Goal: Task Accomplishment & Management: Manage account settings

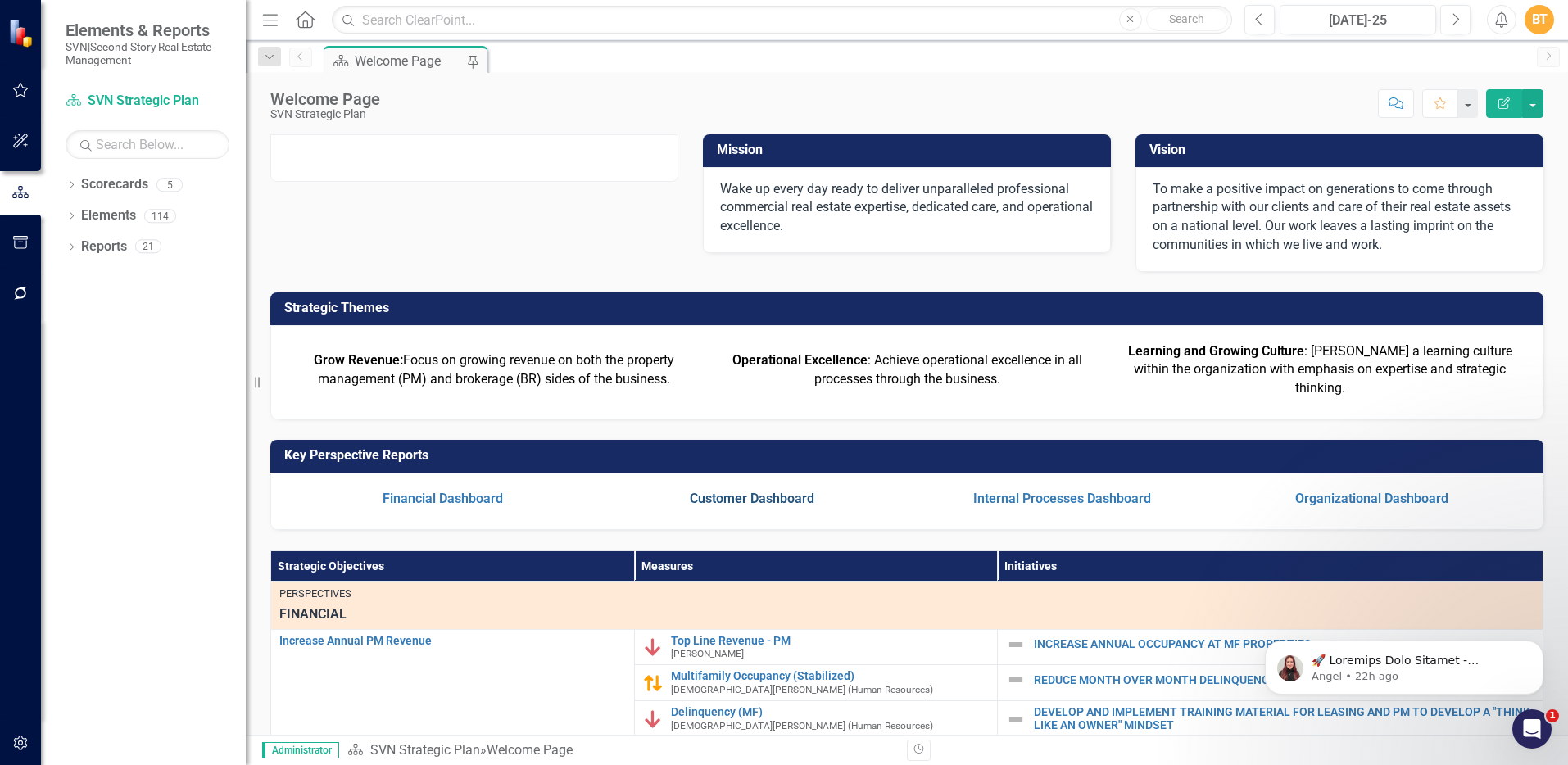
click at [733, 506] on link "Customer Dashboard" at bounding box center [752, 498] width 124 height 15
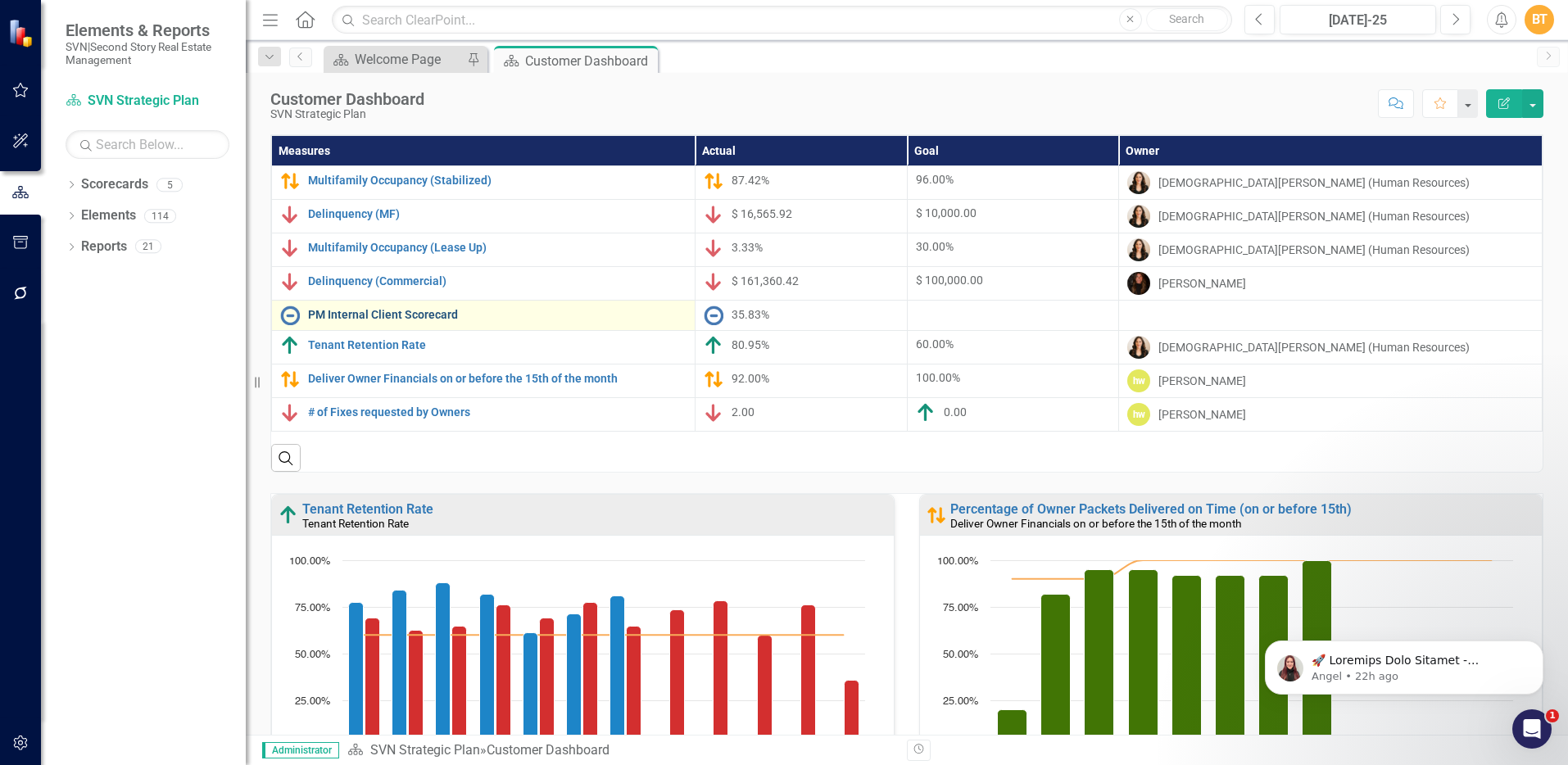
click at [408, 312] on link "PM Internal Client Scorecard" at bounding box center [497, 315] width 379 height 12
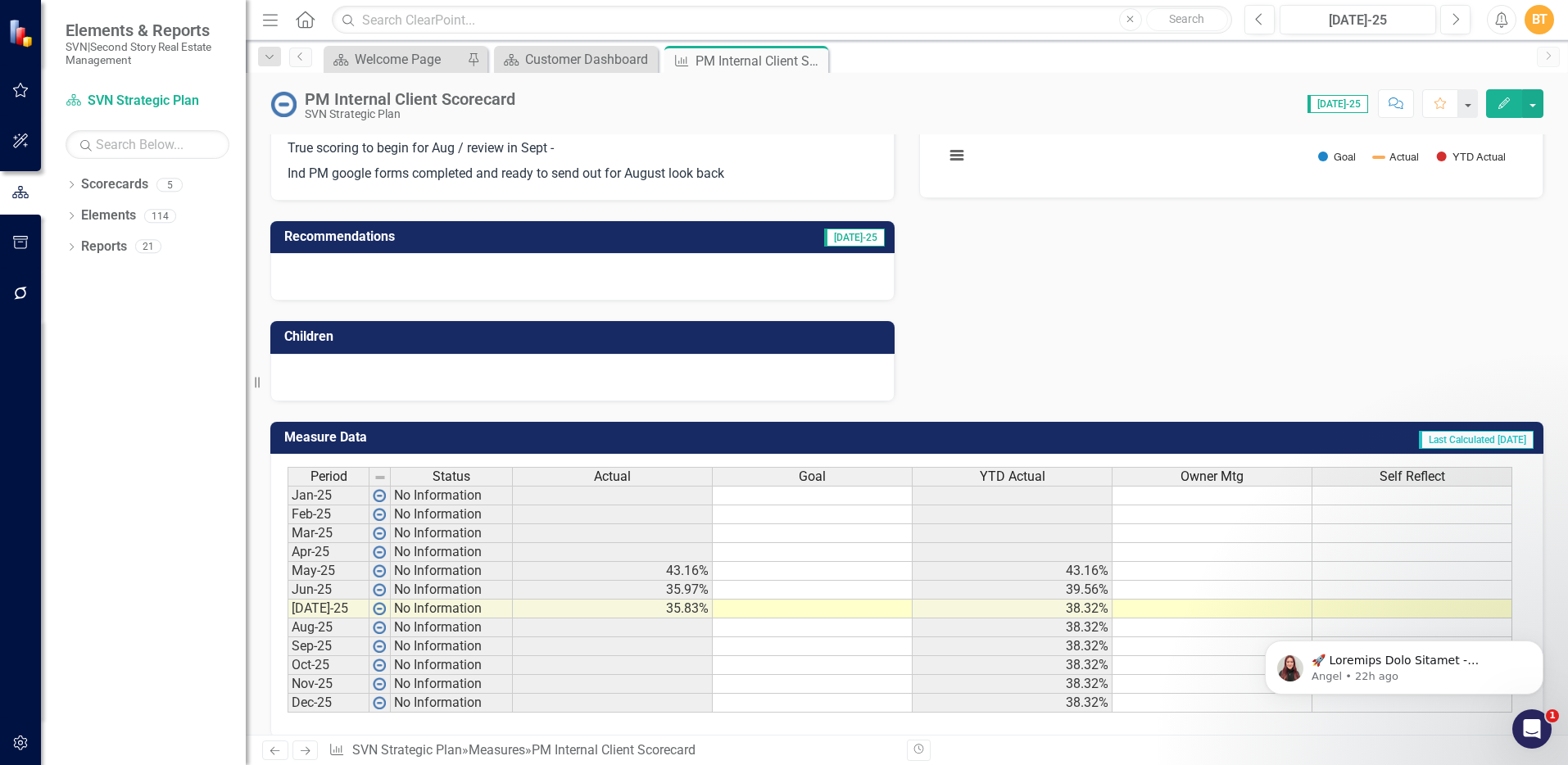
scroll to position [390, 0]
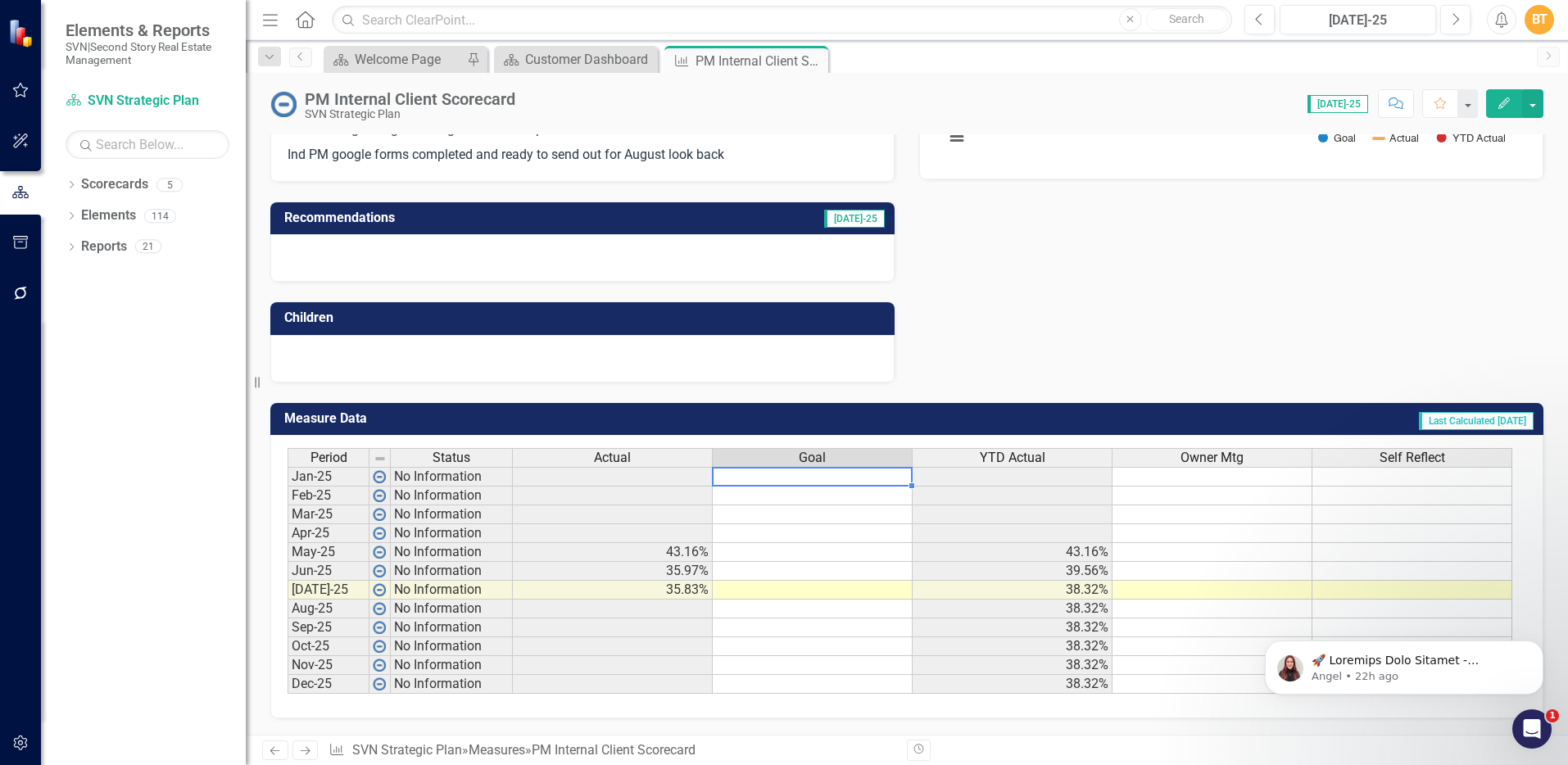
click at [837, 477] on td at bounding box center [812, 476] width 199 height 20
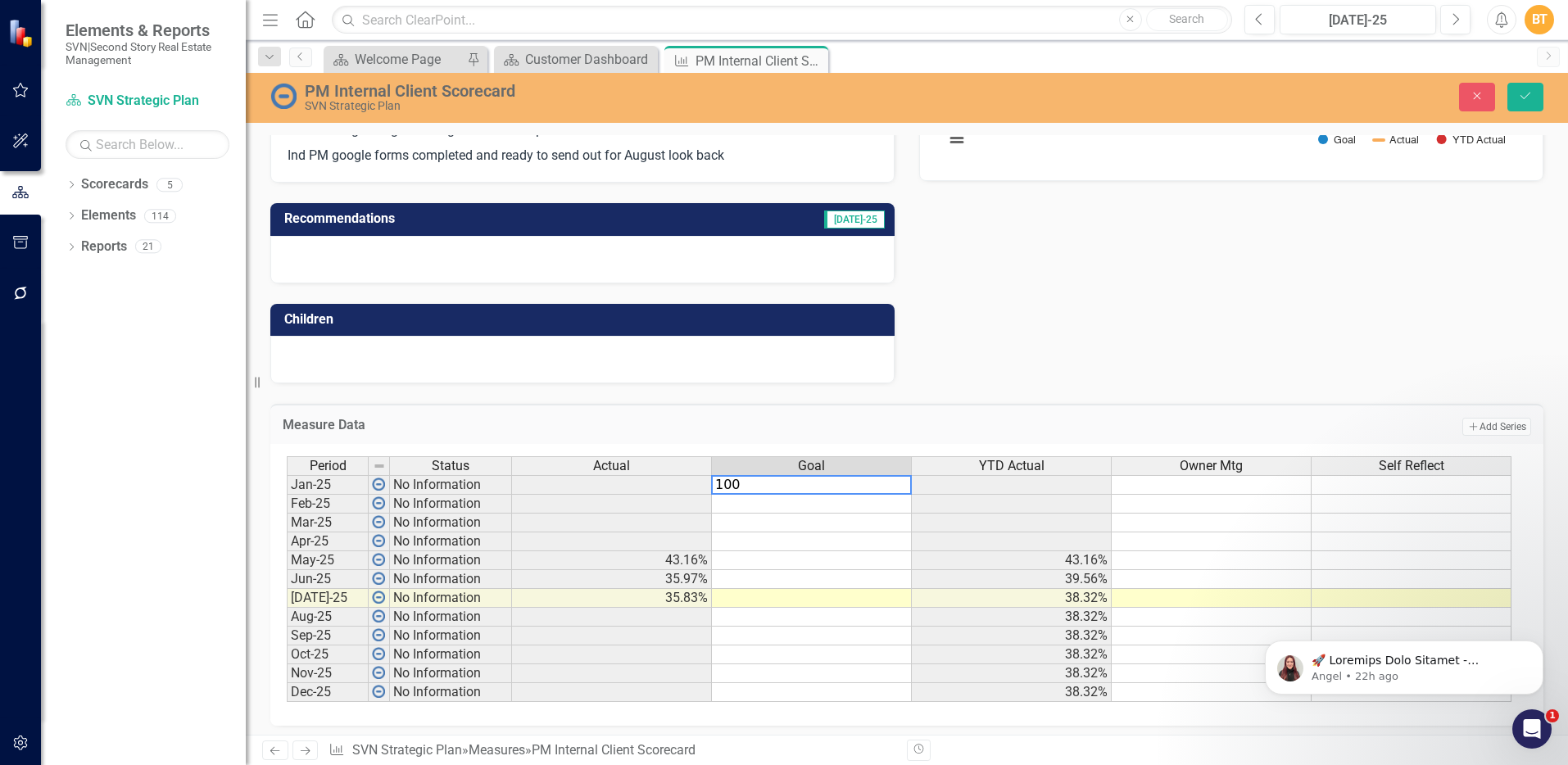
type textarea "100"
click at [809, 515] on td at bounding box center [811, 523] width 199 height 19
click at [813, 482] on td "100.00%" at bounding box center [811, 485] width 199 height 20
drag, startPoint x: 910, startPoint y: 494, endPoint x: 909, endPoint y: 696, distance: 202.0
click at [286, 696] on div "Period Status Actual Goal YTD Actual Owner Mtg Self Reflect Jan-25 No Informati…" at bounding box center [286, 578] width 0 height 245
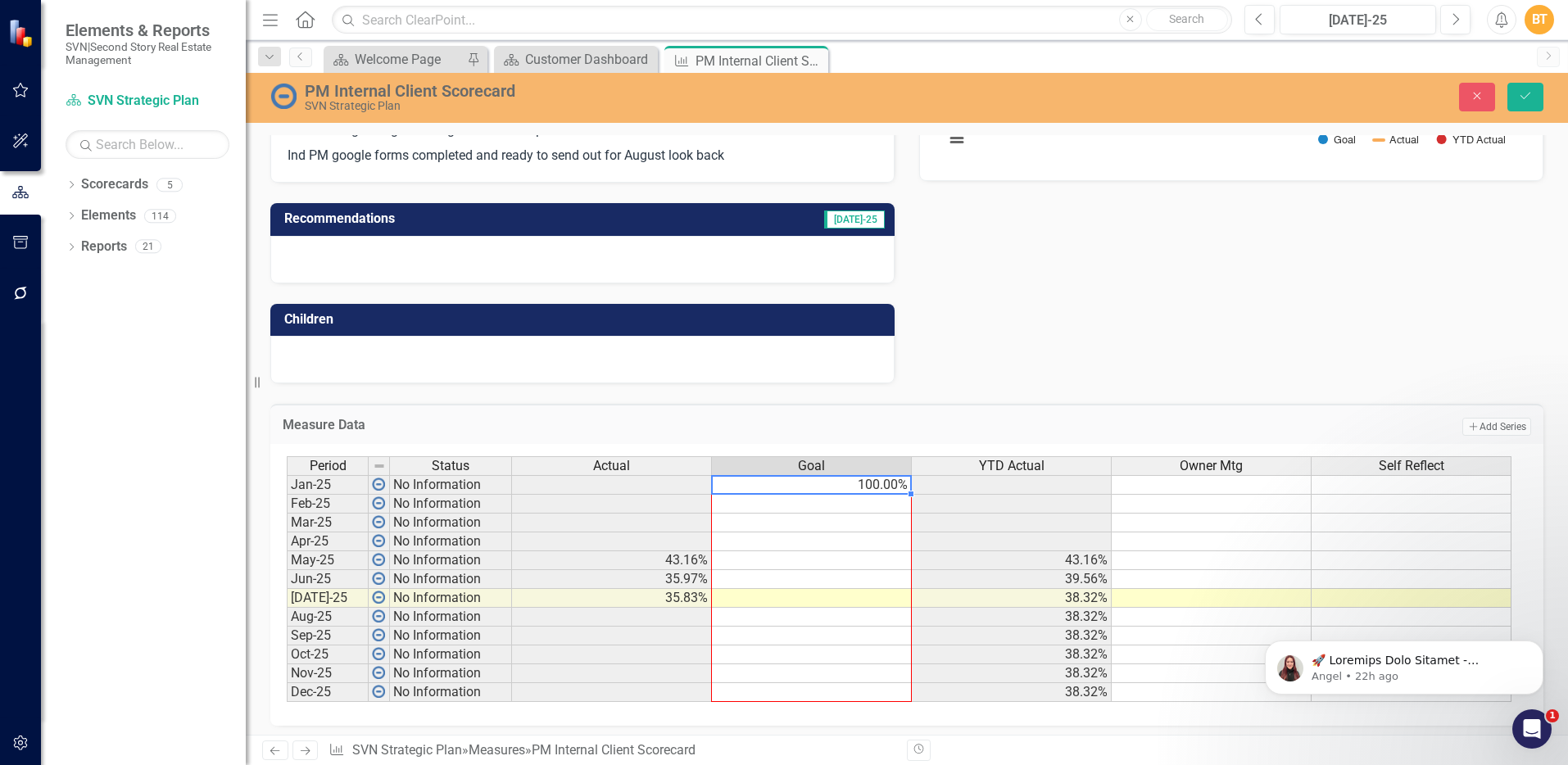
type textarea "100"
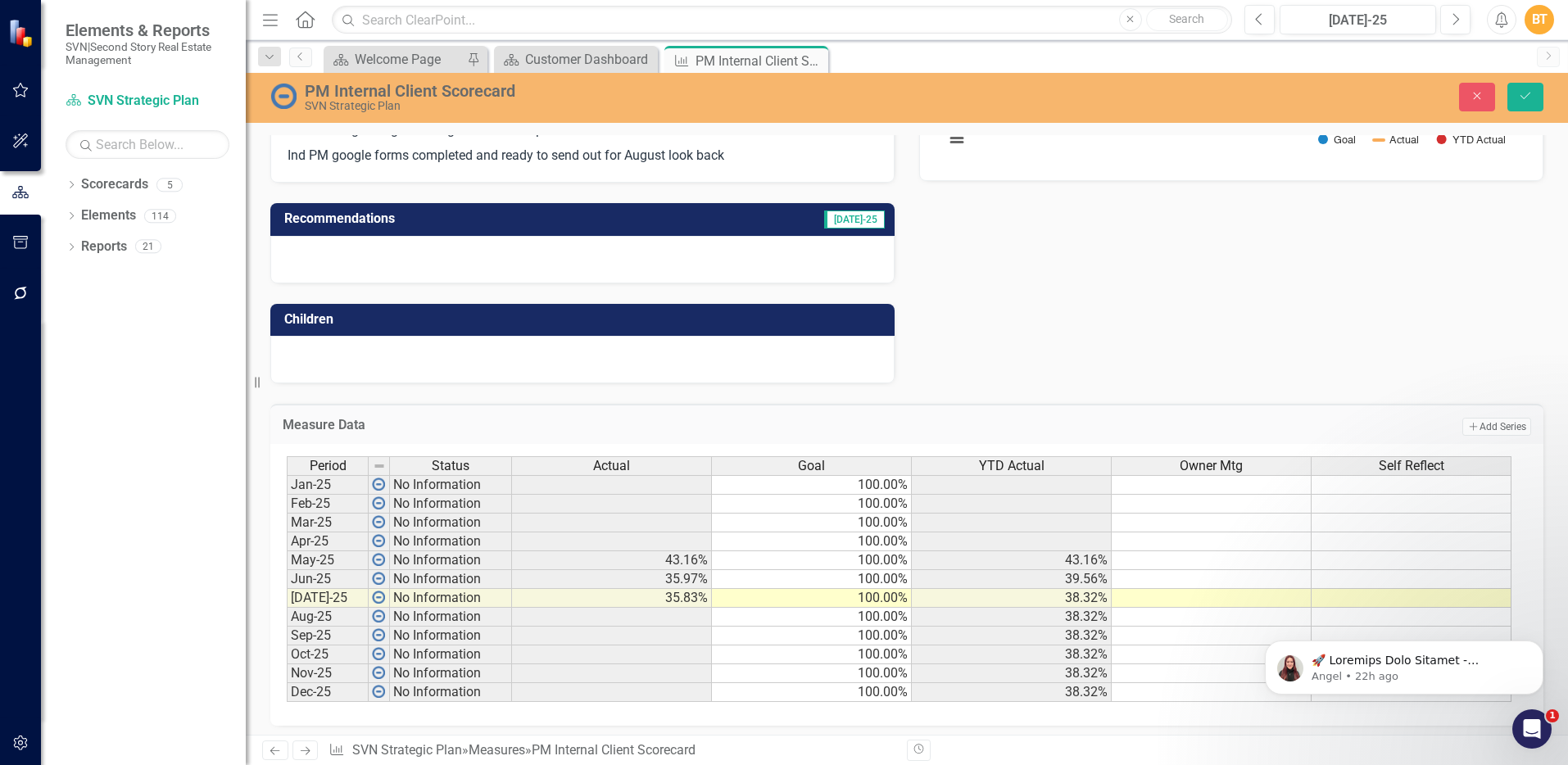
click at [971, 341] on div "Owner Description Weight Target A&T Financials 25%- 100% Already reporting Occu…" at bounding box center [907, 53] width 1298 height 659
click at [1540, 84] on button "Save" at bounding box center [1525, 97] width 36 height 29
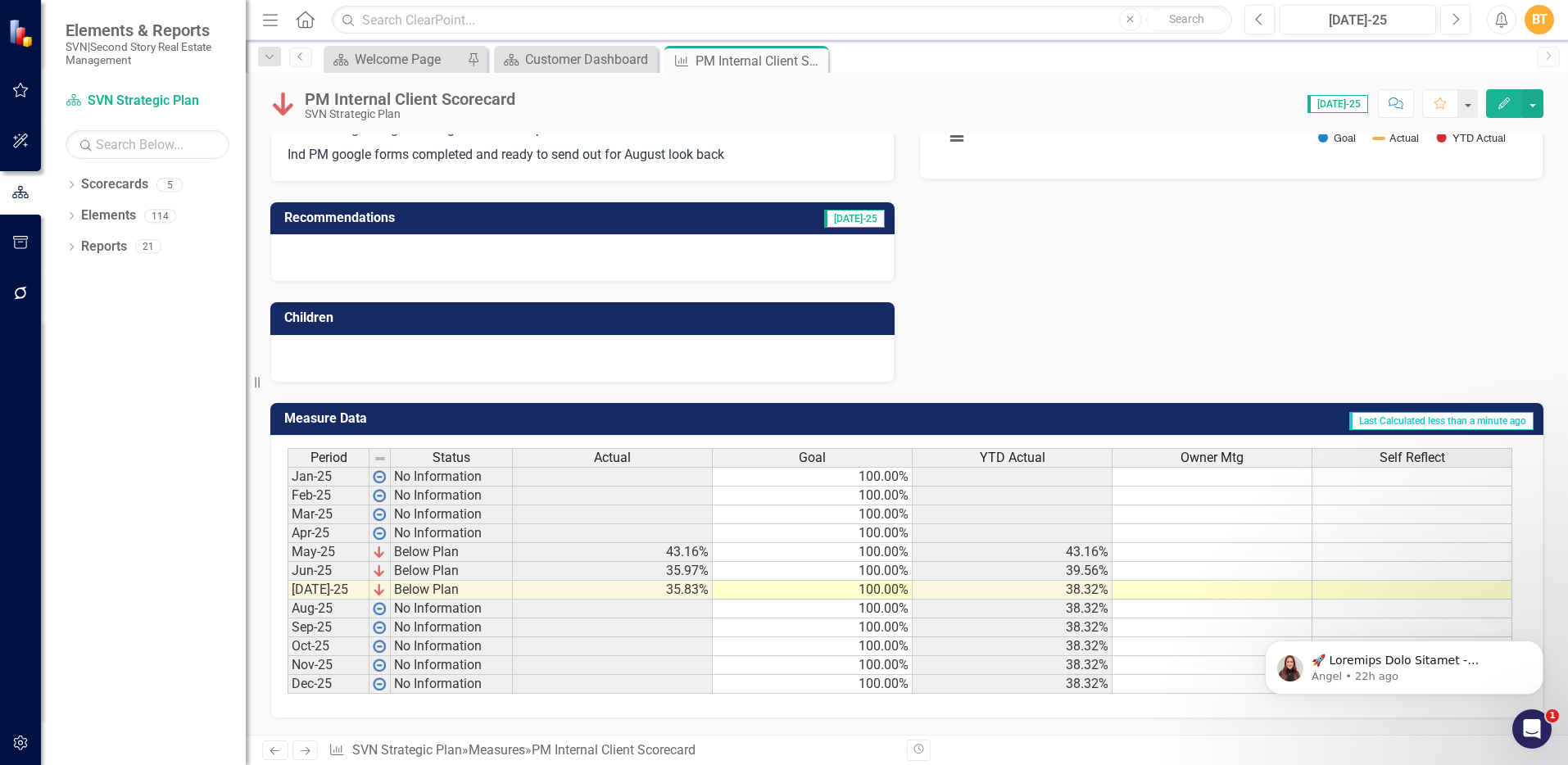
click at [1285, 420] on td "Last Calculated less than a minute ago" at bounding box center [1101, 421] width 866 height 27
click at [1286, 420] on td "Last Calculated less than a minute ago" at bounding box center [1101, 421] width 866 height 27
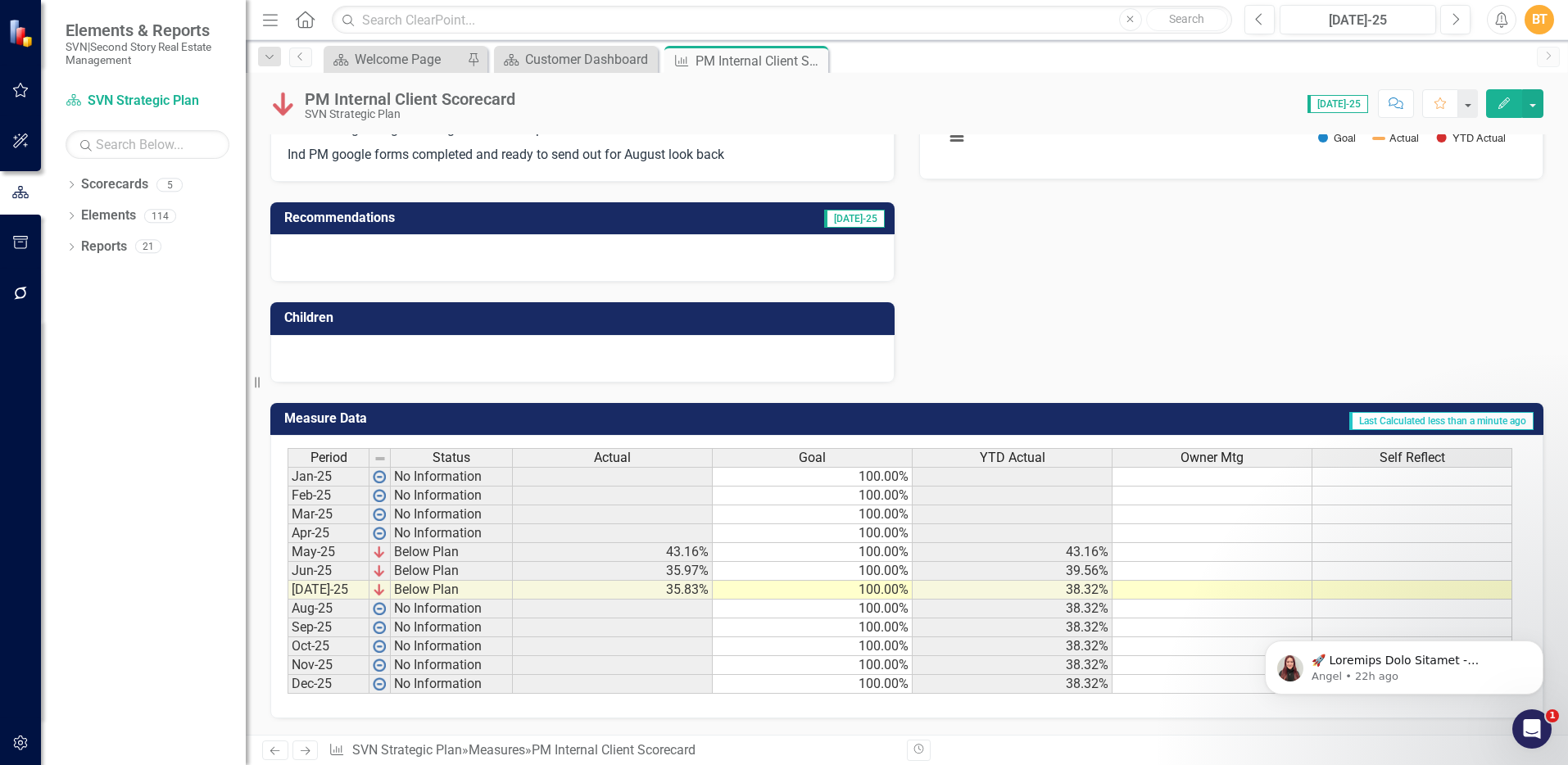
click at [1286, 420] on td "Last Calculated less than a minute ago" at bounding box center [1101, 421] width 866 height 27
click at [1234, 458] on span "Owner Mtg" at bounding box center [1212, 457] width 63 height 14
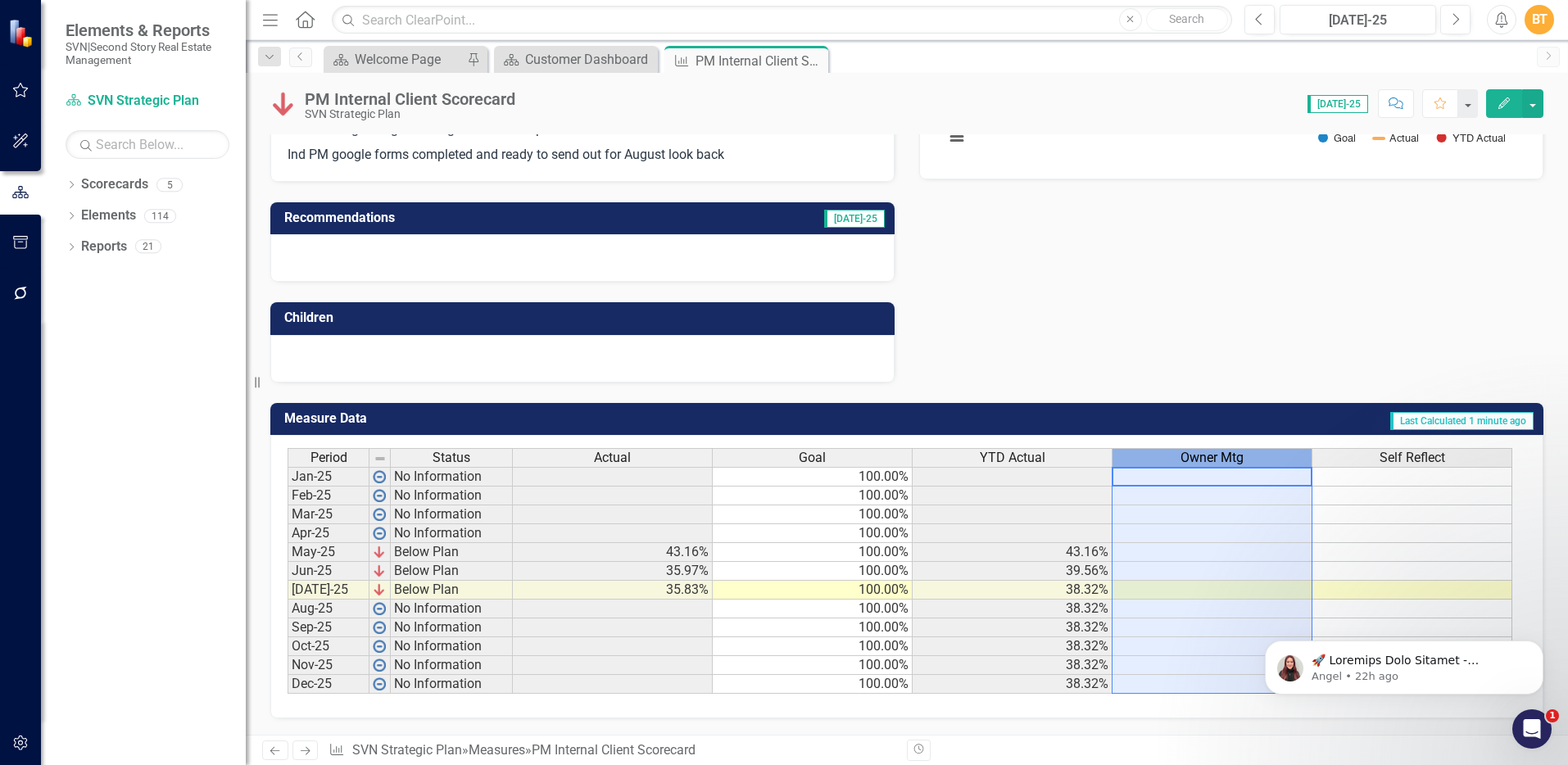
click at [1380, 451] on span "Self Reflect" at bounding box center [1411, 457] width 66 height 14
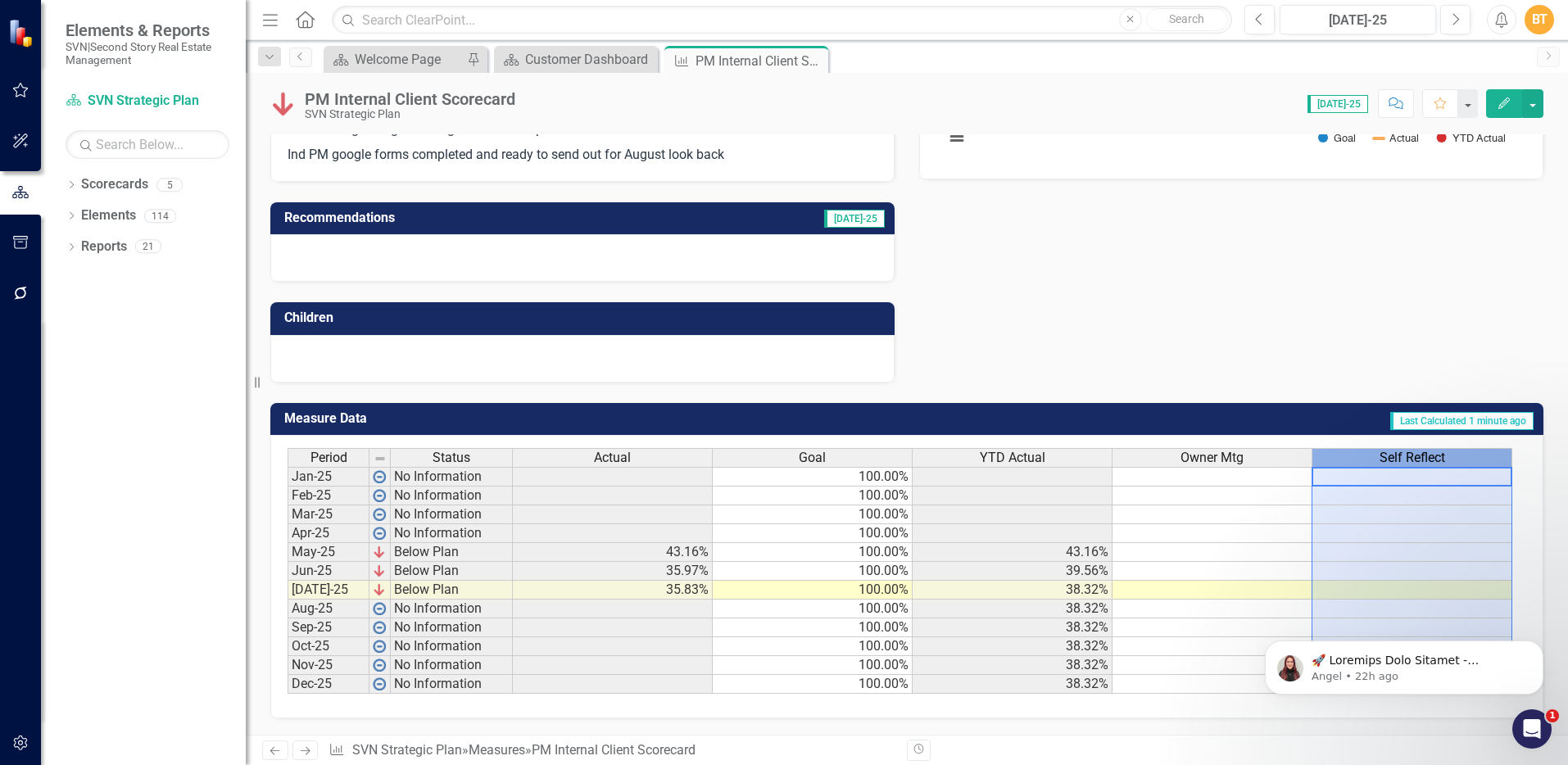
click at [1298, 454] on div "Owner Mtg" at bounding box center [1212, 457] width 199 height 18
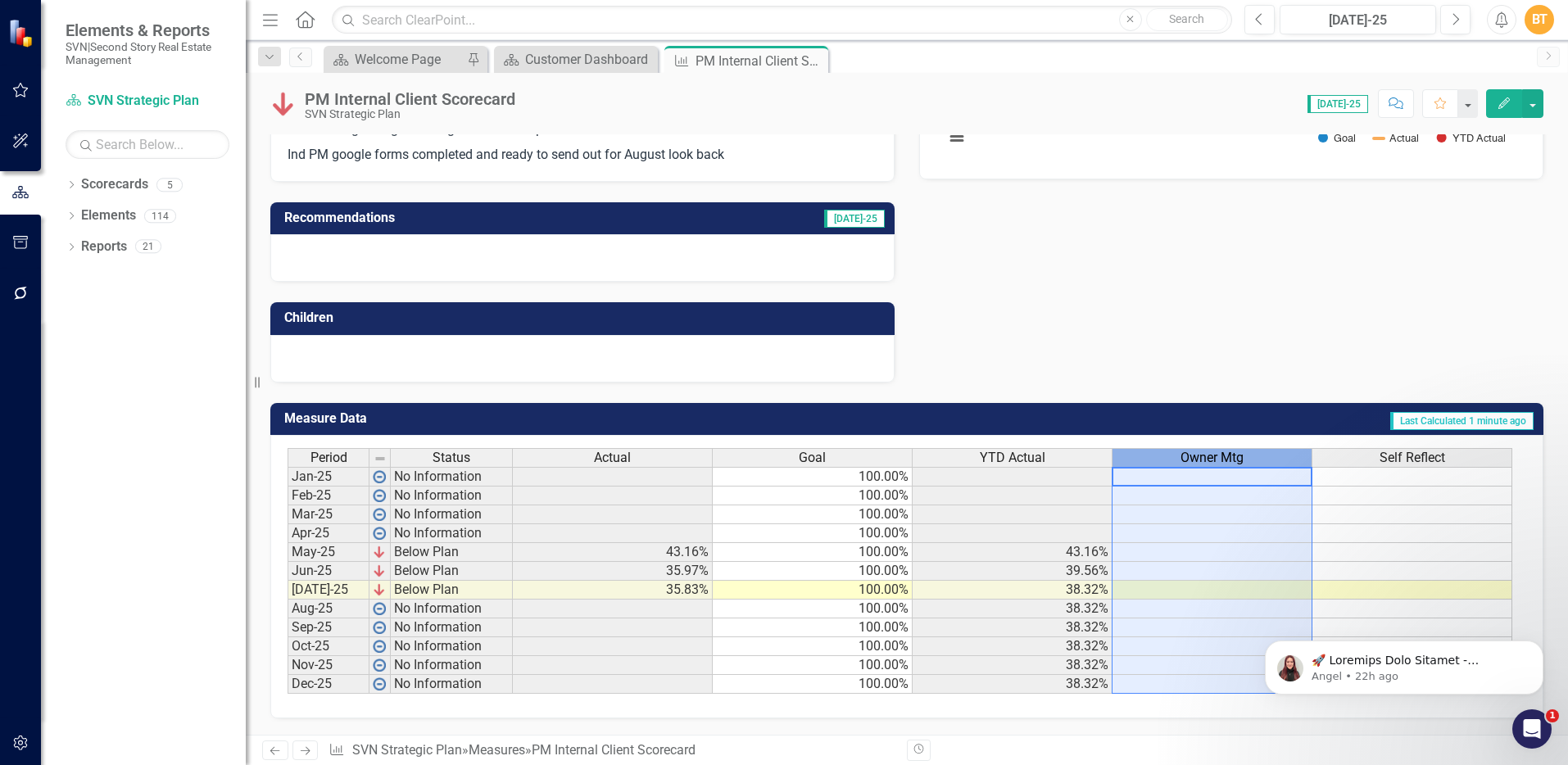
click at [1361, 457] on div "Self Reflect" at bounding box center [1411, 457] width 199 height 18
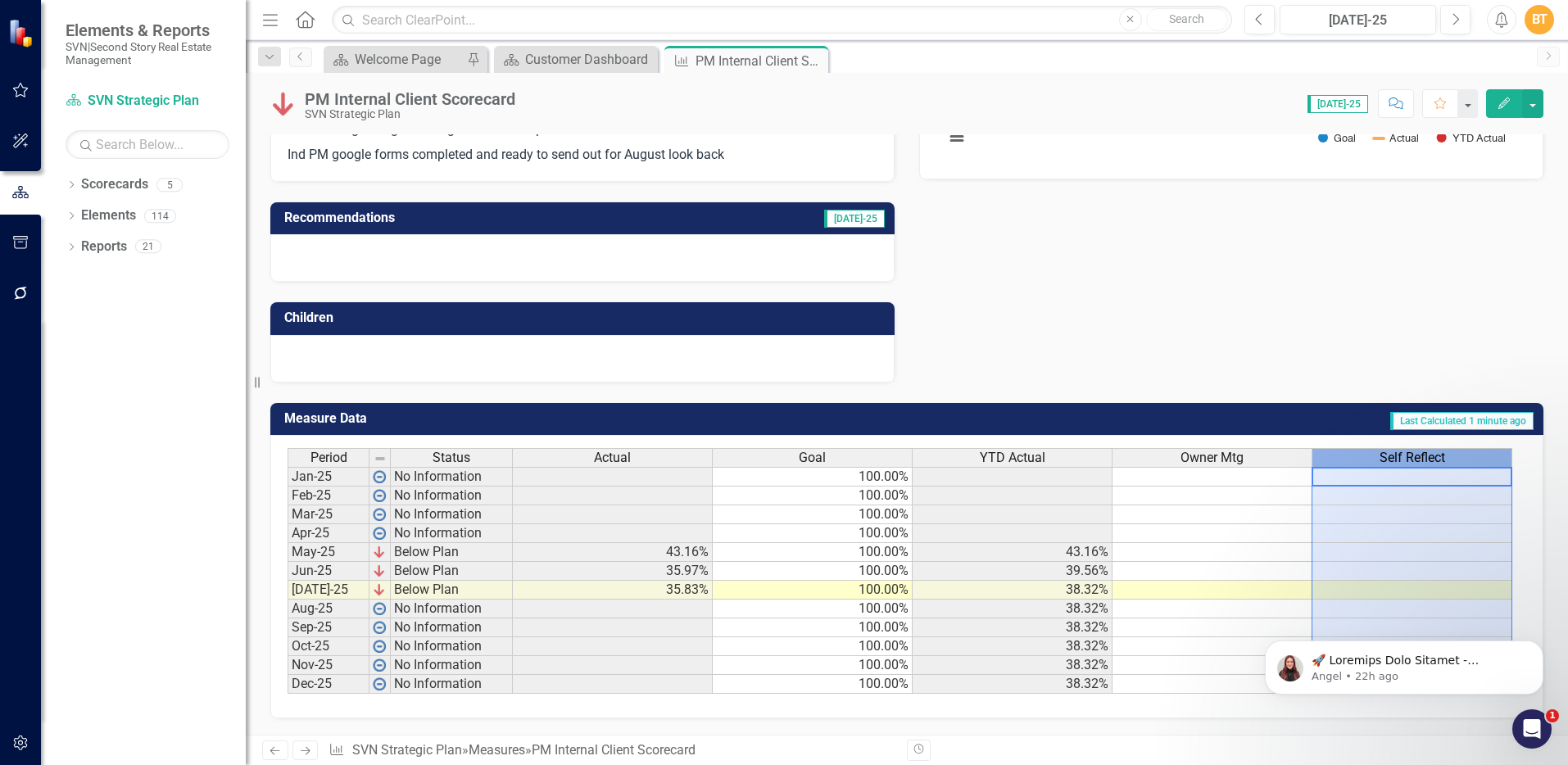
click at [1286, 456] on div "Owner Mtg" at bounding box center [1212, 457] width 199 height 18
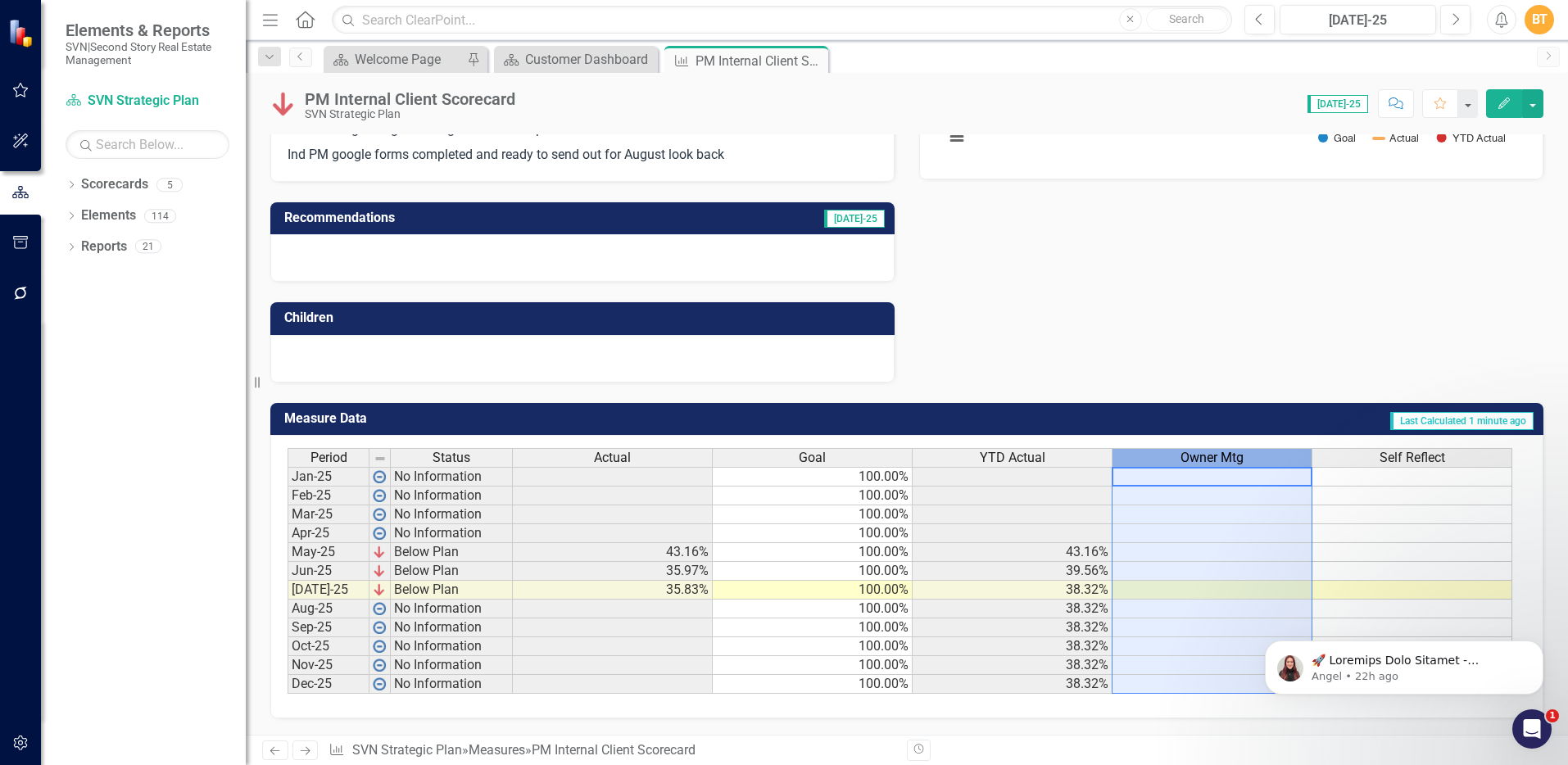
click at [1372, 456] on div "Self Reflect" at bounding box center [1411, 457] width 199 height 18
click at [1286, 455] on div "Owner Mtg" at bounding box center [1212, 457] width 199 height 18
click at [1366, 455] on div "Self Reflect" at bounding box center [1411, 457] width 199 height 18
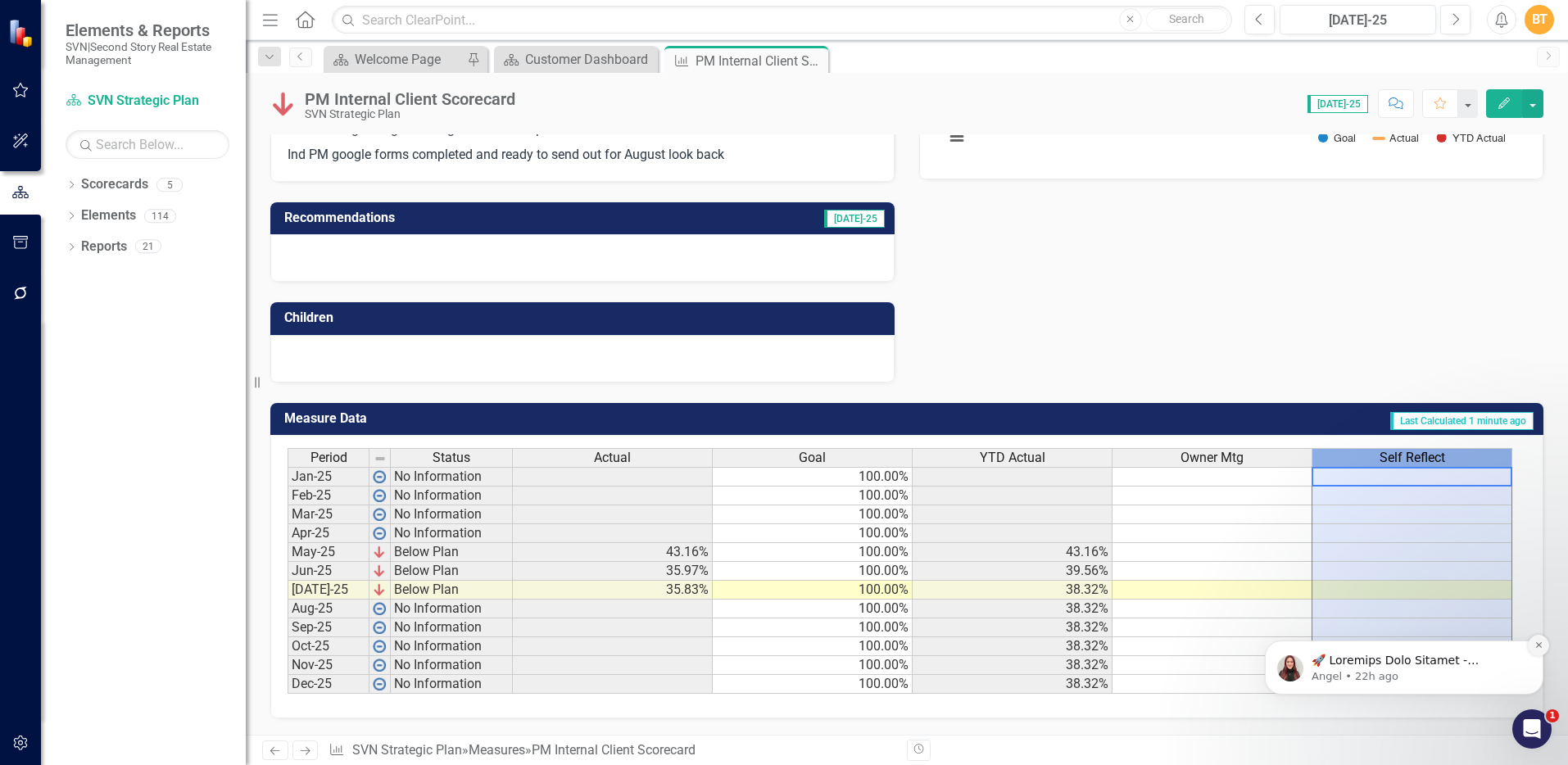
click at [1538, 644] on icon "Dismiss notification" at bounding box center [1537, 645] width 6 height 6
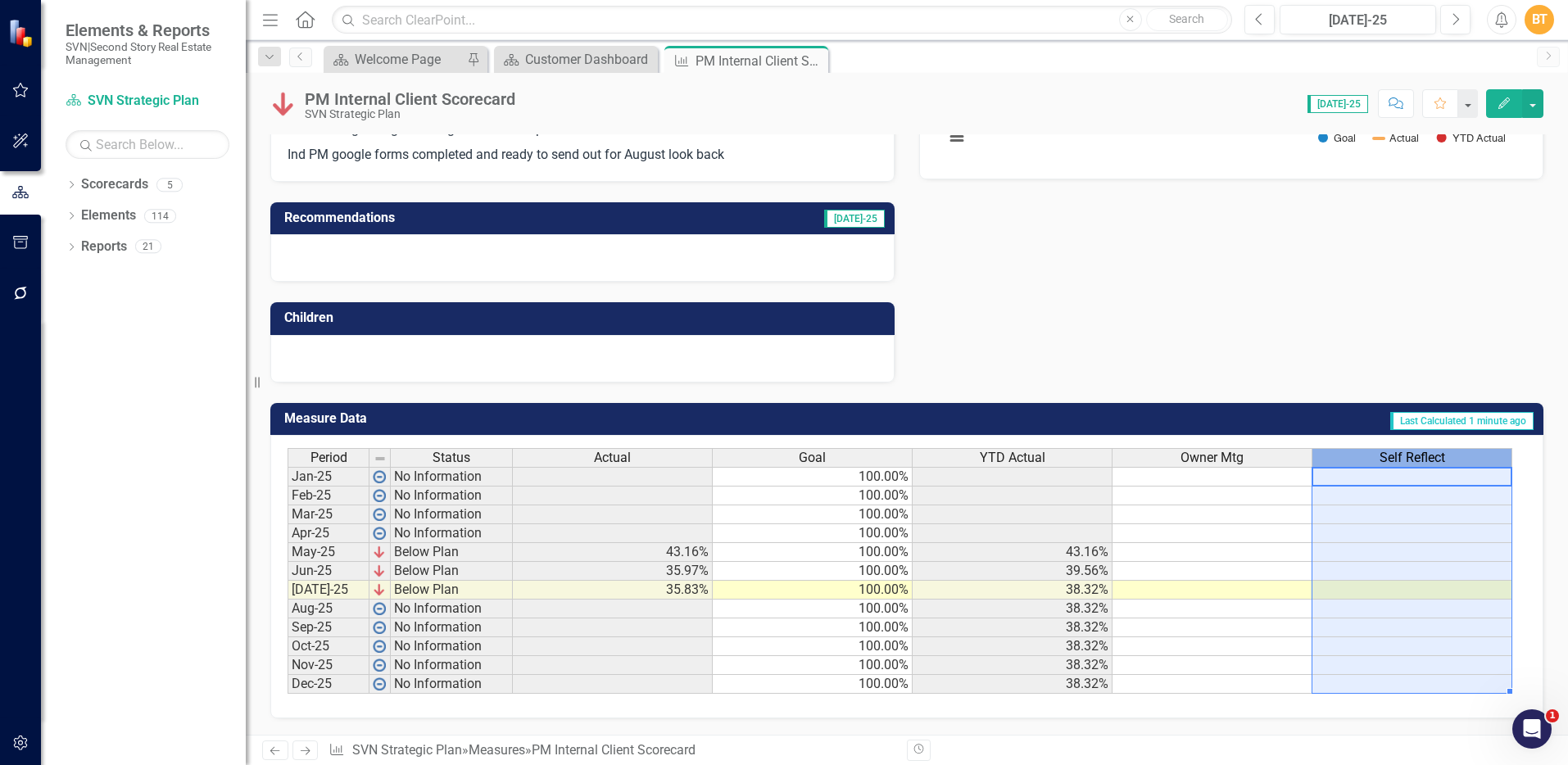
click at [1094, 546] on td "43.16%" at bounding box center [1012, 552] width 199 height 19
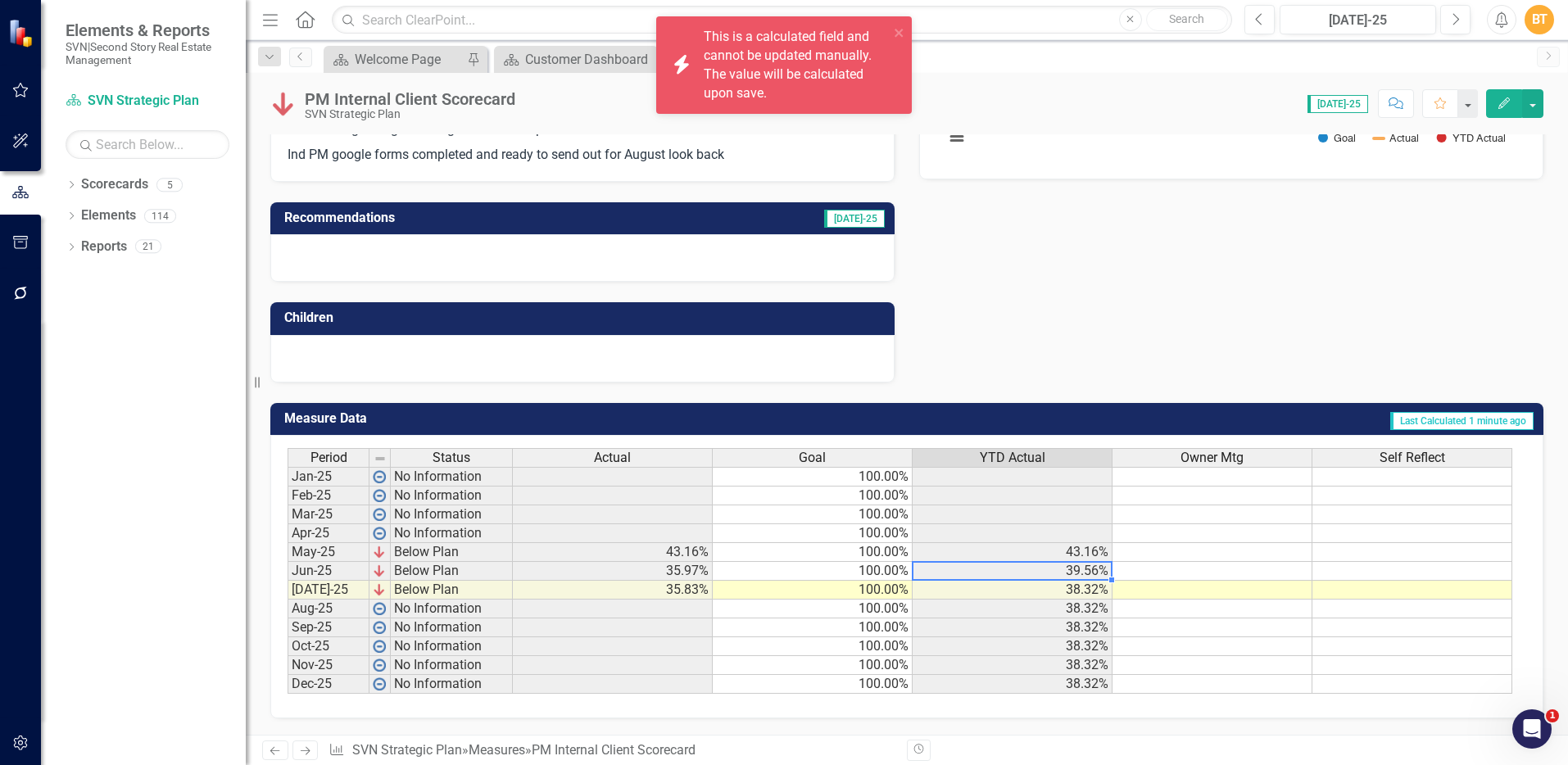
click at [1094, 568] on td "39.56%" at bounding box center [1012, 571] width 199 height 19
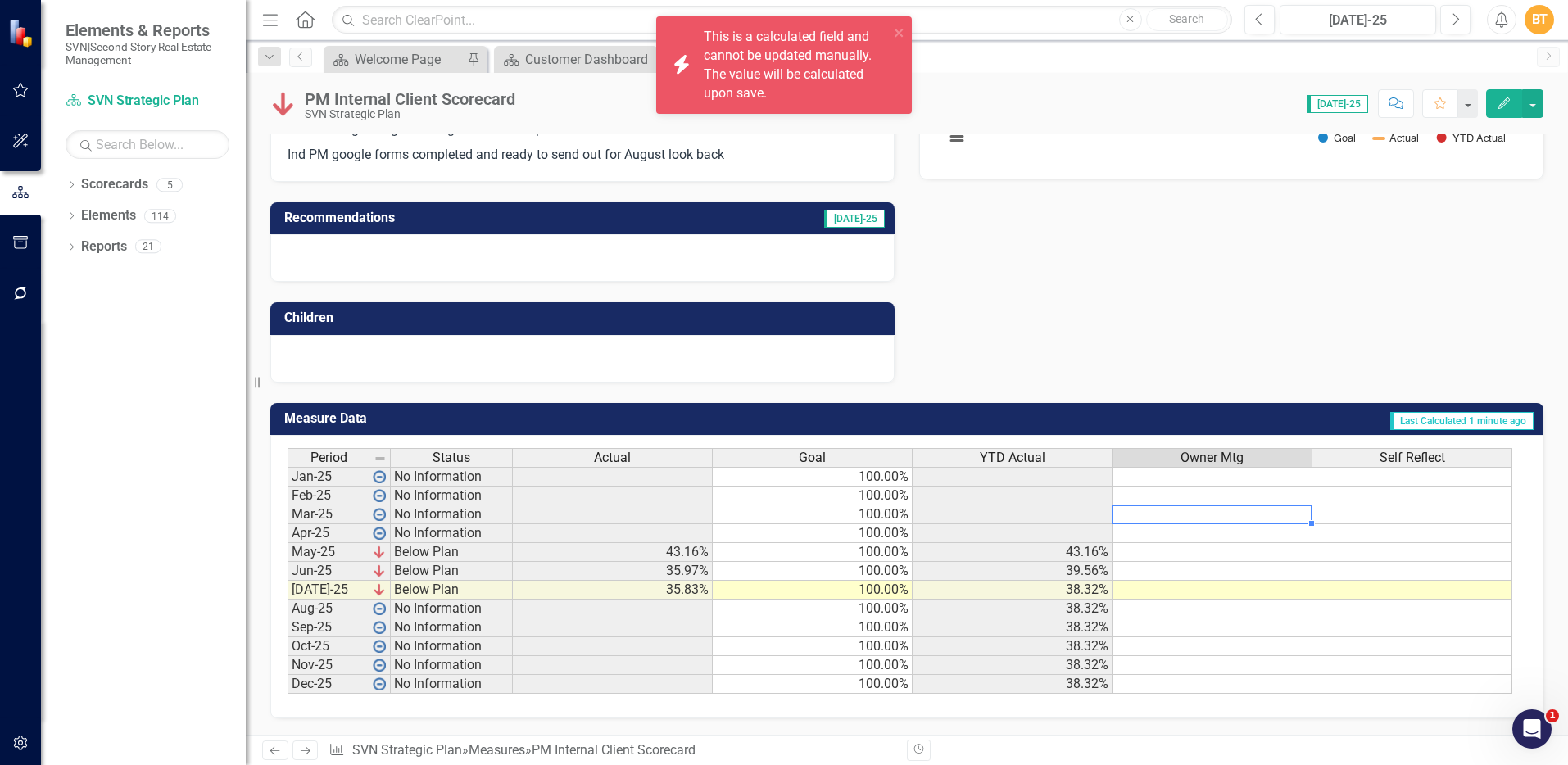
click at [1260, 517] on td at bounding box center [1212, 515] width 199 height 19
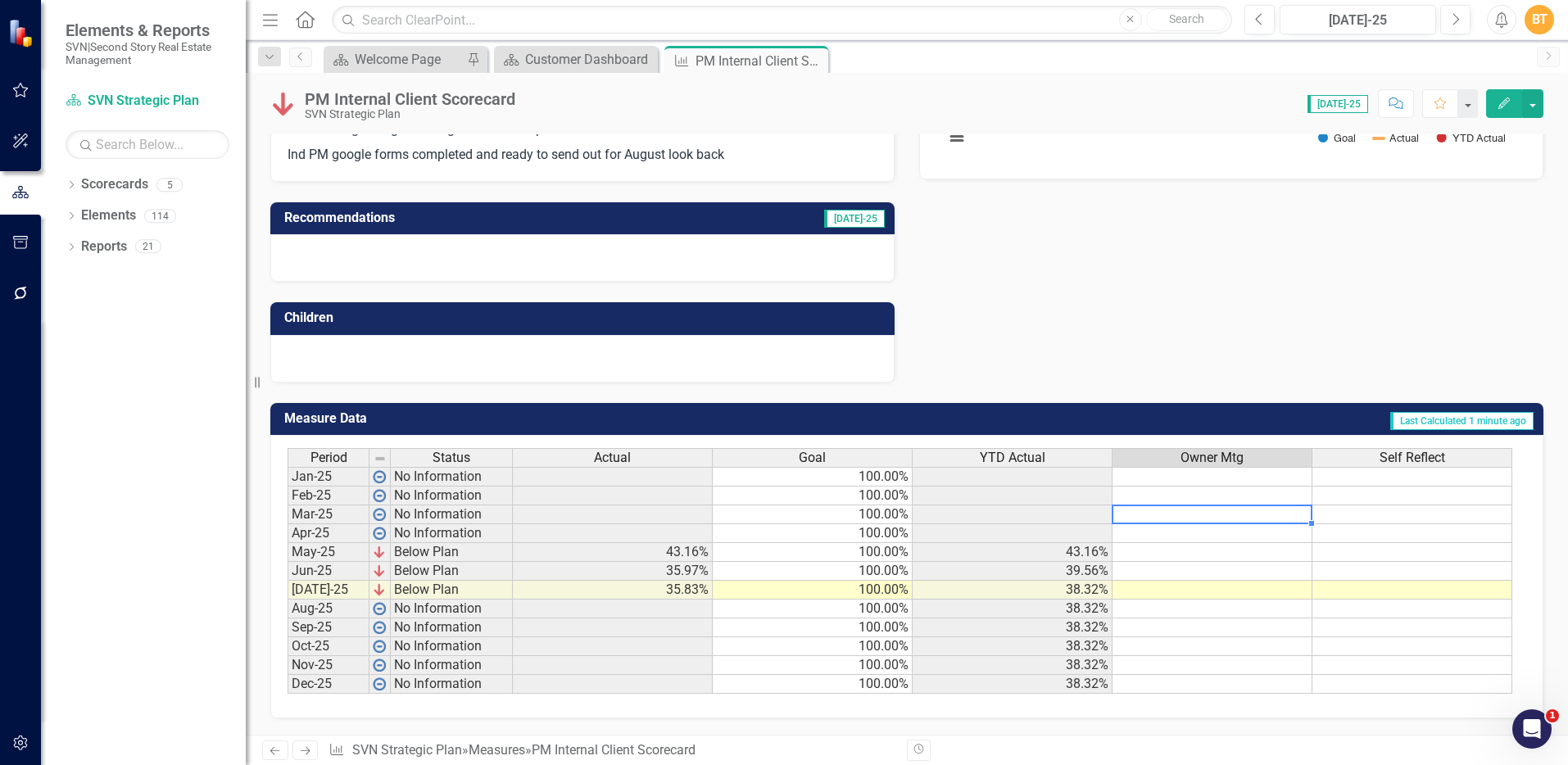
click at [1049, 452] on div "YTD Actual" at bounding box center [1012, 457] width 199 height 18
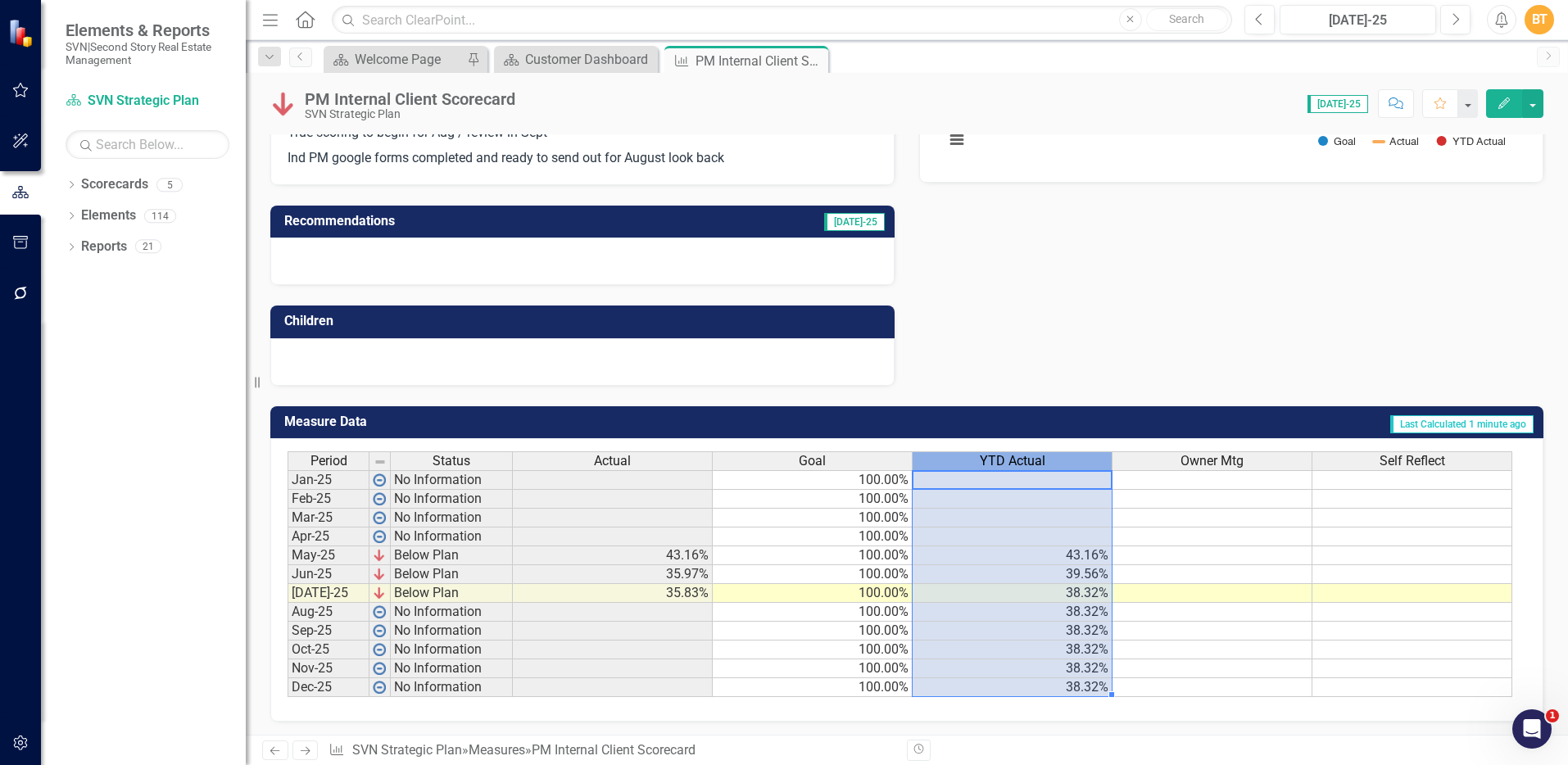
scroll to position [384, 0]
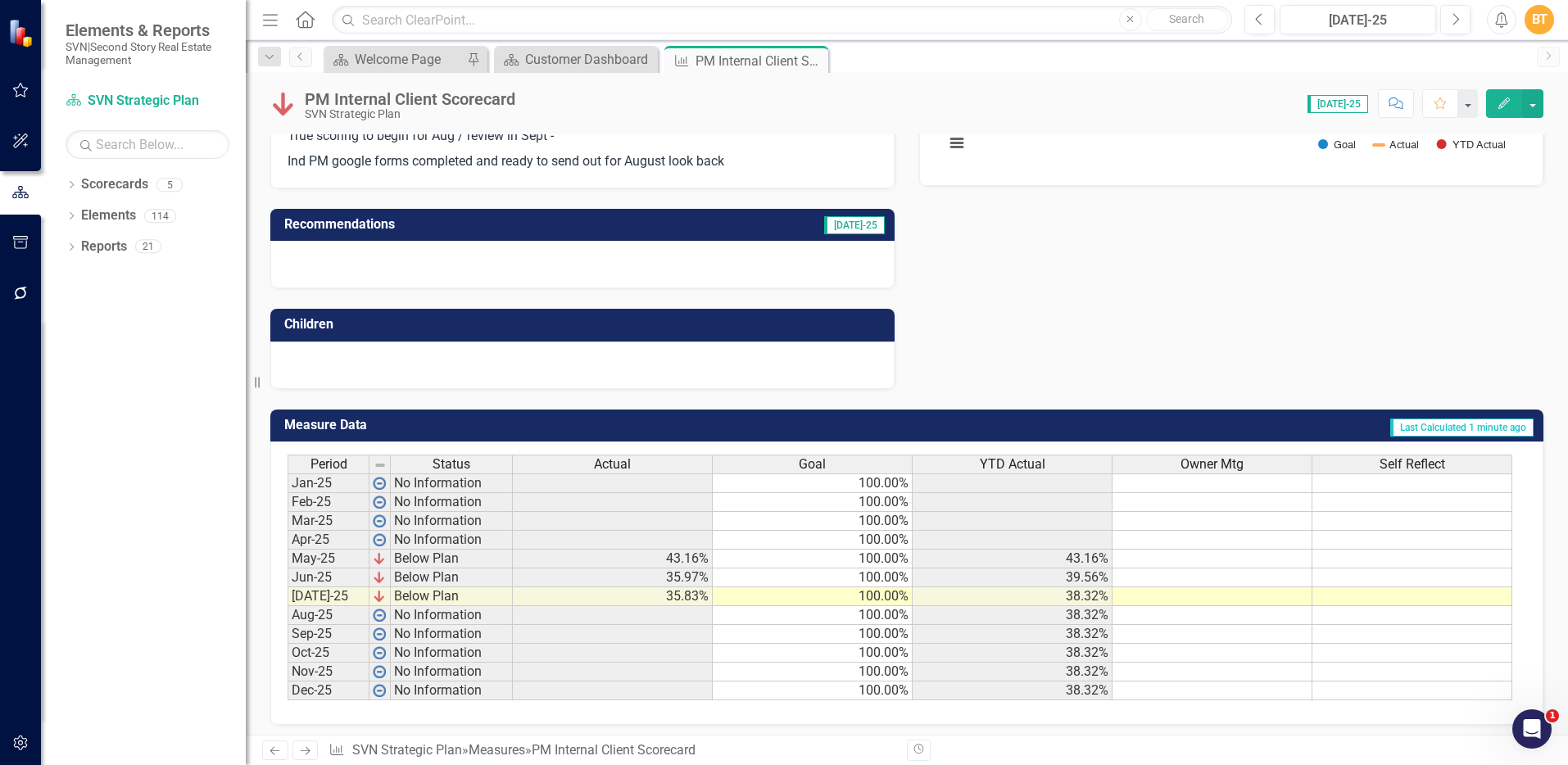
click at [1508, 97] on icon "Edit" at bounding box center [1503, 103] width 14 height 11
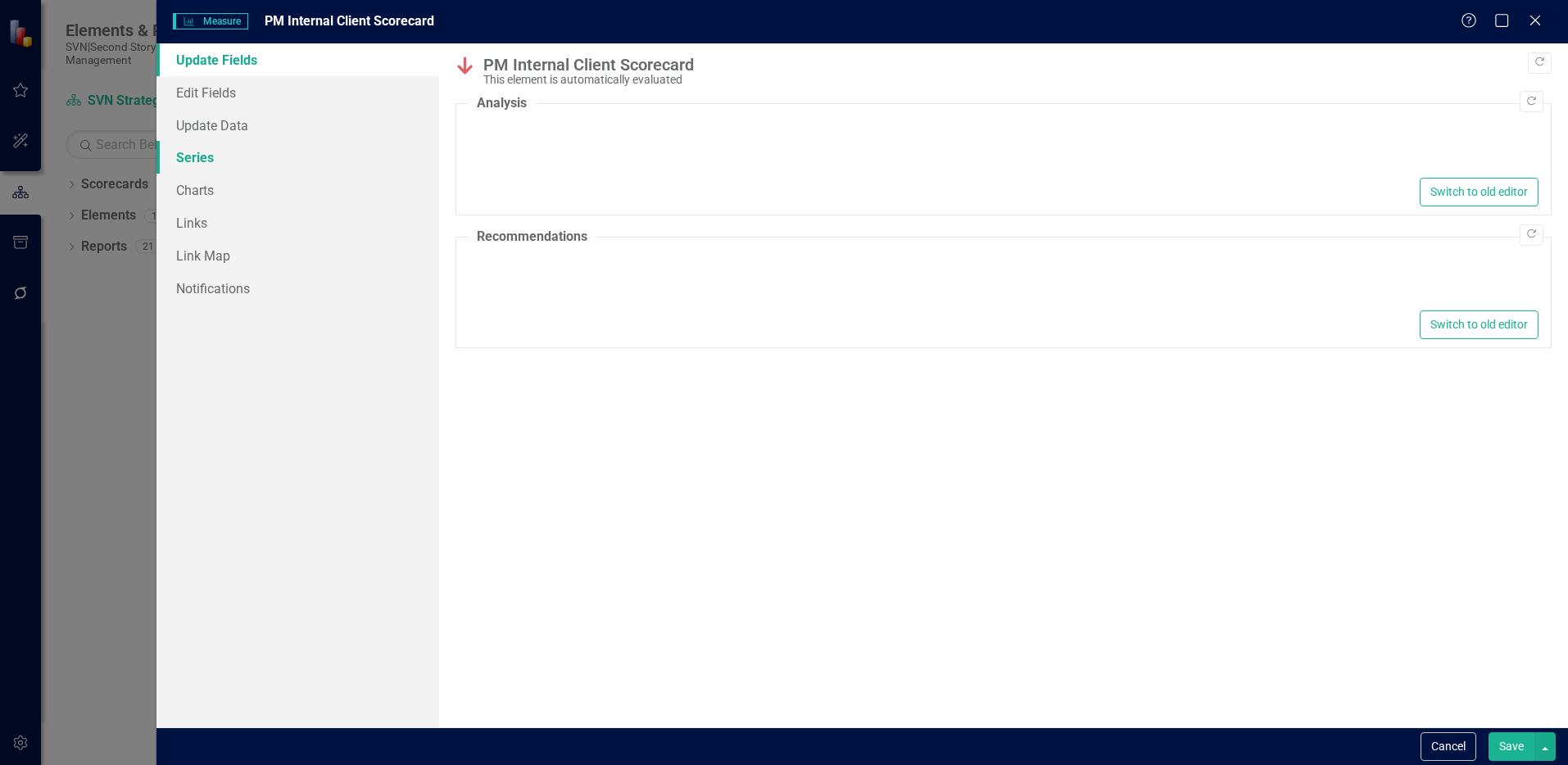
click at [223, 158] on link "Series" at bounding box center [298, 157] width 282 height 32
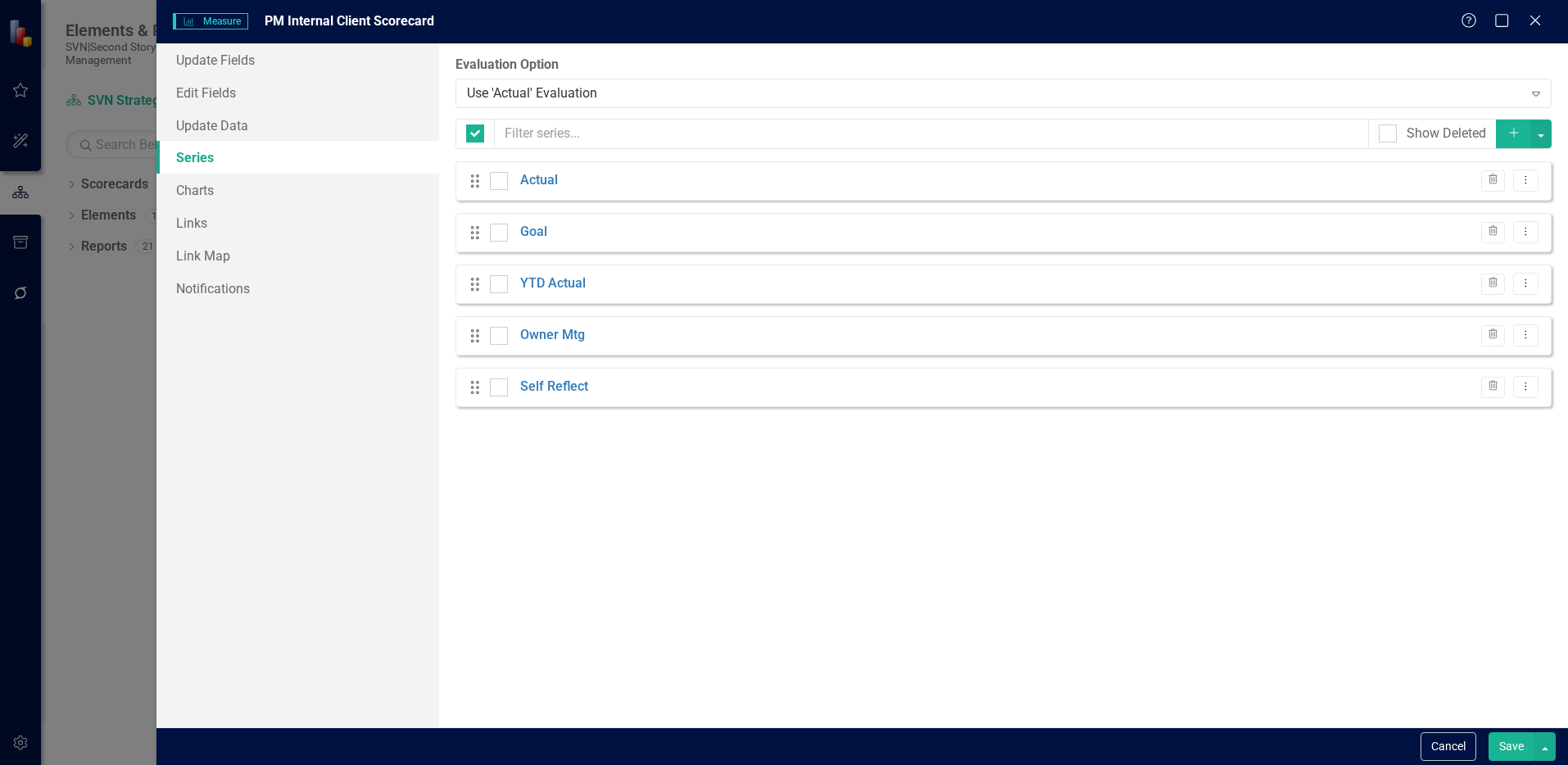
checkbox input "false"
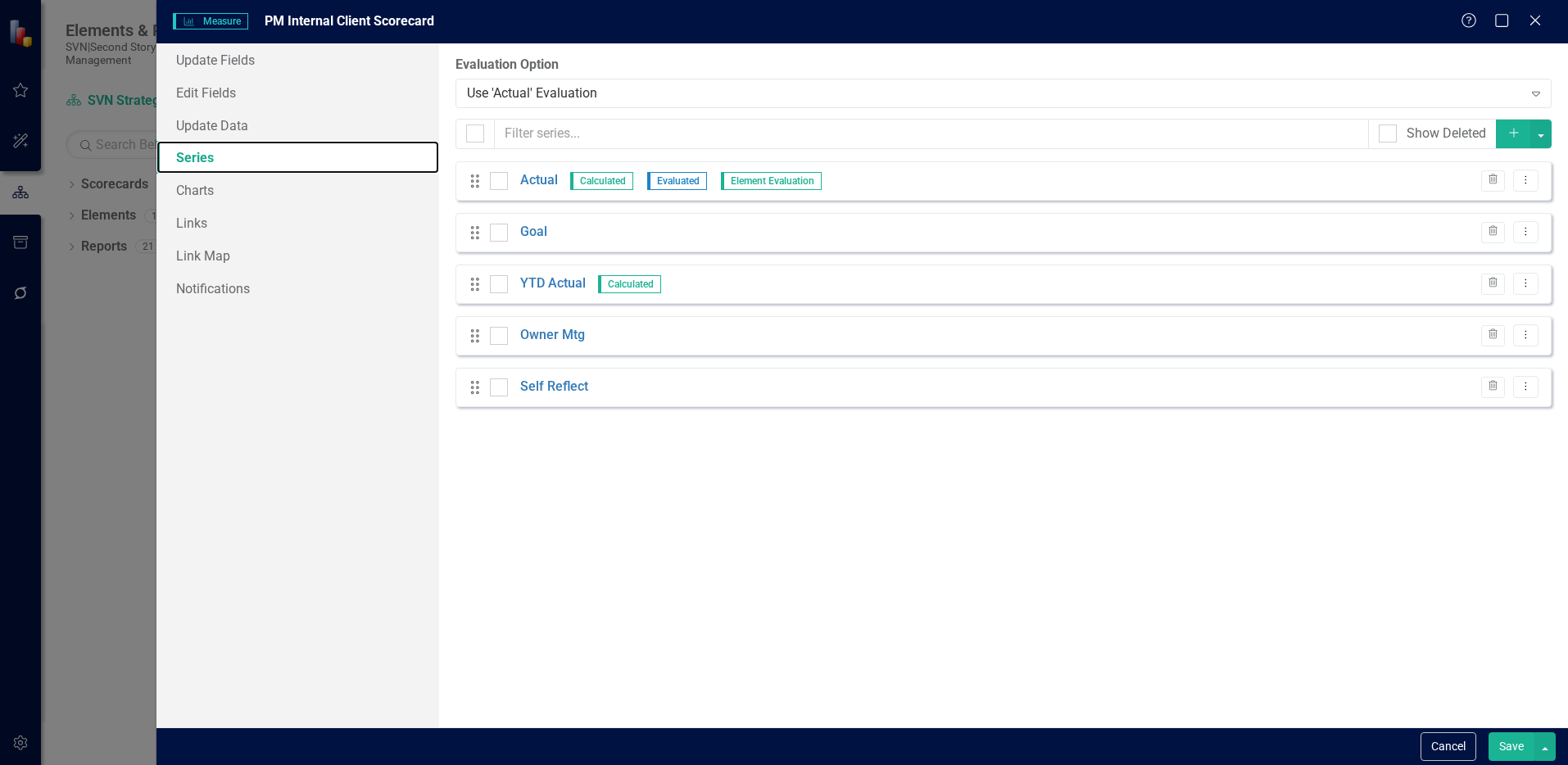
scroll to position [0, 0]
click at [554, 281] on link "YTD Actual" at bounding box center [553, 284] width 66 height 19
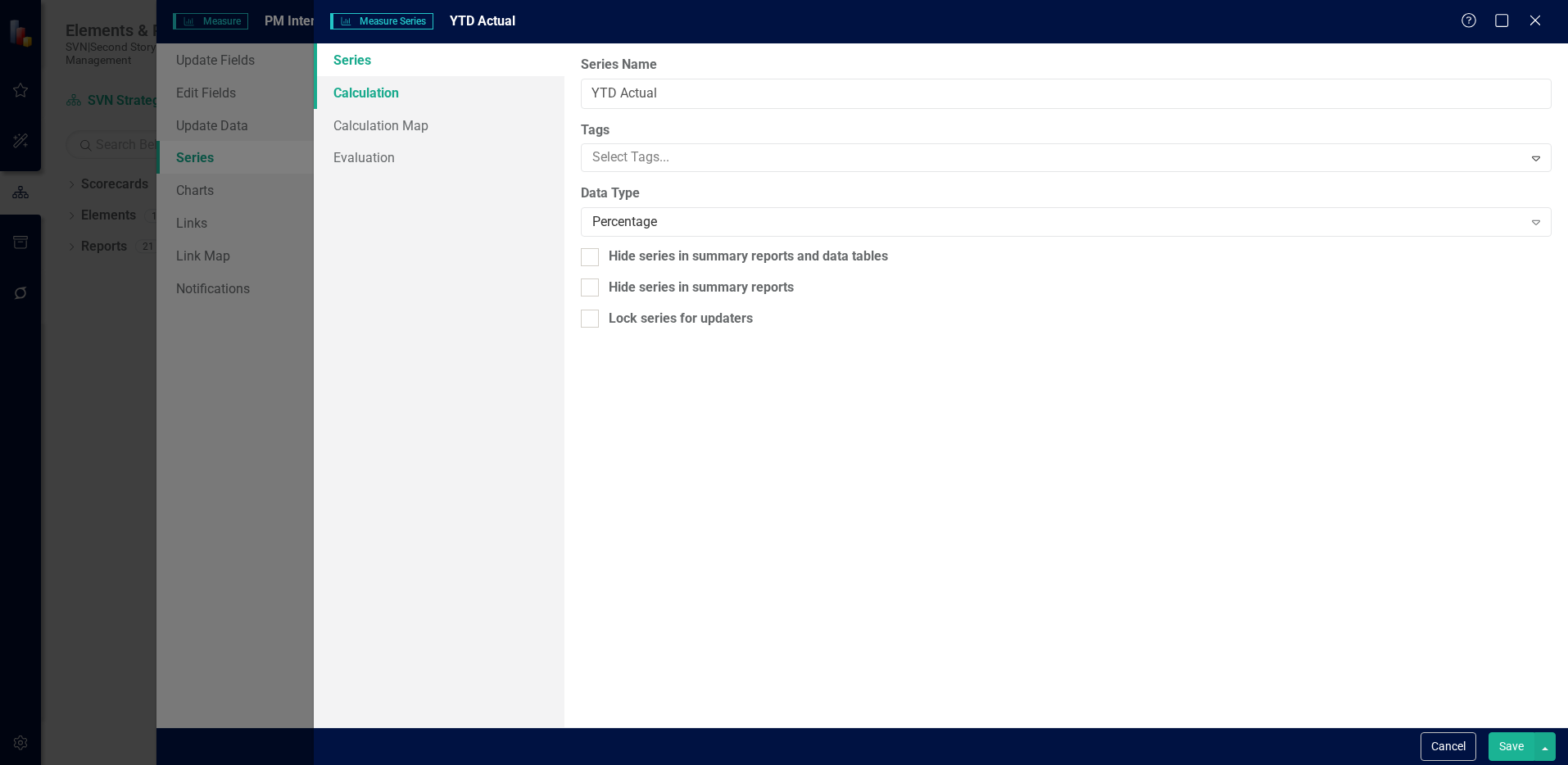
click at [435, 100] on link "Calculation" at bounding box center [439, 93] width 251 height 32
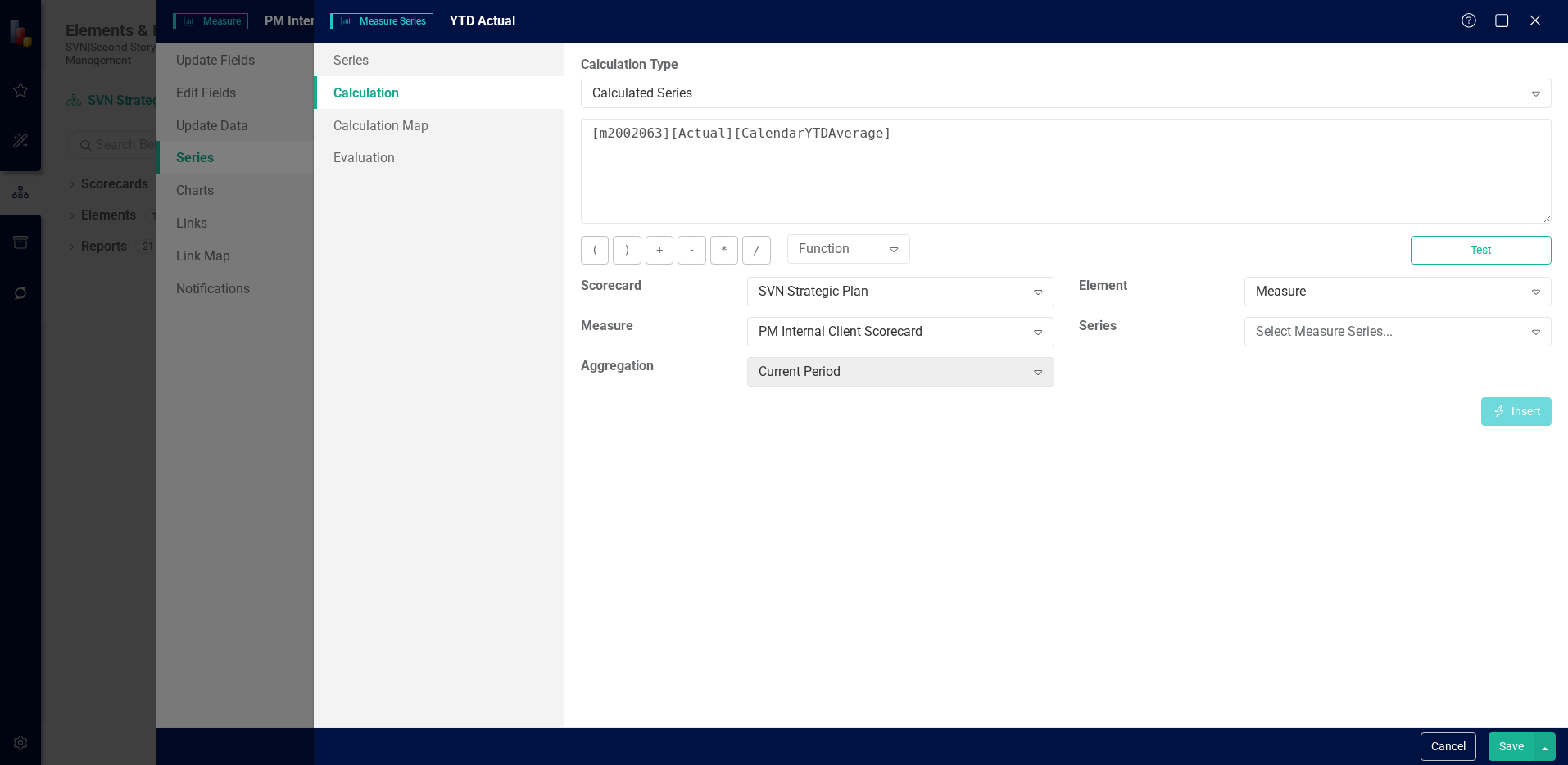
drag, startPoint x: 1534, startPoint y: 21, endPoint x: 1428, endPoint y: 48, distance: 109.4
click at [1533, 21] on icon "Close" at bounding box center [1535, 21] width 16 height 13
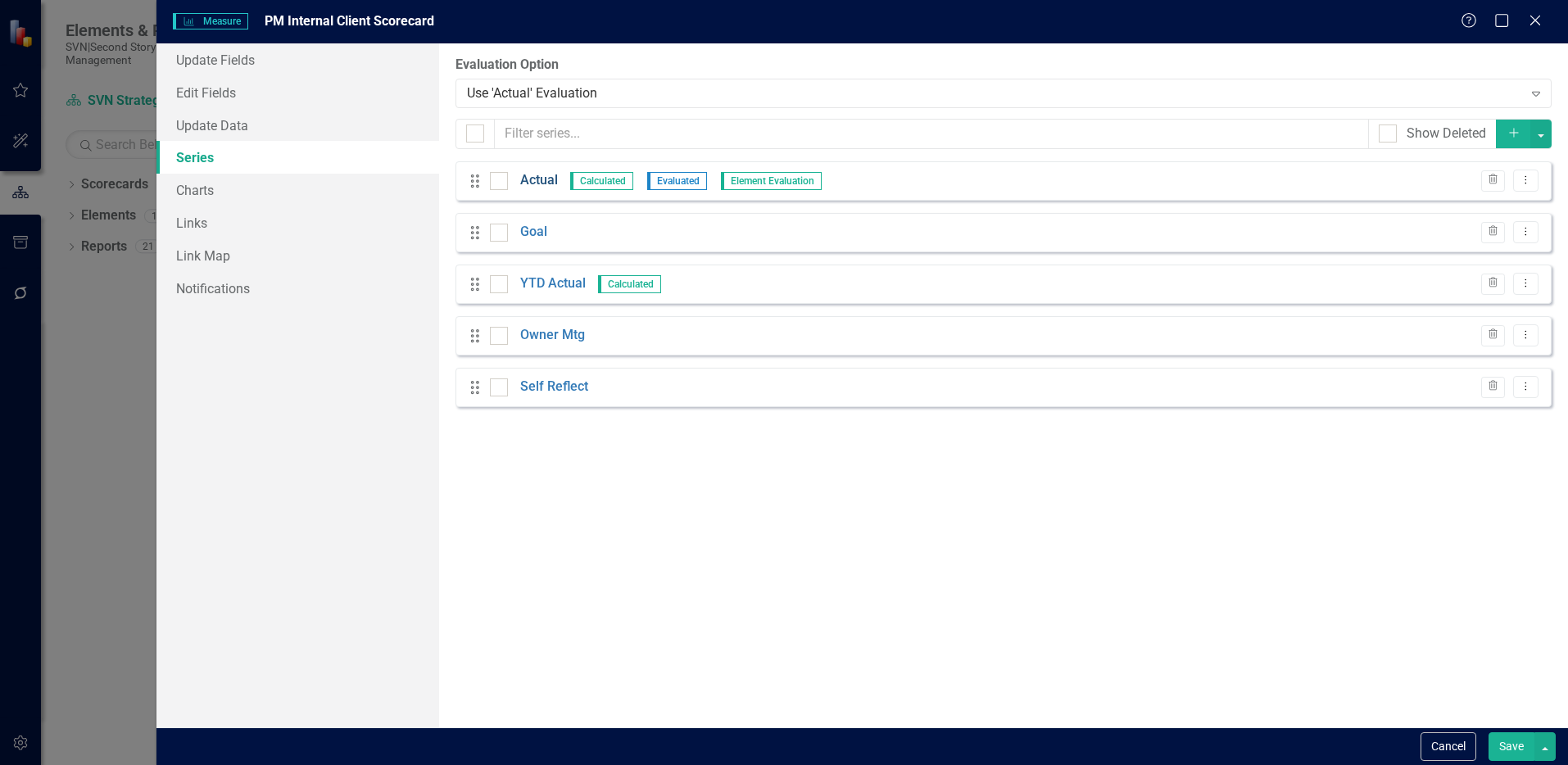
click at [534, 184] on link "Actual" at bounding box center [538, 180] width 37 height 19
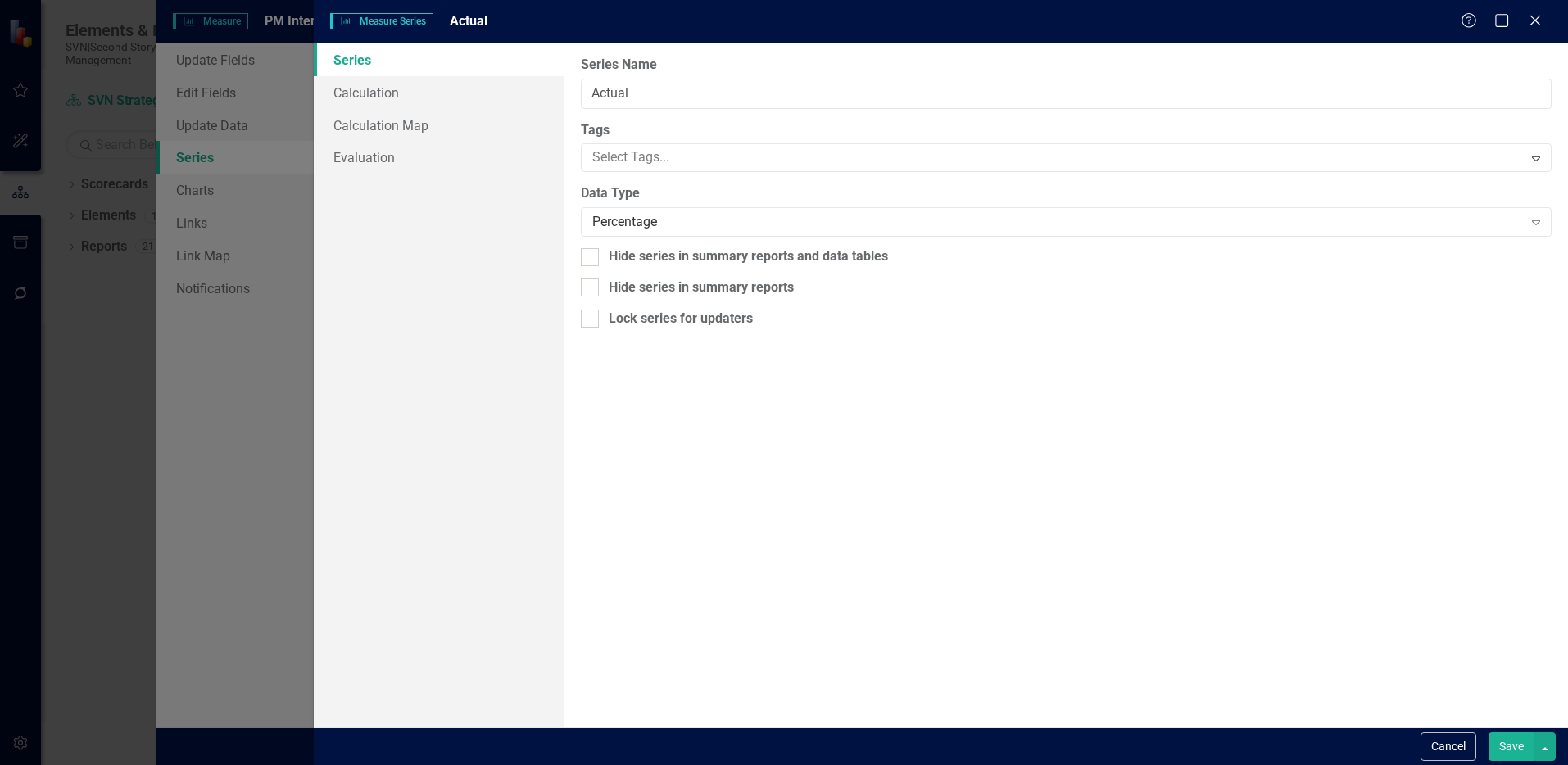
click at [534, 182] on div "Measure Series Measure Series Actual Help Maximize Close Series Calculation Cal…" at bounding box center [784, 382] width 1568 height 765
click at [410, 97] on link "Calculation" at bounding box center [439, 93] width 251 height 32
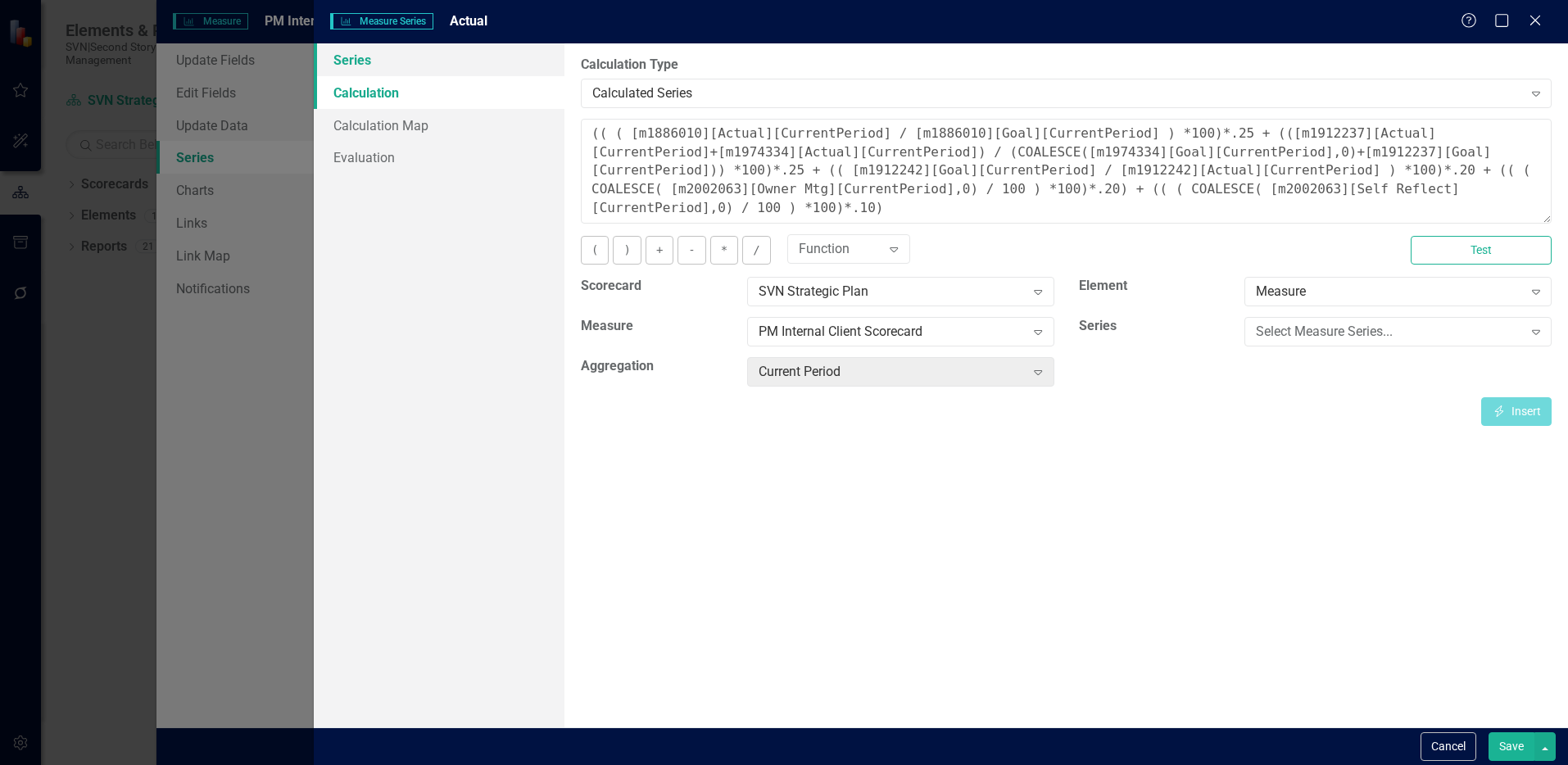
click at [370, 68] on link "Series" at bounding box center [439, 59] width 251 height 32
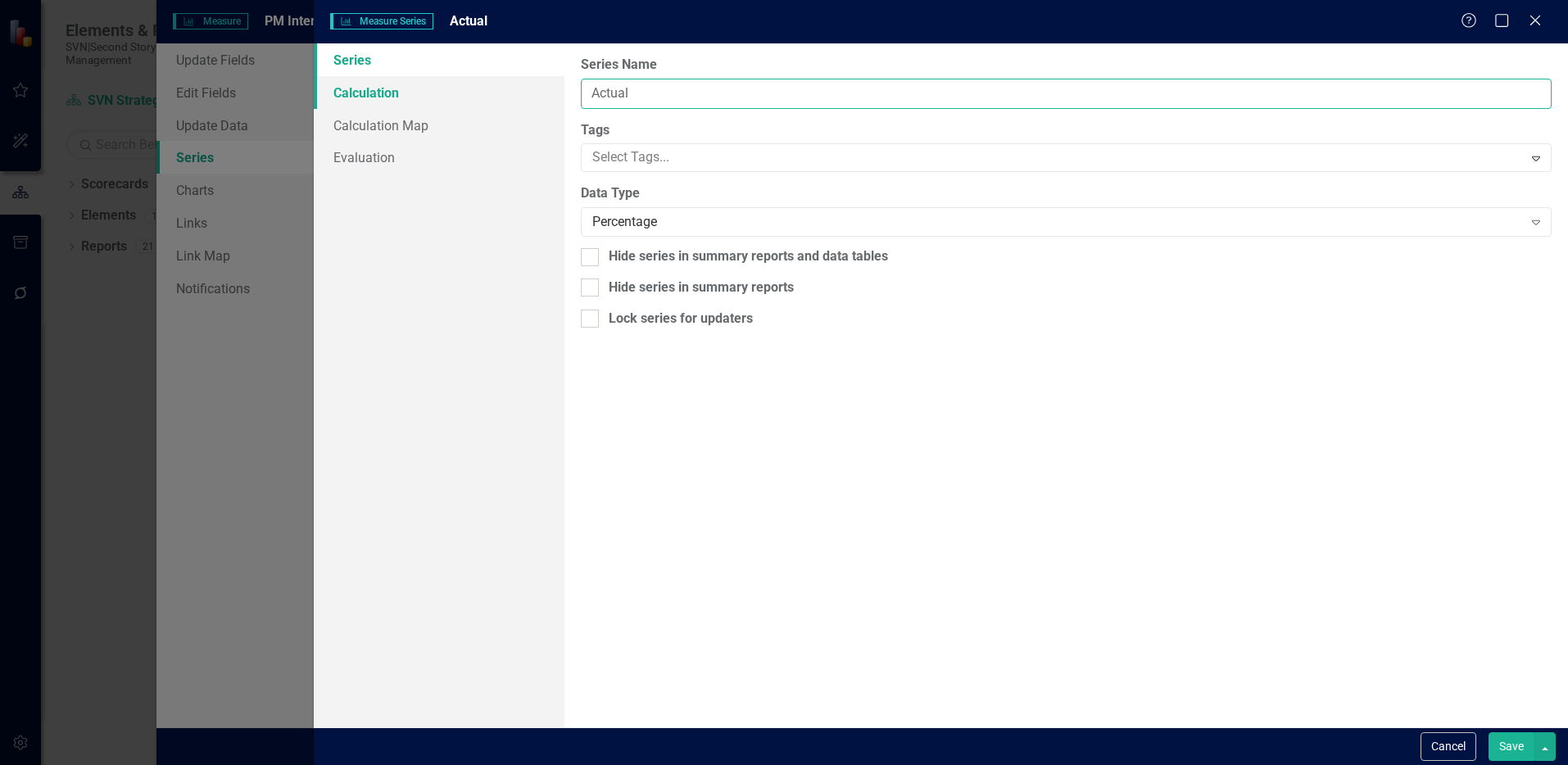
drag, startPoint x: 662, startPoint y: 89, endPoint x: 506, endPoint y: 90, distance: 156.0
click at [507, 90] on div "Series Calculation Calculation Map Evaluation From this page, you can edit the …" at bounding box center [941, 384] width 1254 height 684
type input "Overall Score"
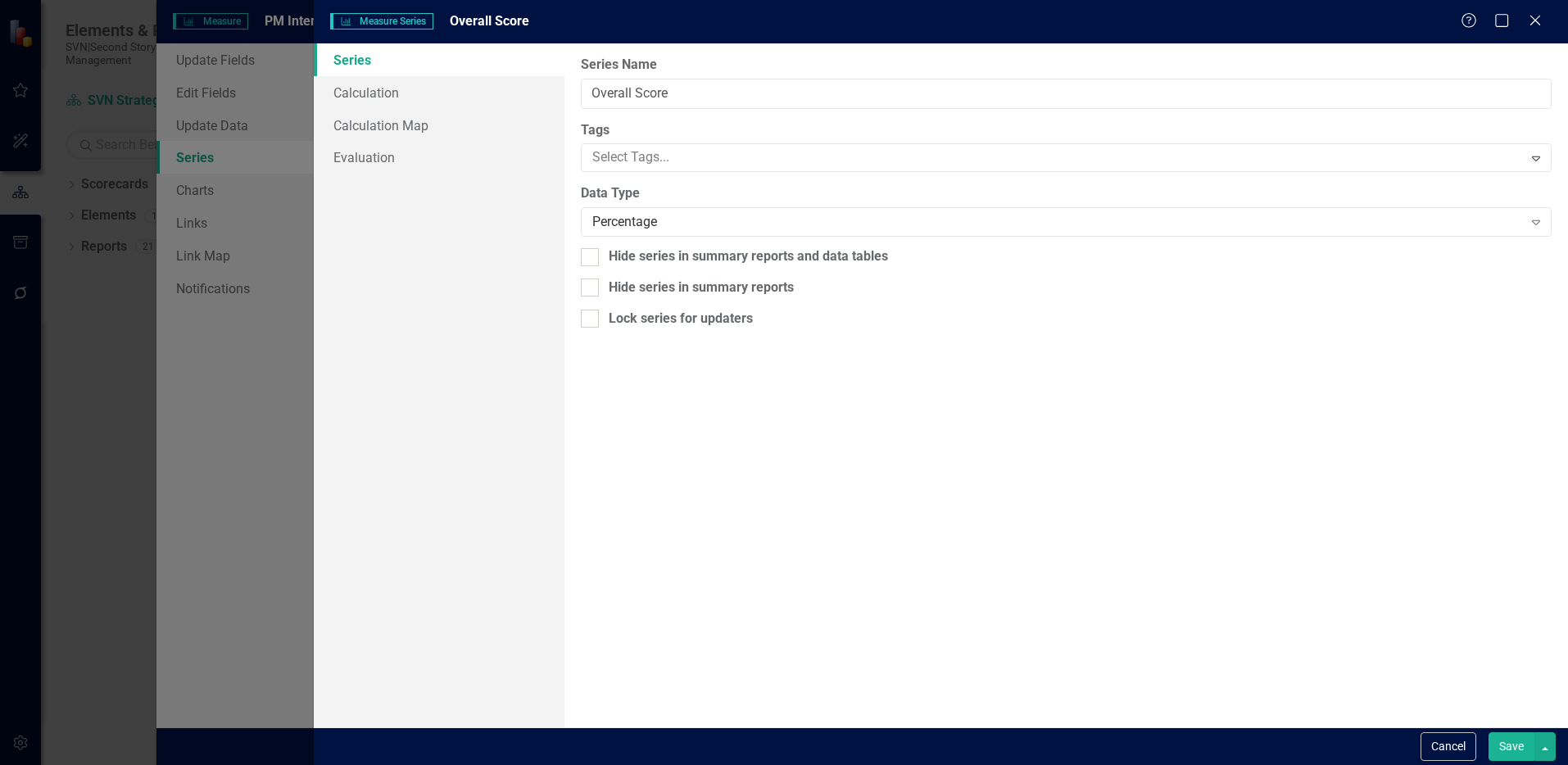
click at [1501, 749] on button "Save" at bounding box center [1512, 746] width 46 height 29
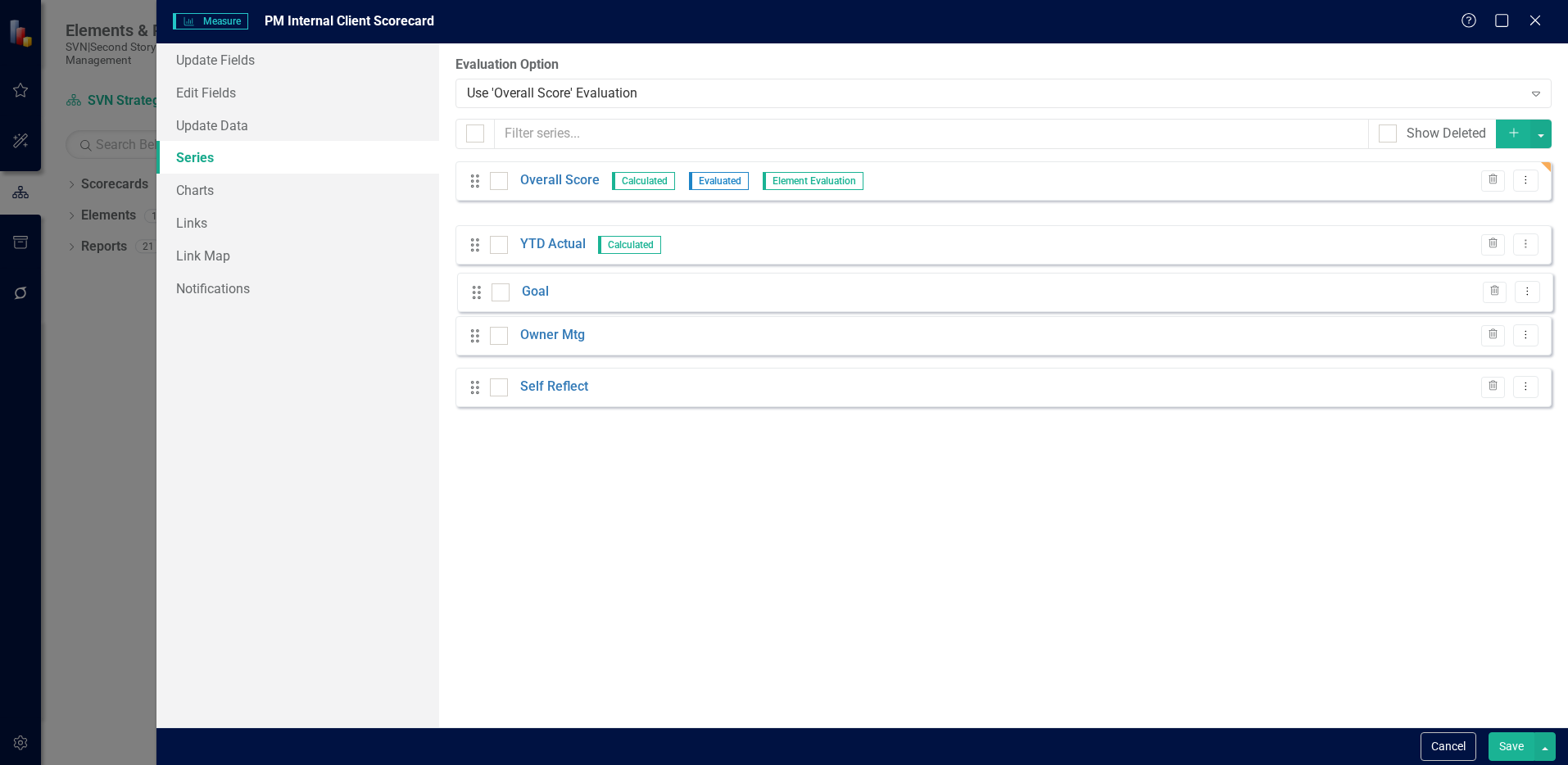
drag, startPoint x: 472, startPoint y: 229, endPoint x: 474, endPoint y: 289, distance: 60.0
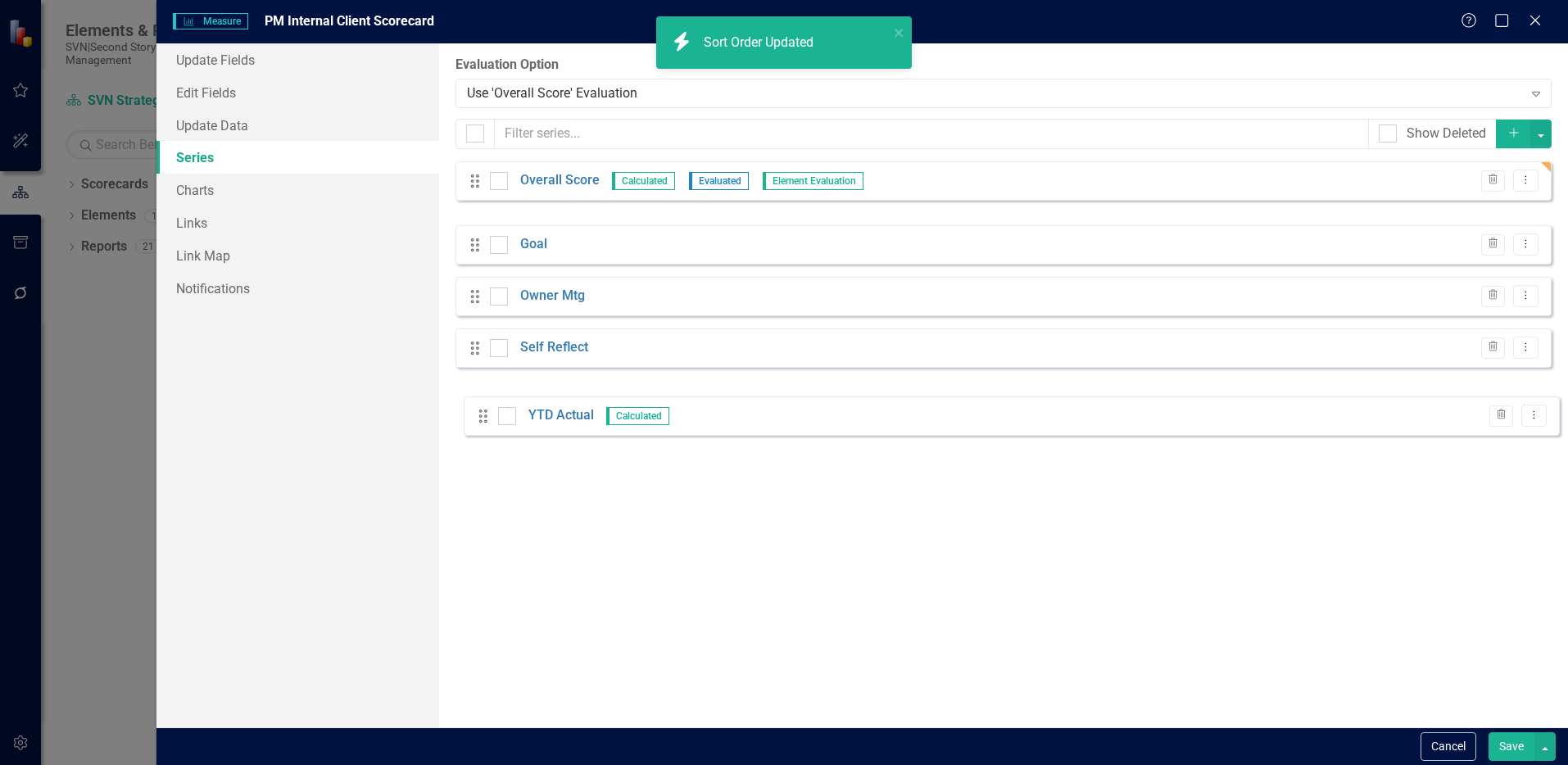
drag, startPoint x: 471, startPoint y: 230, endPoint x: 477, endPoint y: 408, distance: 178.1
click at [480, 413] on div "From this page, you can add, edit, delete, or duplicate the measure series for …" at bounding box center [1003, 384] width 1129 height 684
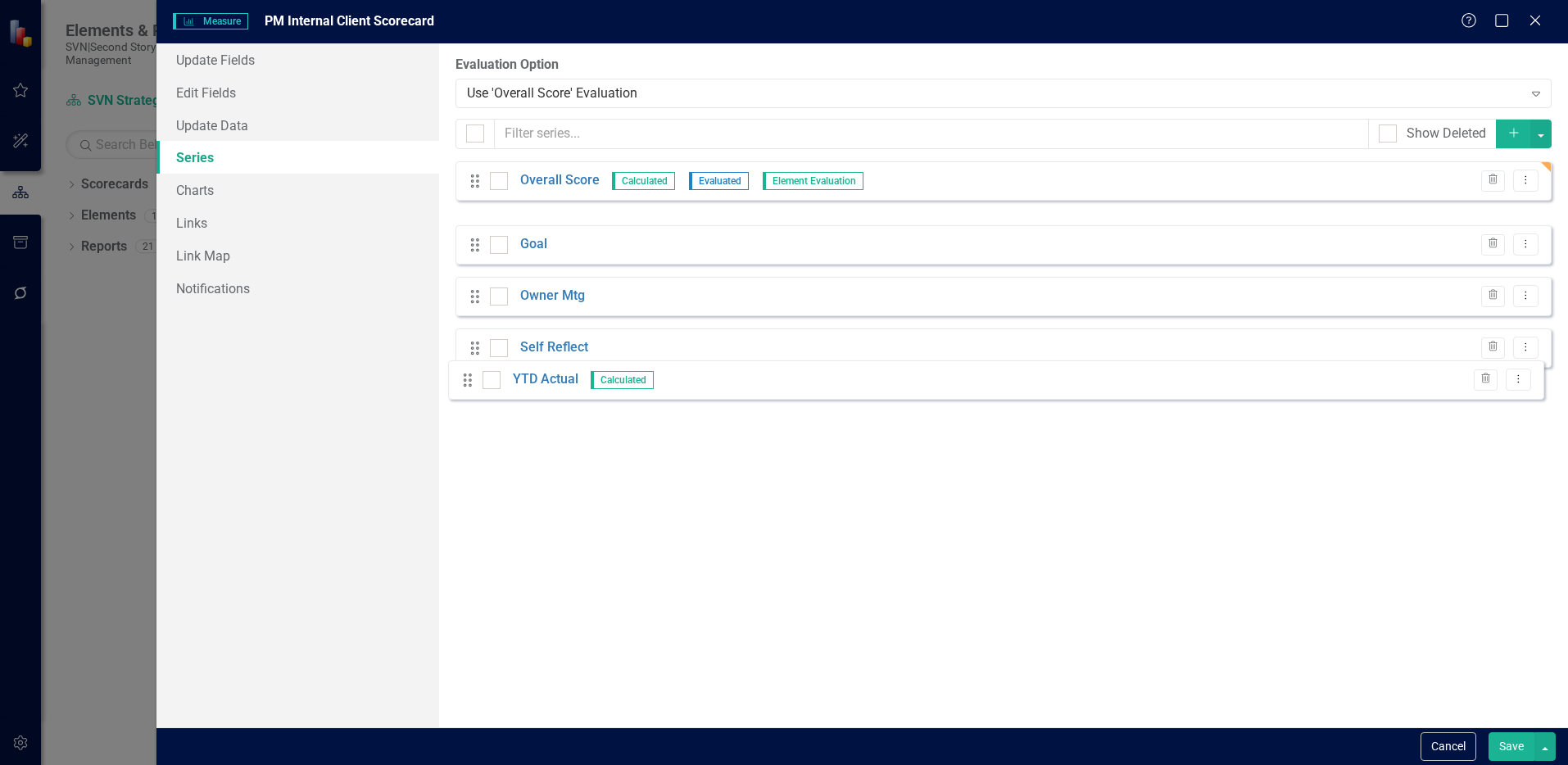
drag, startPoint x: 473, startPoint y: 234, endPoint x: 467, endPoint y: 382, distance: 148.1
click at [572, 182] on link "Overall Score" at bounding box center [559, 180] width 79 height 19
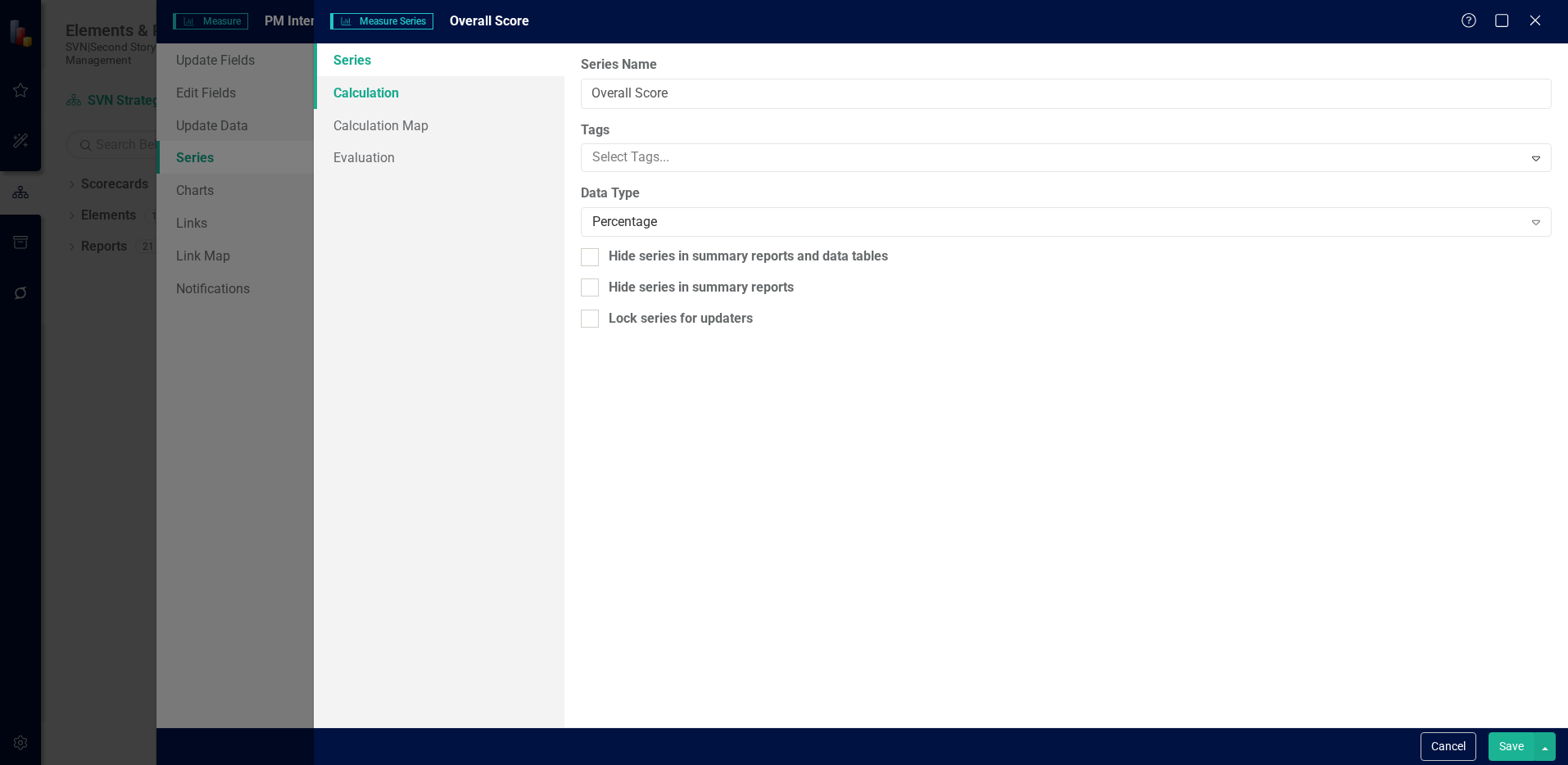
click at [410, 102] on link "Calculation" at bounding box center [439, 93] width 251 height 32
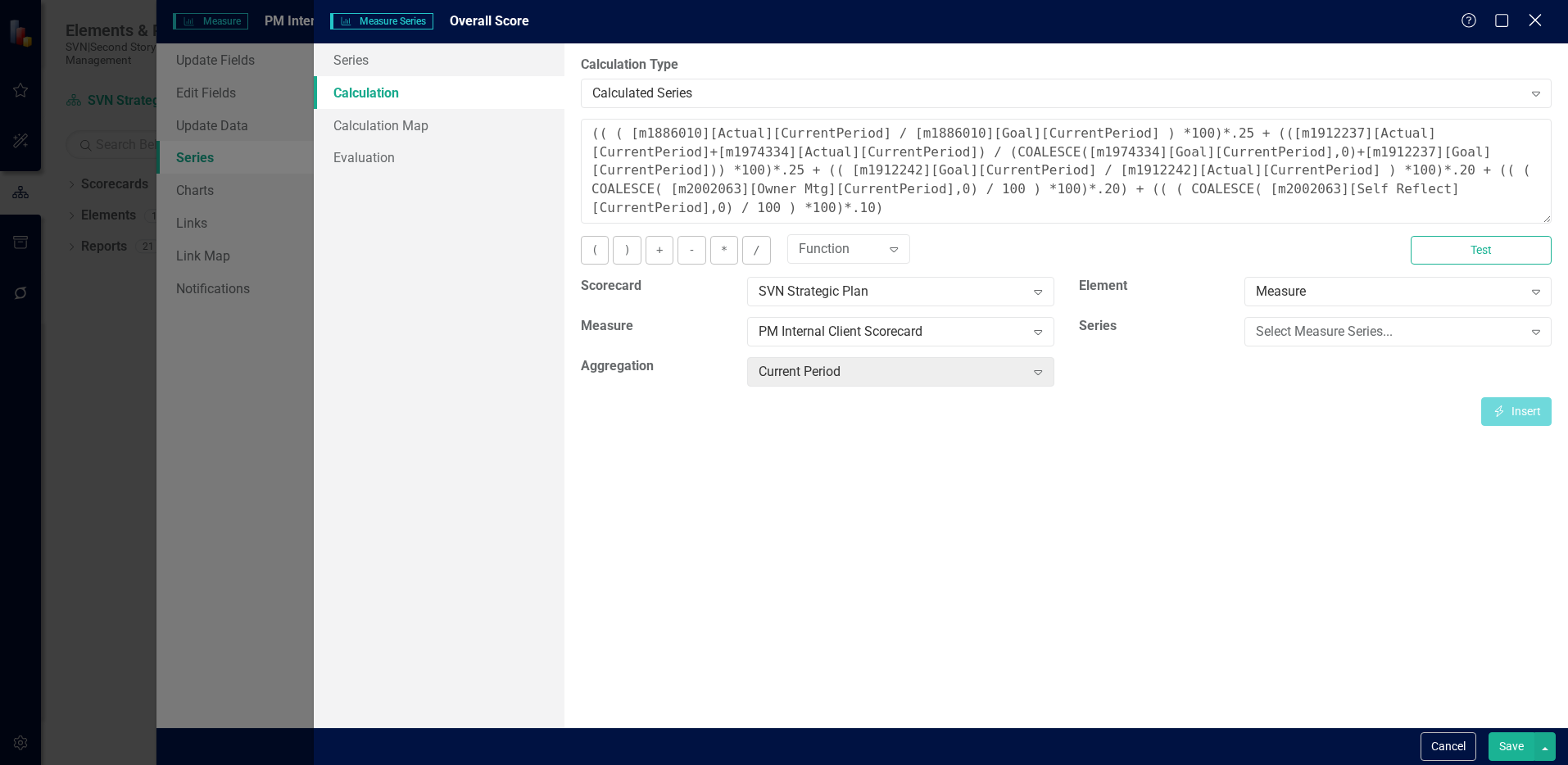
click at [1534, 24] on icon "Close" at bounding box center [1534, 20] width 20 height 15
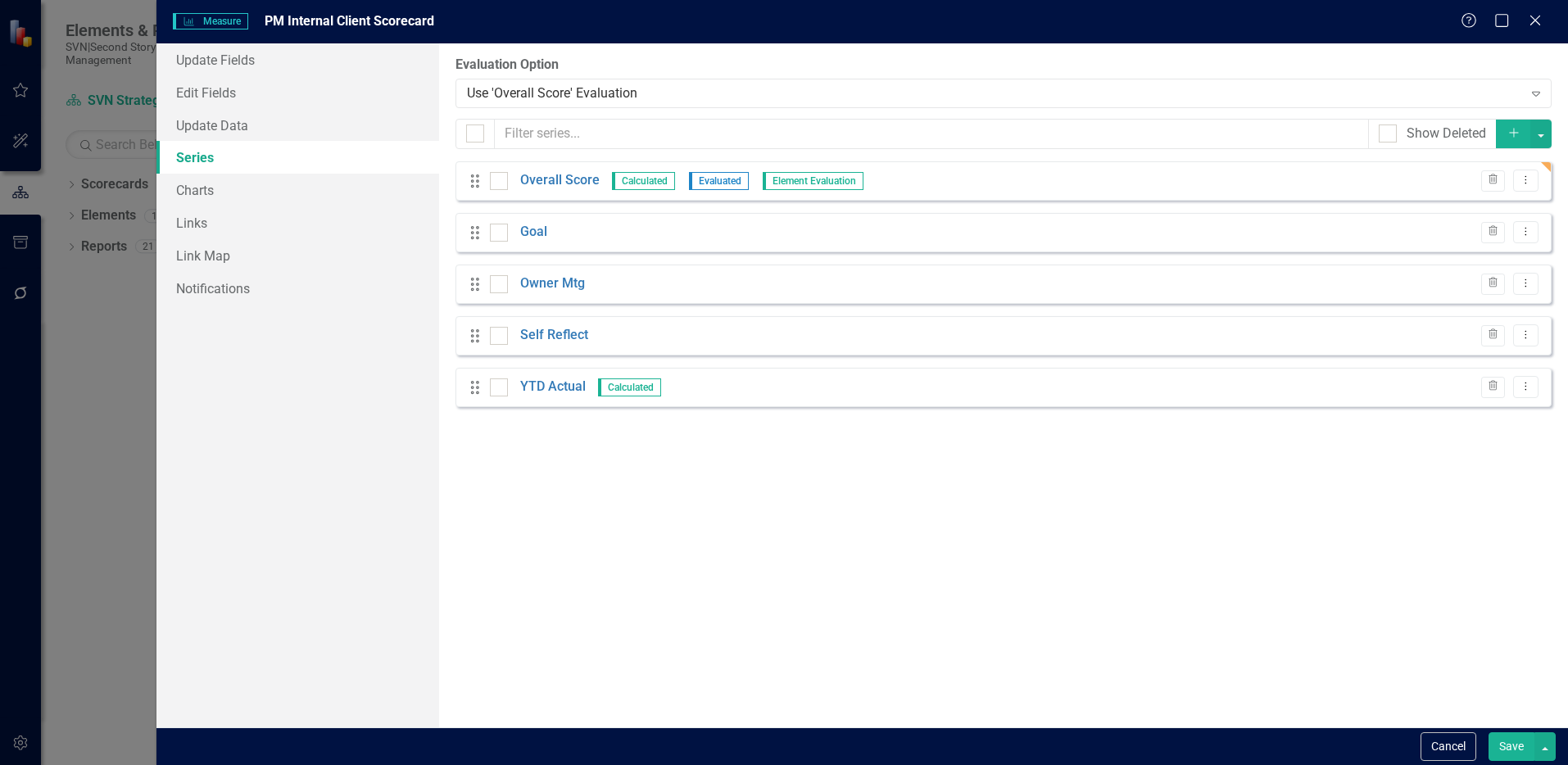
click at [1507, 739] on button "Save" at bounding box center [1512, 746] width 46 height 29
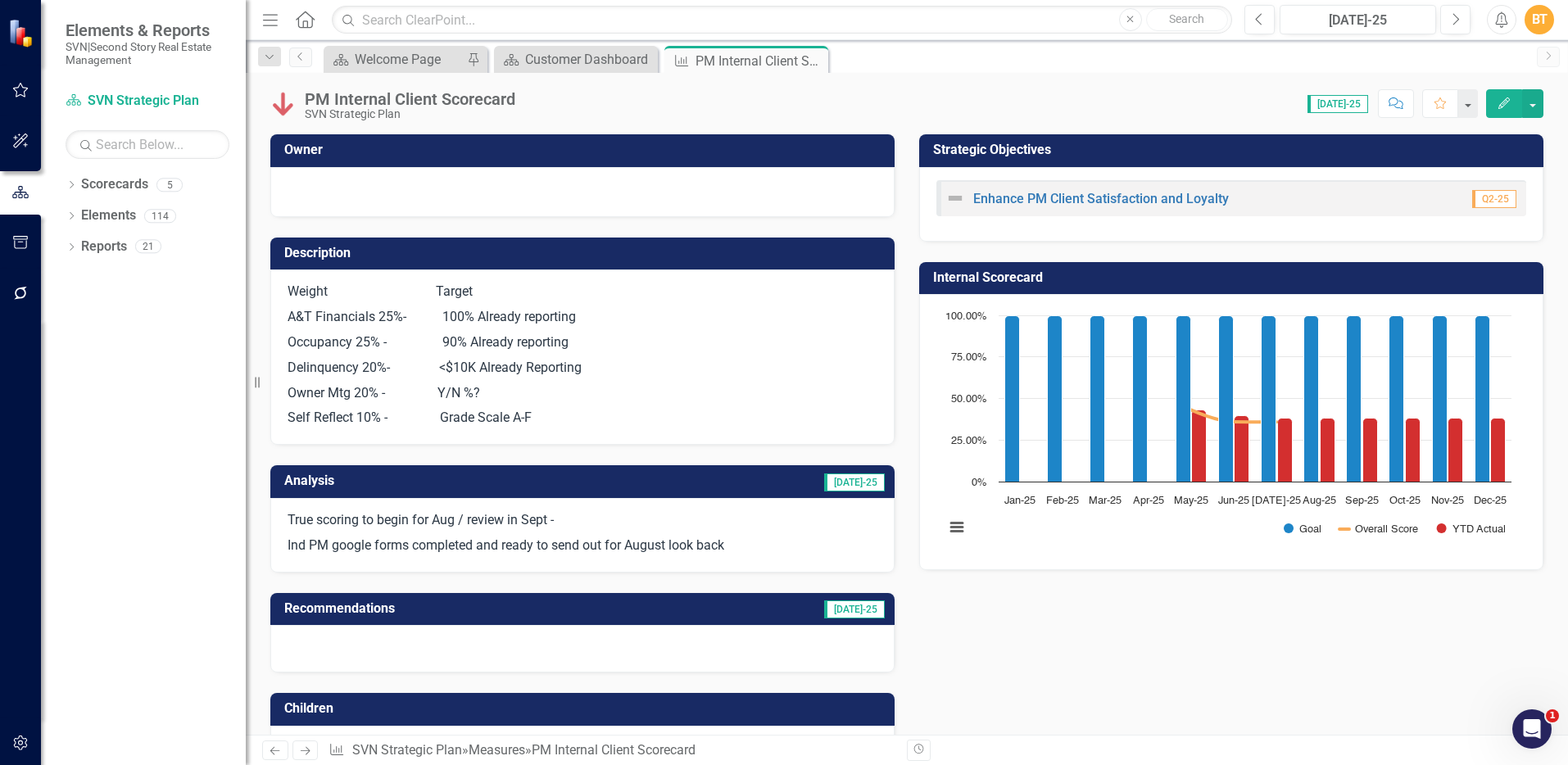
drag, startPoint x: 284, startPoint y: 290, endPoint x: 420, endPoint y: 367, distance: 156.3
click at [420, 367] on div "Weight Target A&T Financials 25%- 100% Already reporting Occupancy 25% - 90% Al…" at bounding box center [582, 357] width 624 height 176
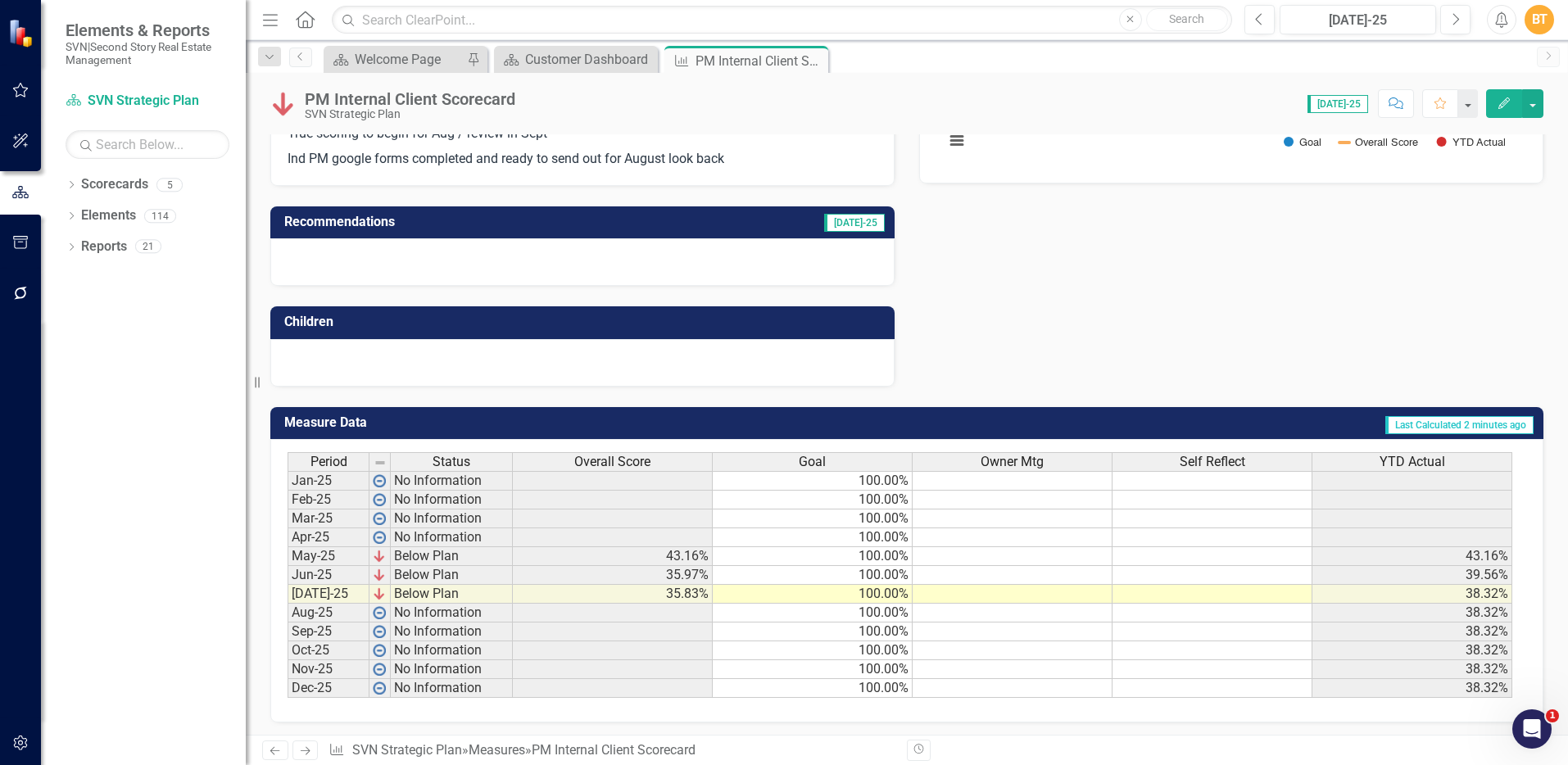
scroll to position [390, 0]
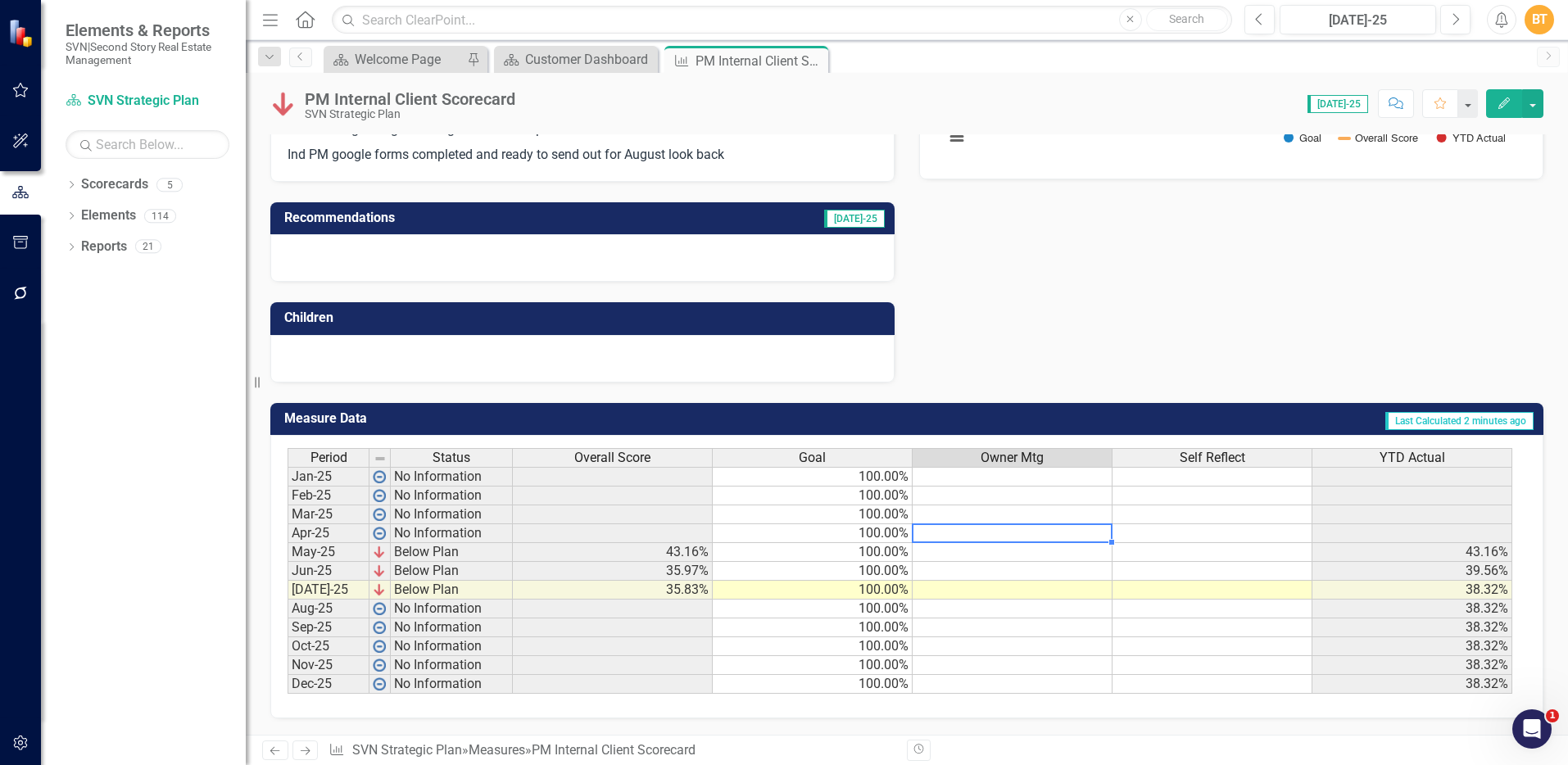
click at [1016, 528] on td at bounding box center [1012, 533] width 199 height 19
click at [980, 550] on td at bounding box center [1012, 552] width 199 height 19
type textarea "90"
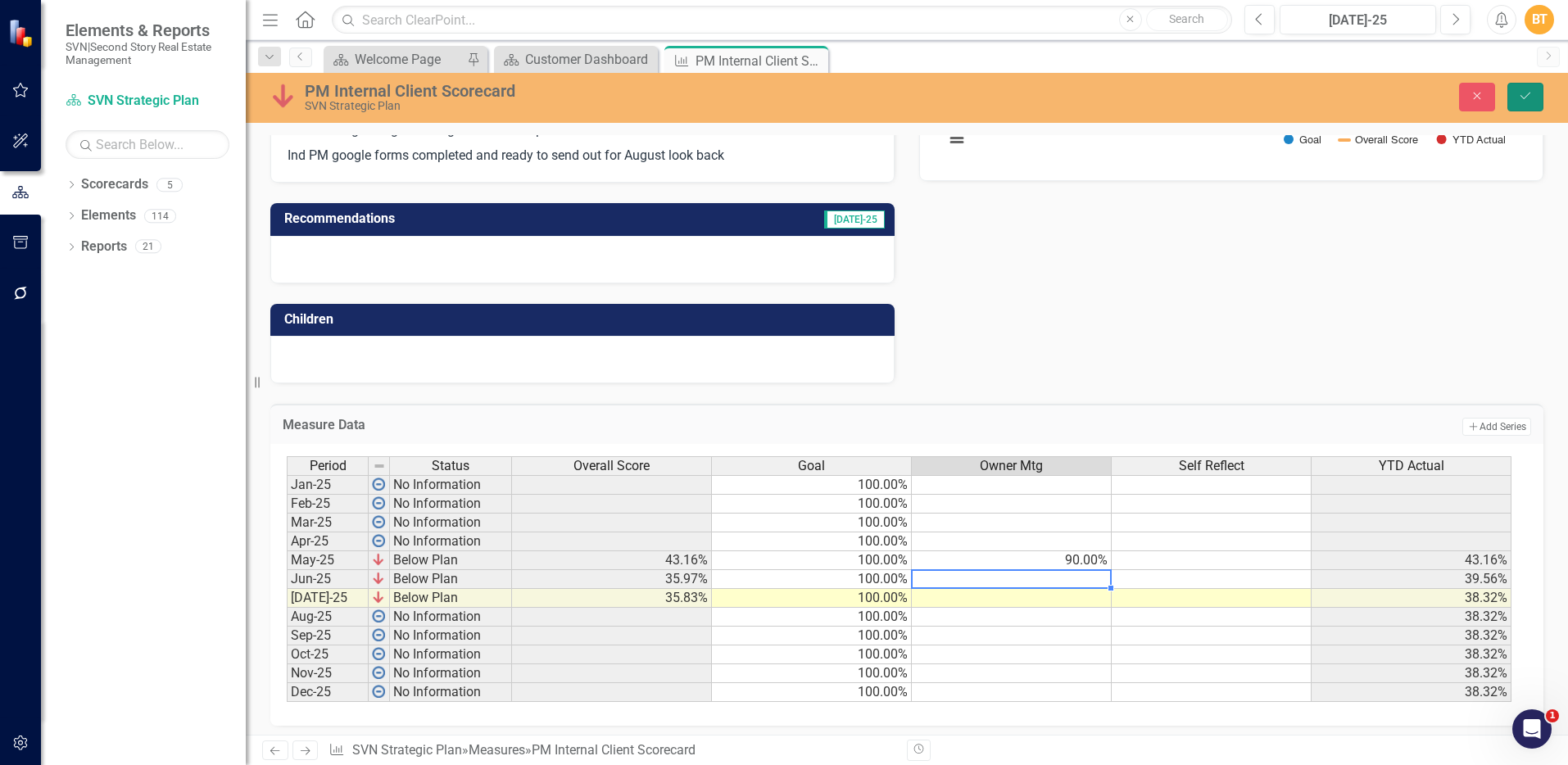
click at [1532, 98] on icon "Save" at bounding box center [1524, 95] width 14 height 11
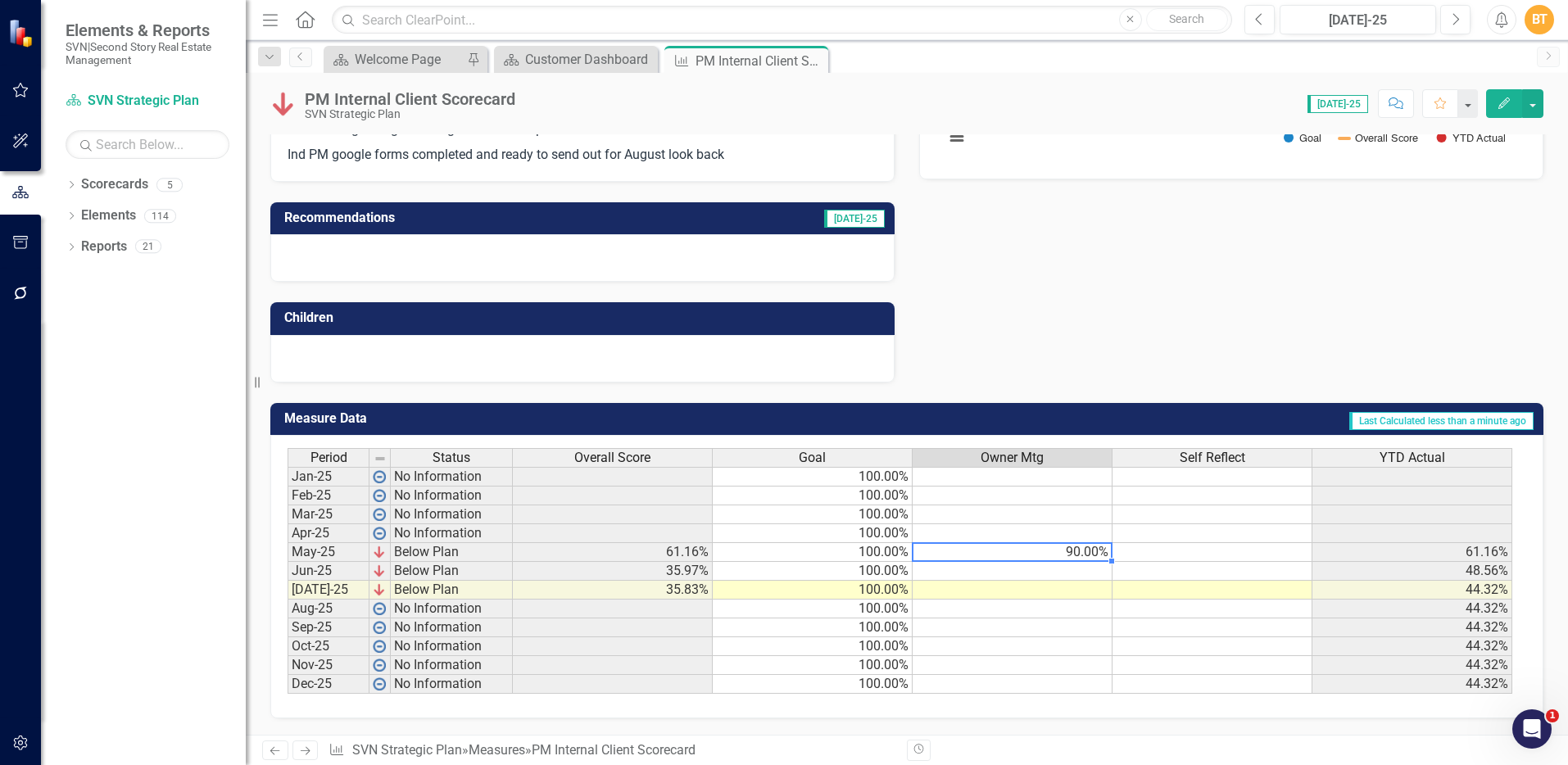
click at [1070, 548] on td "90.00%" at bounding box center [1012, 552] width 199 height 19
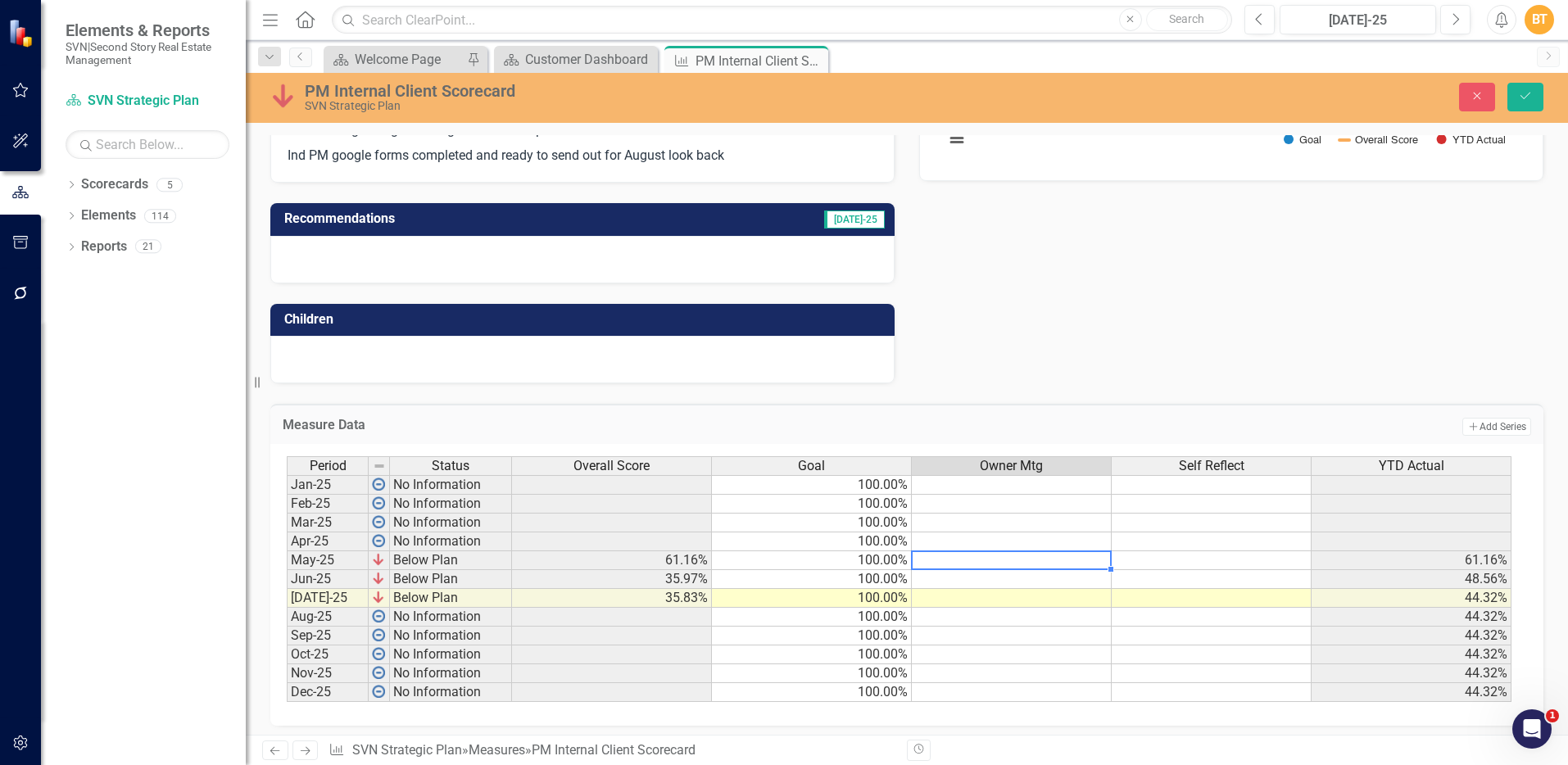
click at [286, 549] on div "Period Status Overall Score Goal Owner Mtg Self Reflect YTD Actual Jan-25 No In…" at bounding box center [286, 578] width 0 height 245
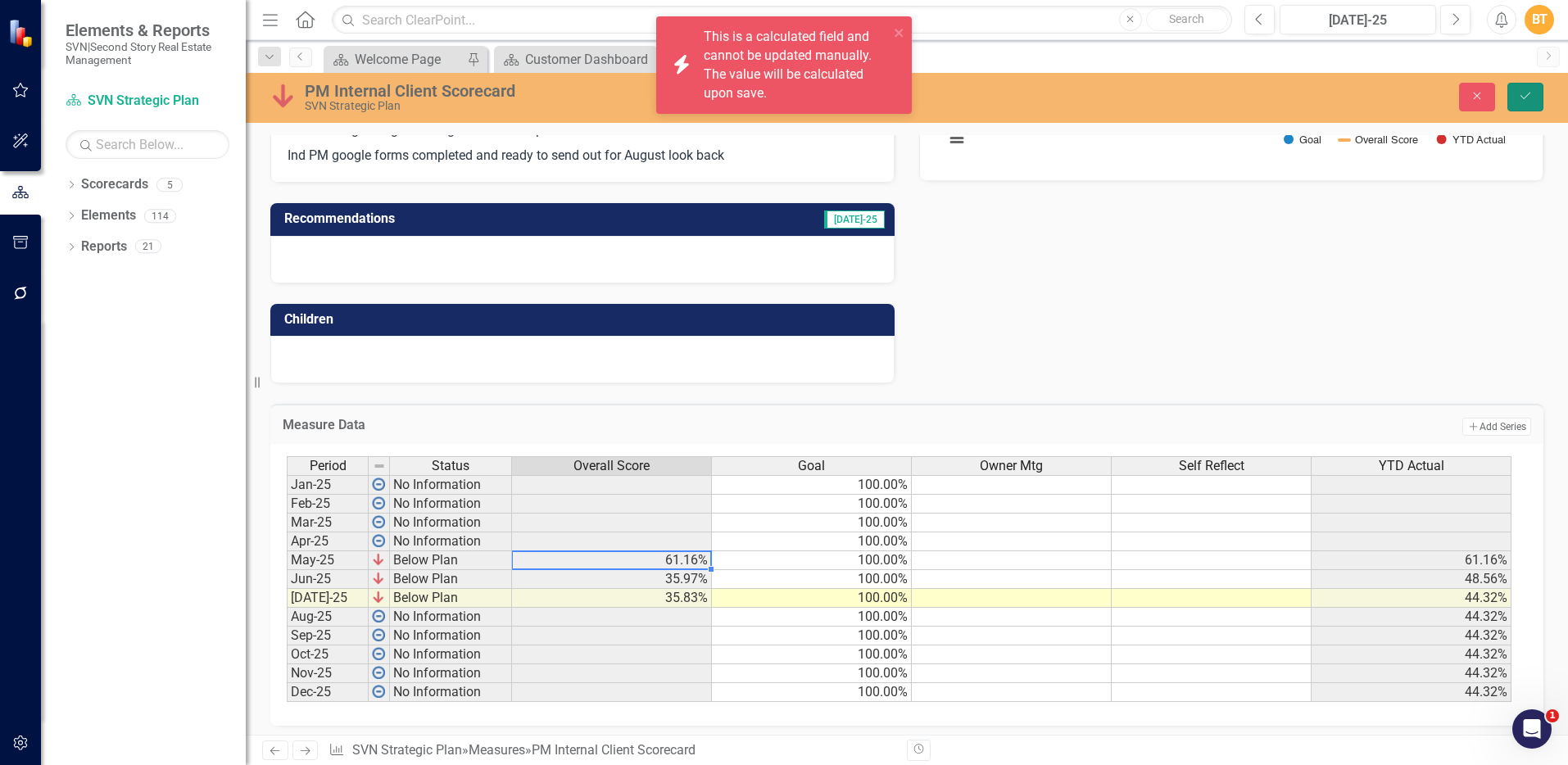
drag, startPoint x: 1524, startPoint y: 94, endPoint x: 1517, endPoint y: 103, distance: 11.4
click at [1524, 94] on icon "Save" at bounding box center [1524, 95] width 14 height 11
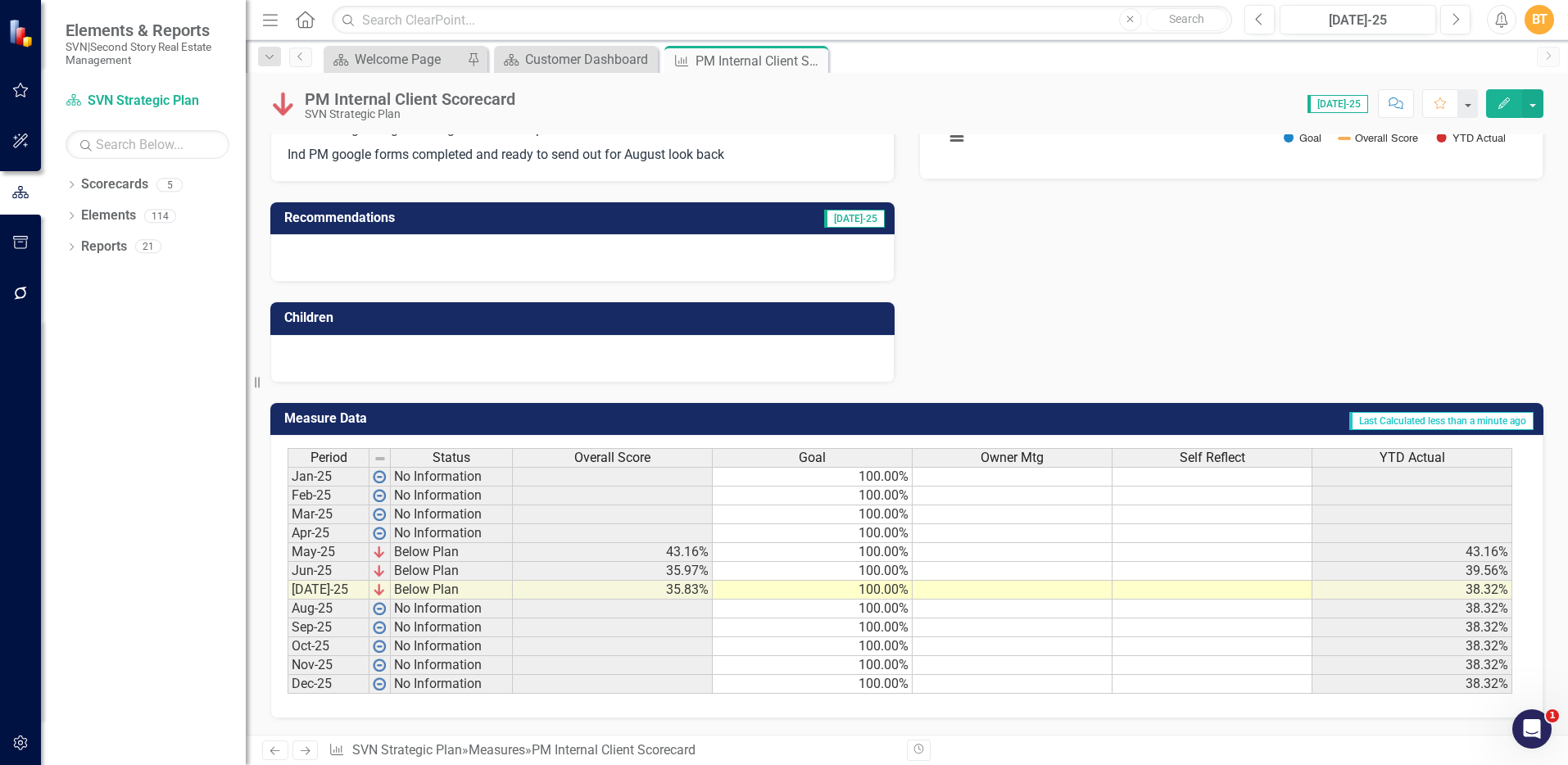
click at [673, 549] on td "43.16%" at bounding box center [612, 552] width 199 height 19
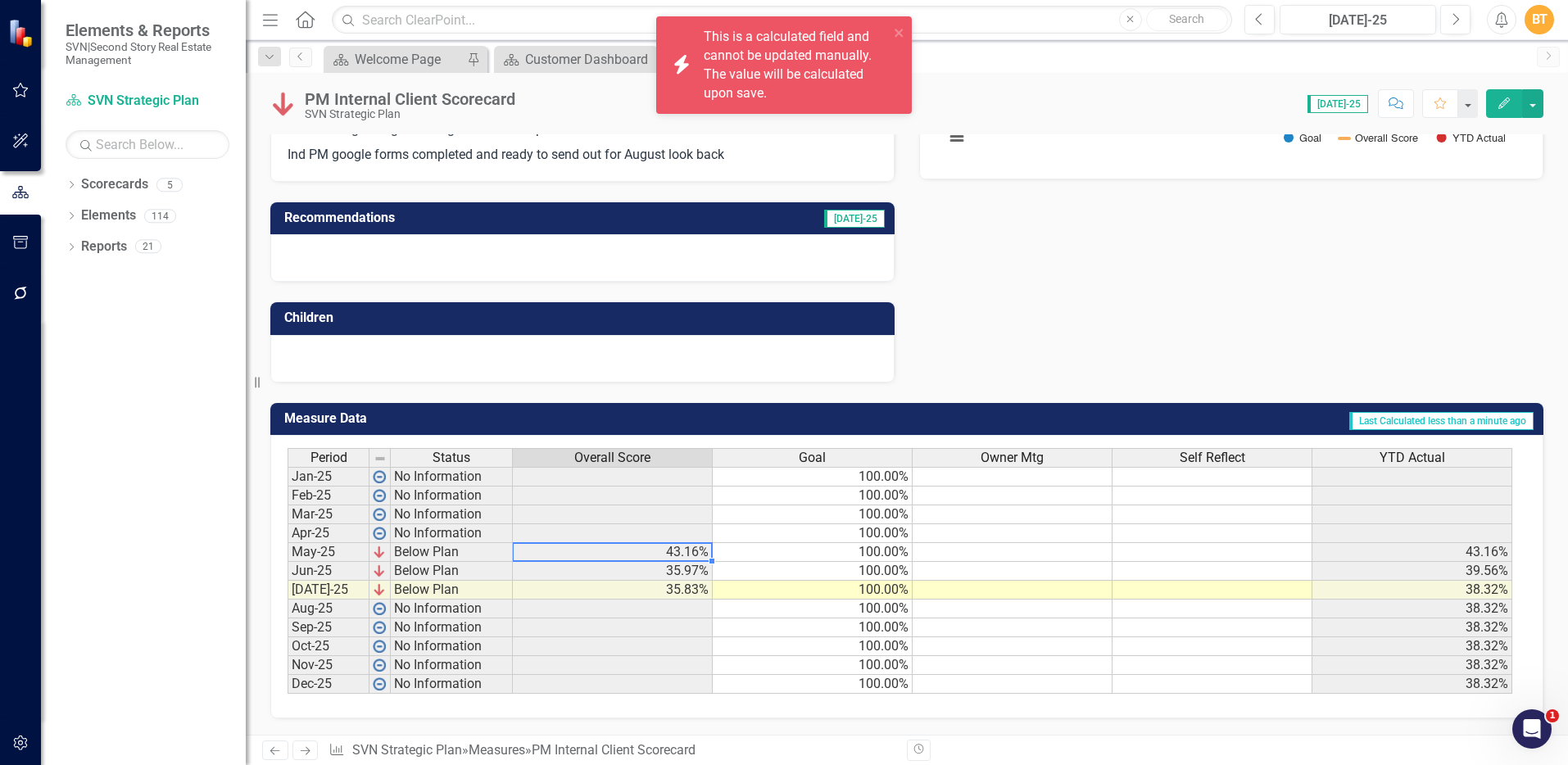
click at [672, 549] on td "43.16%" at bounding box center [612, 552] width 199 height 19
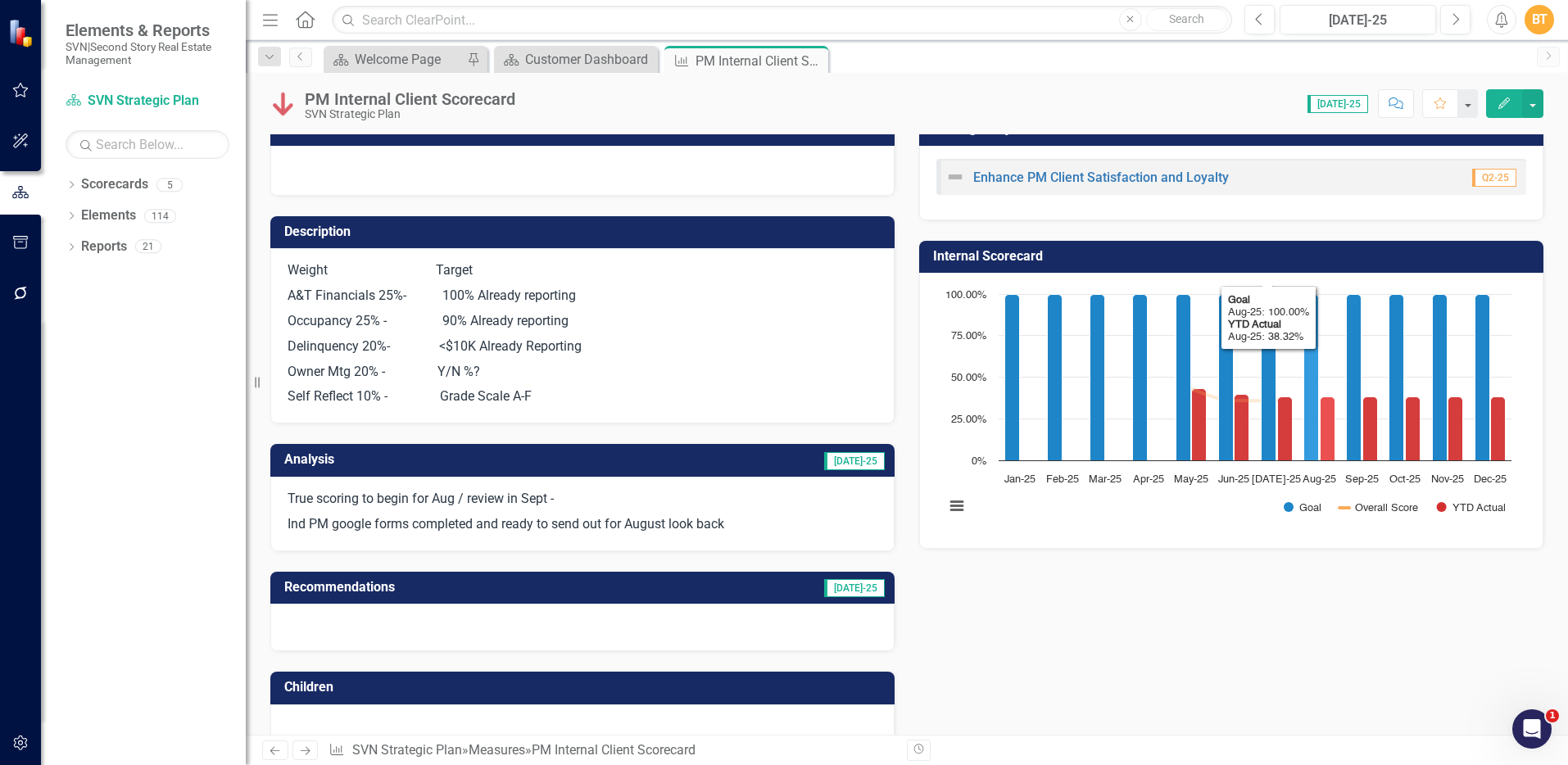
scroll to position [0, 0]
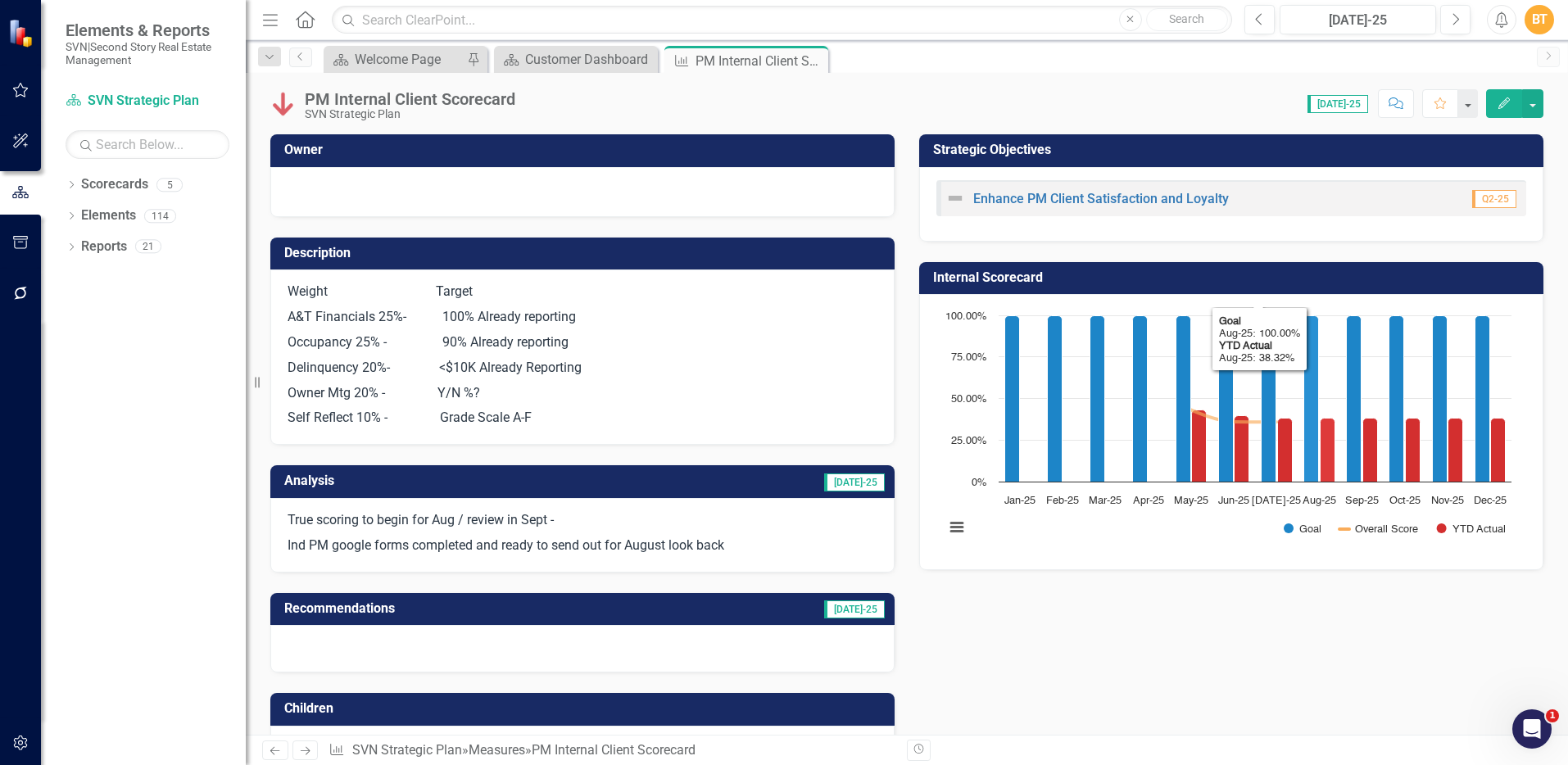
click at [1300, 286] on td "Internal Scorecard" at bounding box center [1234, 279] width 602 height 27
click at [1299, 284] on td "Internal Scorecard" at bounding box center [1234, 279] width 602 height 27
click at [1298, 284] on td "Internal Scorecard" at bounding box center [1234, 279] width 602 height 27
click at [1298, 284] on h3 "Internal Scorecard" at bounding box center [1234, 277] width 602 height 14
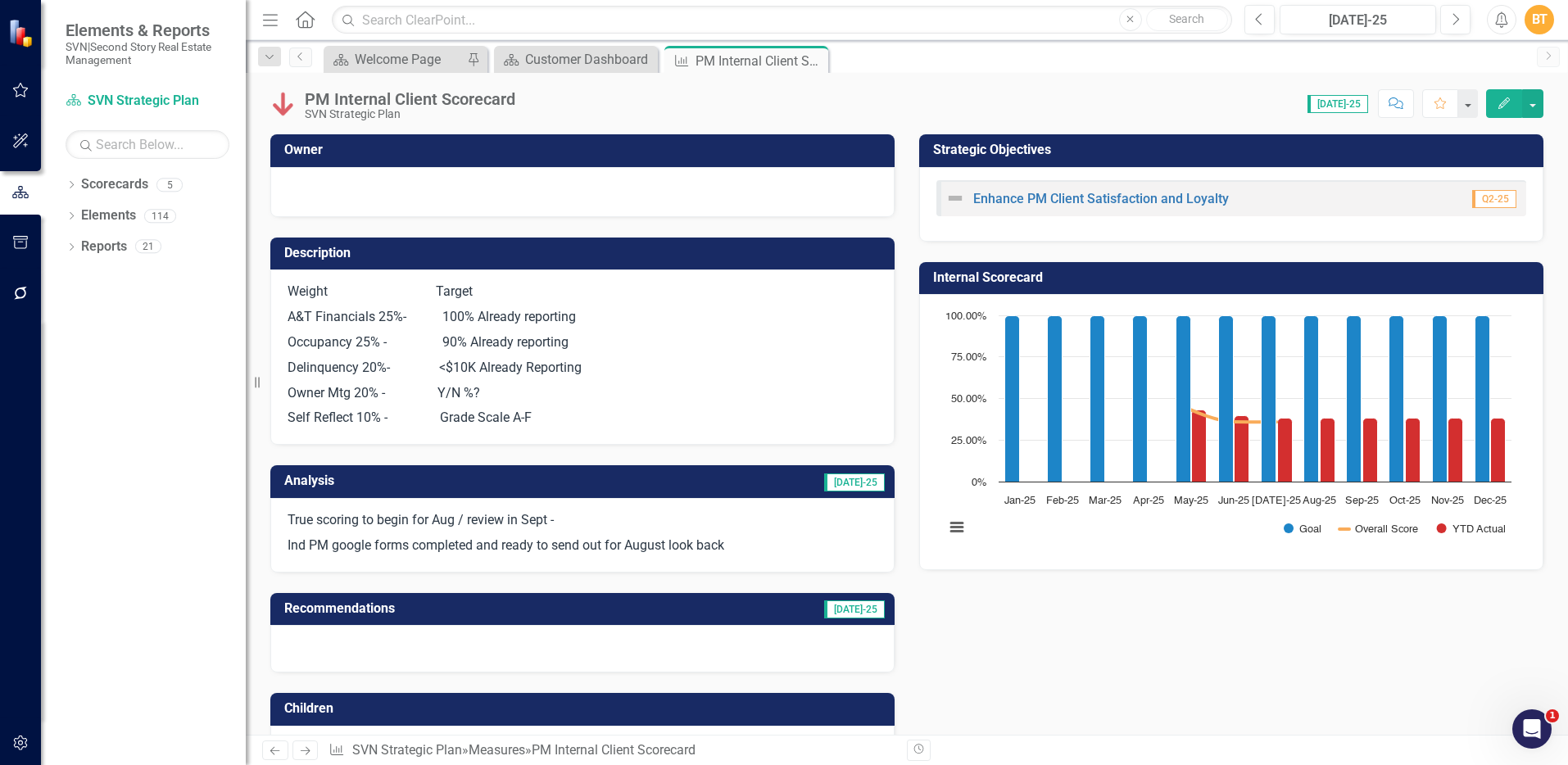
click at [1298, 284] on body "Elements & Reports SVN|Second Story Real Estate Management Scorecard SVN Strate…" at bounding box center [784, 382] width 1568 height 765
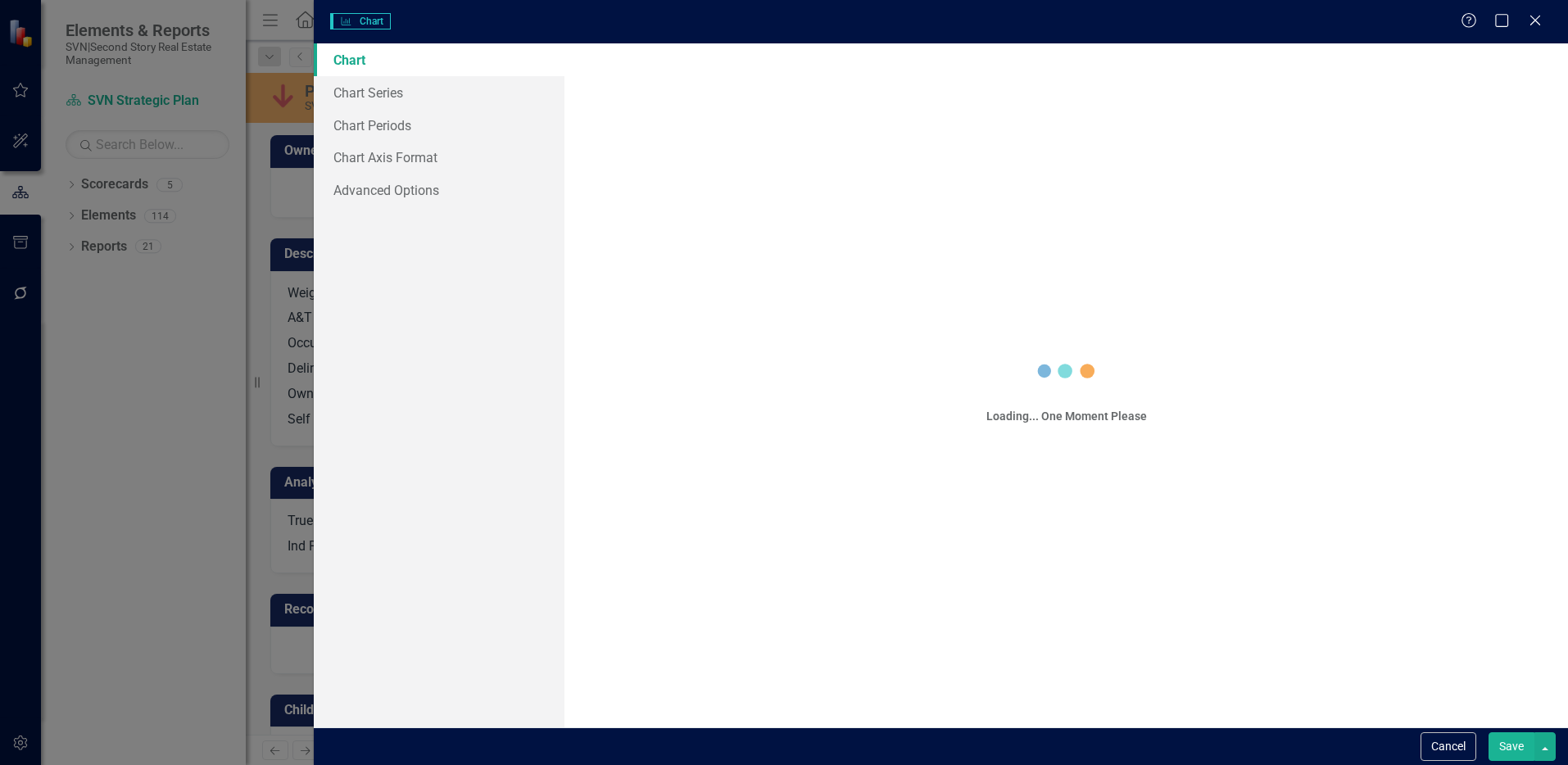
click at [1298, 284] on div "Charts Chart Help Maximize Close Chart Chart Series Chart Periods Chart Axis Fo…" at bounding box center [784, 382] width 1568 height 765
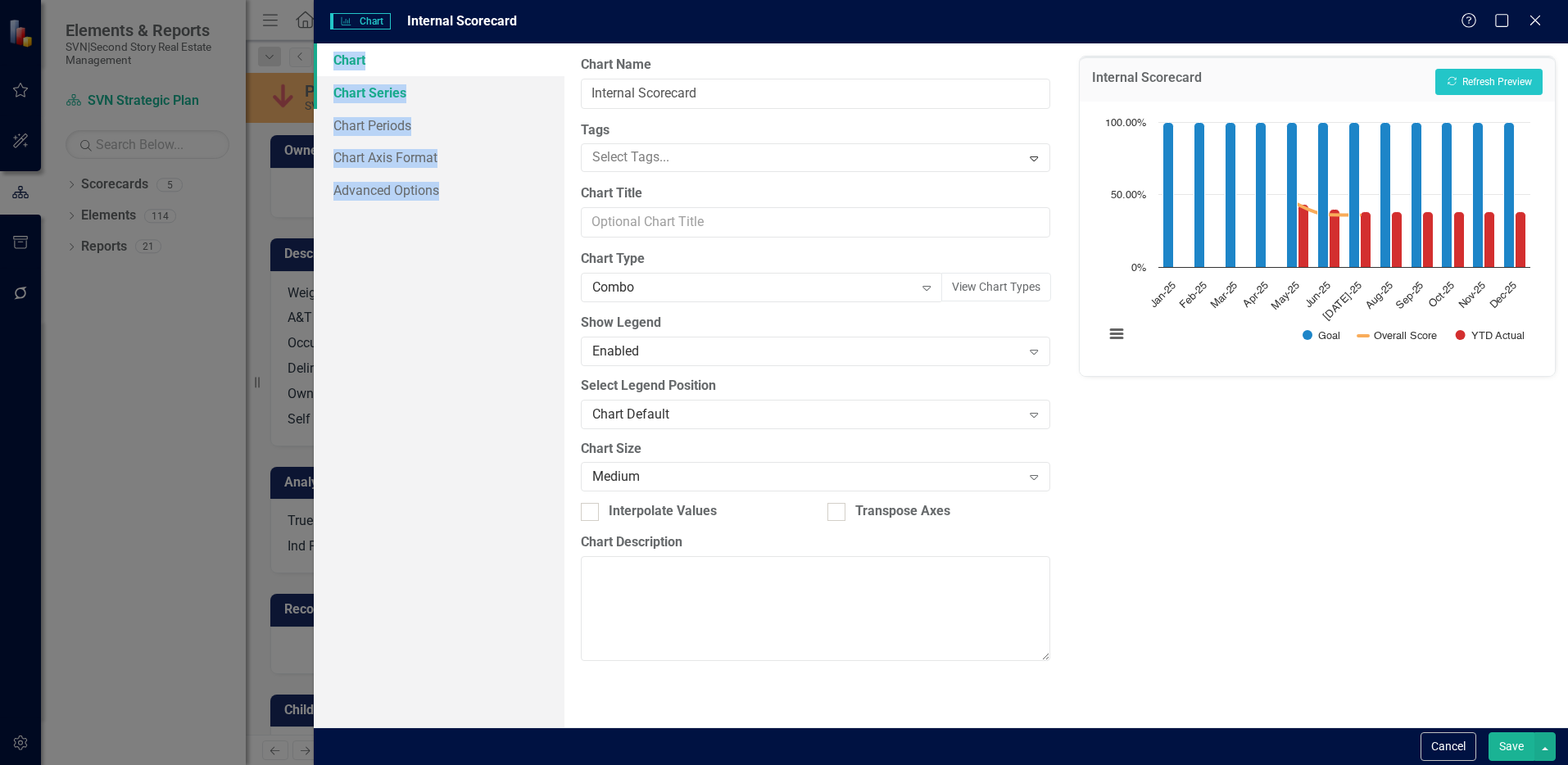
click at [378, 90] on link "Chart Series" at bounding box center [439, 93] width 251 height 32
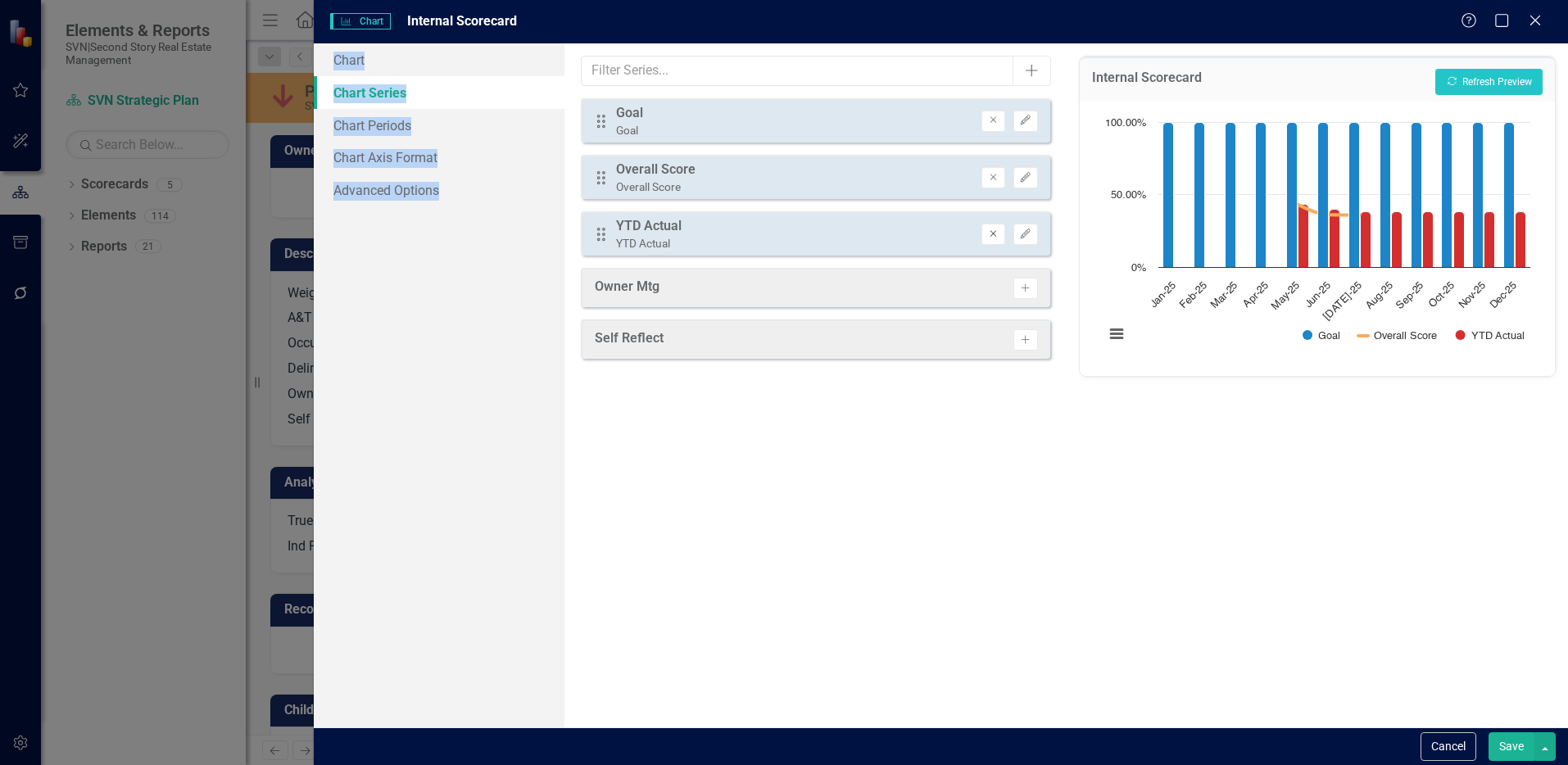
click at [996, 234] on icon "Remove" at bounding box center [993, 234] width 12 height 10
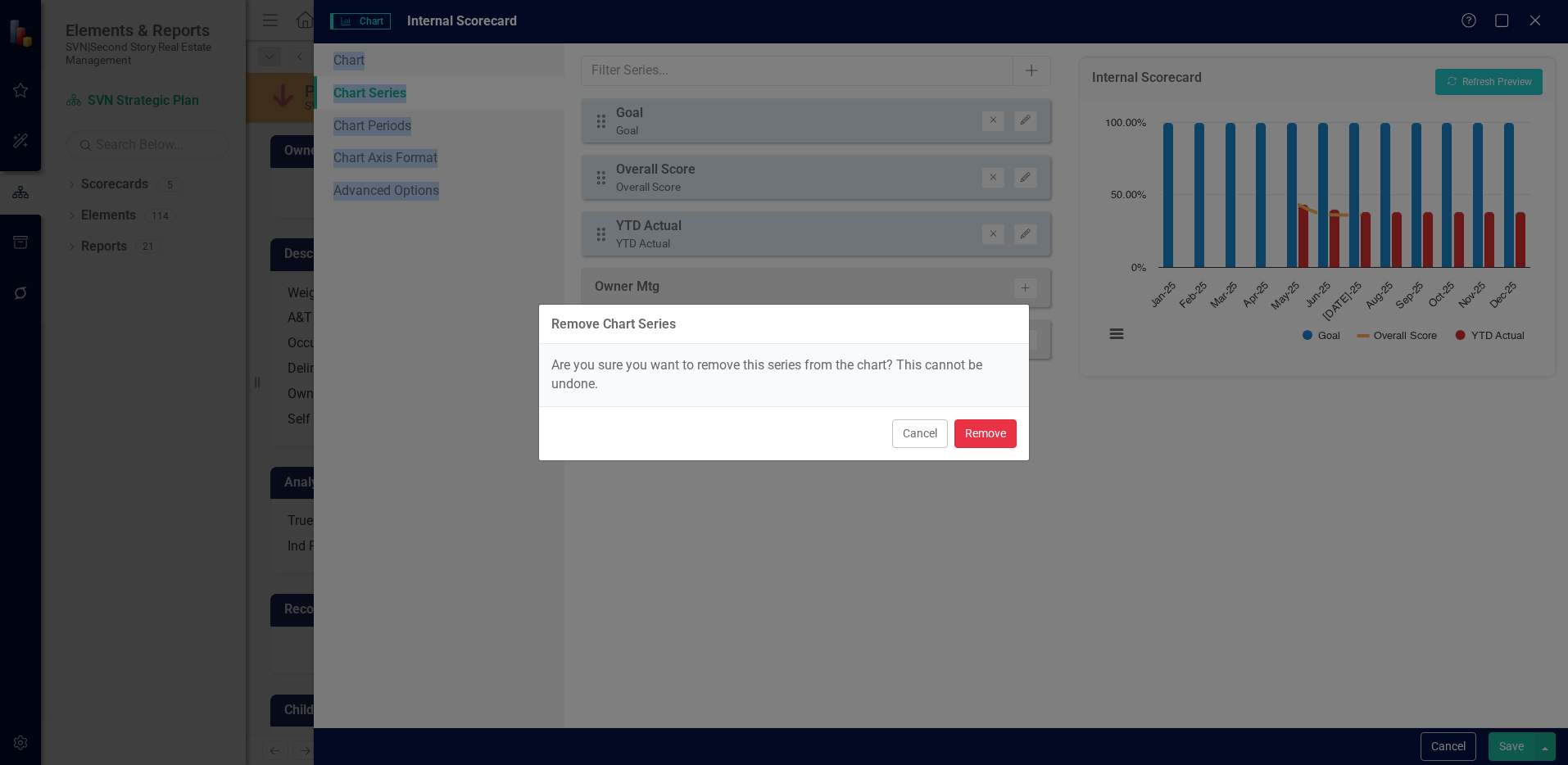
click at [993, 430] on button "Remove" at bounding box center [985, 433] width 62 height 29
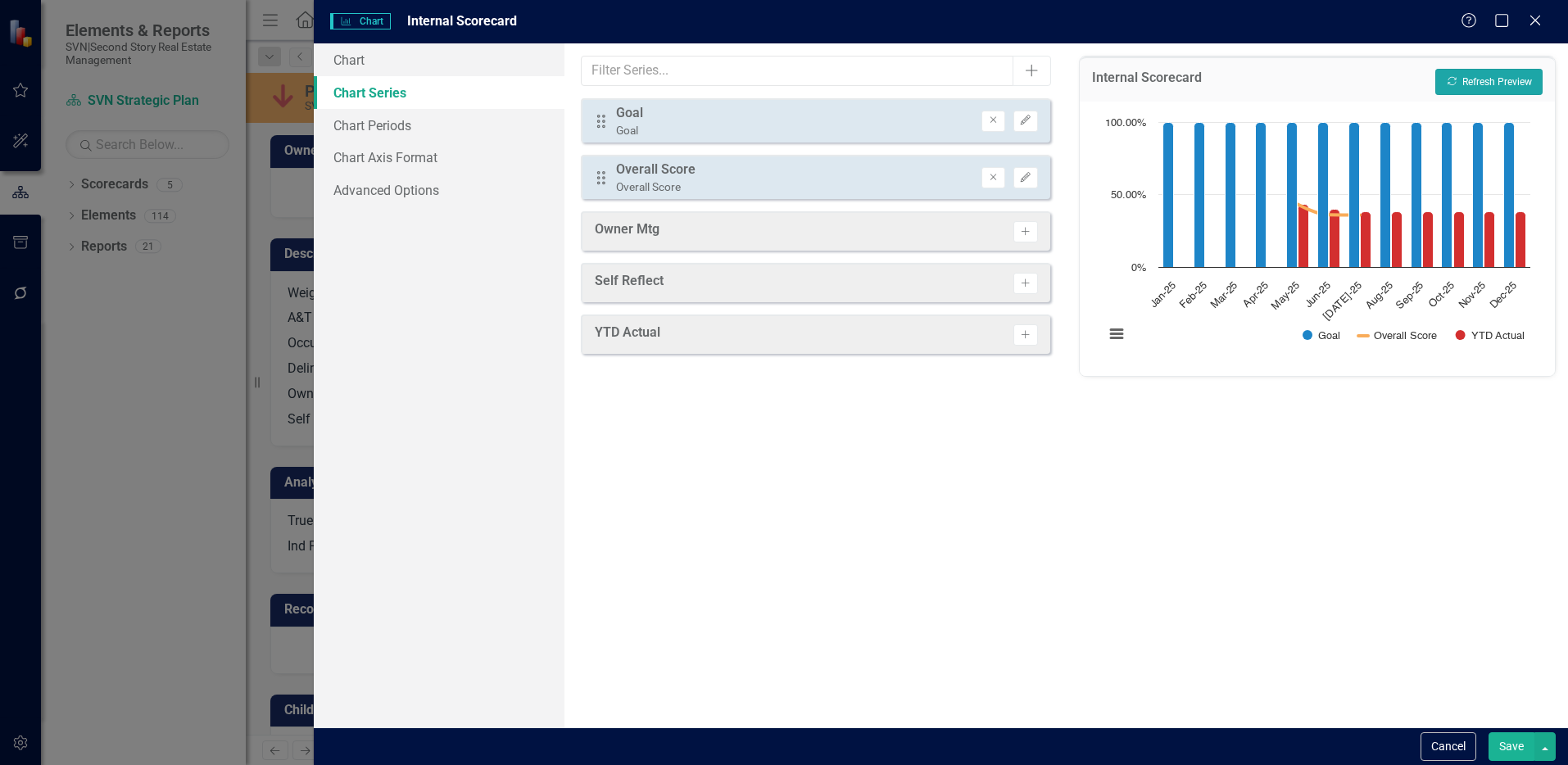
click at [1488, 78] on button "Recalculate Refresh Preview" at bounding box center [1489, 81] width 107 height 26
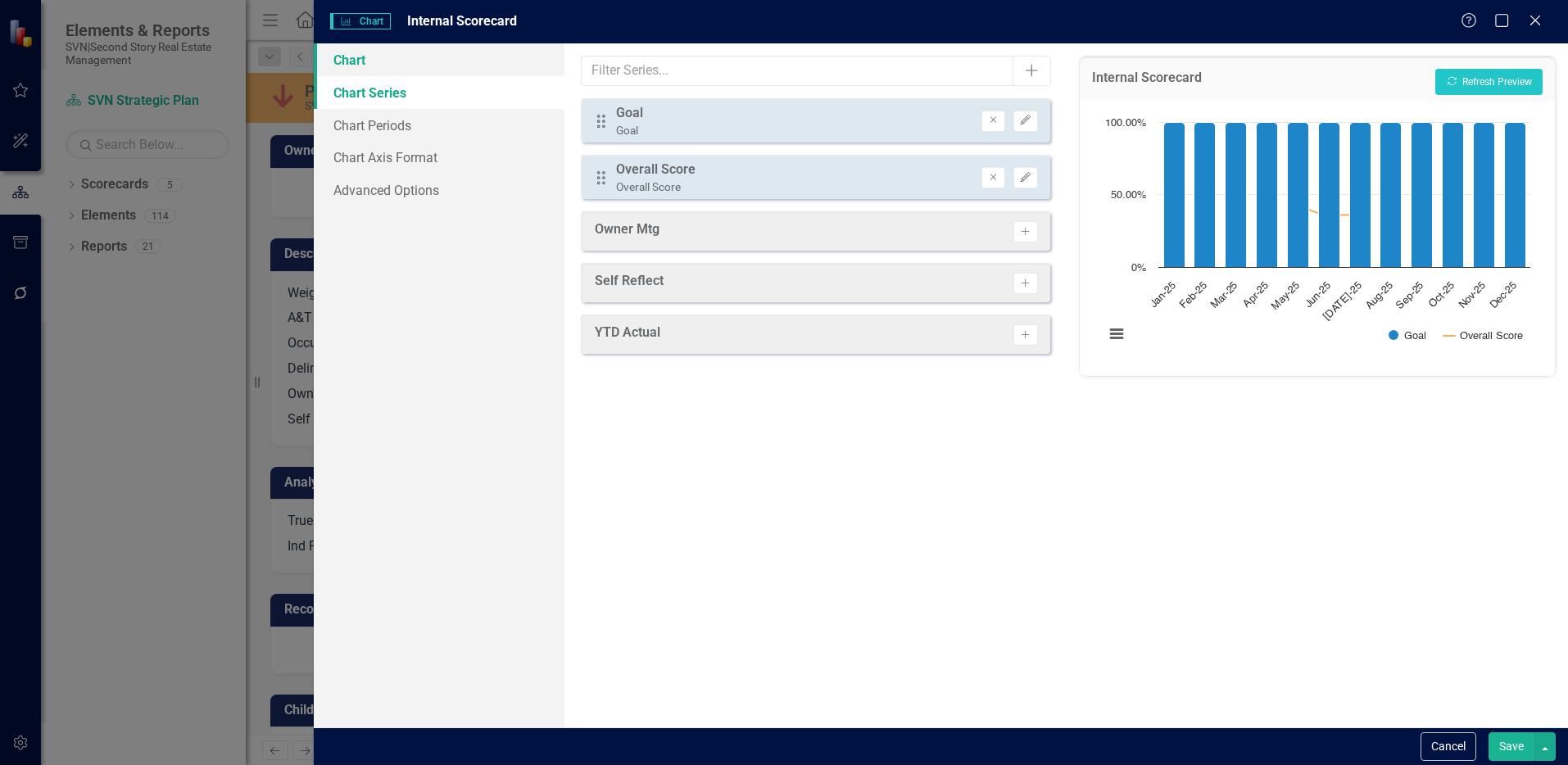
click at [387, 66] on link "Chart" at bounding box center [439, 59] width 251 height 32
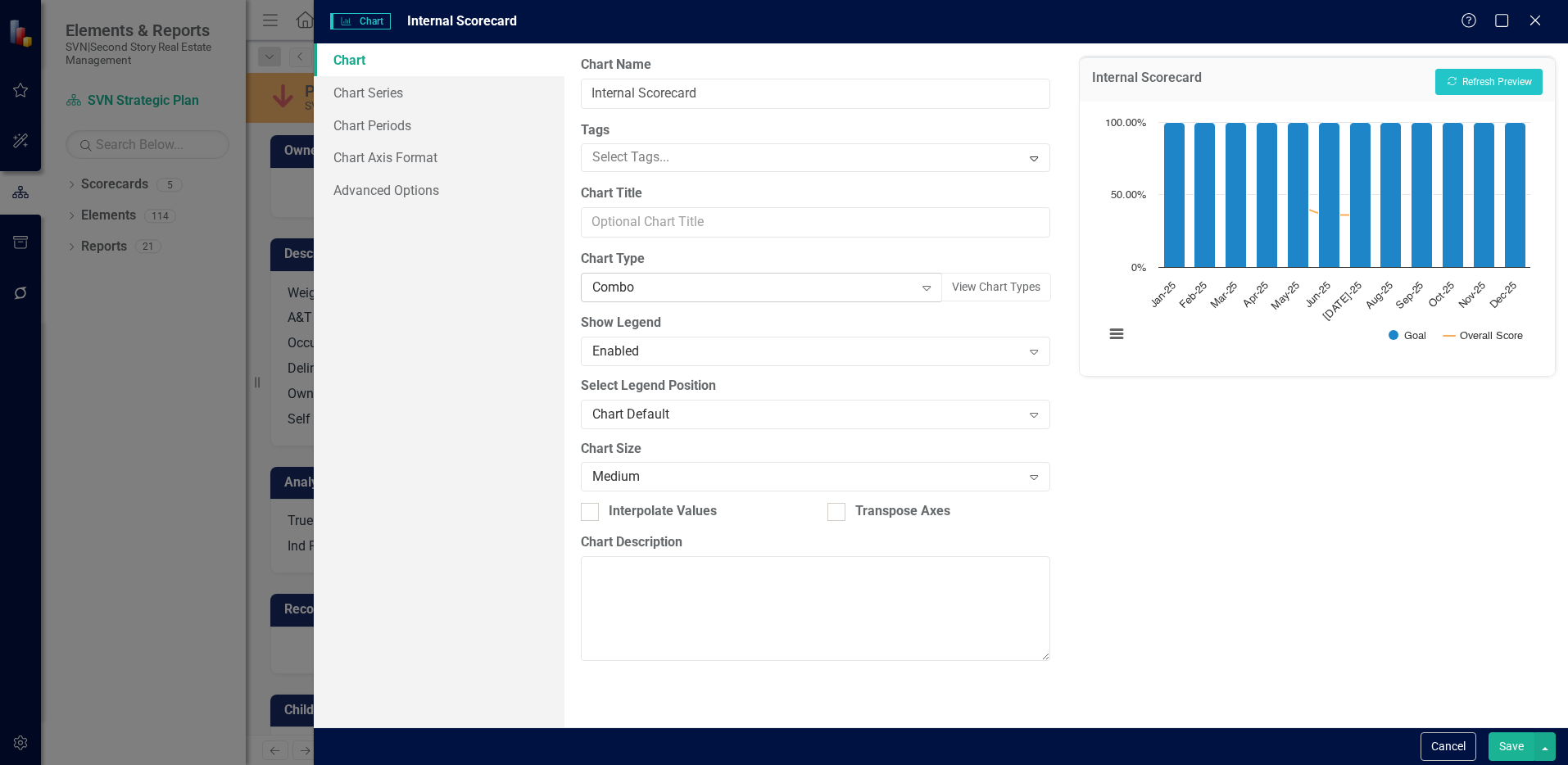
click at [708, 293] on div "Combo" at bounding box center [753, 288] width 321 height 19
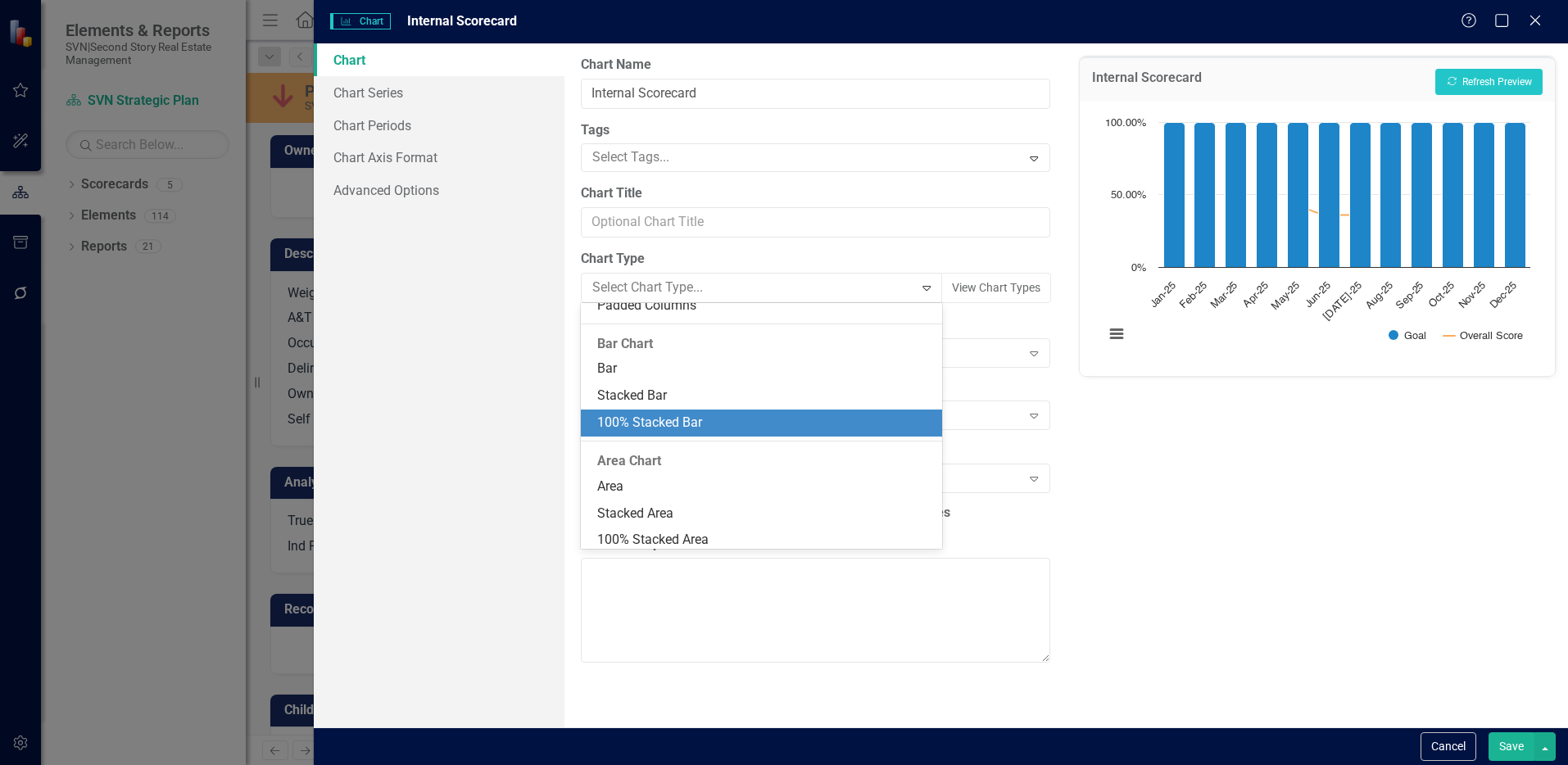
scroll to position [480, 0]
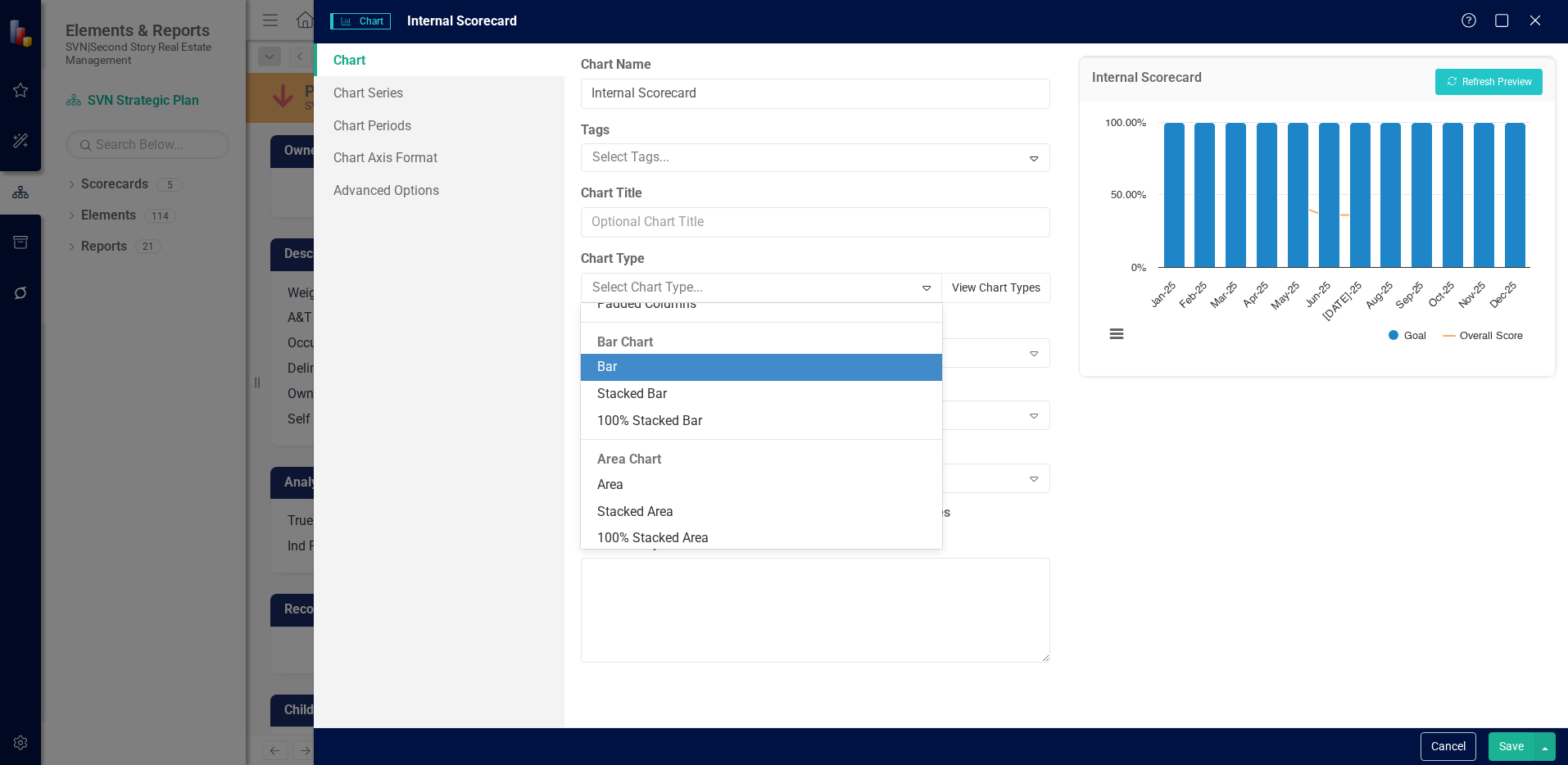
click at [1003, 292] on button "View Chart Types" at bounding box center [995, 288] width 110 height 31
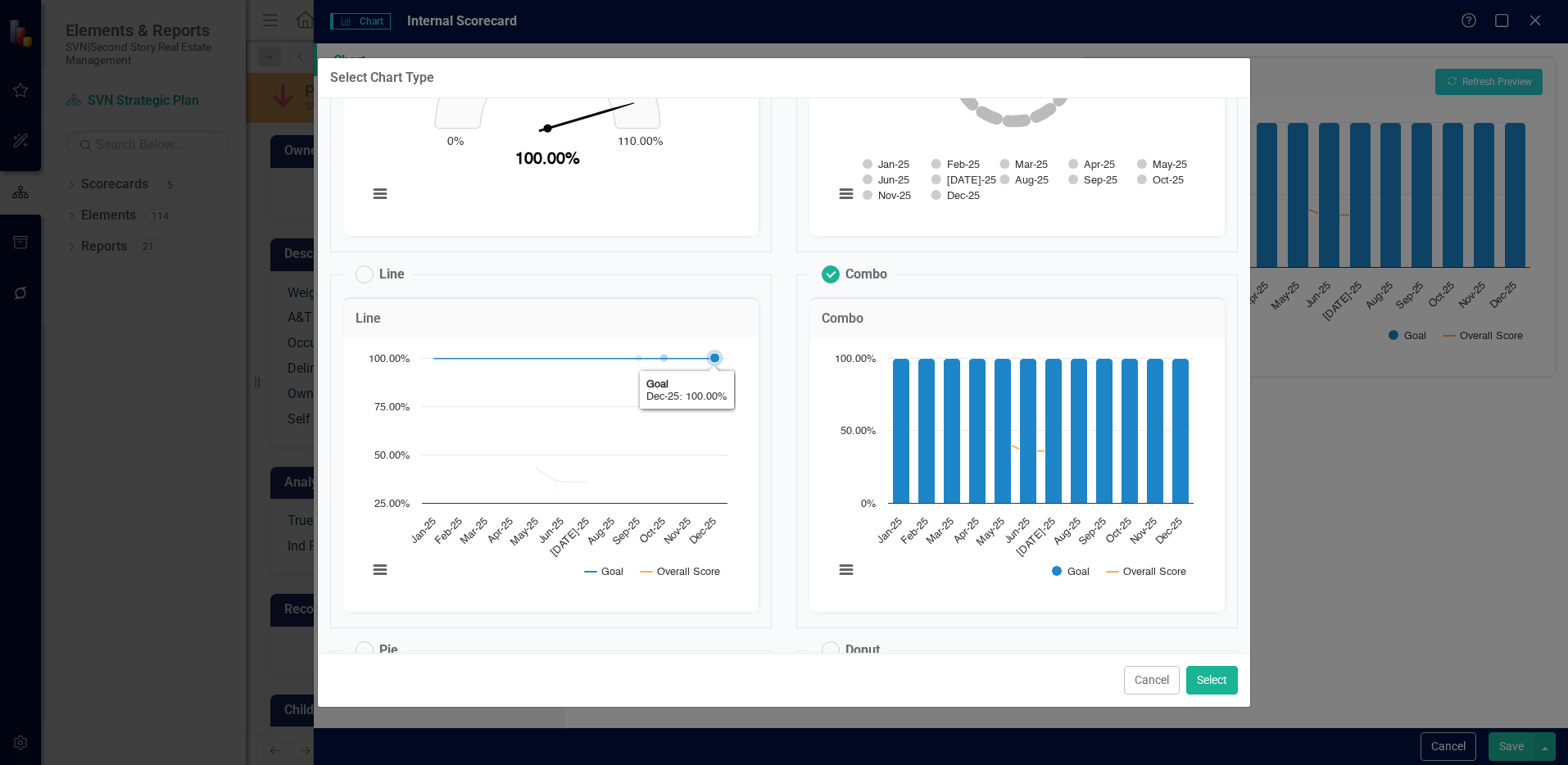
scroll to position [1018, 0]
click at [836, 568] on button "View chart menu, Chart" at bounding box center [847, 569] width 23 height 23
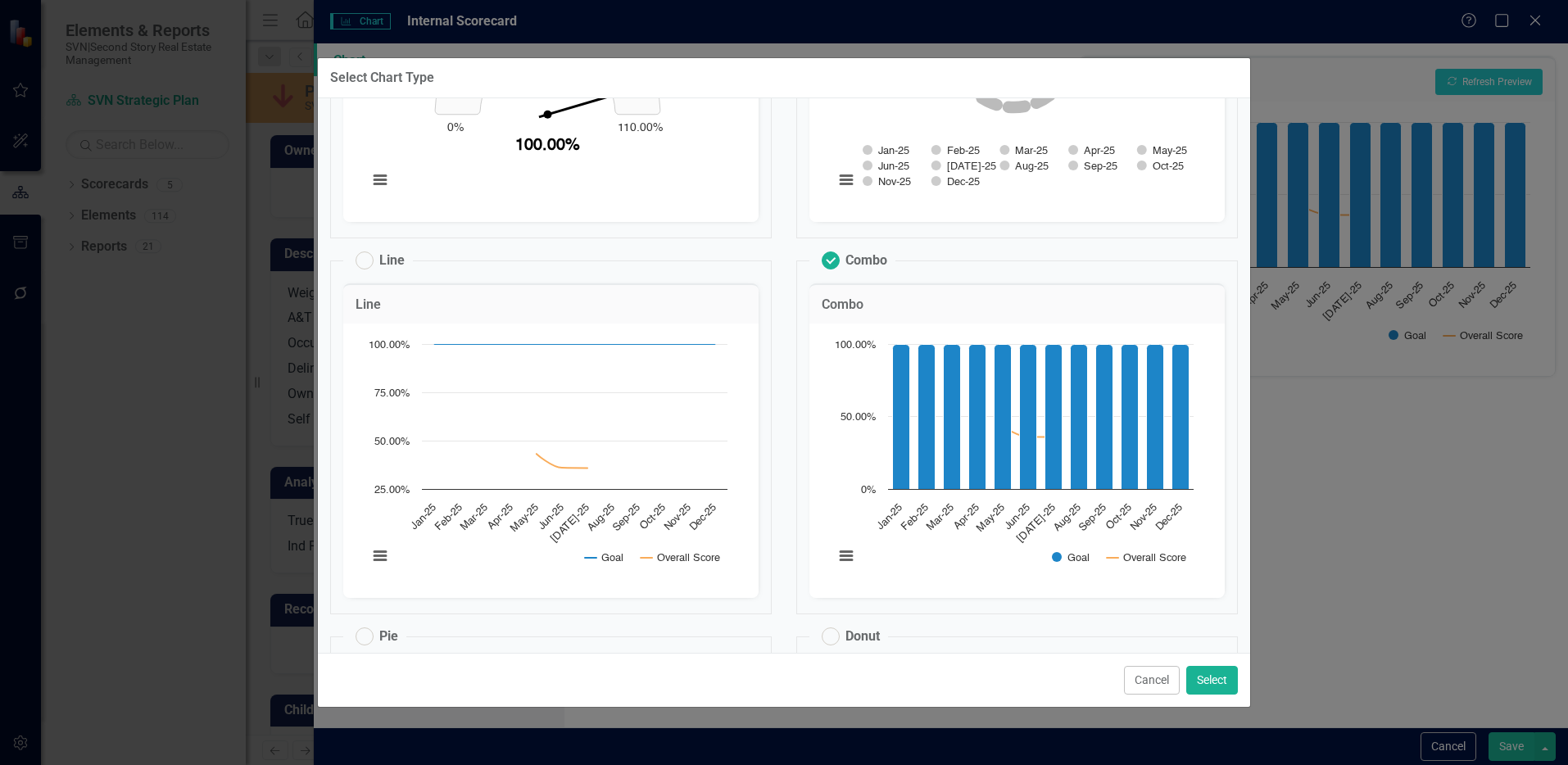
click at [757, 567] on fieldset "Line Line Chart Line chart with 2 lines. The chart has 1 X axis displaying cate…" at bounding box center [551, 429] width 442 height 367
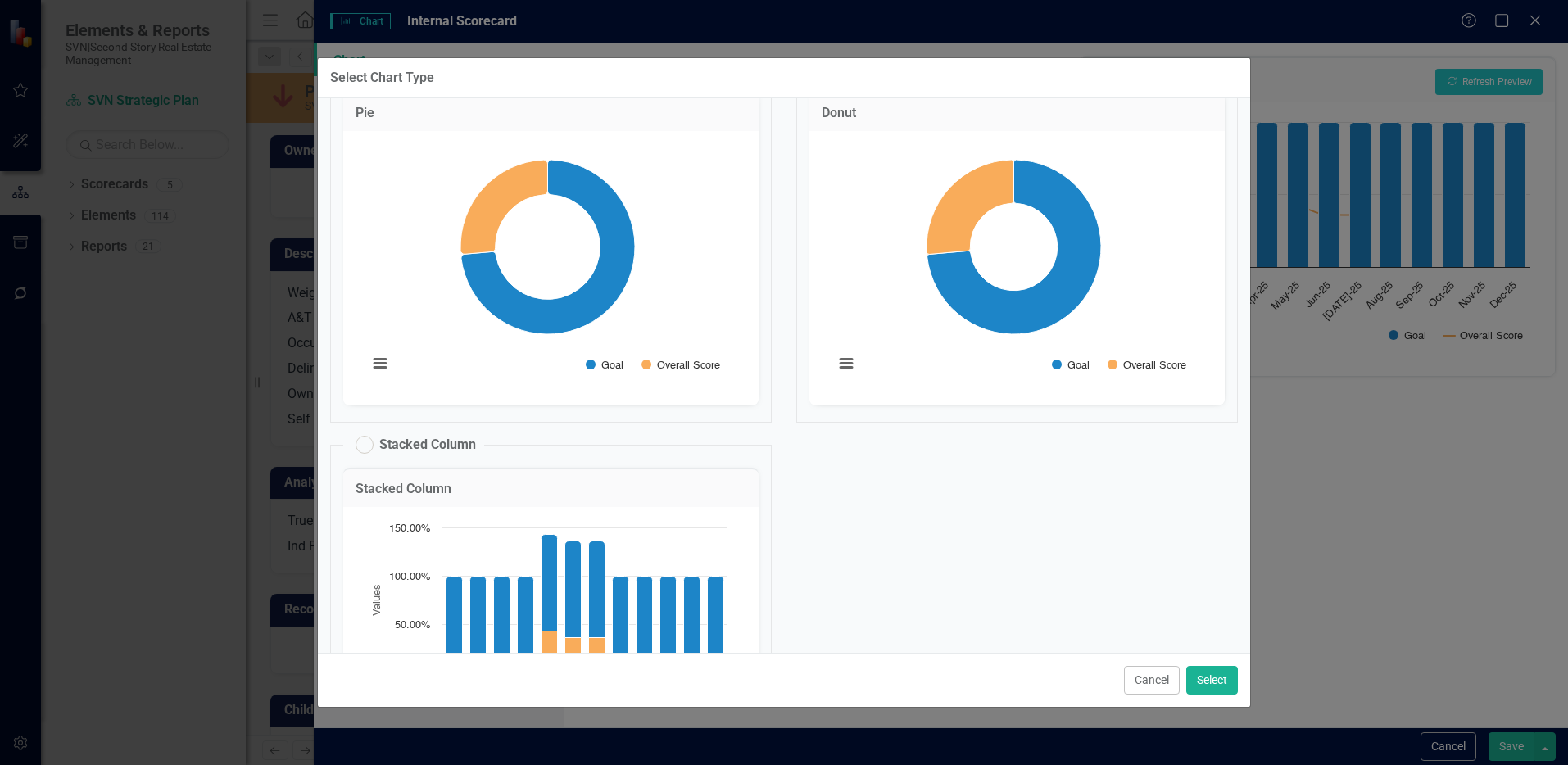
scroll to position [1026, 0]
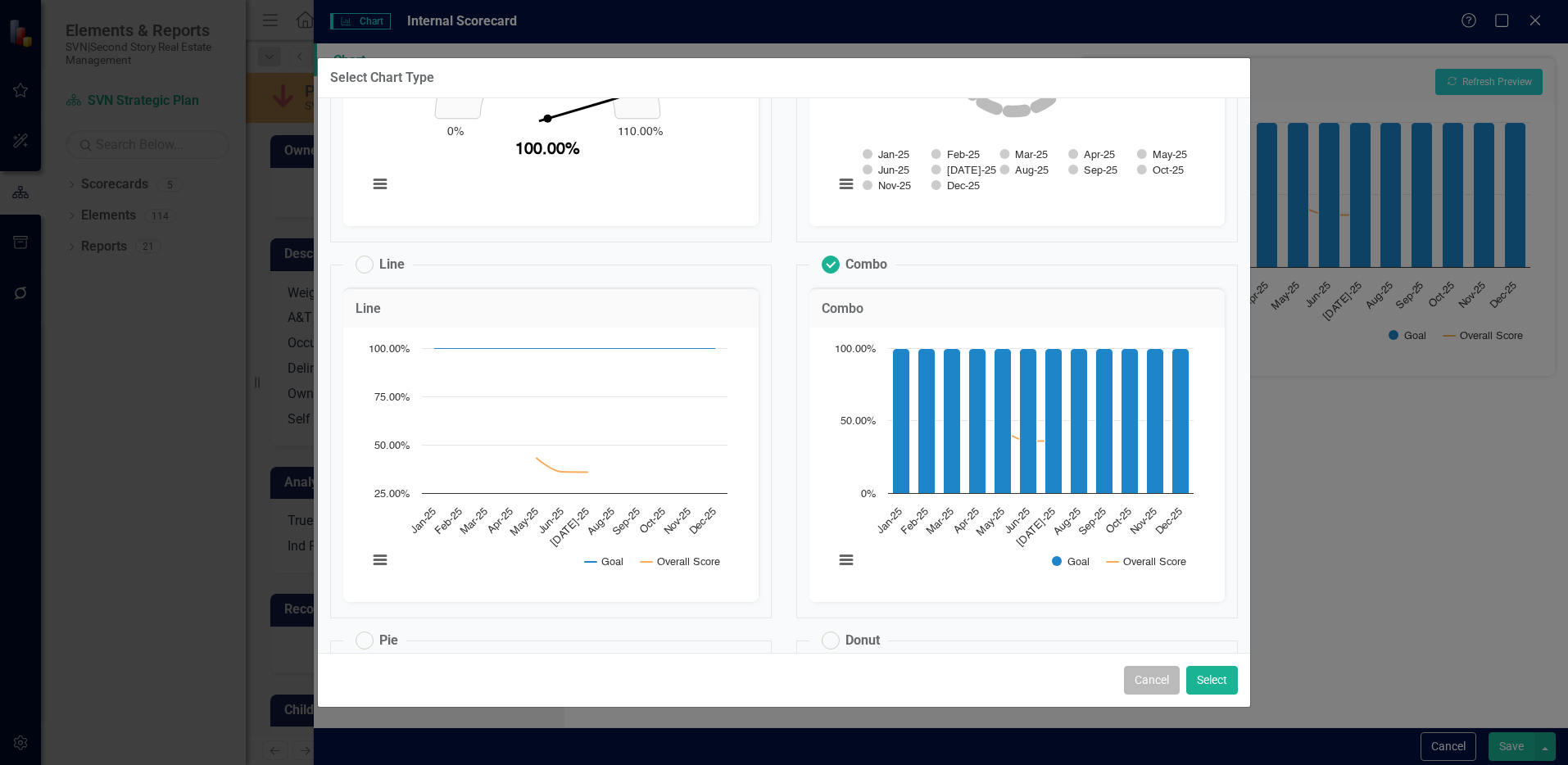
click at [1151, 685] on button "Cancel" at bounding box center [1152, 680] width 55 height 29
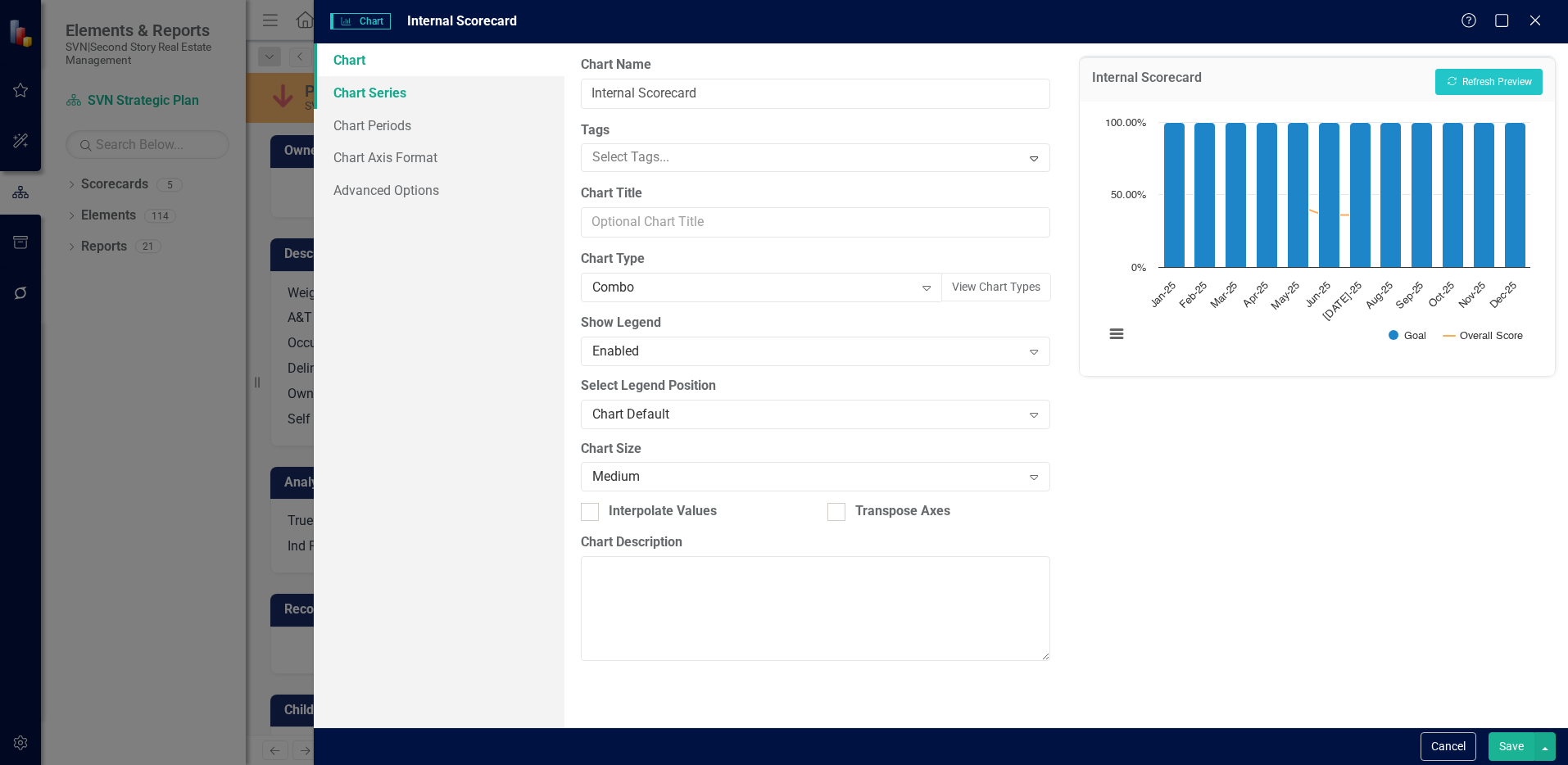
click at [350, 92] on link "Chart Series" at bounding box center [439, 93] width 251 height 32
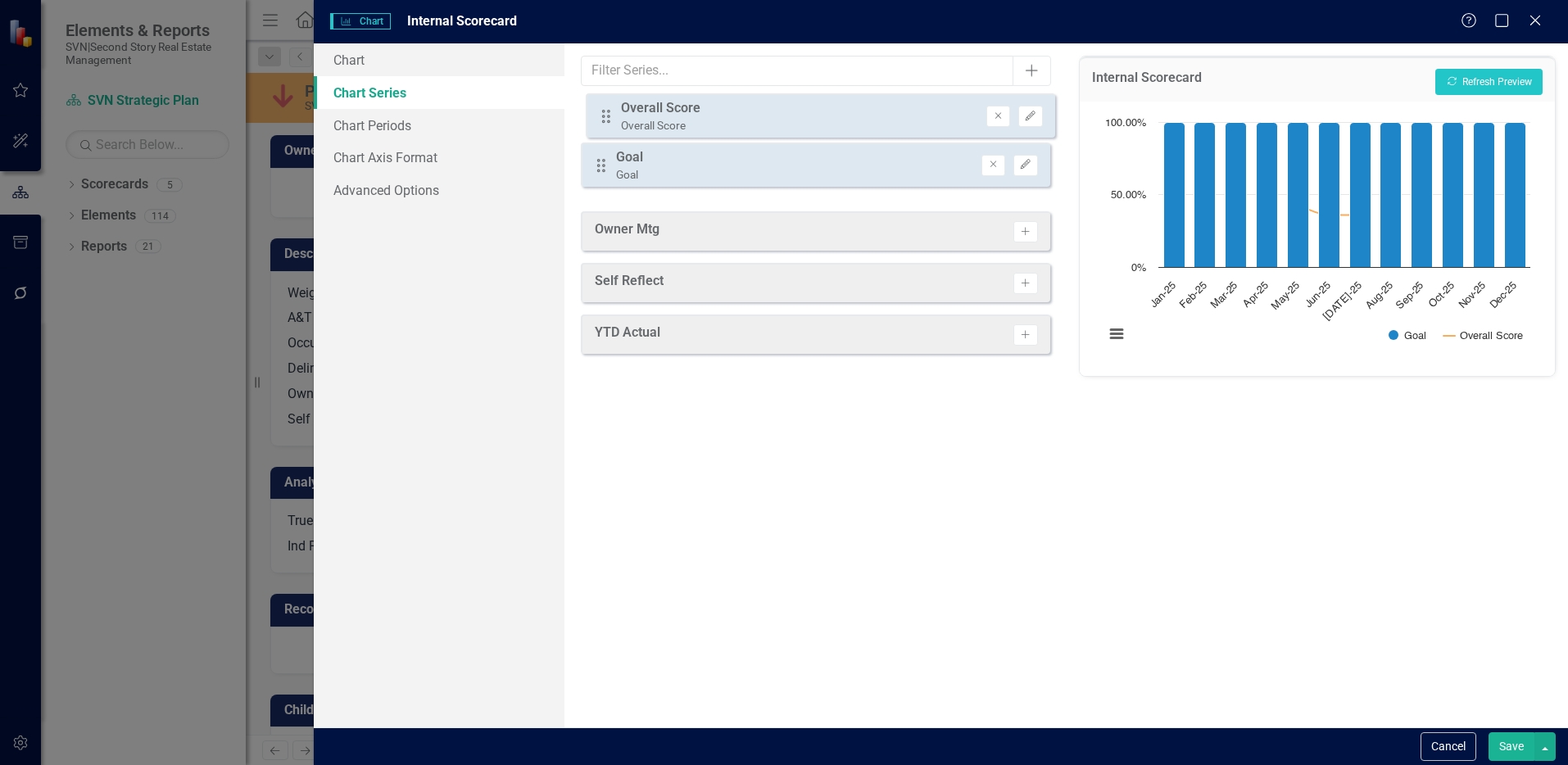
drag, startPoint x: 599, startPoint y: 178, endPoint x: 604, endPoint y: 117, distance: 61.2
click at [604, 117] on div "Drag Goal Goal Remove Edit Drag Overall Score Overall Score Remove Edit" at bounding box center [815, 149] width 469 height 101
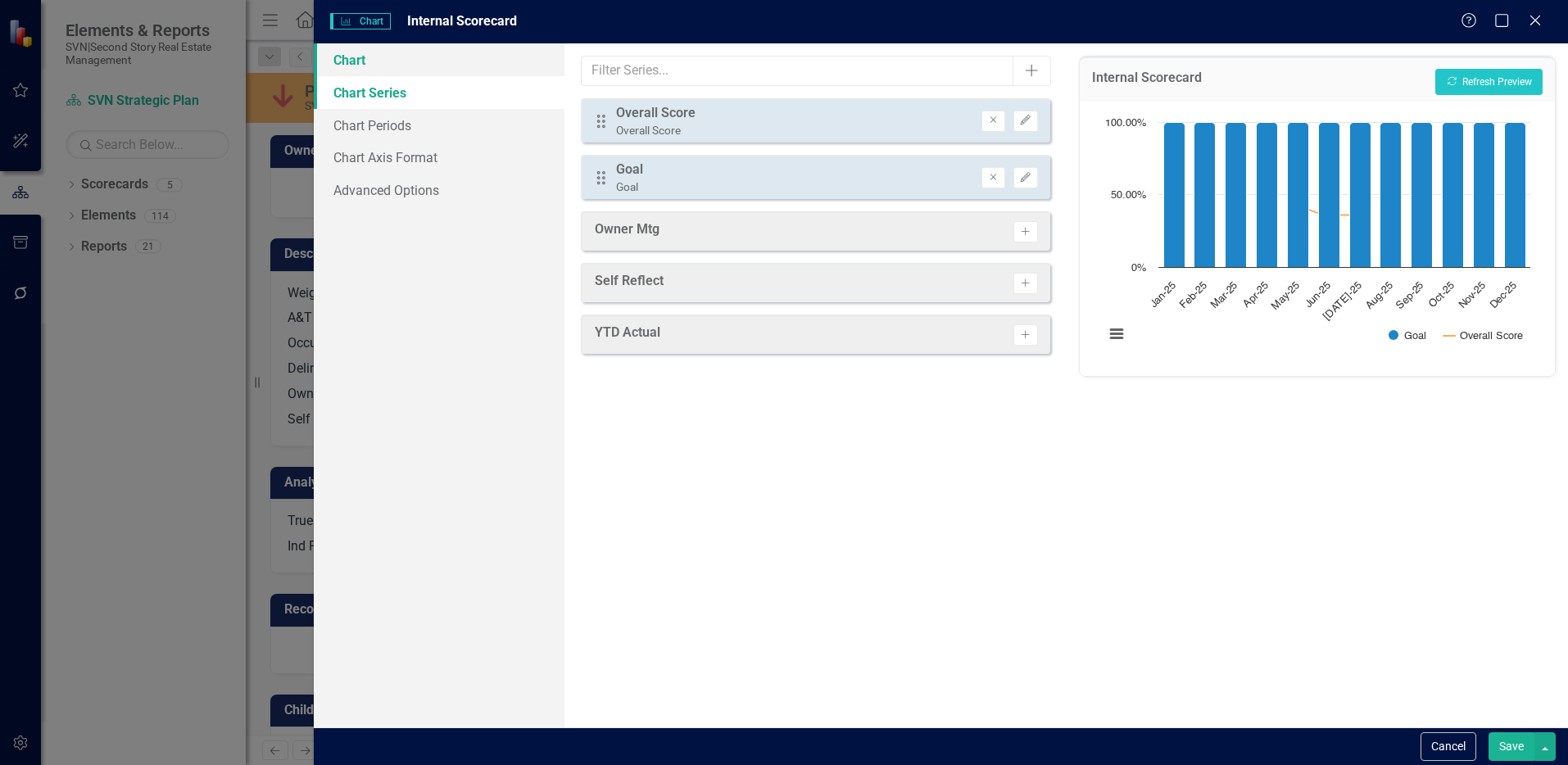
click at [373, 63] on link "Chart" at bounding box center [439, 59] width 251 height 32
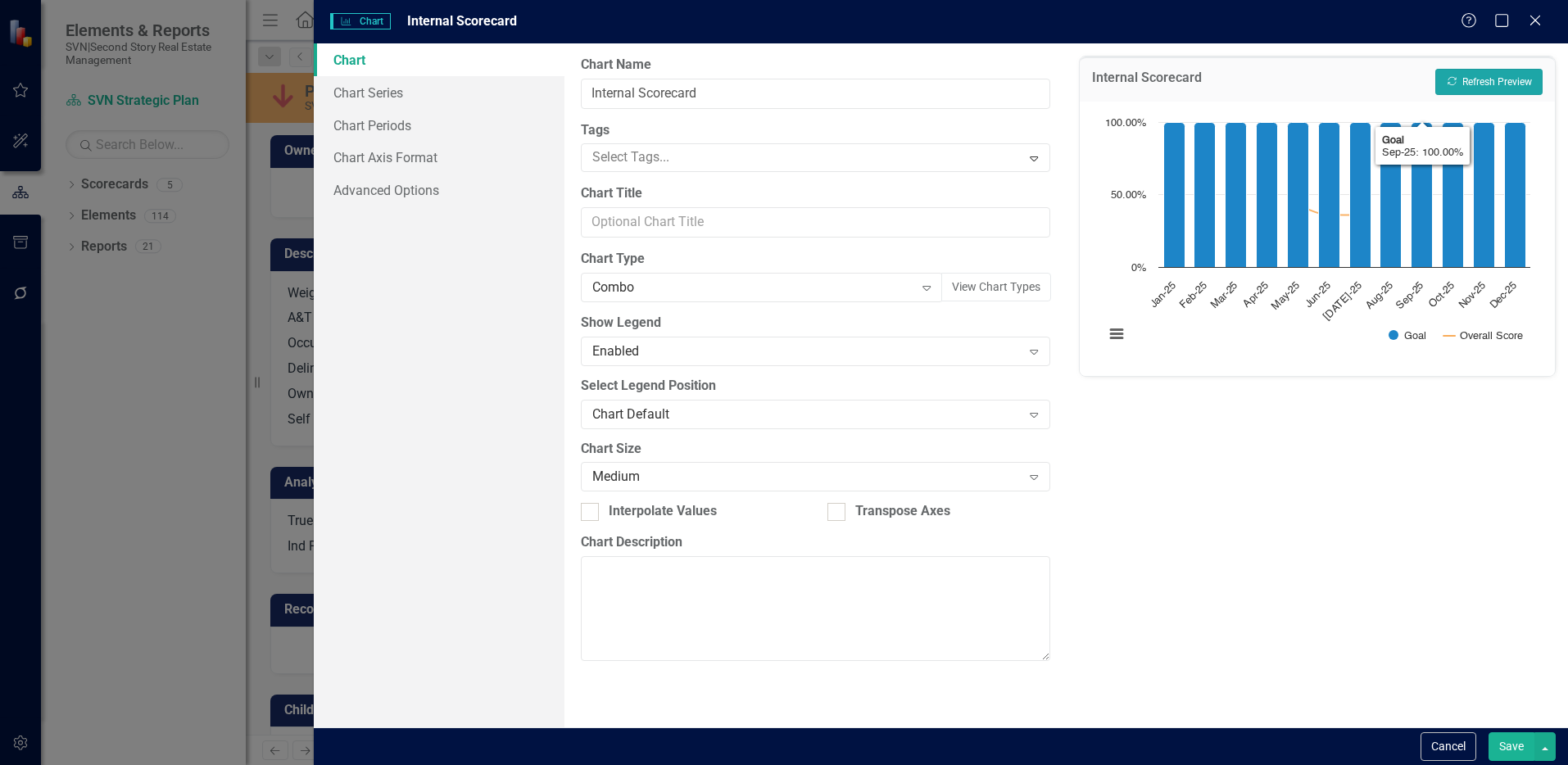
click at [1497, 89] on button "Recalculate Refresh Preview" at bounding box center [1489, 81] width 107 height 26
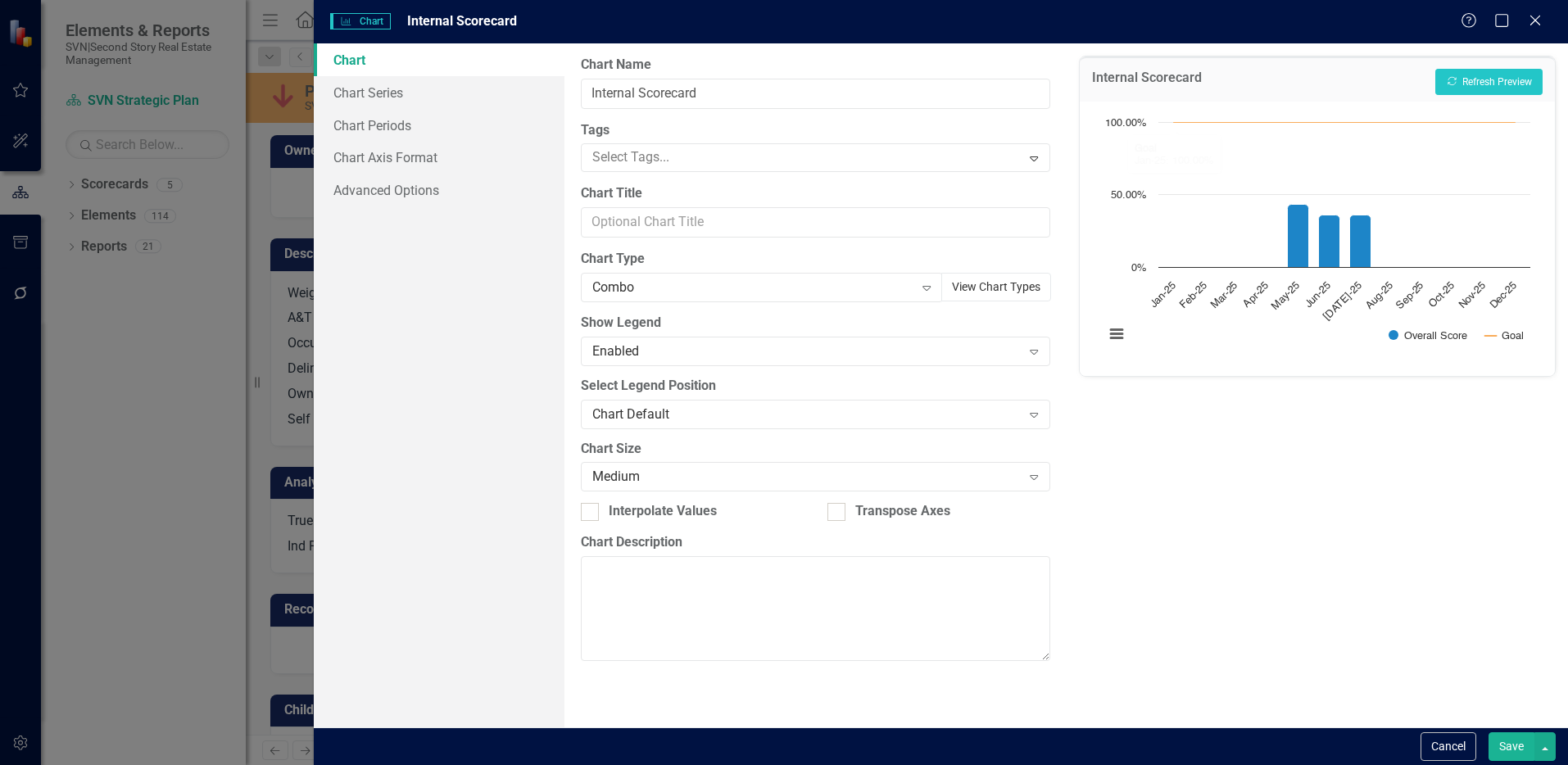
click at [1009, 284] on button "View Chart Types" at bounding box center [995, 287] width 110 height 29
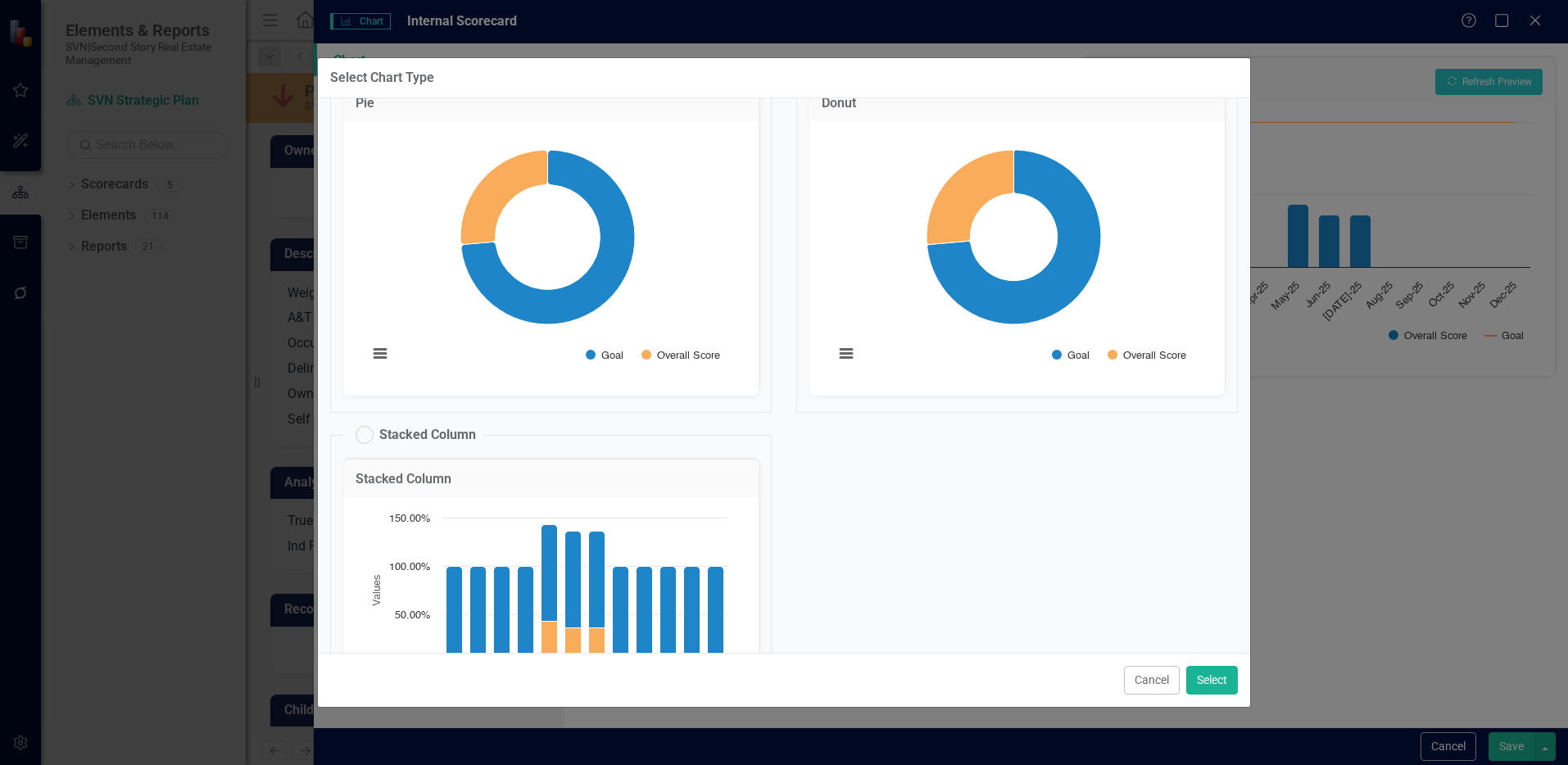
scroll to position [1765, 0]
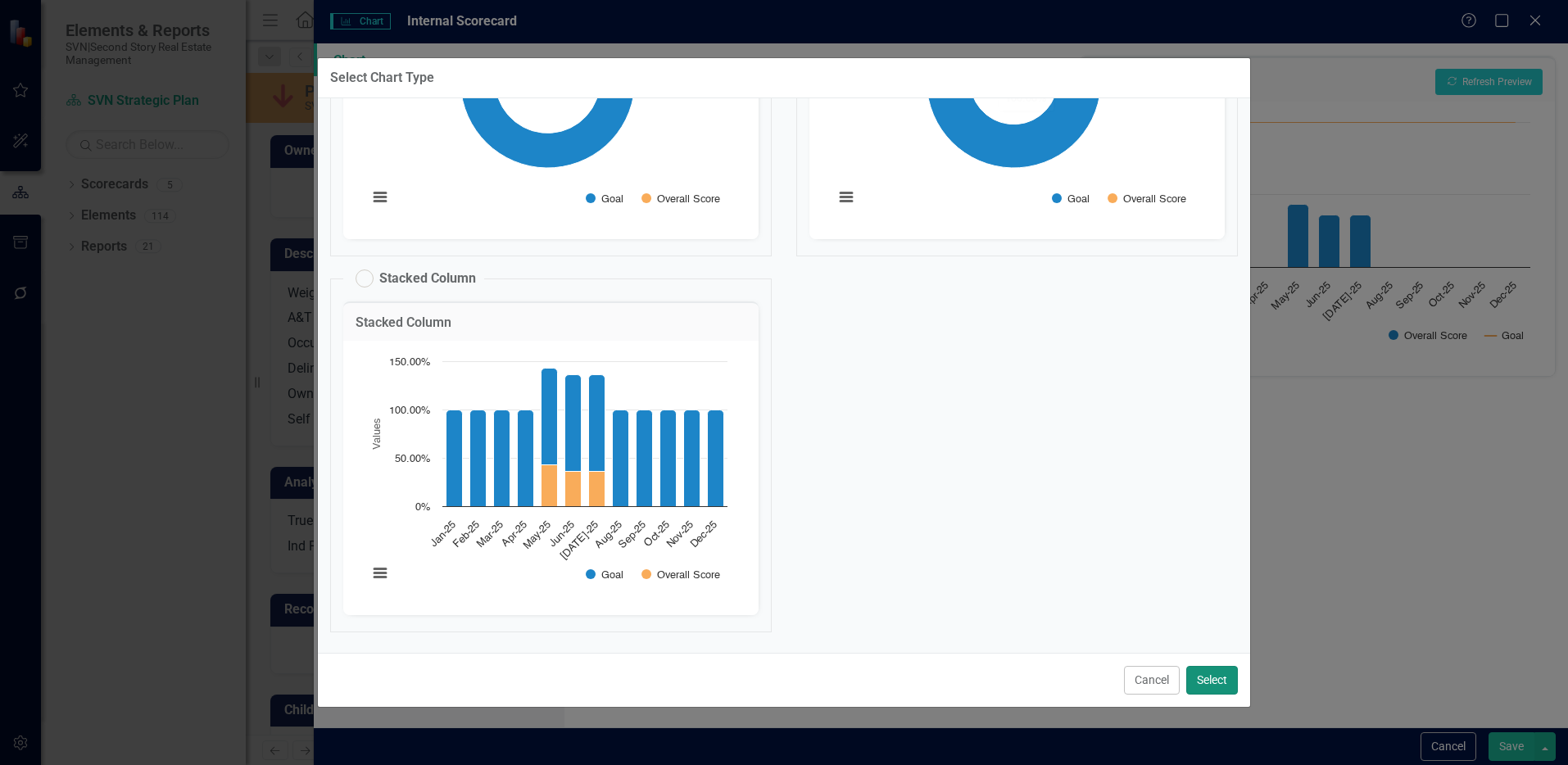
click at [1211, 685] on button "Select" at bounding box center [1212, 680] width 52 height 29
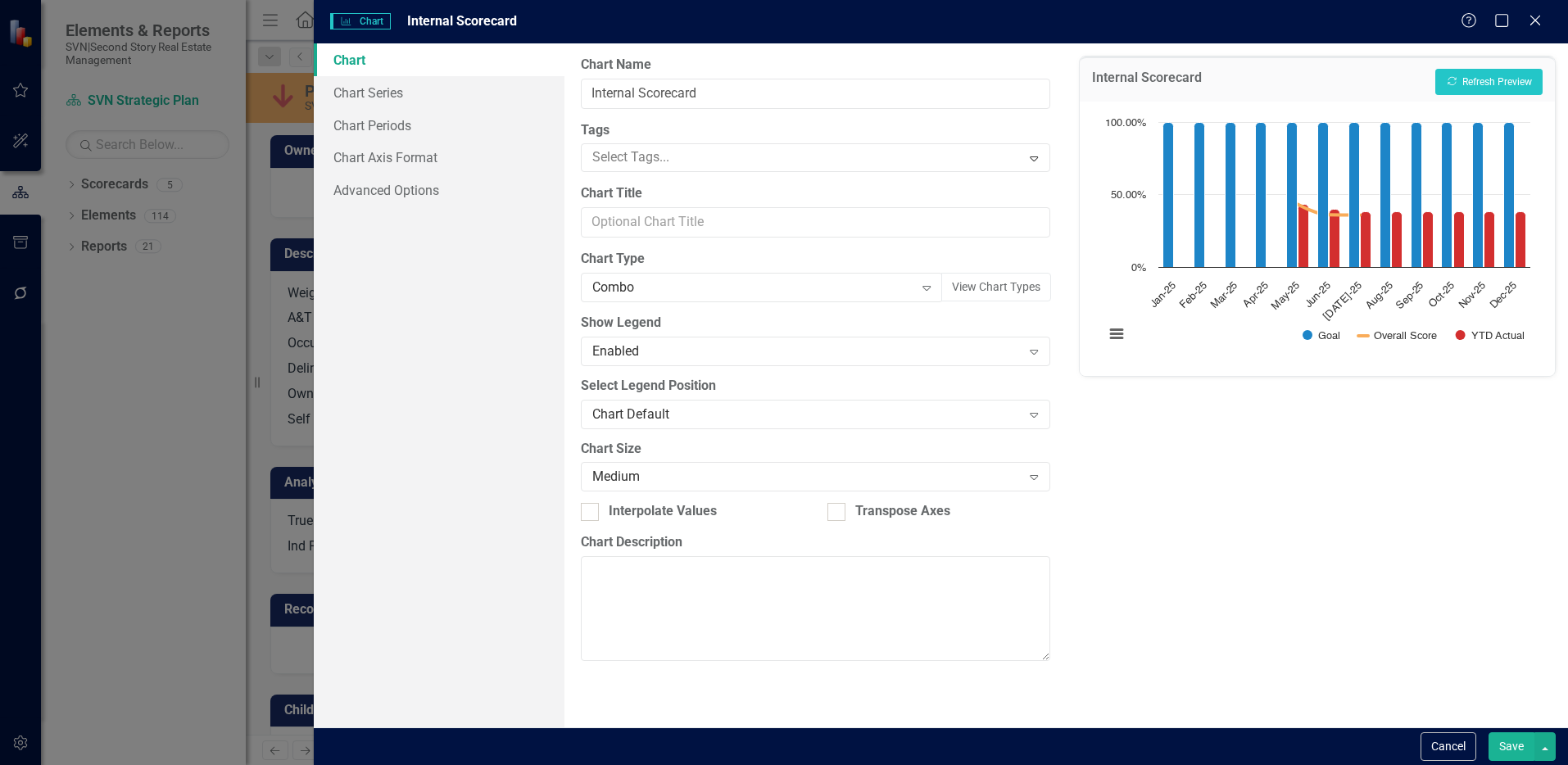
click at [1512, 742] on button "Save" at bounding box center [1512, 746] width 46 height 29
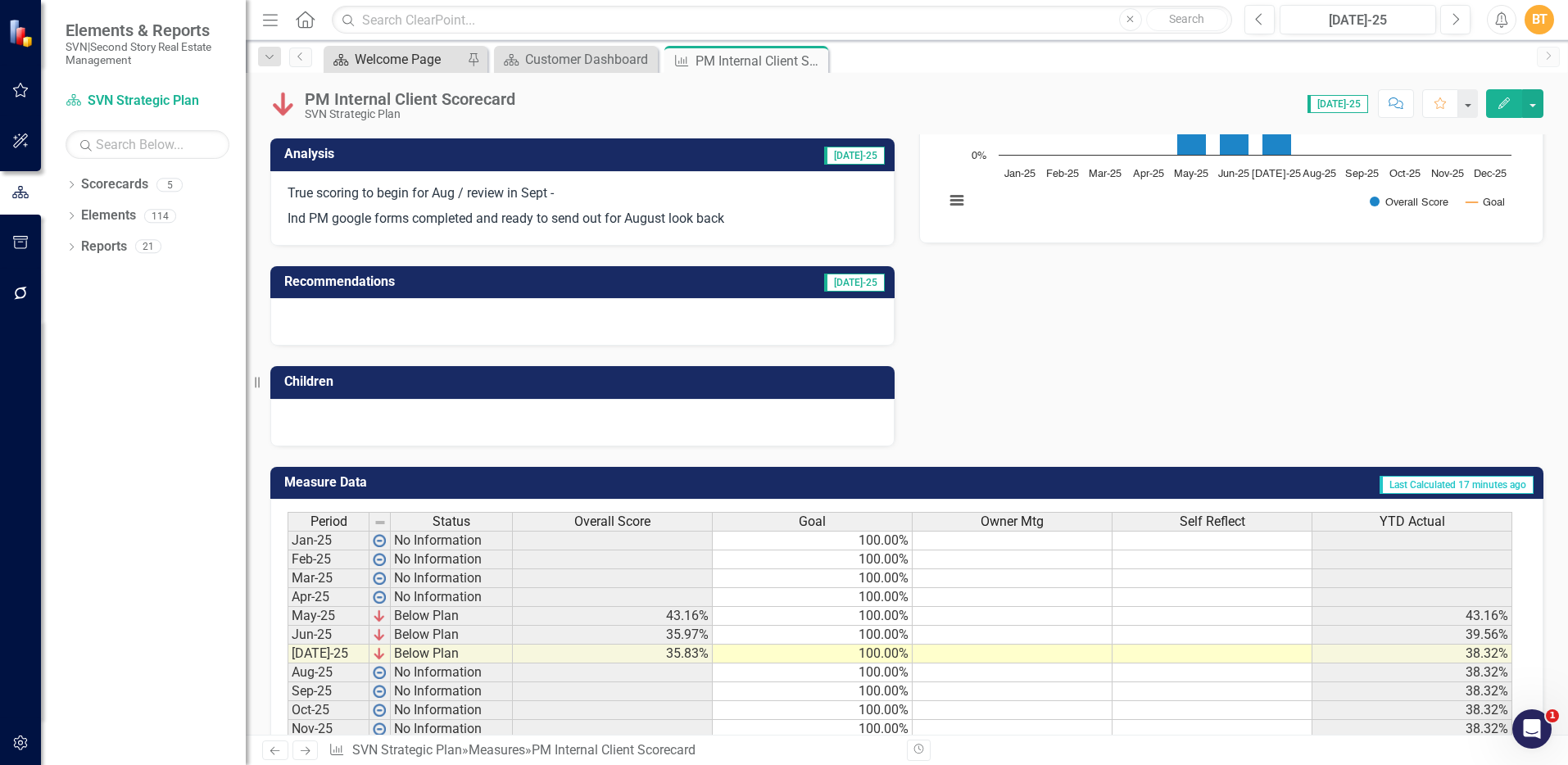
scroll to position [326, 0]
click at [1528, 99] on button "button" at bounding box center [1533, 104] width 21 height 29
drag, startPoint x: 1171, startPoint y: 395, endPoint x: 983, endPoint y: 297, distance: 212.0
click at [1169, 394] on div "Owner Description Weight Target A&T Financials 25%- 100% Already reporting Occu…" at bounding box center [907, 116] width 1298 height 659
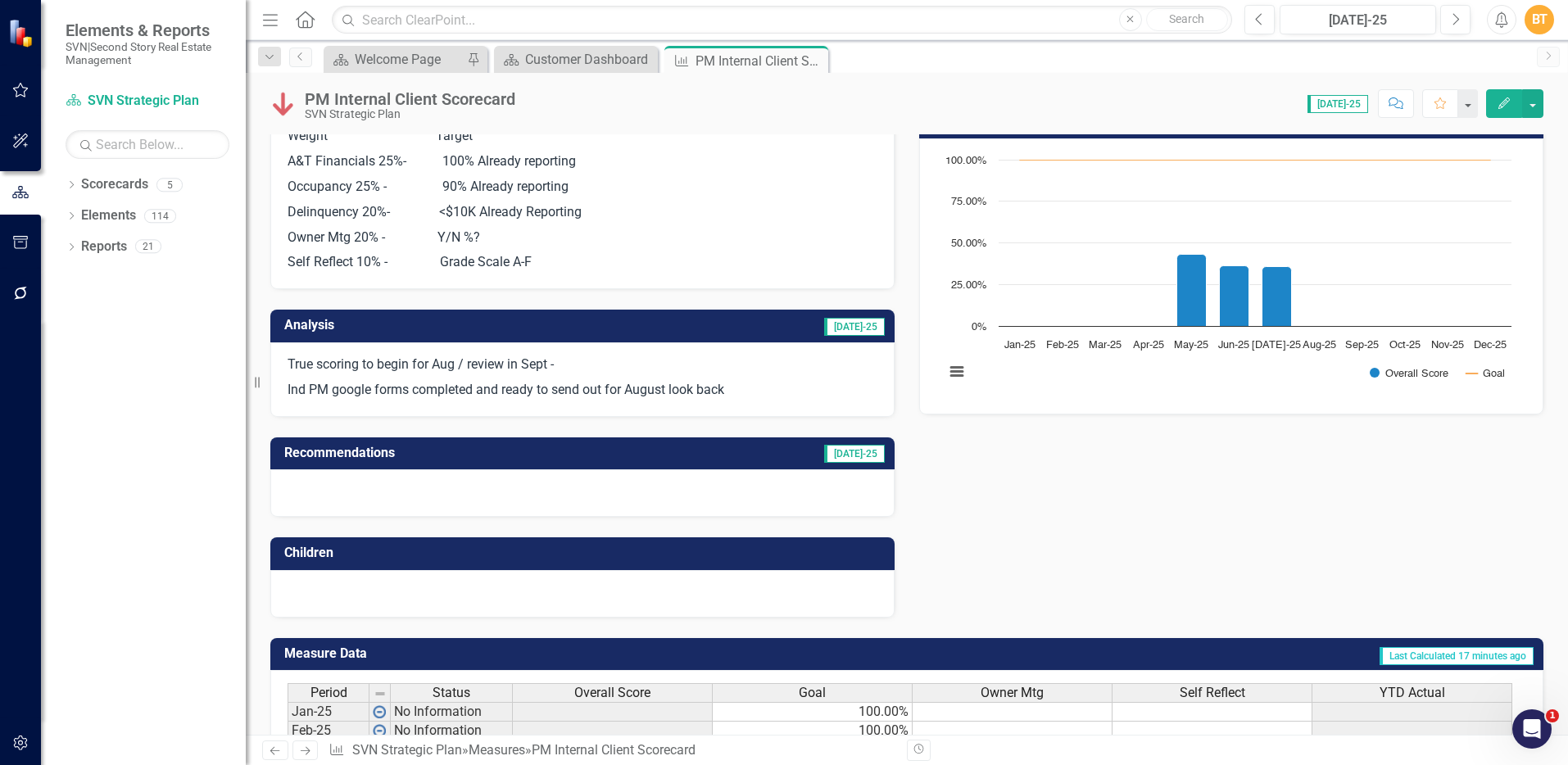
scroll to position [0, 0]
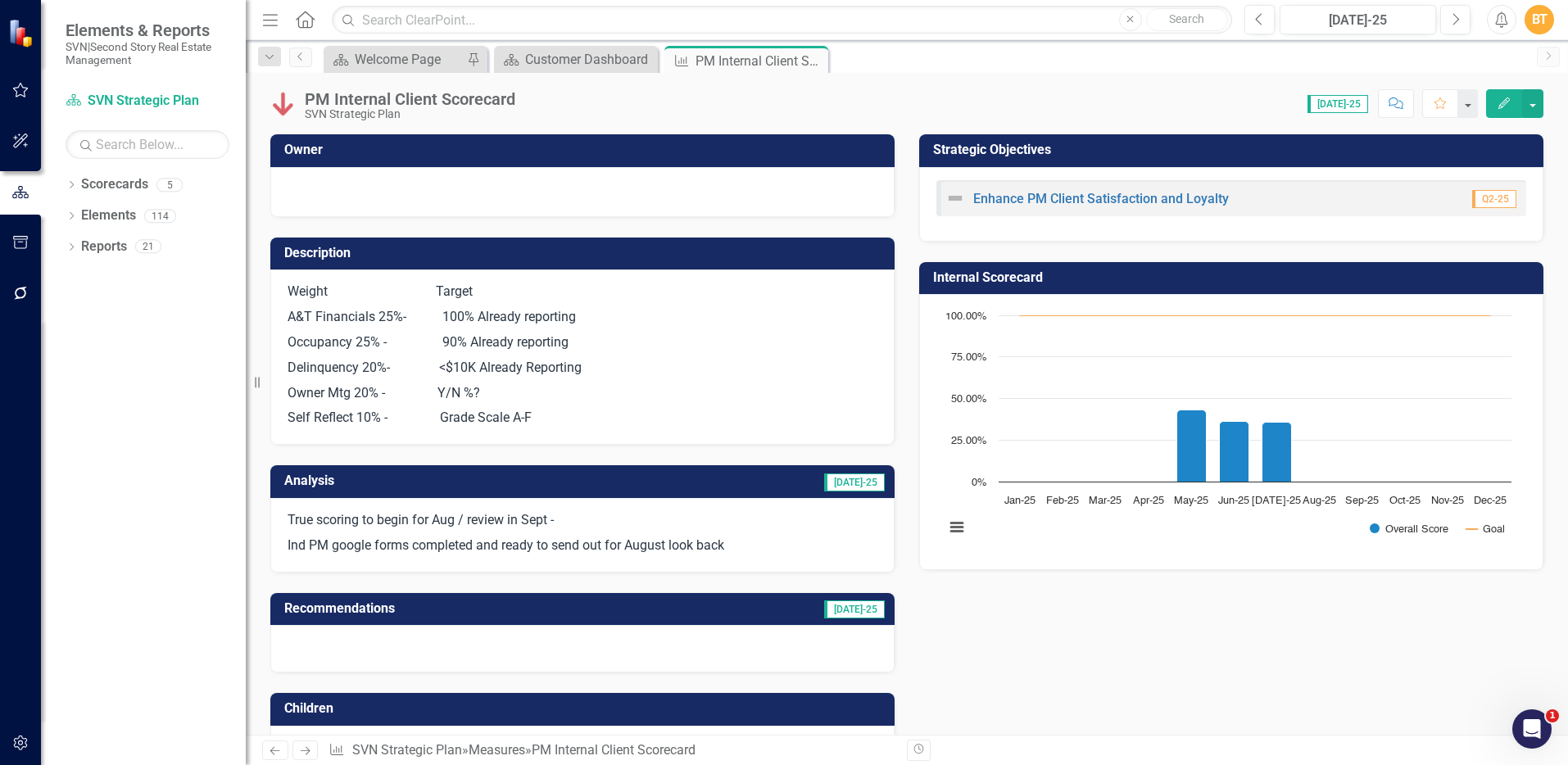
click at [1510, 104] on icon "Edit" at bounding box center [1503, 103] width 14 height 11
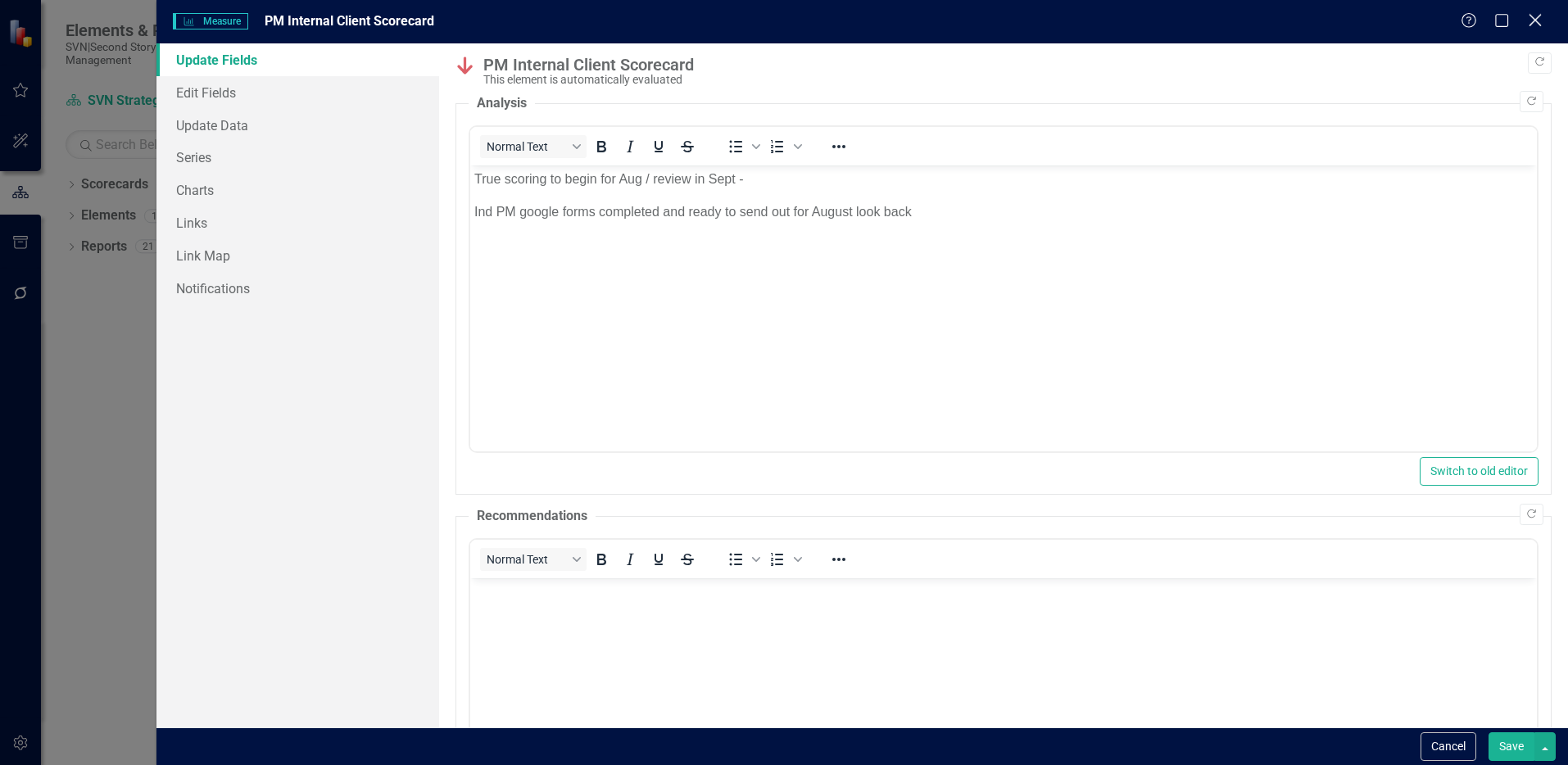
click at [1535, 14] on icon "Close" at bounding box center [1534, 20] width 20 height 15
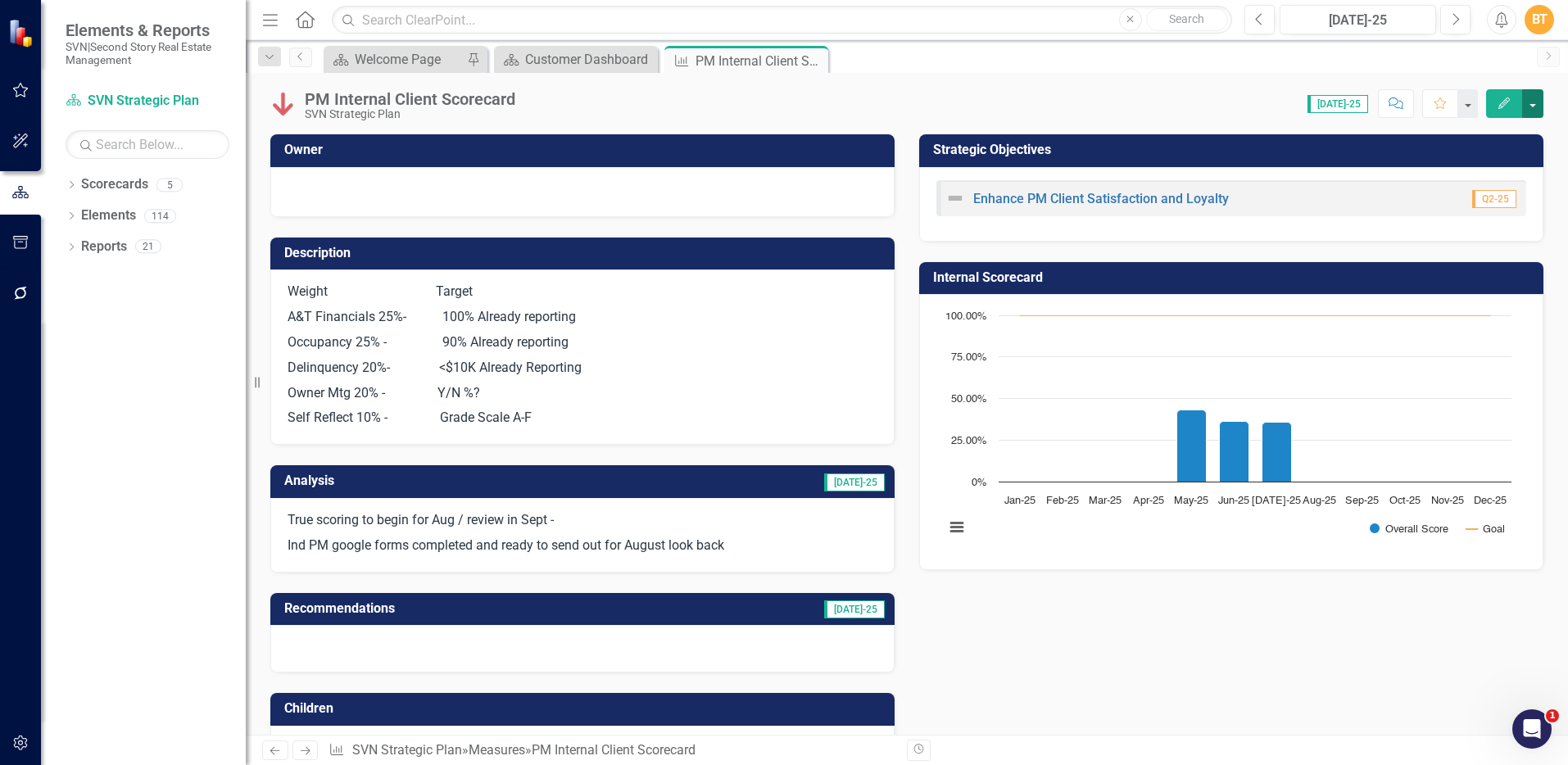
click at [1534, 110] on button "button" at bounding box center [1533, 104] width 21 height 29
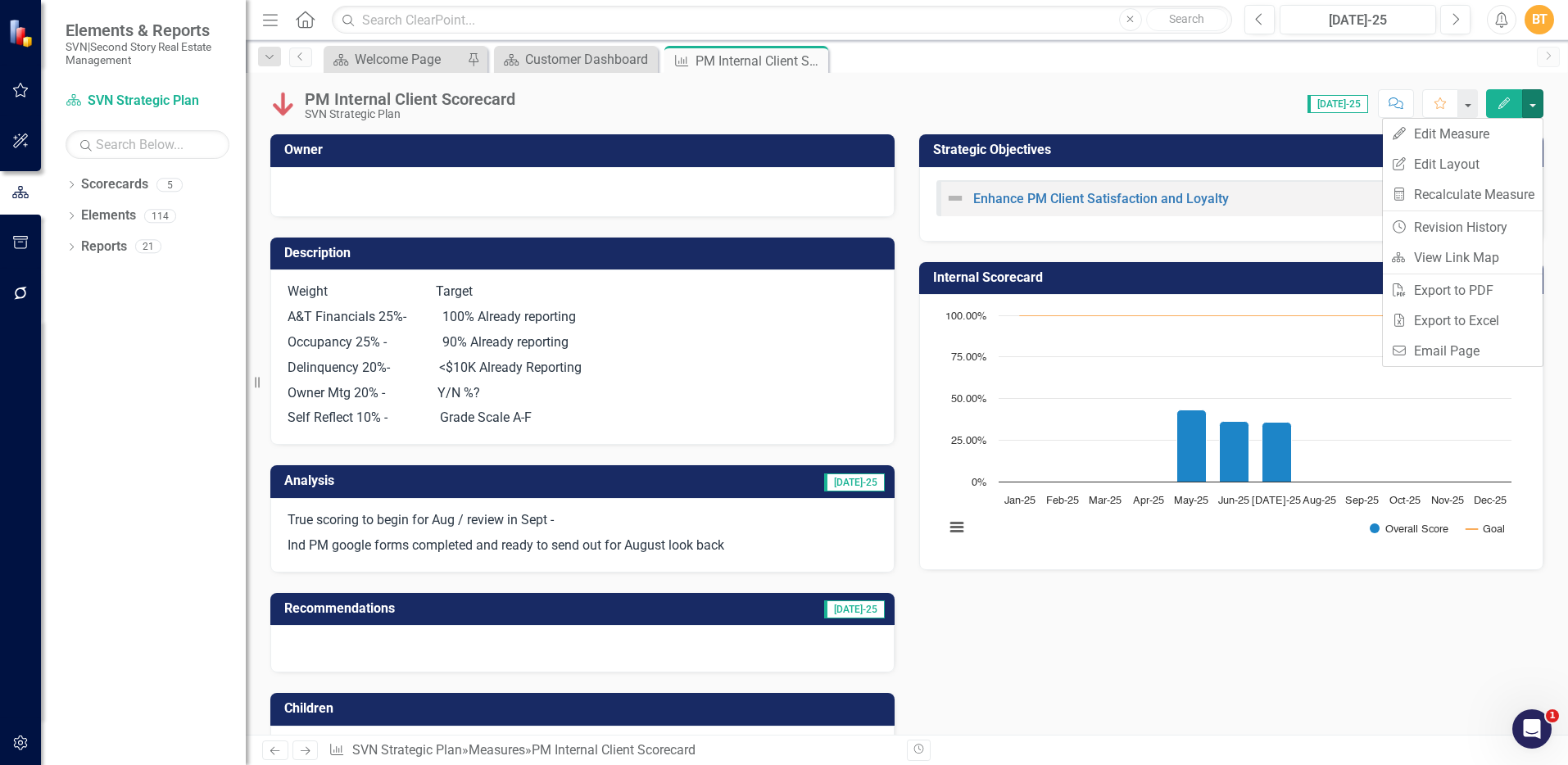
click at [1088, 93] on div "Score: 0.00 Jul-25 Completed Comment Favorite Edit" at bounding box center [1033, 103] width 1020 height 28
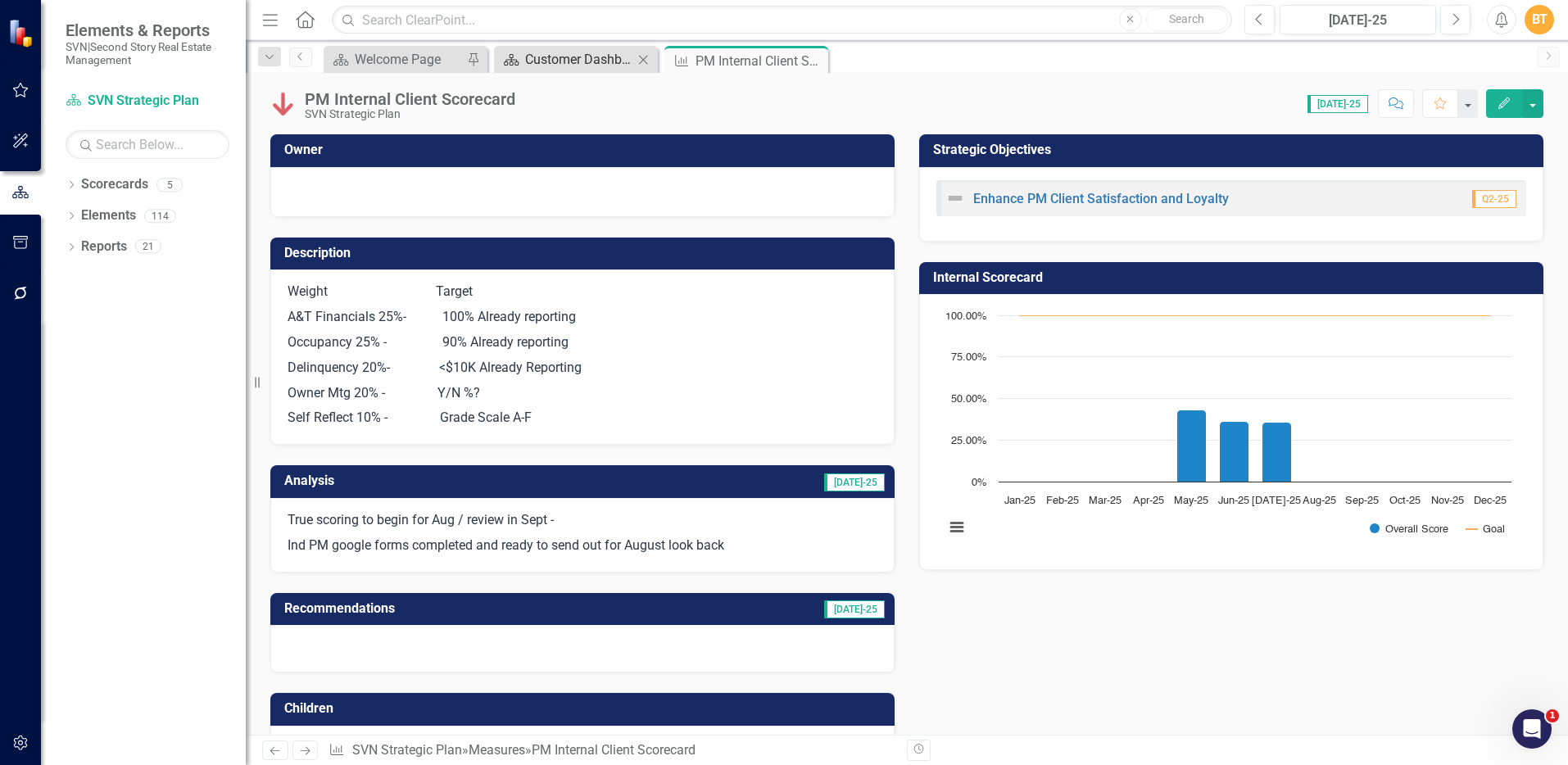
click at [587, 65] on div "Customer Dashboard" at bounding box center [578, 58] width 108 height 20
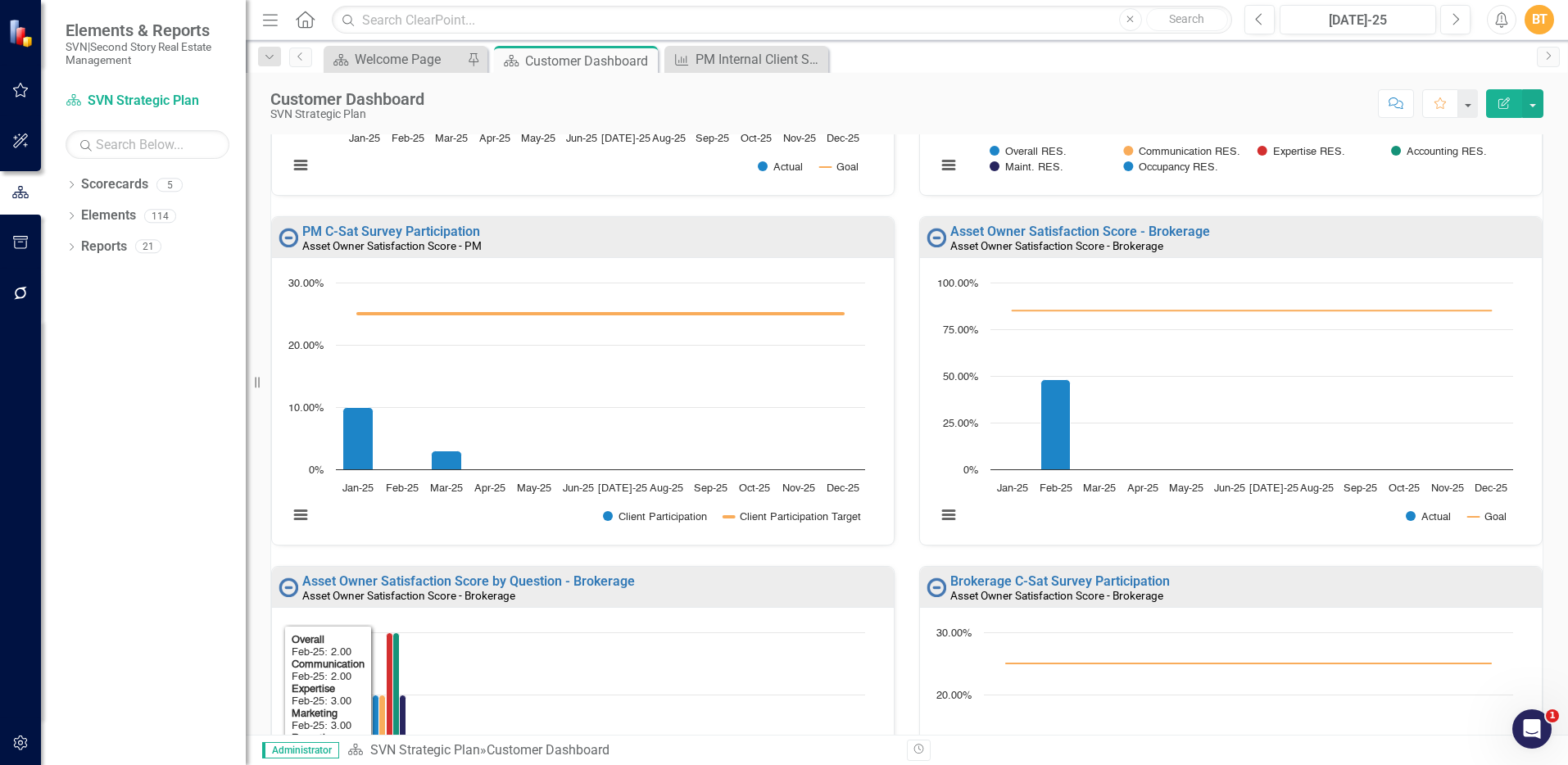
scroll to position [858, 0]
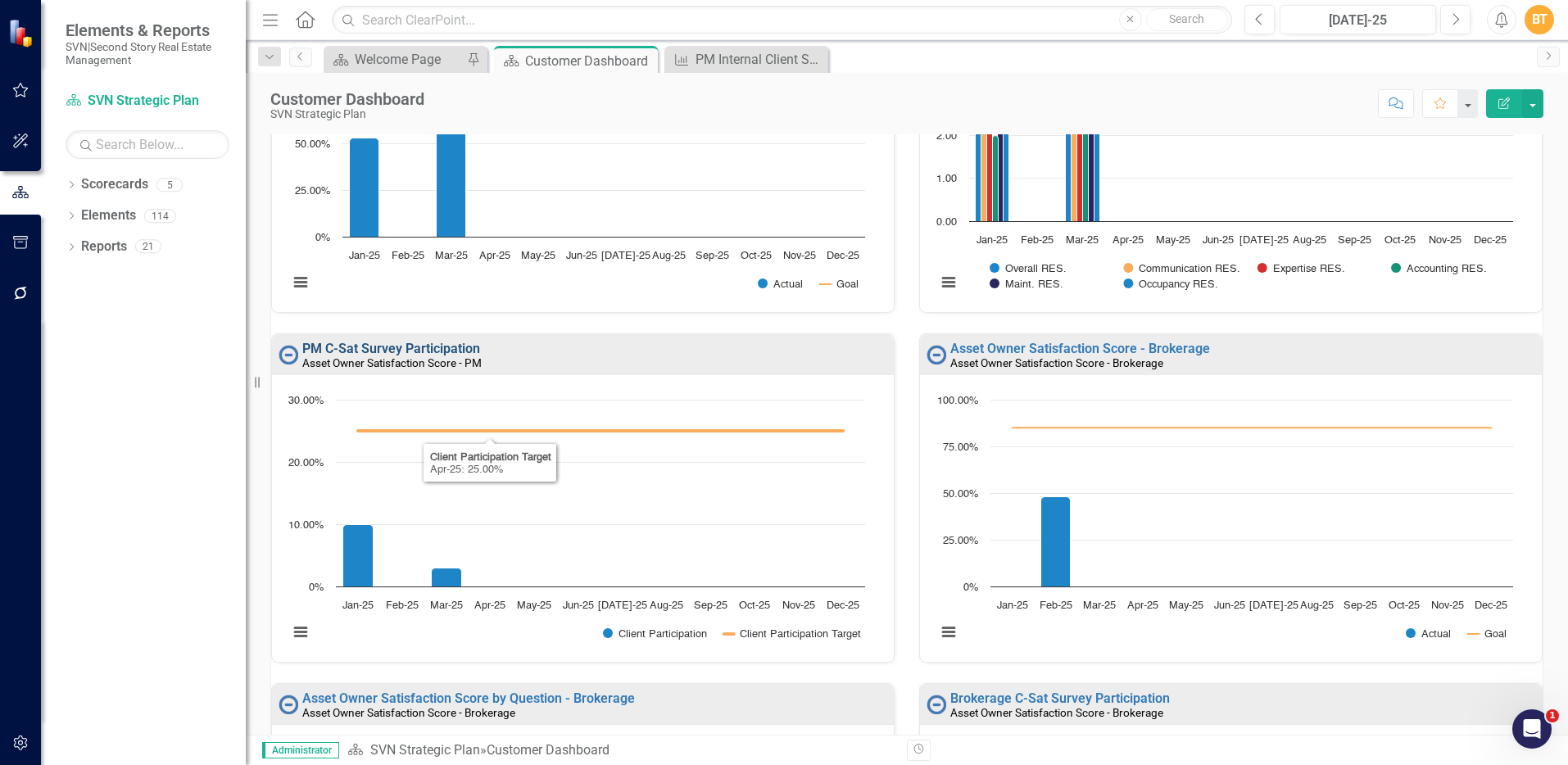
click at [414, 344] on link "PM C-Sat Survey Participation" at bounding box center [391, 348] width 178 height 15
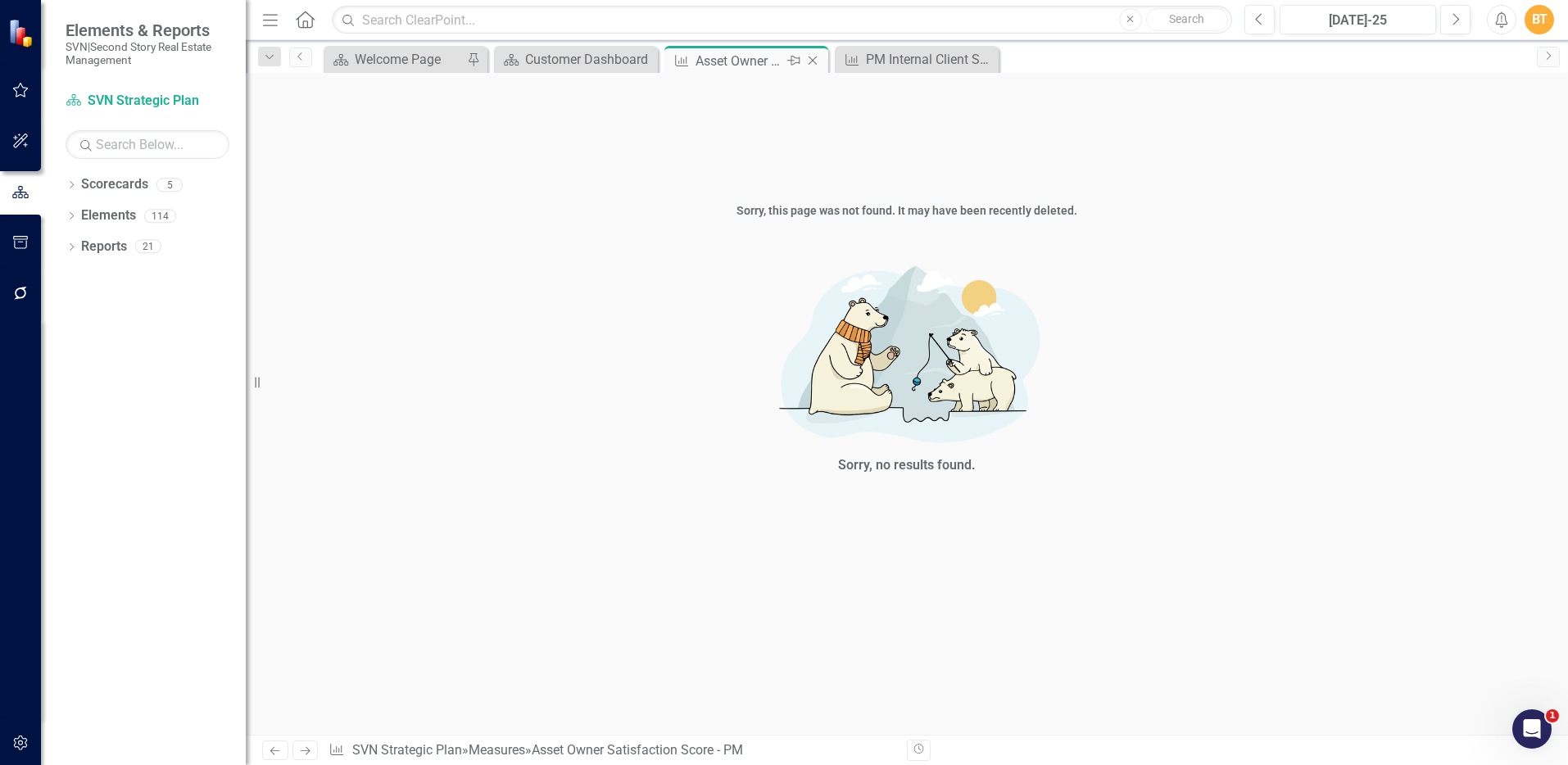
click at [819, 60] on icon "Close" at bounding box center [812, 61] width 16 height 13
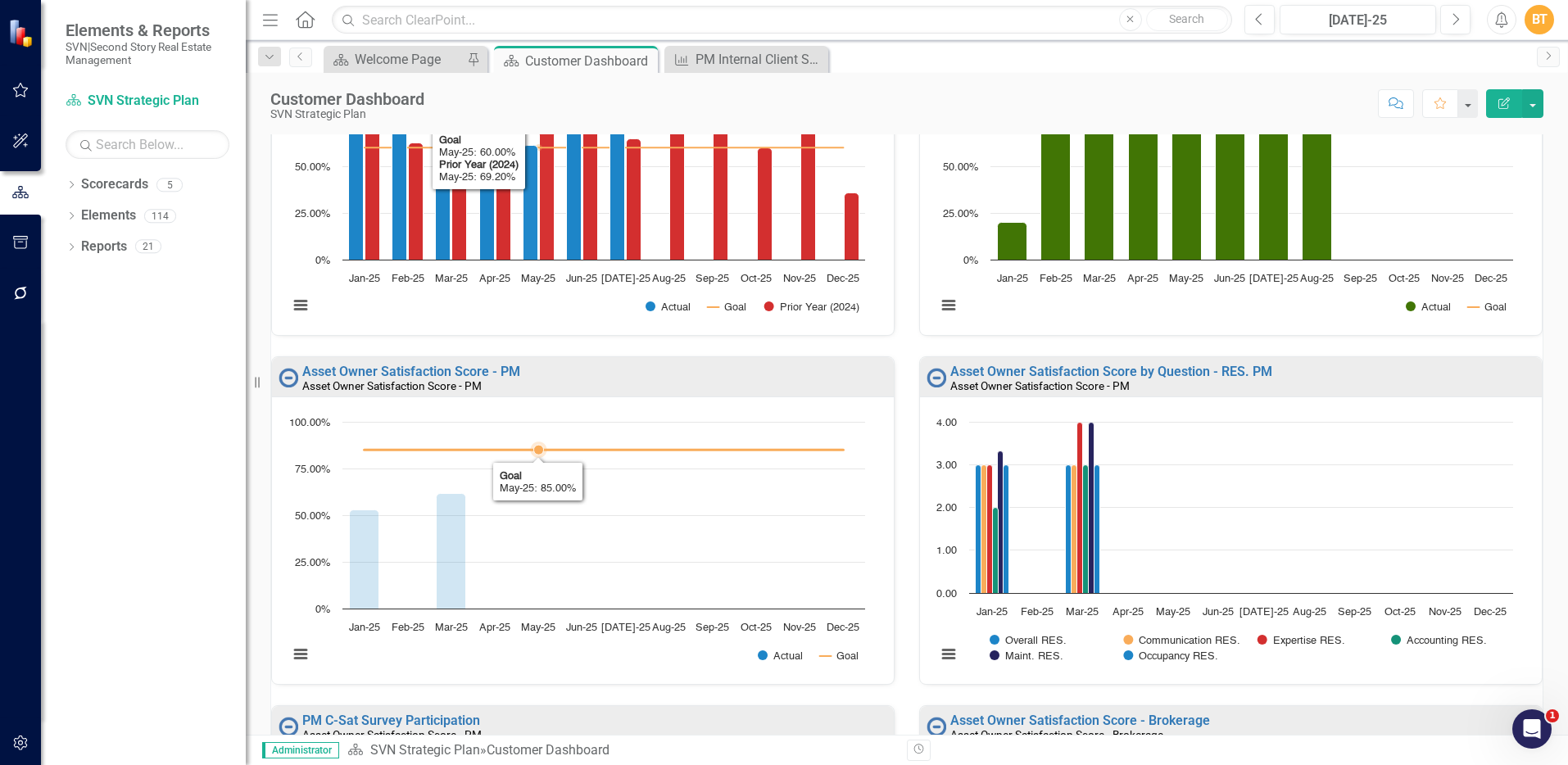
scroll to position [1, 0]
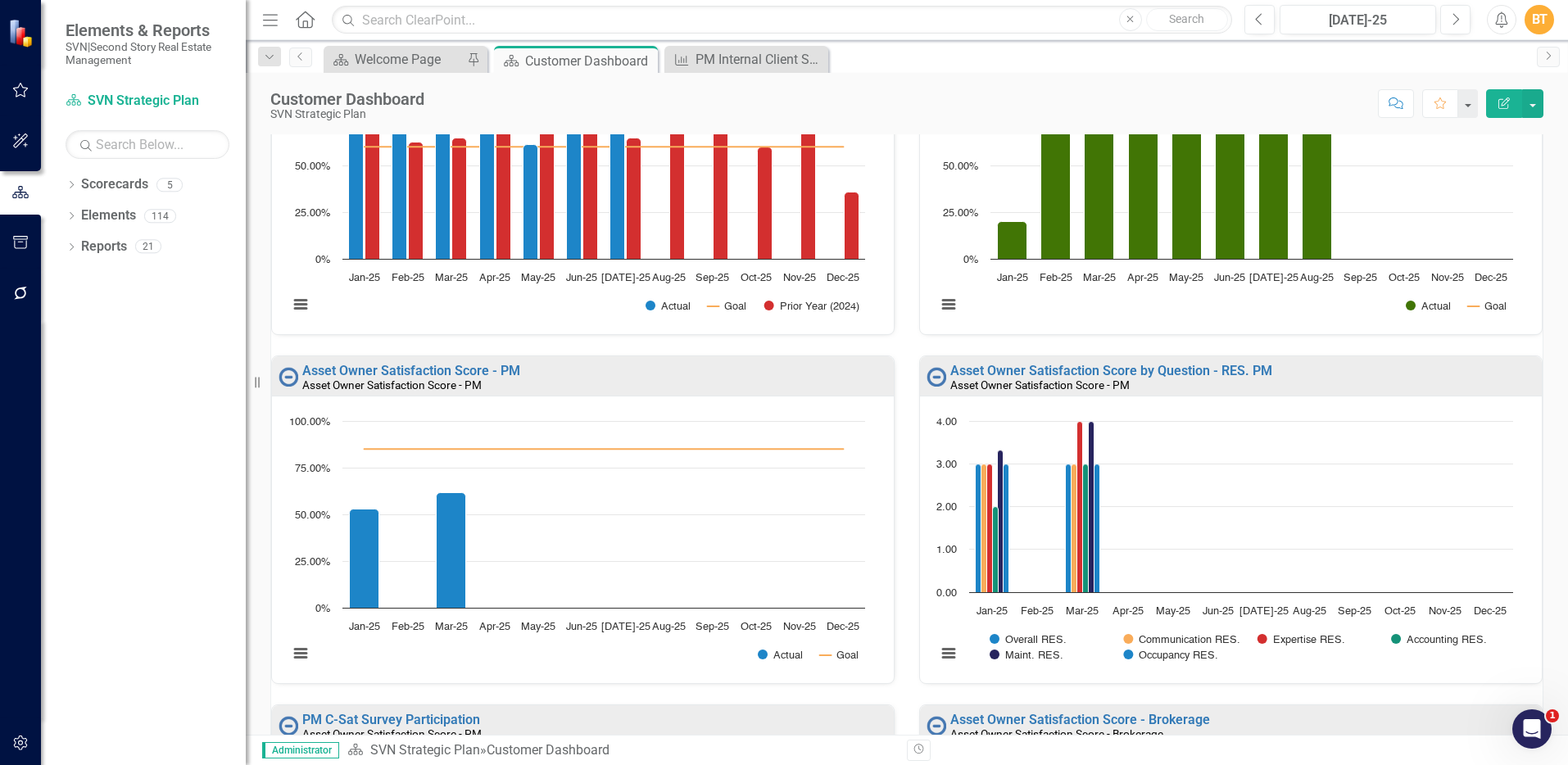
click at [541, 381] on div "Asset Owner Satisfaction Score - PM" at bounding box center [596, 385] width 587 height 14
click at [541, 380] on div "Asset Owner Satisfaction Score - PM" at bounding box center [596, 385] width 587 height 14
click at [540, 379] on div "Asset Owner Satisfaction Score - PM" at bounding box center [596, 385] width 587 height 14
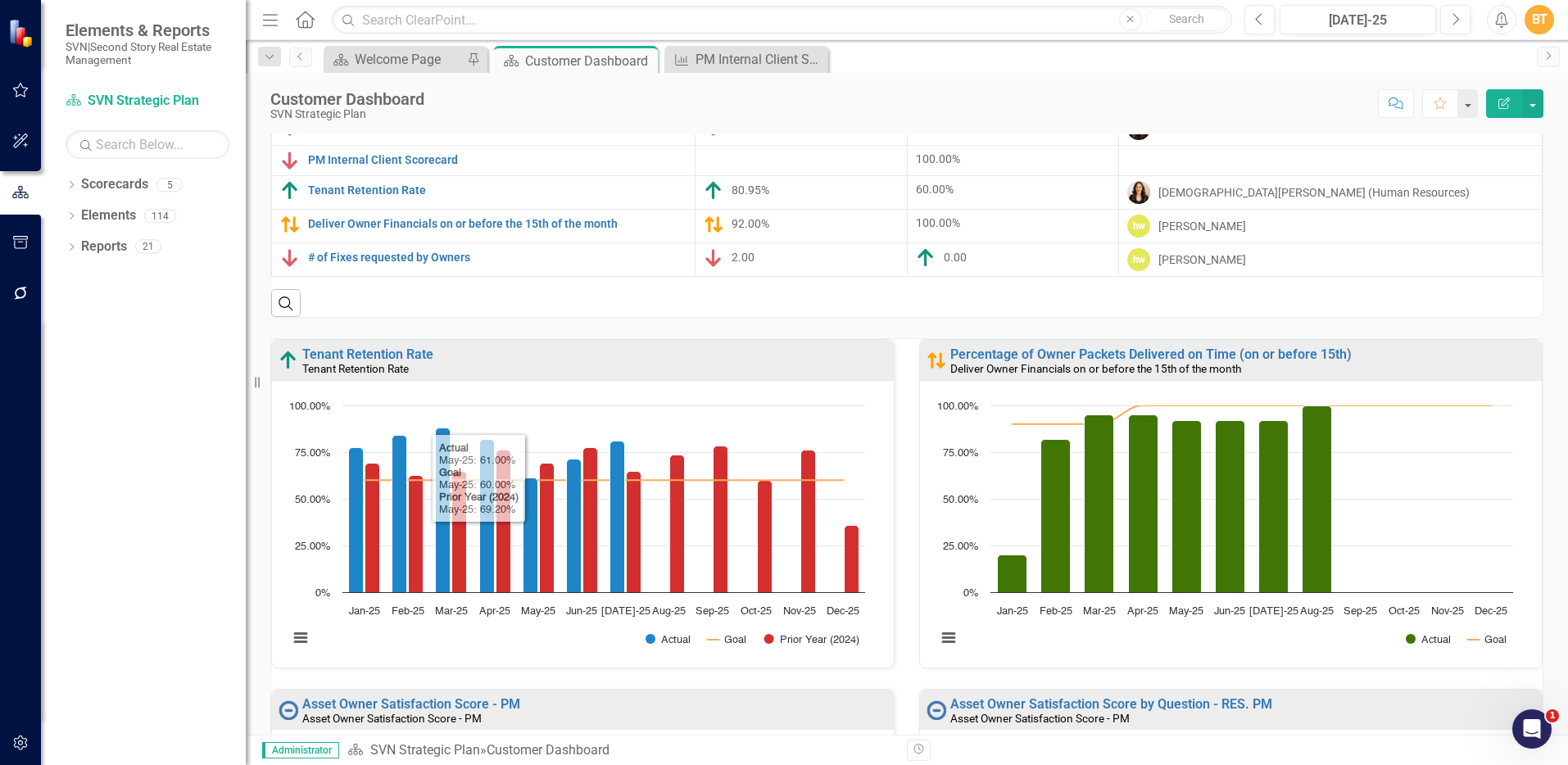
scroll to position [154, 0]
click at [1532, 100] on button "button" at bounding box center [1533, 104] width 21 height 29
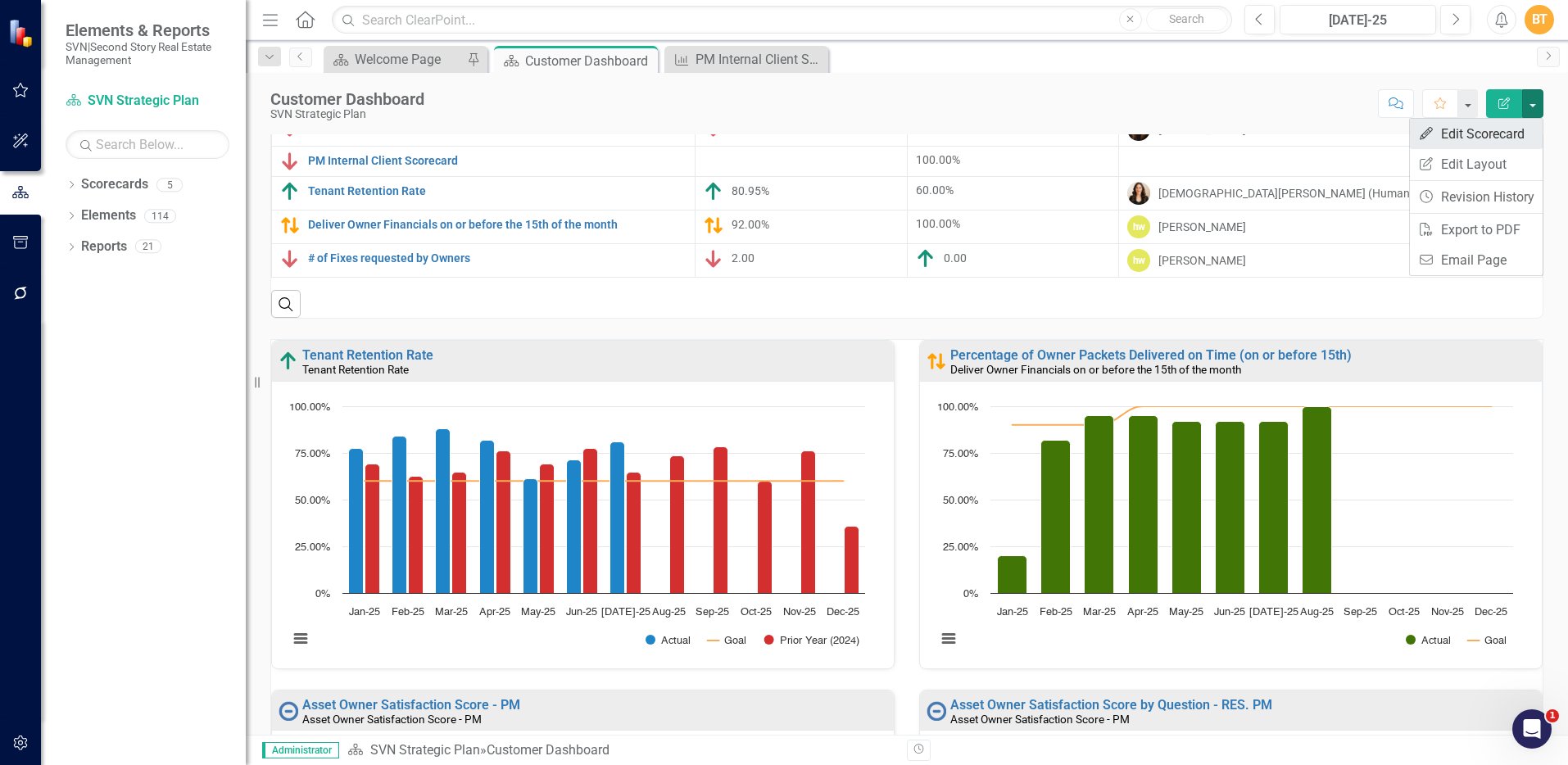
click at [1515, 132] on link "Edit Edit Scorecard" at bounding box center [1475, 134] width 133 height 31
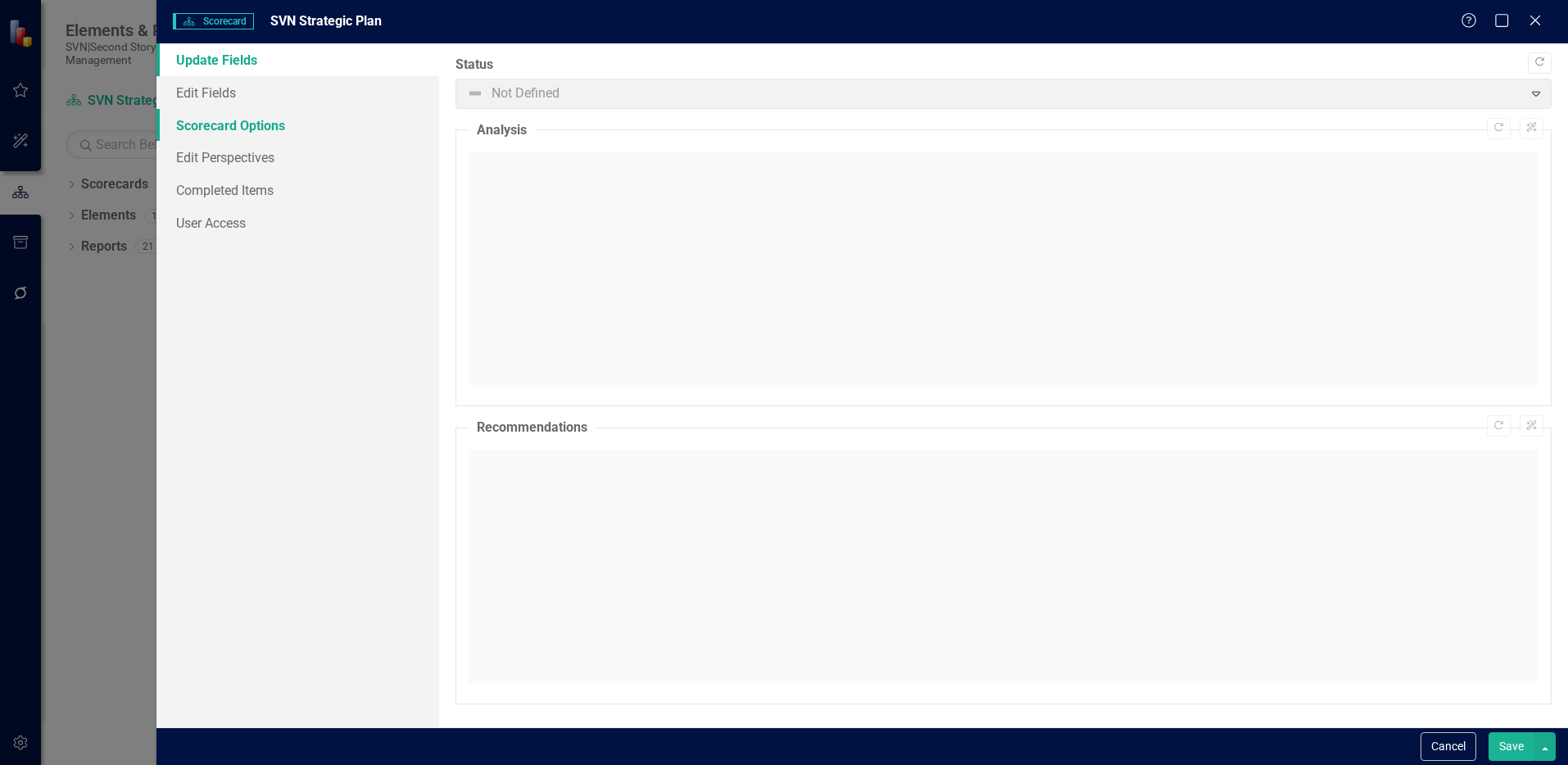
click at [296, 128] on link "Scorecard Options" at bounding box center [298, 125] width 282 height 32
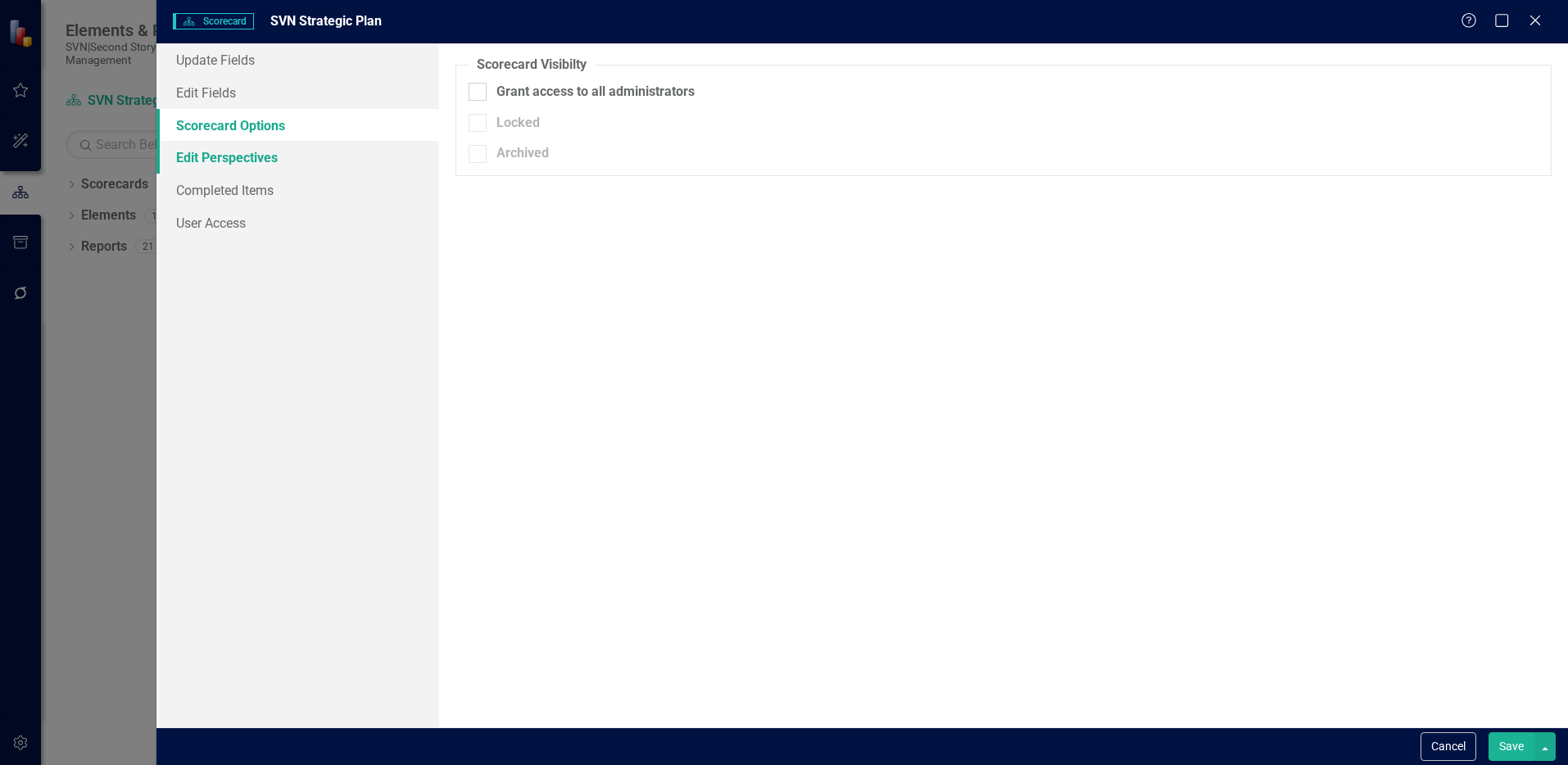
click at [292, 150] on link "Edit Perspectives" at bounding box center [298, 157] width 282 height 32
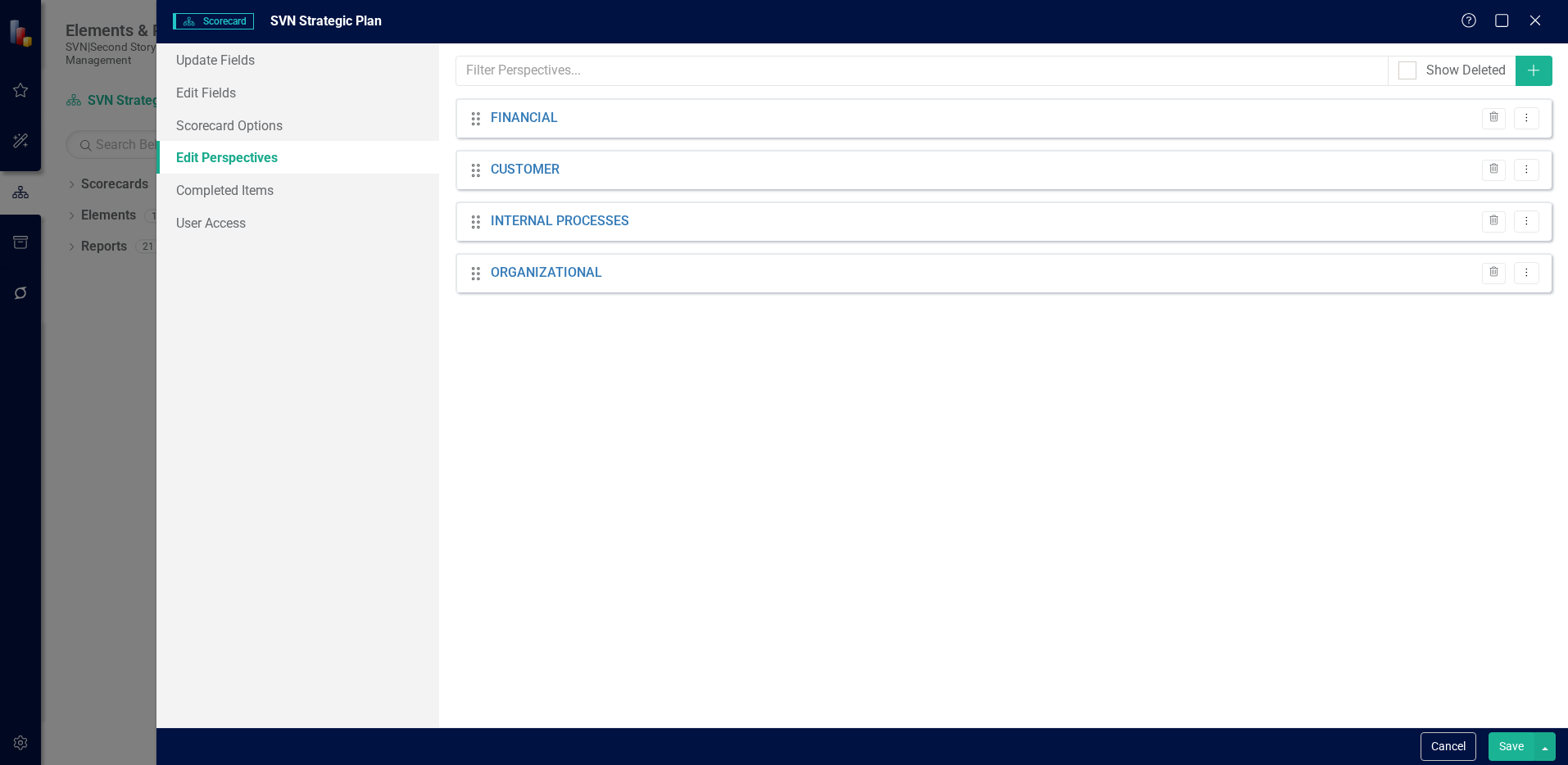
click at [713, 178] on div "Drag CUSTOMER Trash Dropdown Menu" at bounding box center [1003, 169] width 1096 height 39
click at [512, 171] on link "CUSTOMER" at bounding box center [525, 170] width 69 height 19
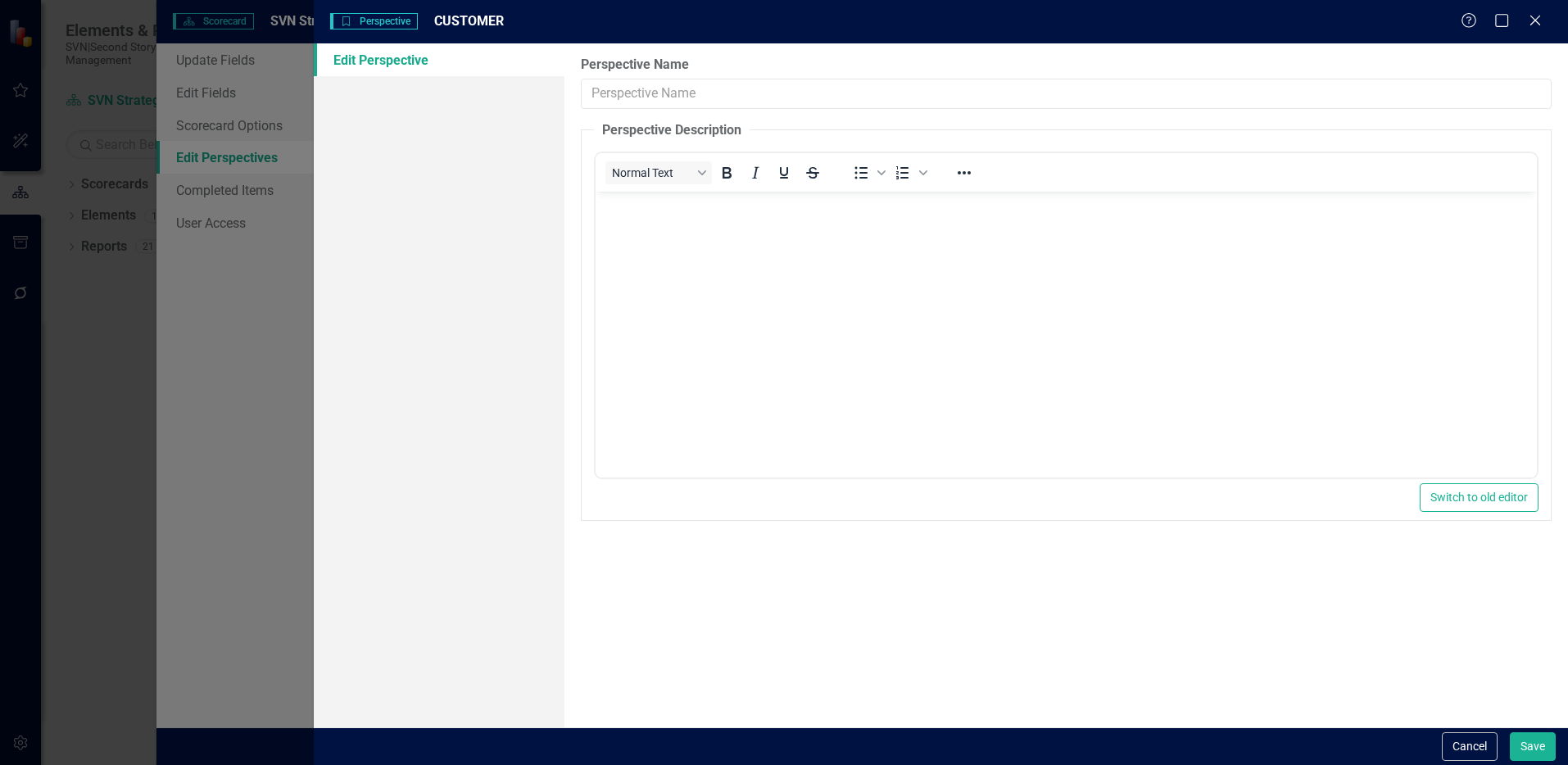
scroll to position [0, 0]
type input "CUSTOMER"
click at [1542, 14] on div "Help Maximize Close" at bounding box center [1505, 22] width 91 height 19
click at [1535, 15] on icon "Close" at bounding box center [1534, 20] width 20 height 15
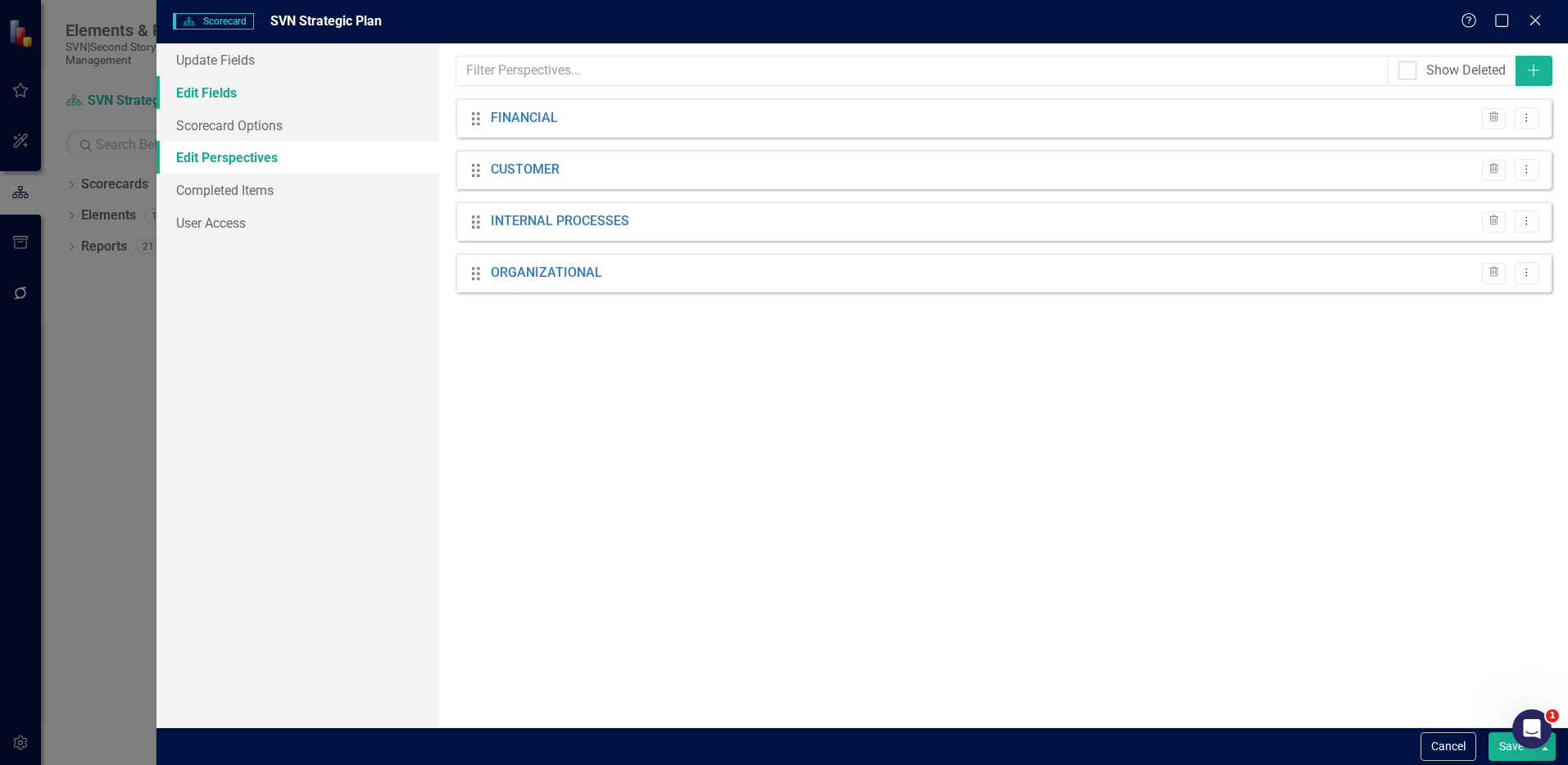
click at [248, 87] on link "Edit Fields" at bounding box center [298, 93] width 282 height 32
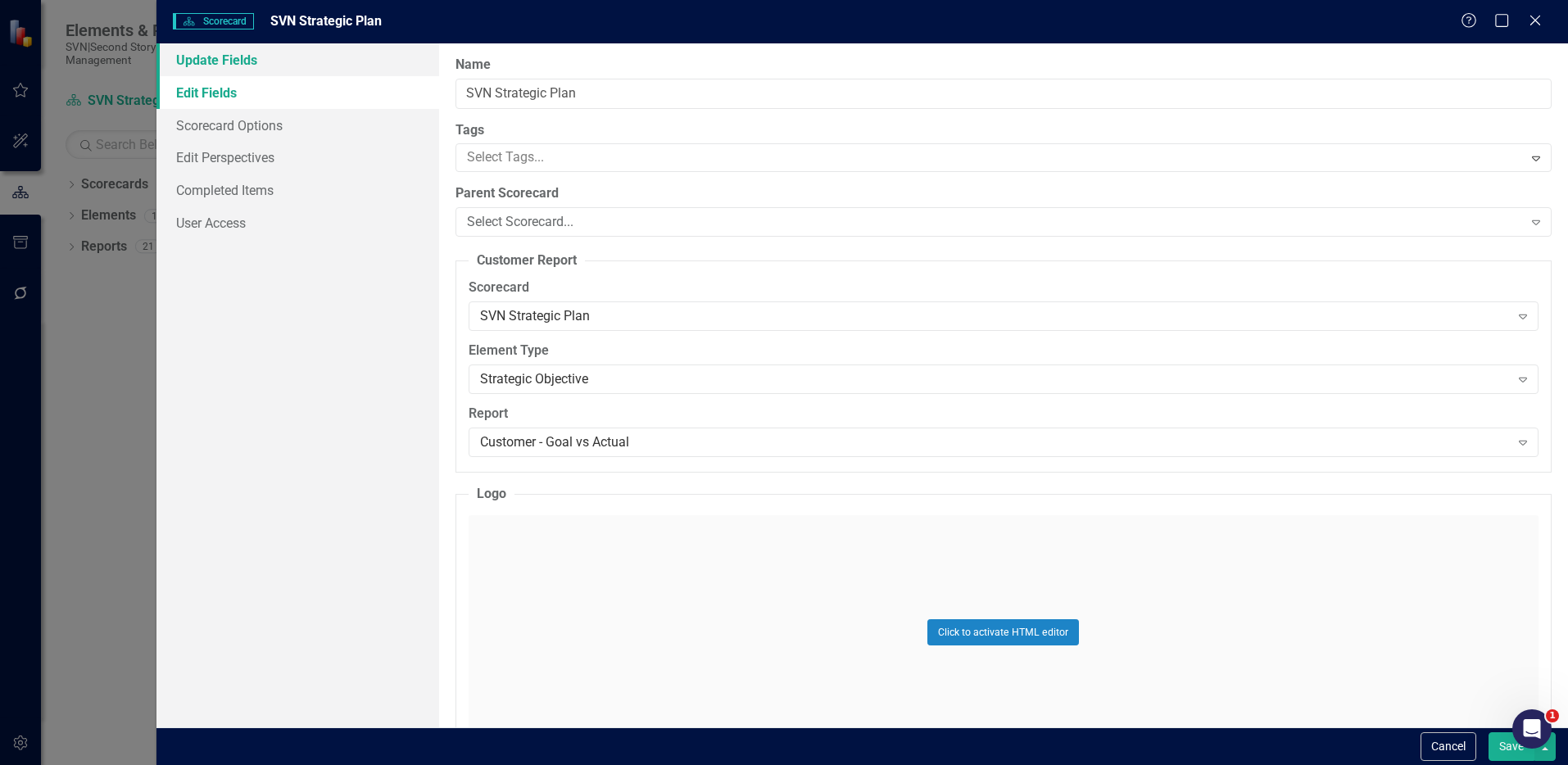
click at [251, 73] on link "Update Fields" at bounding box center [298, 59] width 282 height 32
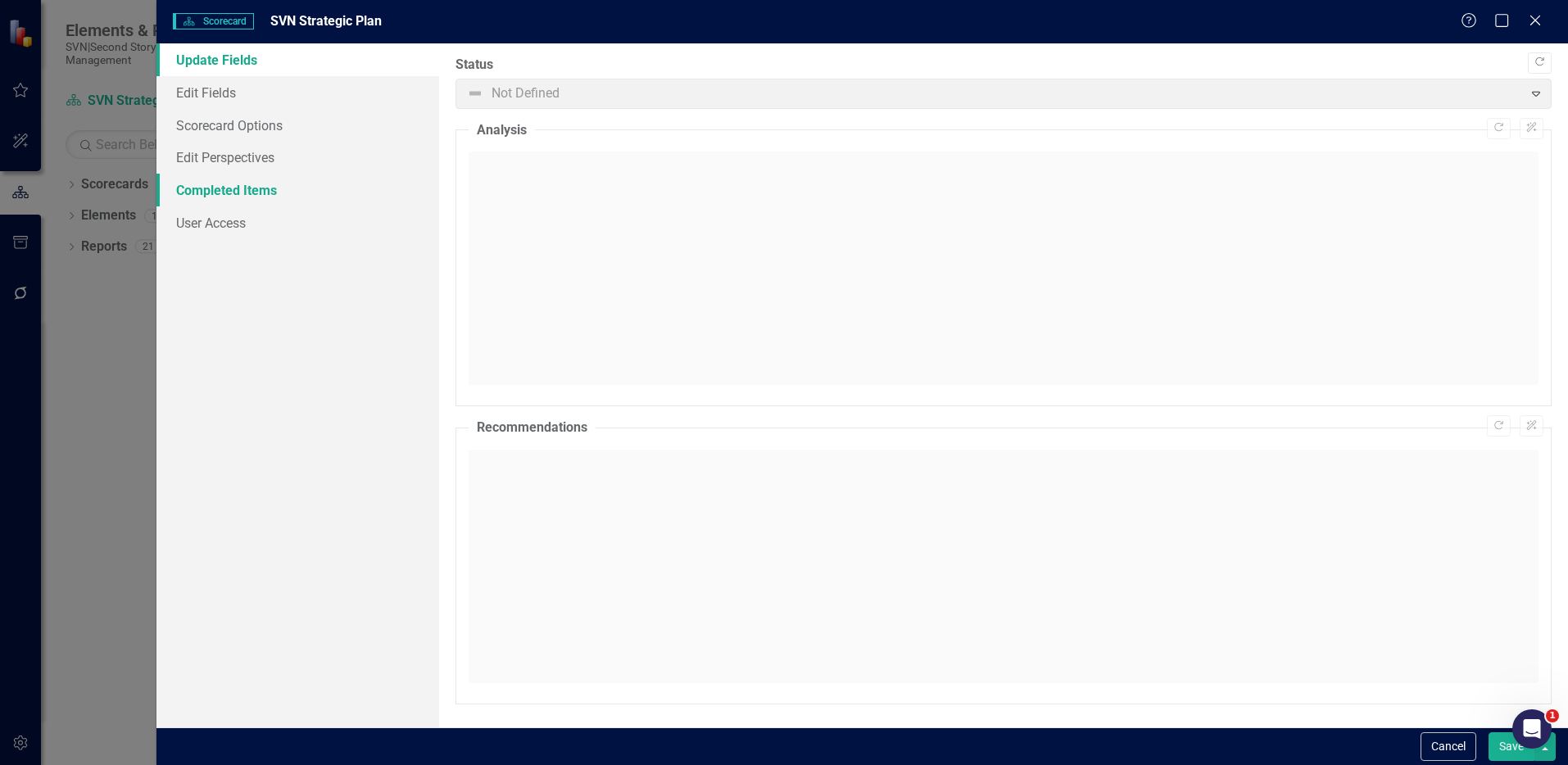
click at [256, 189] on link "Completed Items" at bounding box center [298, 190] width 282 height 32
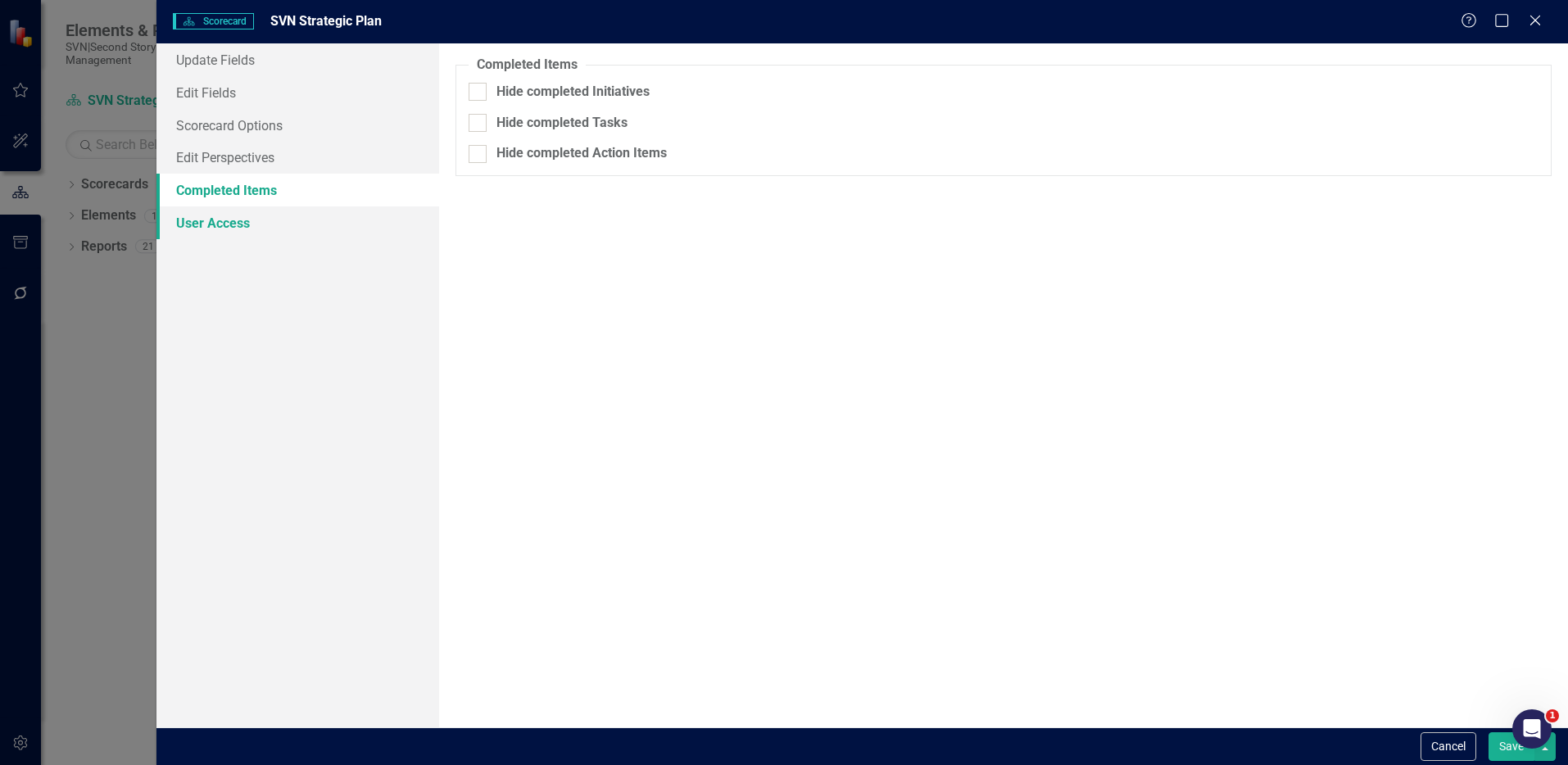
click at [240, 217] on link "User Access" at bounding box center [298, 222] width 282 height 32
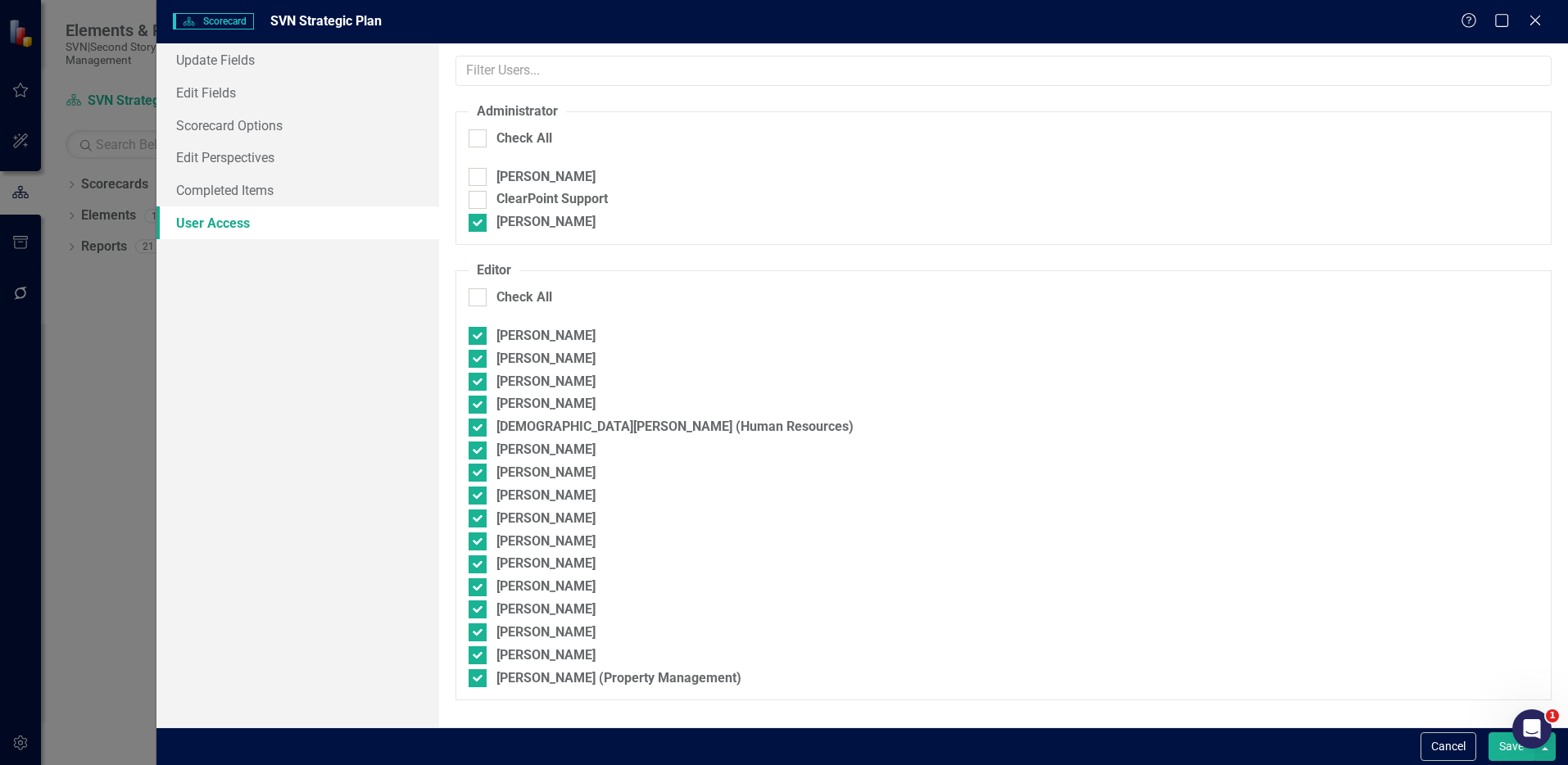
checkbox input "false"
checkbox input "true"
click at [1535, 14] on icon "Close" at bounding box center [1534, 20] width 20 height 15
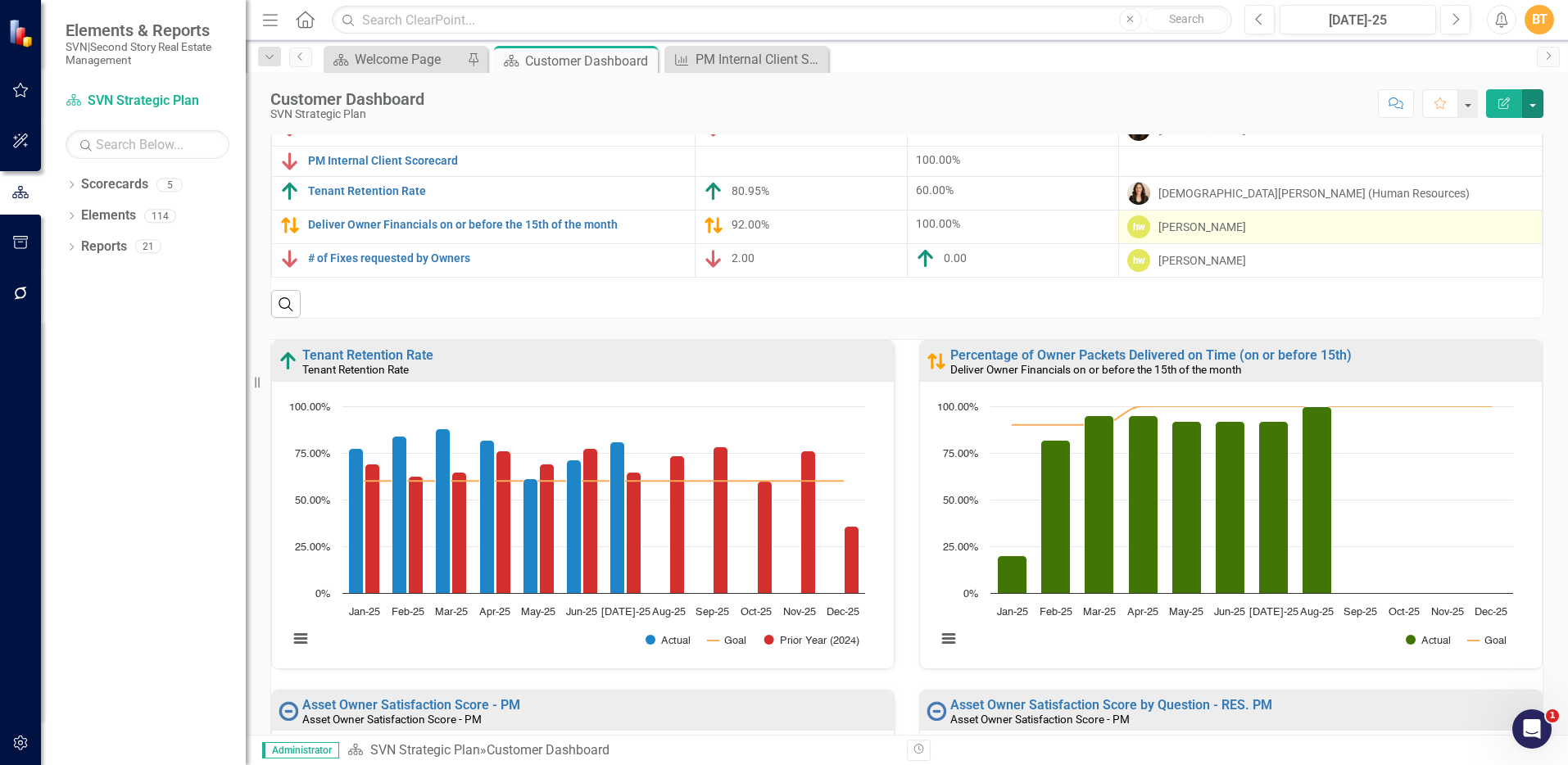
scroll to position [220, 0]
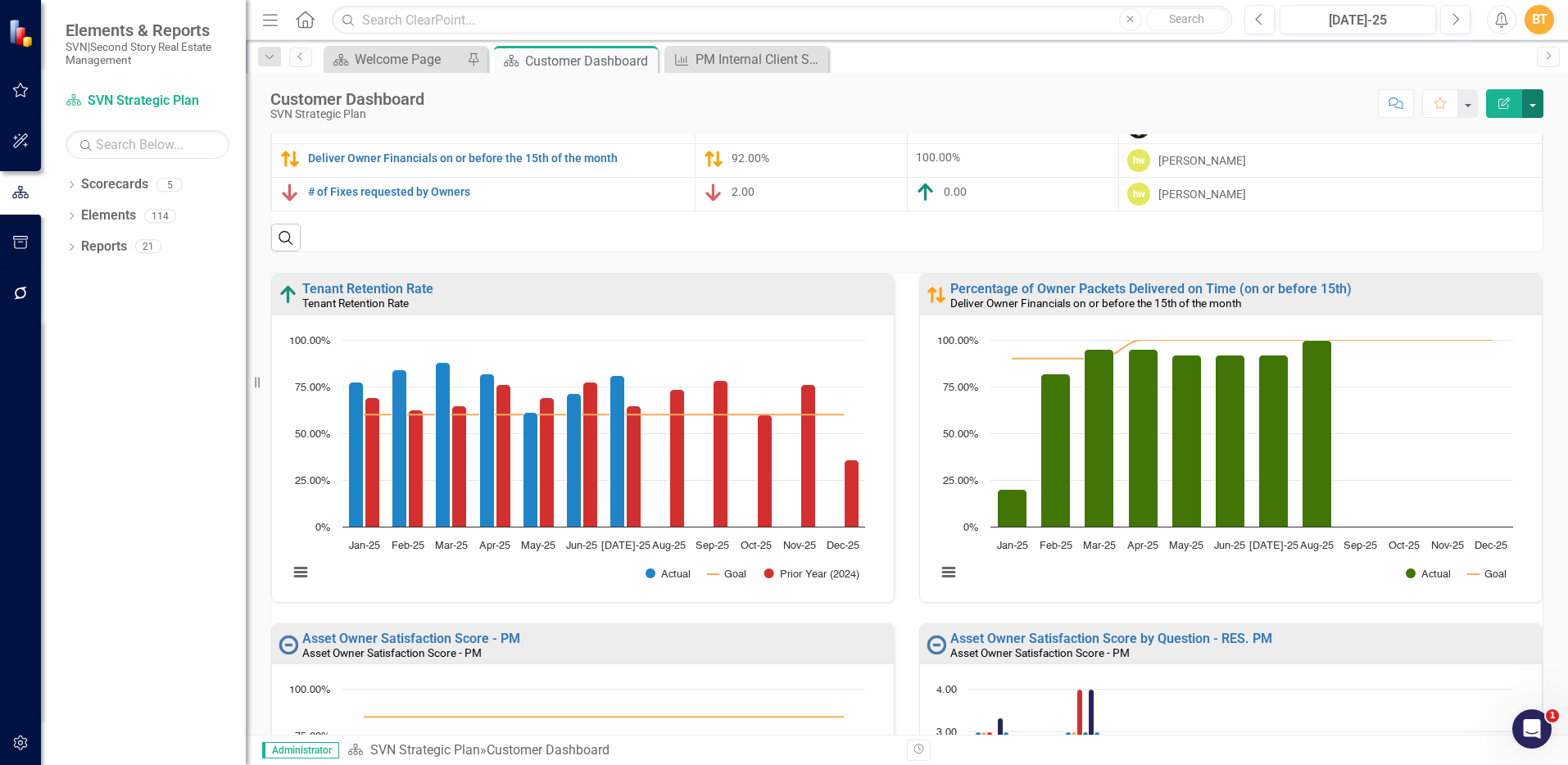
click at [1529, 100] on button "button" at bounding box center [1533, 104] width 21 height 29
click at [1464, 135] on link "Edit Edit Scorecard" at bounding box center [1475, 134] width 133 height 31
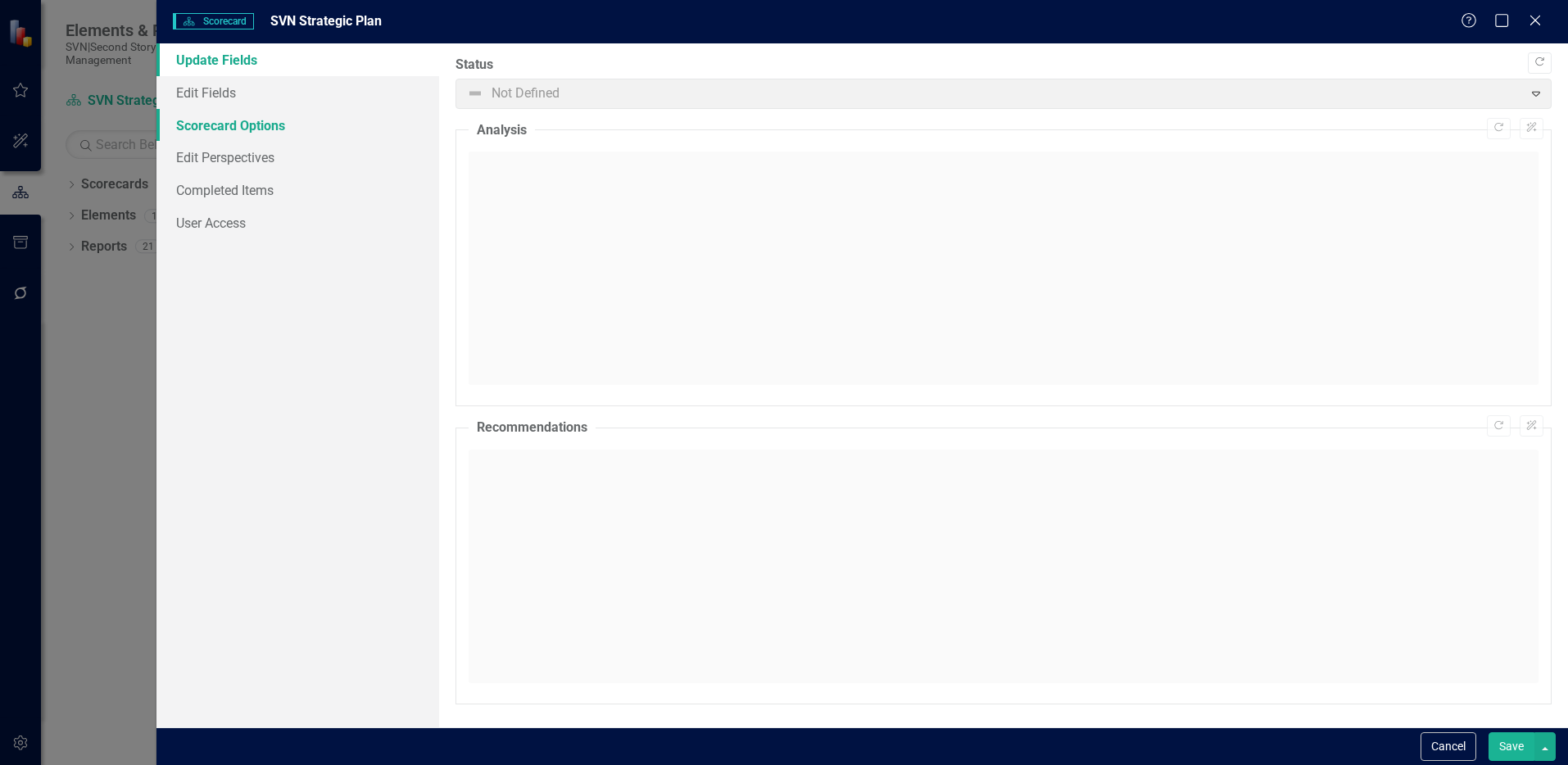
click at [251, 118] on link "Scorecard Options" at bounding box center [298, 125] width 282 height 32
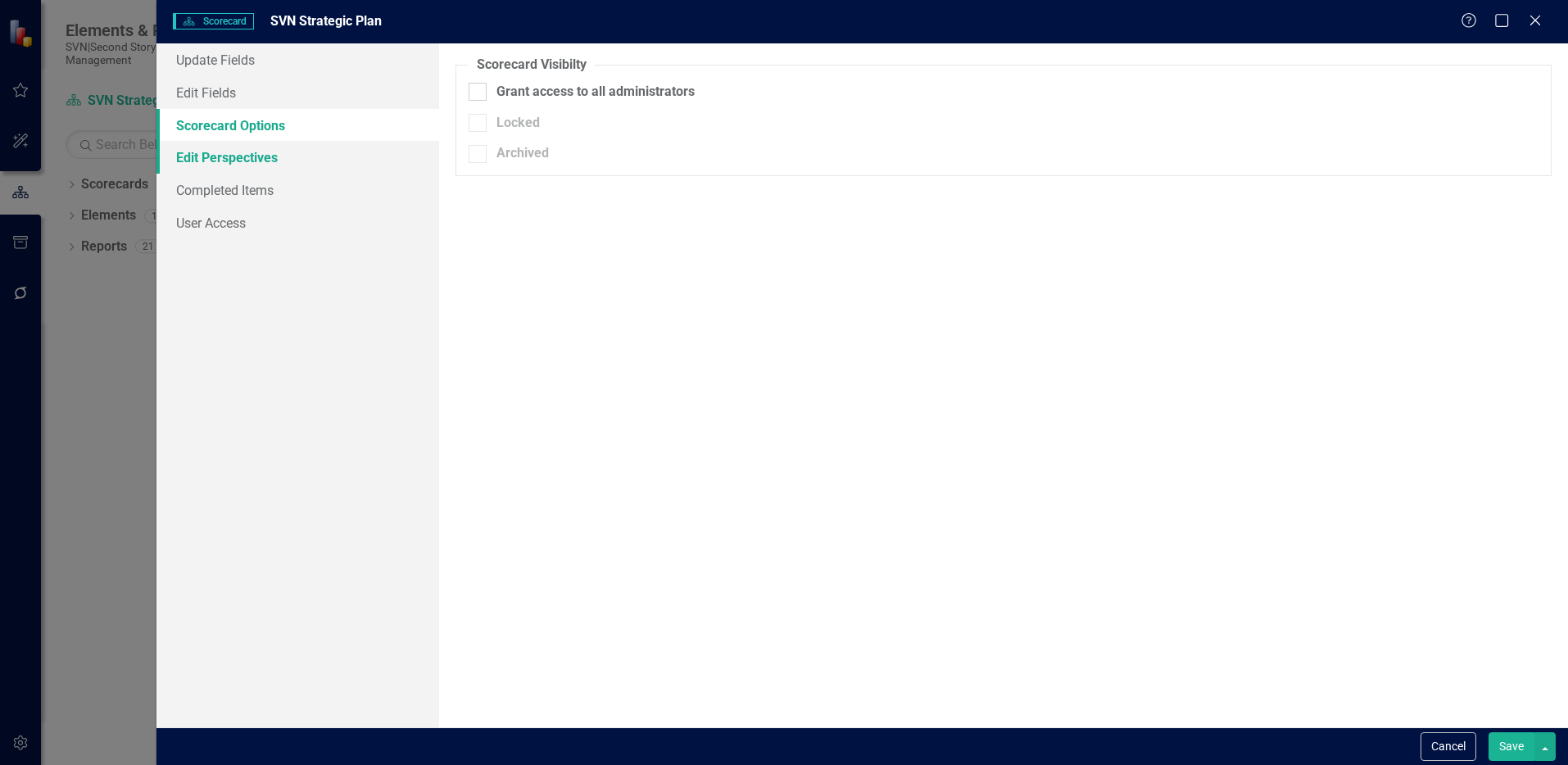
click at [255, 152] on link "Edit Perspectives" at bounding box center [298, 157] width 282 height 32
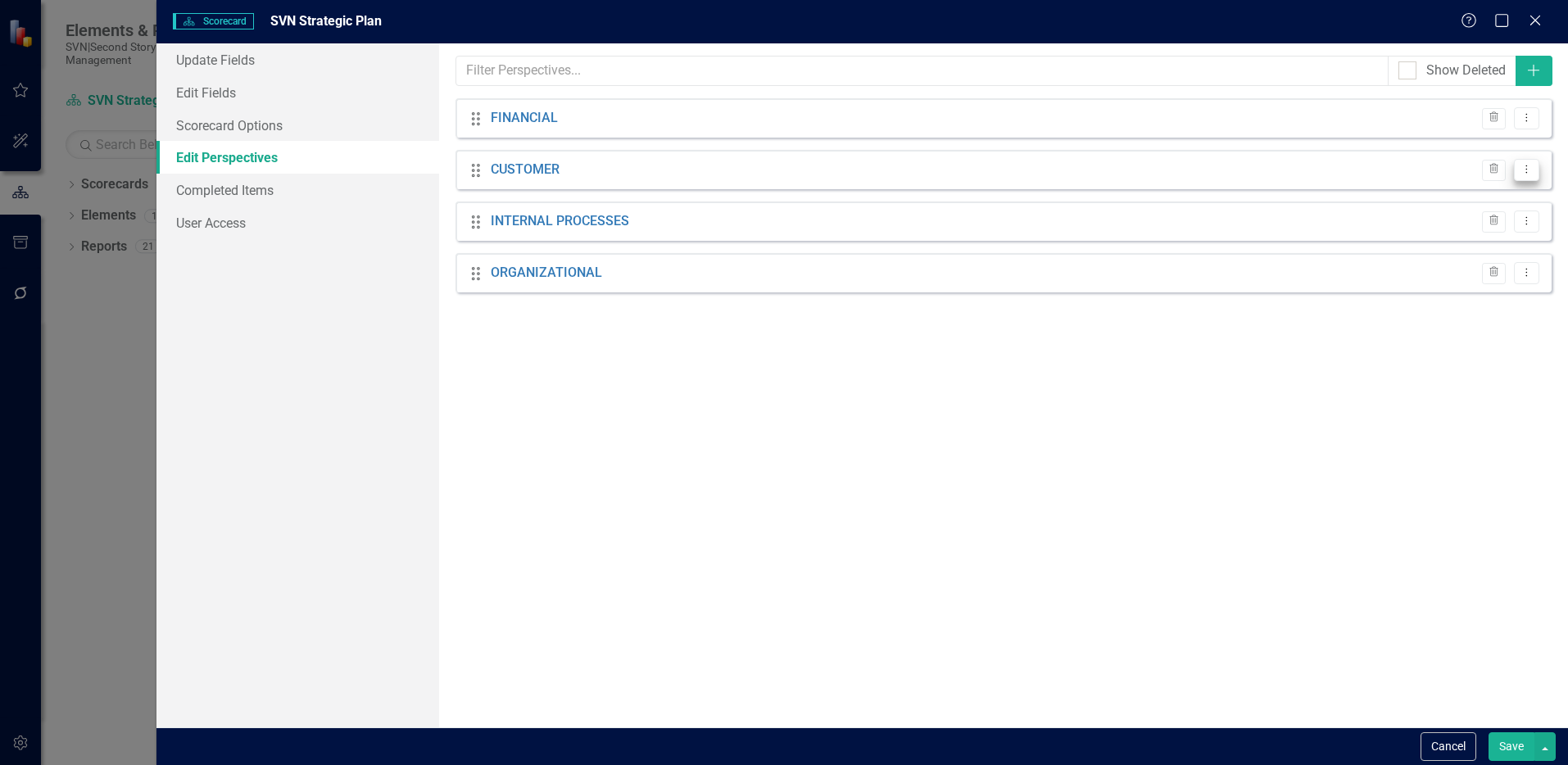
click at [1525, 168] on icon "Dropdown Menu" at bounding box center [1526, 169] width 14 height 10
click at [1500, 205] on link "Edit Edit Perspective" at bounding box center [1456, 197] width 164 height 31
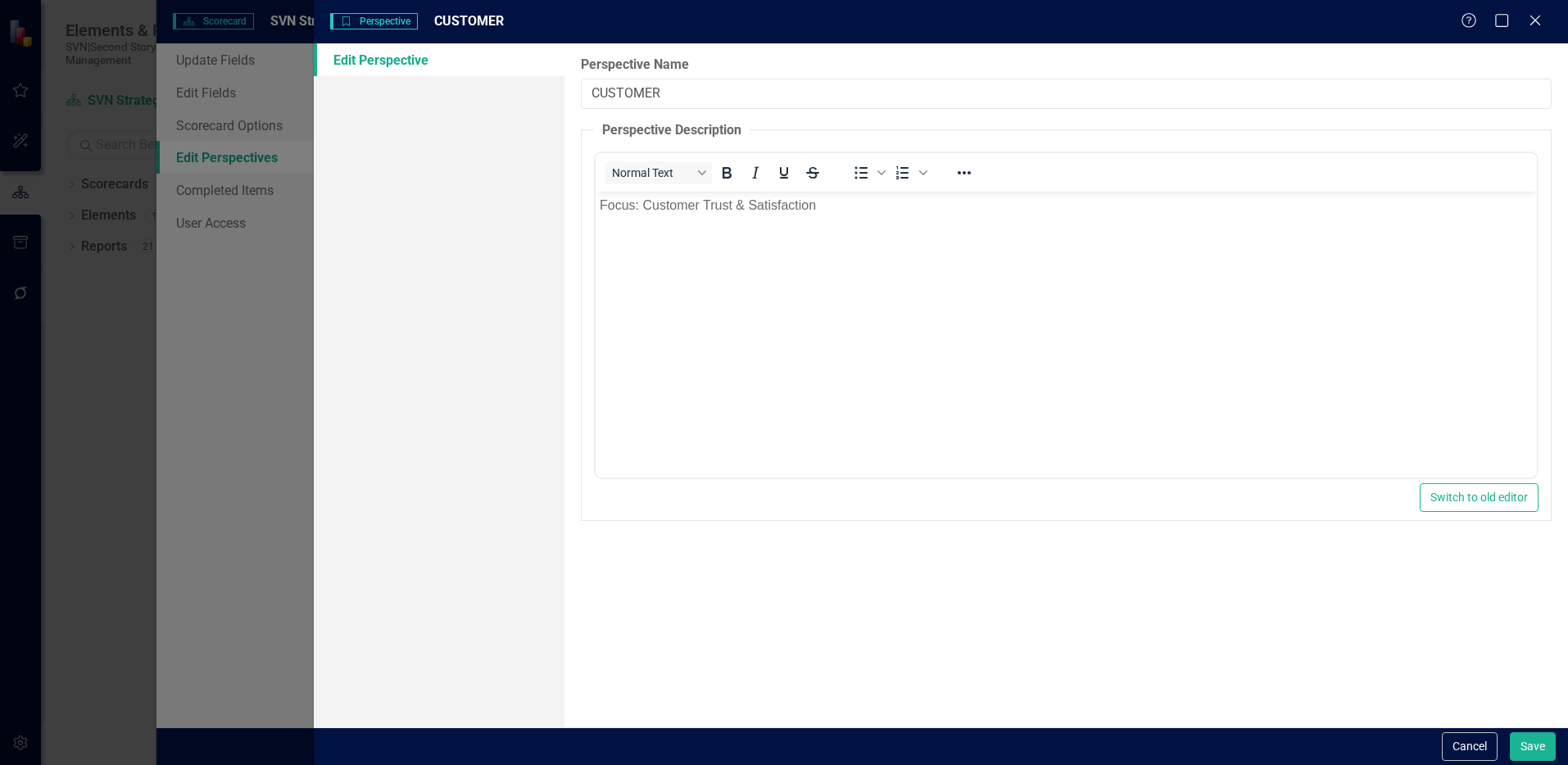
scroll to position [0, 0]
click at [1535, 20] on icon at bounding box center [1535, 20] width 12 height 12
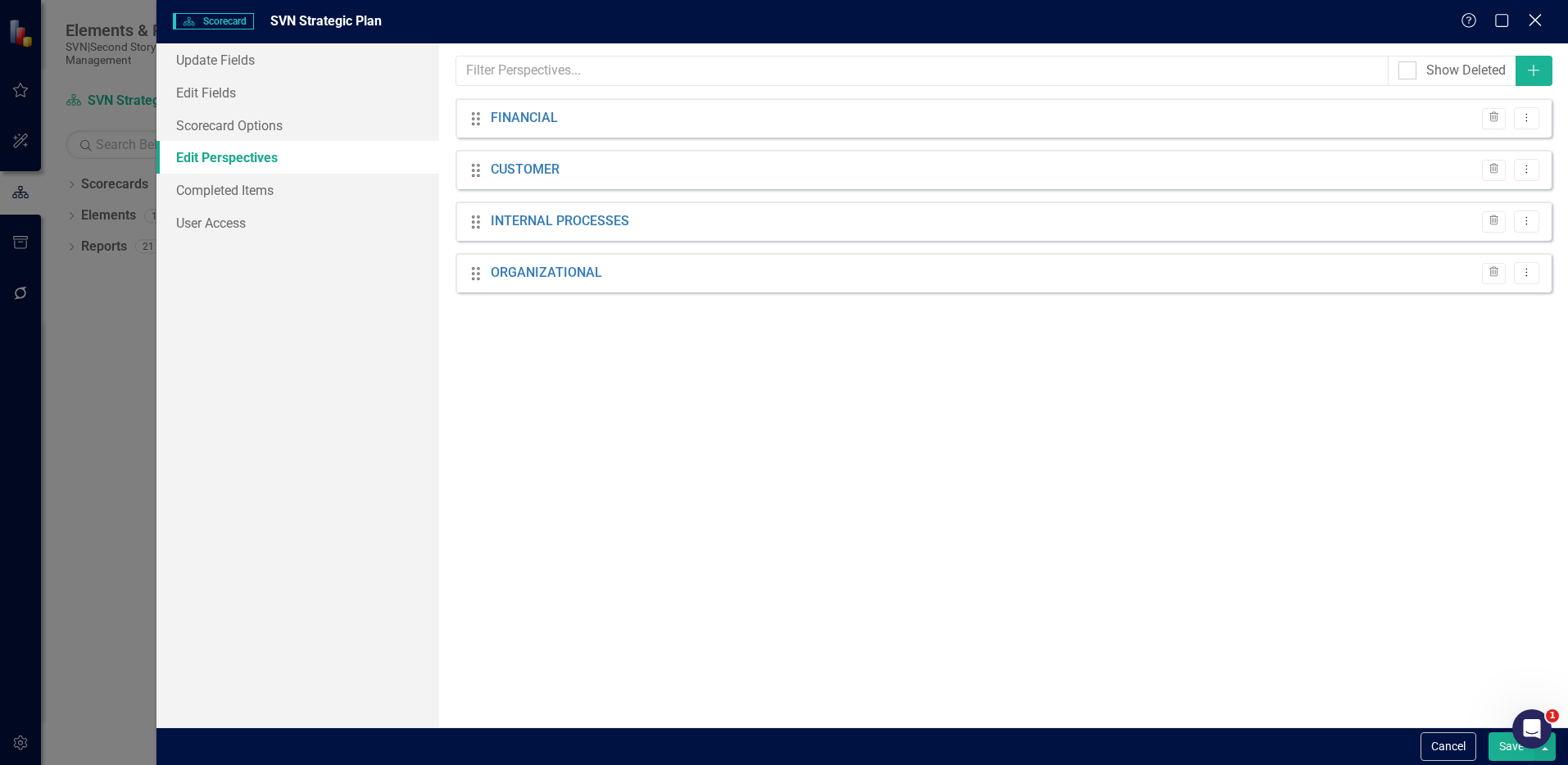
click at [1537, 27] on icon "Close" at bounding box center [1534, 20] width 20 height 15
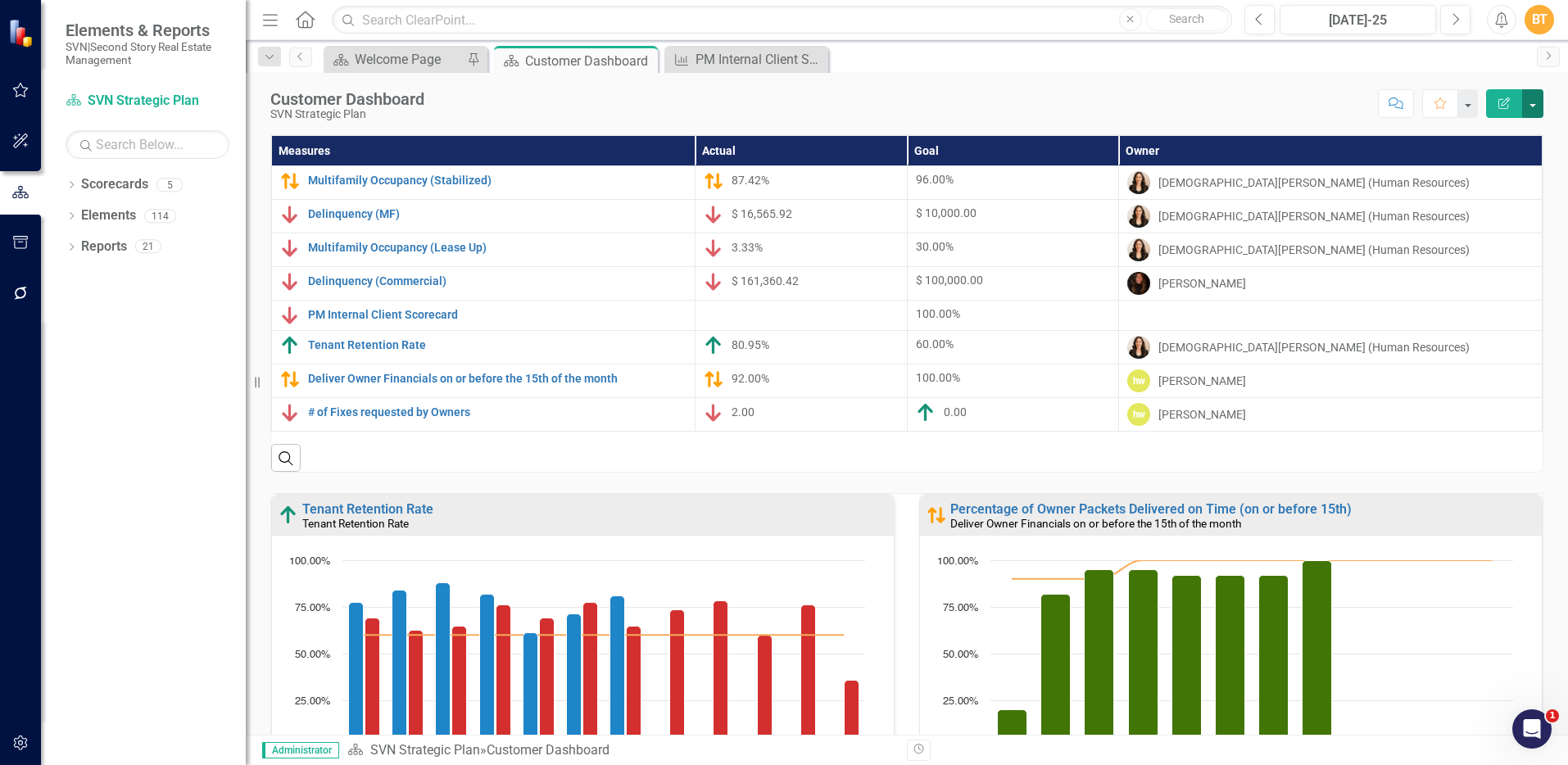
click at [1532, 98] on button "button" at bounding box center [1533, 104] width 21 height 29
click at [1498, 158] on link "Edit Report Edit Layout" at bounding box center [1475, 164] width 133 height 31
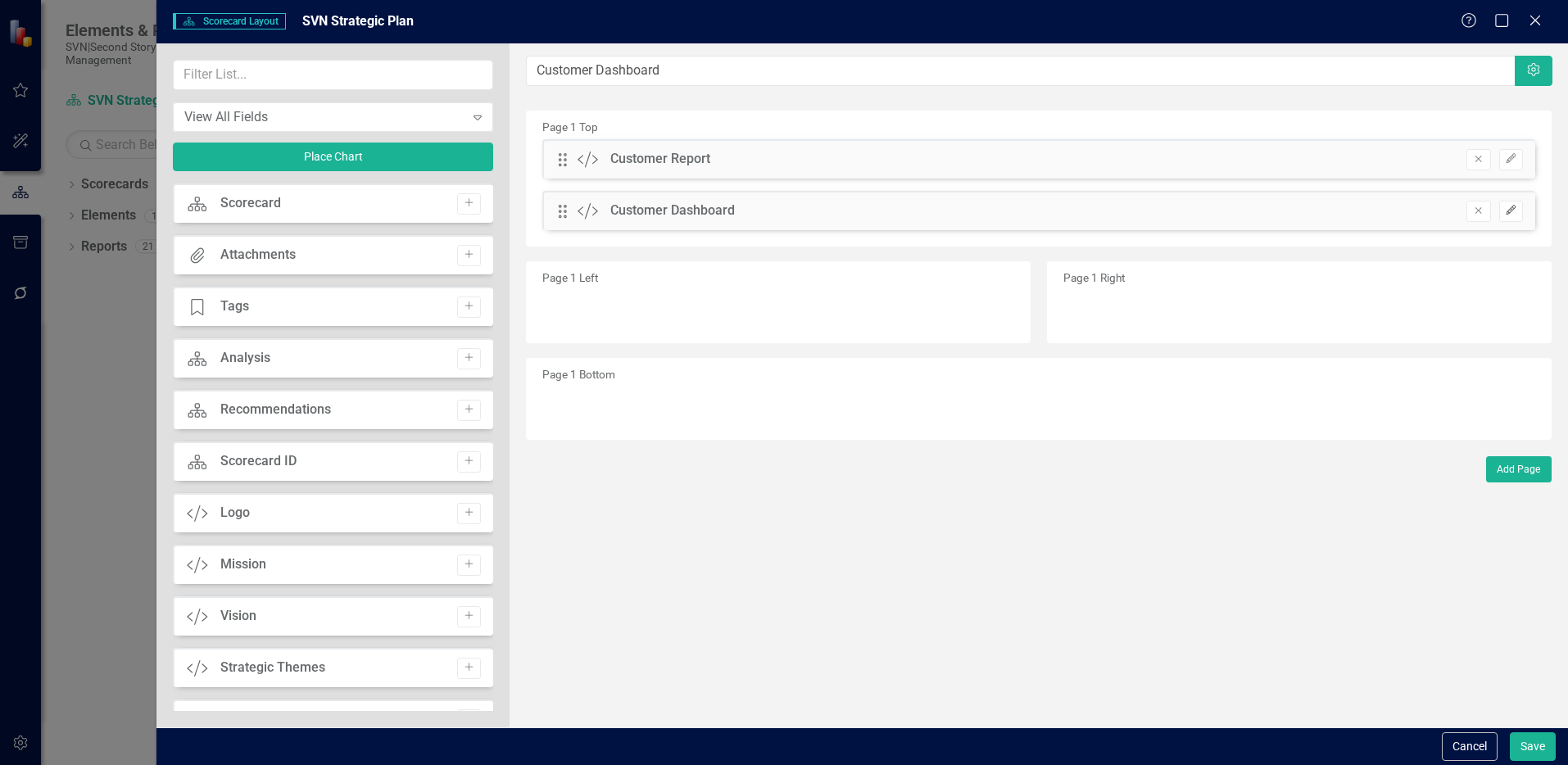
click at [1510, 213] on icon "Edit" at bounding box center [1511, 210] width 12 height 10
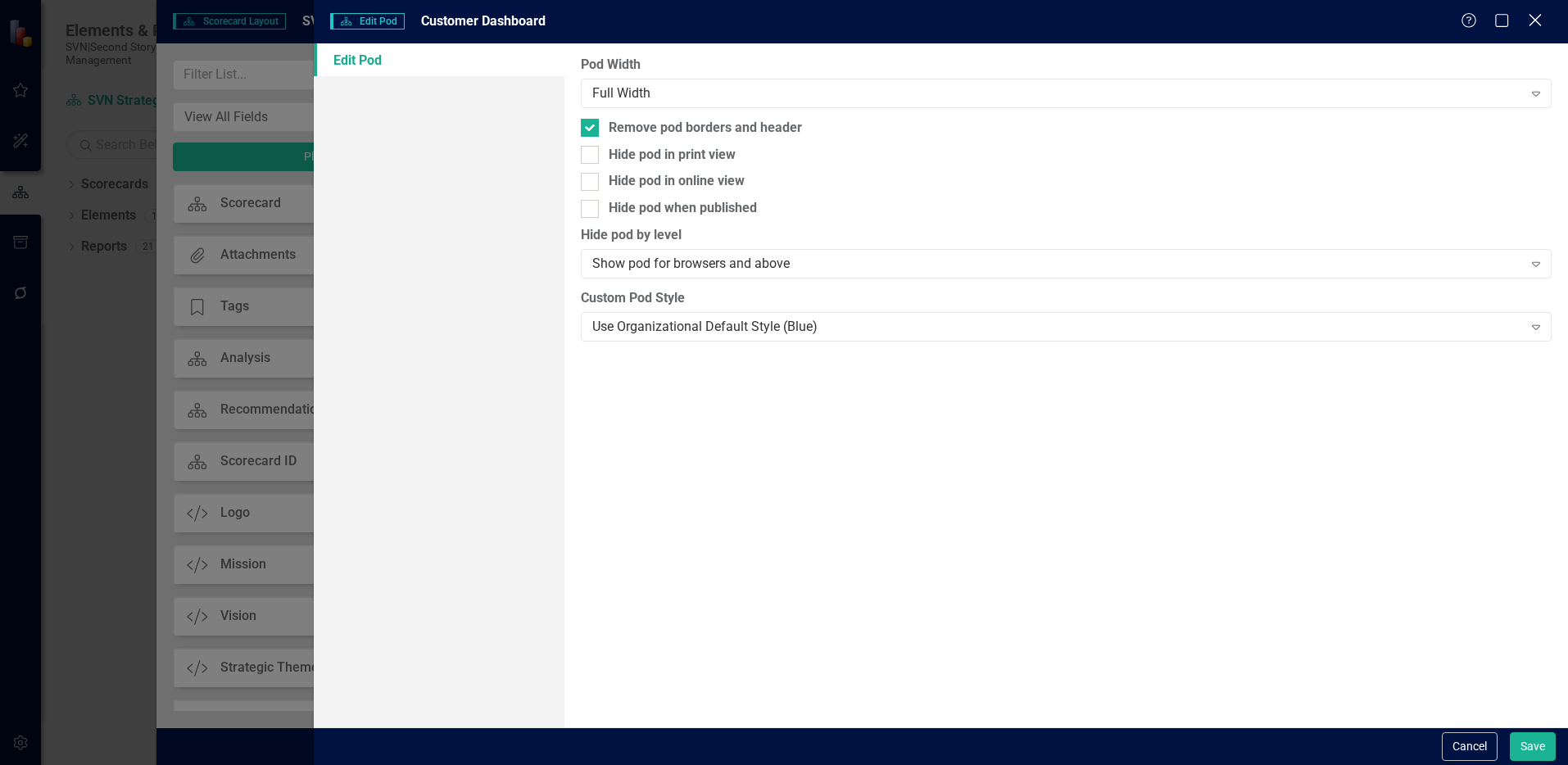
click at [1537, 27] on icon "Close" at bounding box center [1534, 20] width 20 height 15
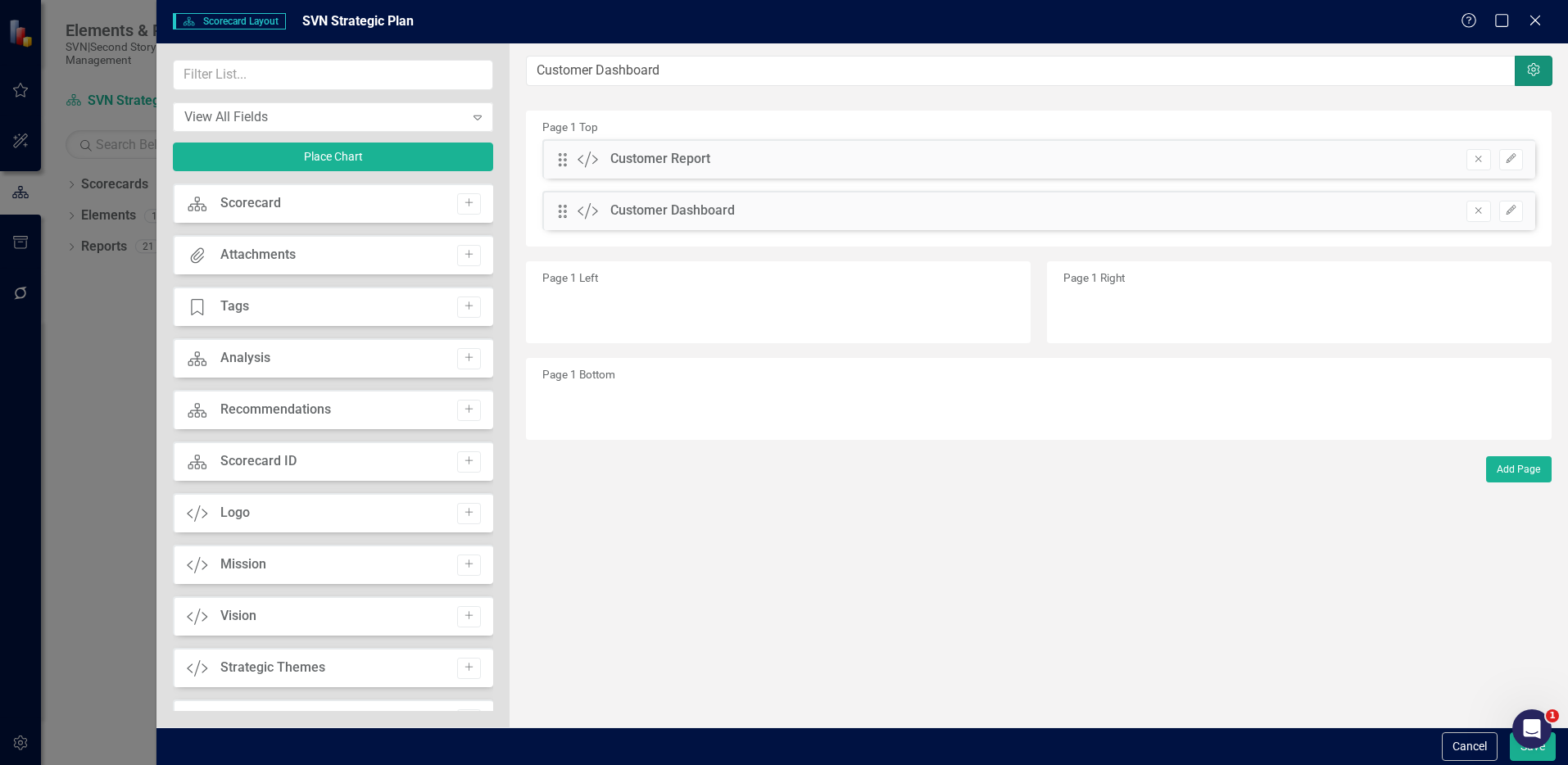
click at [1544, 67] on button "Settings" at bounding box center [1533, 71] width 37 height 31
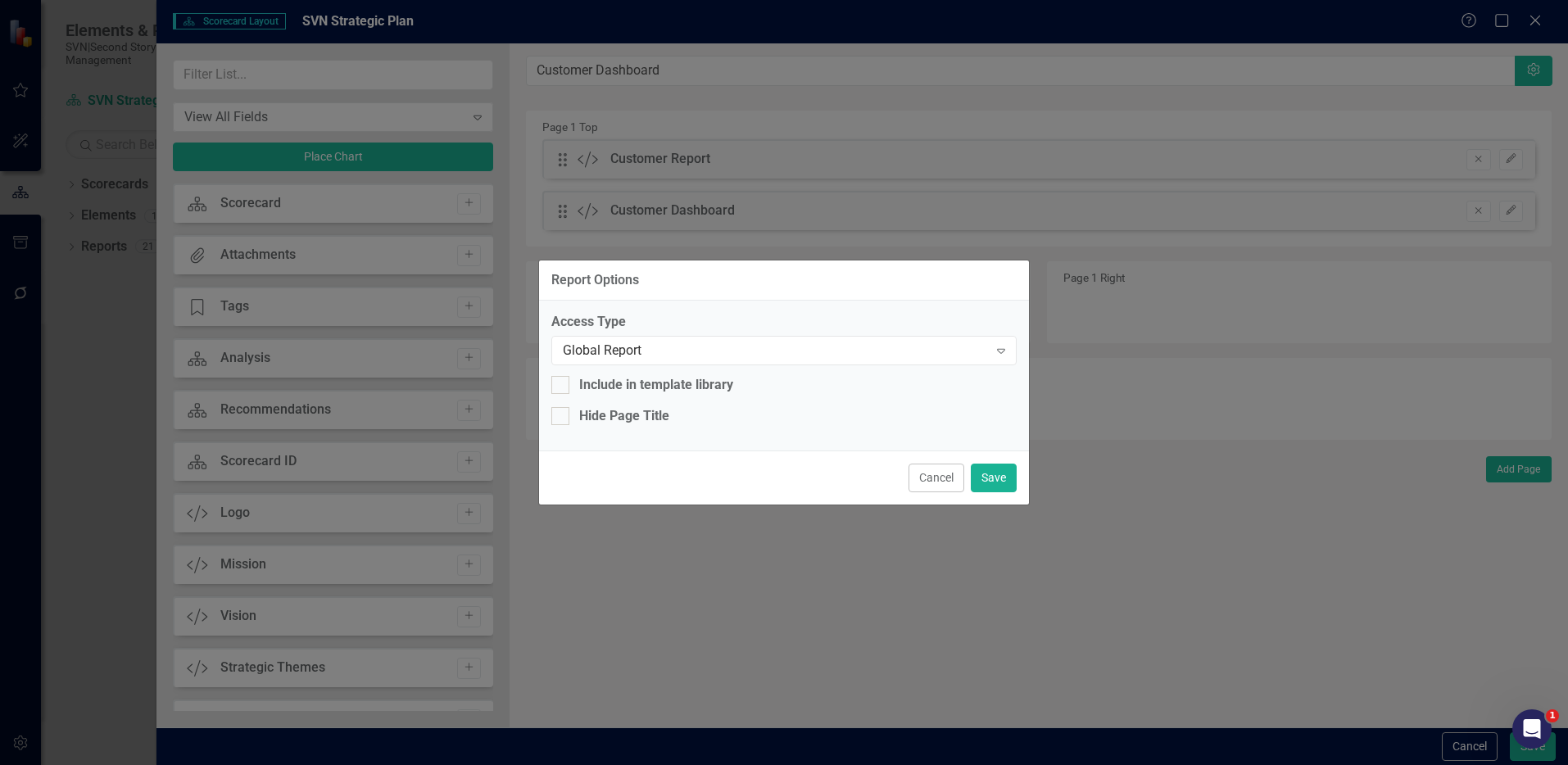
click at [936, 471] on button "Cancel" at bounding box center [936, 478] width 55 height 29
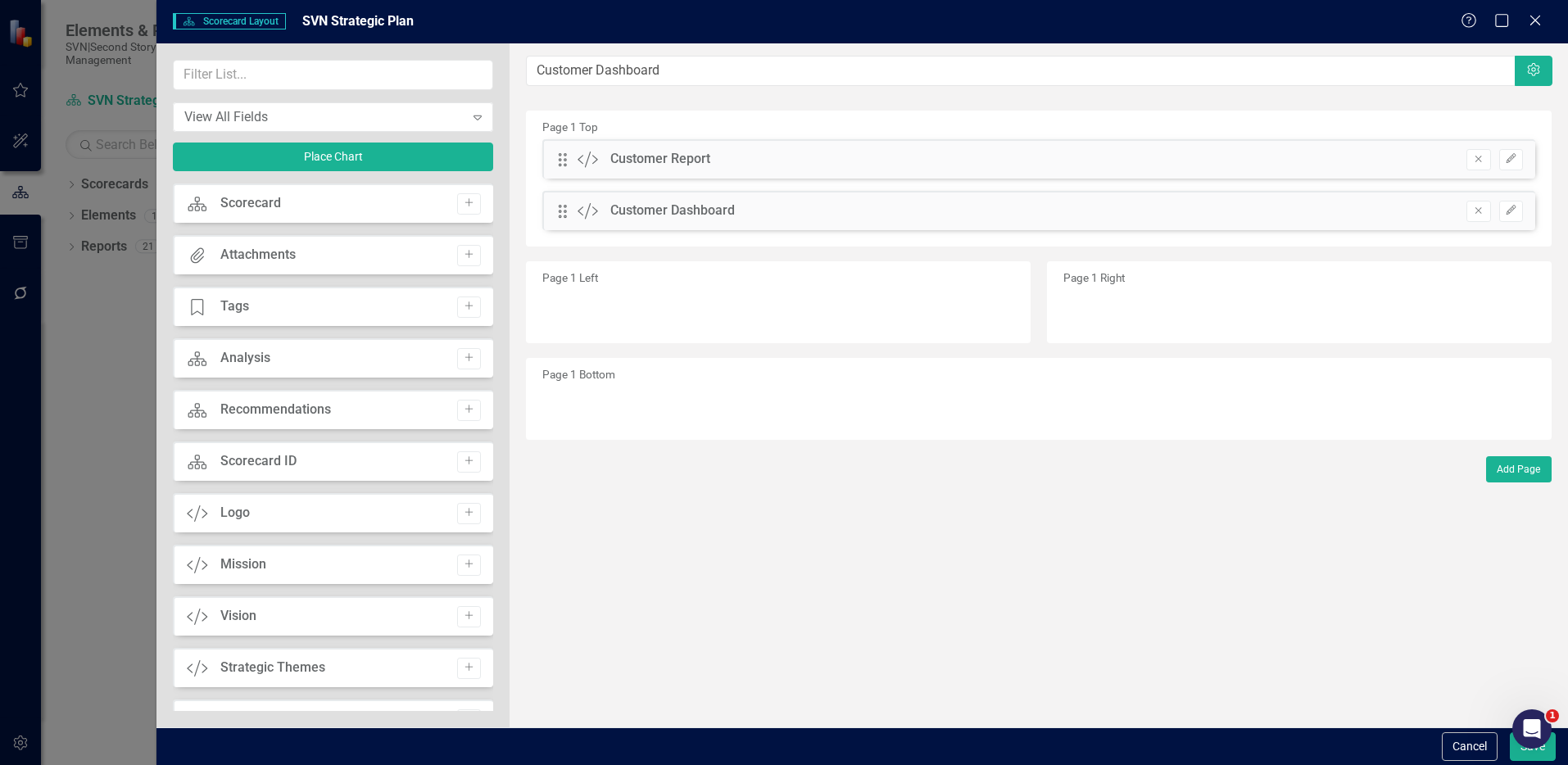
click at [595, 385] on div "Page 1 Bottom" at bounding box center [1038, 399] width 1026 height 82
click at [599, 258] on div "Page 1 Left" at bounding box center [776, 305] width 525 height 96
click at [682, 199] on div "Drag Custom Customer Dashboard Hidden Pod Online Hidden Pod Printed Hidden Pod …" at bounding box center [1038, 210] width 993 height 39
click at [1512, 150] on button "Edit" at bounding box center [1511, 159] width 24 height 21
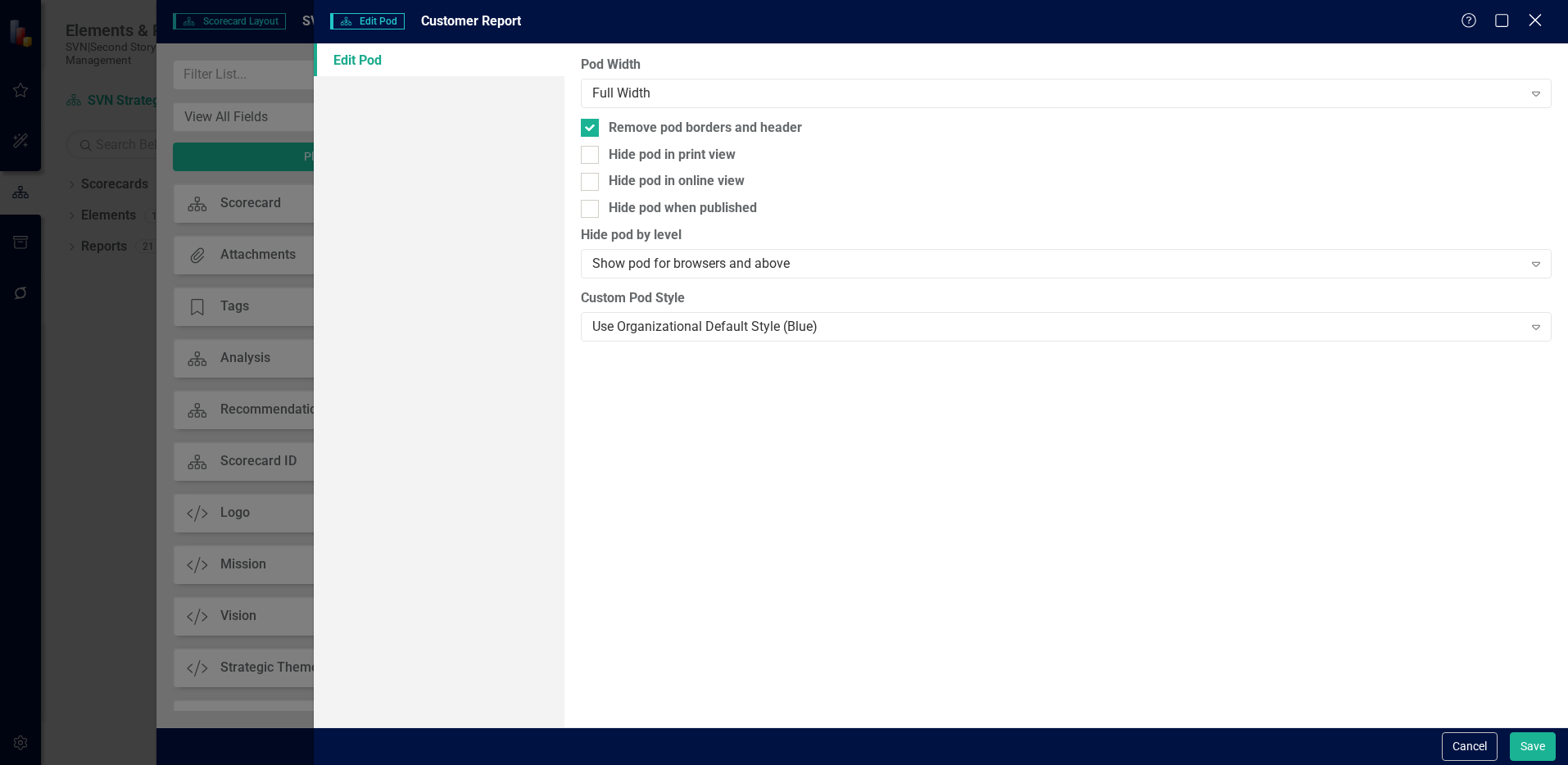
click at [1527, 21] on icon "Close" at bounding box center [1534, 20] width 20 height 15
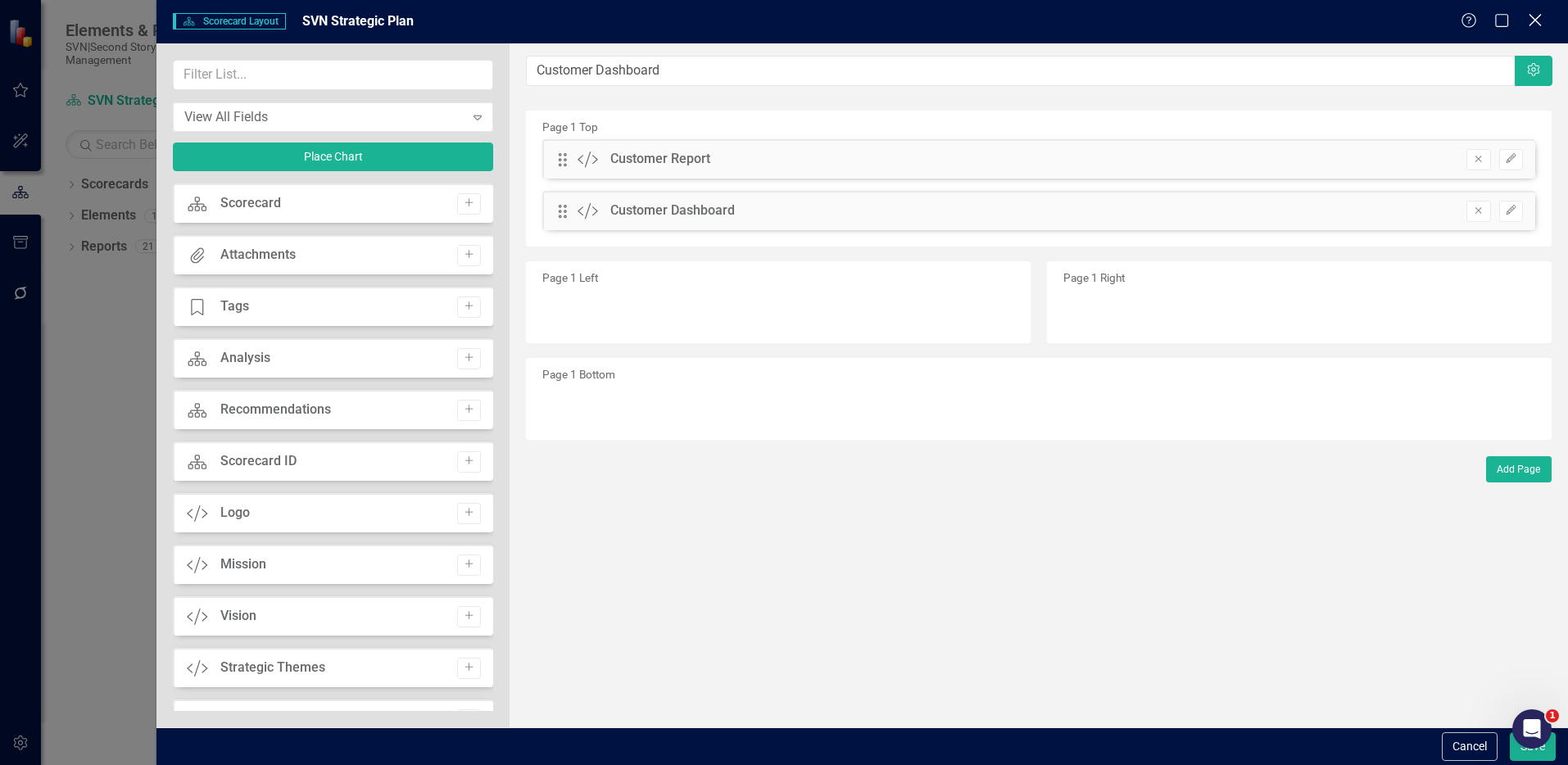
click at [1535, 20] on icon at bounding box center [1535, 20] width 12 height 12
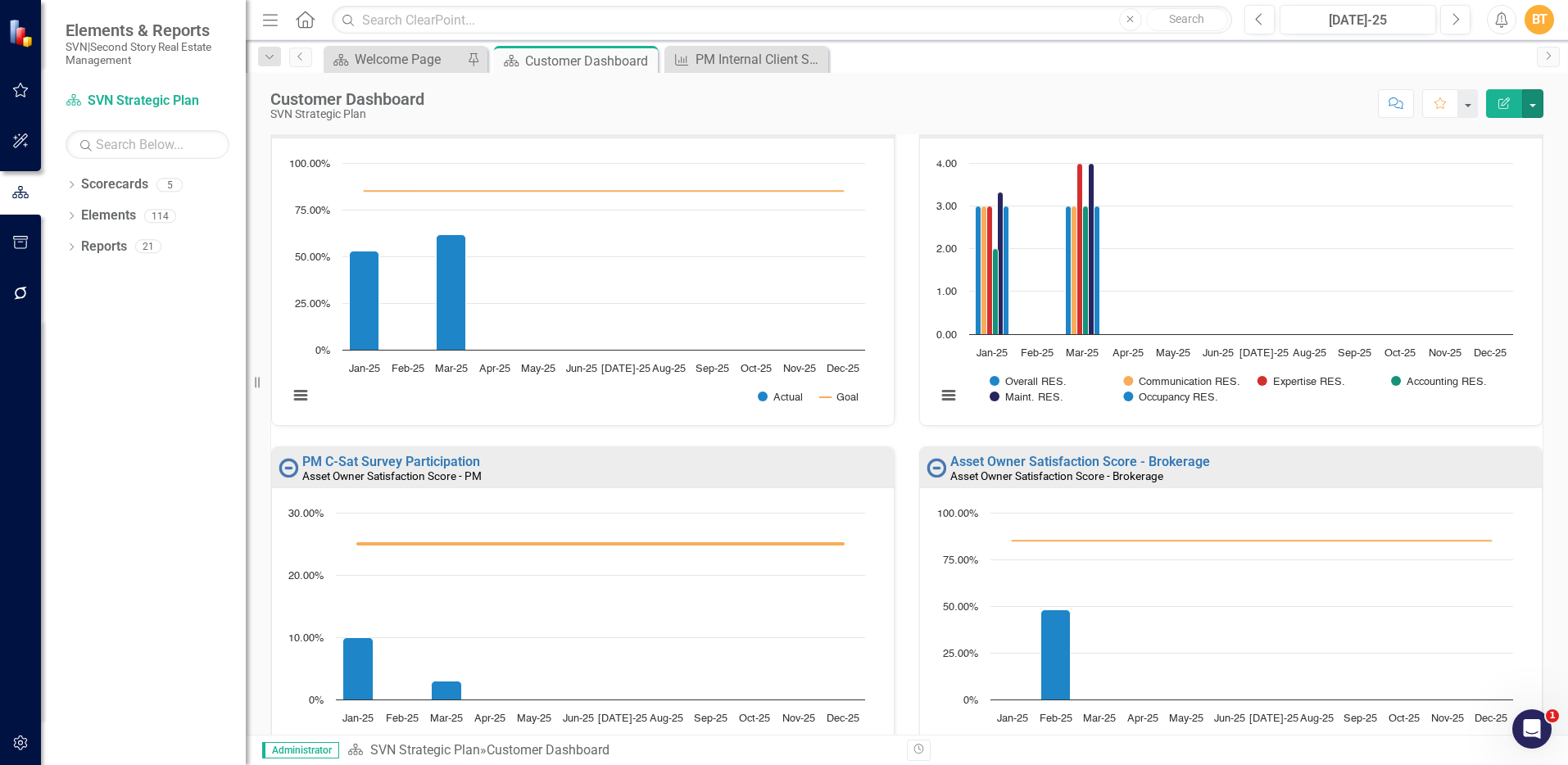
scroll to position [749, 0]
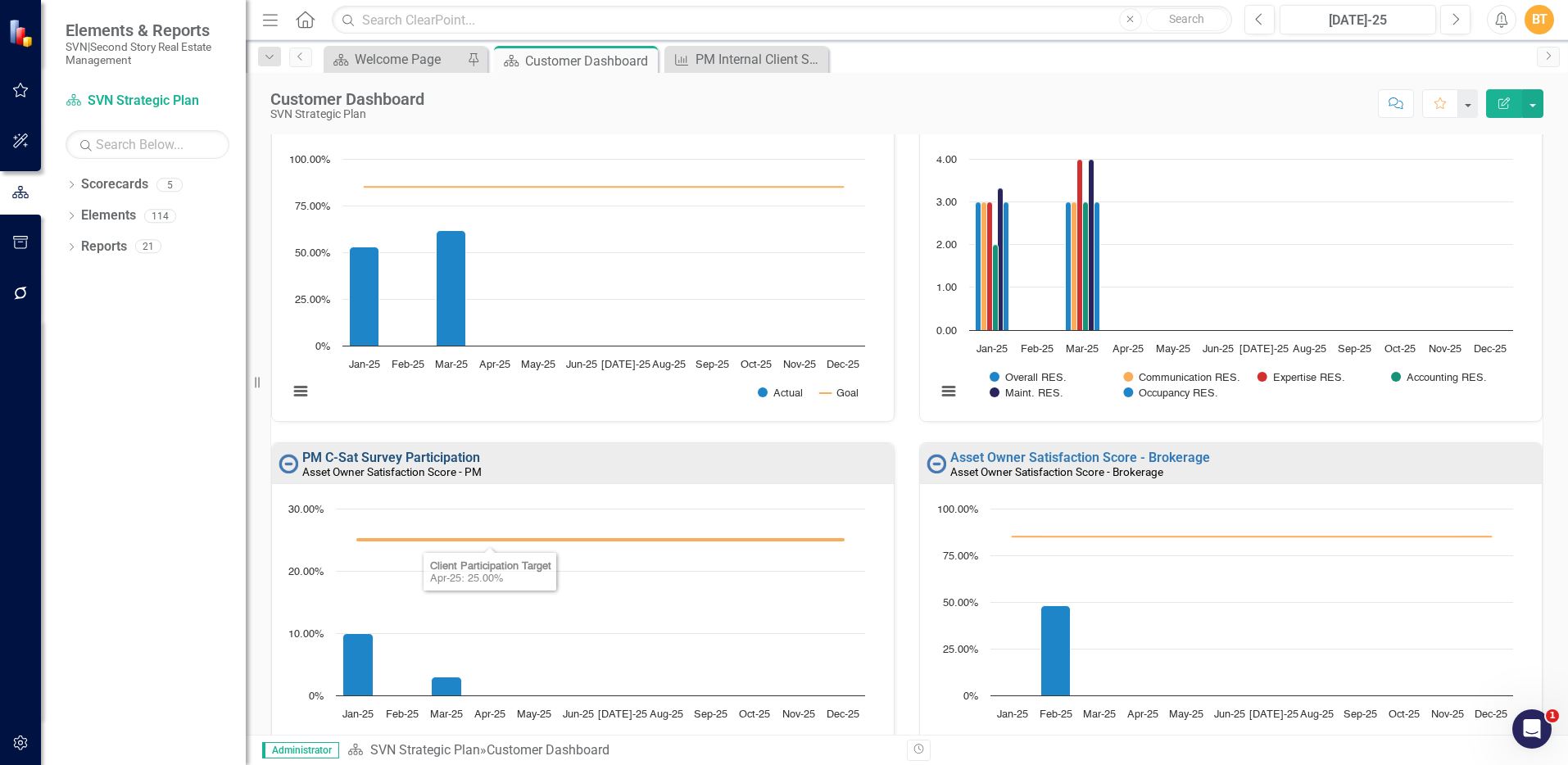
click at [425, 456] on link "PM C-Sat Survey Participation" at bounding box center [391, 457] width 178 height 15
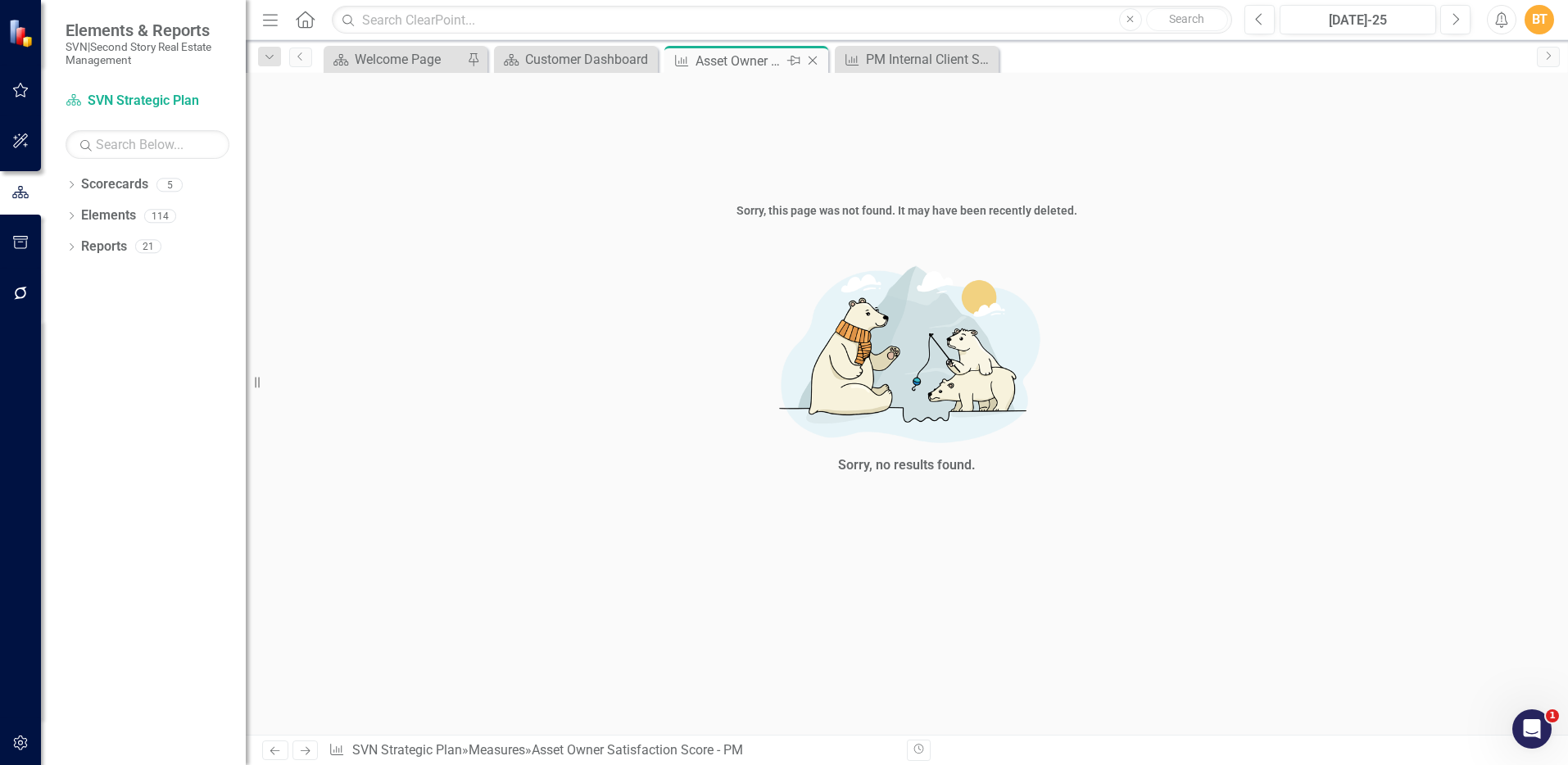
click at [818, 60] on icon "Close" at bounding box center [812, 61] width 16 height 13
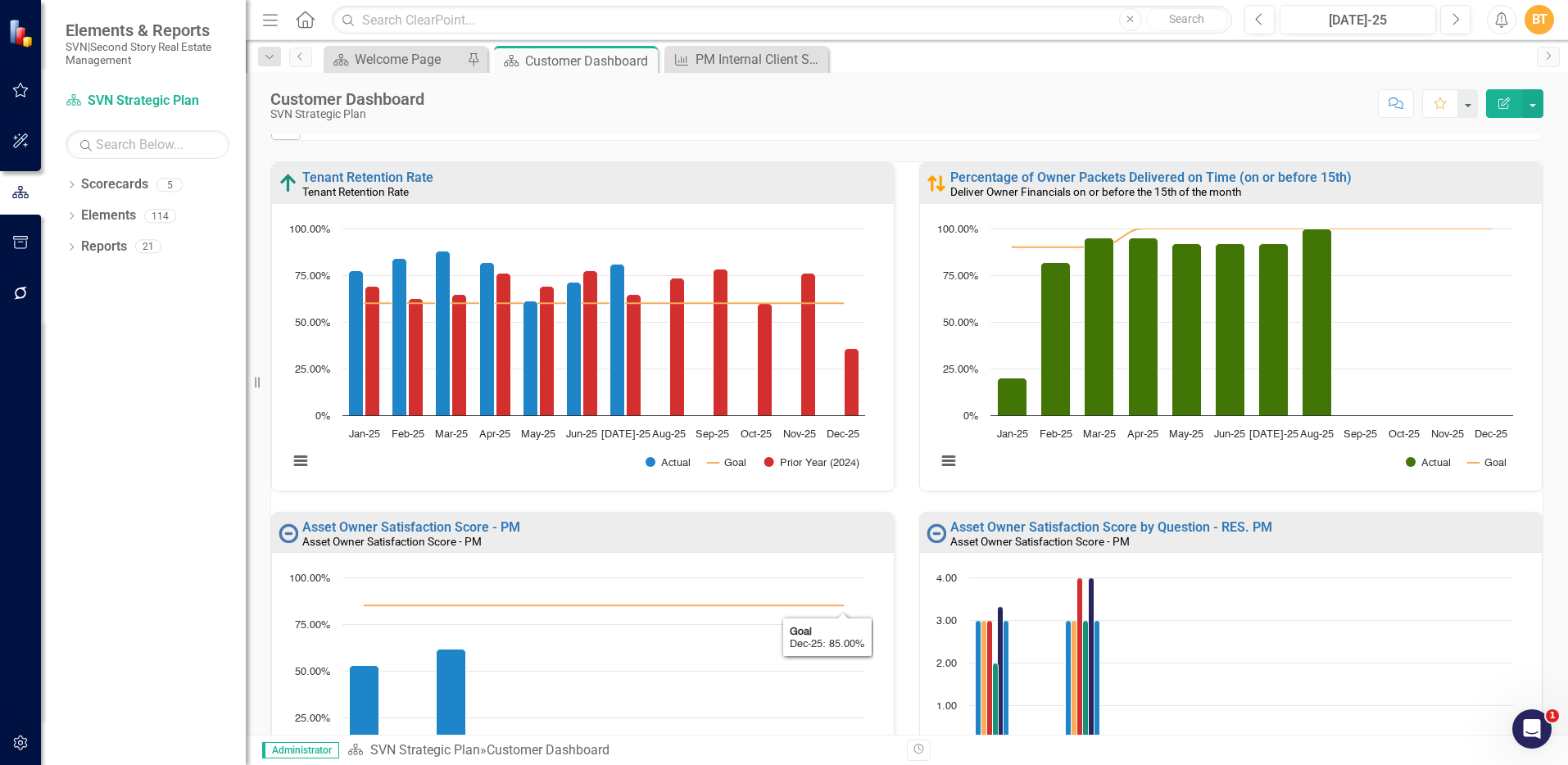
scroll to position [329, 0]
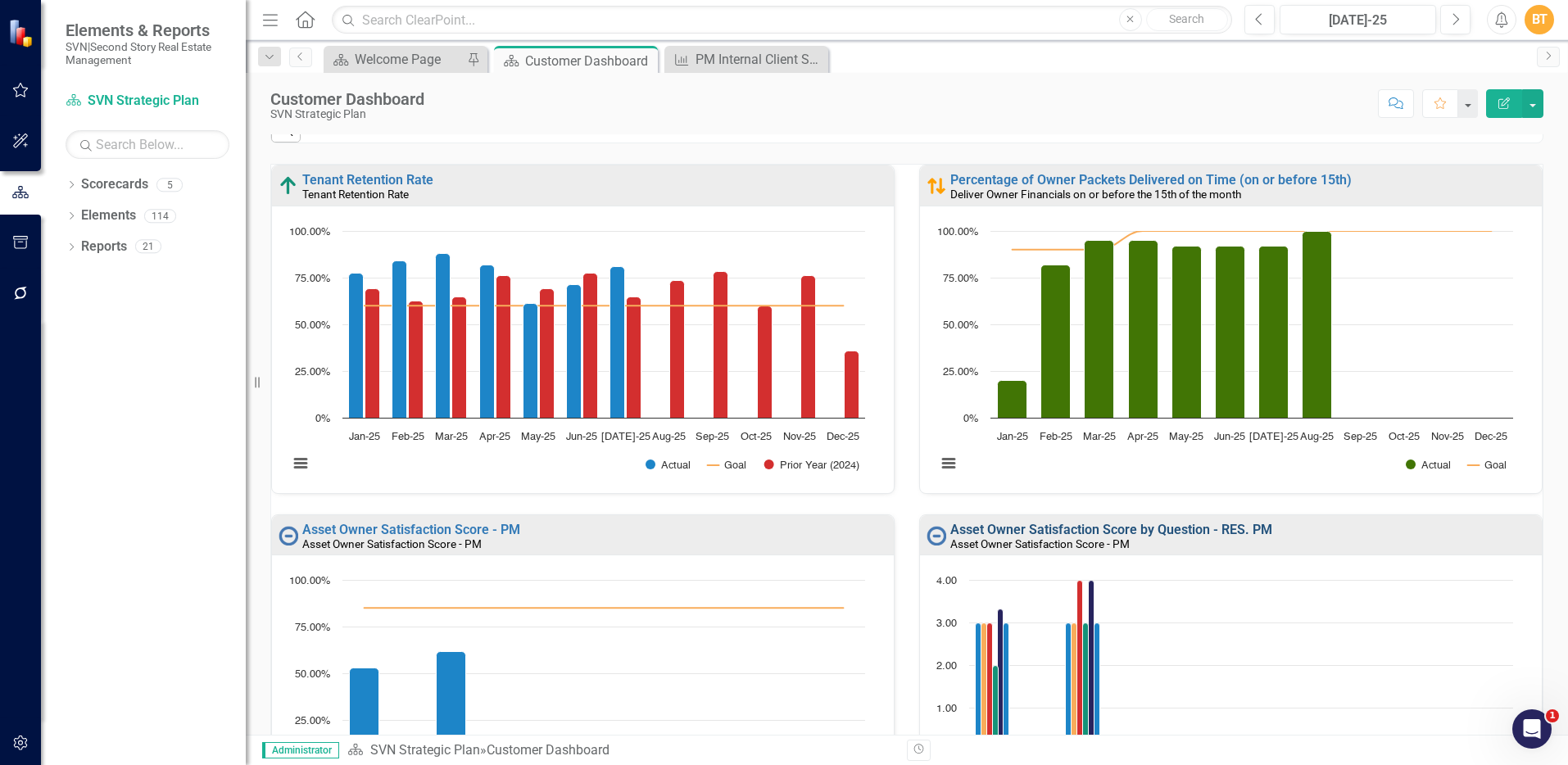
click at [1103, 528] on link "Asset Owner Satisfaction Score by Question - RES. PM" at bounding box center [1111, 529] width 322 height 15
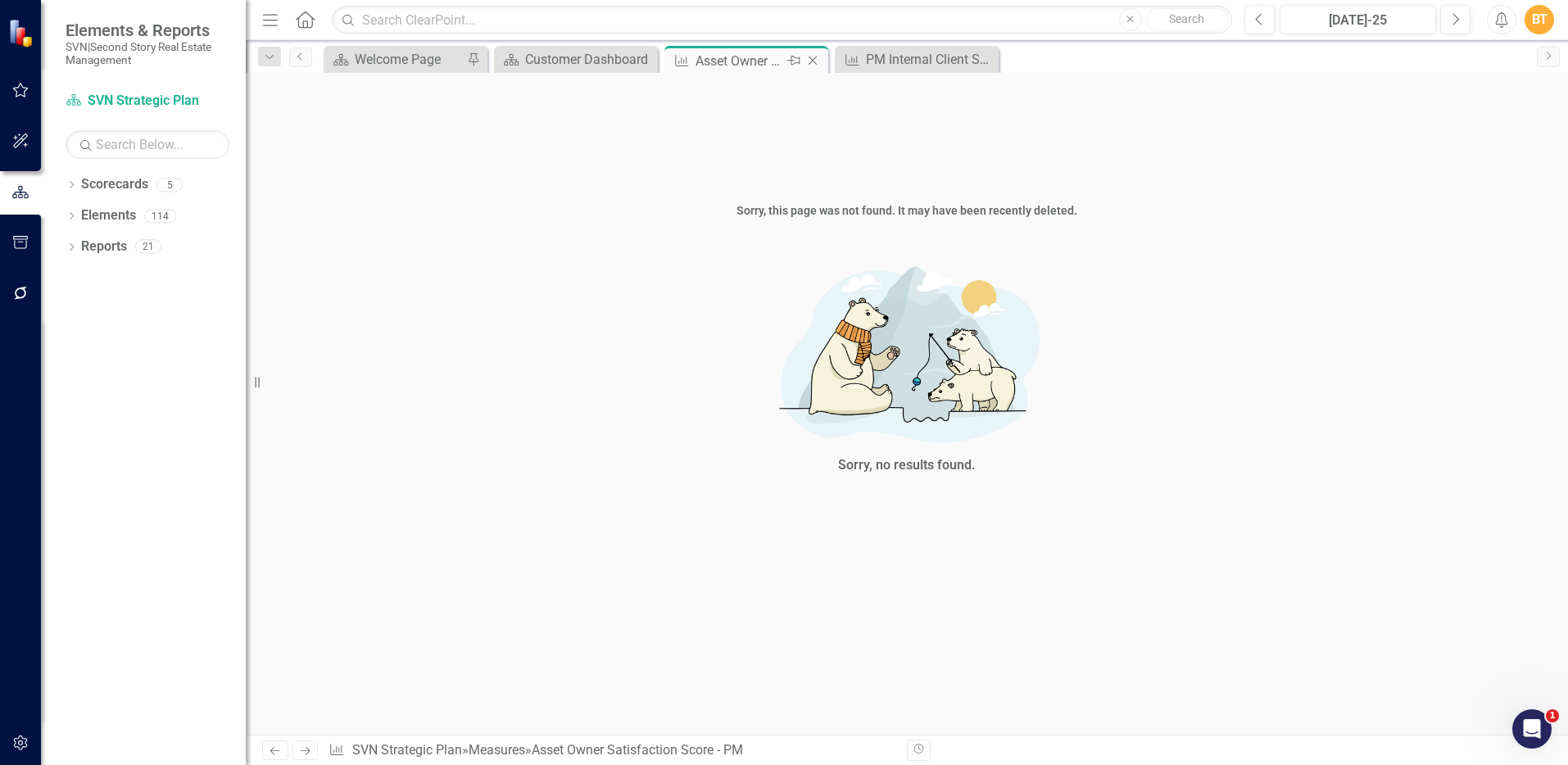
click at [817, 66] on icon "Close" at bounding box center [812, 61] width 16 height 13
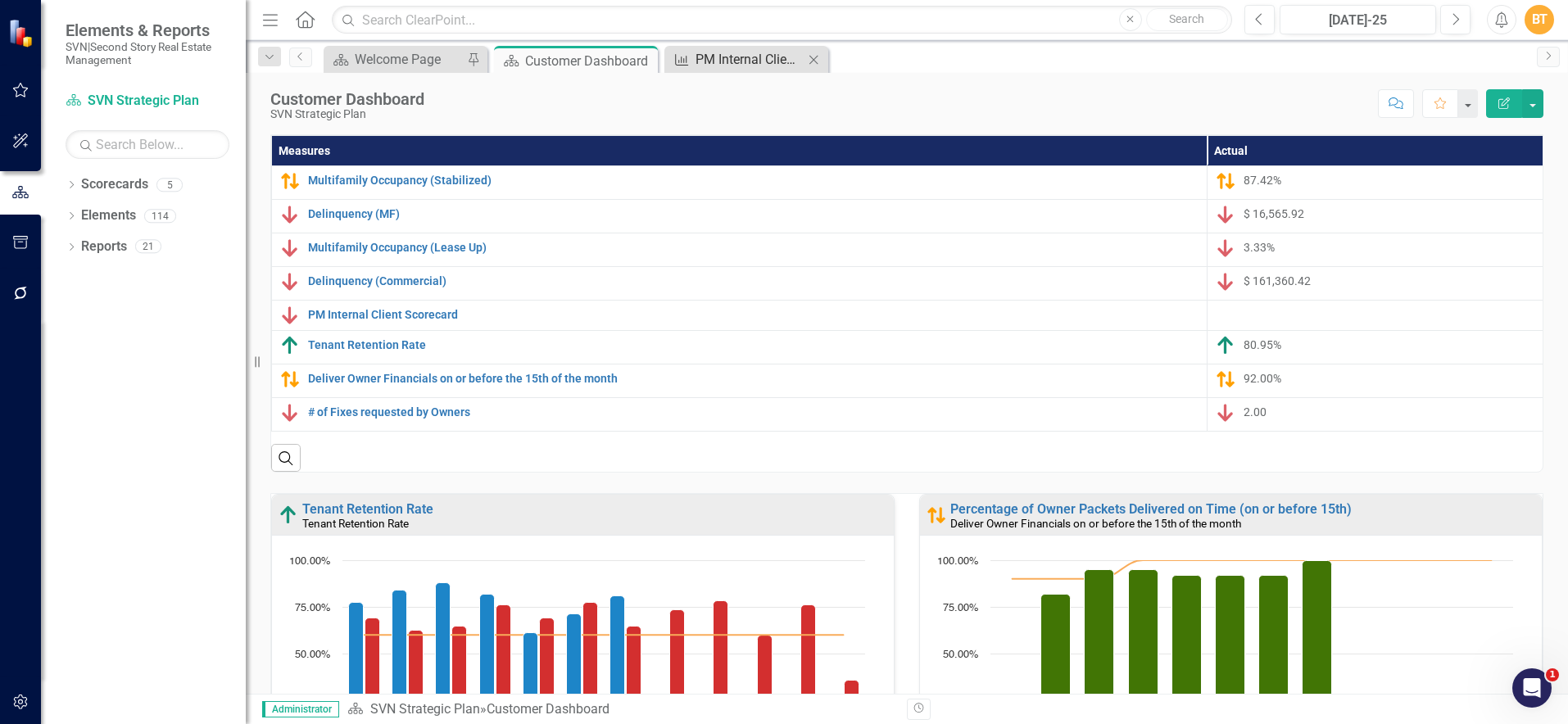
click at [754, 52] on div "PM Internal Client Scorecard" at bounding box center [749, 58] width 108 height 20
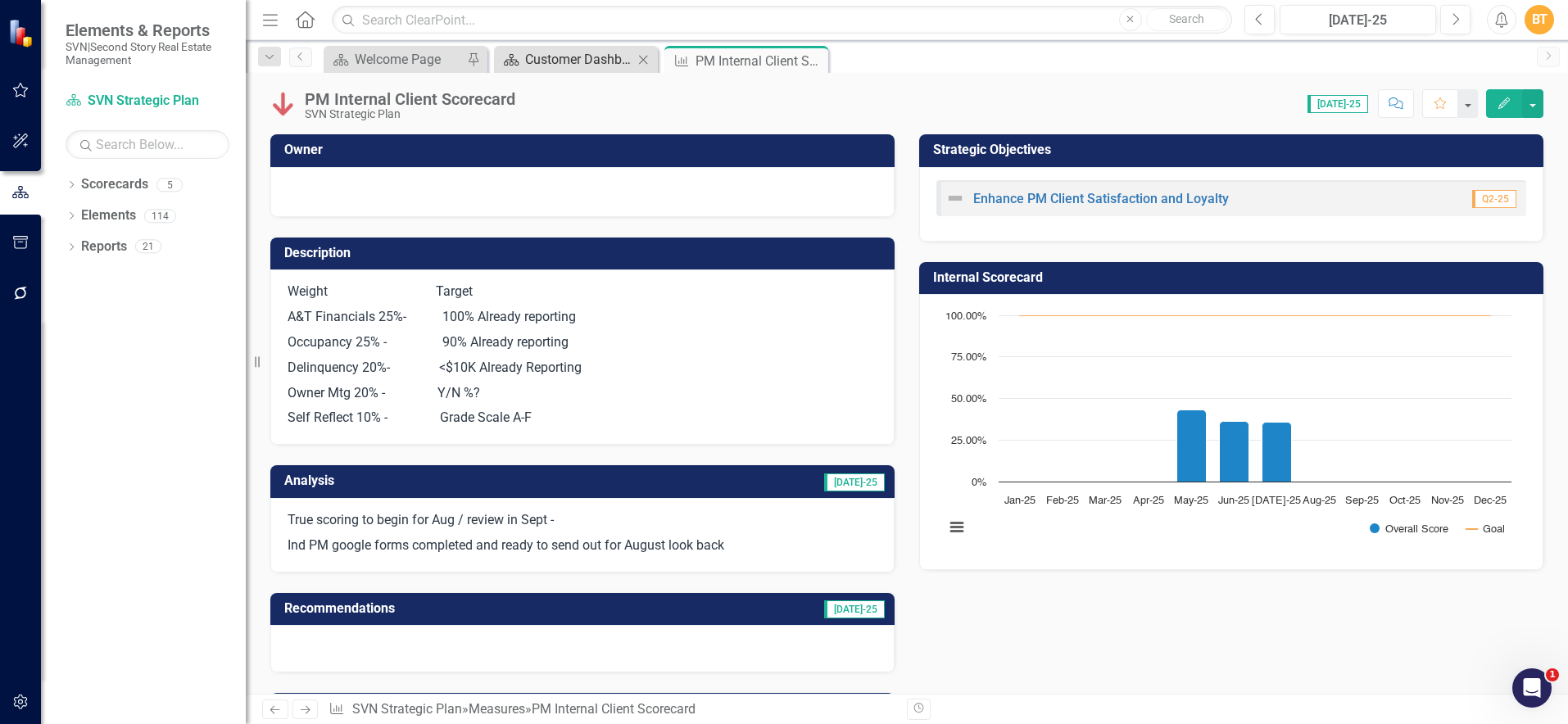
click at [576, 55] on div "Customer Dashboard" at bounding box center [578, 58] width 108 height 20
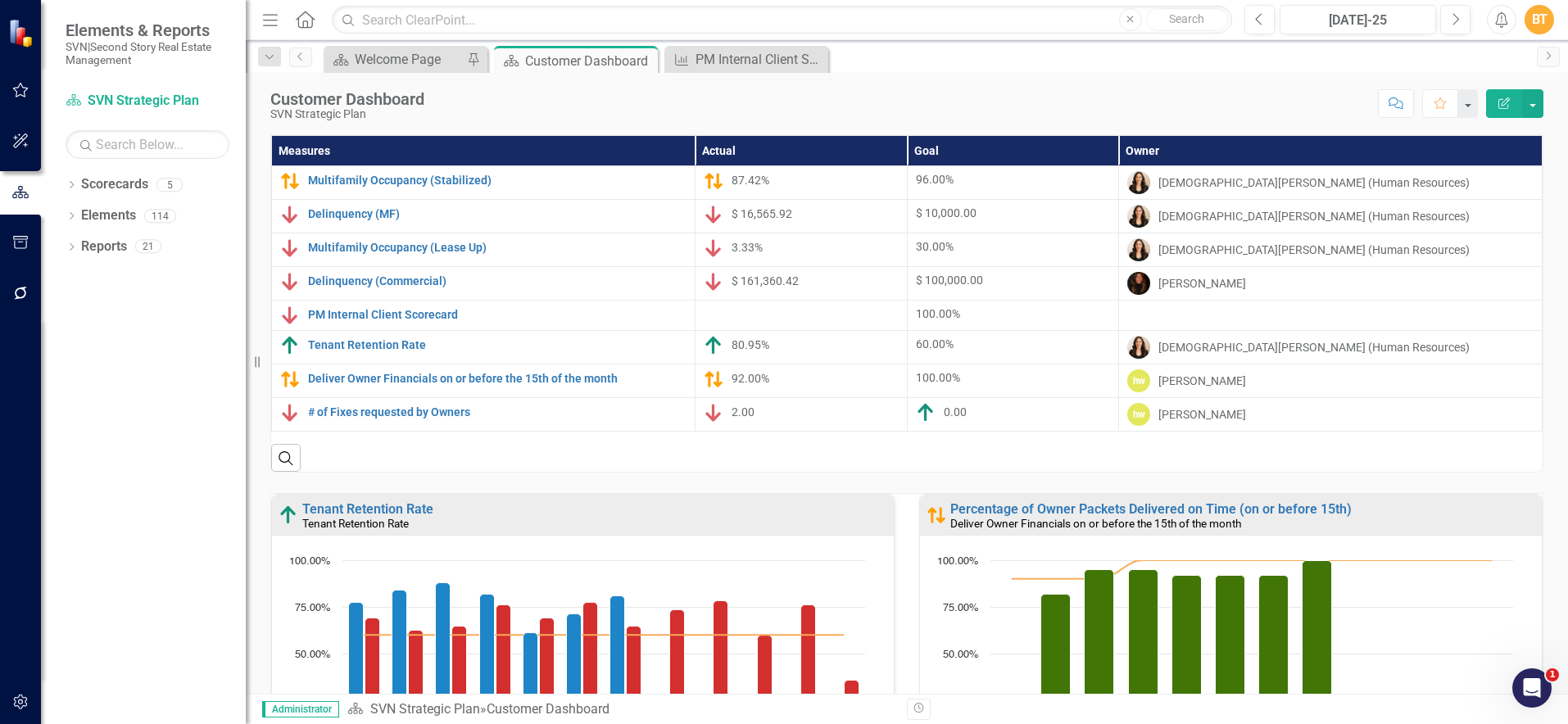
click at [553, 150] on th "Measures" at bounding box center [484, 151] width 424 height 31
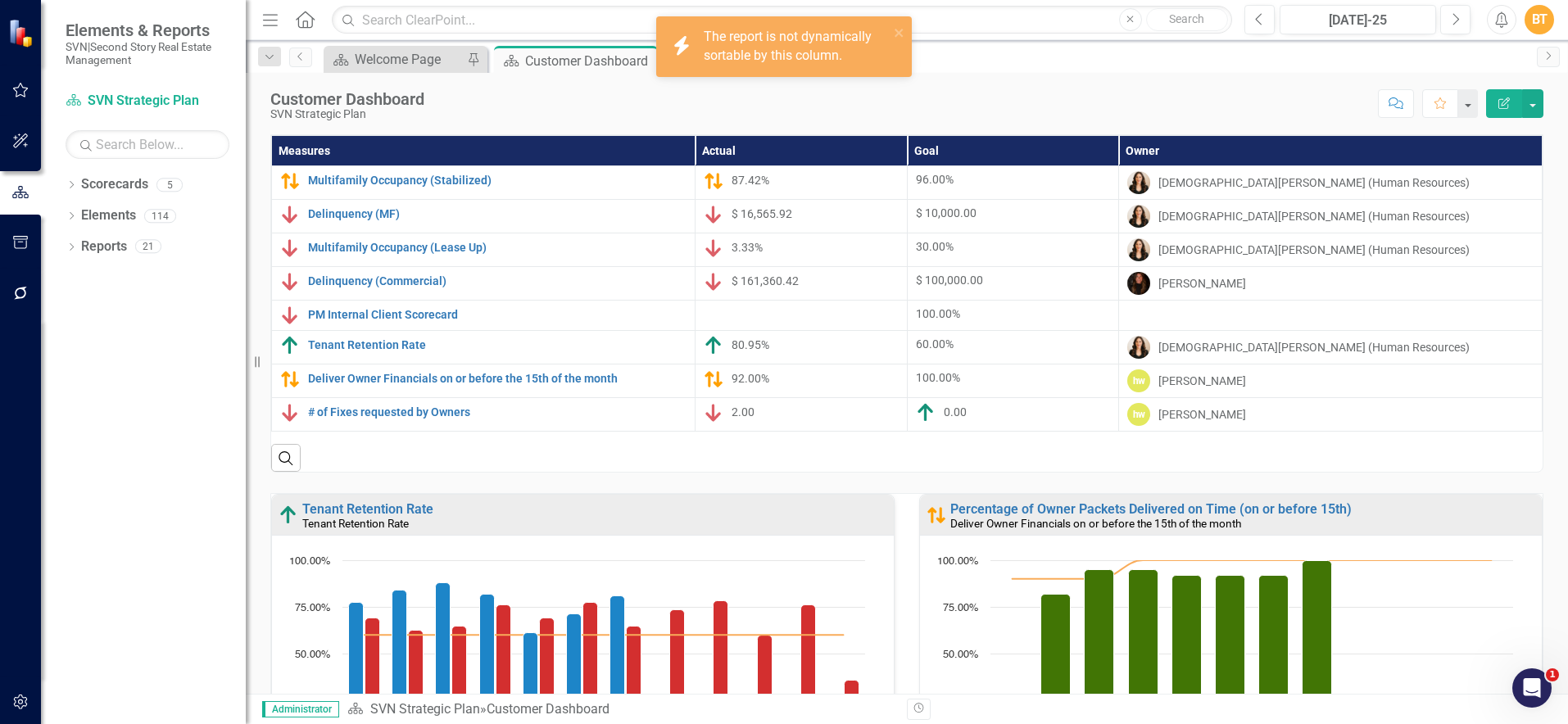
click at [552, 150] on th "Measures" at bounding box center [484, 151] width 424 height 31
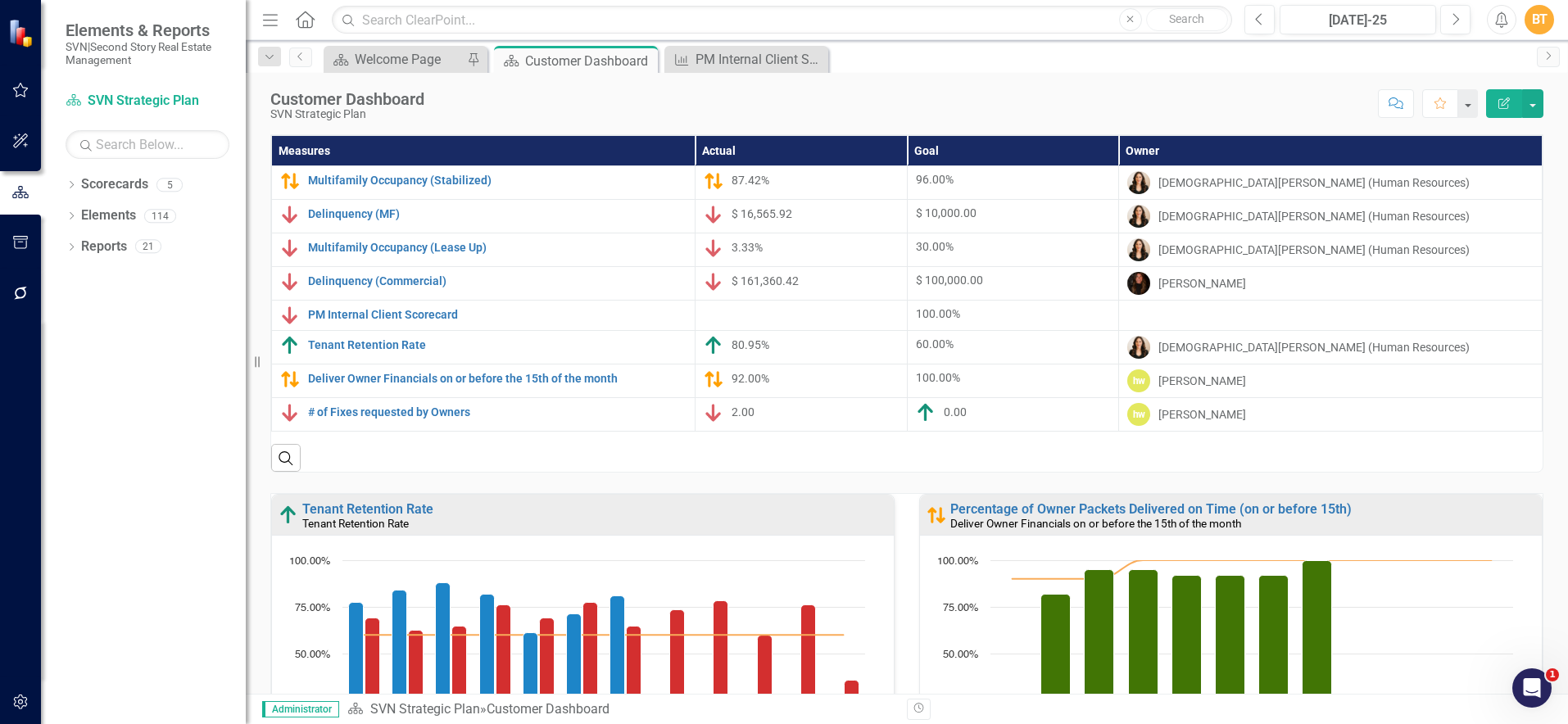
click at [1506, 109] on button "Edit Report" at bounding box center [1504, 104] width 36 height 29
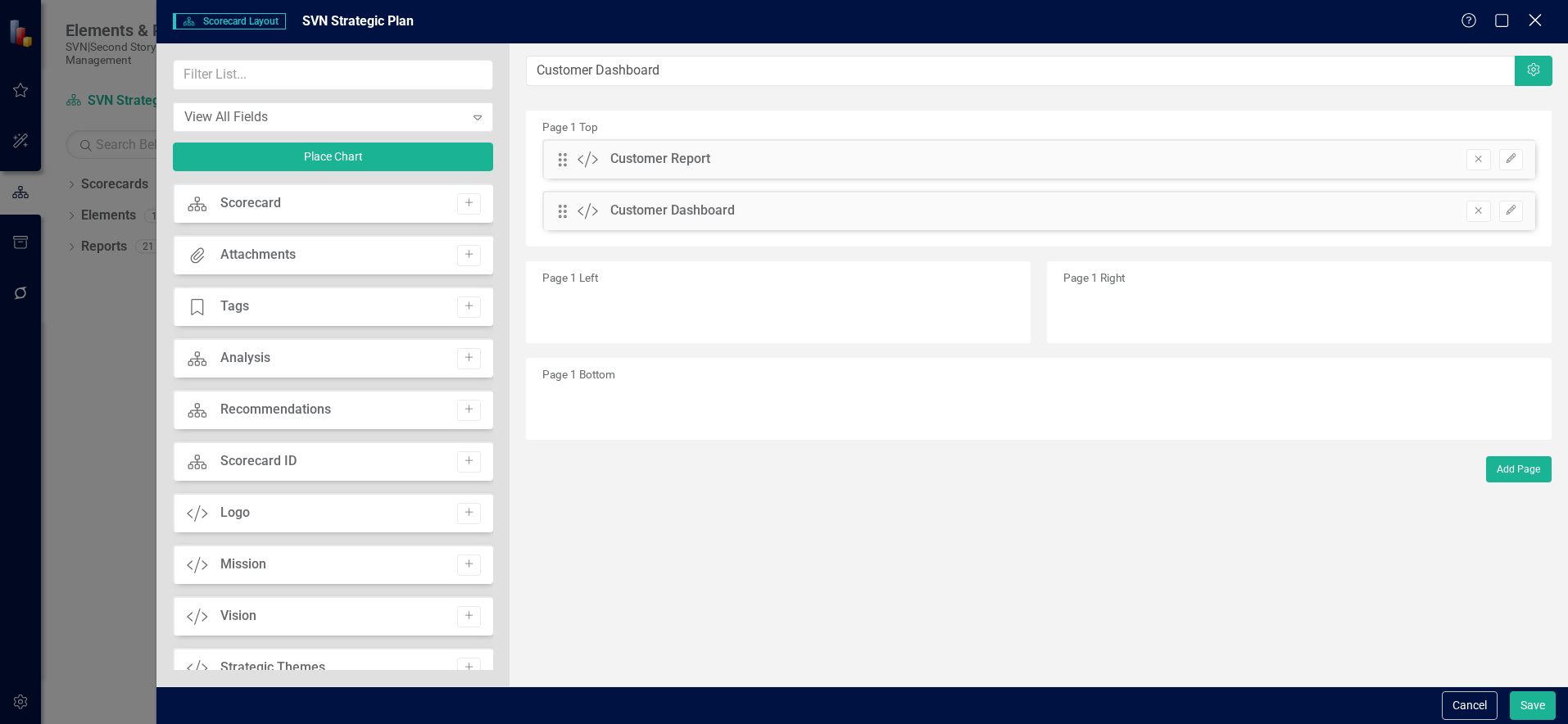
click at [1540, 15] on icon "Close" at bounding box center [1534, 20] width 20 height 15
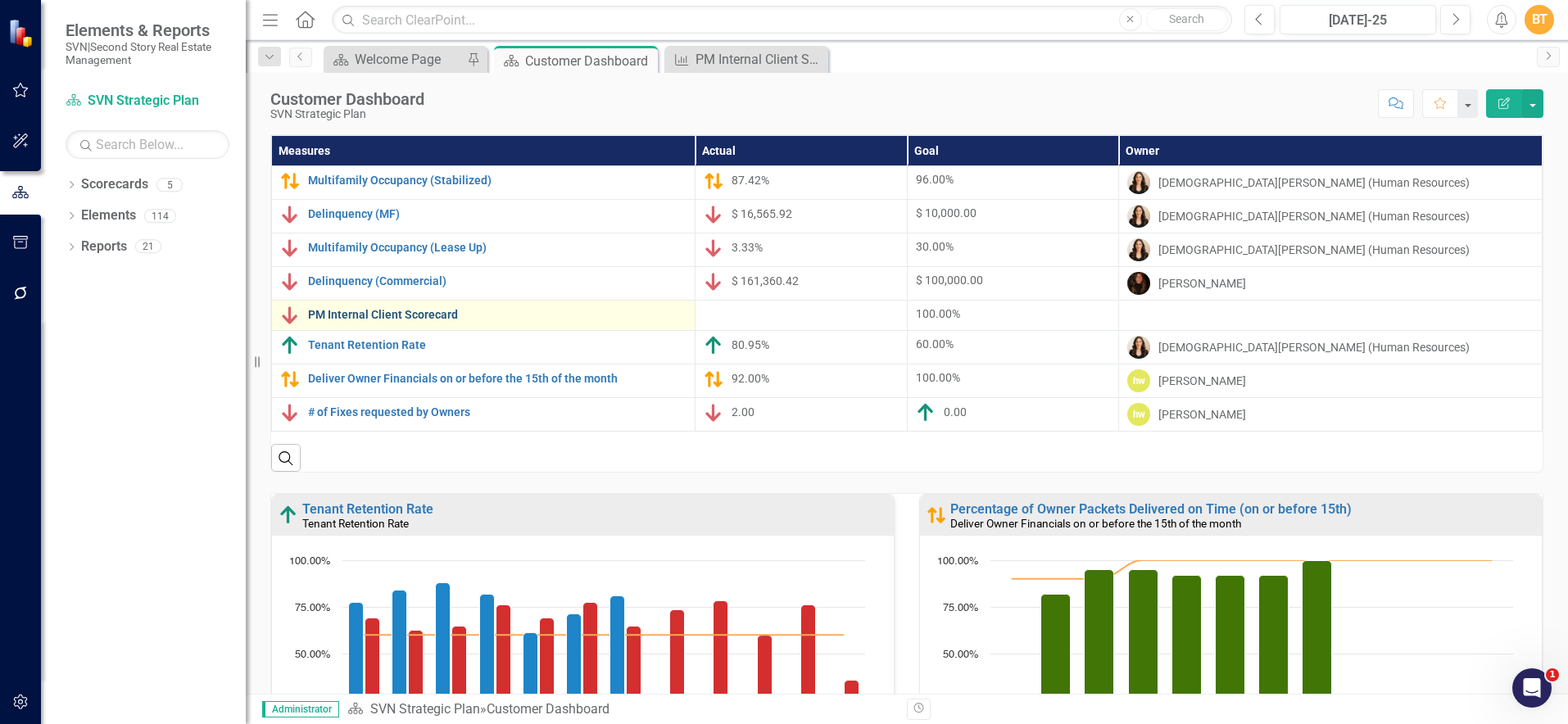
click at [416, 310] on link "PM Internal Client Scorecard" at bounding box center [497, 315] width 379 height 12
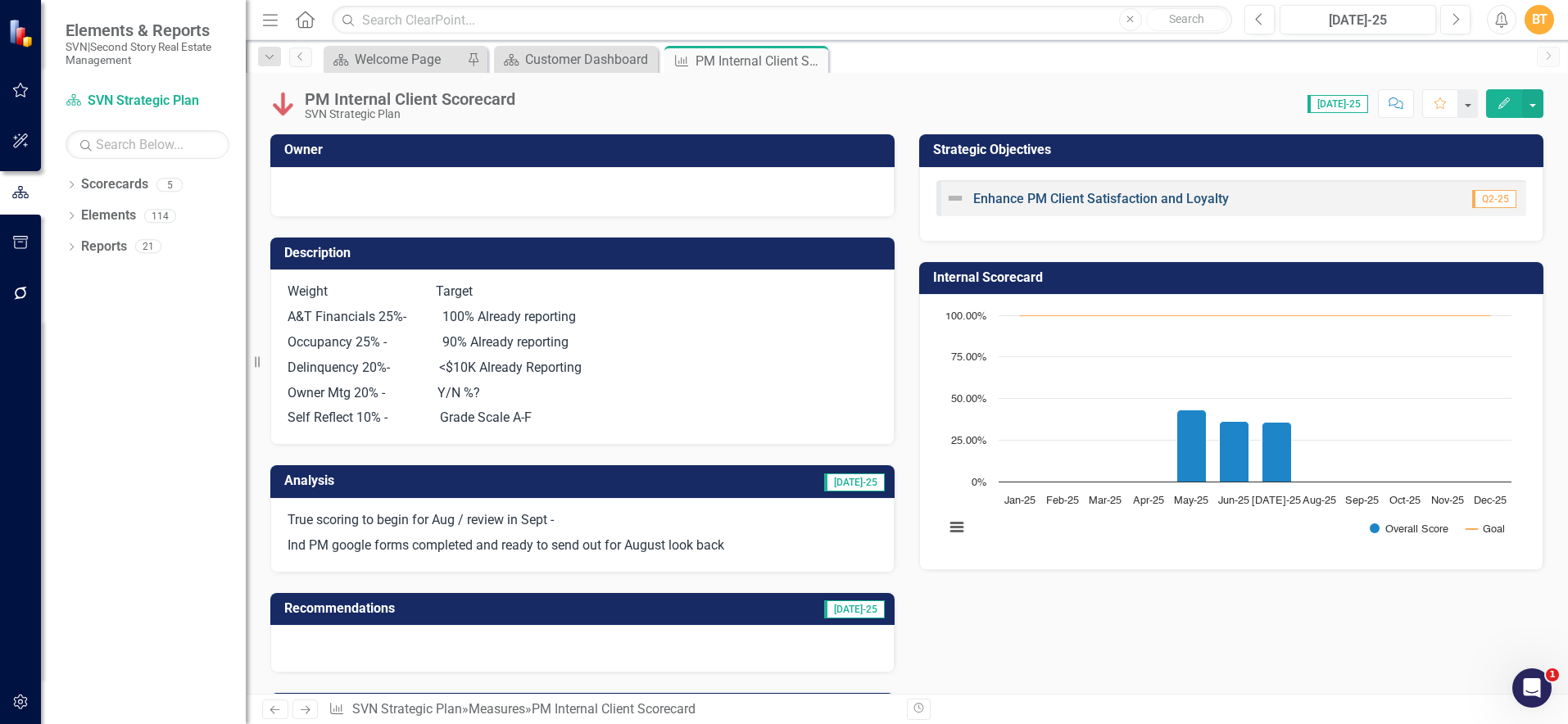
click at [1073, 201] on link "Enhance PM Client Satisfaction and Loyalty" at bounding box center [1101, 198] width 256 height 15
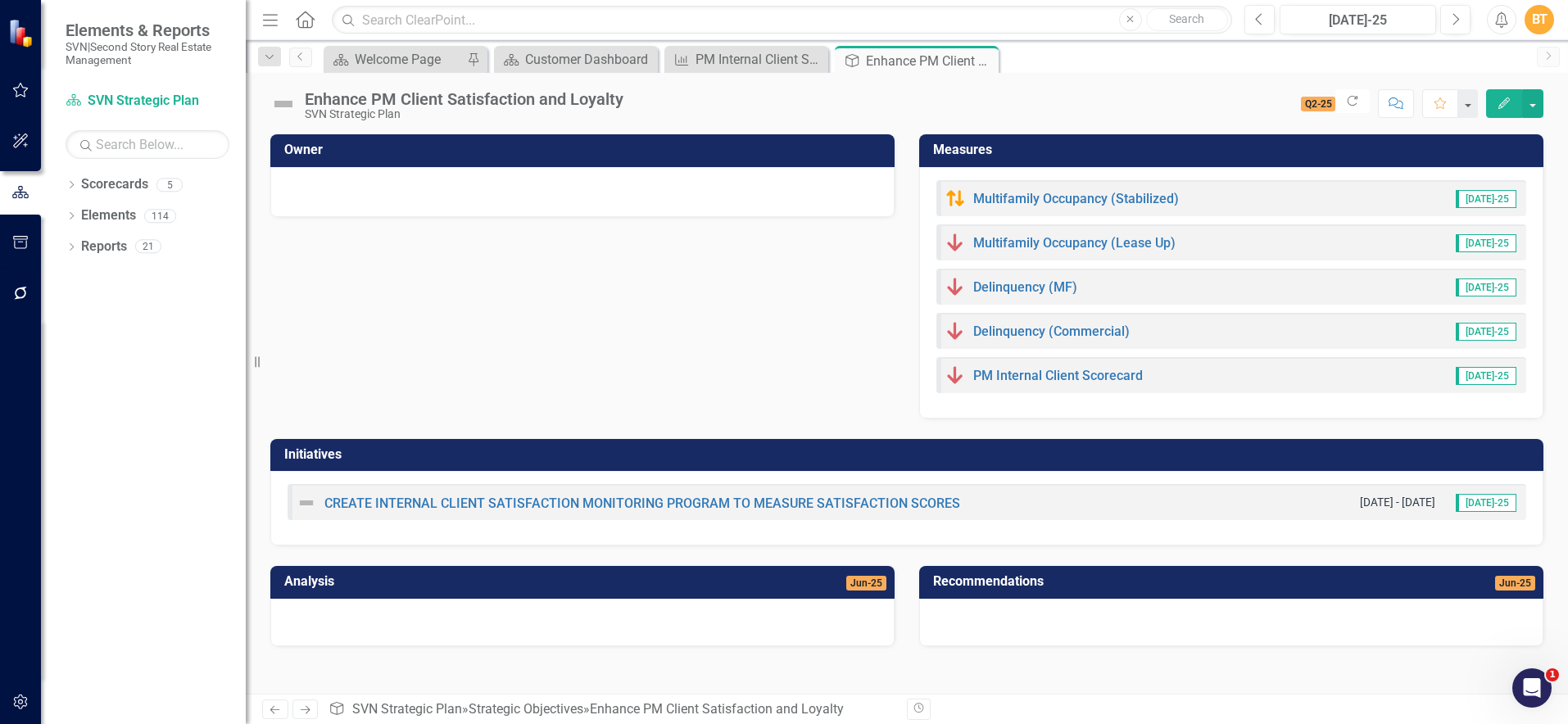
click at [1499, 106] on icon "button" at bounding box center [1504, 103] width 11 height 11
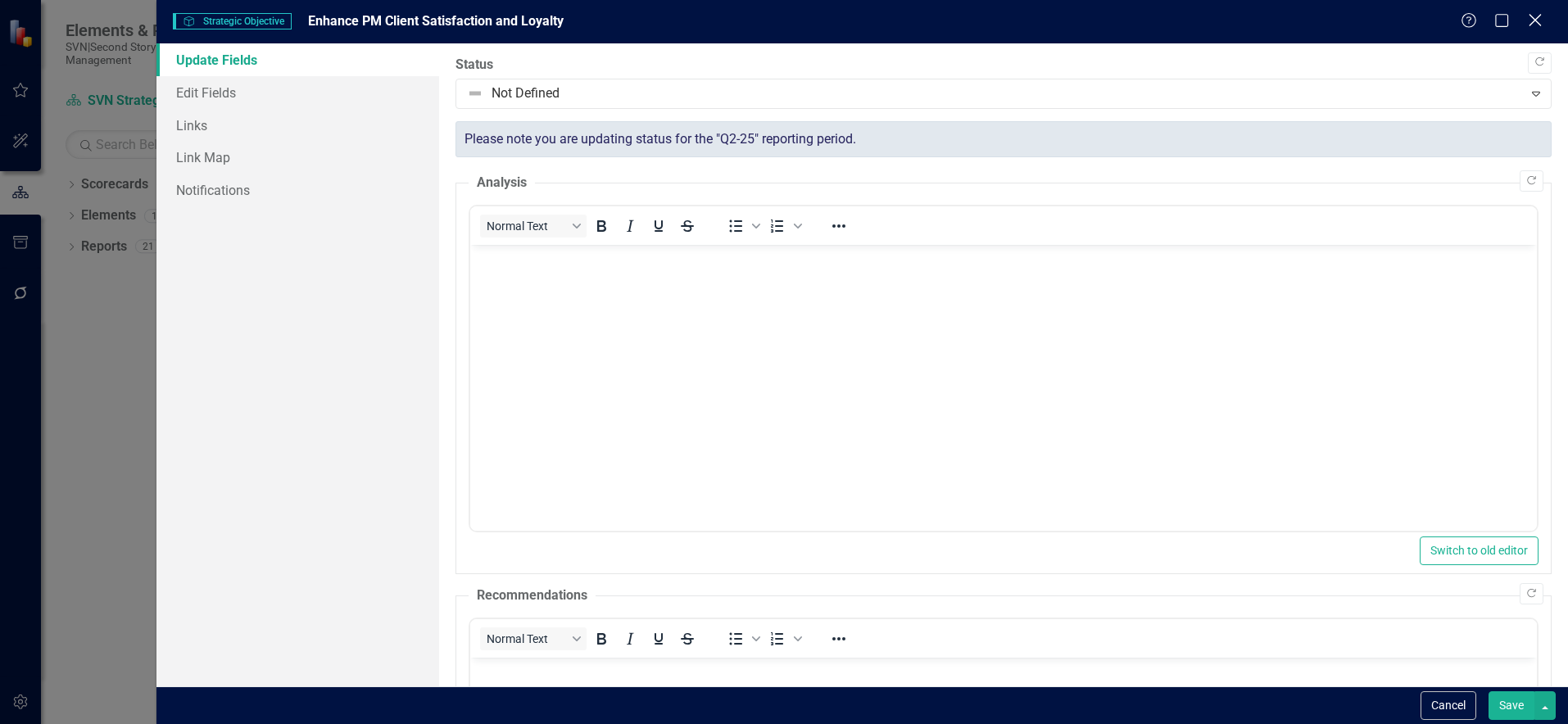
click at [1529, 19] on icon "Close" at bounding box center [1534, 20] width 20 height 15
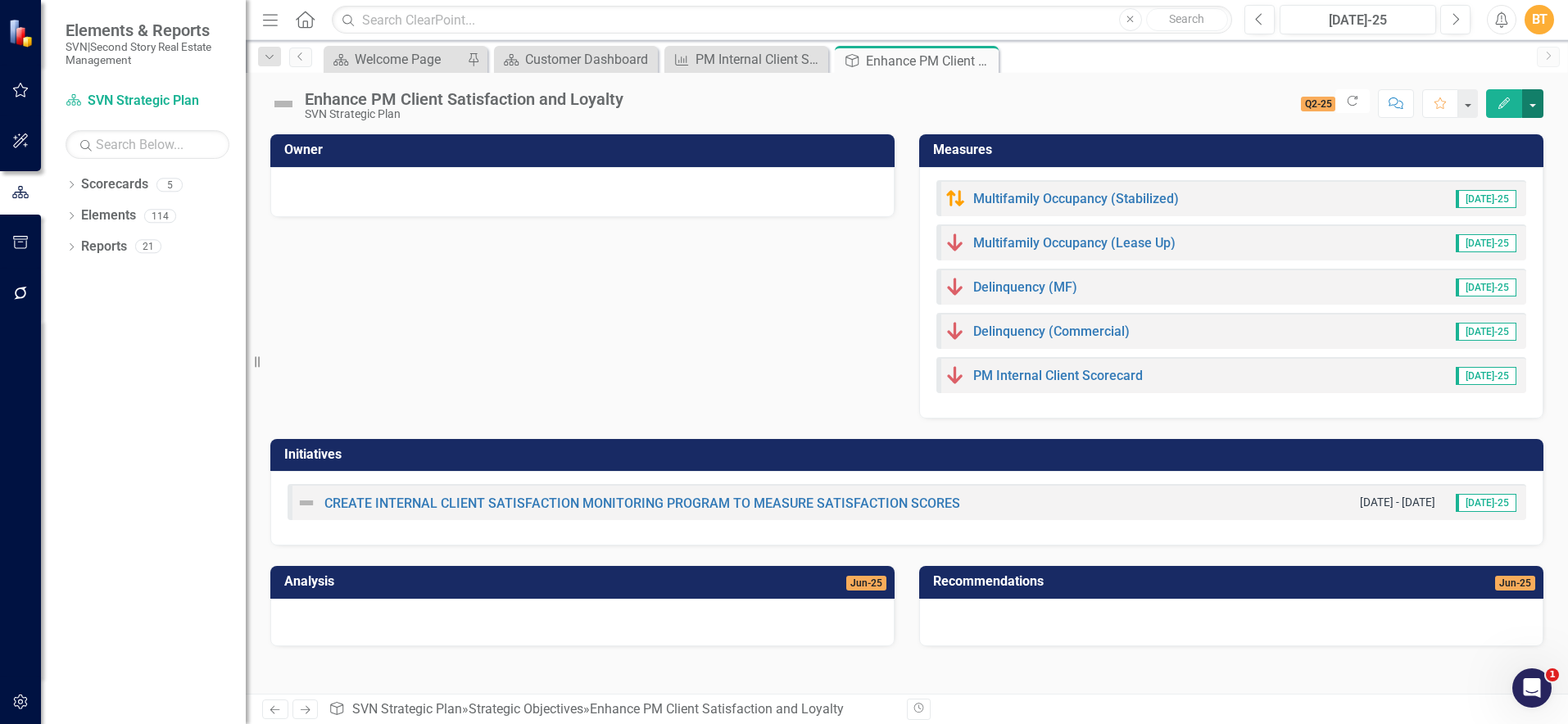
click at [1533, 107] on button "button" at bounding box center [1533, 104] width 21 height 29
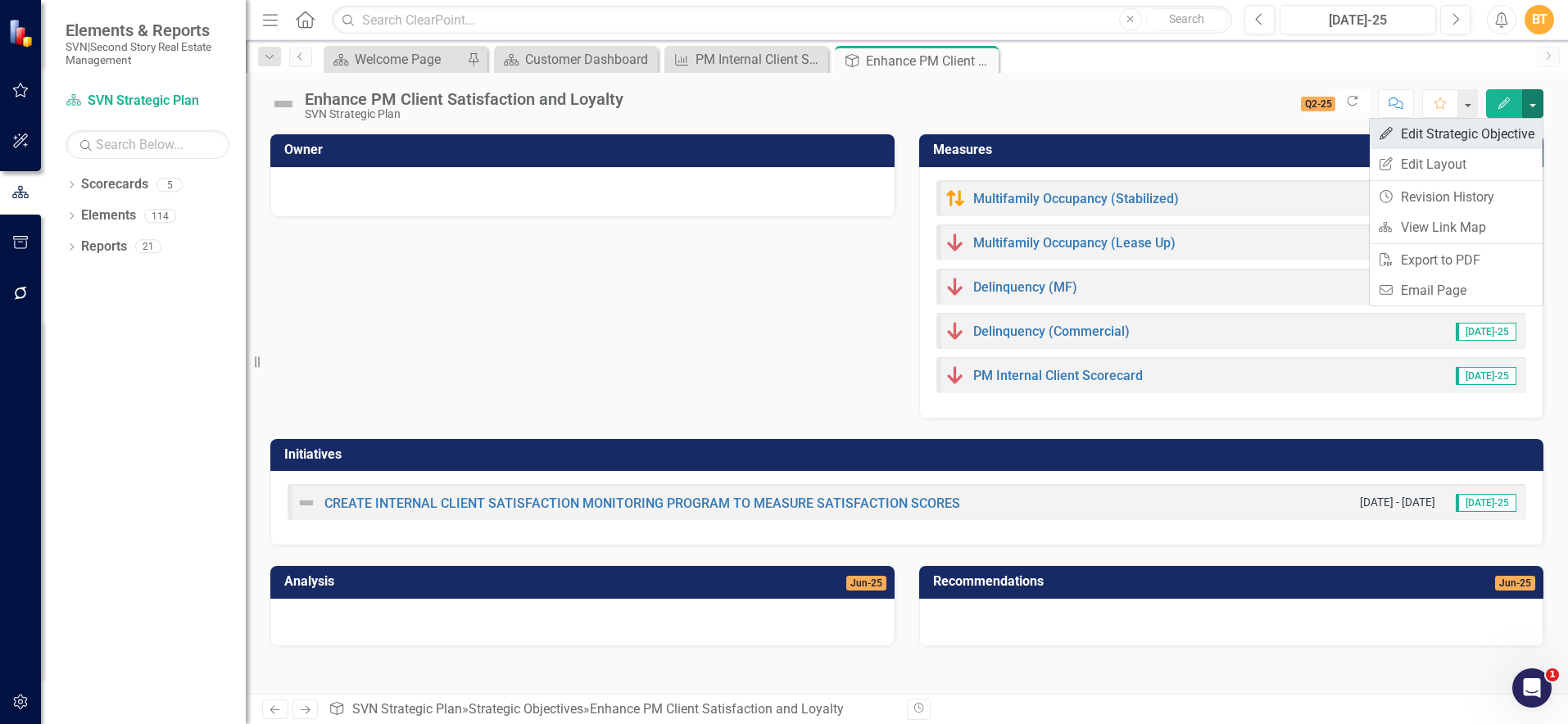
click at [1489, 136] on link "Edit Edit Strategic Objective" at bounding box center [1455, 134] width 173 height 31
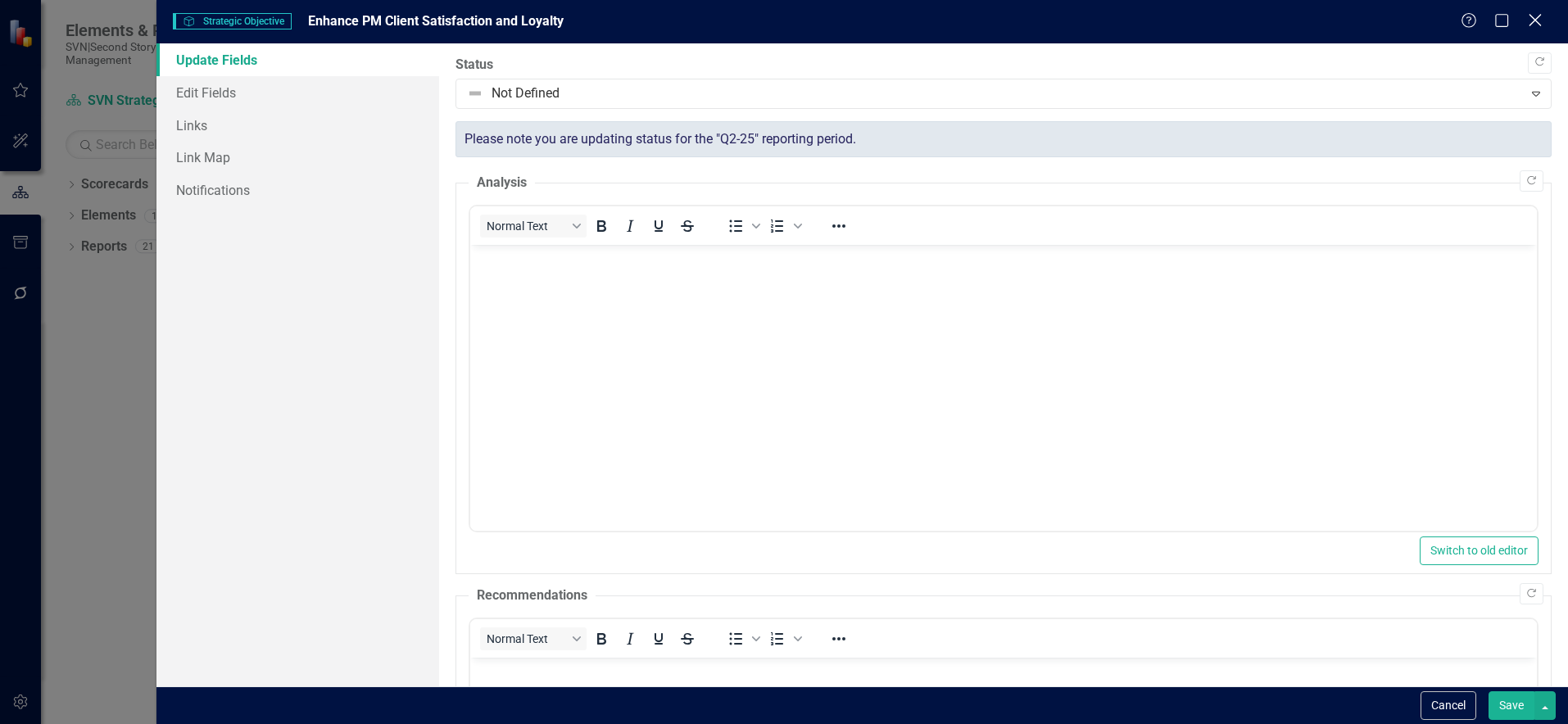
click at [1533, 24] on icon "Close" at bounding box center [1534, 20] width 20 height 15
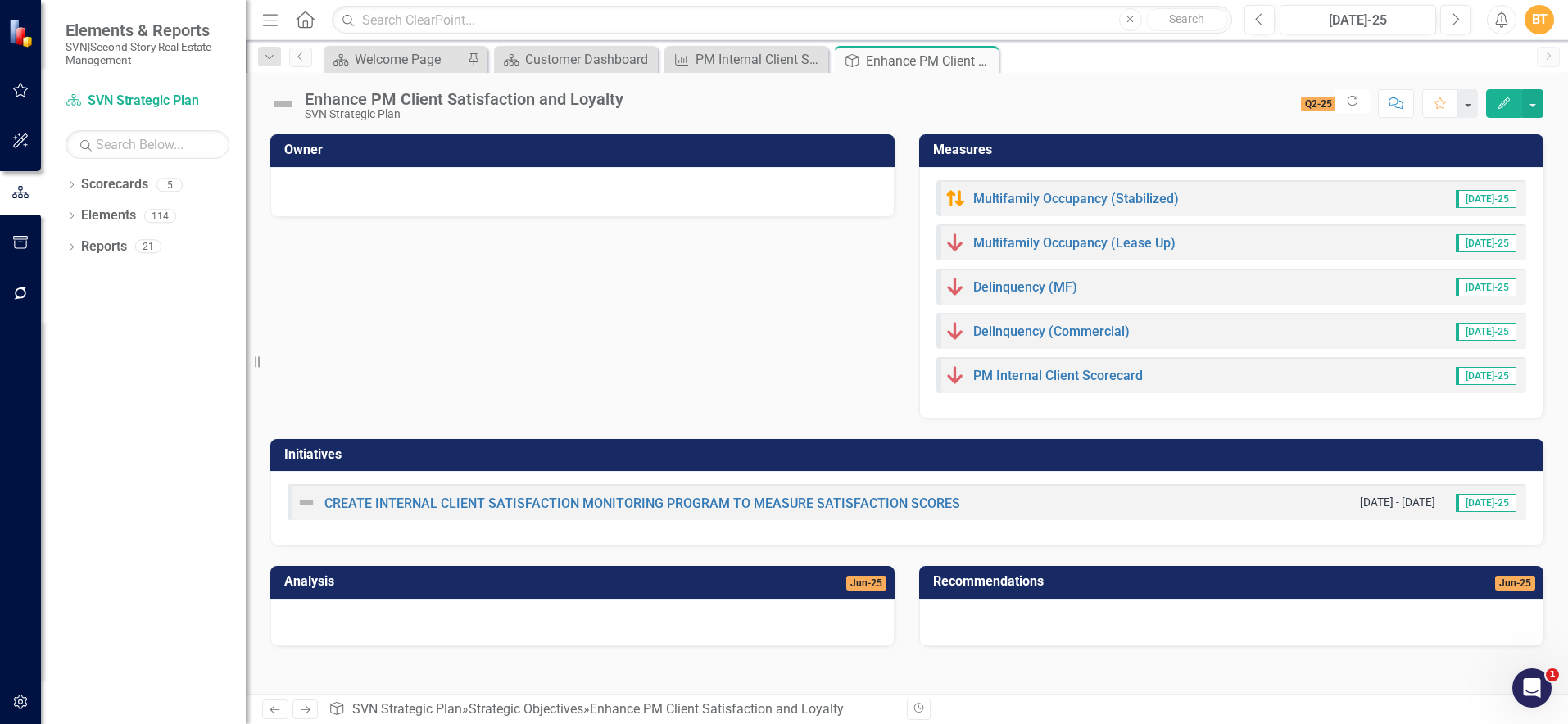
click at [981, 142] on h3 "Measures" at bounding box center [1234, 149] width 602 height 14
click at [982, 147] on h3 "Measures" at bounding box center [1234, 149] width 602 height 14
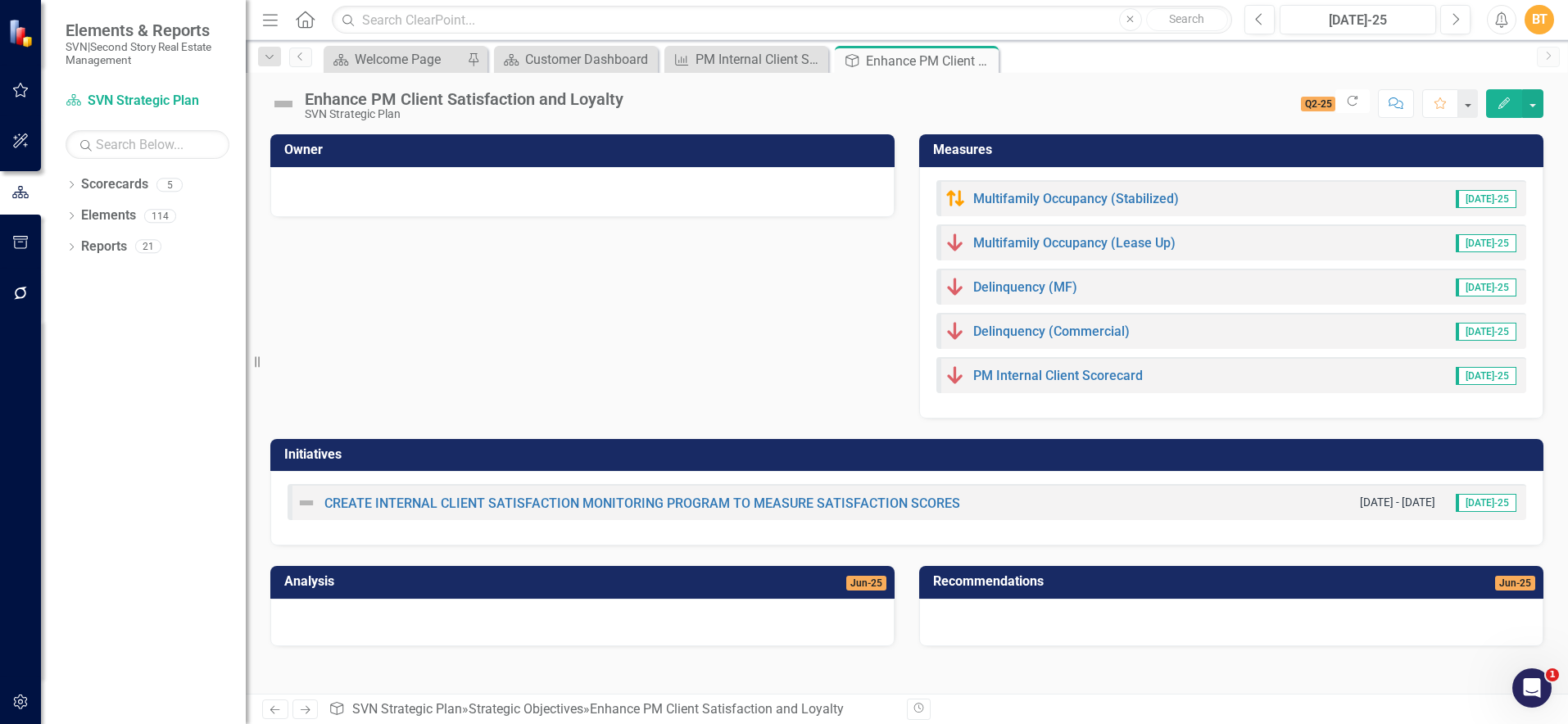
click at [982, 146] on h3 "Measures" at bounding box center [1234, 149] width 602 height 14
click at [982, 146] on div "Measures" at bounding box center [1231, 151] width 624 height 32
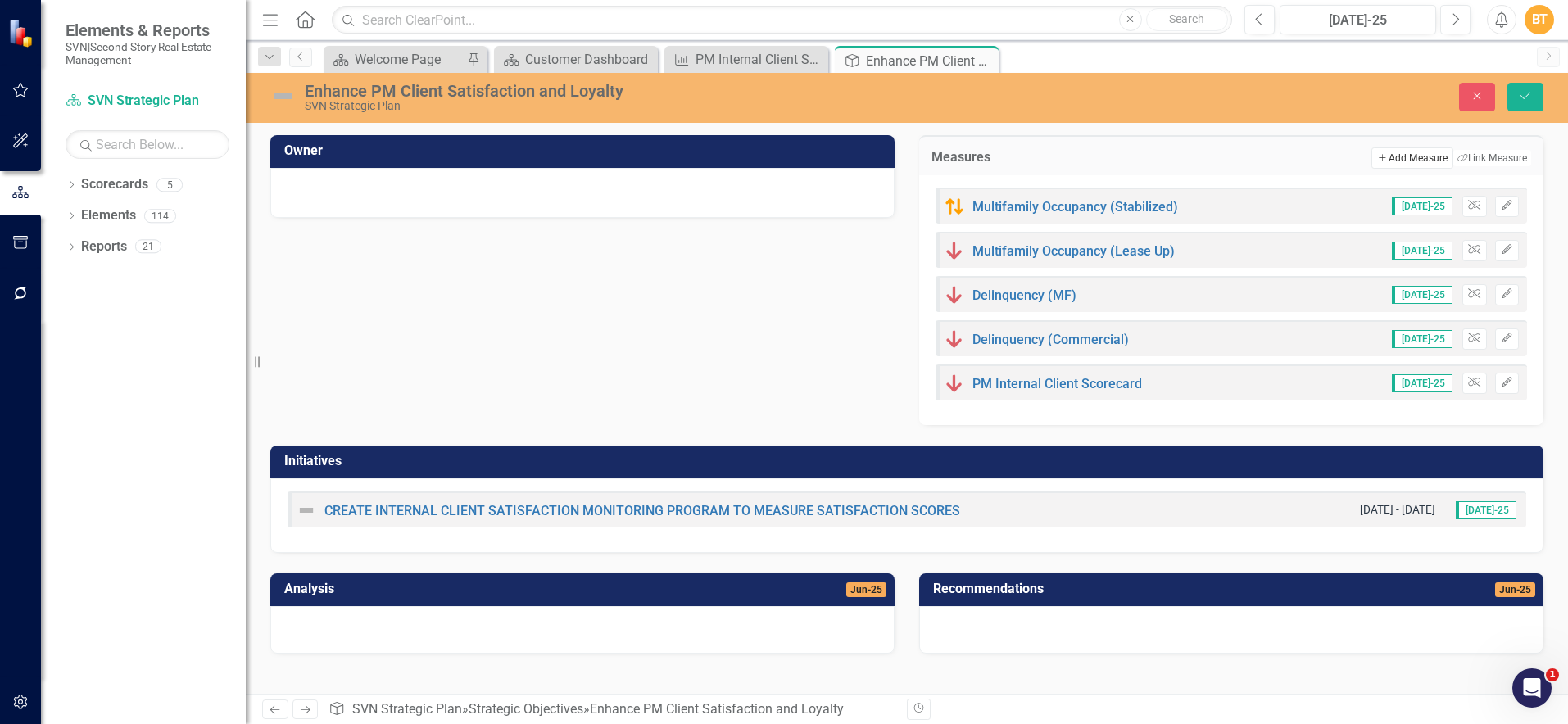
click at [1404, 164] on button "Add Add Measure" at bounding box center [1411, 157] width 81 height 21
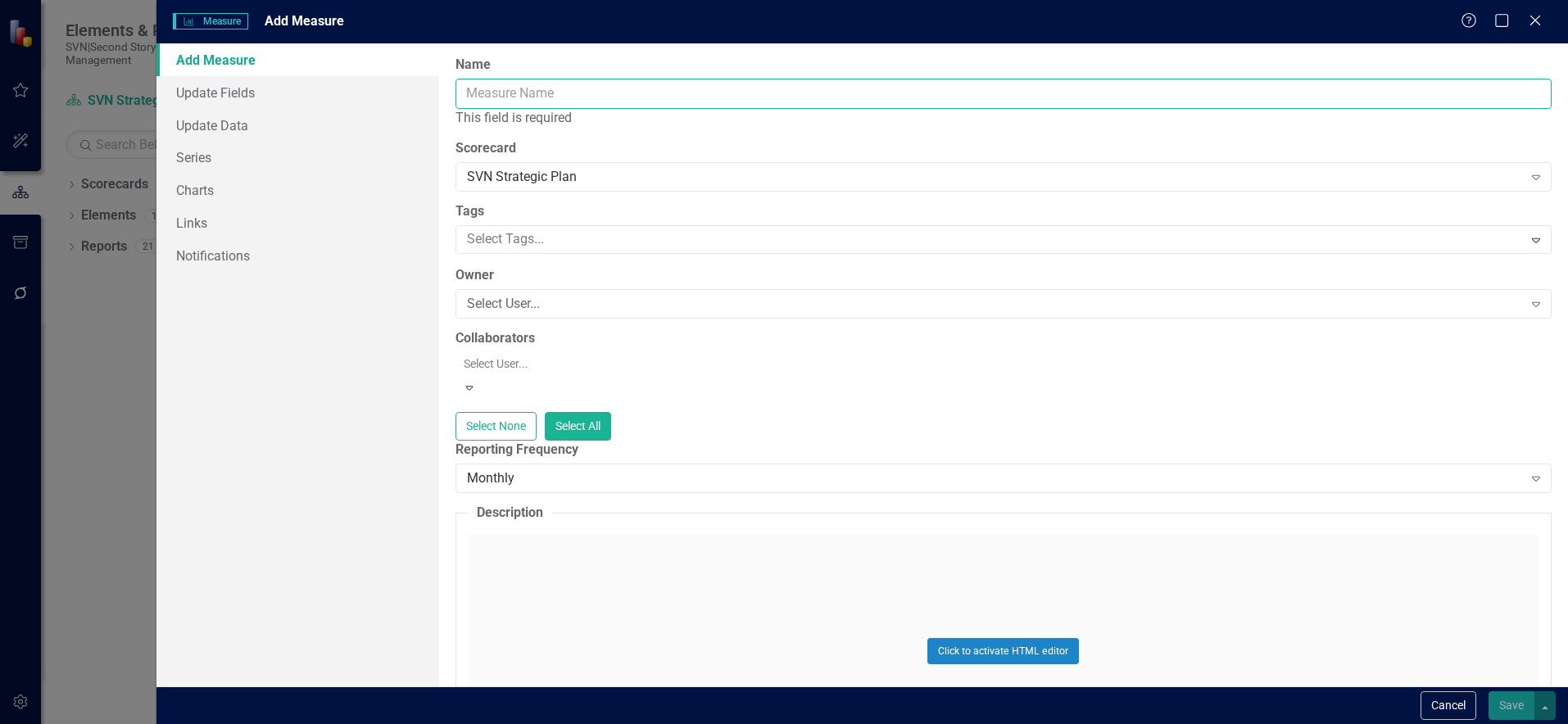
click at [581, 102] on input "Name" at bounding box center [1003, 93] width 1096 height 31
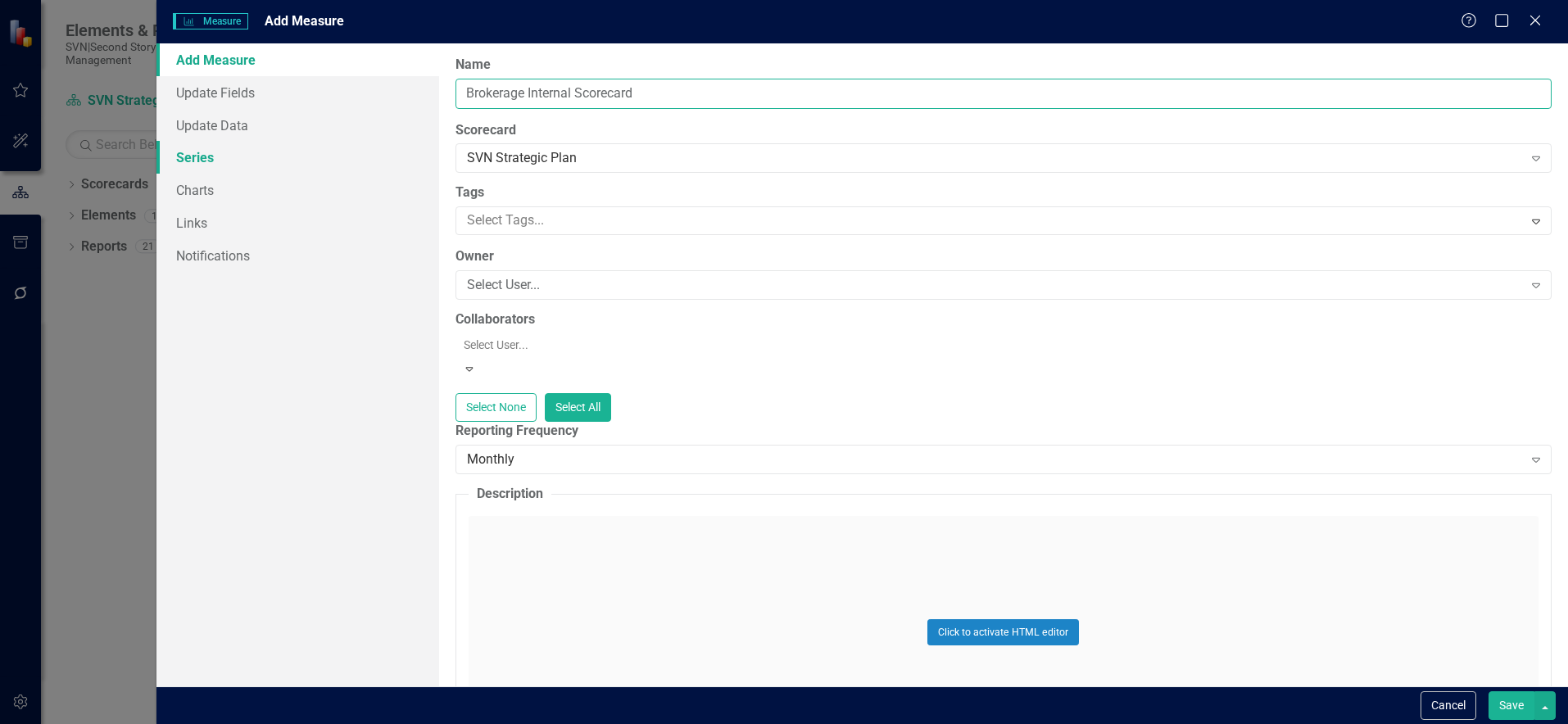
type input "Brokerage Internal Scorecard"
click at [216, 146] on link "Series" at bounding box center [298, 157] width 282 height 32
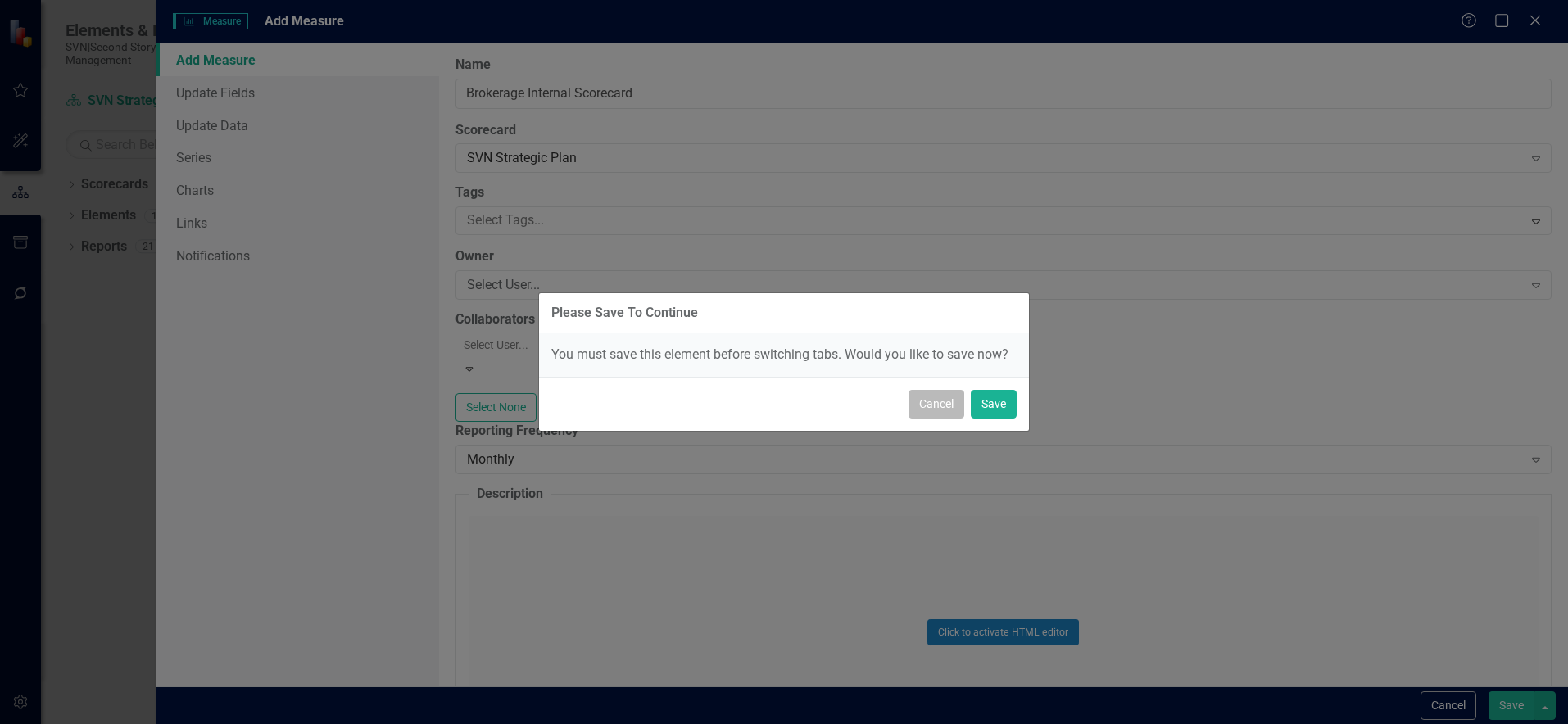
click at [956, 410] on button "Cancel" at bounding box center [936, 404] width 55 height 29
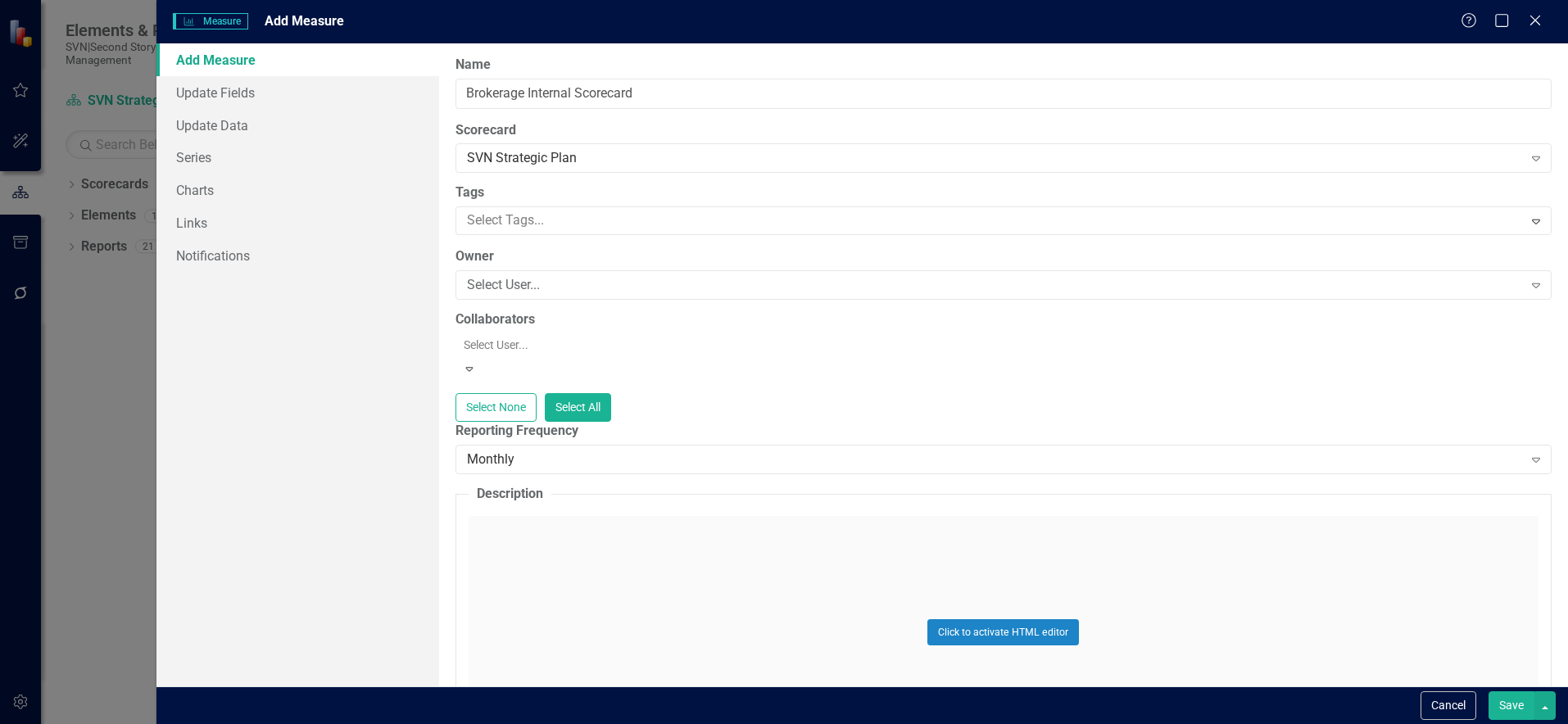
click at [1509, 707] on button "Save" at bounding box center [1512, 705] width 46 height 29
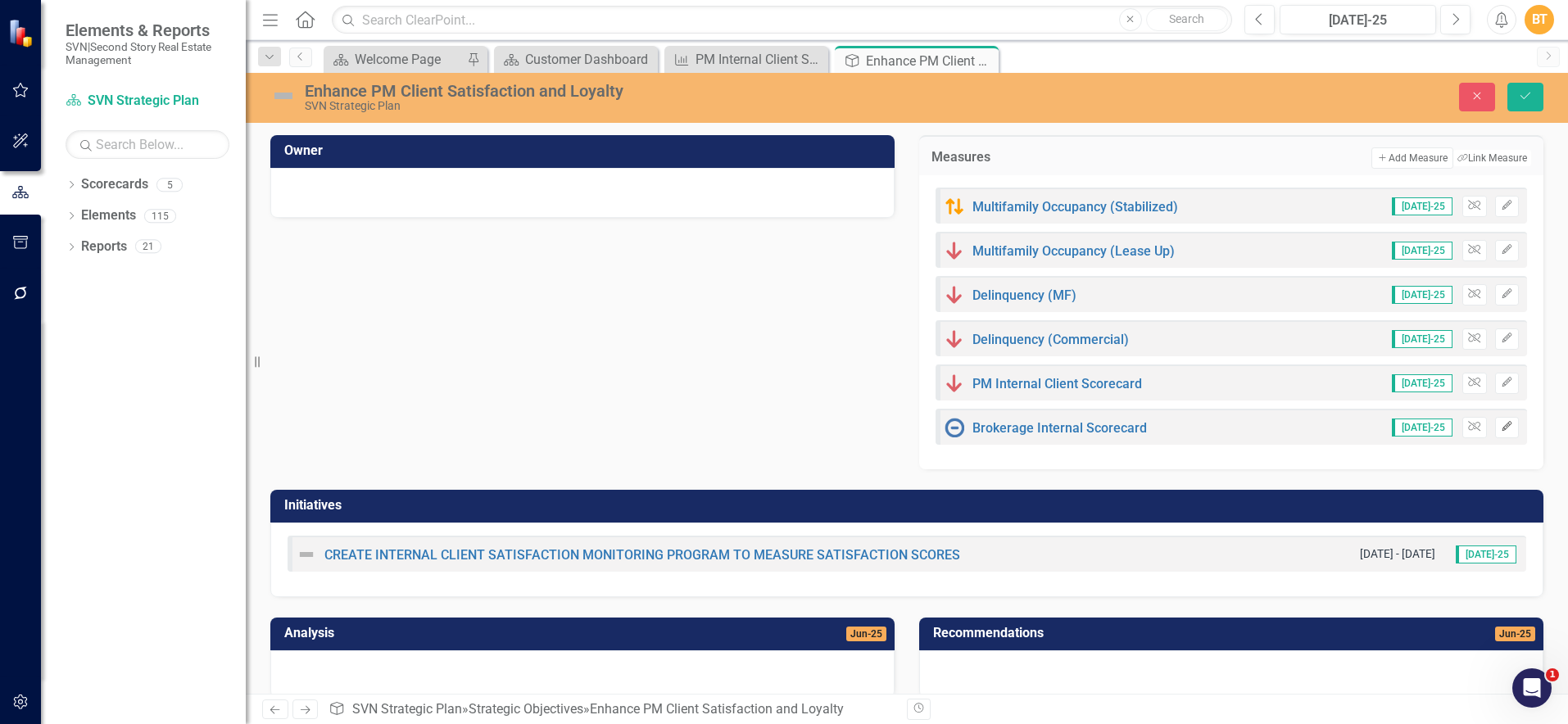
click at [1495, 432] on button "Edit" at bounding box center [1506, 427] width 24 height 21
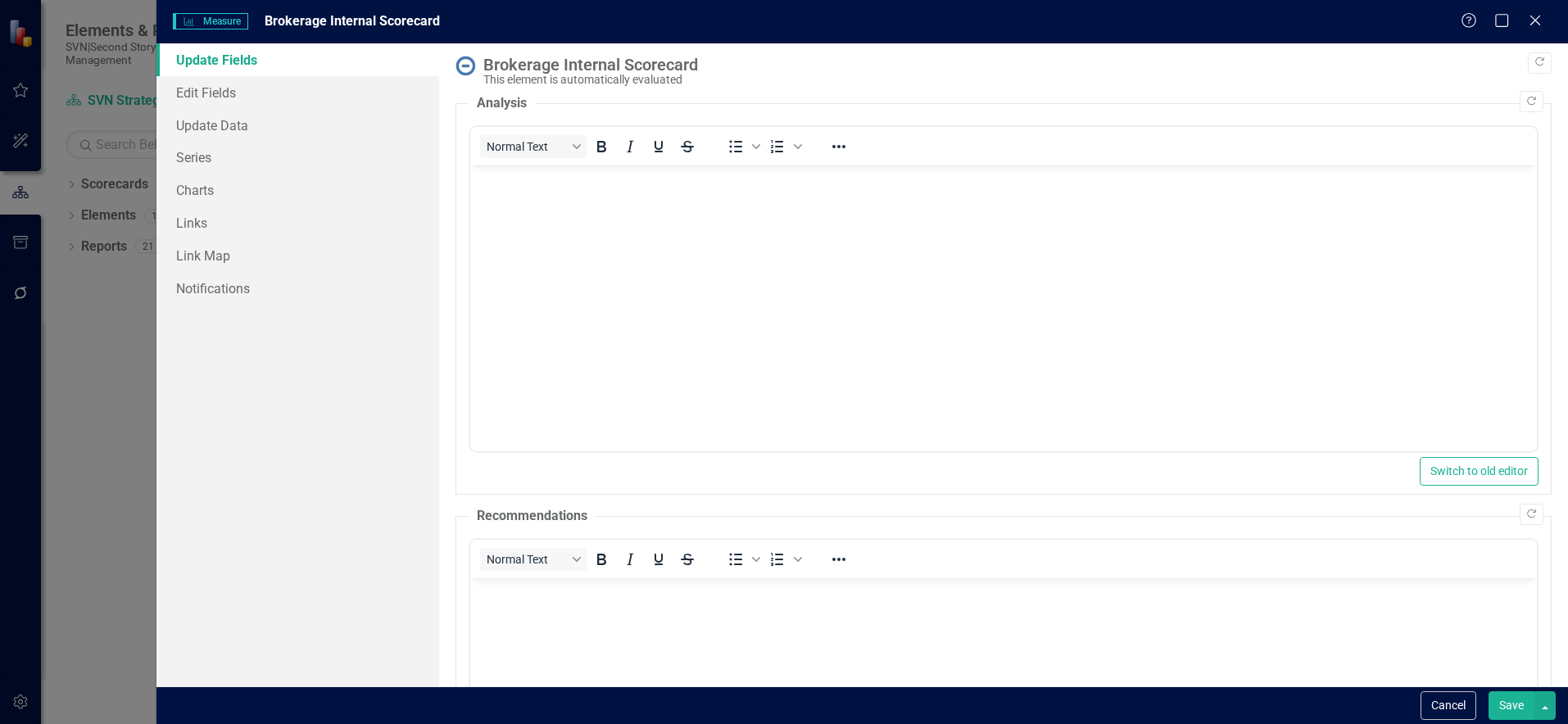
click at [598, 72] on div "Brokerage Internal Scorecard" at bounding box center [1013, 64] width 1060 height 18
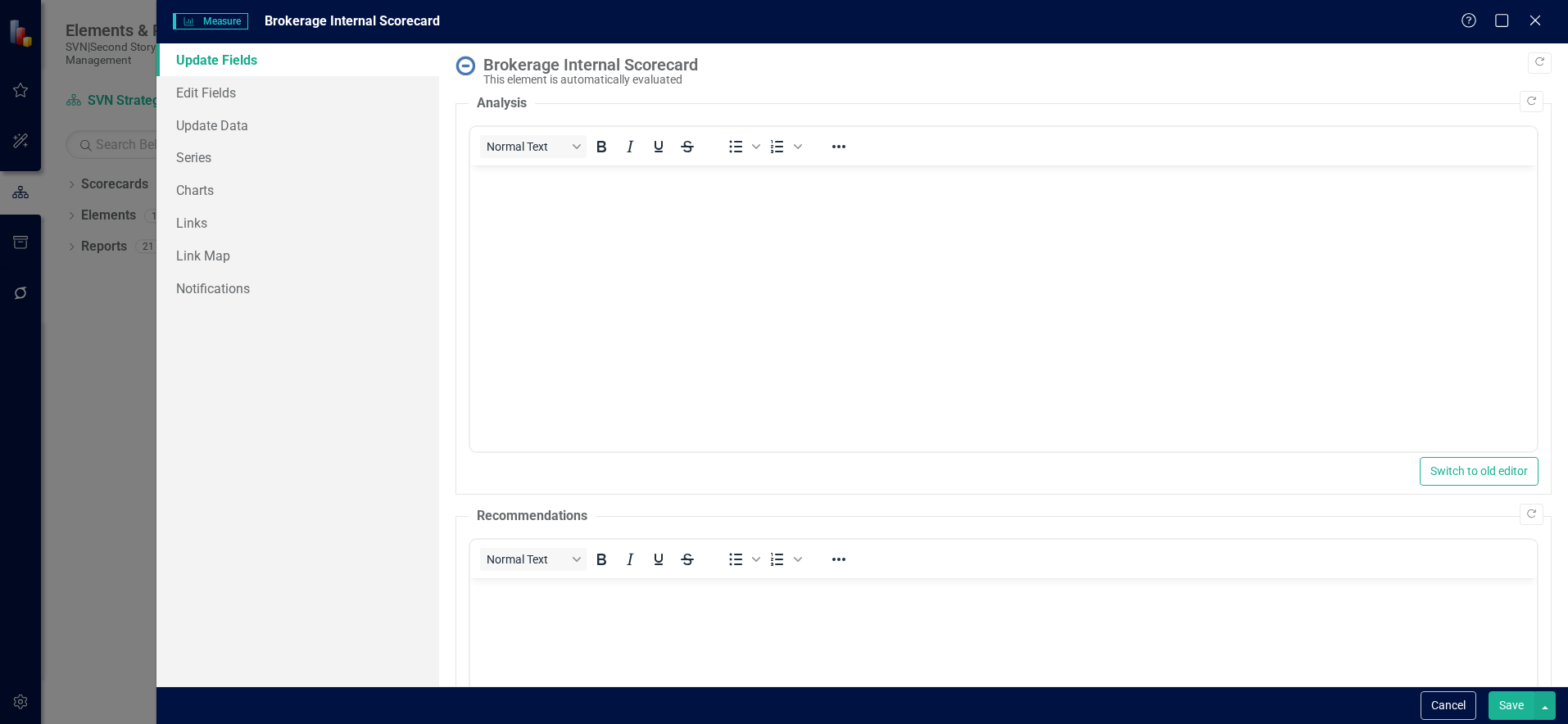
click at [598, 72] on div "Brokerage Internal Scorecard" at bounding box center [1013, 64] width 1060 height 18
click at [597, 68] on div "Brokerage Internal Scorecard" at bounding box center [1013, 64] width 1060 height 18
click at [596, 67] on div "Brokerage Internal Scorecard" at bounding box center [1013, 64] width 1060 height 18
click at [595, 68] on div "Brokerage Internal Scorecard" at bounding box center [1013, 64] width 1060 height 18
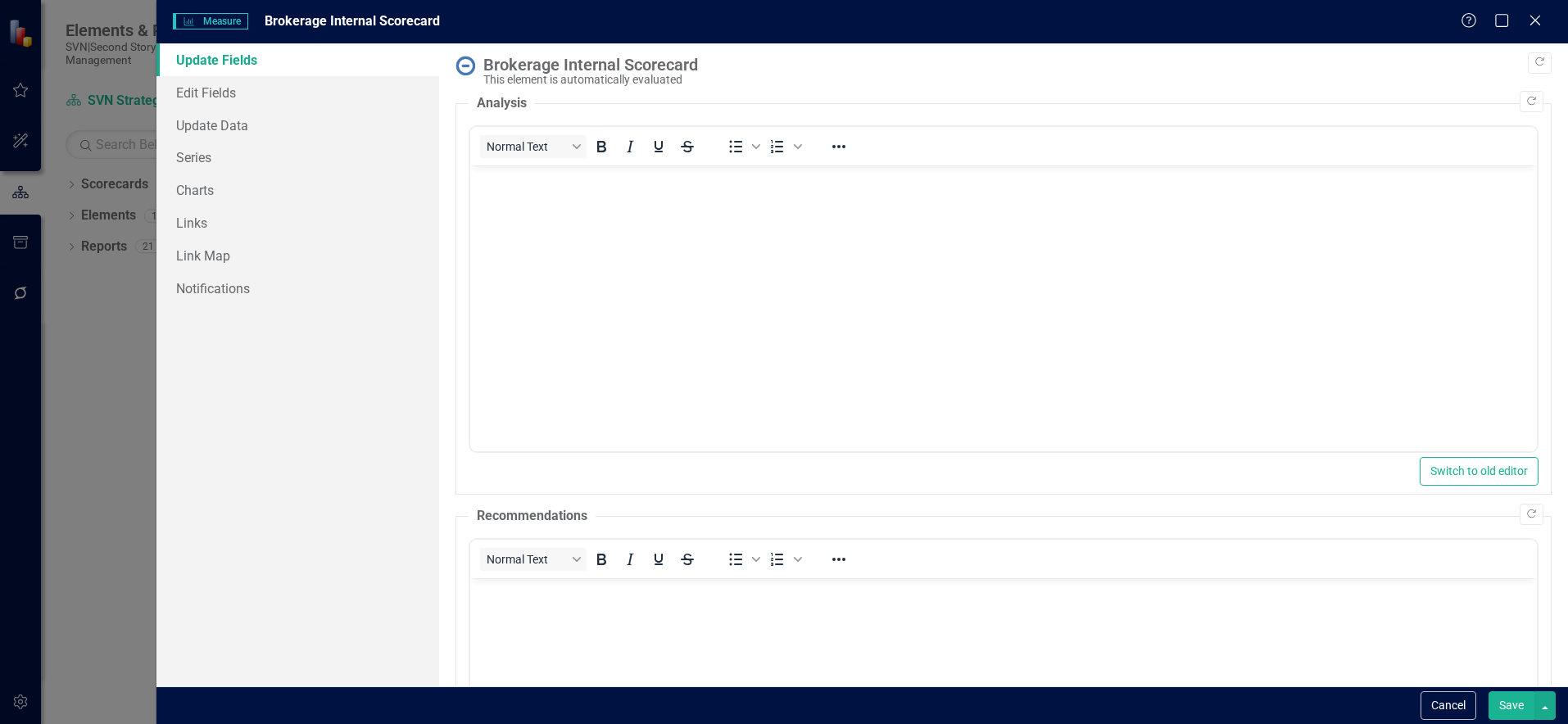
click at [595, 68] on div "Brokerage Internal Scorecard" at bounding box center [1013, 64] width 1060 height 18
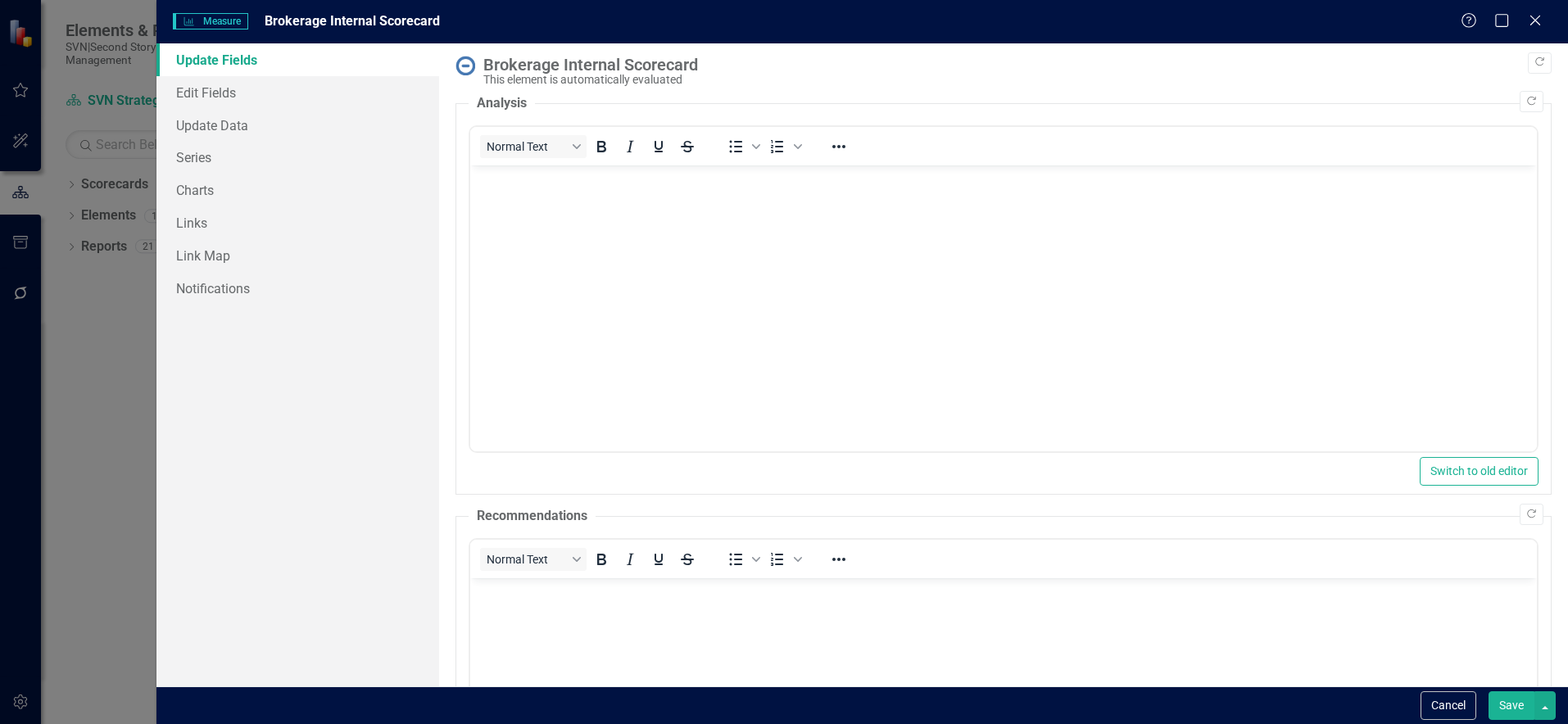
click at [595, 68] on div "Brokerage Internal Scorecard" at bounding box center [1013, 64] width 1060 height 18
click at [263, 88] on link "Edit Fields" at bounding box center [298, 93] width 282 height 32
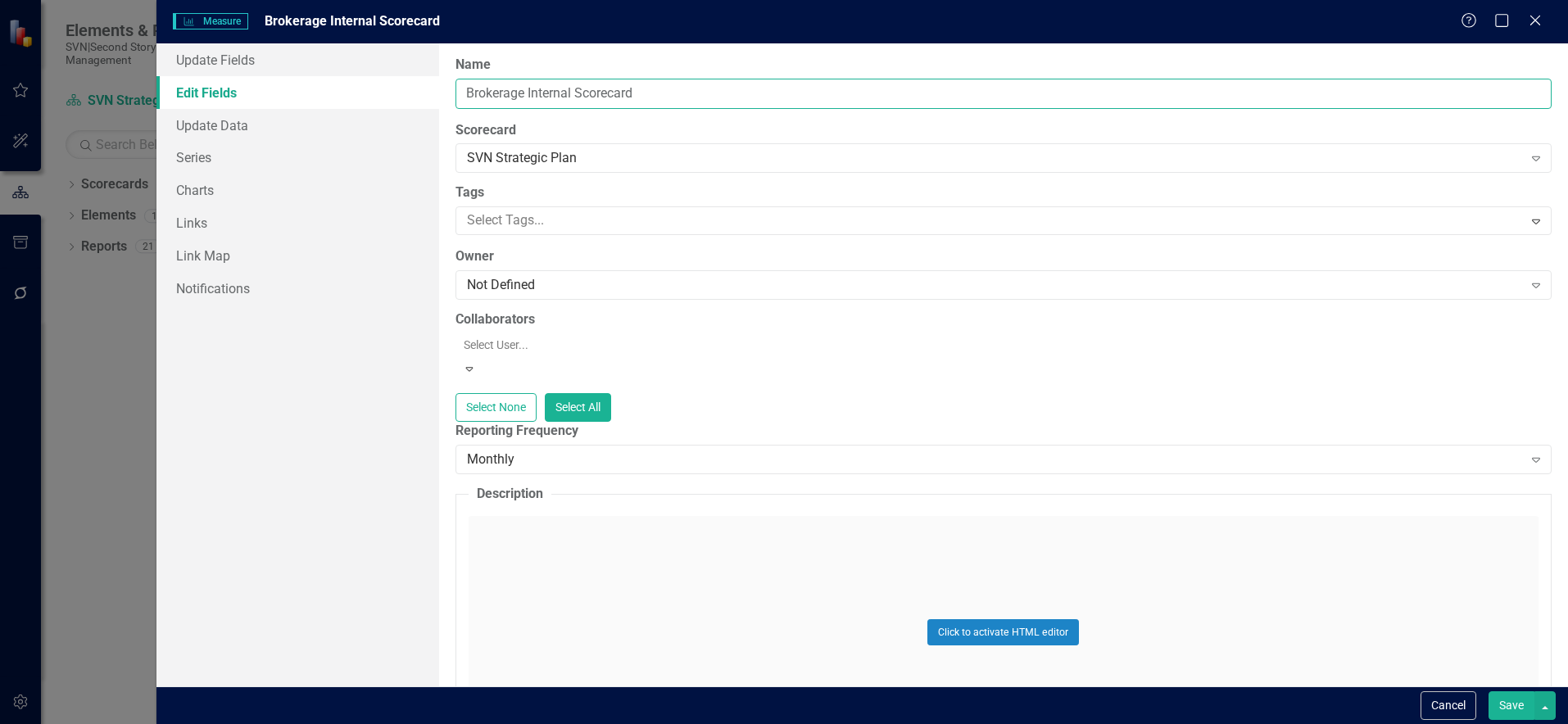
click at [575, 94] on input "Brokerage Internal Scorecard" at bounding box center [1003, 93] width 1096 height 31
type input "Brokerage Internal Client Scorecard"
click at [1510, 706] on button "Save" at bounding box center [1512, 705] width 46 height 29
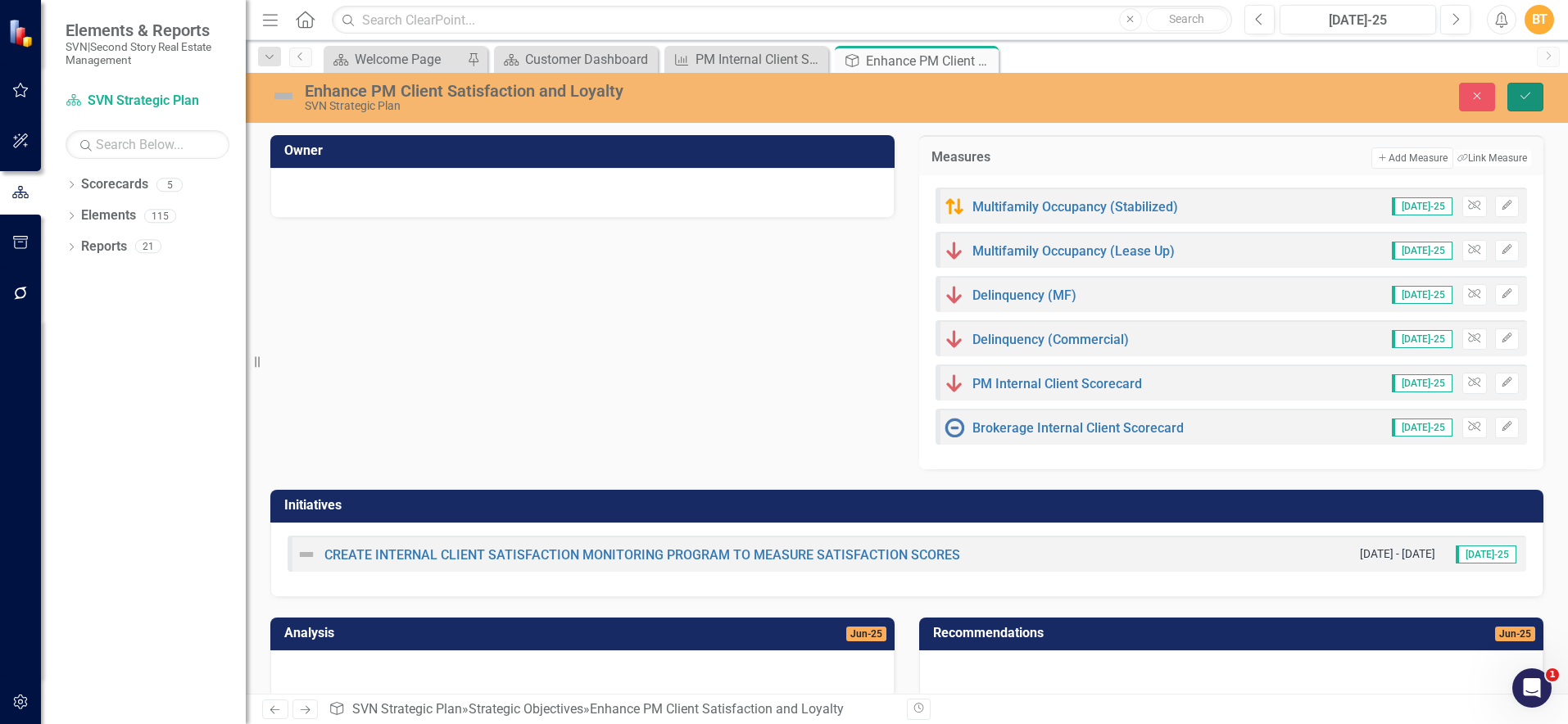
click at [1540, 93] on button "Save" at bounding box center [1525, 97] width 36 height 29
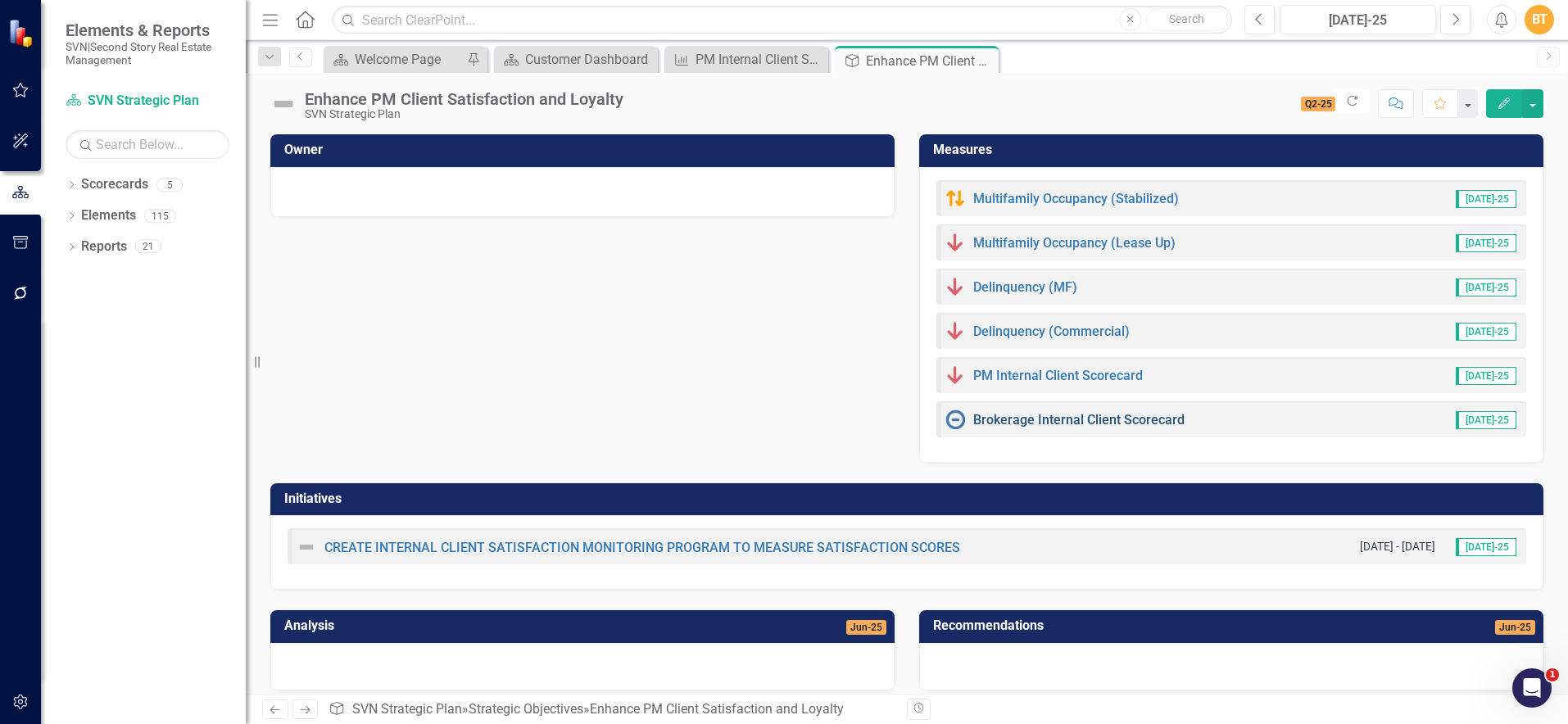
click at [1058, 419] on link "Brokerage Internal Client Scorecard" at bounding box center [1078, 420] width 211 height 15
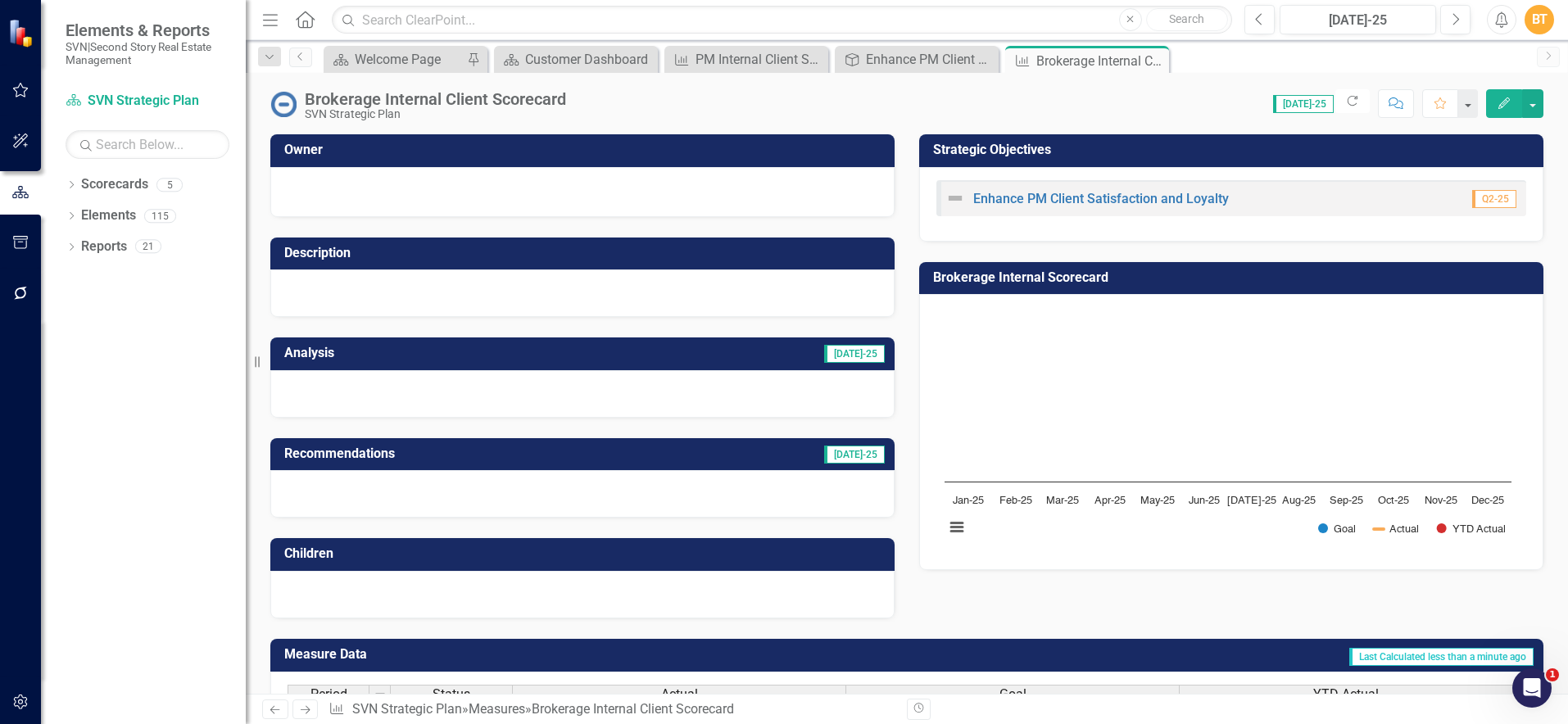
click at [1295, 263] on div "Brokerage Internal Scorecard" at bounding box center [1231, 279] width 624 height 32
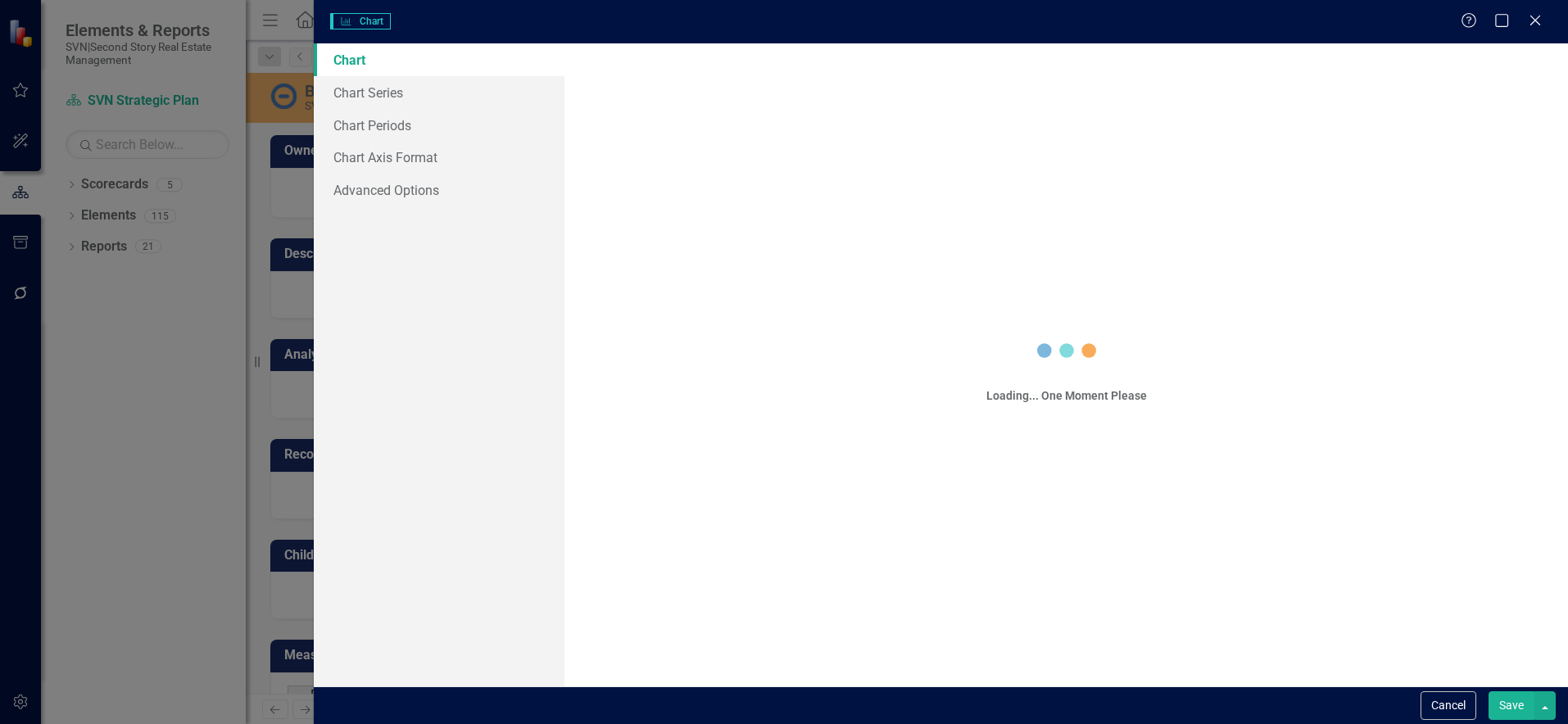
click at [1295, 263] on div "Charts Chart Help Maximize Close Chart Chart Series Chart Periods Chart Axis Fo…" at bounding box center [784, 362] width 1568 height 724
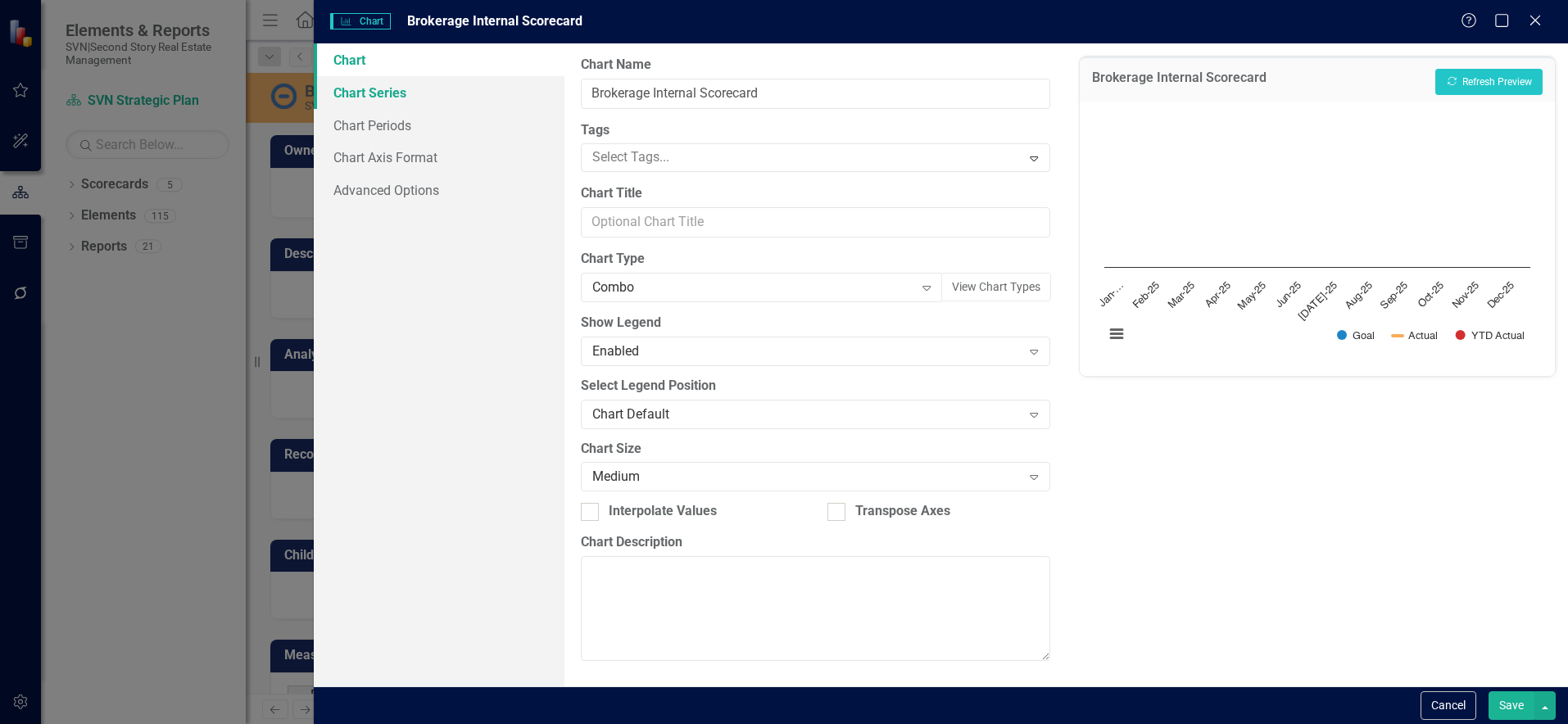
click at [383, 100] on link "Chart Series" at bounding box center [439, 93] width 251 height 32
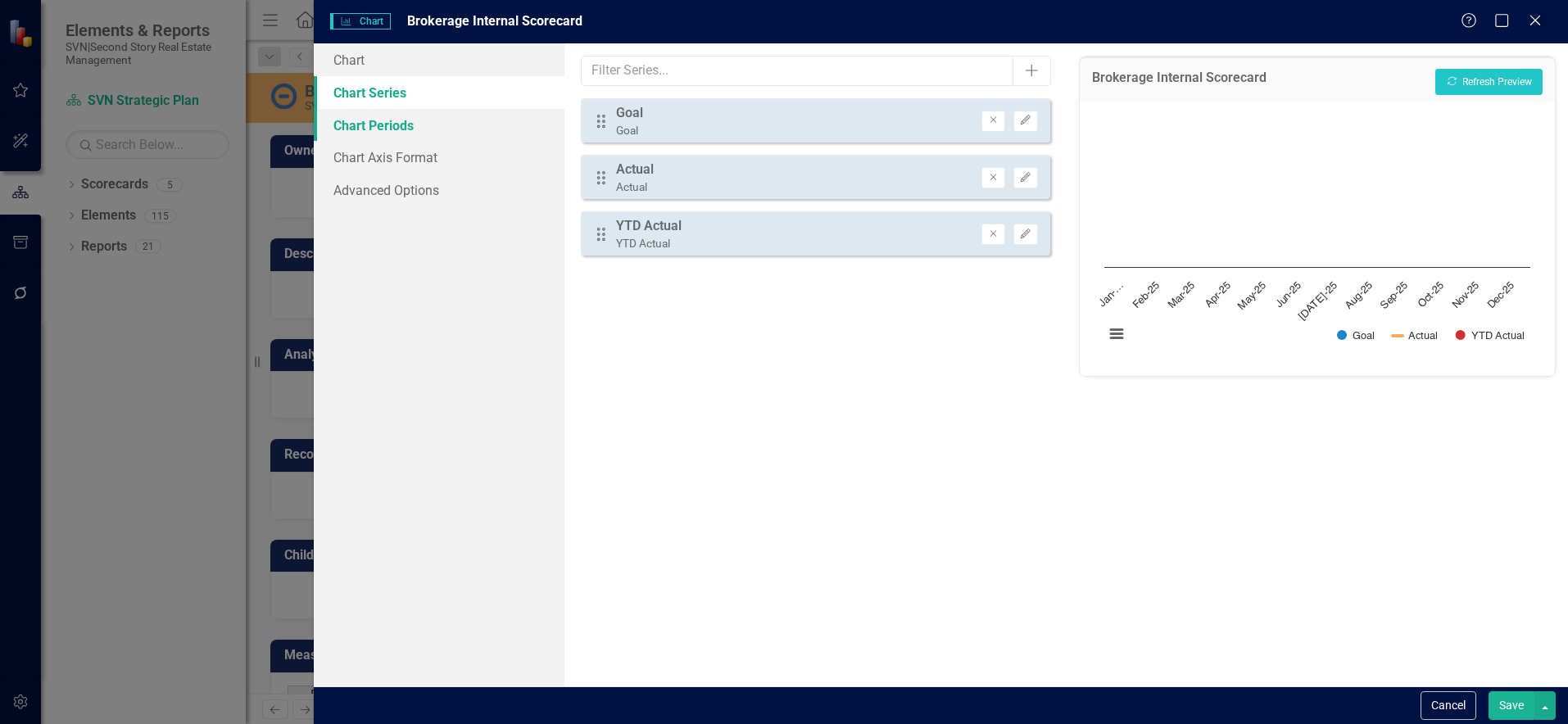
click at [394, 132] on link "Chart Periods" at bounding box center [439, 125] width 251 height 32
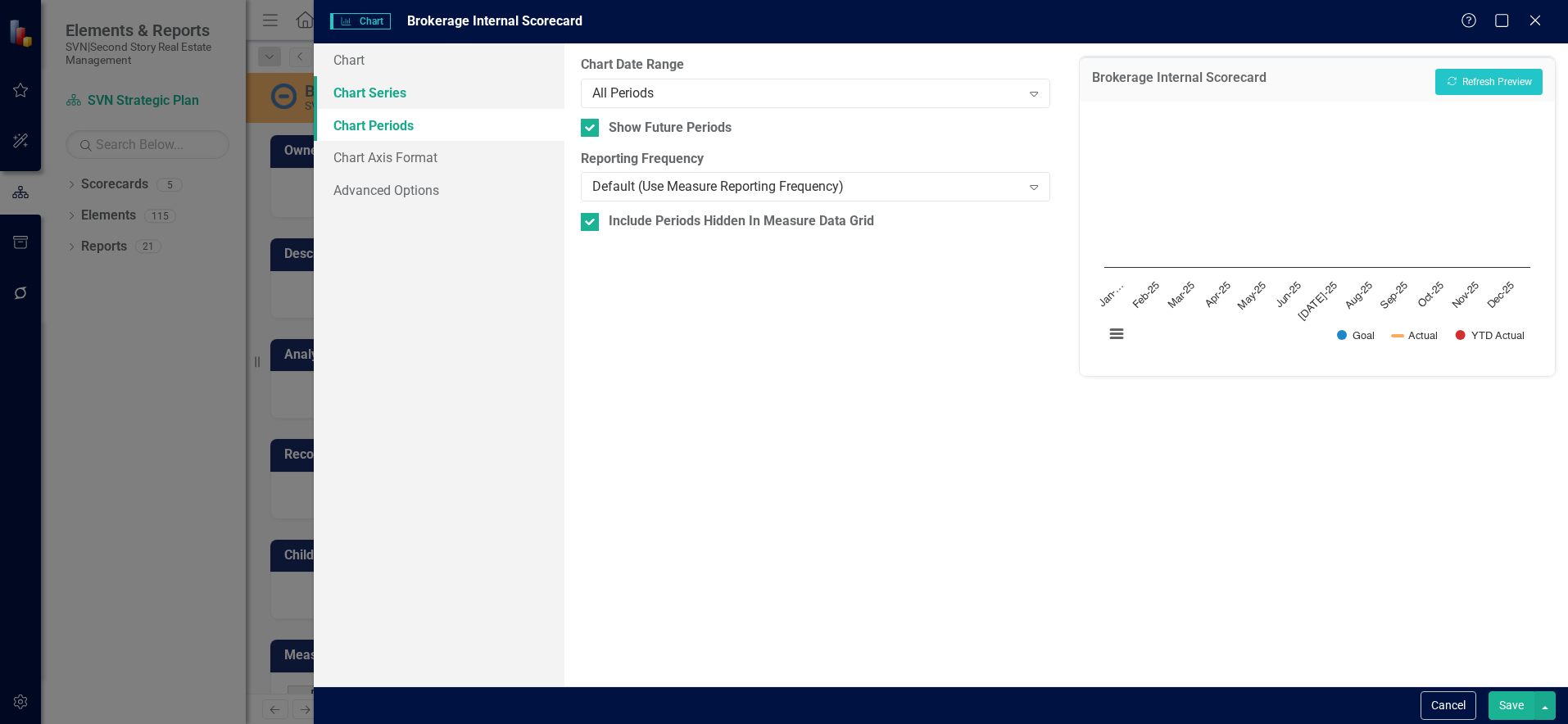
click at [389, 98] on link "Chart Series" at bounding box center [439, 93] width 251 height 32
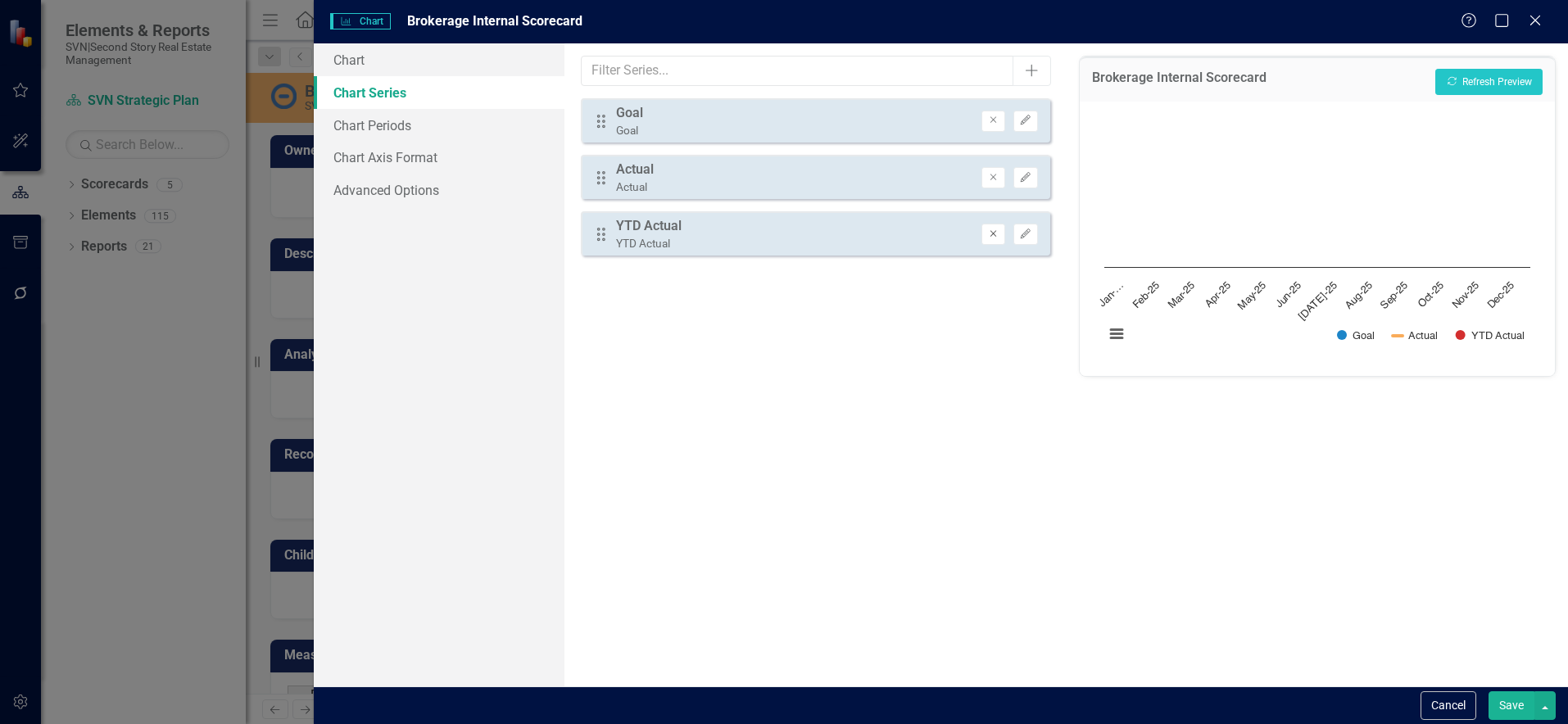
click at [994, 232] on icon "button" at bounding box center [993, 233] width 7 height 7
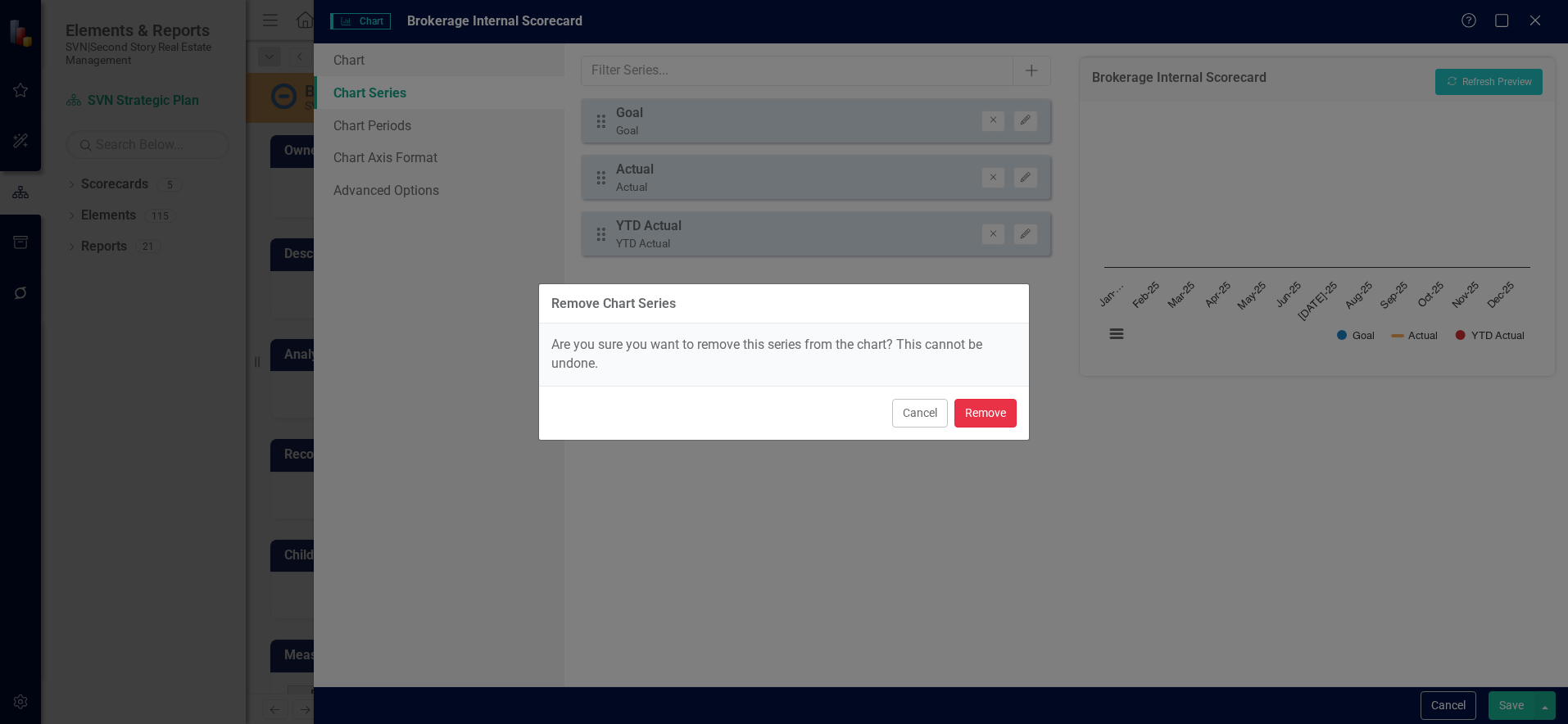
click at [1009, 423] on button "Remove" at bounding box center [985, 413] width 62 height 29
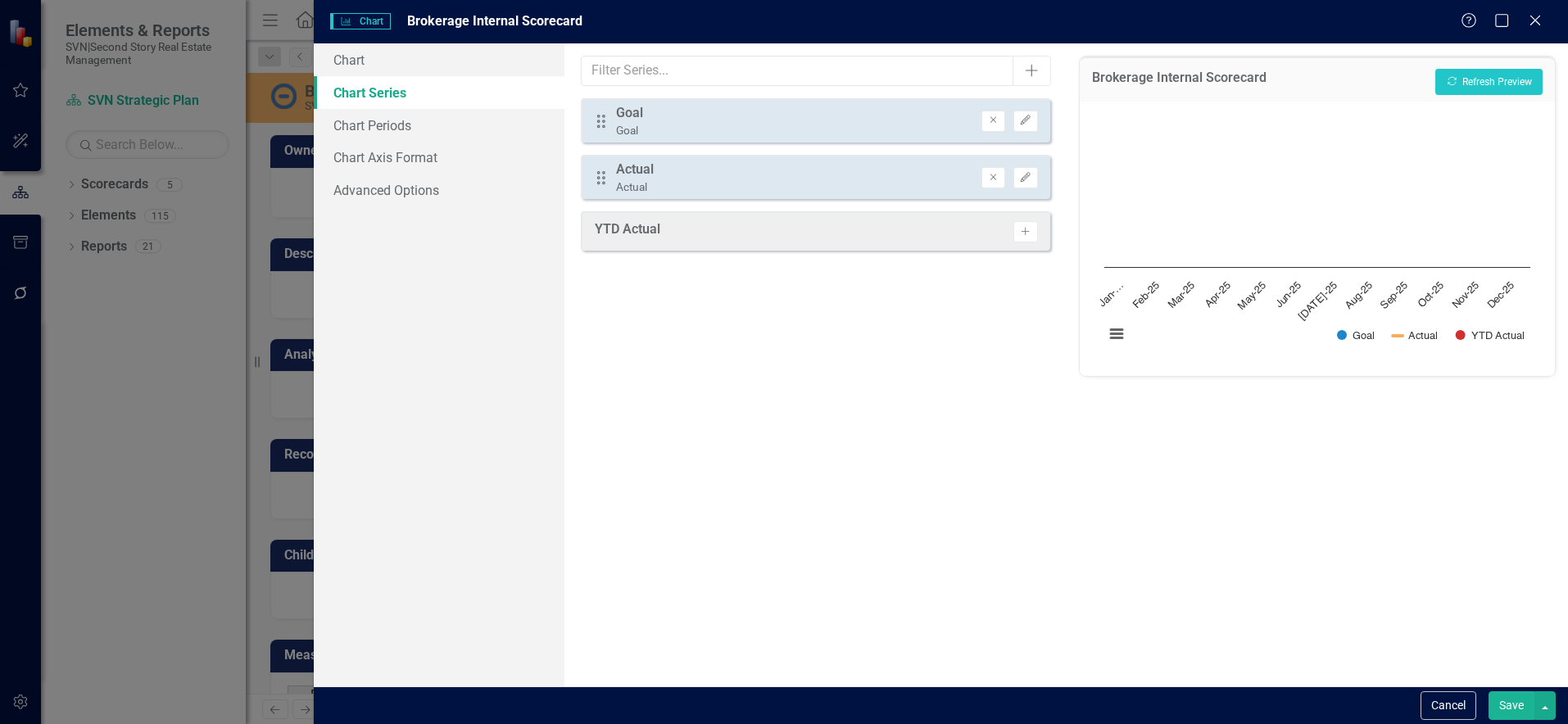
click at [1511, 704] on button "Save" at bounding box center [1512, 705] width 46 height 29
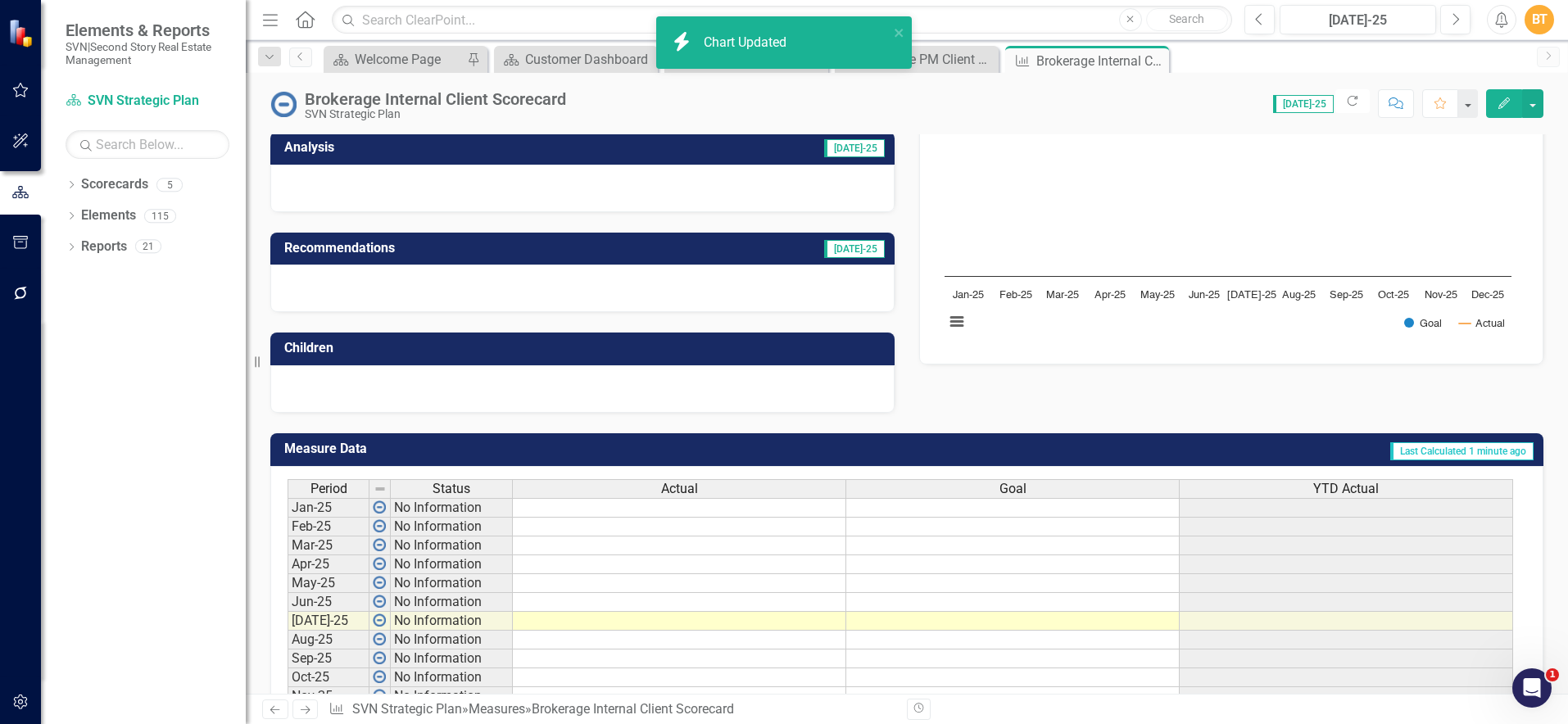
scroll to position [211, 0]
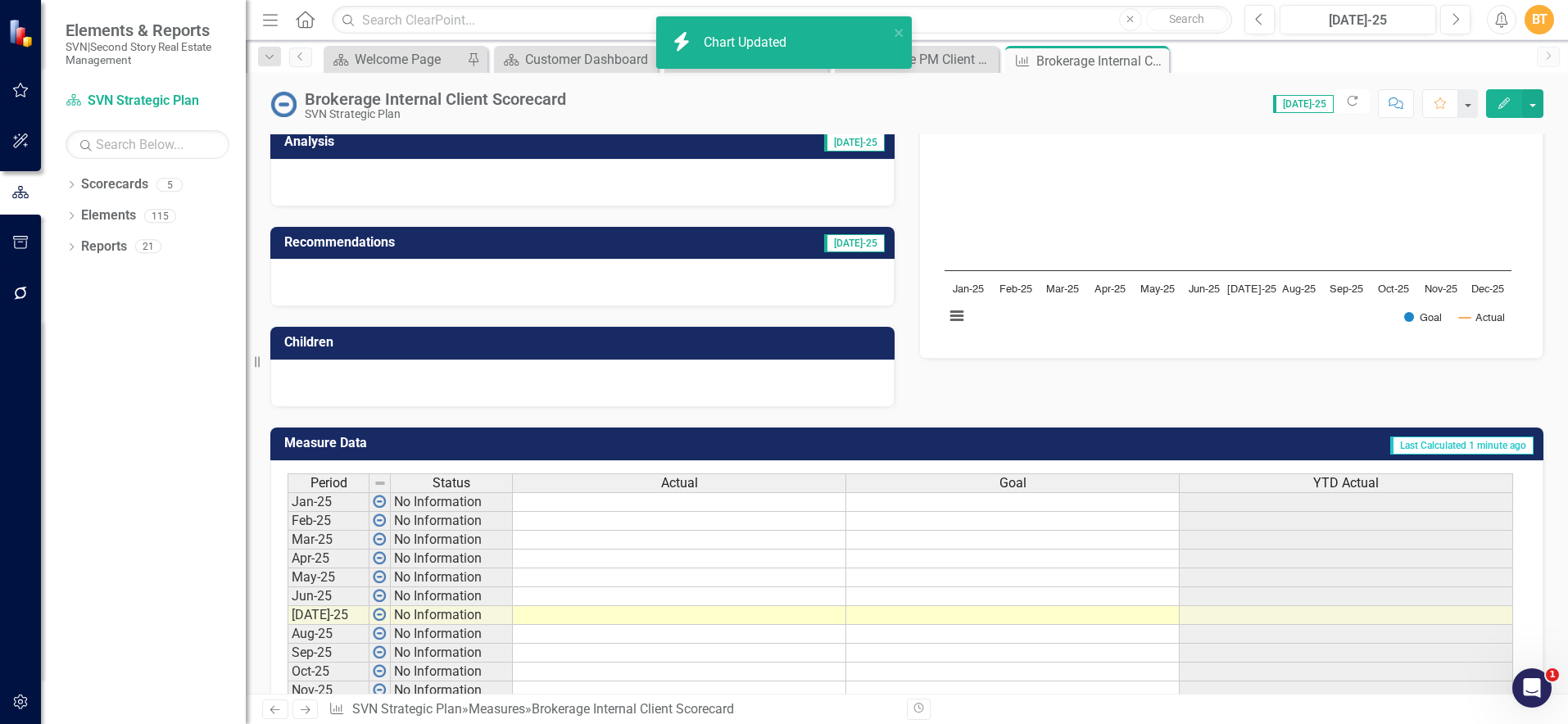
click at [1241, 449] on td "Last Calculated 1 minute ago" at bounding box center [1137, 445] width 796 height 27
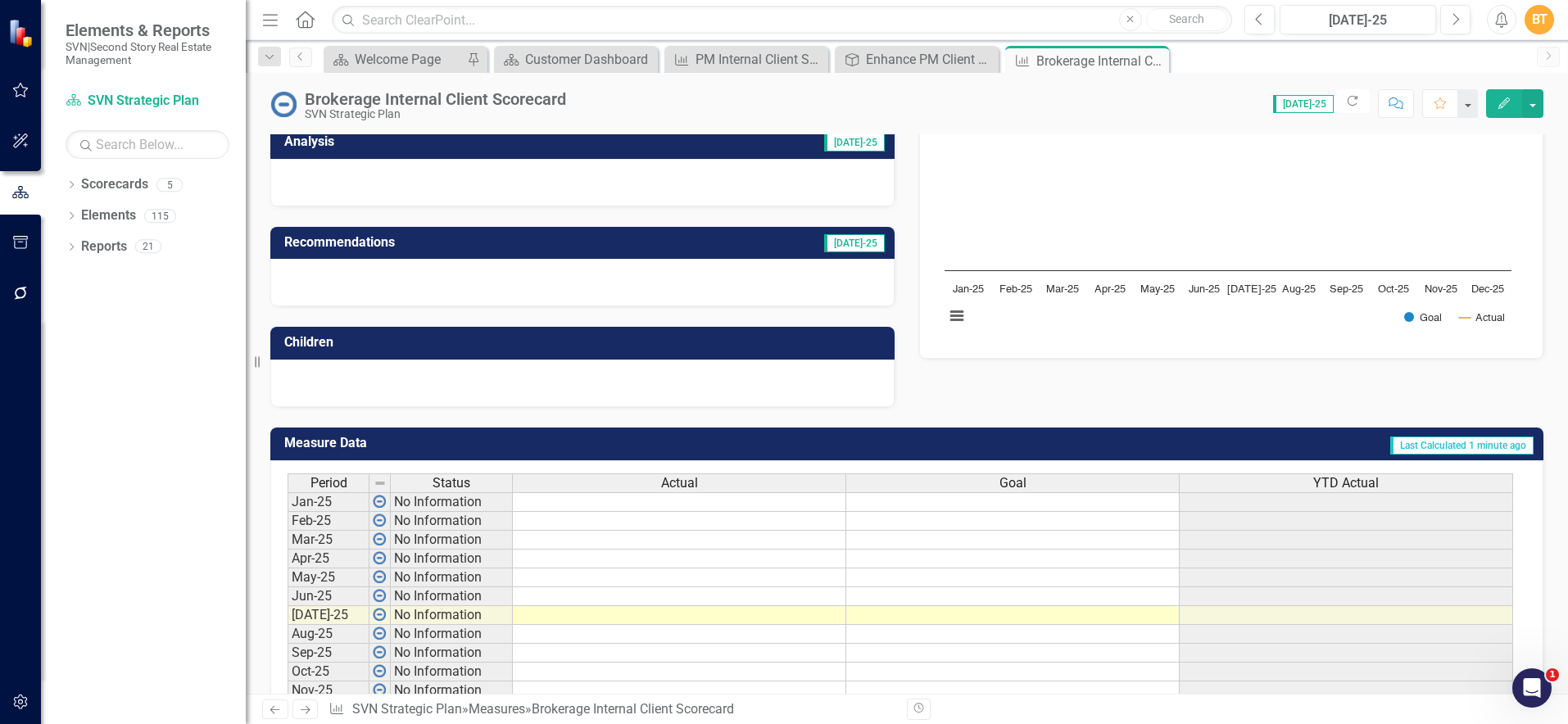
click at [1241, 449] on td "Last Calculated 1 minute ago" at bounding box center [1137, 445] width 796 height 27
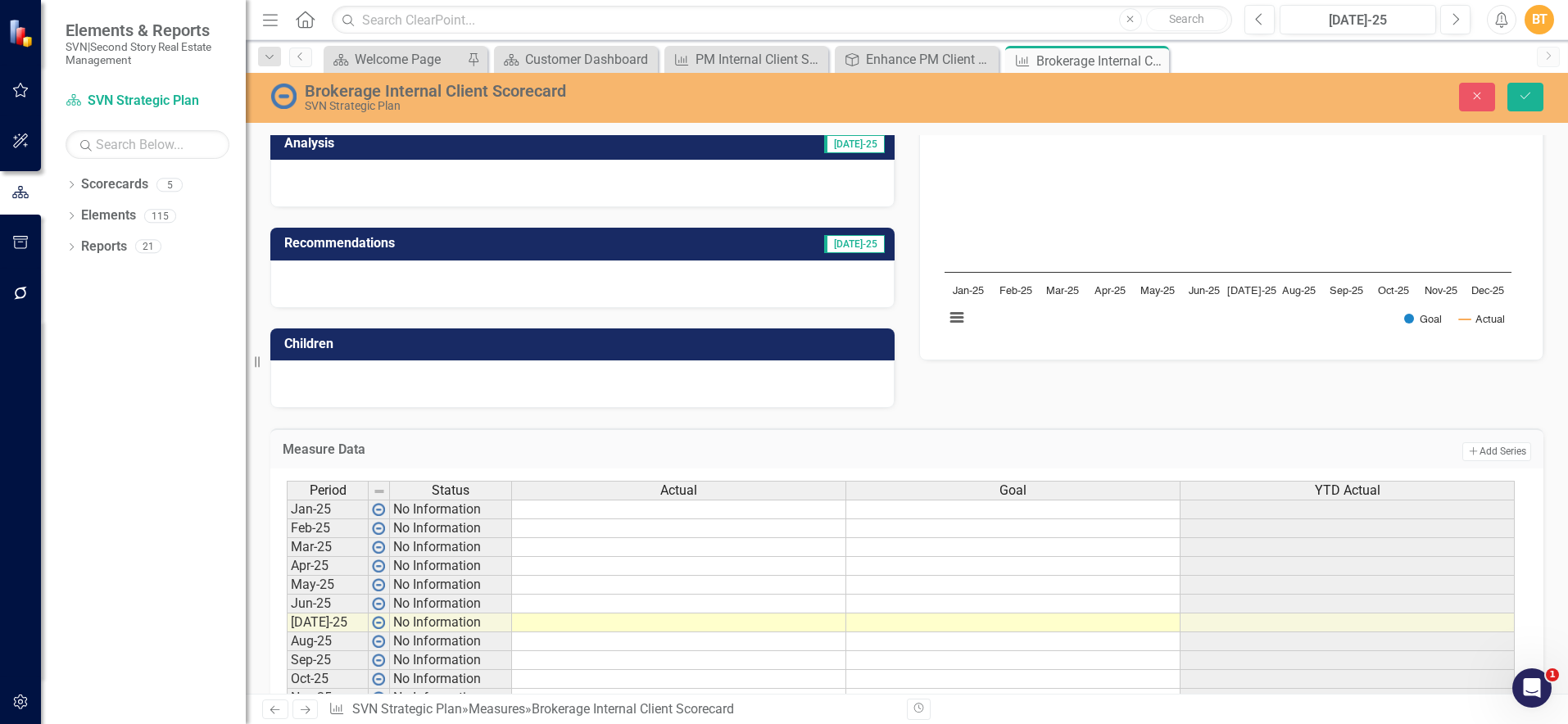
click at [1241, 449] on td "Add Add Series" at bounding box center [1246, 451] width 569 height 21
click at [1527, 95] on icon "submit" at bounding box center [1525, 95] width 10 height 7
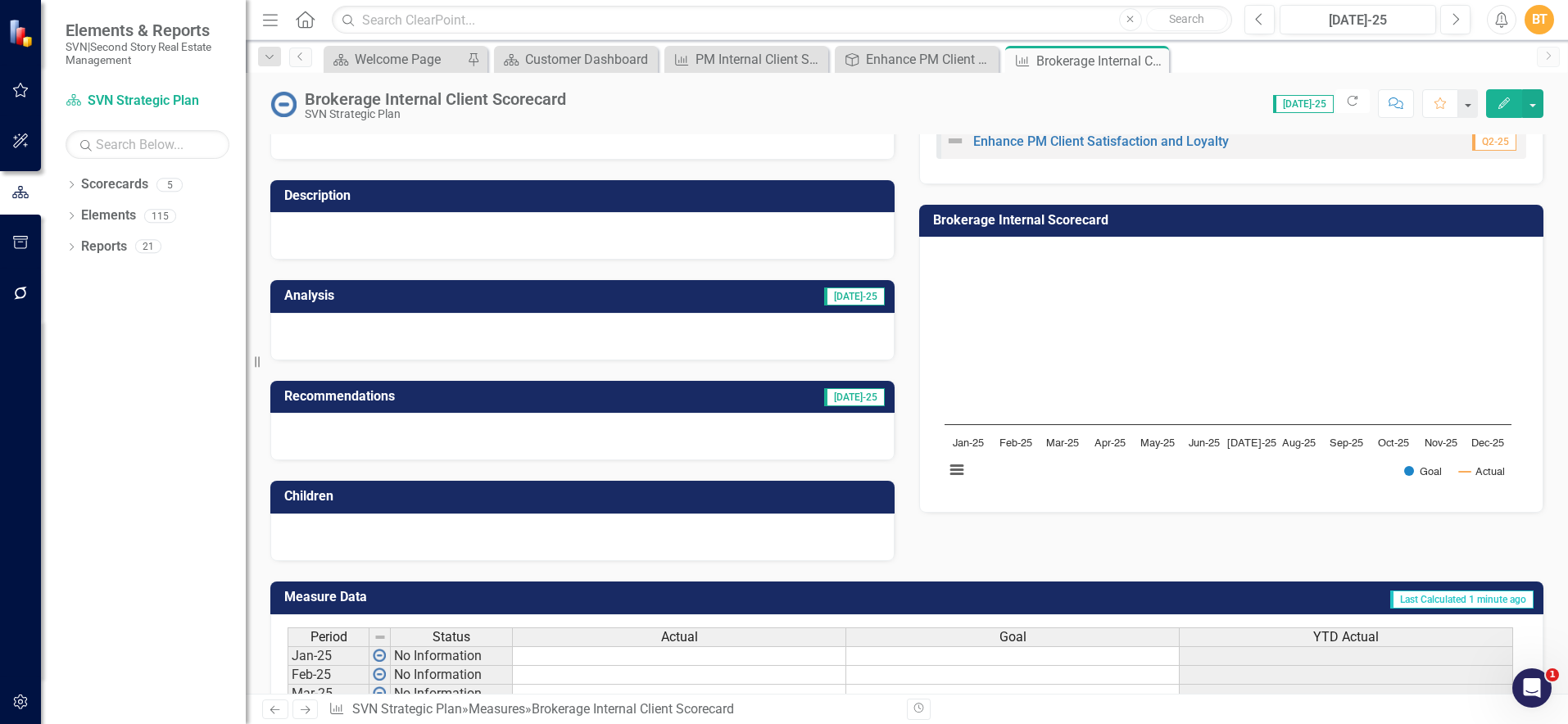
scroll to position [278, 0]
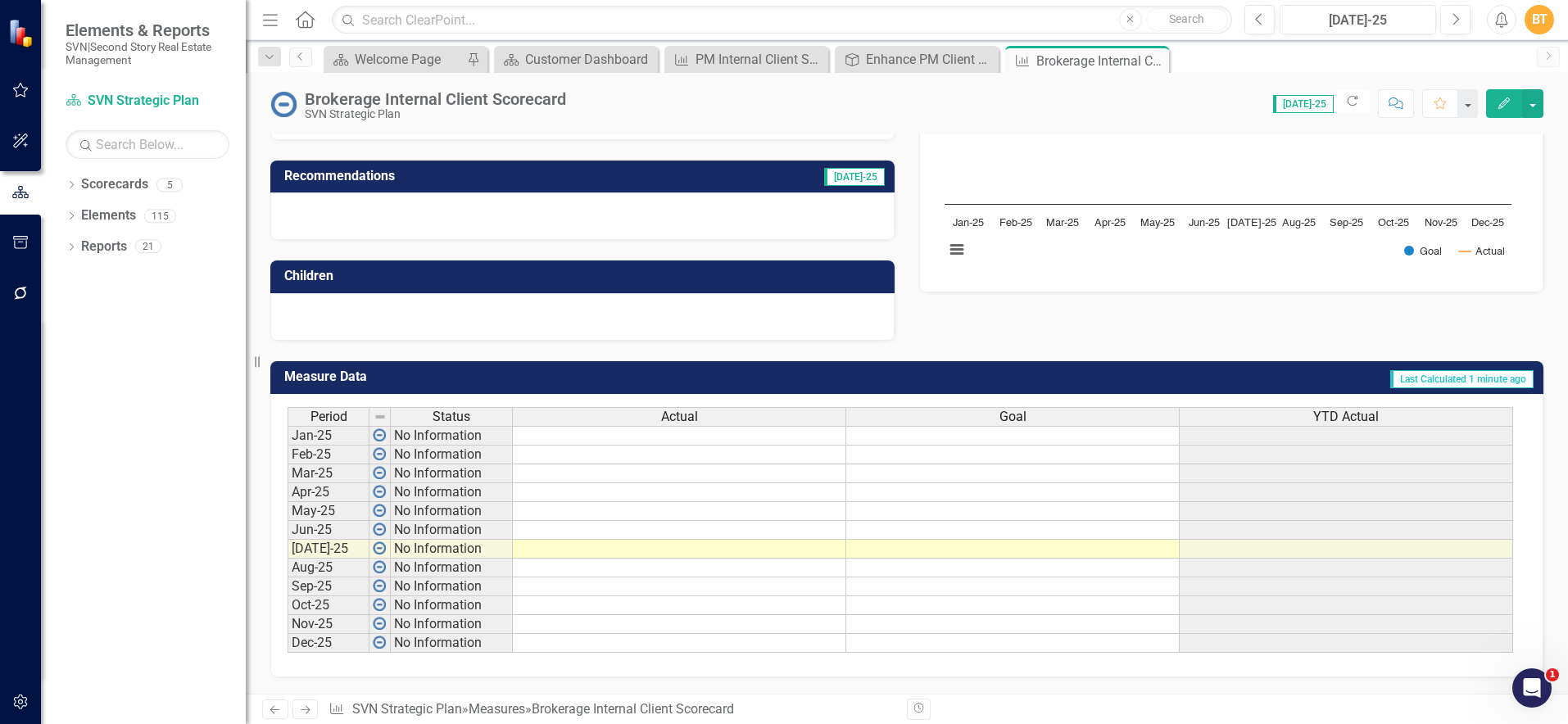
click at [1062, 379] on td "Last Calculated 1 minute ago" at bounding box center [1137, 379] width 796 height 27
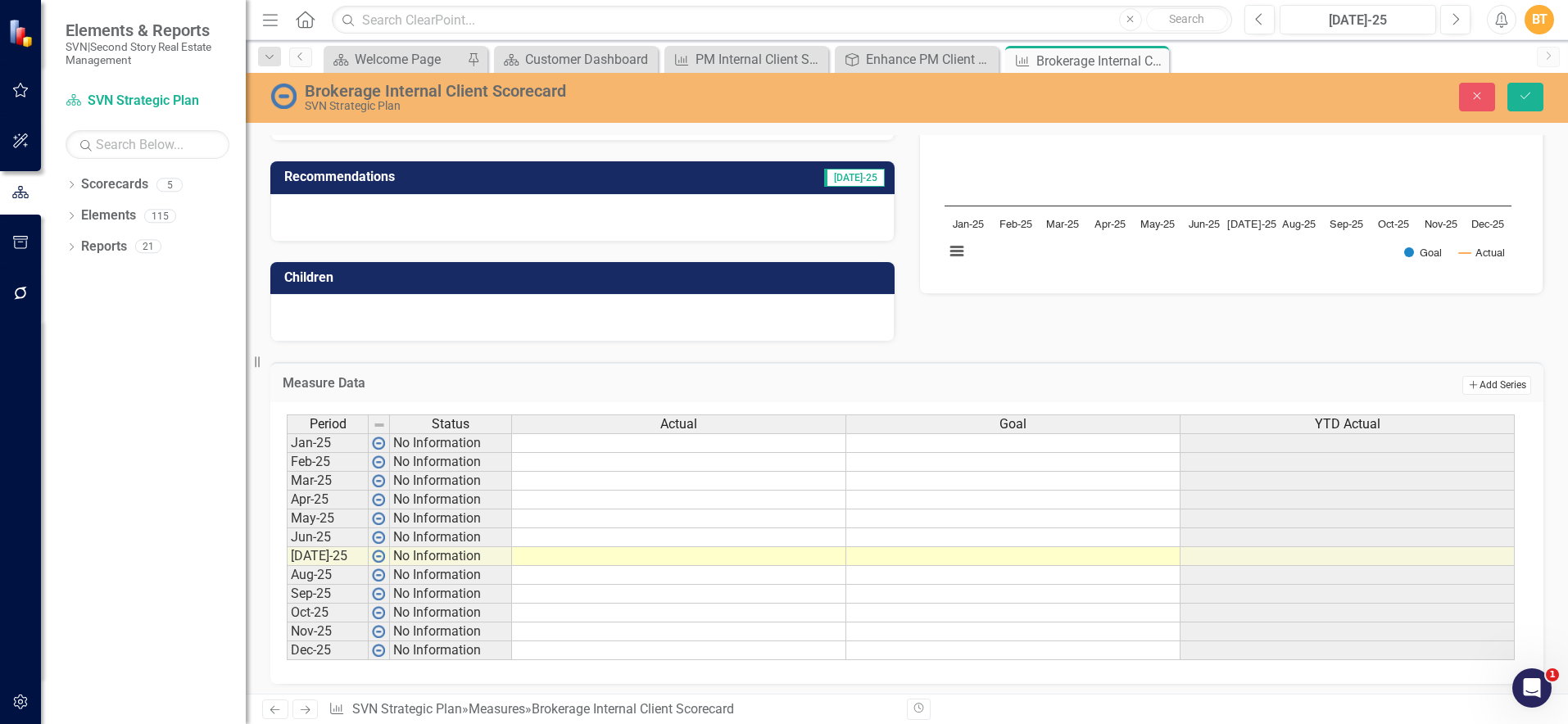
click at [1507, 385] on button "Add Add Series" at bounding box center [1496, 384] width 69 height 18
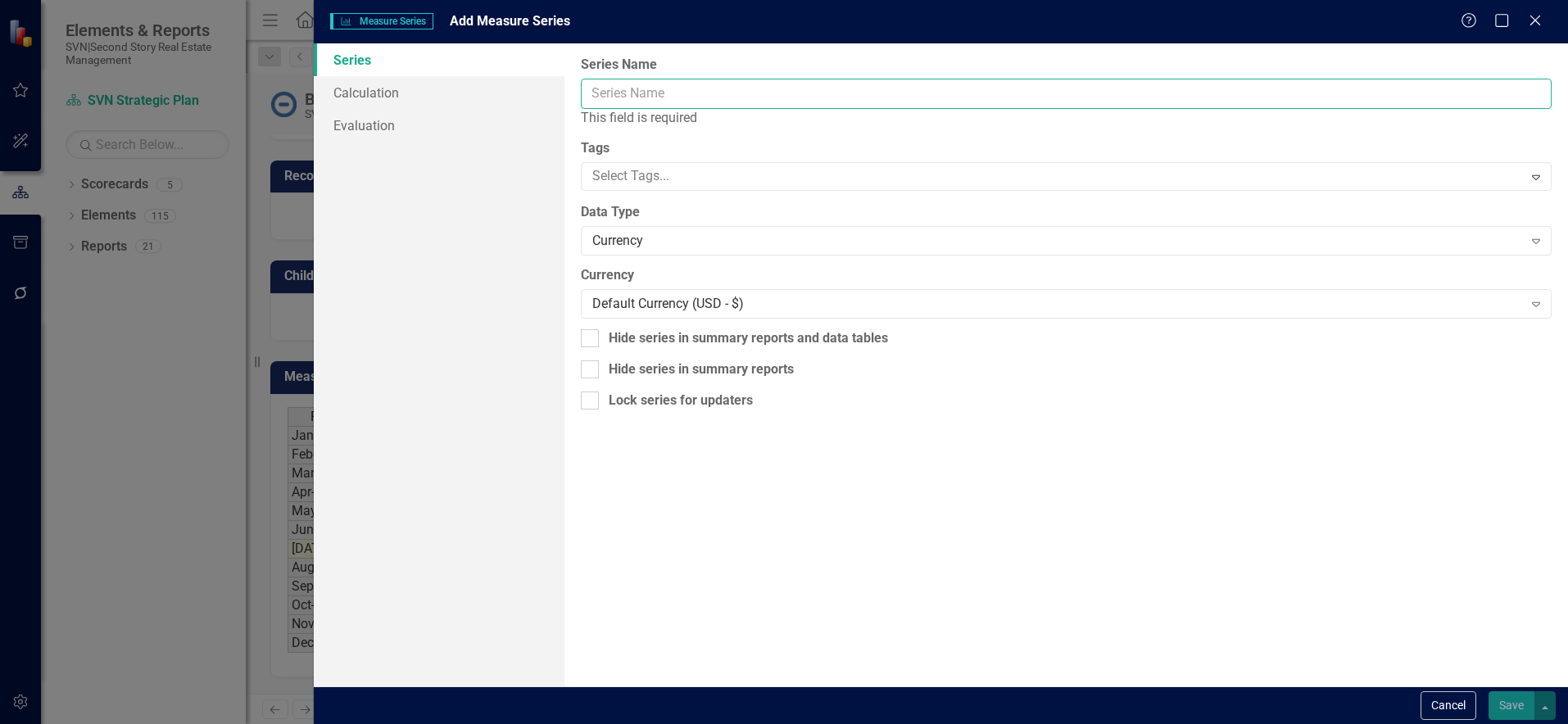
click at [704, 95] on input "Series Name" at bounding box center [1066, 93] width 971 height 31
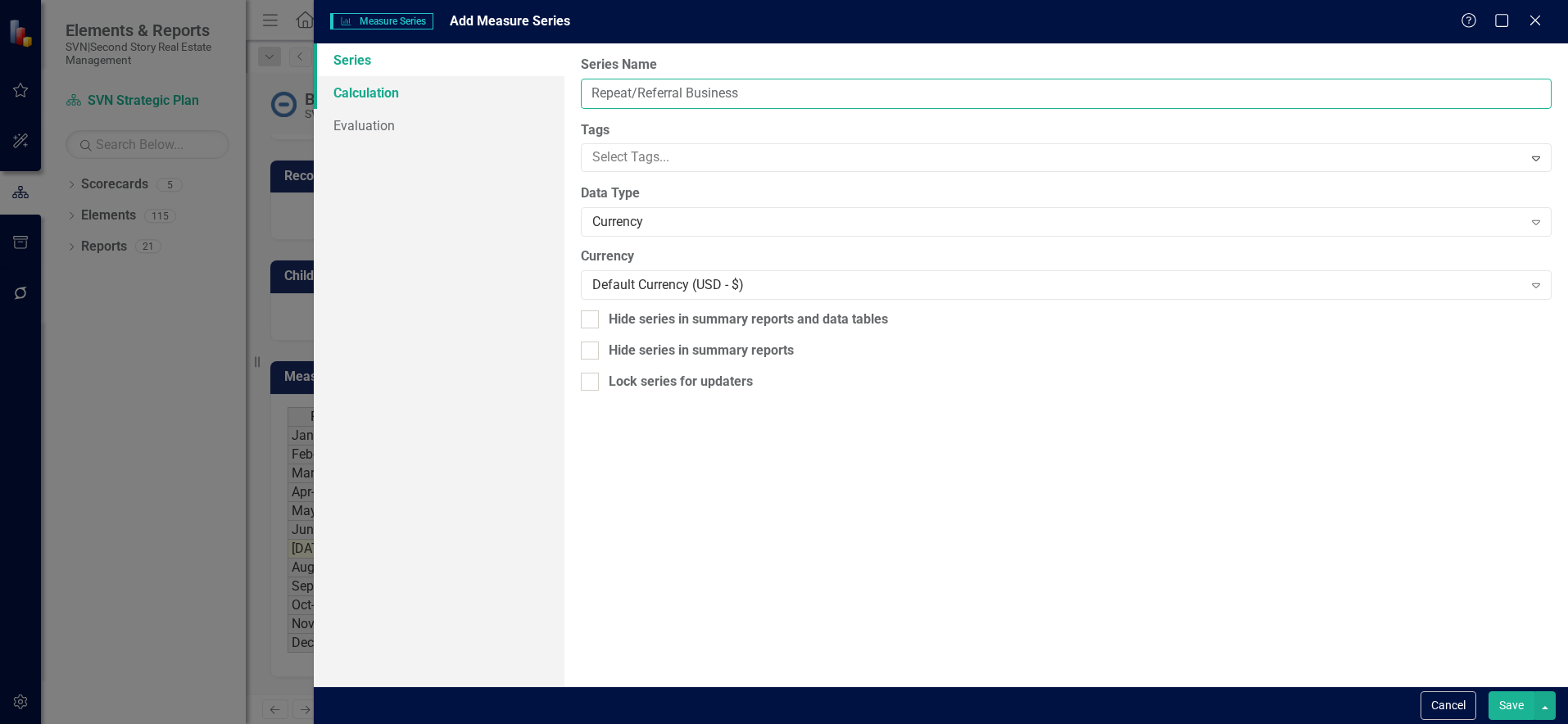
type input "Repeat/Referral Business"
click at [436, 98] on link "Calculation" at bounding box center [439, 93] width 251 height 32
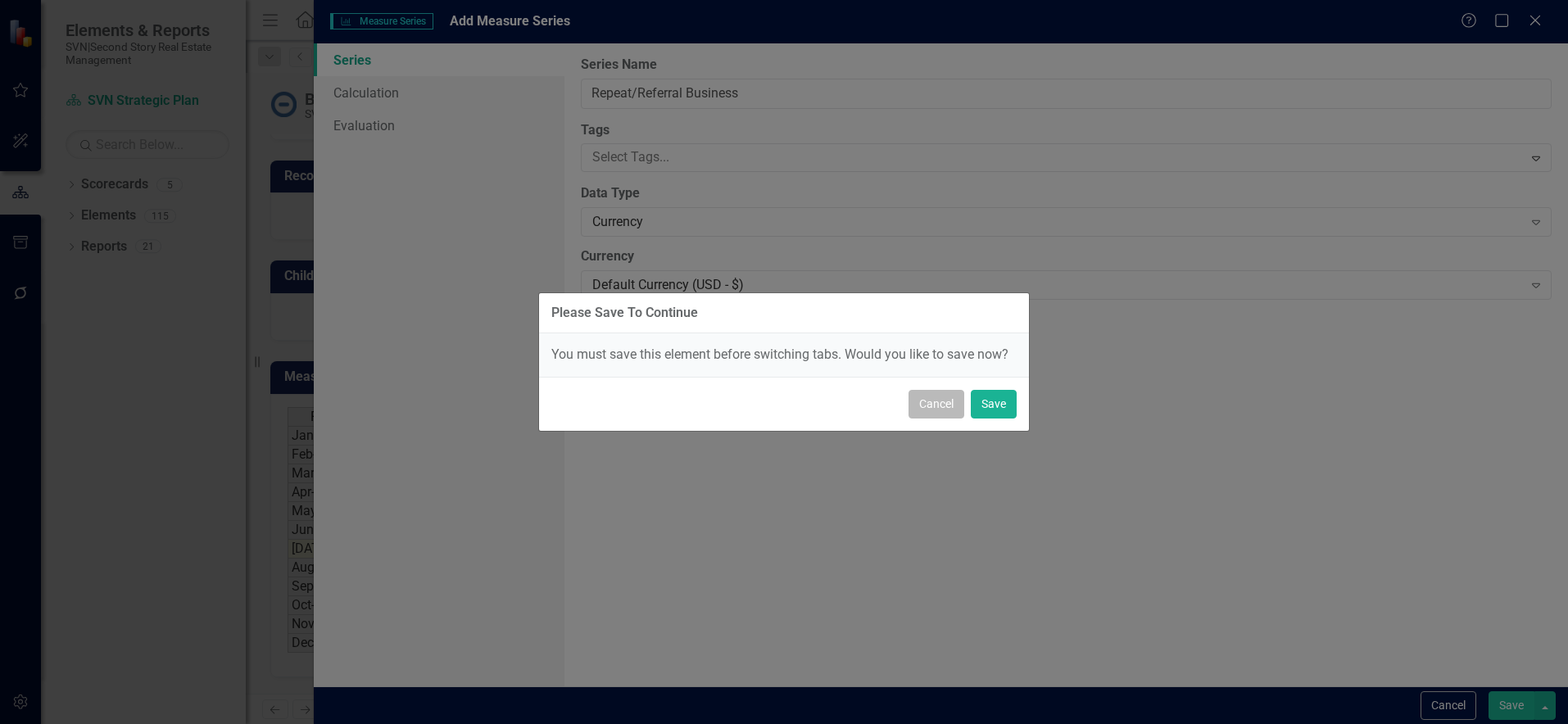
click at [926, 407] on button "Cancel" at bounding box center [936, 404] width 55 height 29
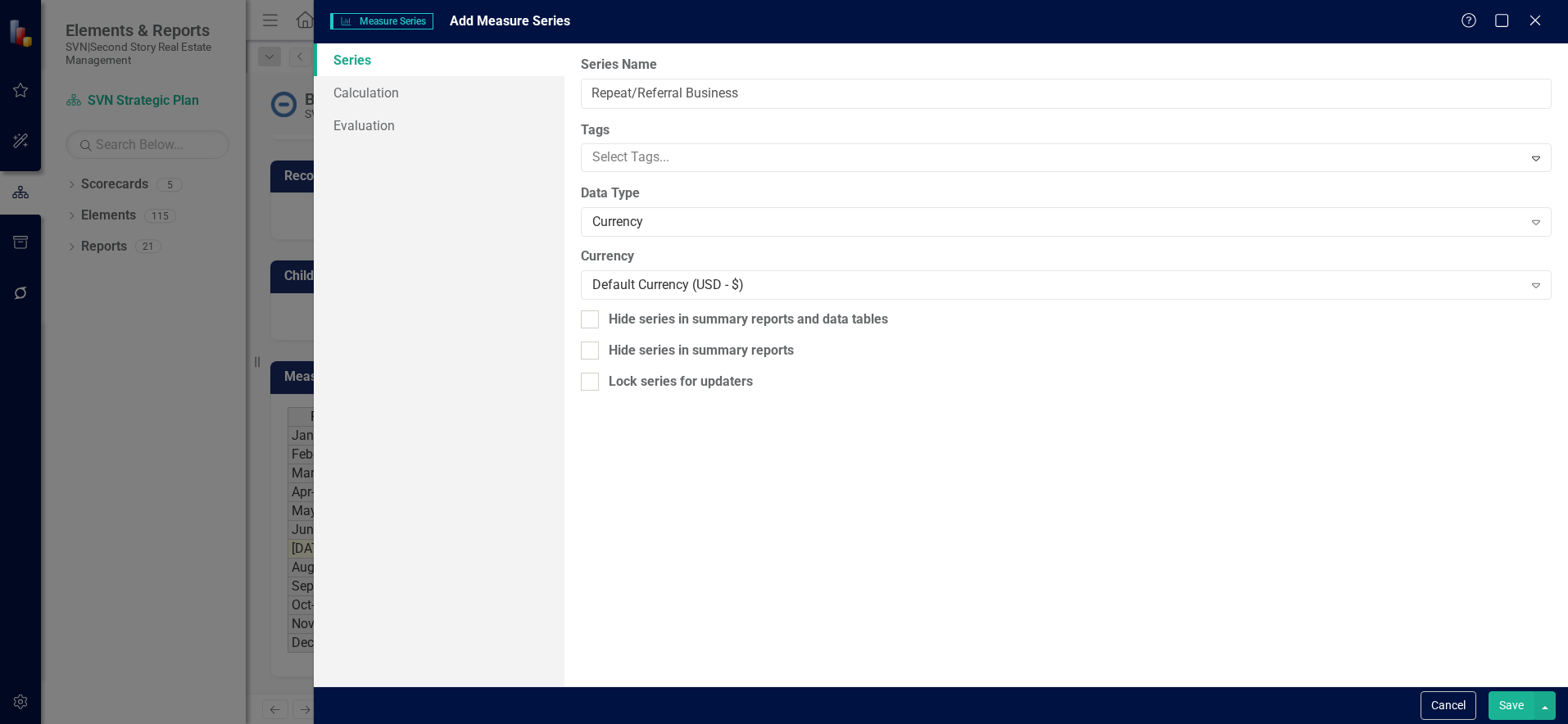
click at [1516, 707] on button "Save" at bounding box center [1512, 705] width 46 height 29
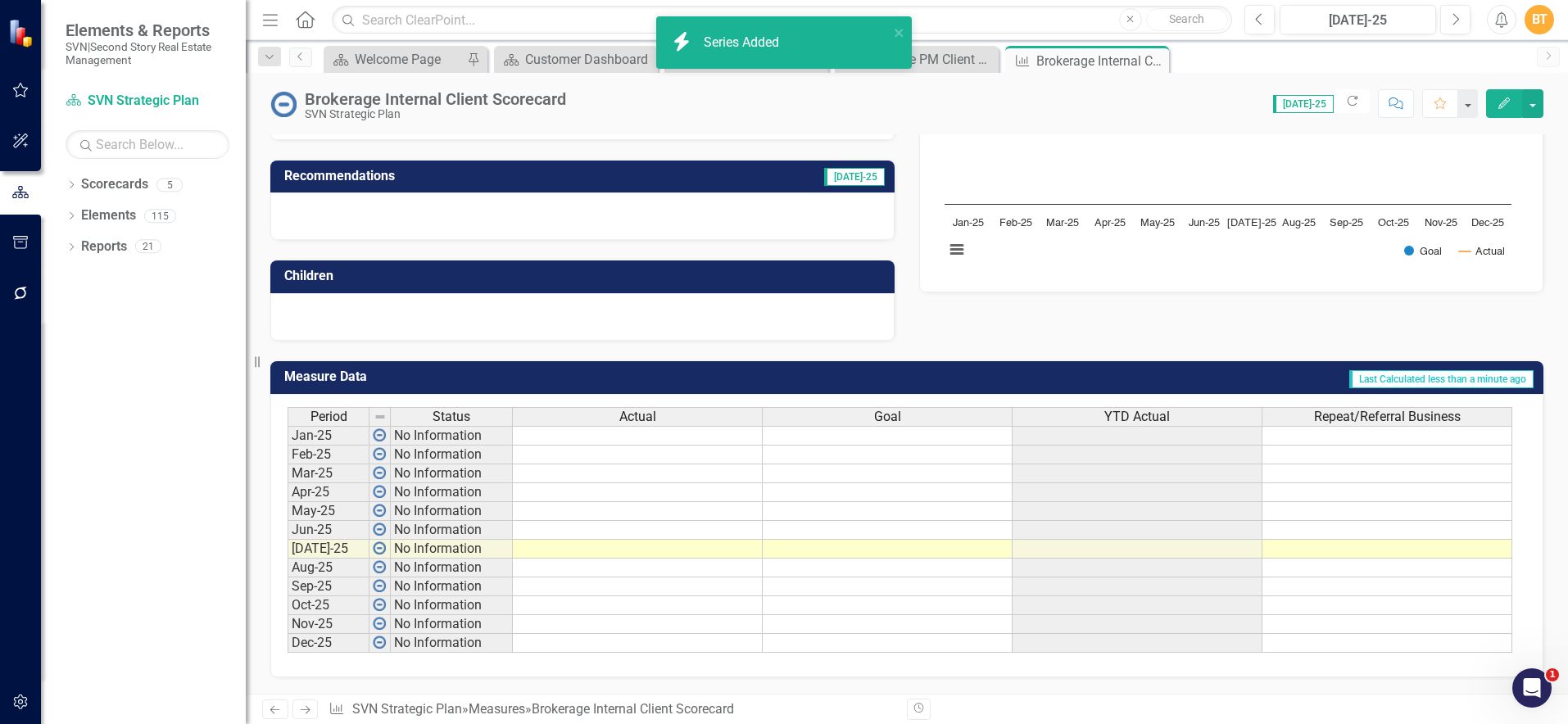
click at [1269, 383] on td "Last Calculated less than a minute ago" at bounding box center [1101, 379] width 866 height 27
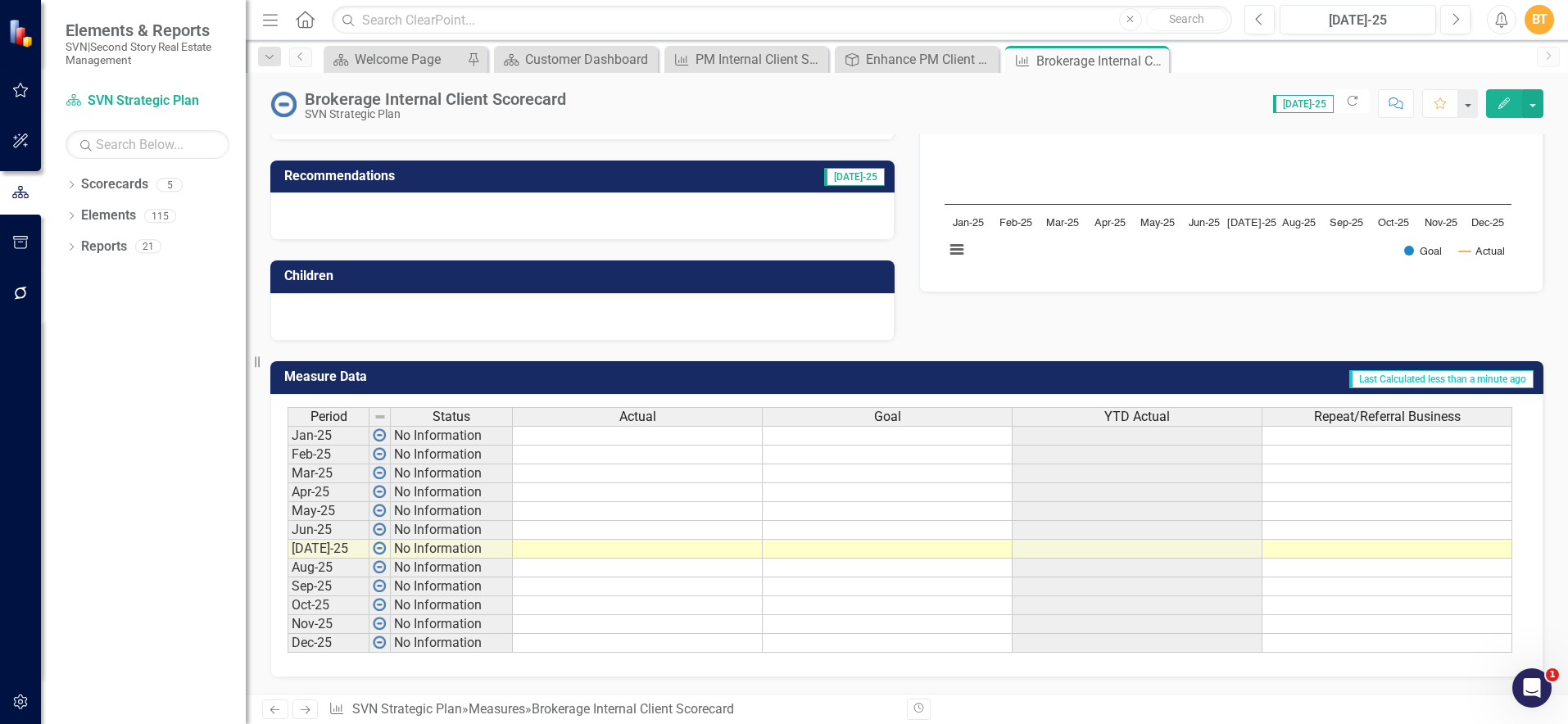
click at [1269, 383] on td "Last Calculated less than a minute ago" at bounding box center [1101, 379] width 866 height 27
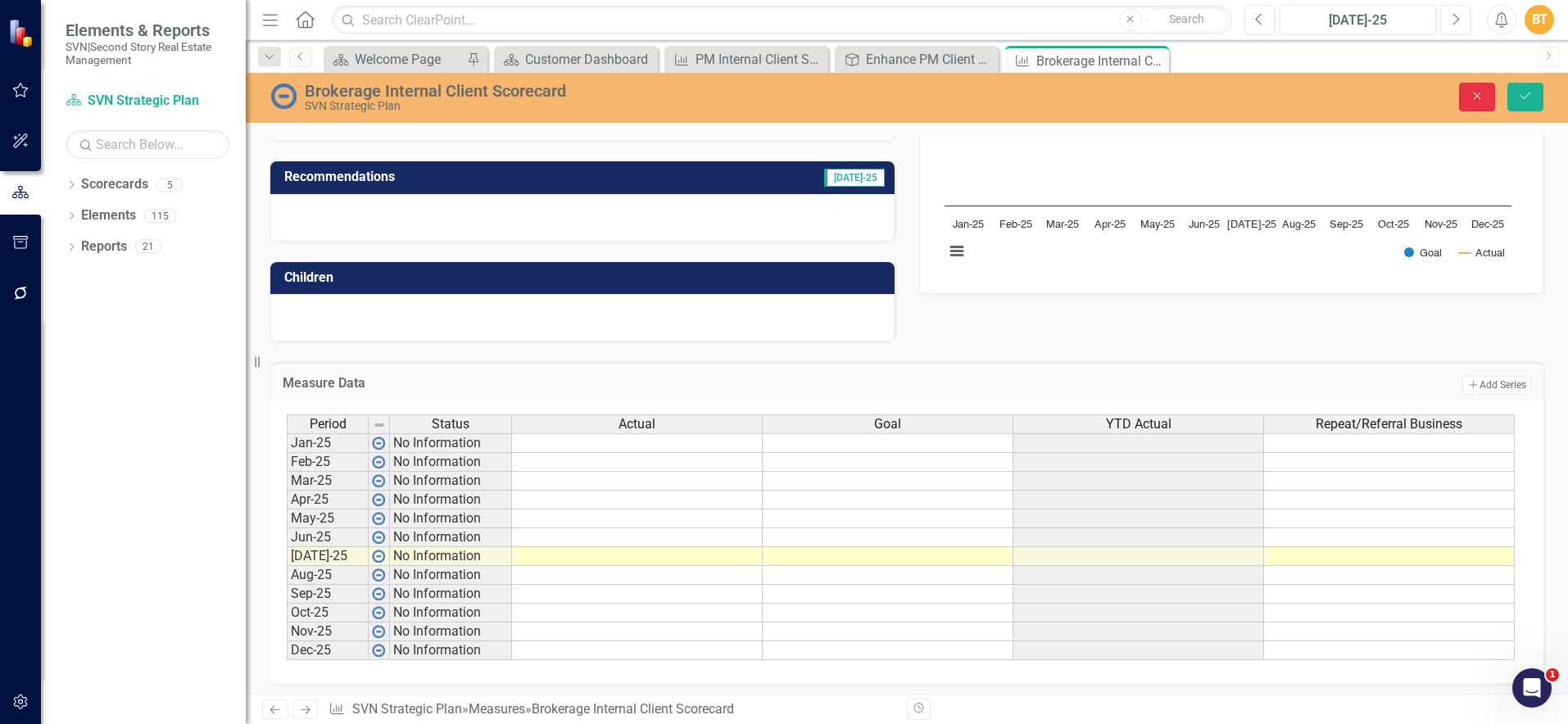
click at [1480, 94] on icon "Close" at bounding box center [1476, 95] width 14 height 11
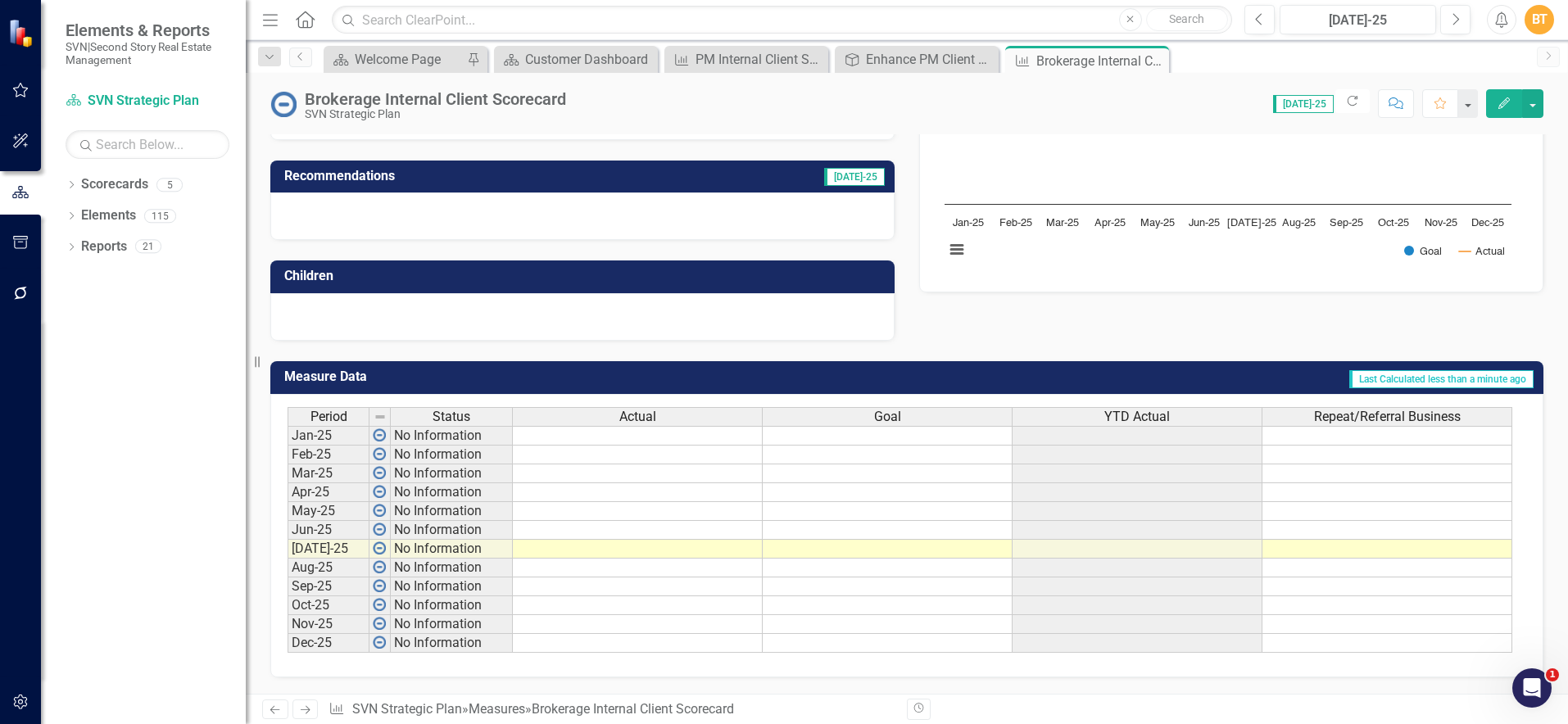
click at [1276, 387] on td "Last Calculated less than a minute ago" at bounding box center [1101, 379] width 866 height 27
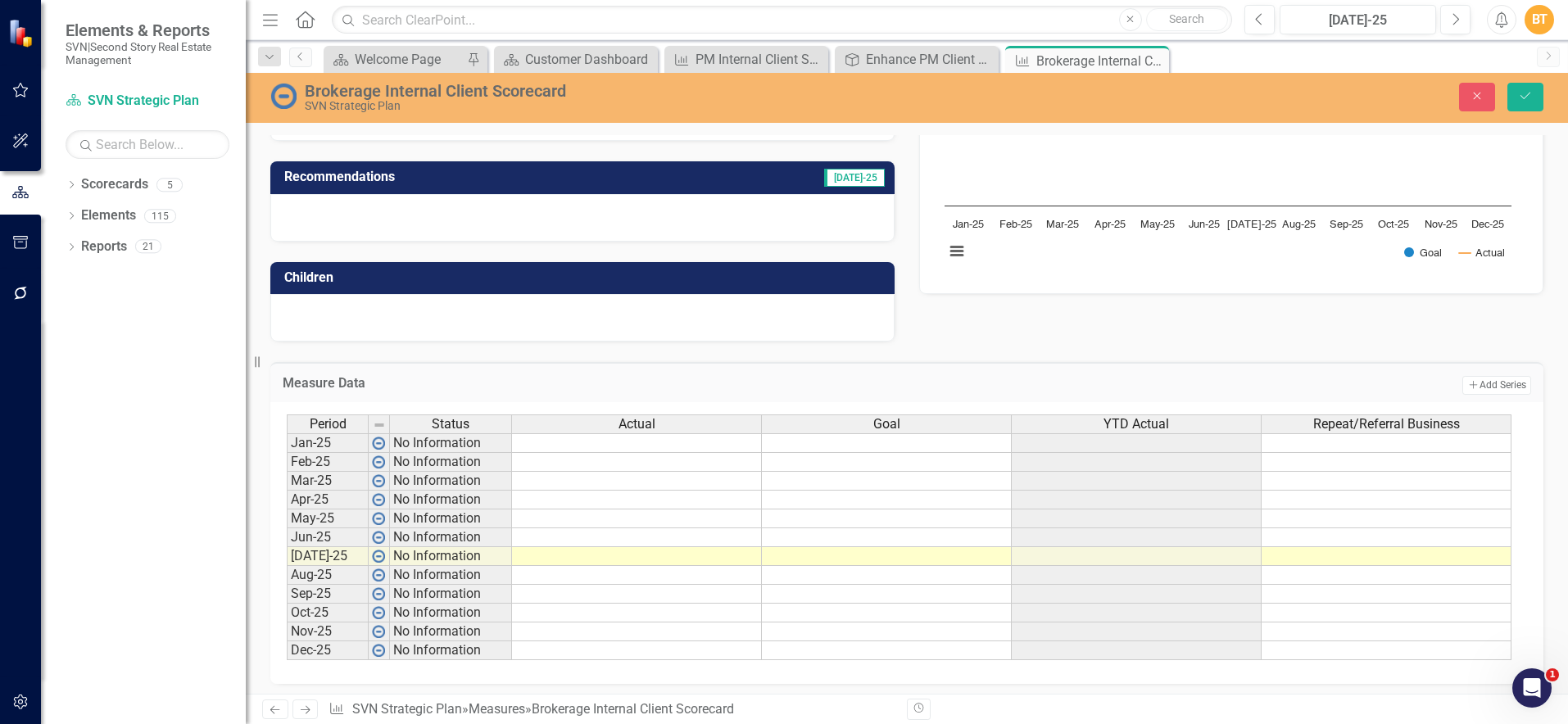
click at [1276, 387] on td "Add Add Series" at bounding box center [1246, 384] width 569 height 21
click at [1470, 387] on button "Add Add Series" at bounding box center [1496, 384] width 69 height 18
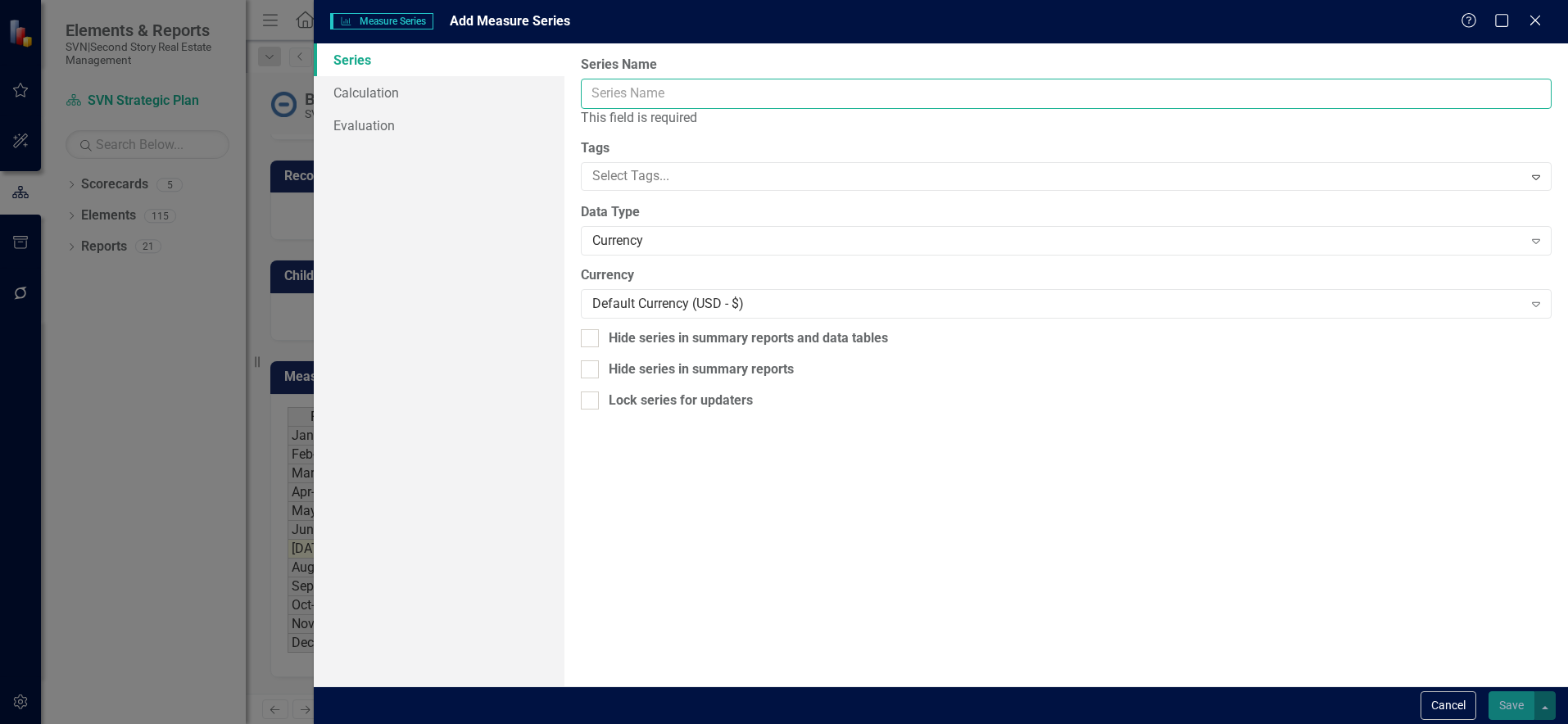
click at [627, 87] on input "Series Name" at bounding box center [1066, 93] width 971 height 31
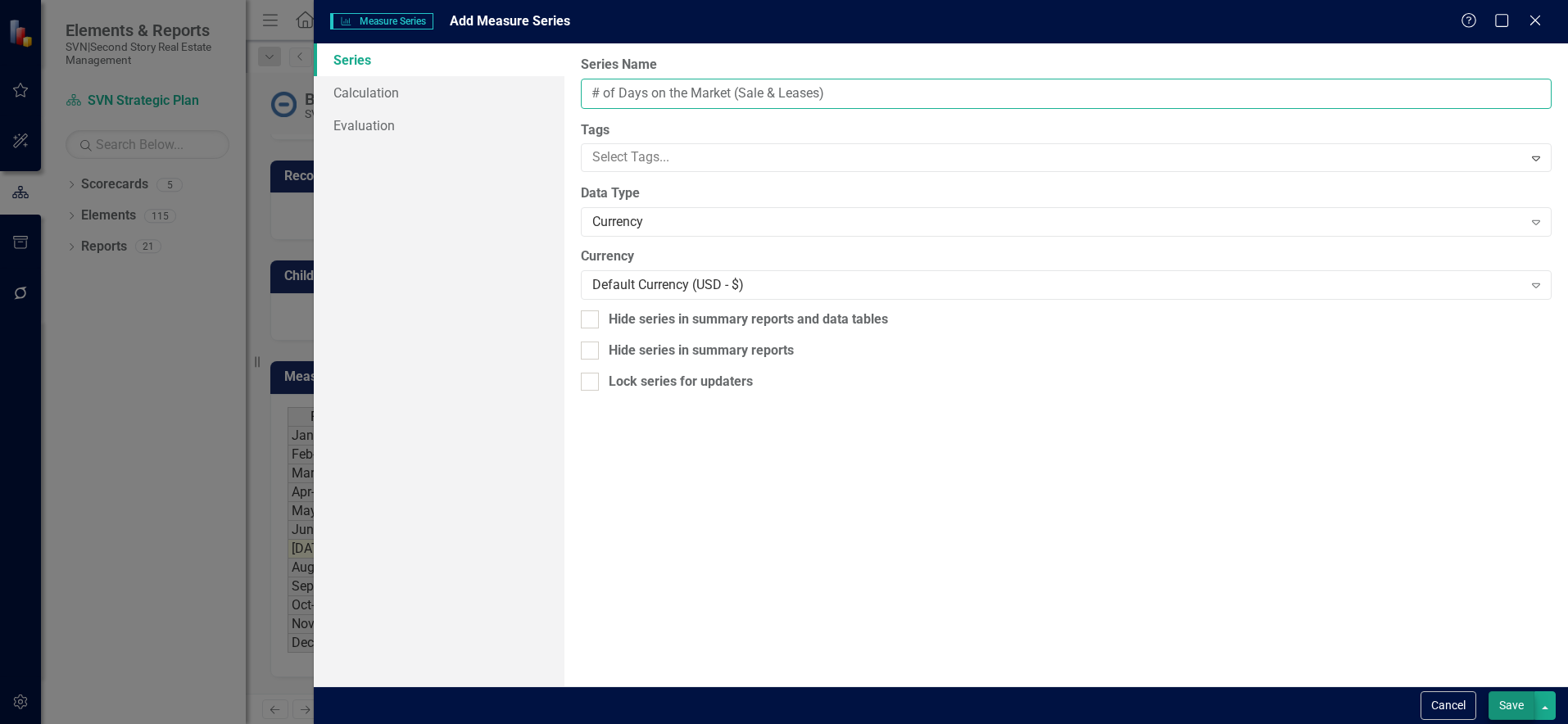
type input "# of Days on the Market (Sale & Leases)"
click at [1495, 707] on button "Save" at bounding box center [1512, 705] width 46 height 29
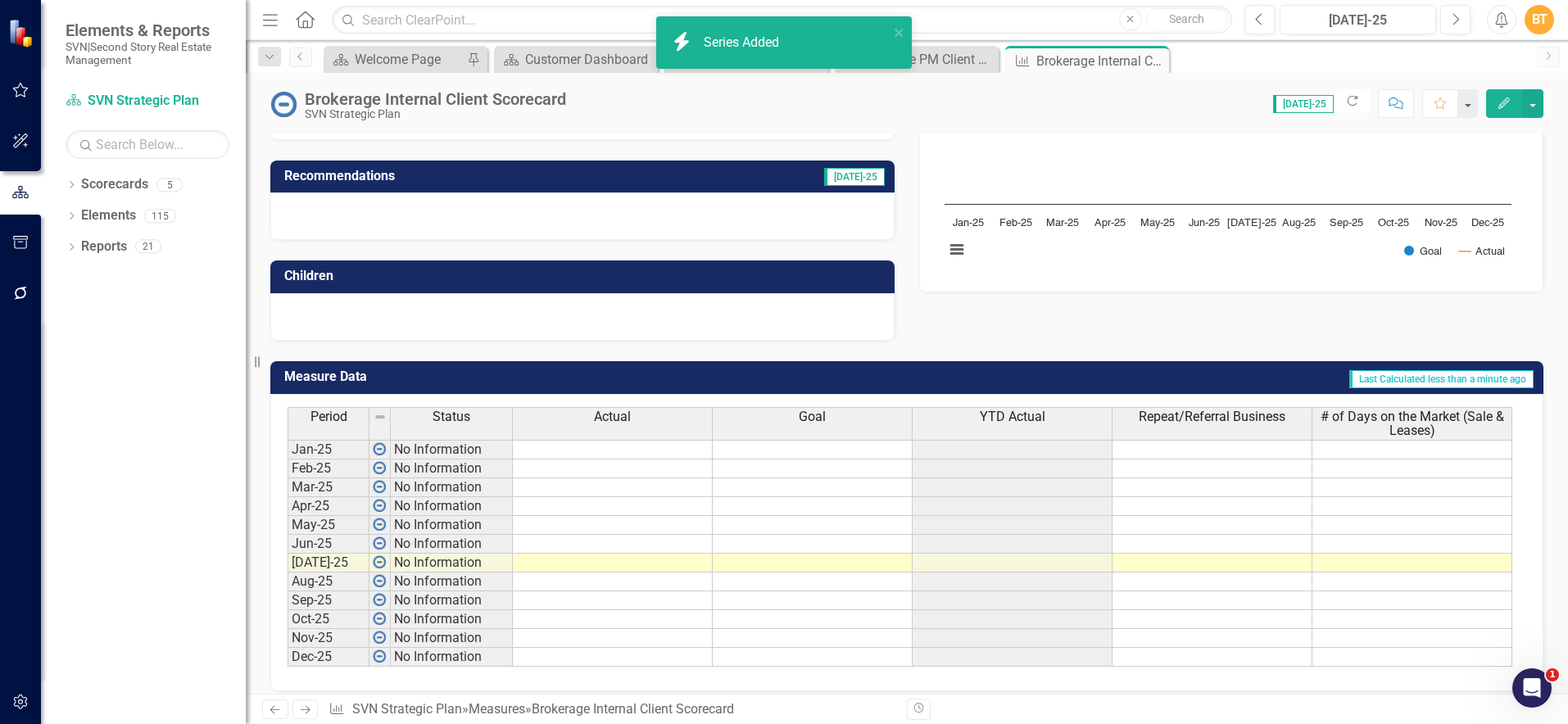
click at [1237, 383] on td "Last Calculated less than a minute ago" at bounding box center [1101, 379] width 866 height 27
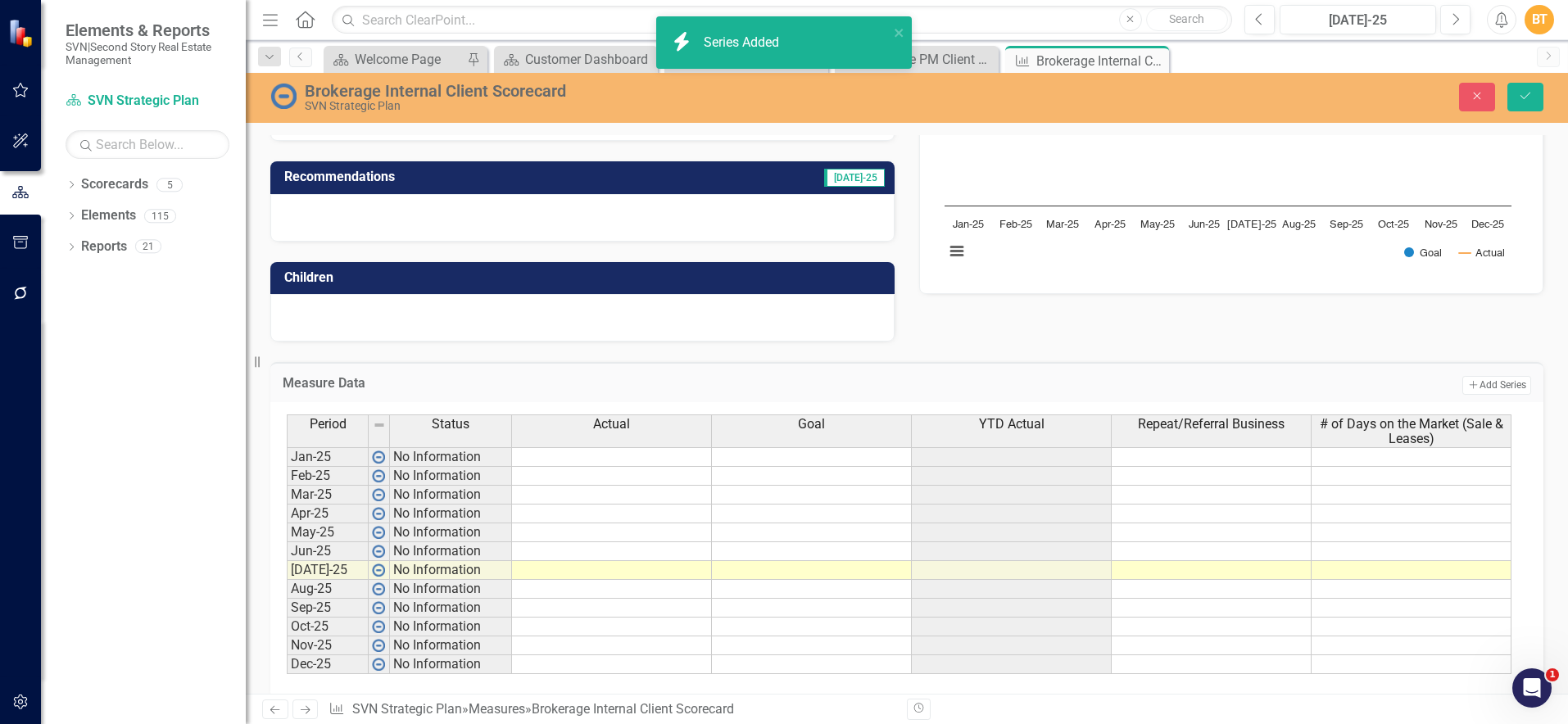
click at [1237, 383] on td "Add Add Series" at bounding box center [1246, 384] width 569 height 21
click at [1464, 382] on button "Add Add Series" at bounding box center [1496, 384] width 69 height 18
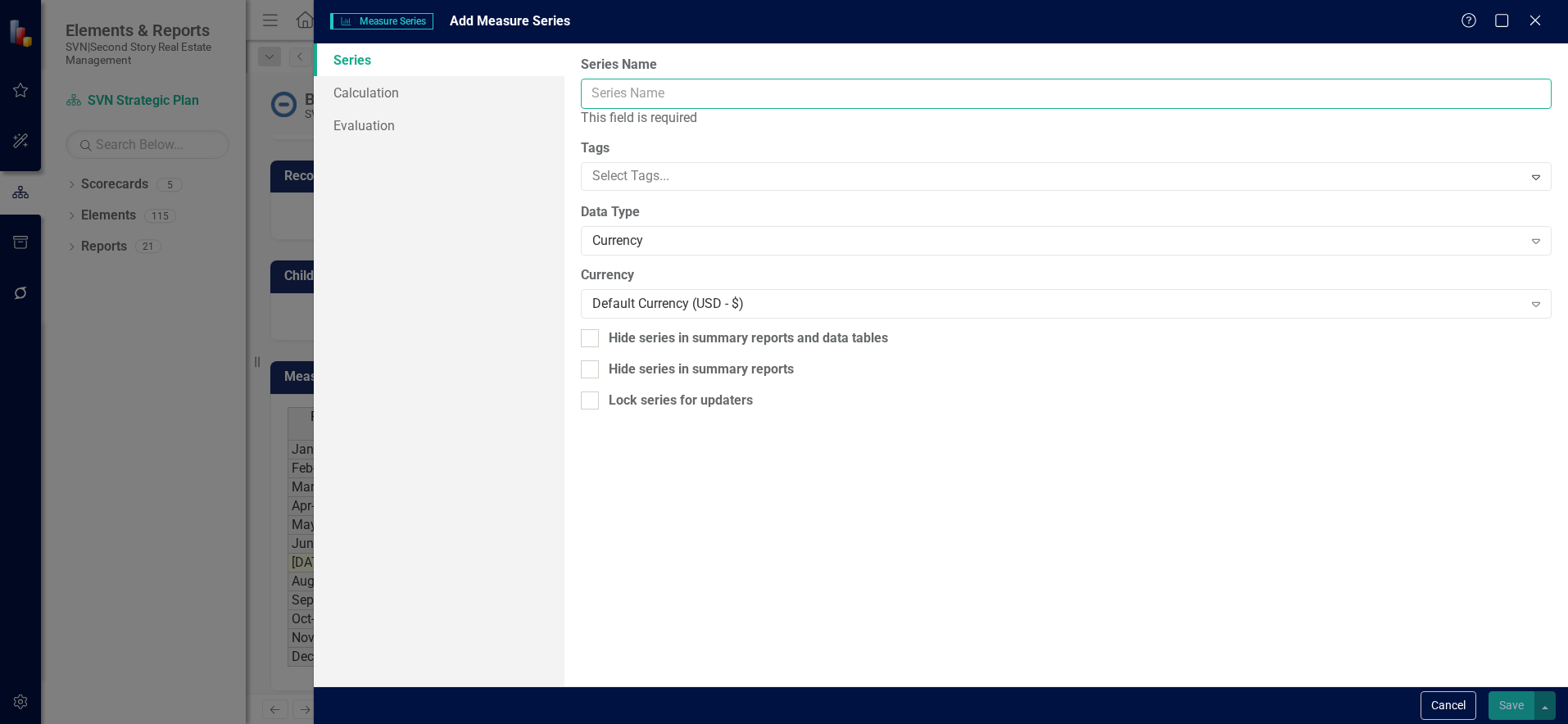
click at [625, 93] on input "Series Name" at bounding box center [1066, 93] width 971 height 31
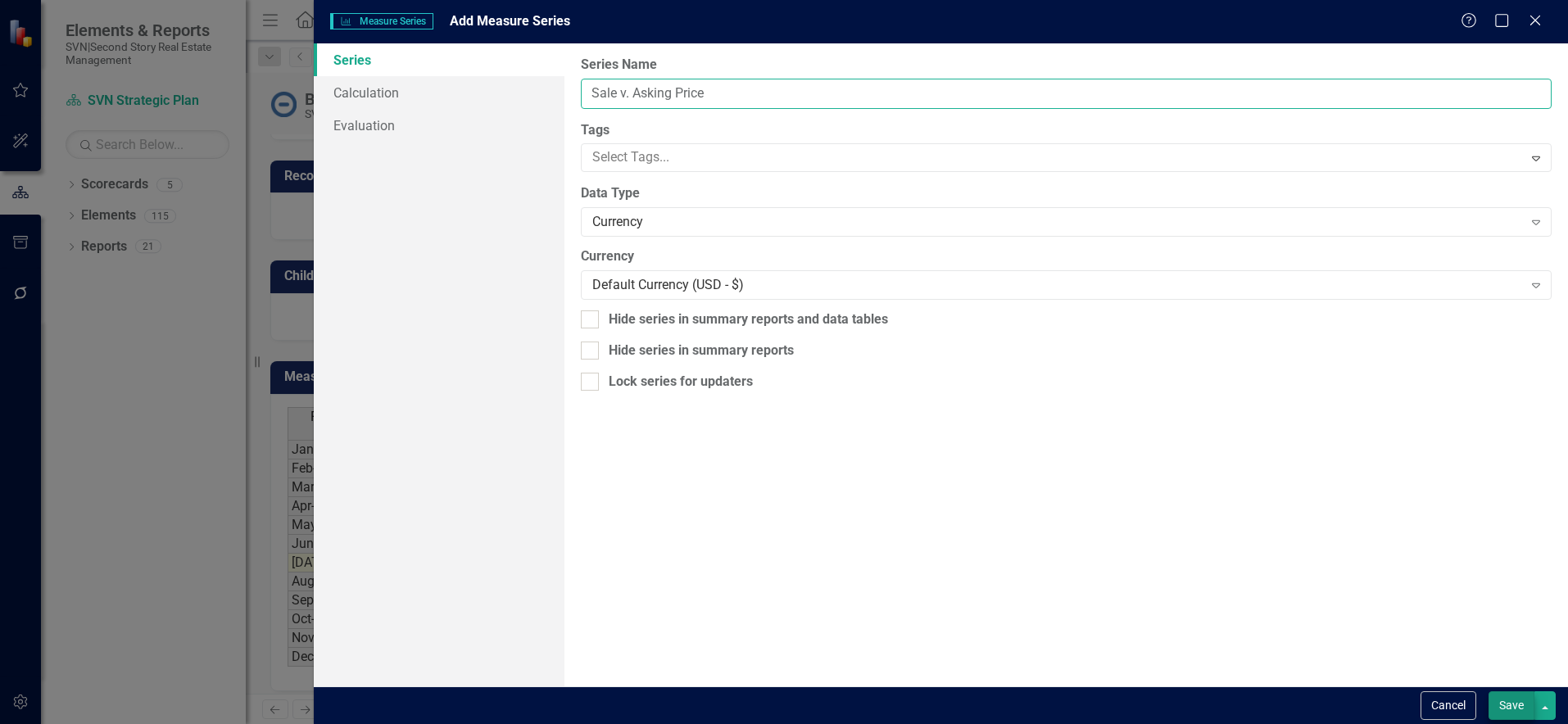
type input "Sale v. Asking Price"
click at [1510, 708] on button "Save" at bounding box center [1512, 705] width 46 height 29
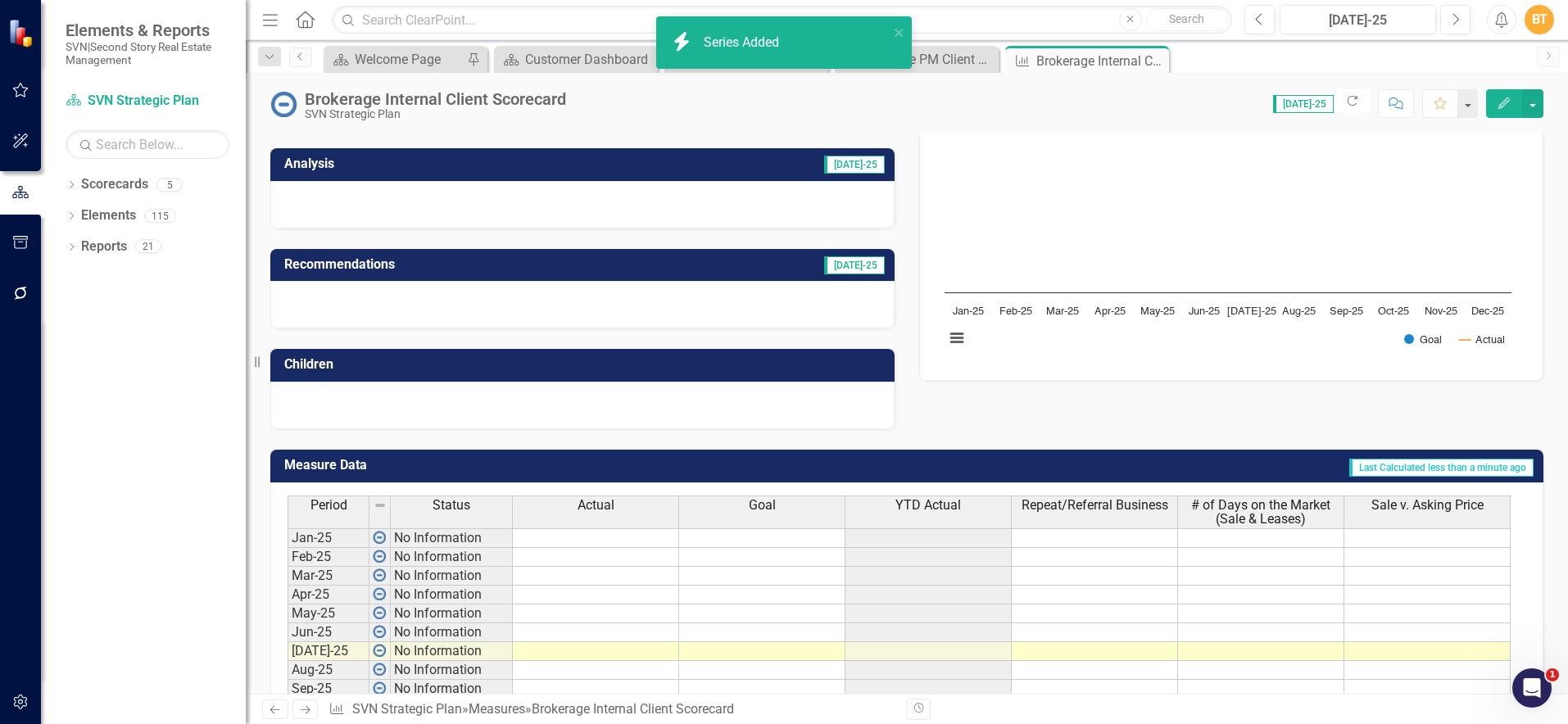
scroll to position [0, 0]
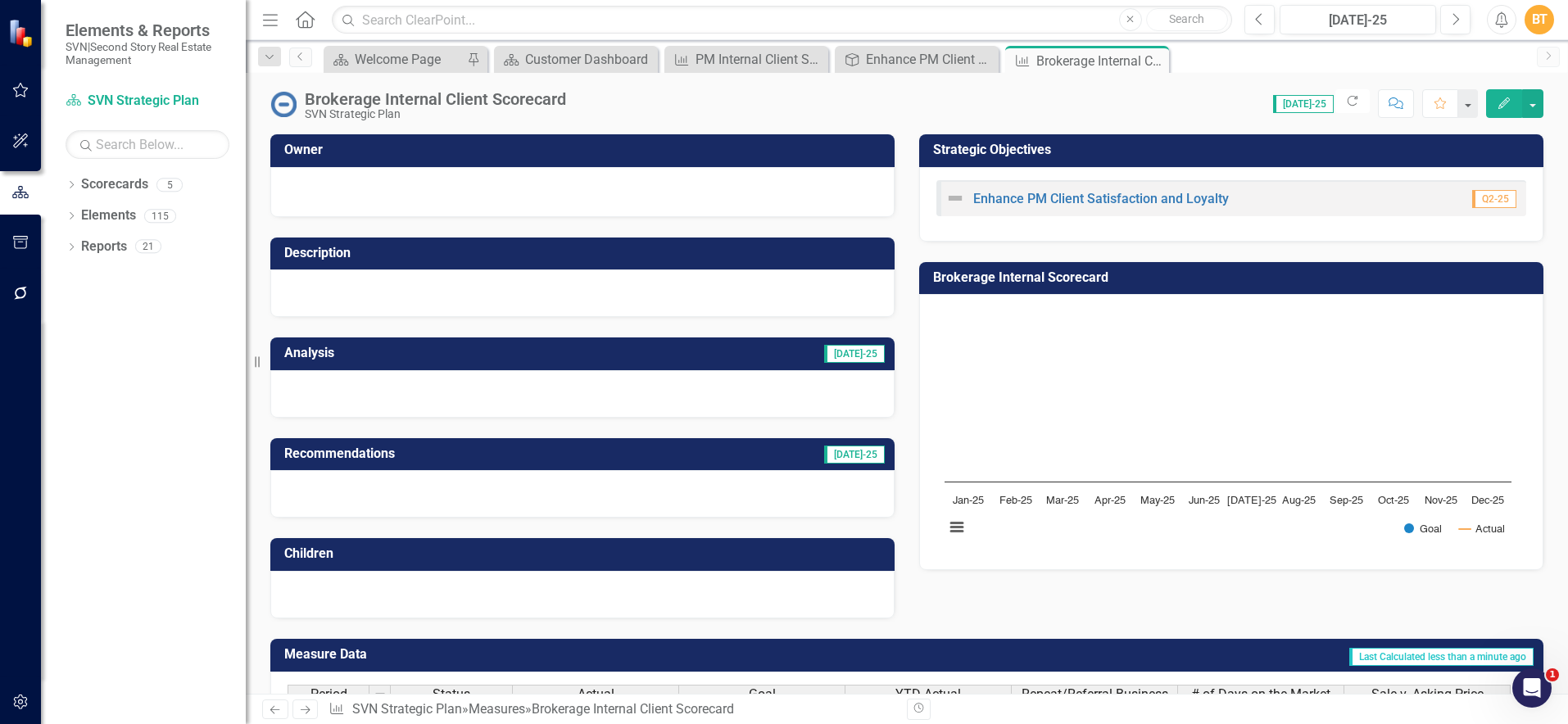
click at [1515, 107] on button "Edit" at bounding box center [1504, 104] width 36 height 29
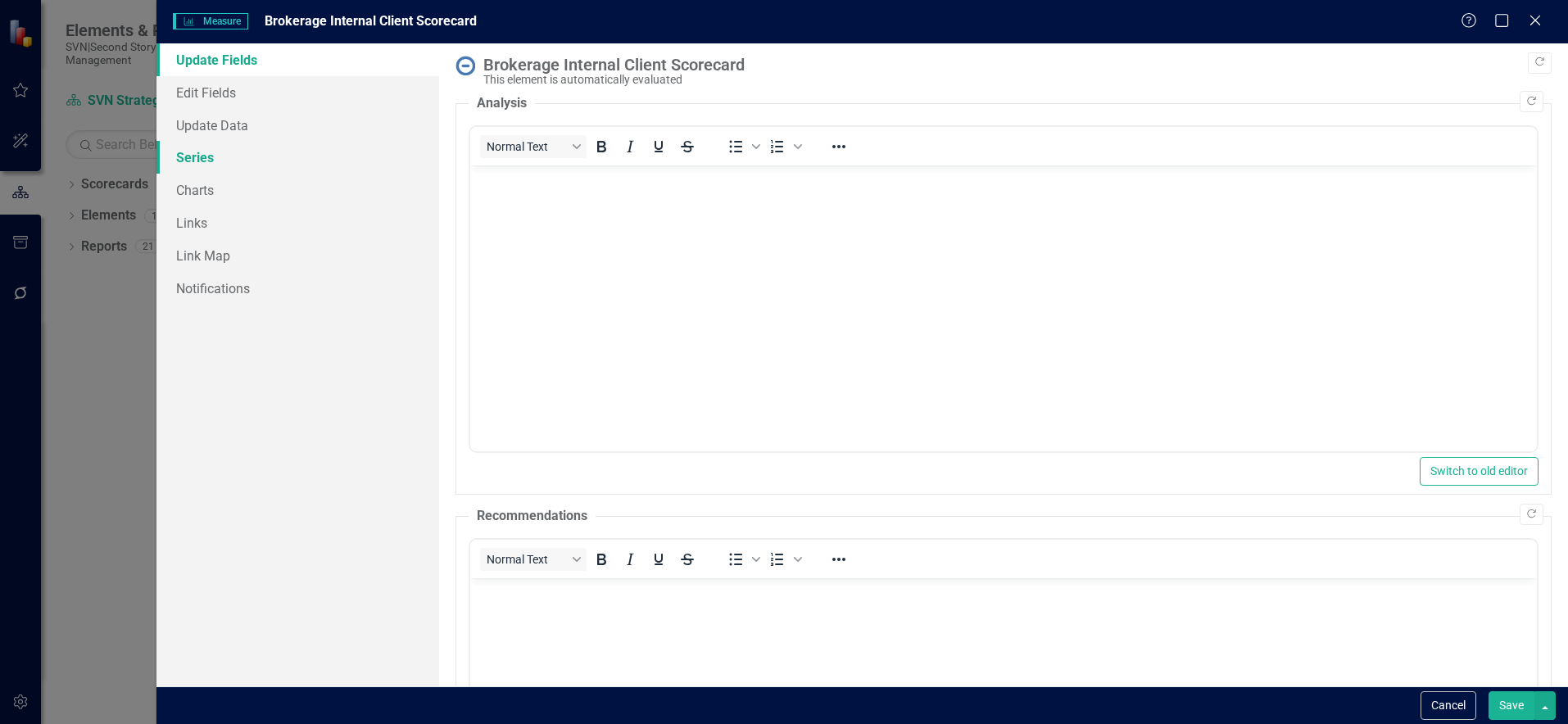
click at [282, 167] on link "Series" at bounding box center [298, 157] width 282 height 32
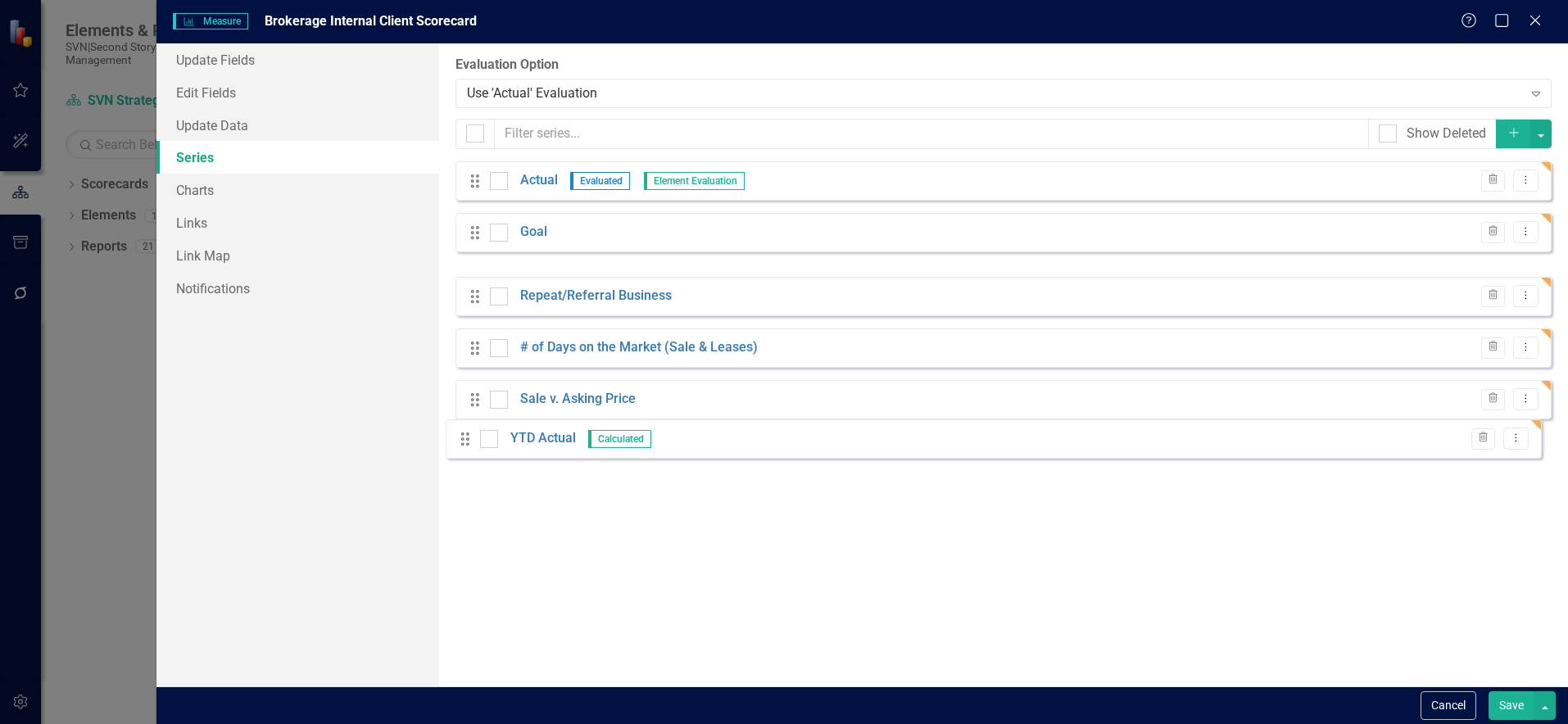
drag, startPoint x: 470, startPoint y: 284, endPoint x: 461, endPoint y: 440, distance: 156.3
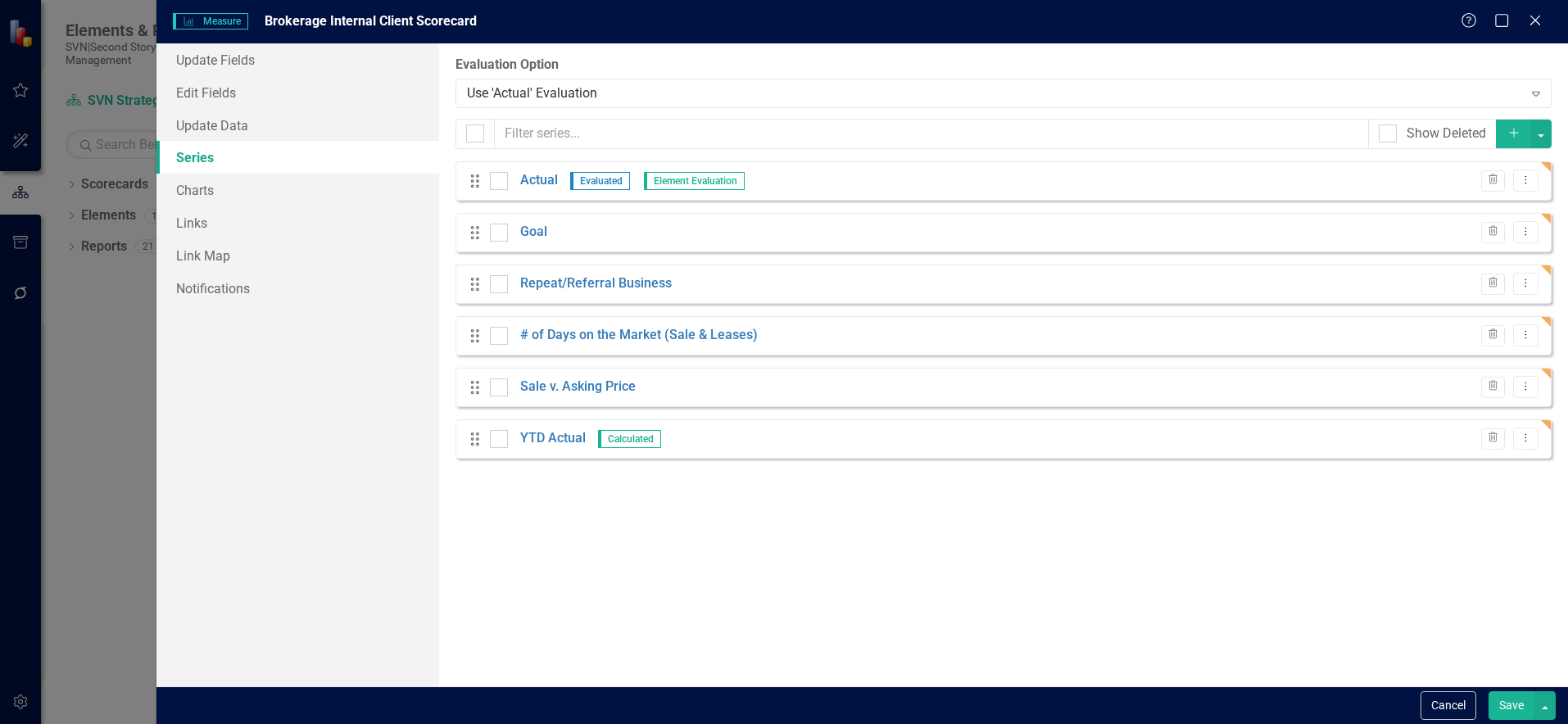
click at [1517, 705] on button "Save" at bounding box center [1512, 705] width 46 height 29
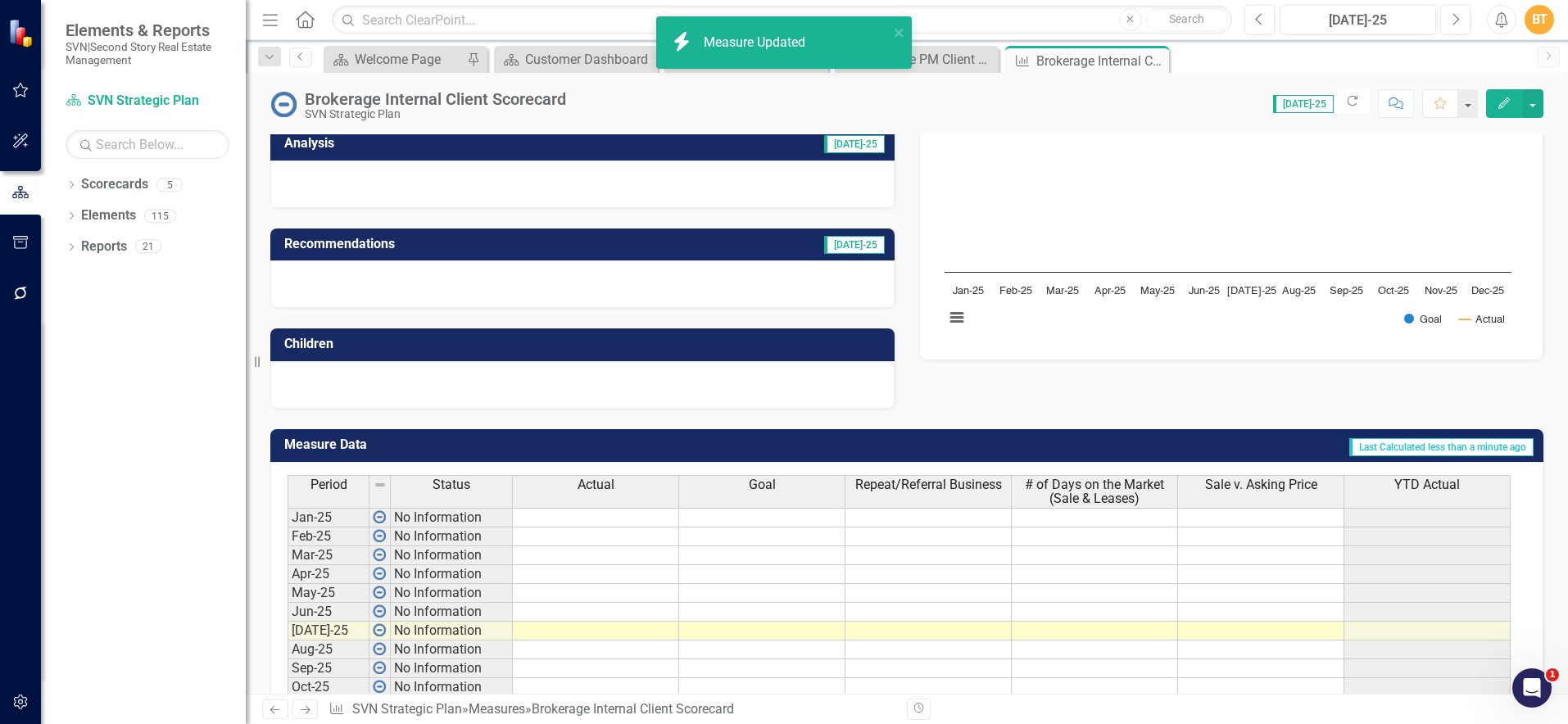
scroll to position [213, 0]
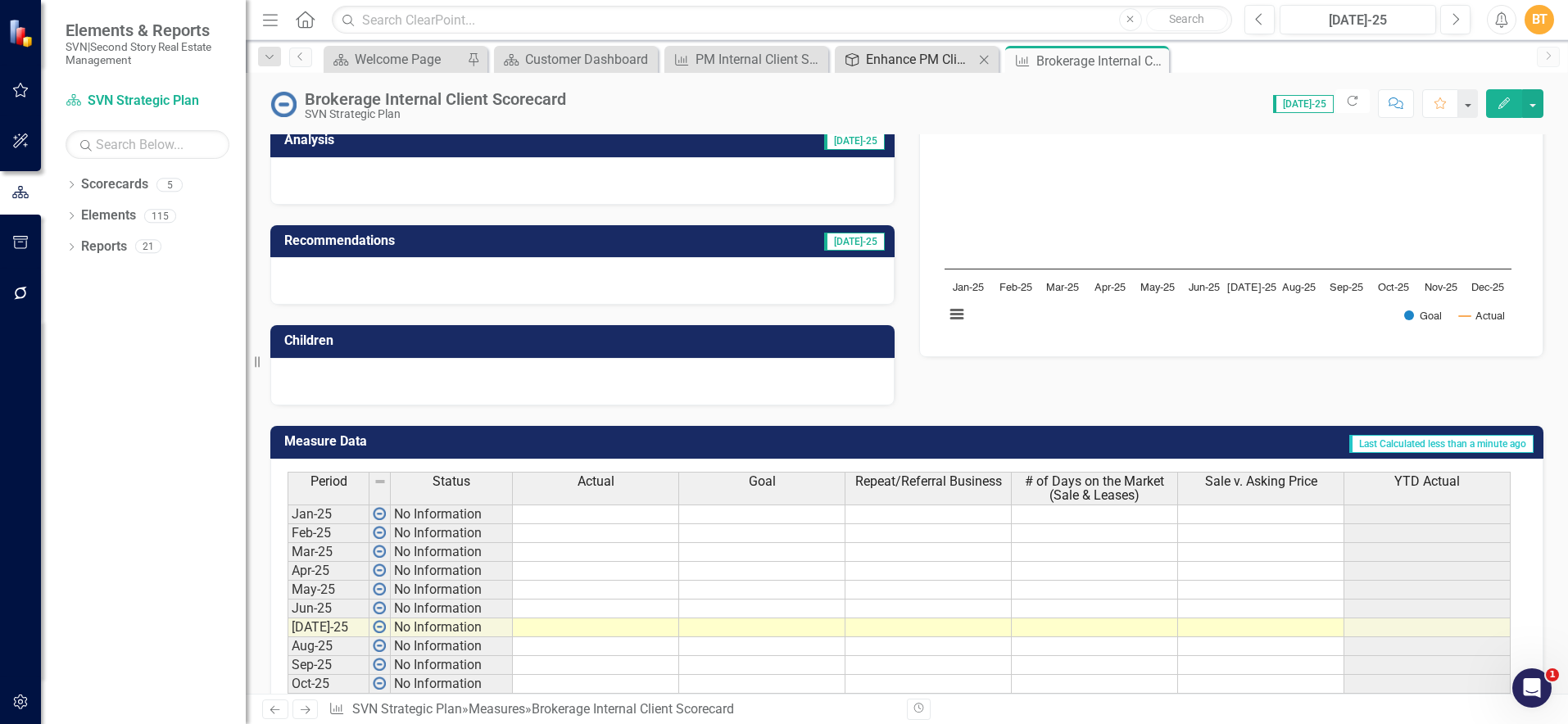
click at [907, 61] on div "Enhance PM Client Satisfaction and Loyalty" at bounding box center [919, 58] width 108 height 20
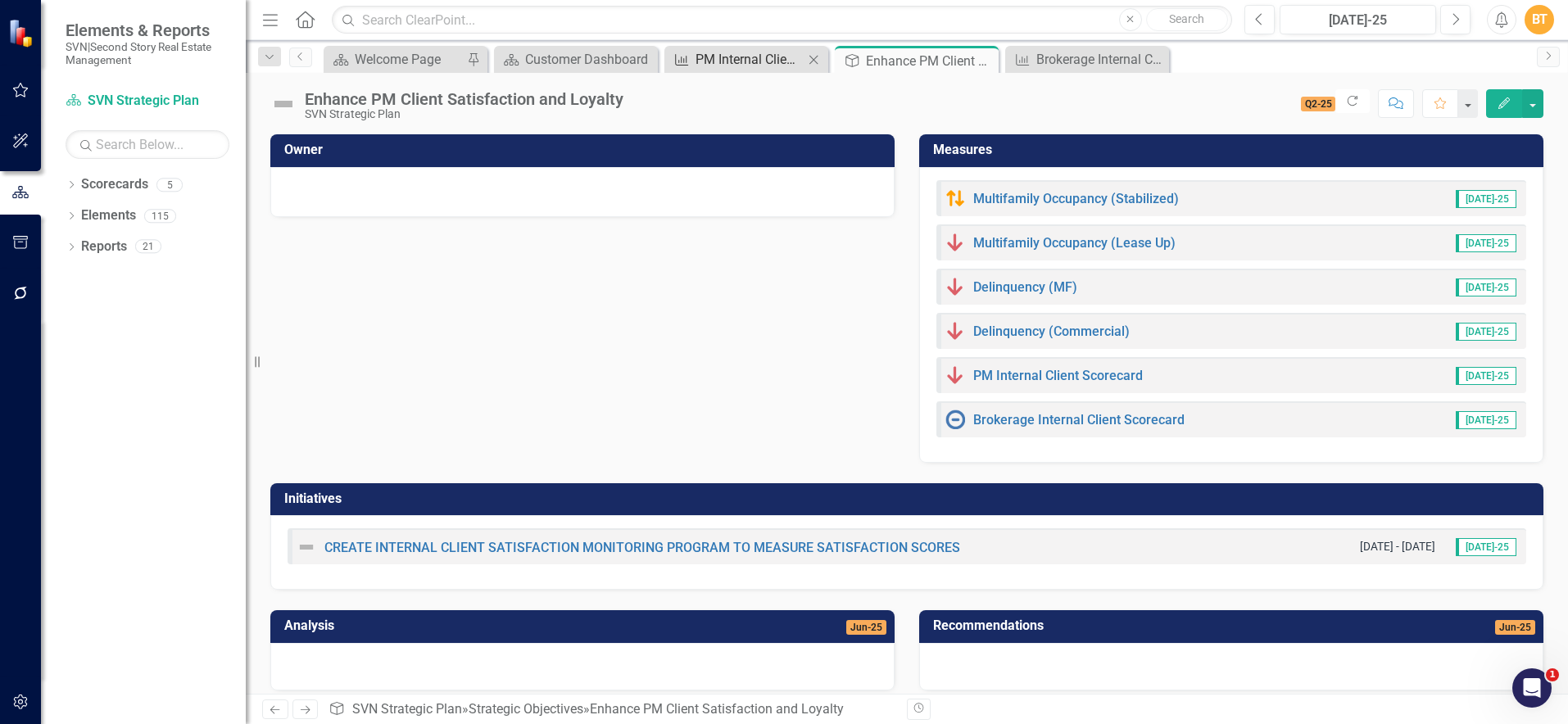
click at [702, 54] on div "PM Internal Client Scorecard" at bounding box center [749, 58] width 108 height 20
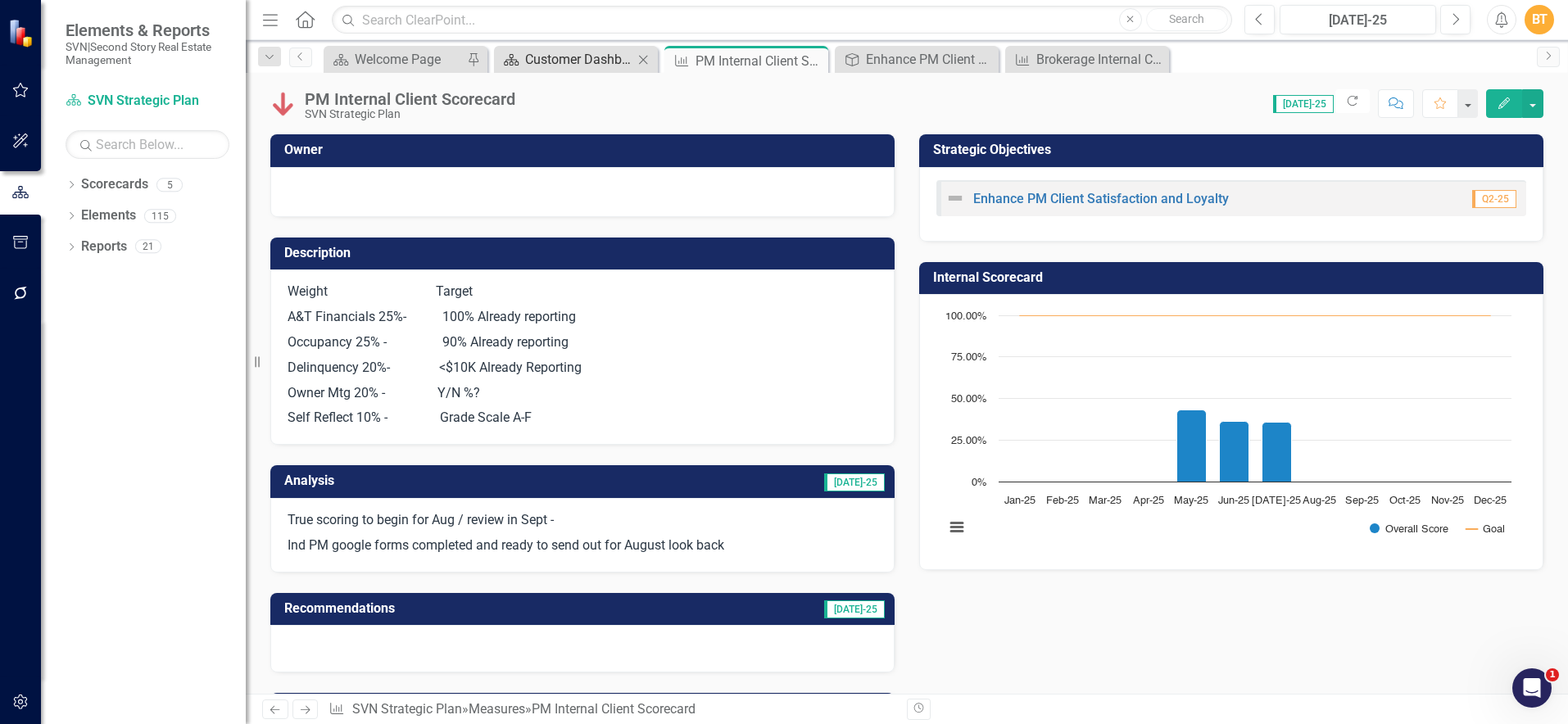
click at [593, 55] on div "Customer Dashboard" at bounding box center [578, 58] width 108 height 20
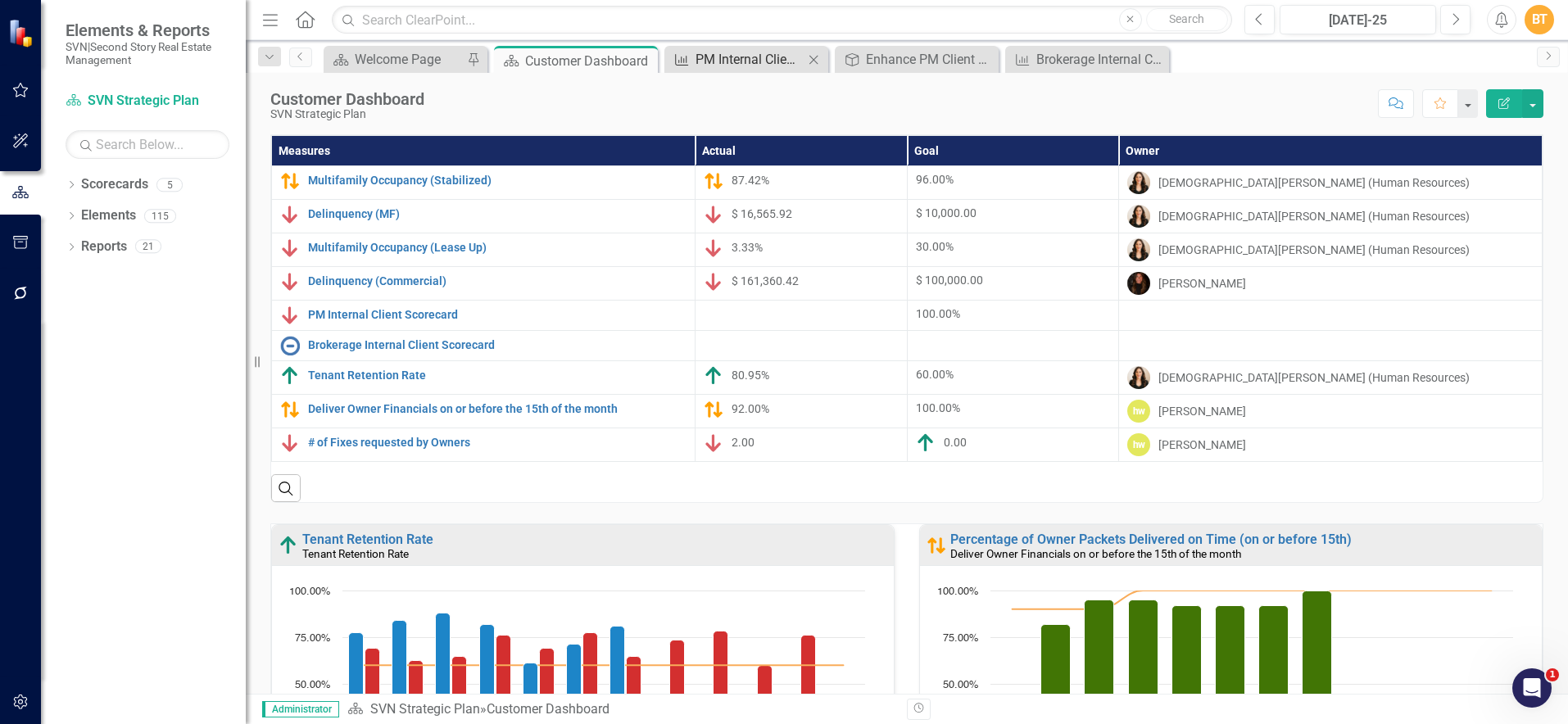
click at [748, 64] on div "PM Internal Client Scorecard" at bounding box center [749, 58] width 108 height 20
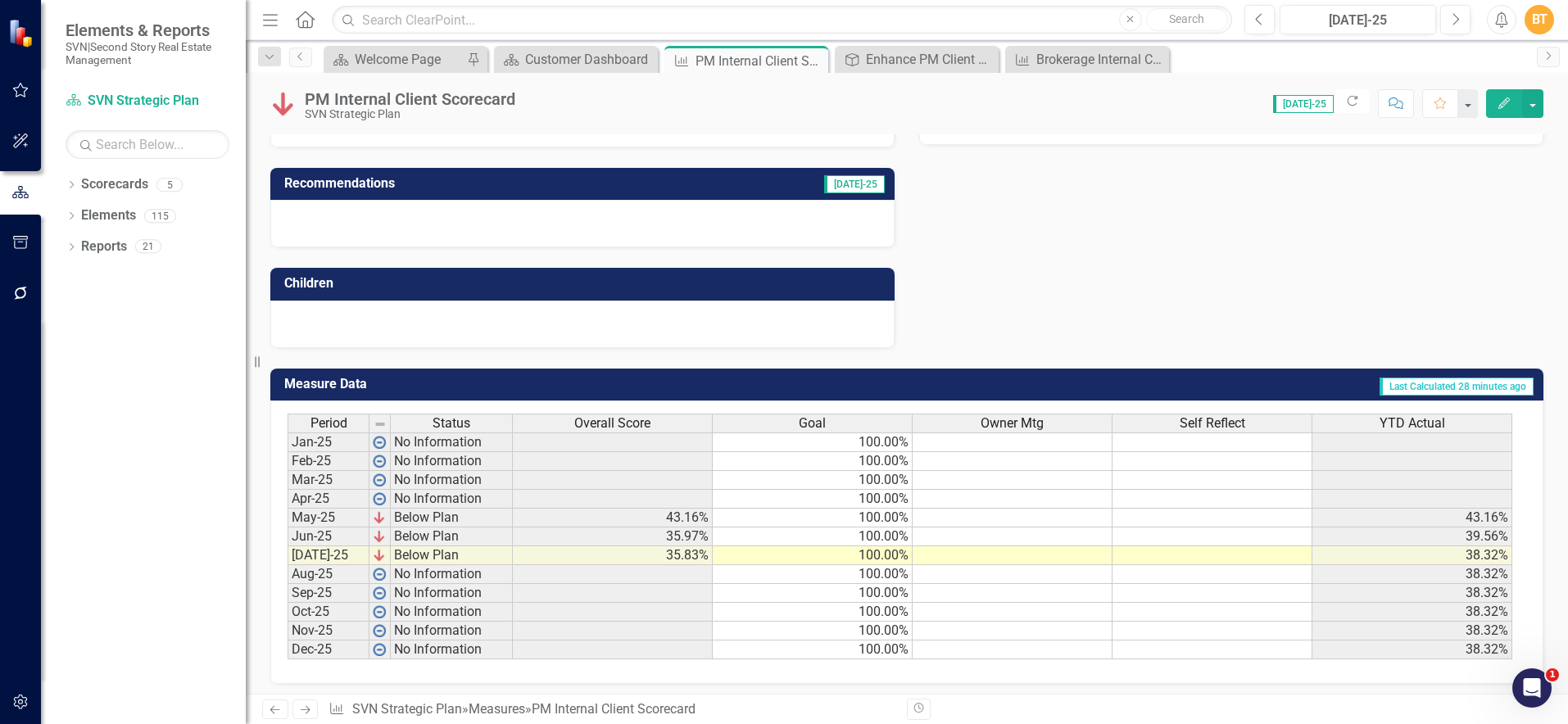
scroll to position [431, 0]
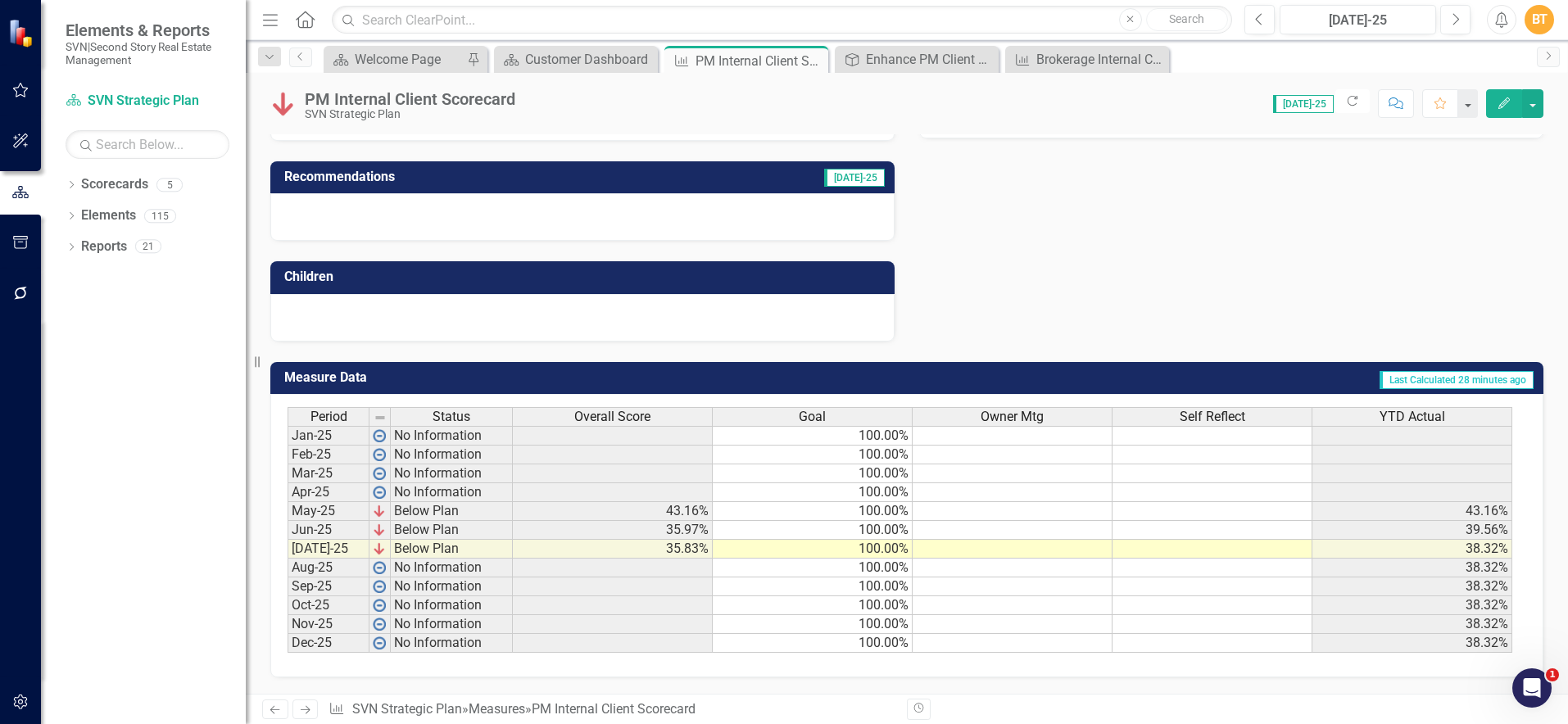
click at [859, 424] on div "Goal" at bounding box center [812, 416] width 199 height 18
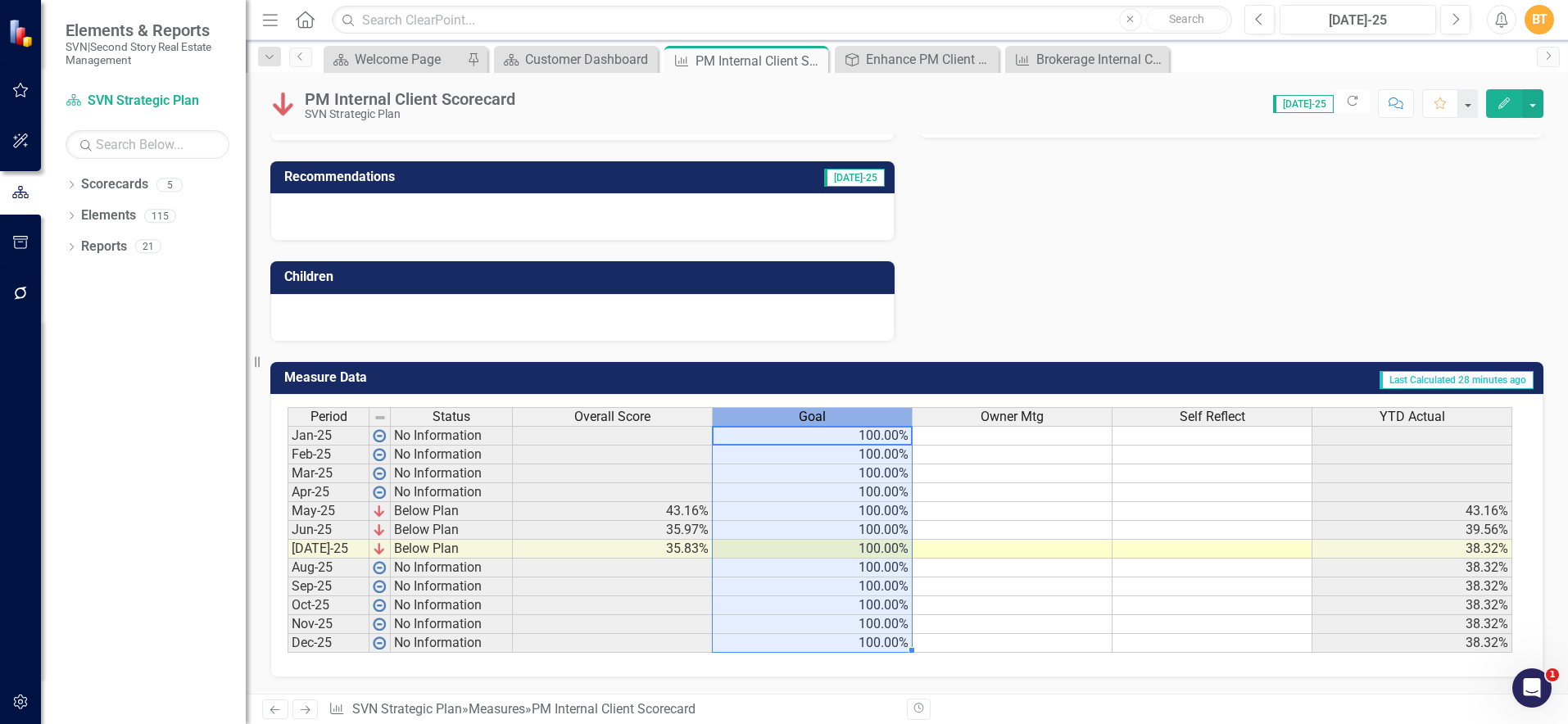
click at [859, 430] on td "100.00%" at bounding box center [812, 435] width 199 height 20
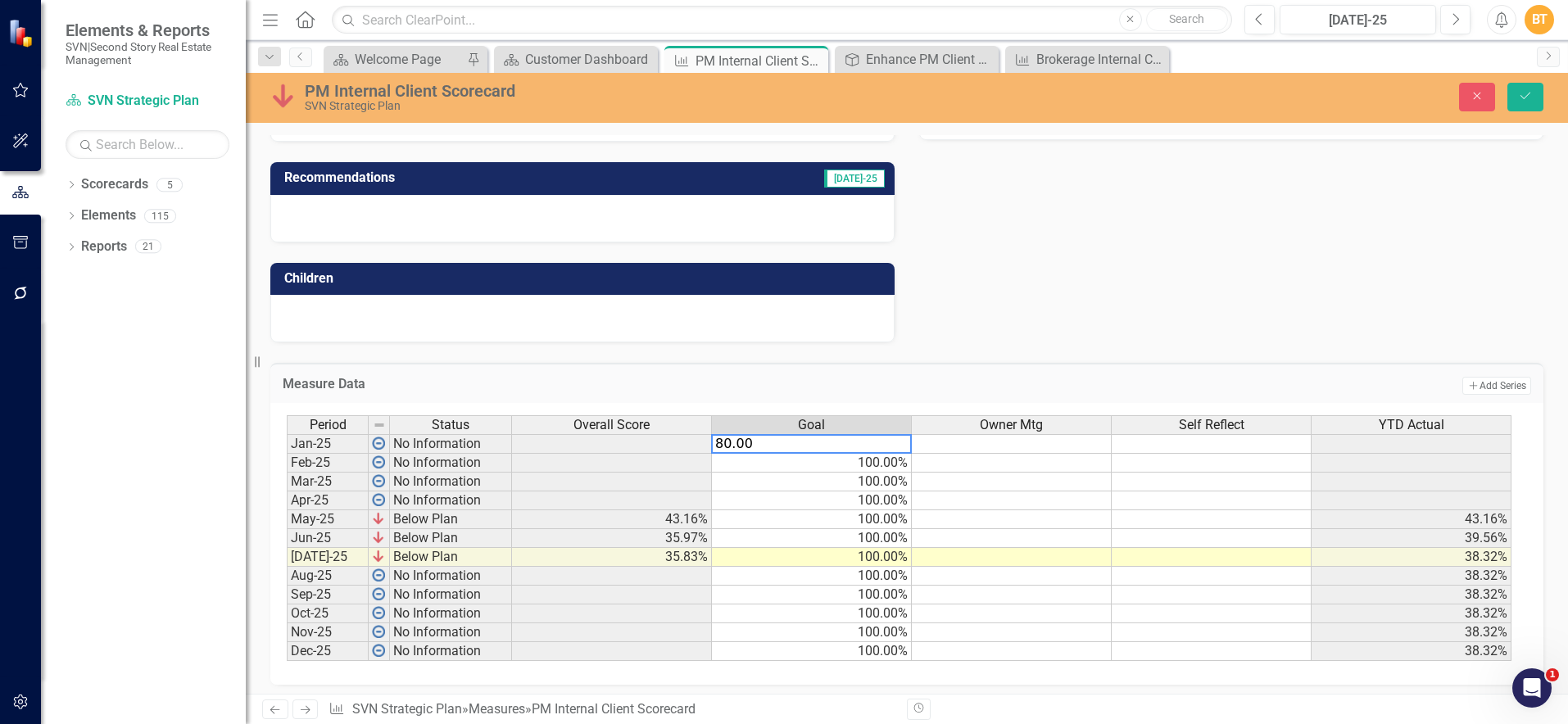
click at [893, 463] on td "100.00%" at bounding box center [811, 463] width 199 height 19
click at [893, 446] on td "80.00%" at bounding box center [811, 444] width 199 height 20
drag, startPoint x: 909, startPoint y: 450, endPoint x: 913, endPoint y: 644, distance: 194.0
click at [286, 644] on div "Period Status Overall Score Goal Owner Mtg Self Reflect YTD Actual Jan-25 No In…" at bounding box center [286, 537] width 0 height 245
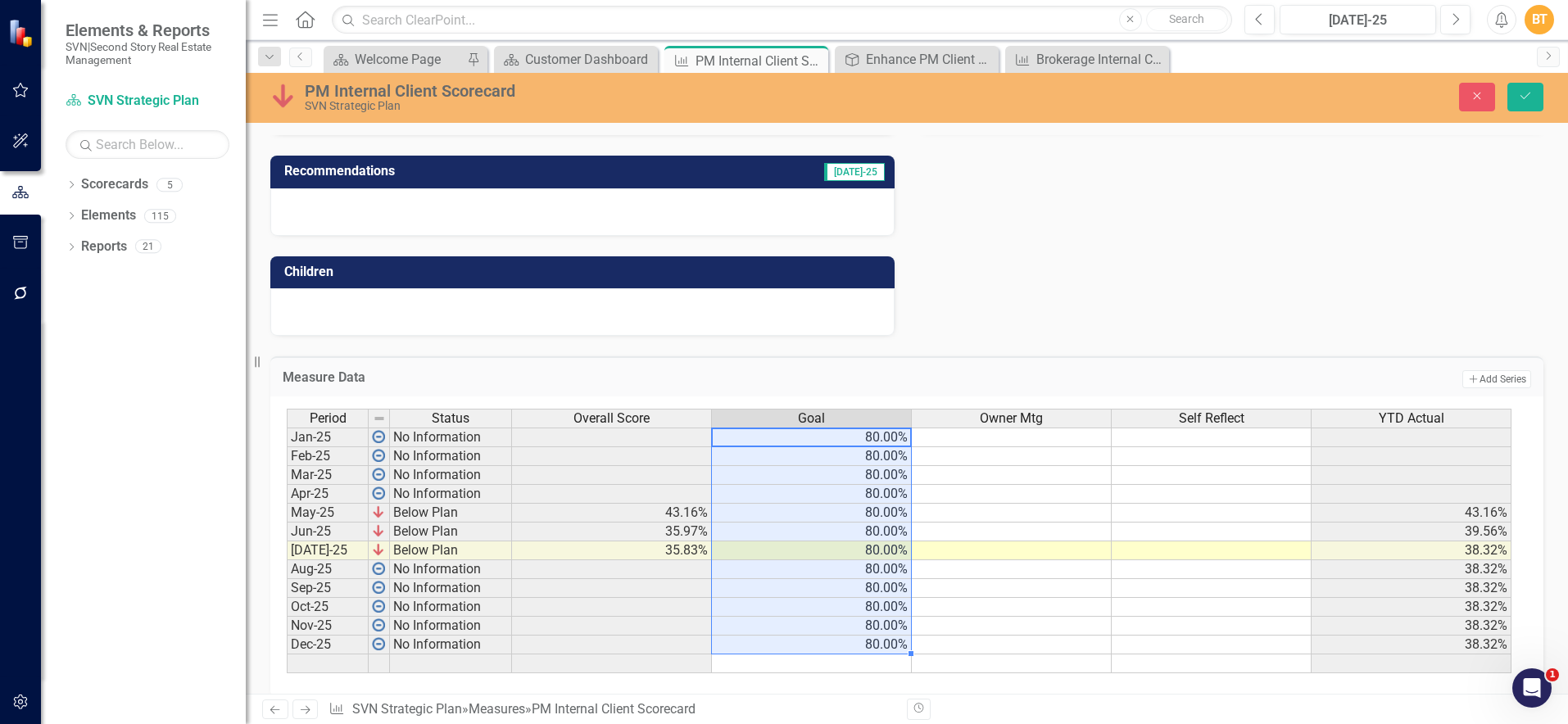
scroll to position [457, 0]
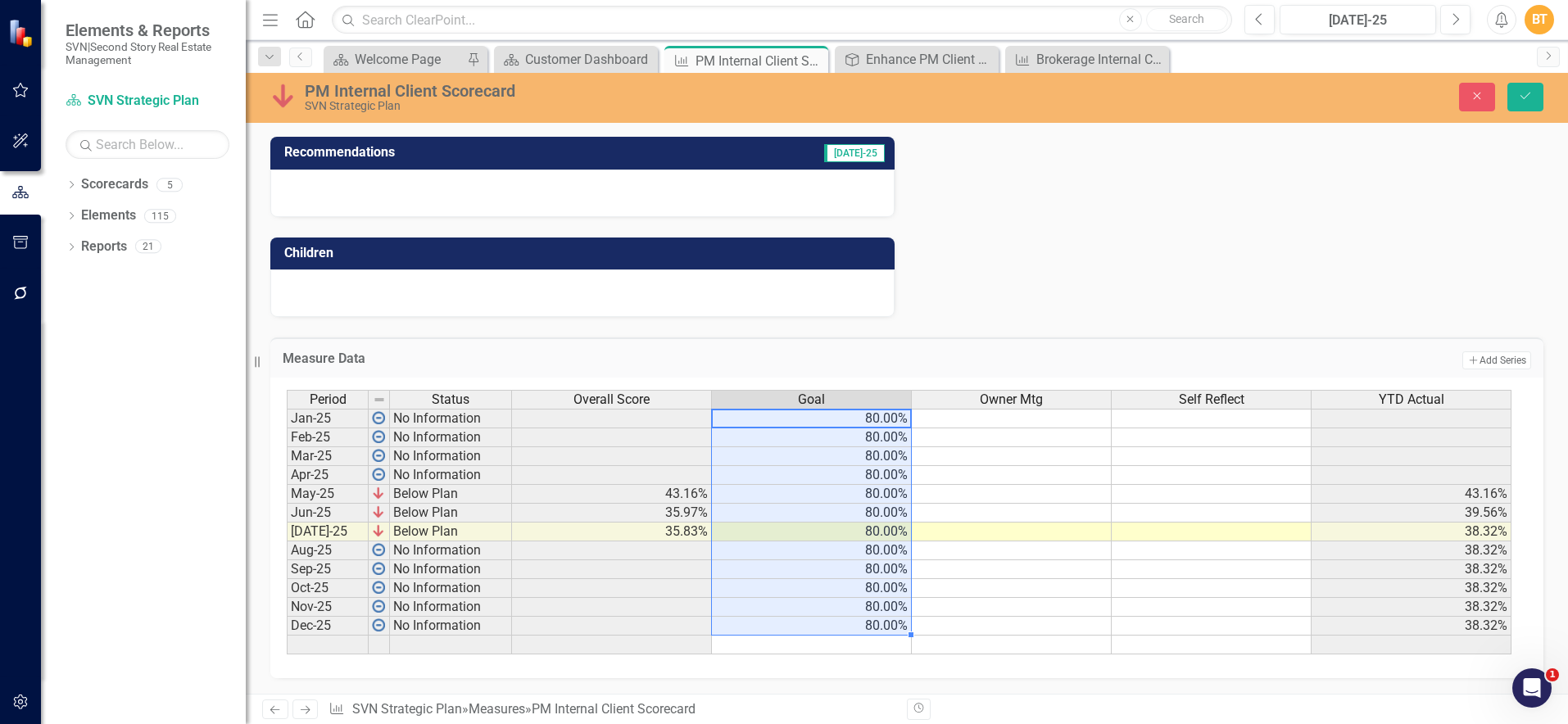
click at [905, 661] on div "Period Status Overall Score Goal Owner Mtg Self Reflect YTD Actual Jan-25 No In…" at bounding box center [907, 527] width 1273 height 300
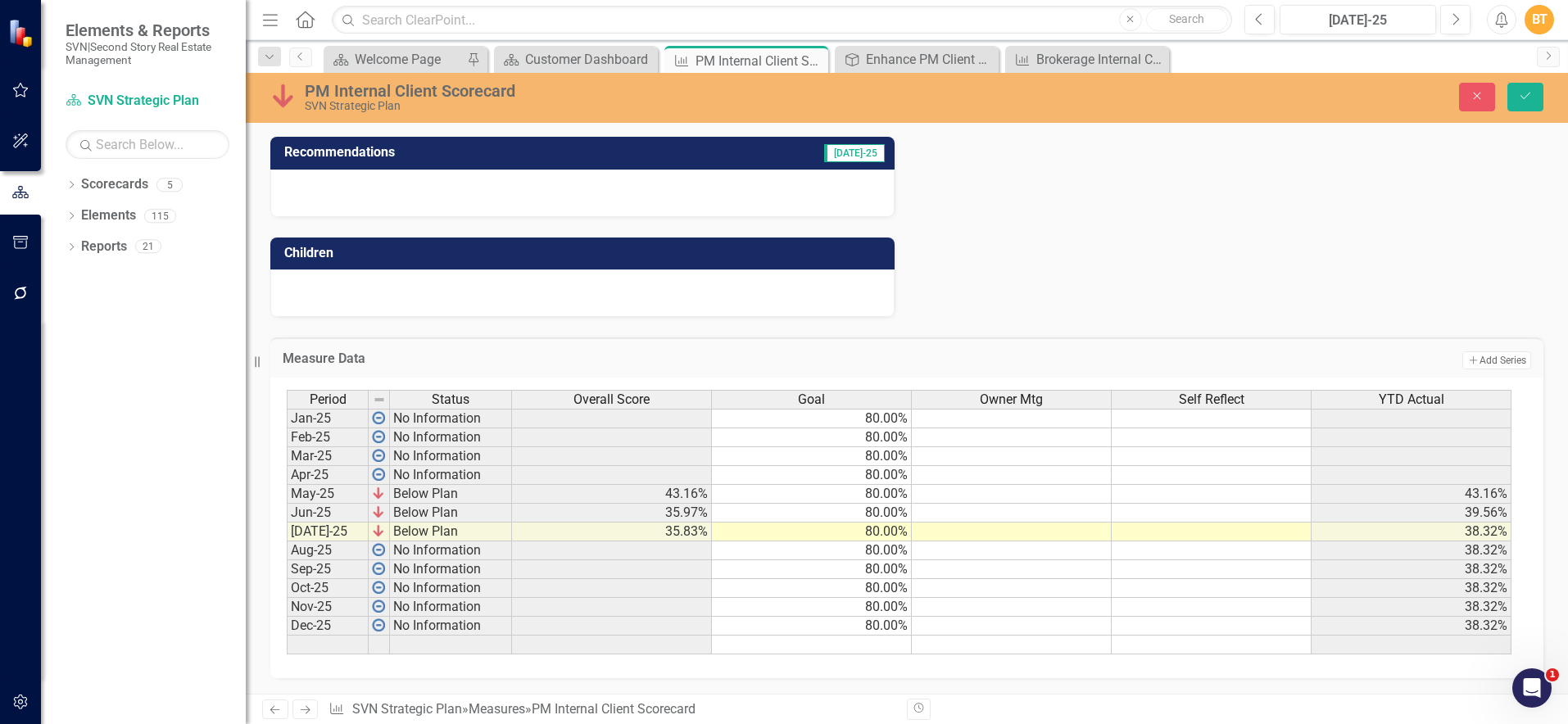
click at [903, 632] on td "80.00%" at bounding box center [811, 626] width 199 height 19
click at [901, 644] on td at bounding box center [811, 645] width 199 height 19
click at [313, 641] on td at bounding box center [327, 645] width 82 height 19
drag, startPoint x: 826, startPoint y: 612, endPoint x: 835, endPoint y: 615, distance: 9.5
click at [826, 612] on td "80.00%" at bounding box center [811, 608] width 199 height 19
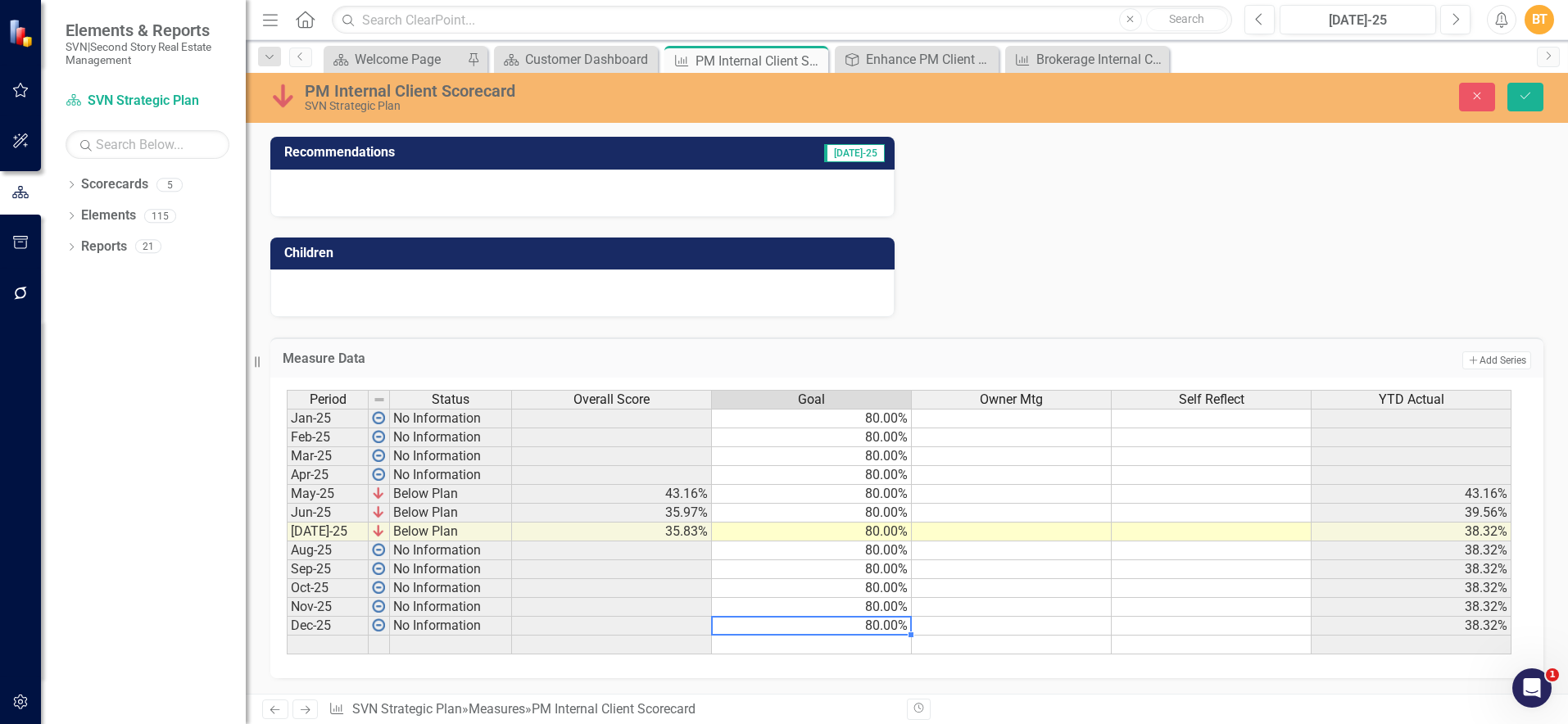
click at [877, 626] on td "80.00%" at bounding box center [811, 626] width 199 height 19
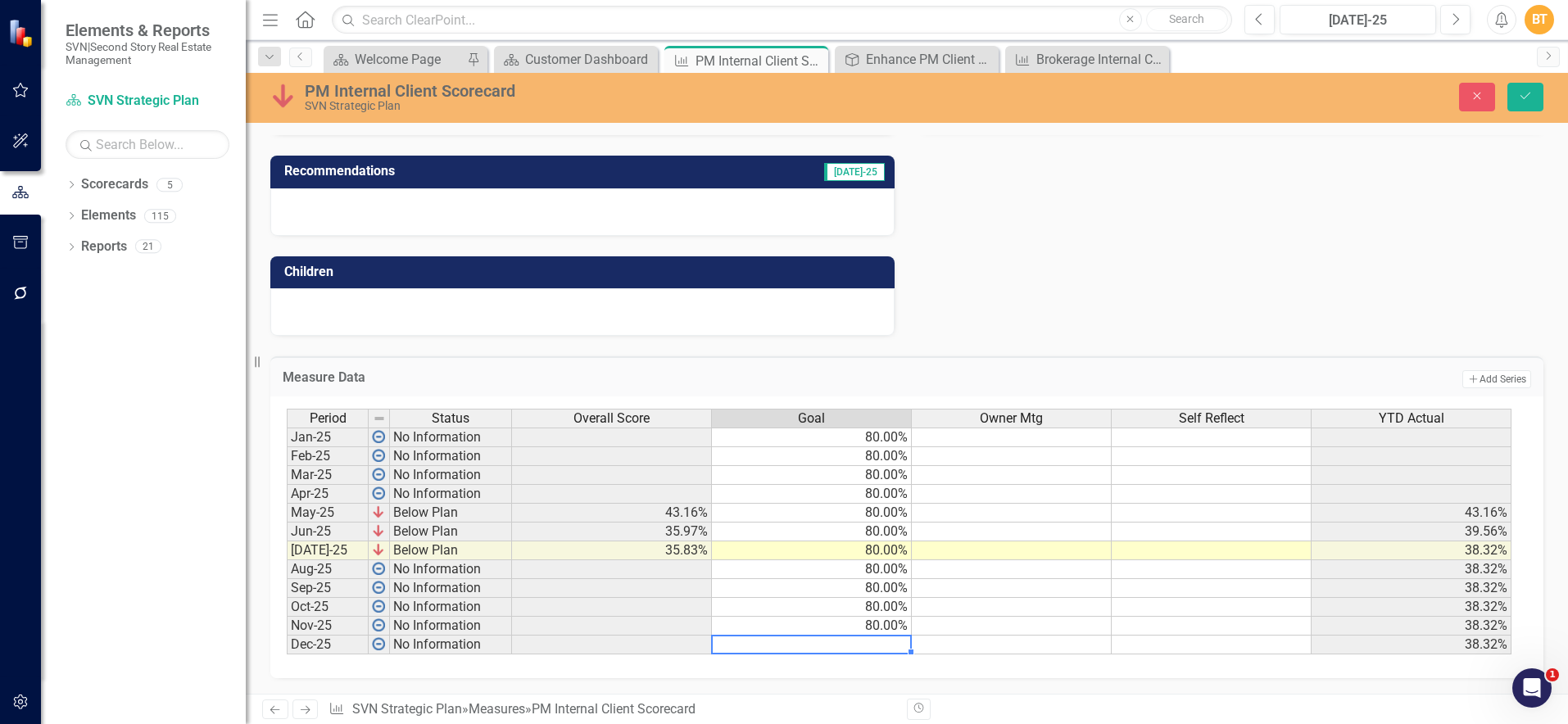
scroll to position [438, 0]
type textarea "80.00"
drag, startPoint x: 1527, startPoint y: 97, endPoint x: 1519, endPoint y: 113, distance: 17.9
click at [1525, 99] on icon "Save" at bounding box center [1524, 95] width 14 height 11
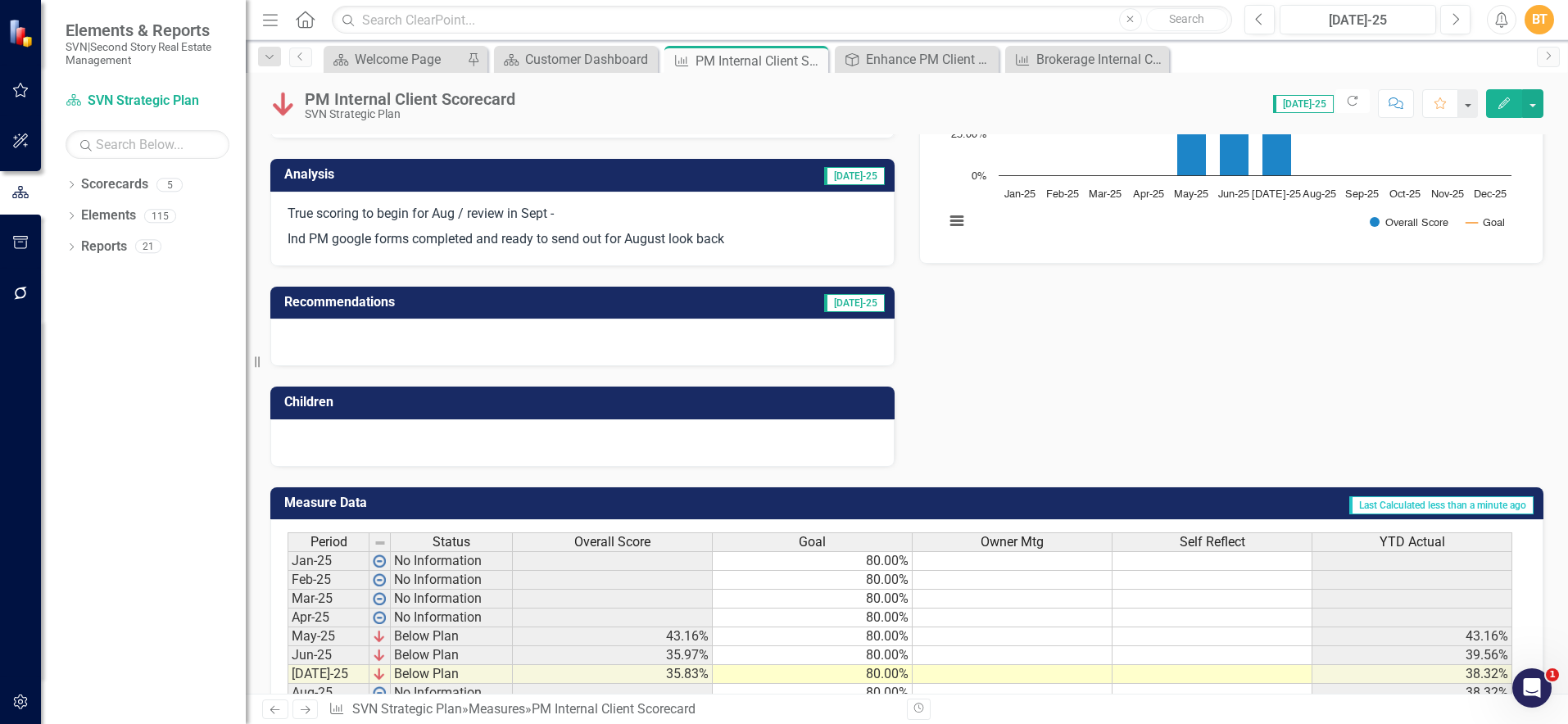
scroll to position [431, 0]
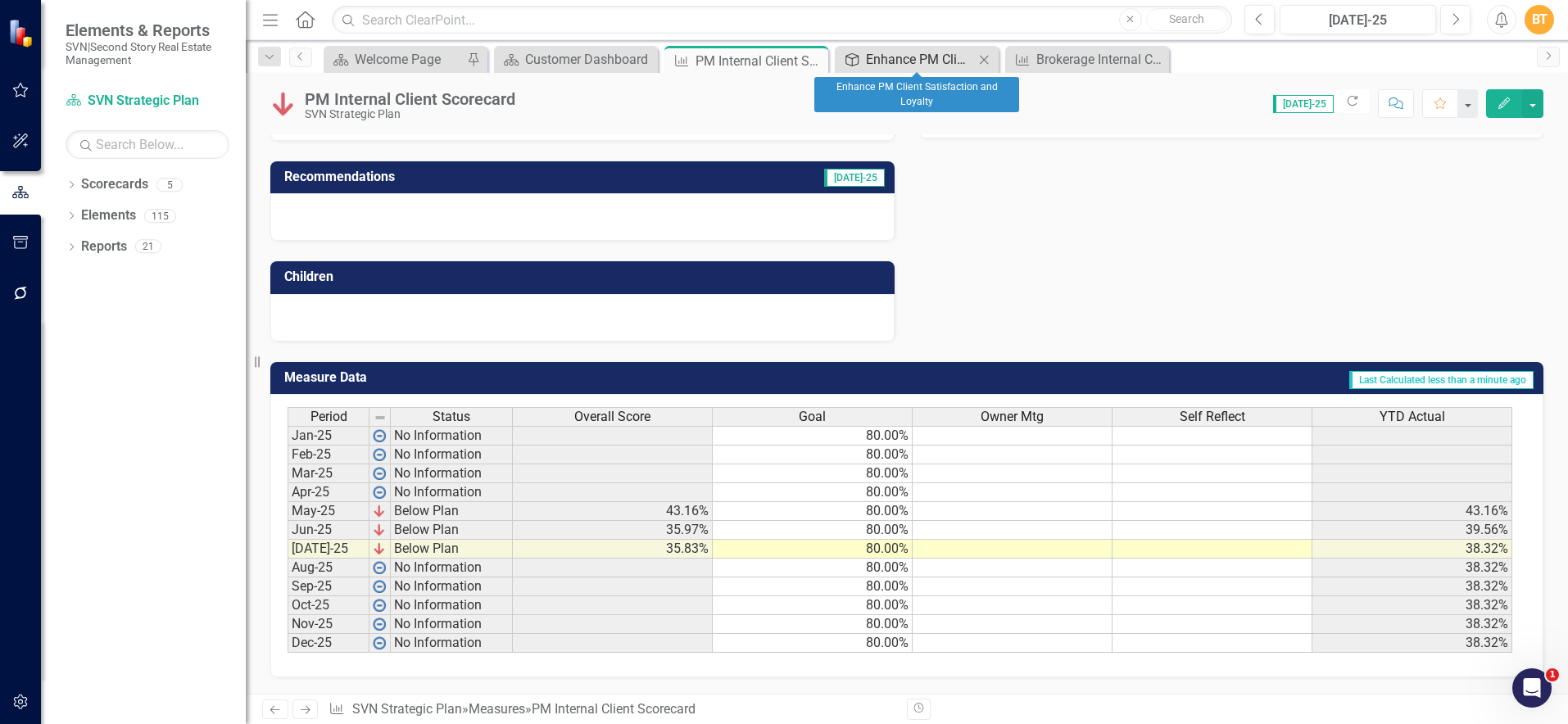
click at [930, 55] on div "Enhance PM Client Satisfaction and Loyalty" at bounding box center [919, 58] width 108 height 20
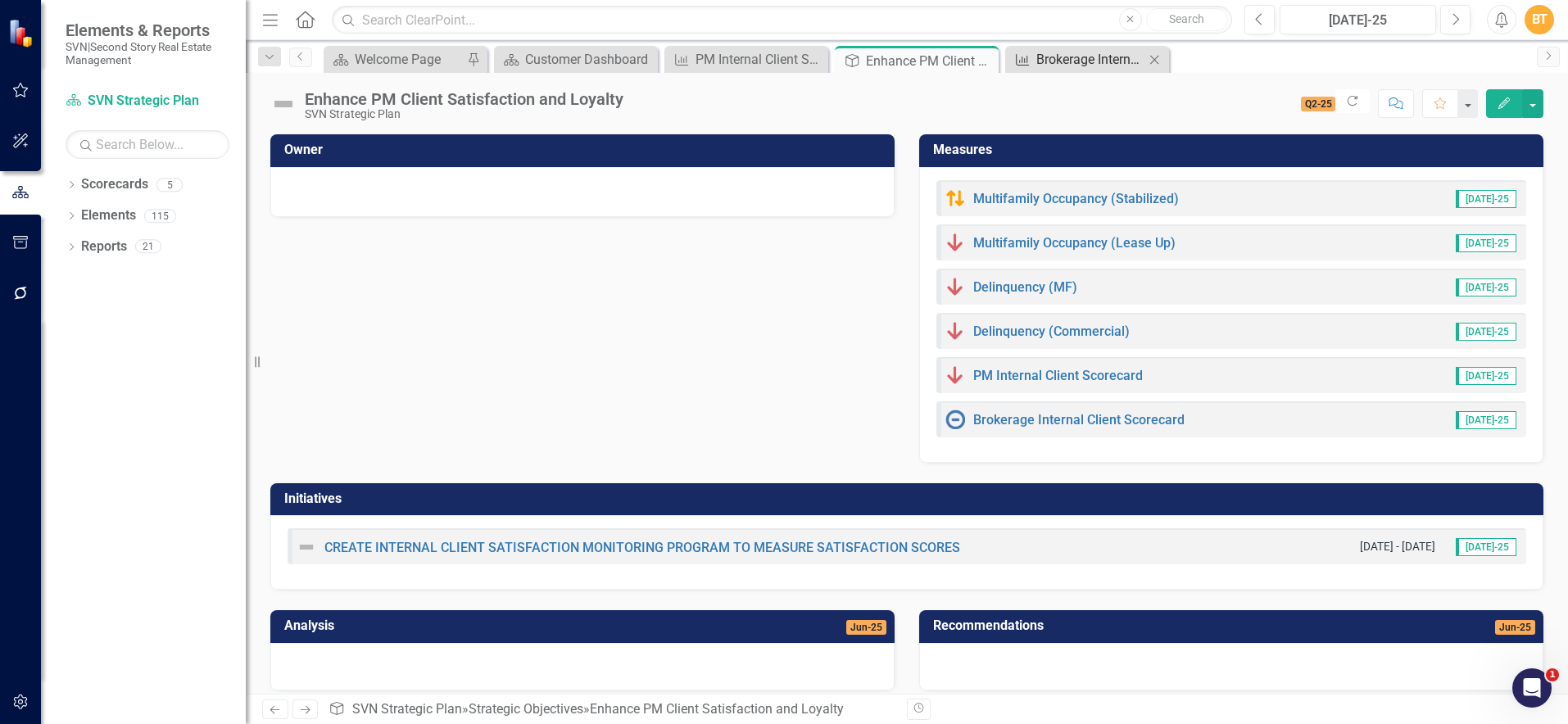
click at [1080, 58] on div "Brokerage Internal Client Scorecard" at bounding box center [1090, 58] width 108 height 20
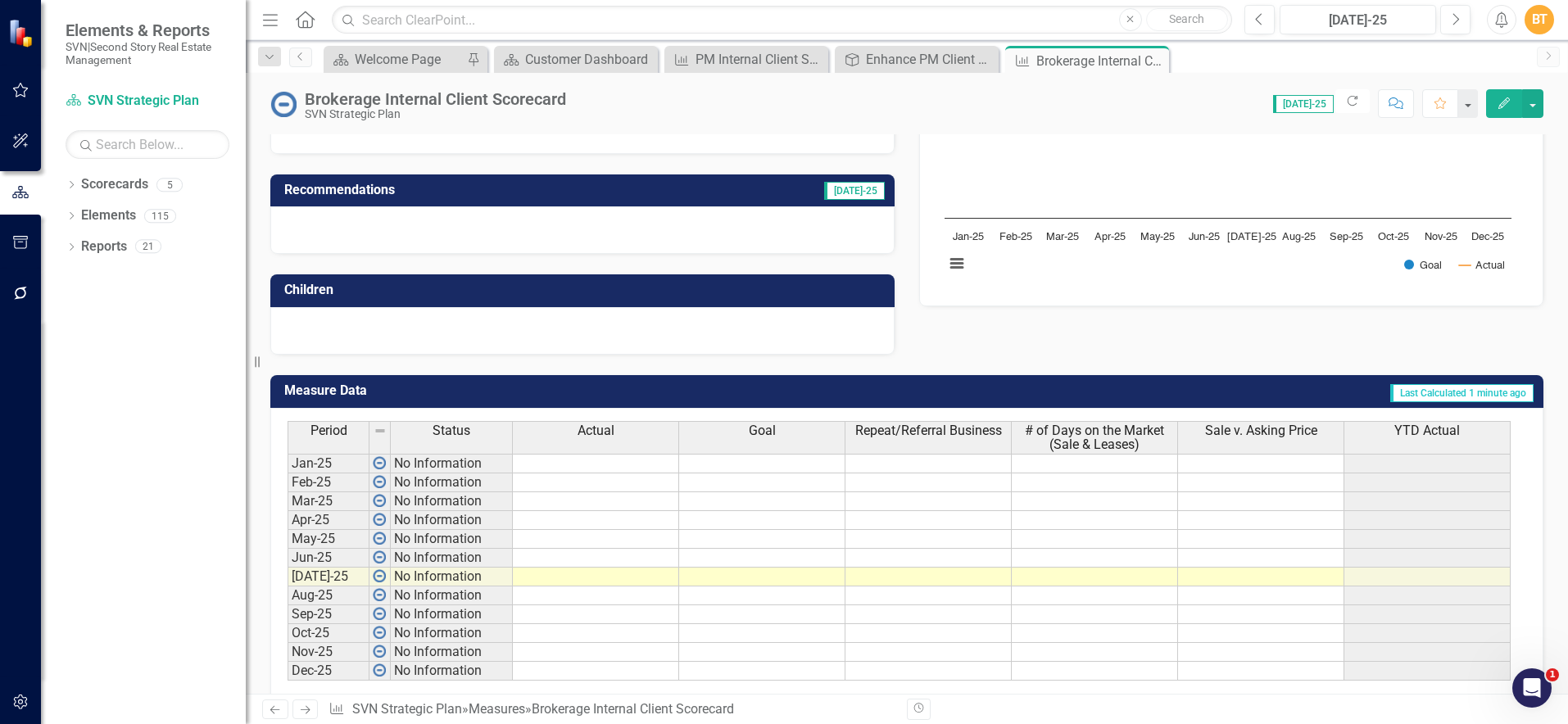
scroll to position [292, 0]
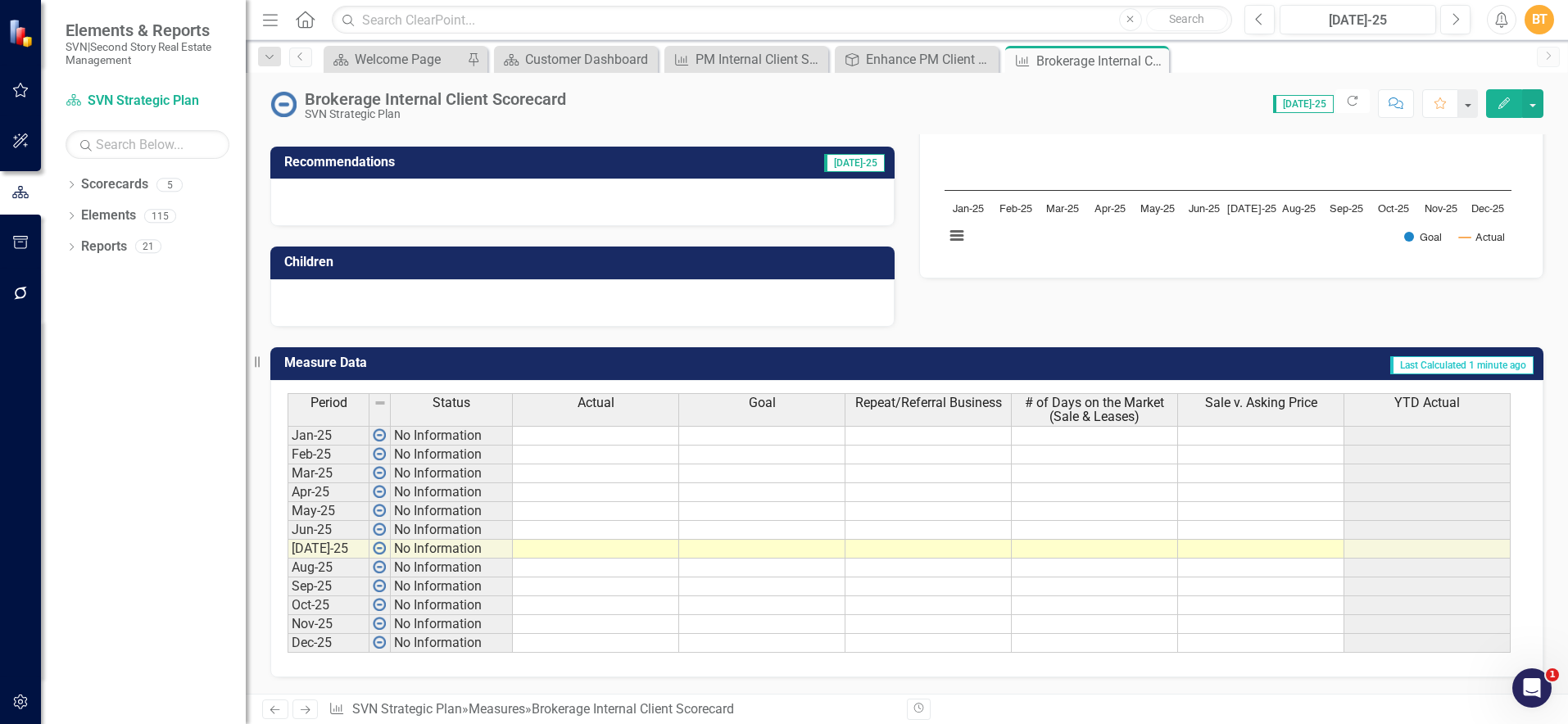
click at [776, 434] on td at bounding box center [763, 435] width 166 height 20
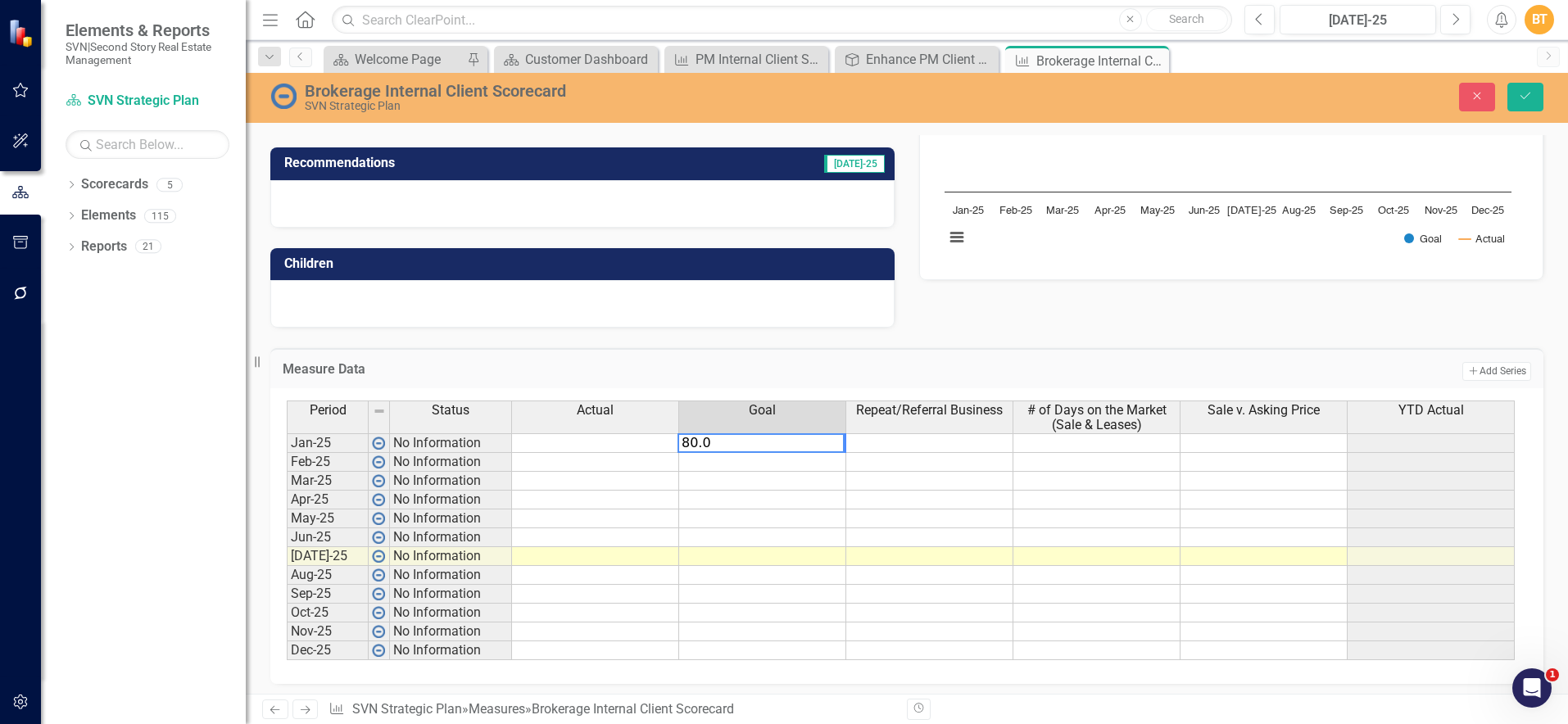
type textarea "80.00"
click at [835, 438] on td "80.00%" at bounding box center [763, 443] width 167 height 20
drag, startPoint x: 846, startPoint y: 452, endPoint x: 842, endPoint y: 642, distance: 190.0
click at [286, 642] on div "Period Status Actual Goal Repeat/Referral Business # of Days on the Market (Sal…" at bounding box center [286, 530] width 0 height 259
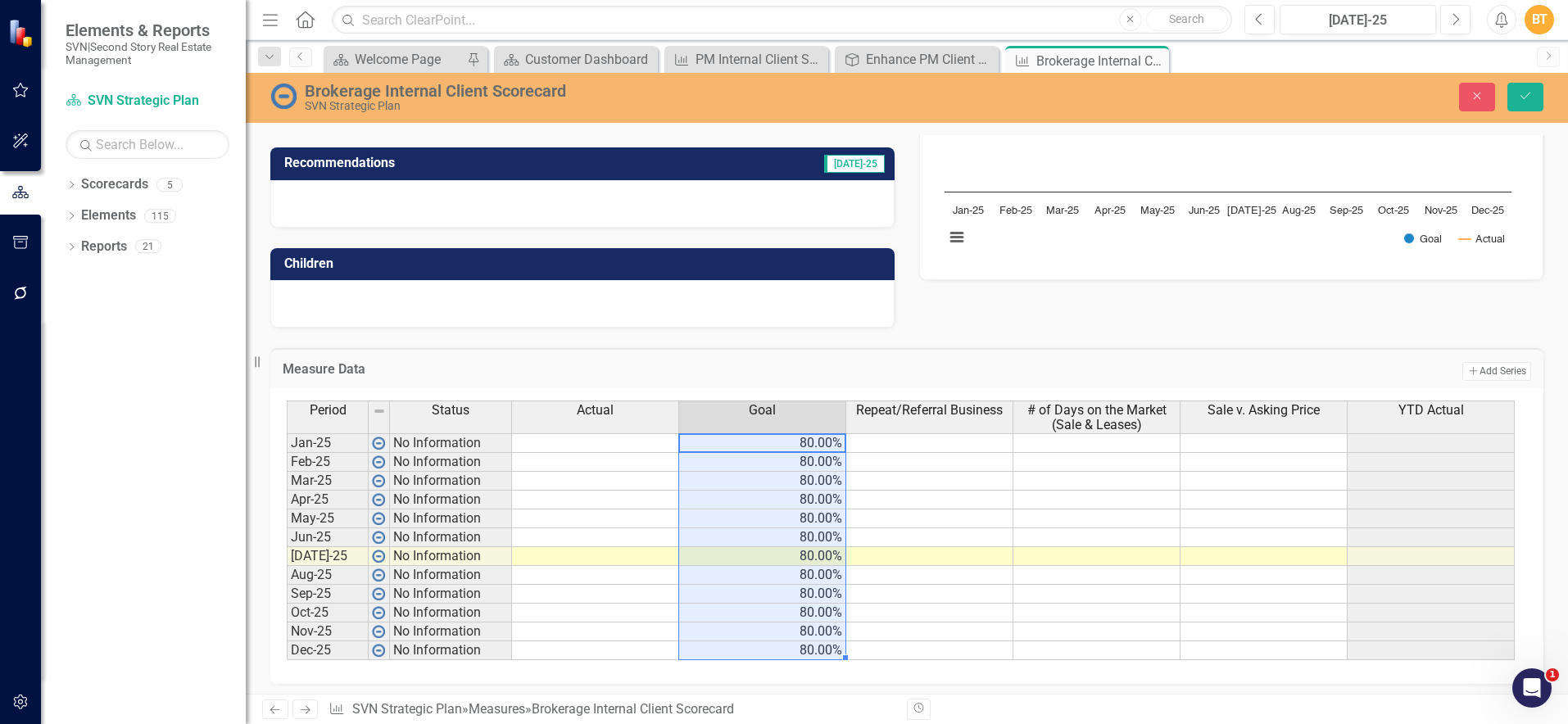
click at [893, 628] on td at bounding box center [930, 631] width 167 height 19
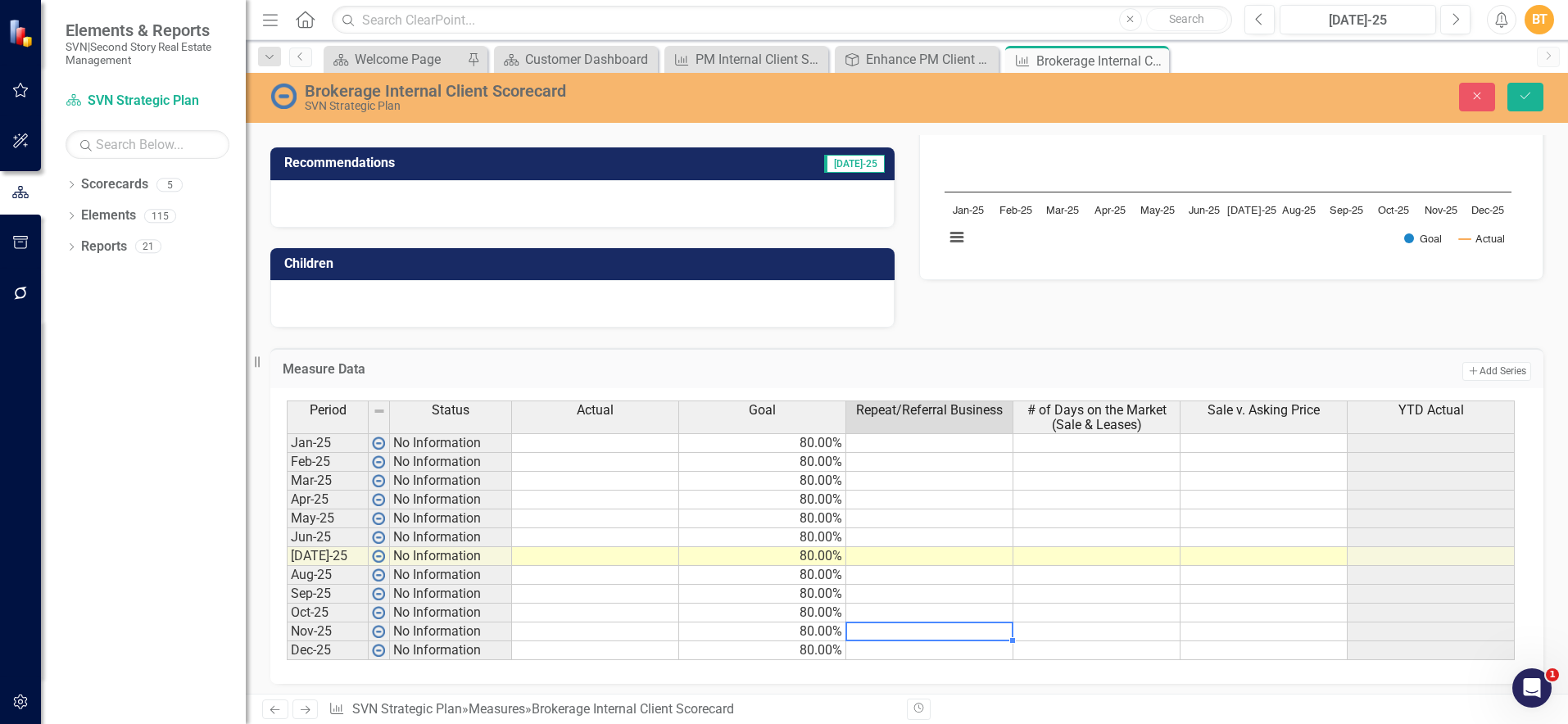
click at [1073, 457] on td at bounding box center [1097, 463] width 167 height 19
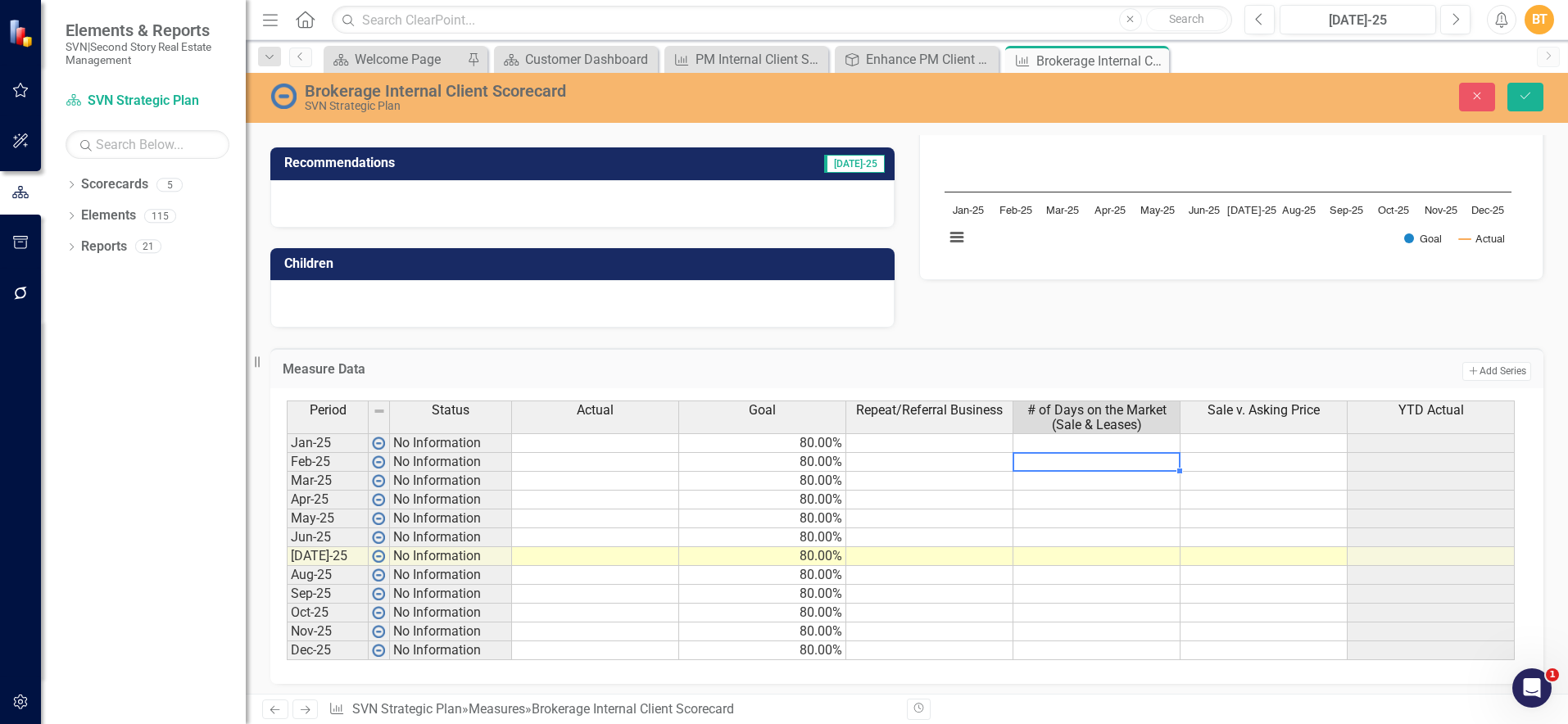
click at [959, 449] on td at bounding box center [930, 443] width 167 height 20
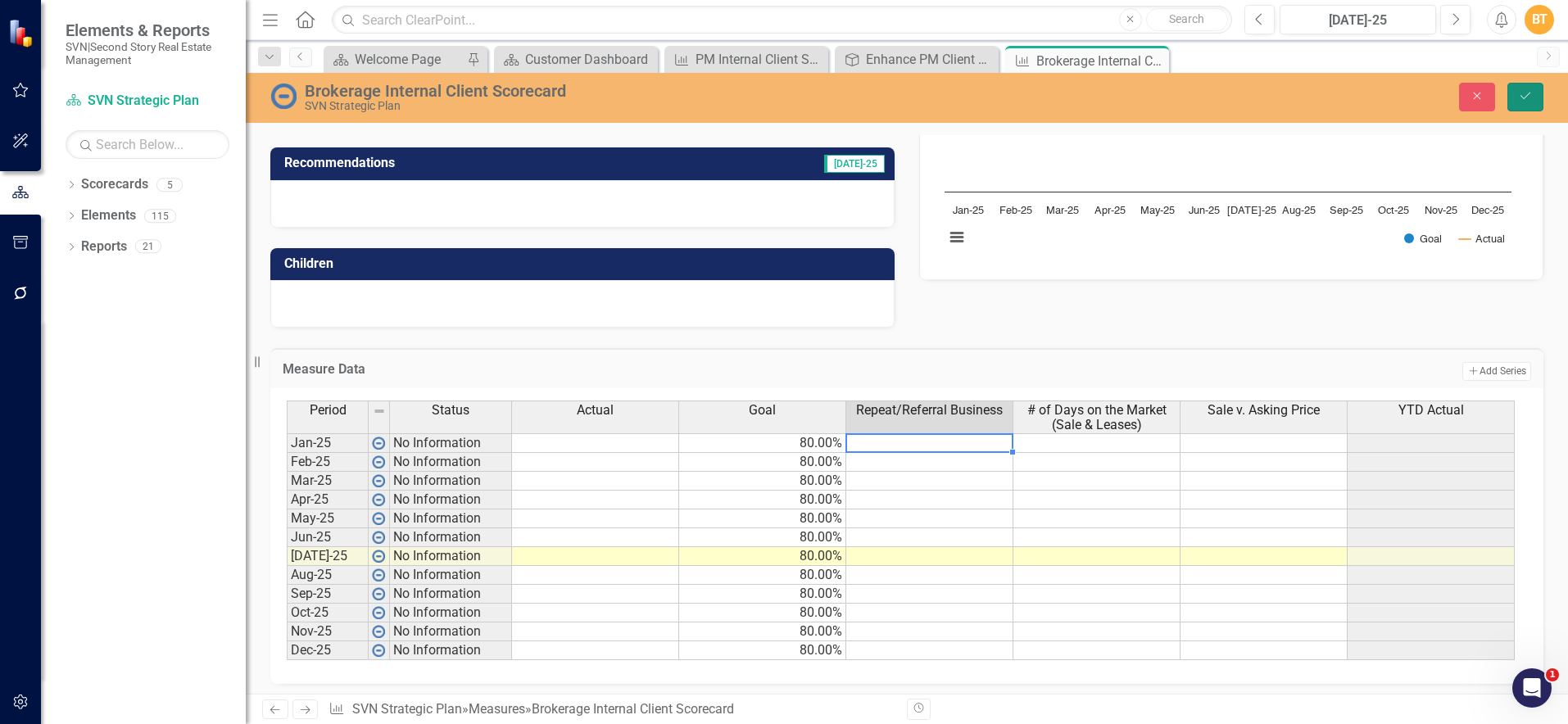
click at [1517, 104] on button "Save" at bounding box center [1525, 97] width 36 height 29
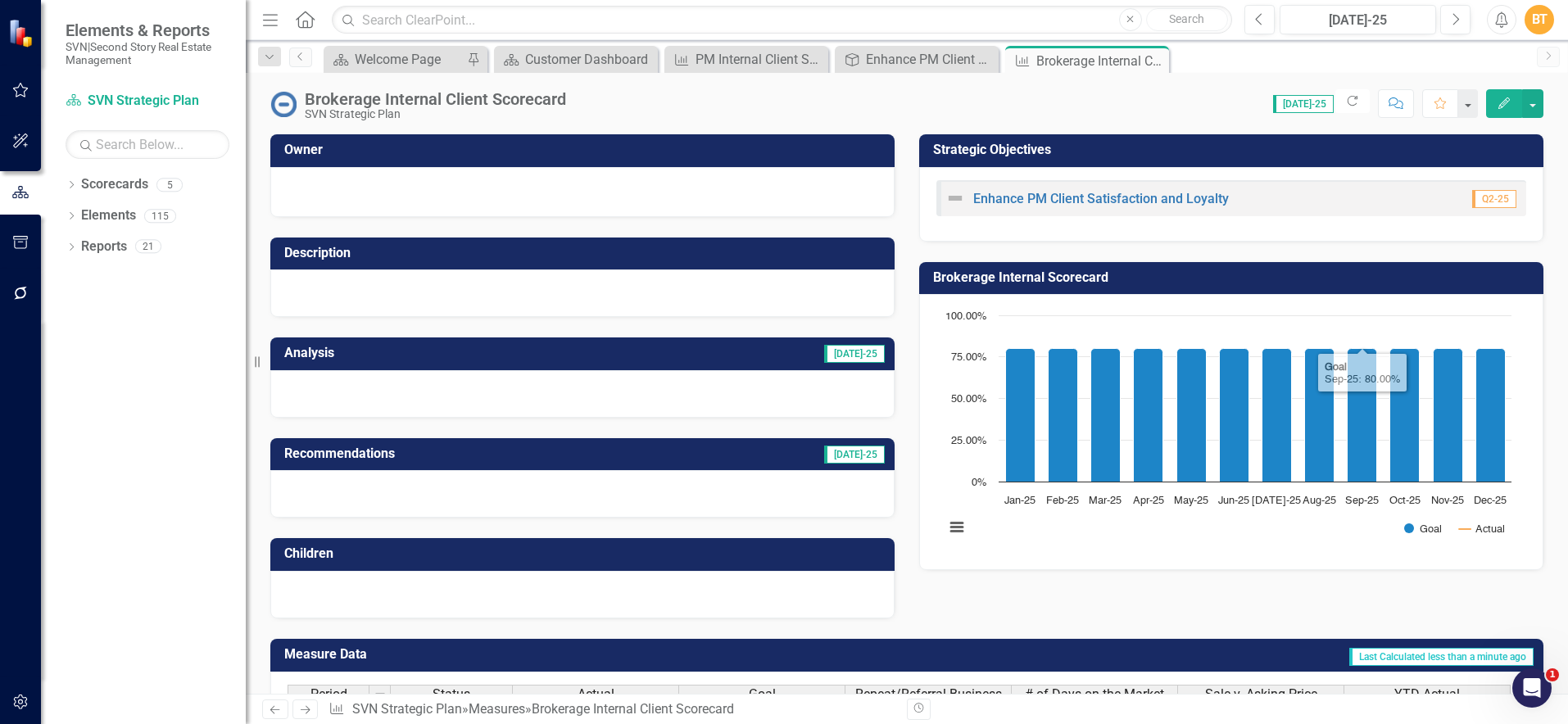
click at [1352, 276] on h3 "Brokerage Internal Scorecard" at bounding box center [1234, 277] width 602 height 14
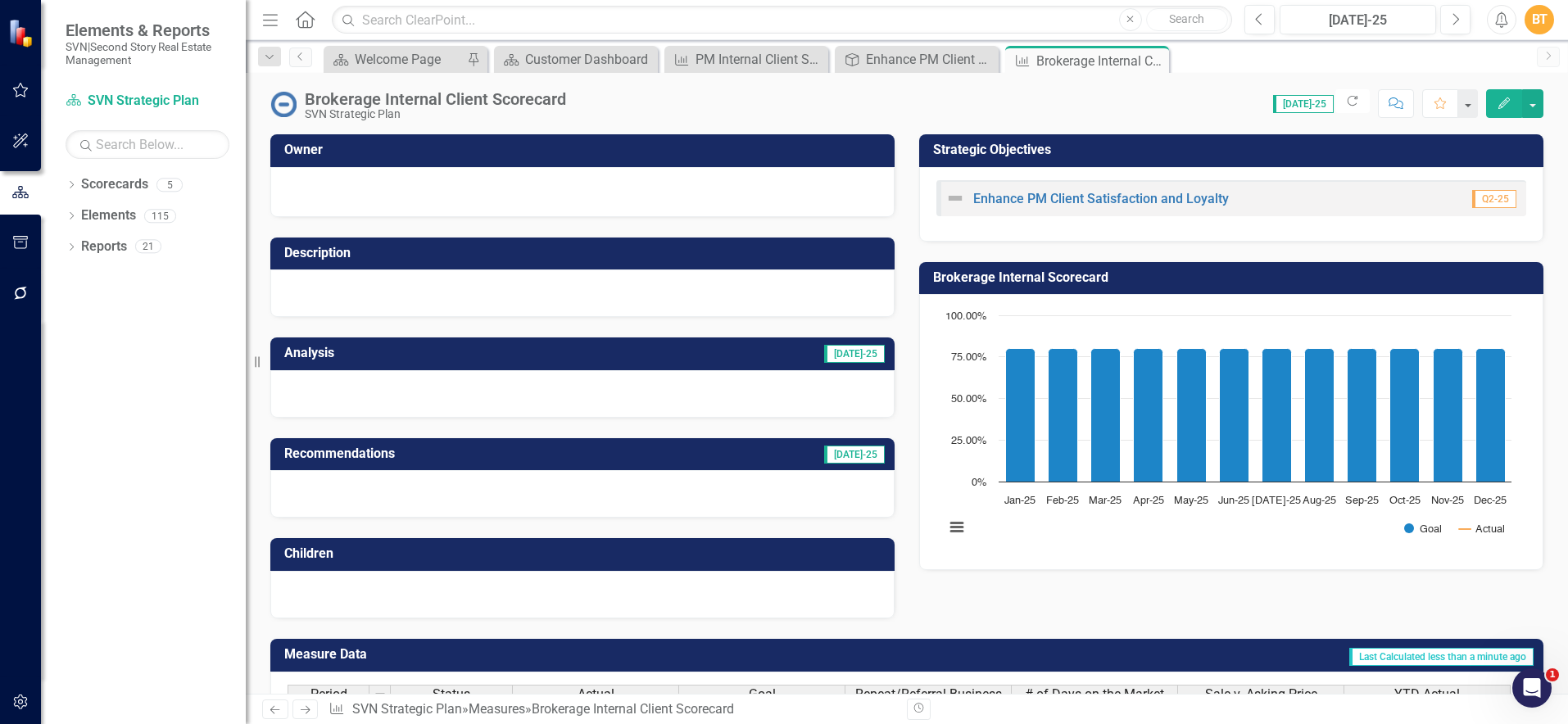
click at [1352, 276] on h3 "Brokerage Internal Scorecard" at bounding box center [1234, 277] width 602 height 14
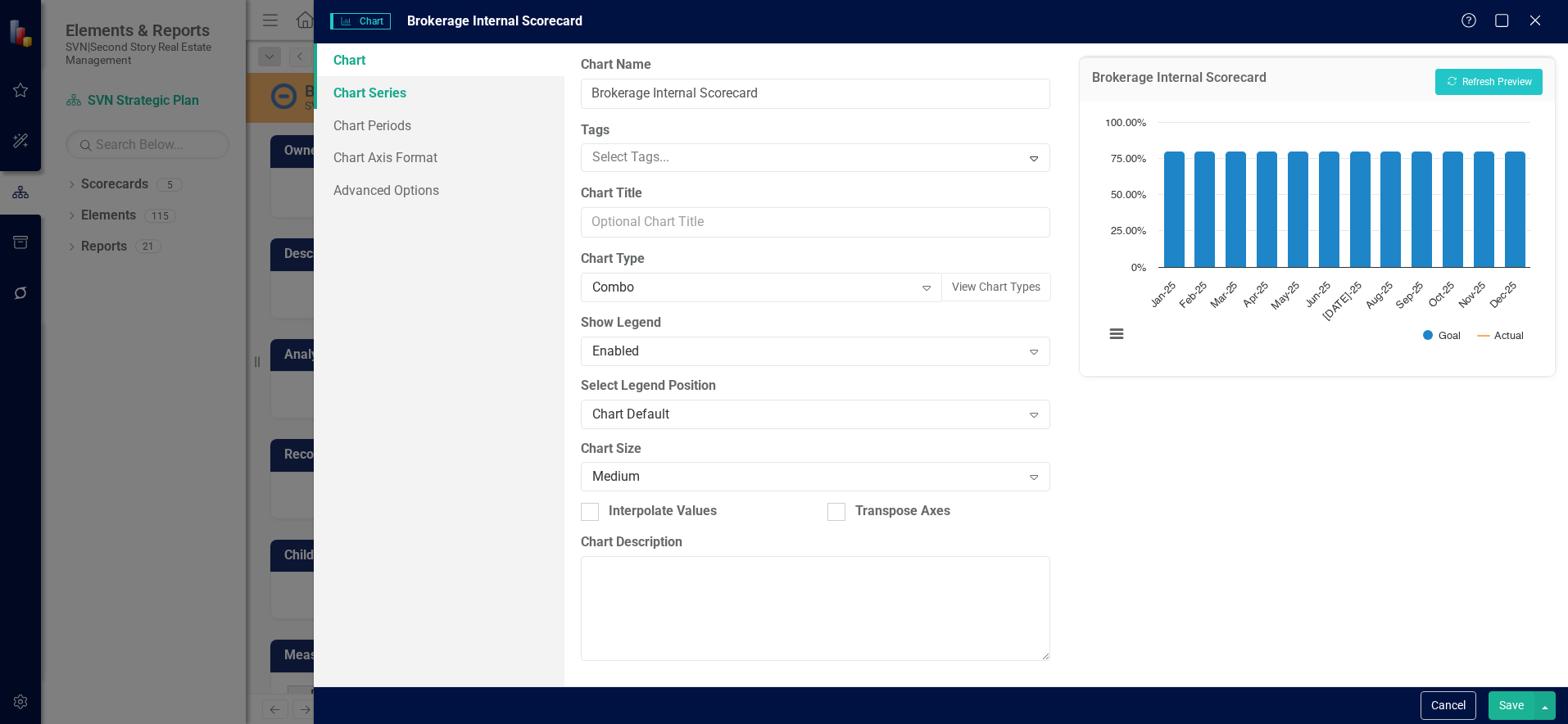
click at [410, 103] on link "Chart Series" at bounding box center [439, 93] width 251 height 32
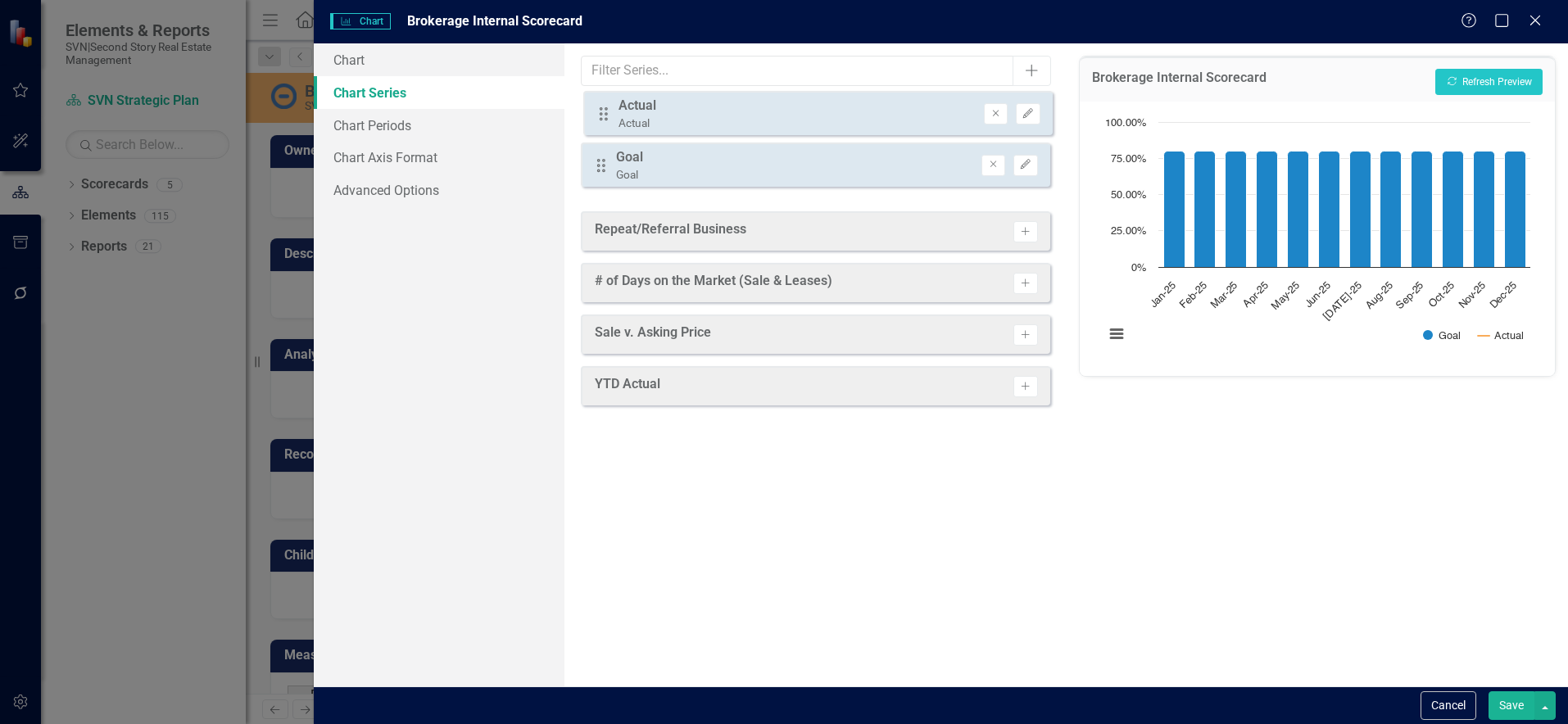
drag, startPoint x: 599, startPoint y: 180, endPoint x: 601, endPoint y: 108, distance: 72.0
click at [601, 108] on div "Drag Goal Goal Remove Edit Drag Actual Actual Remove Edit" at bounding box center [815, 149] width 469 height 101
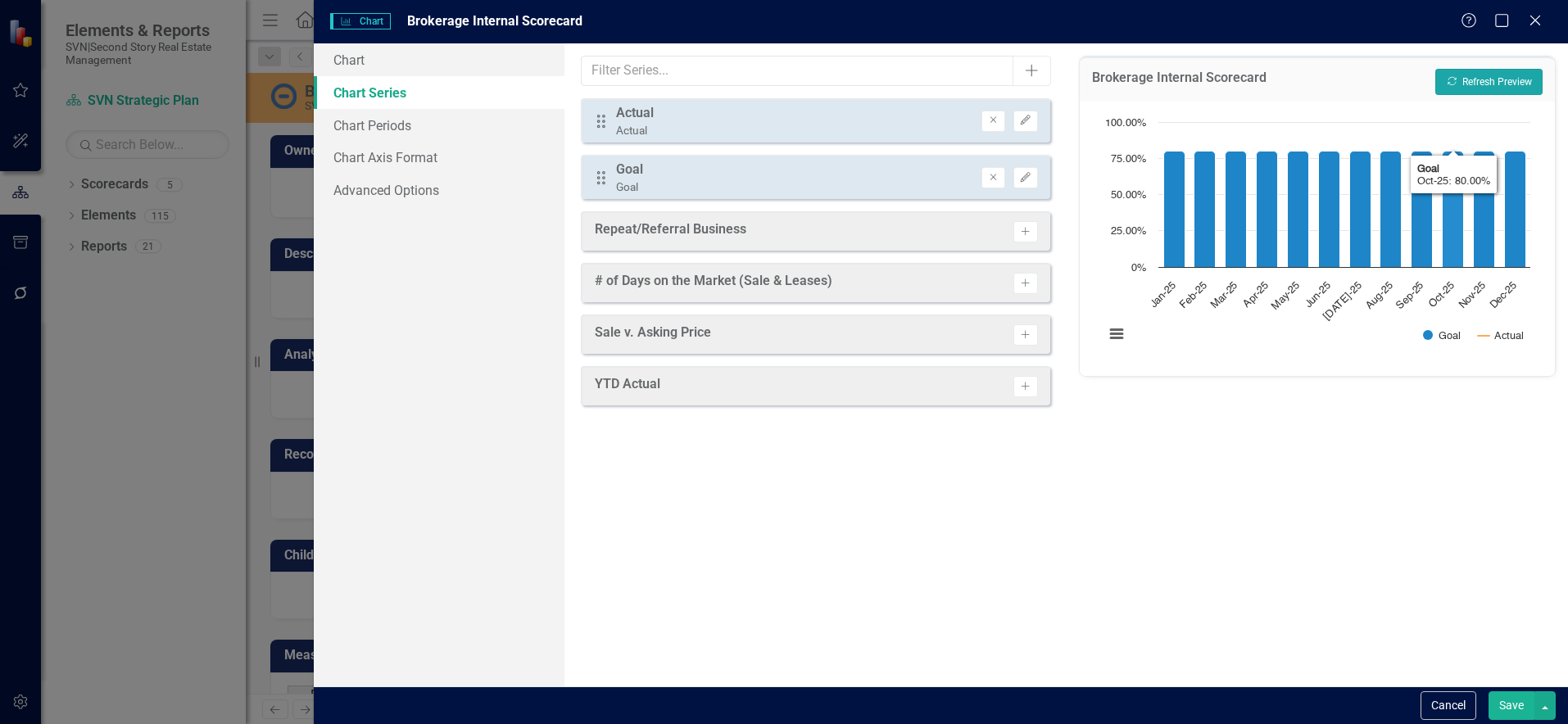
click at [1470, 70] on button "Recalculate Refresh Preview" at bounding box center [1489, 81] width 107 height 26
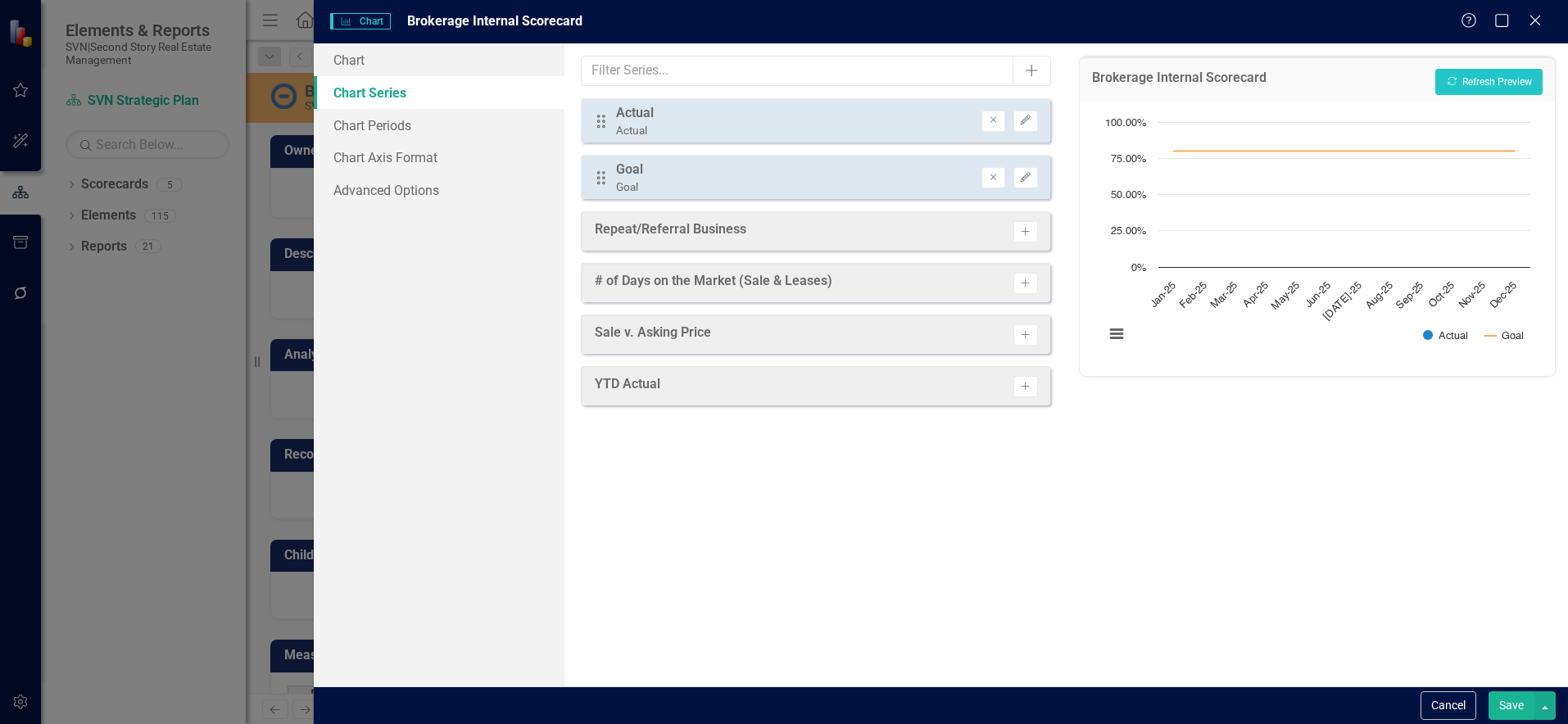
click at [1520, 708] on button "Save" at bounding box center [1512, 705] width 46 height 29
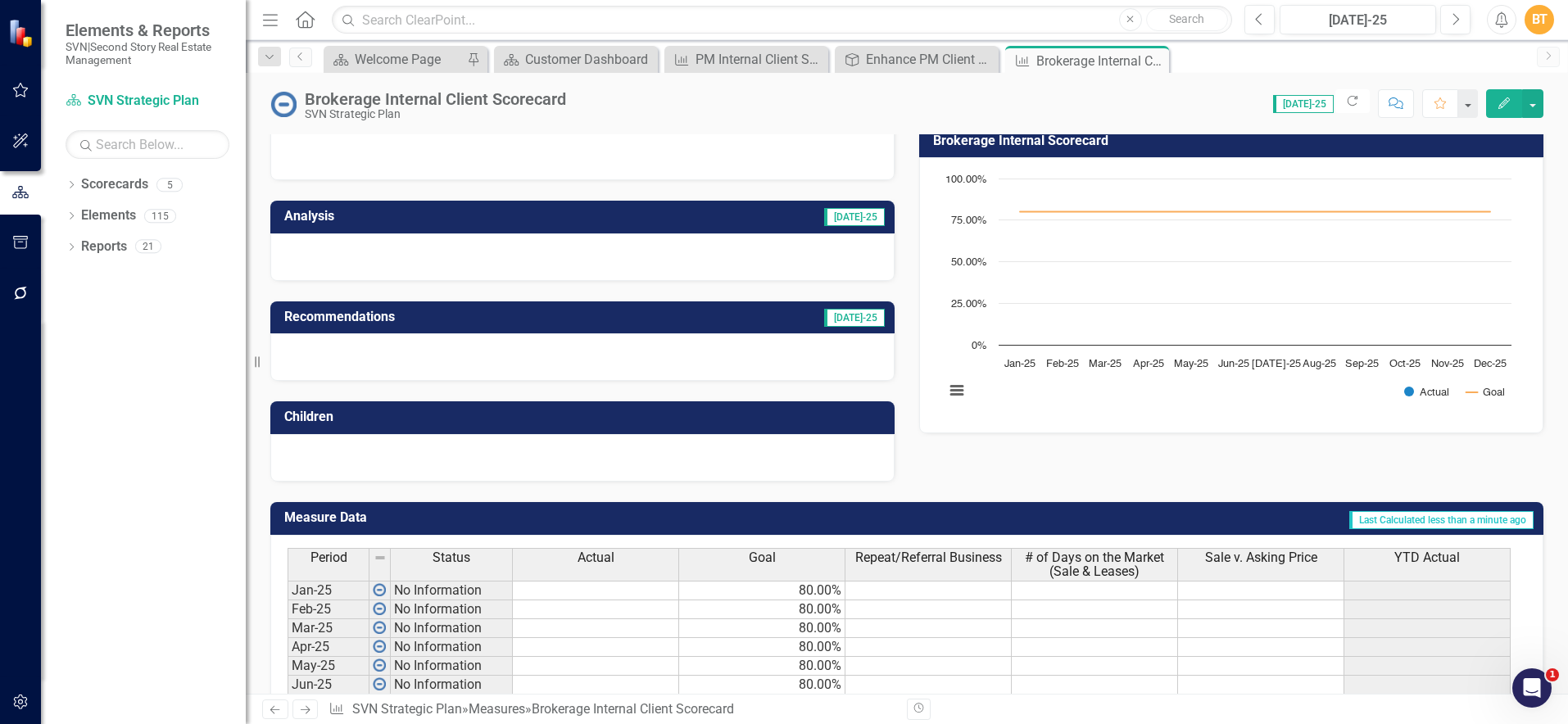
scroll to position [135, 0]
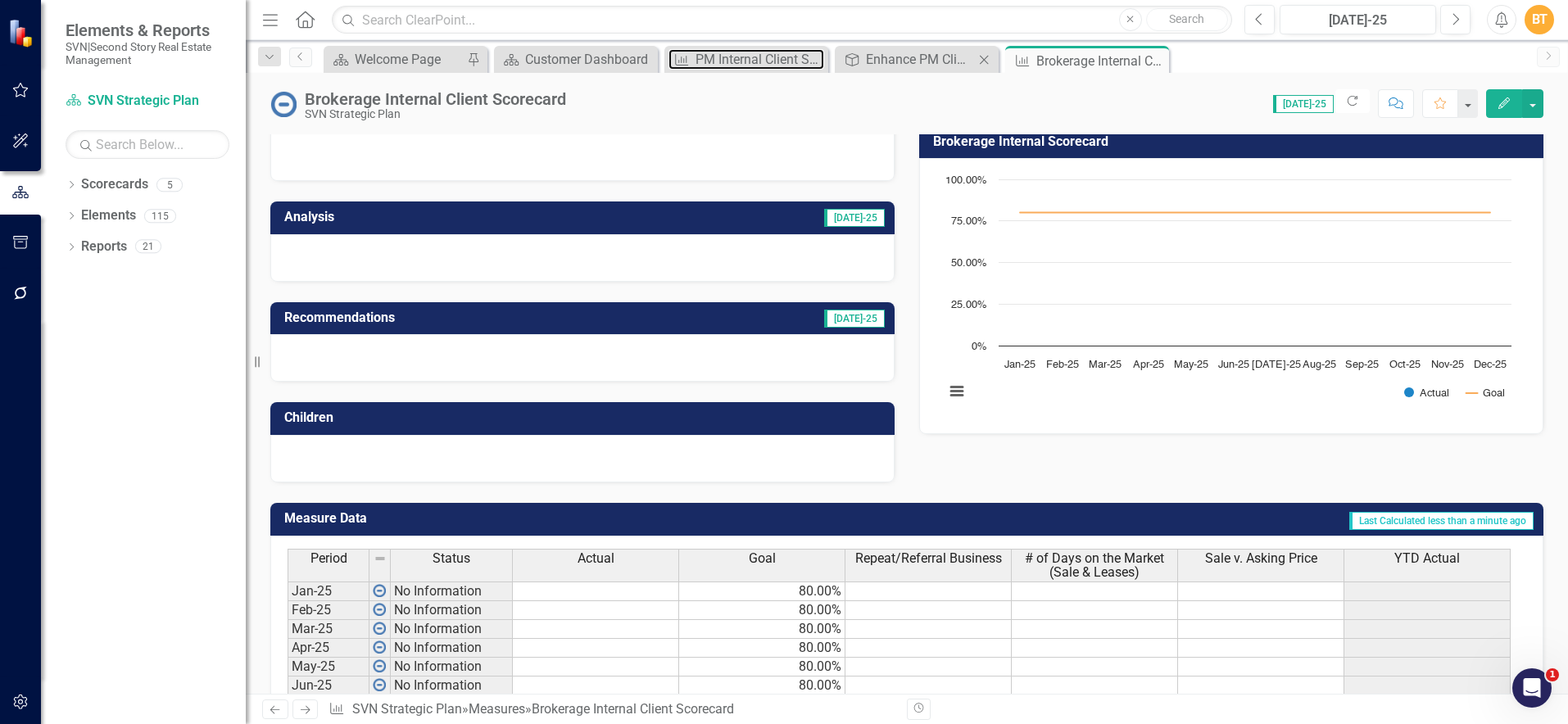
click at [789, 52] on div "PM Internal Client Scorecard" at bounding box center [760, 58] width 129 height 20
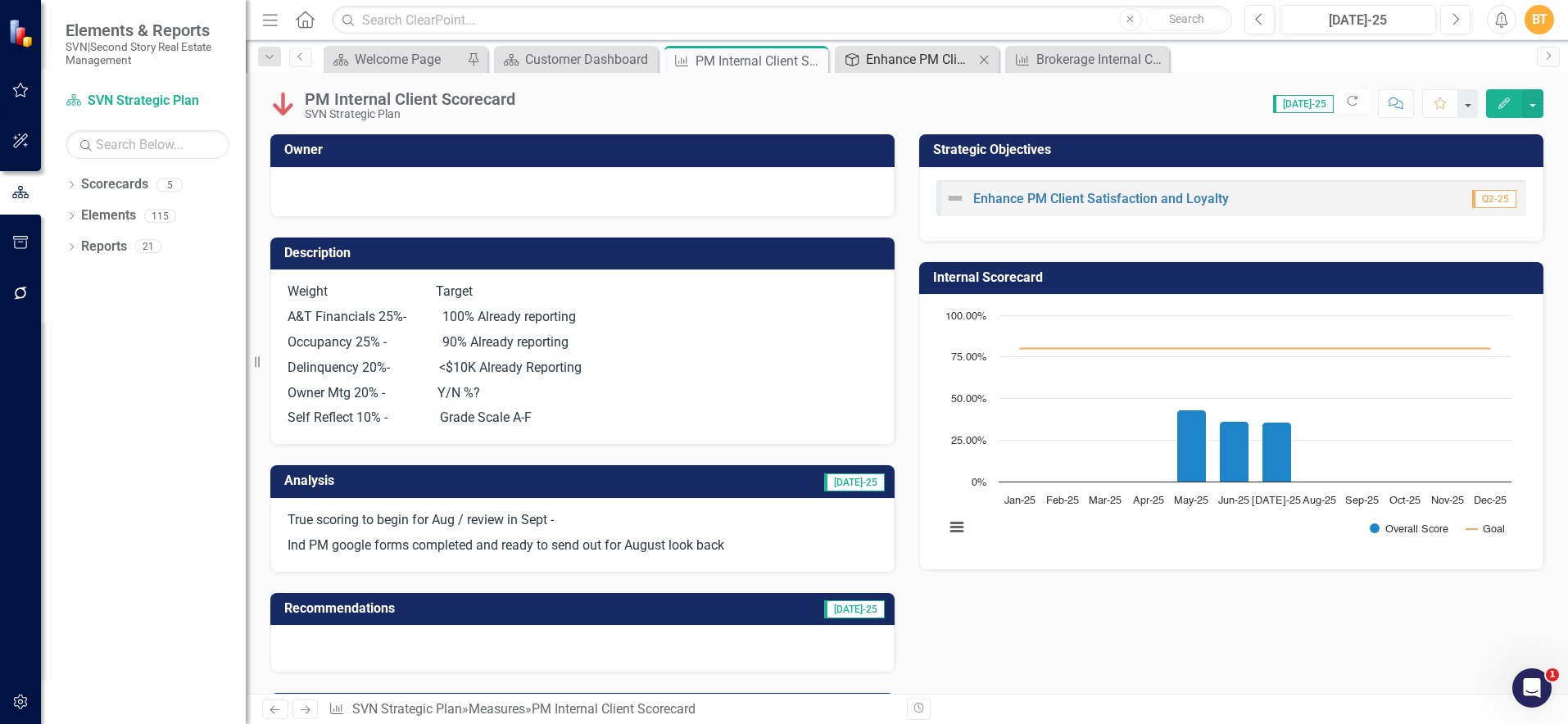
click at [904, 54] on div "Enhance PM Client Satisfaction and Loyalty" at bounding box center [919, 58] width 108 height 20
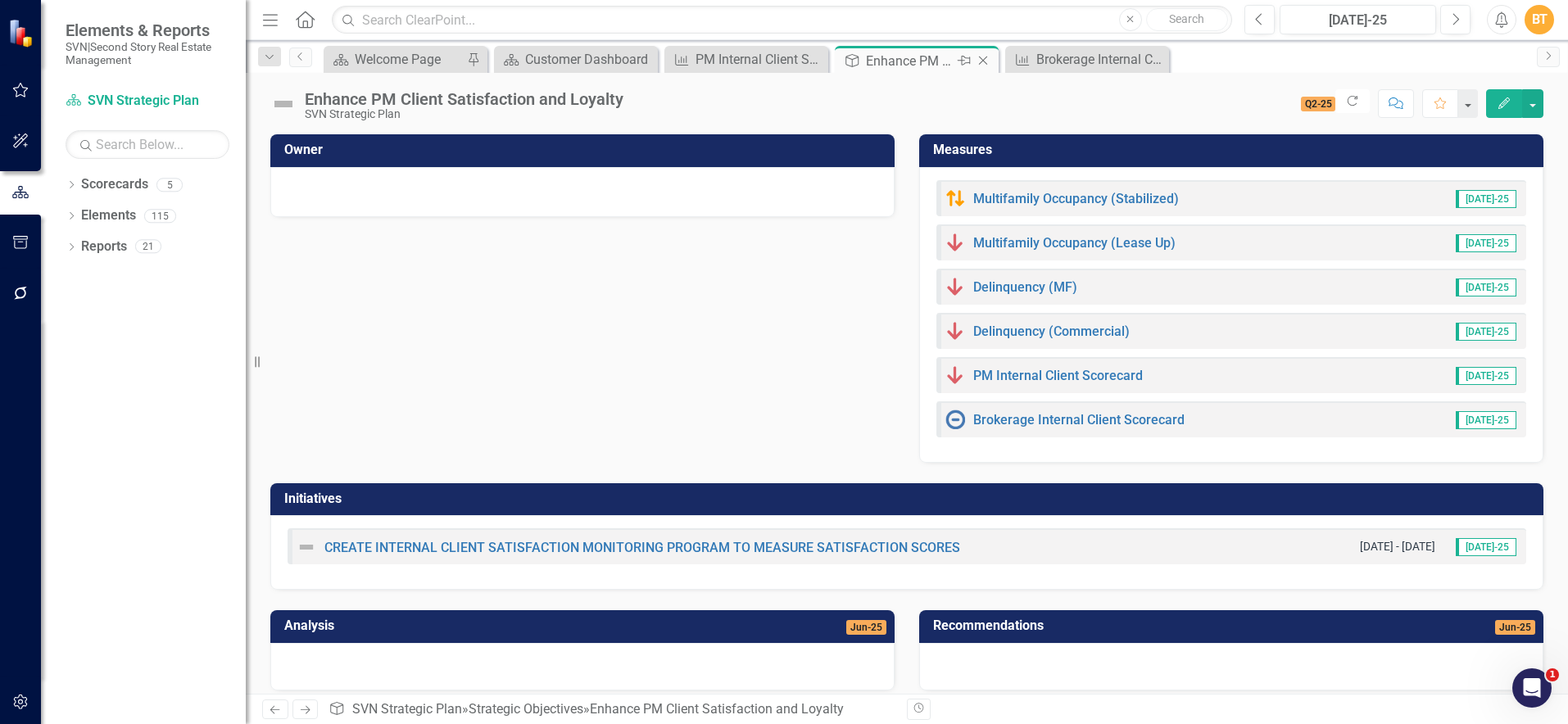
click at [983, 61] on icon "Close" at bounding box center [982, 61] width 16 height 13
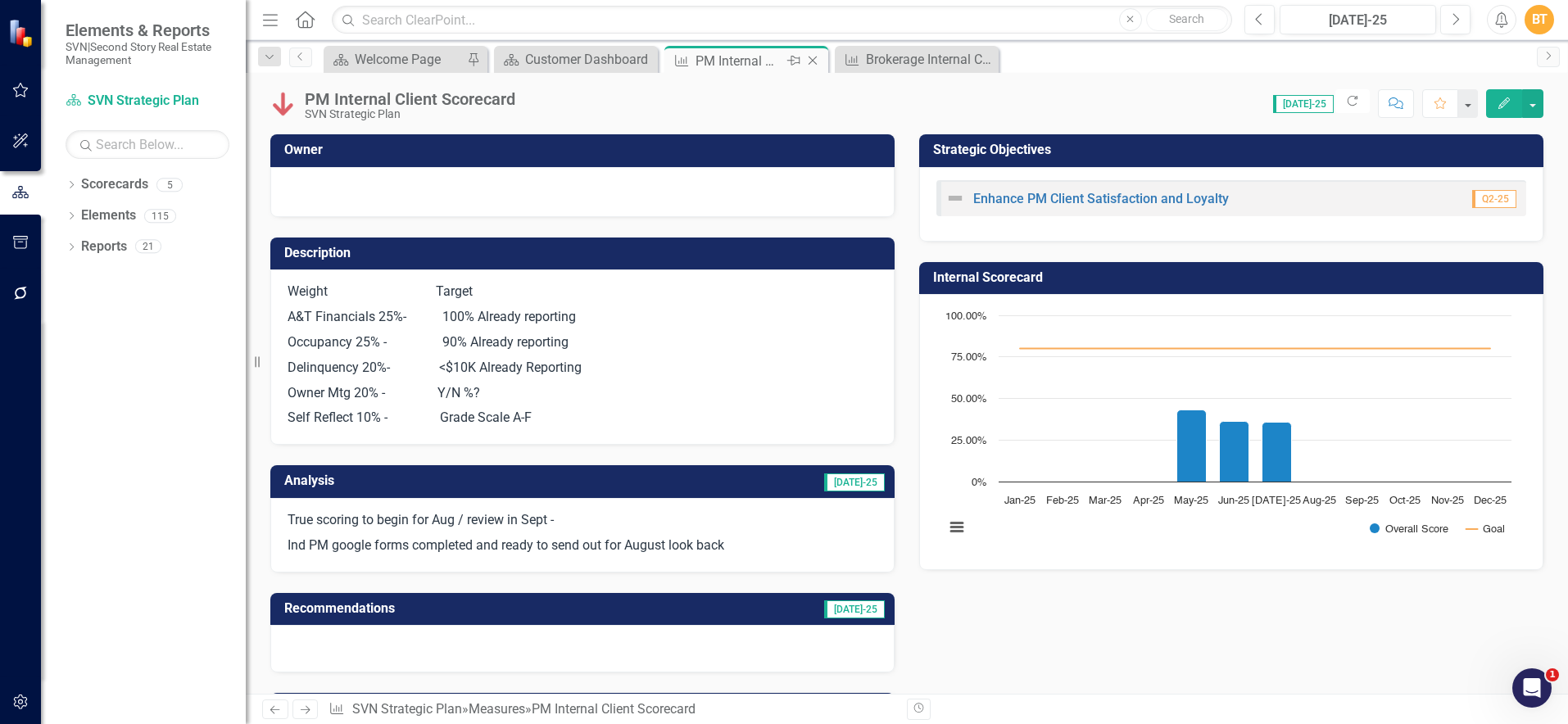
click at [789, 67] on icon "Pin" at bounding box center [794, 60] width 13 height 16
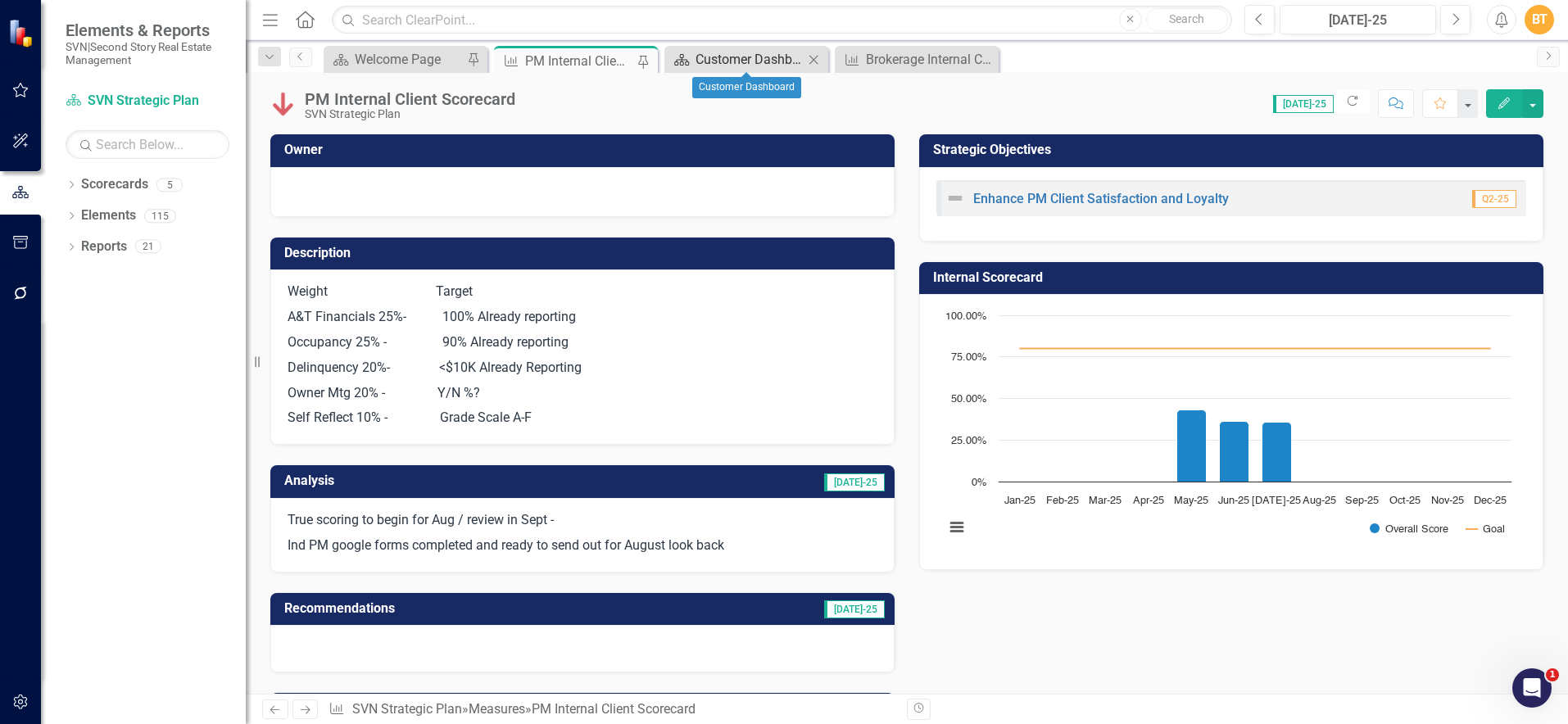
click at [724, 56] on div "Customer Dashboard" at bounding box center [749, 58] width 108 height 20
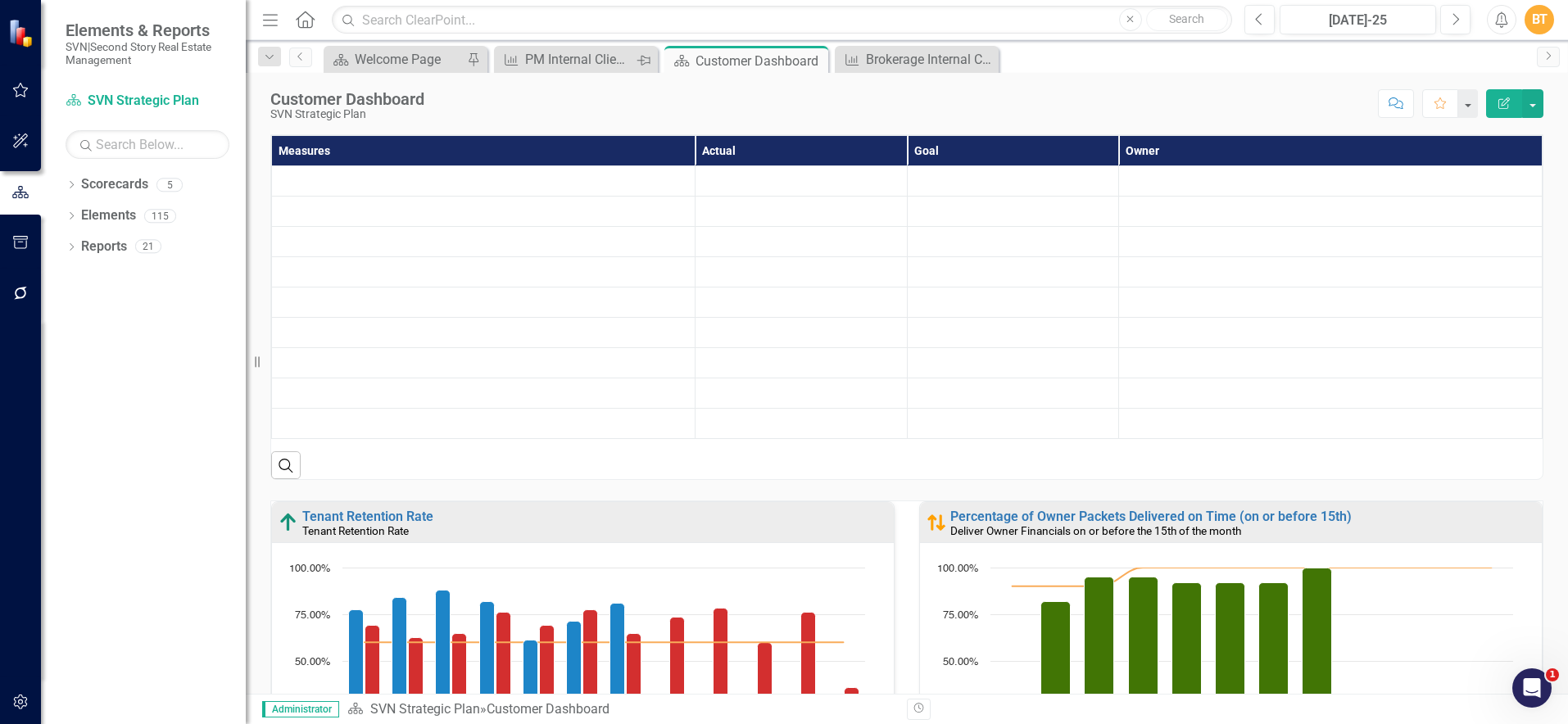
click at [650, 62] on icon "Pin" at bounding box center [643, 60] width 13 height 16
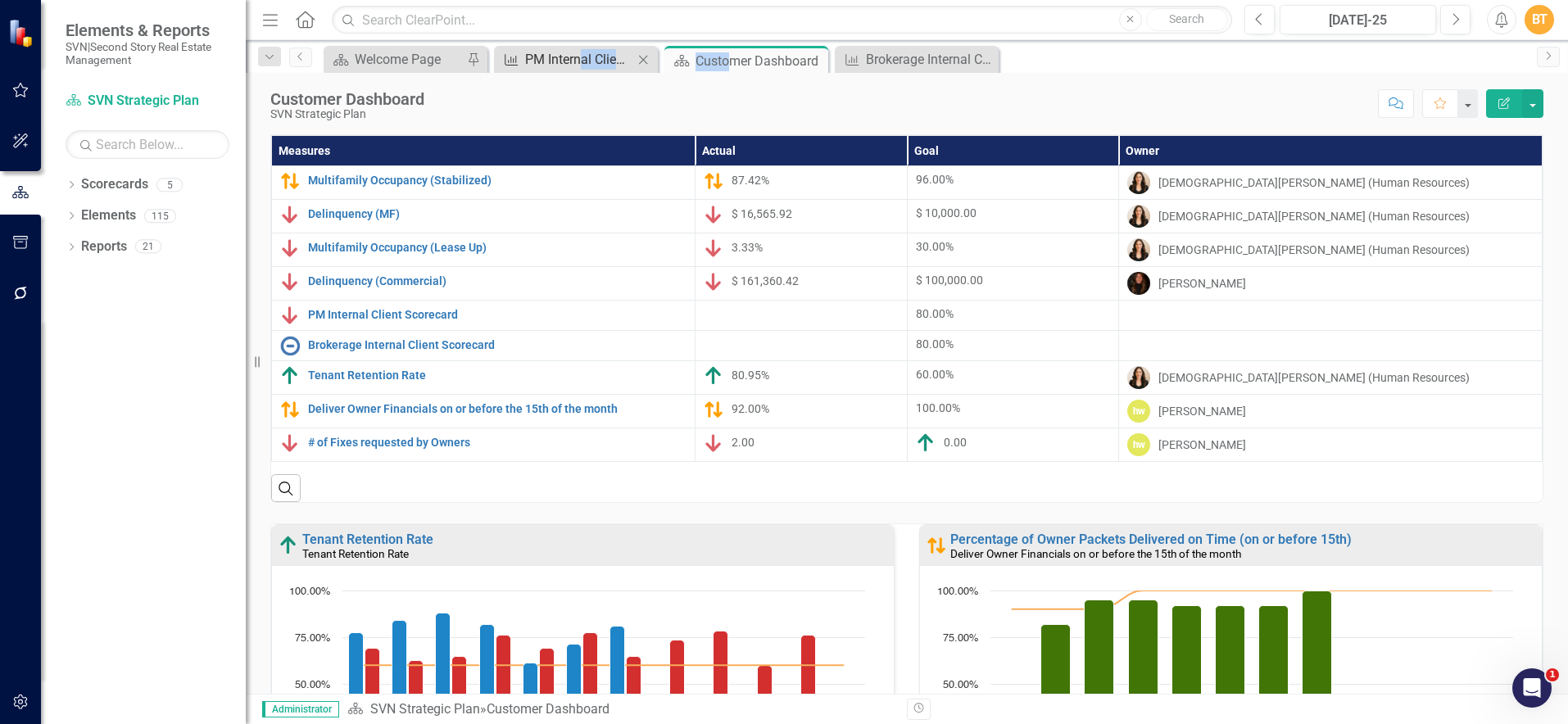
drag, startPoint x: 729, startPoint y: 55, endPoint x: 578, endPoint y: 55, distance: 151.0
click at [578, 55] on div "Scorecard Welcome Page Pin Measure PM Internal Client Scorecard Close Scorecard…" at bounding box center [925, 58] width 1208 height 26
click at [732, 55] on div "Customer Dashboard" at bounding box center [740, 60] width 88 height 20
click at [809, 58] on icon at bounding box center [812, 60] width 9 height 9
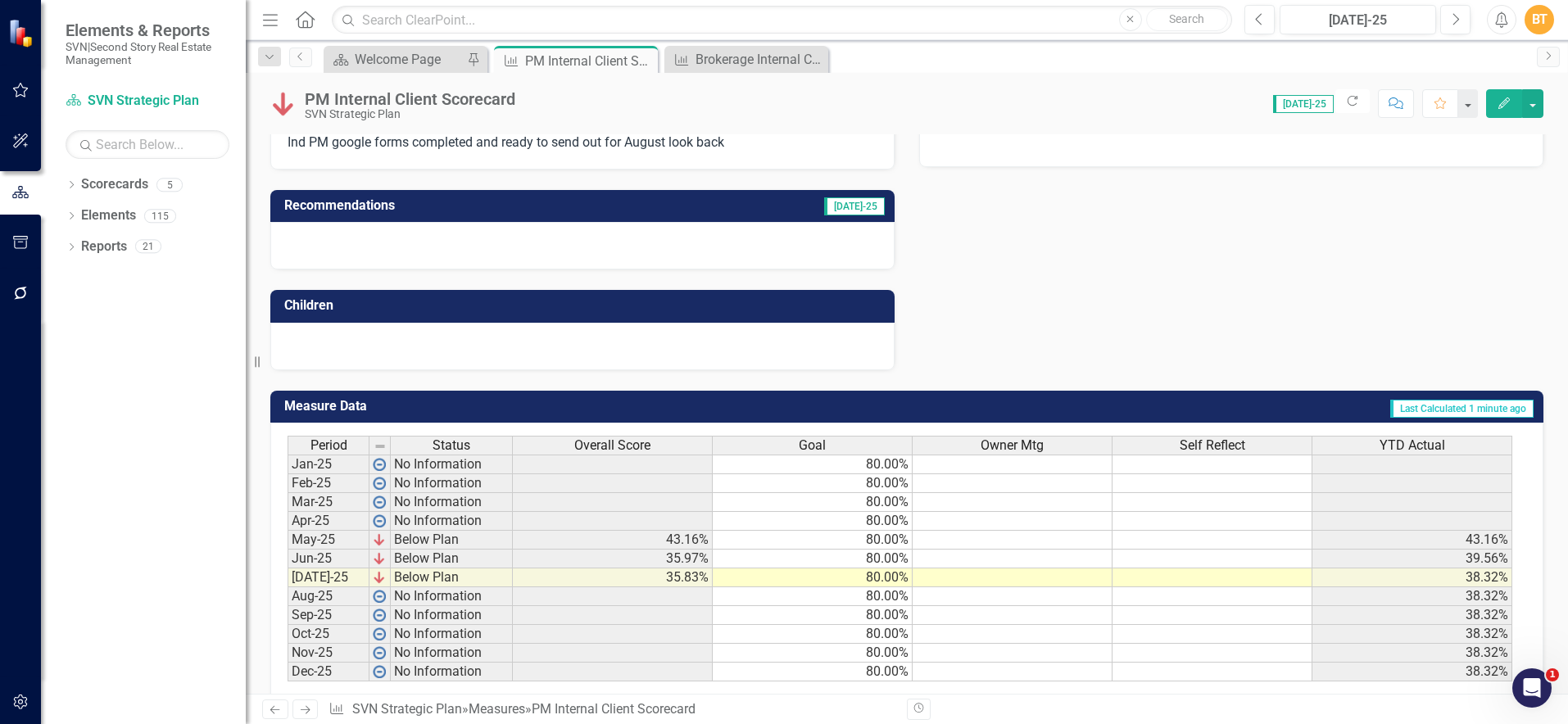
scroll to position [407, 0]
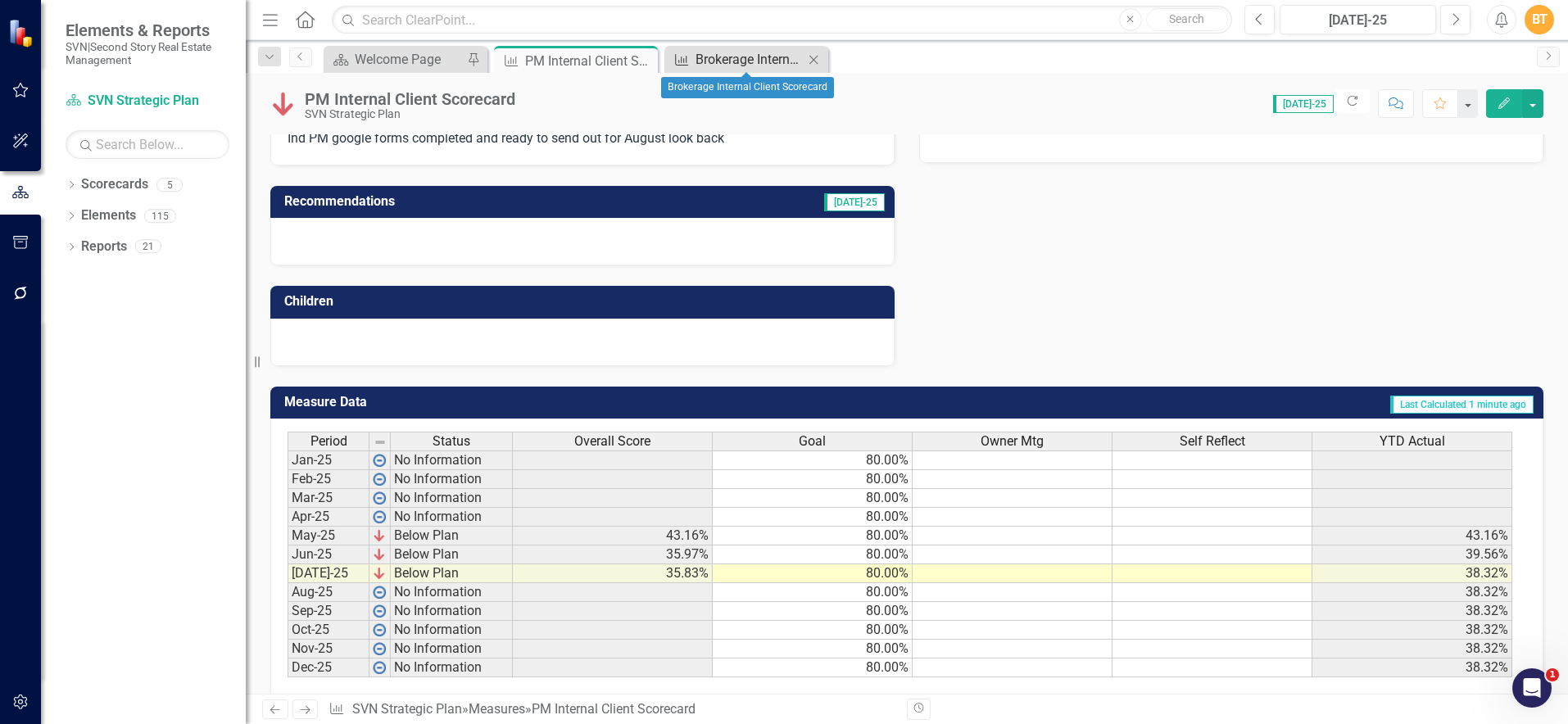
click at [720, 59] on div "Brokerage Internal Client Scorecard" at bounding box center [749, 58] width 108 height 20
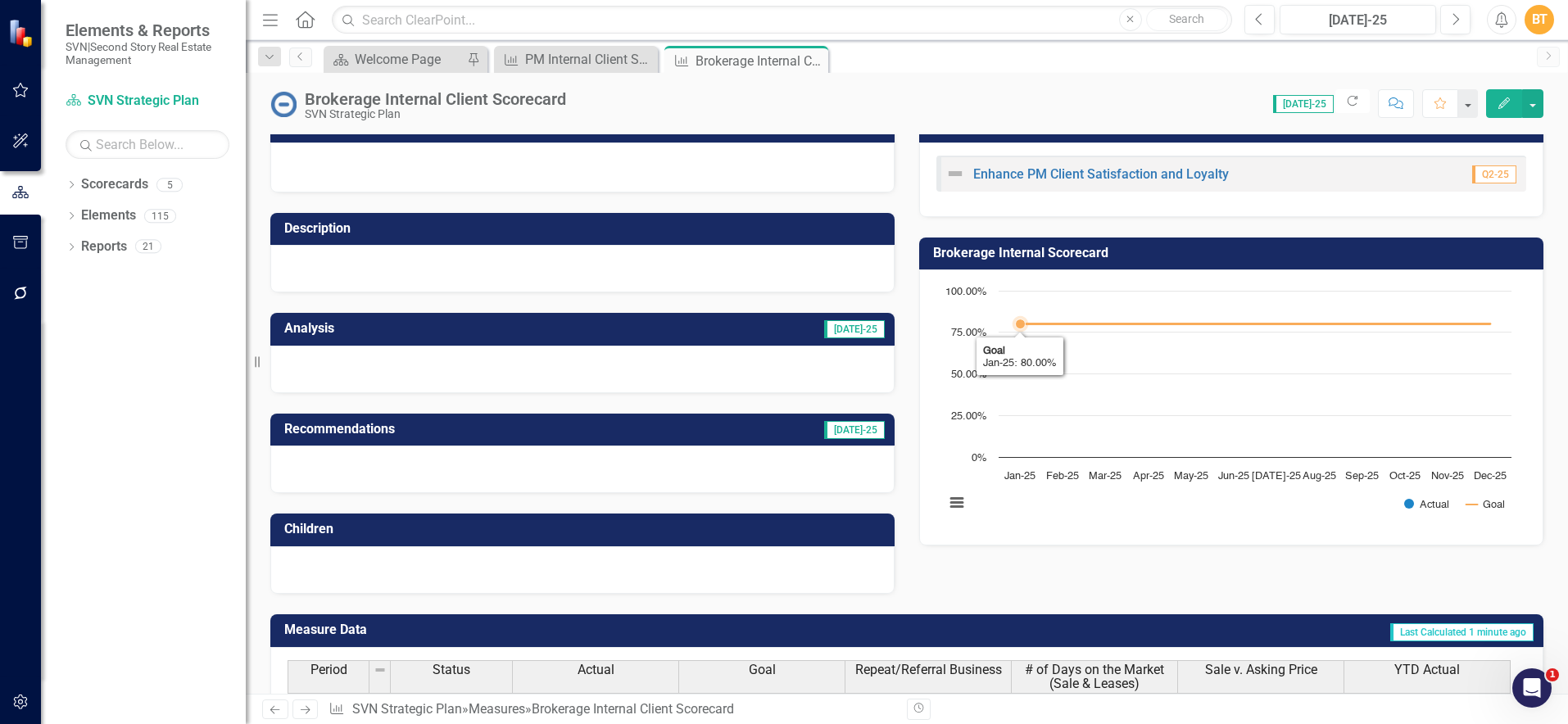
scroll to position [173, 0]
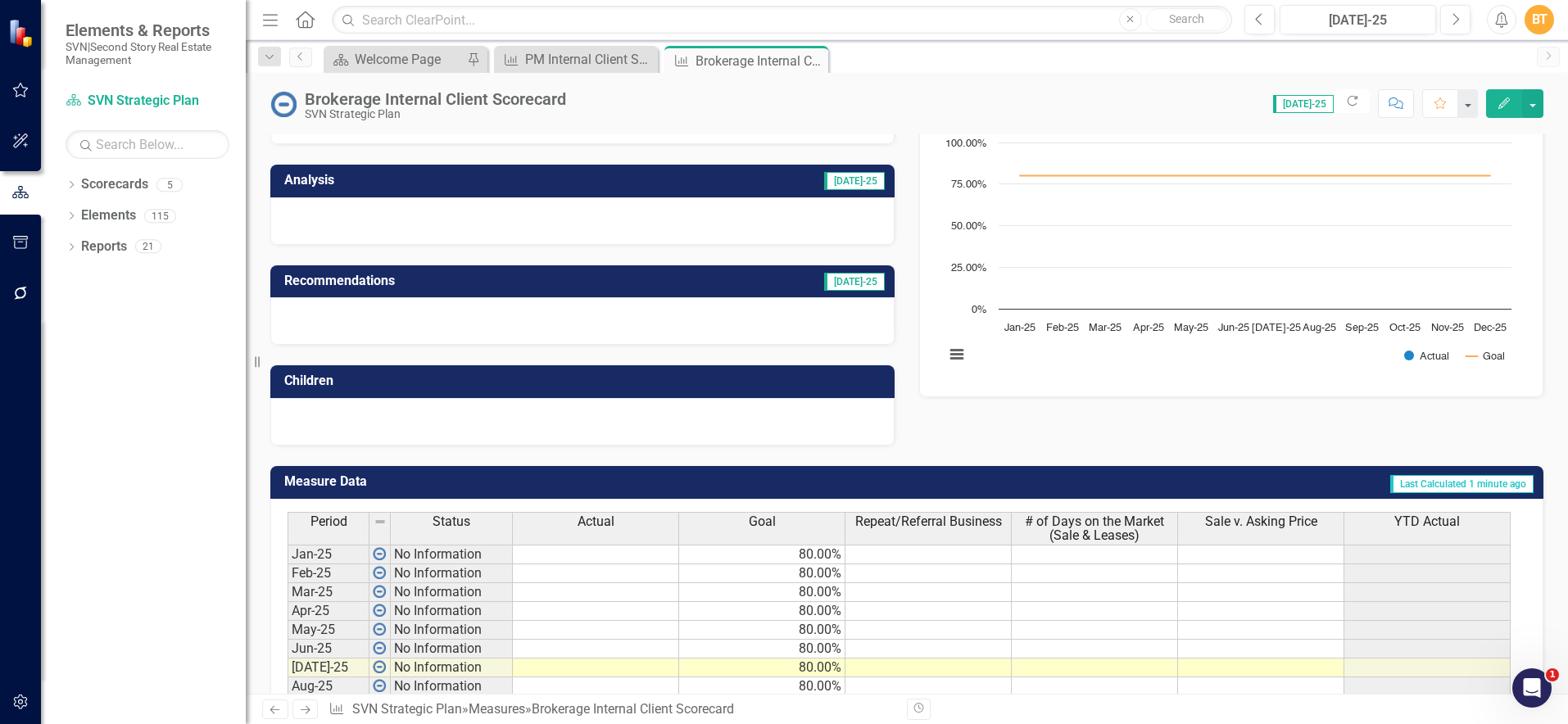
click at [1322, 486] on td "Last Calculated 1 minute ago" at bounding box center [1137, 484] width 796 height 27
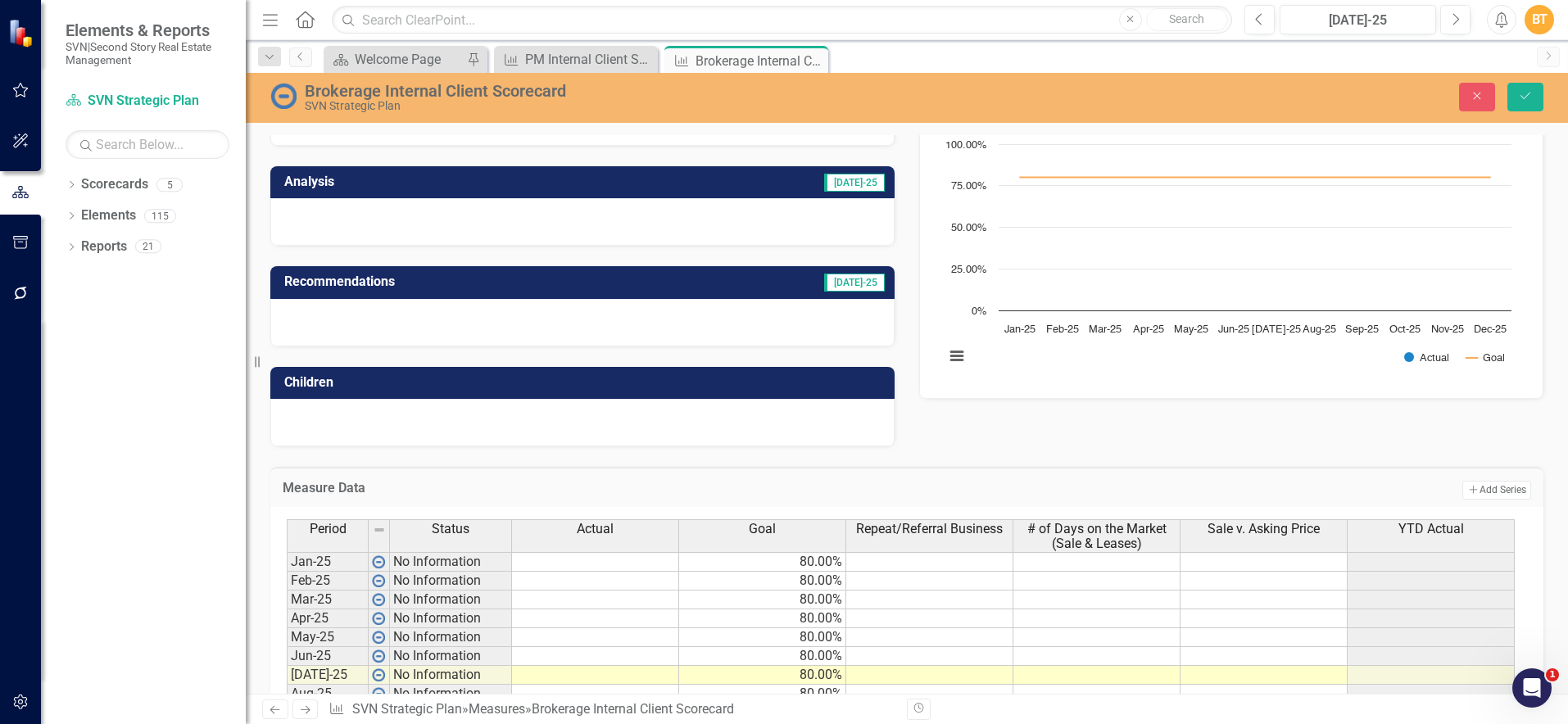
click at [635, 532] on div "Actual" at bounding box center [595, 528] width 166 height 18
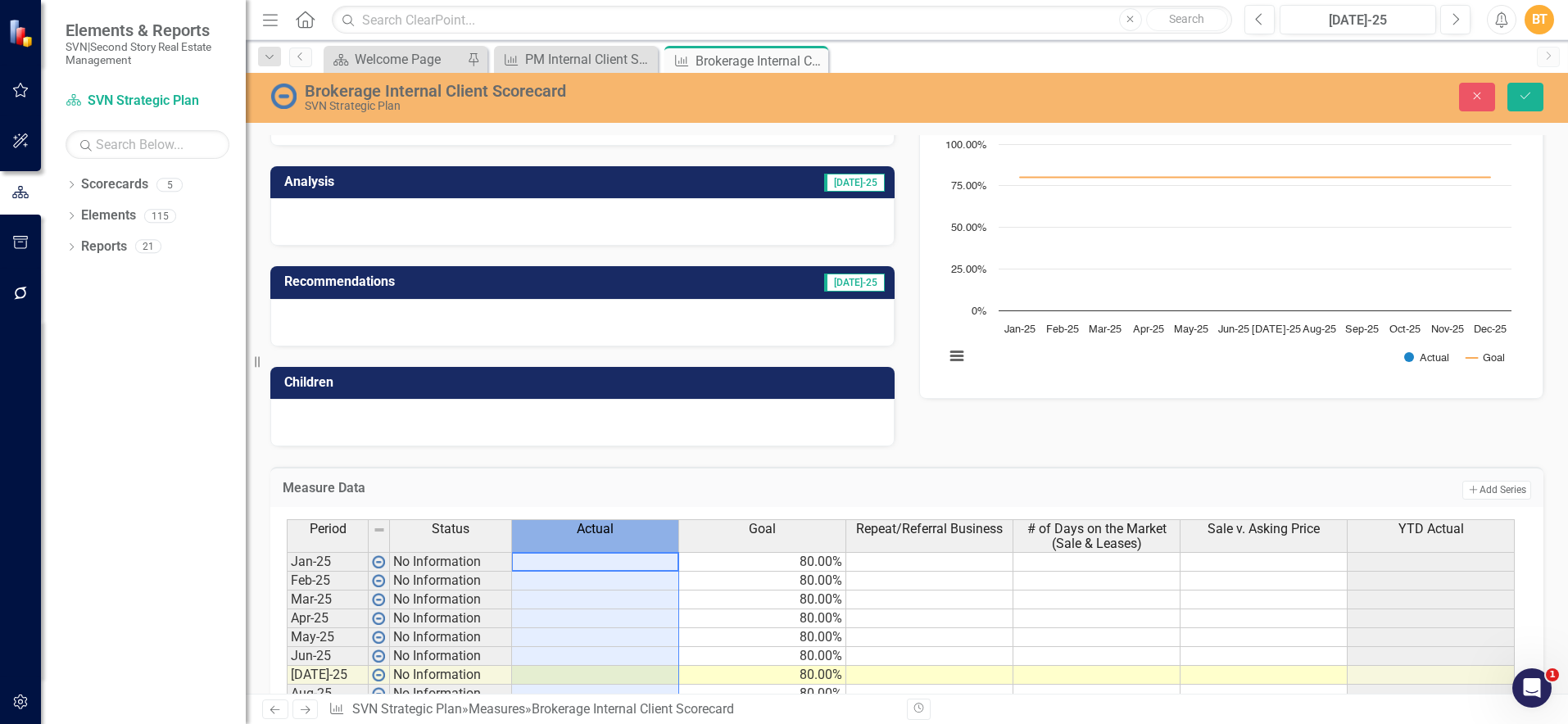
click at [613, 528] on span "Actual" at bounding box center [595, 528] width 37 height 14
click at [612, 527] on span "Actual" at bounding box center [595, 528] width 37 height 14
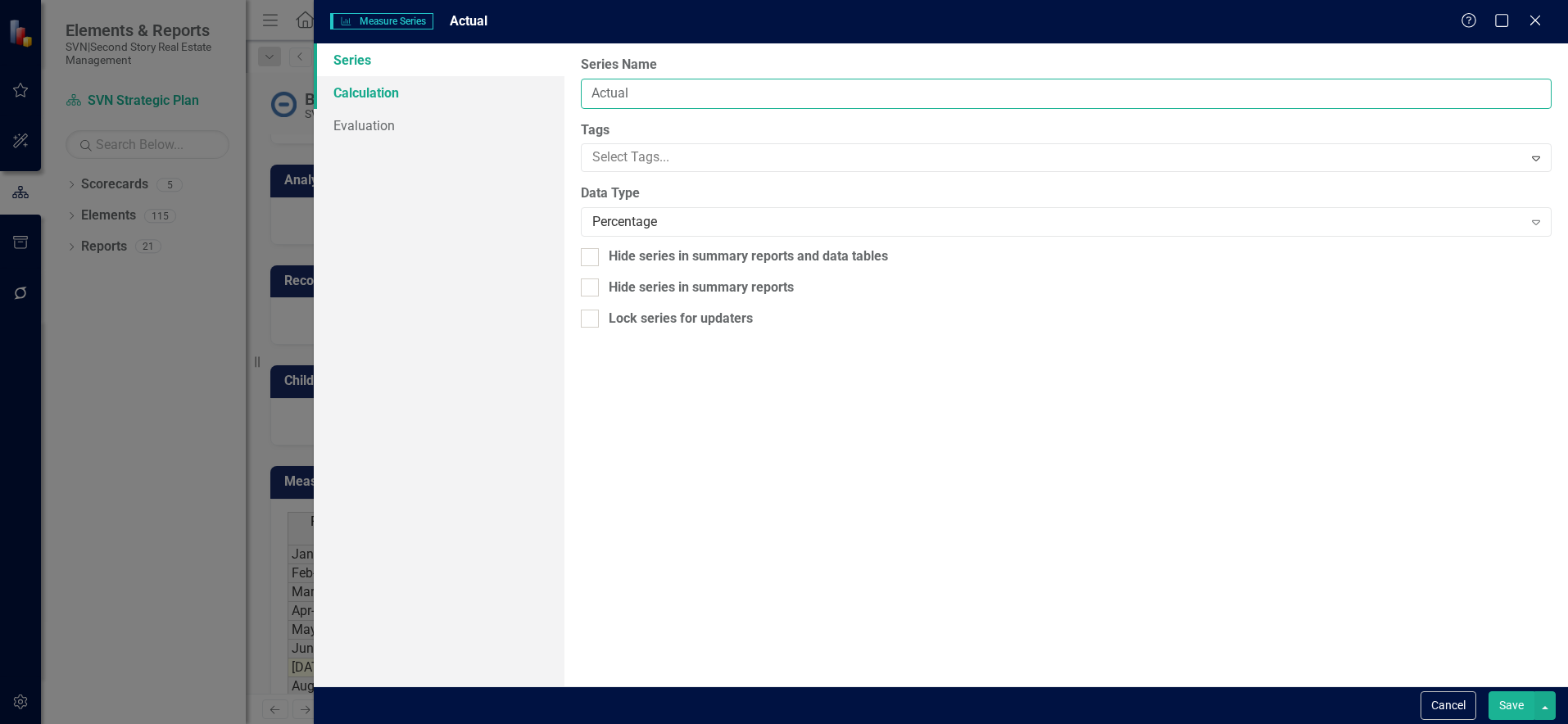
drag, startPoint x: 686, startPoint y: 93, endPoint x: 477, endPoint y: 93, distance: 209.0
click at [500, 93] on div "Series Calculation Evaluation From this page, you can edit the name, type, and …" at bounding box center [941, 364] width 1254 height 643
type input "Overall Score"
click at [1511, 704] on button "Save" at bounding box center [1512, 705] width 46 height 29
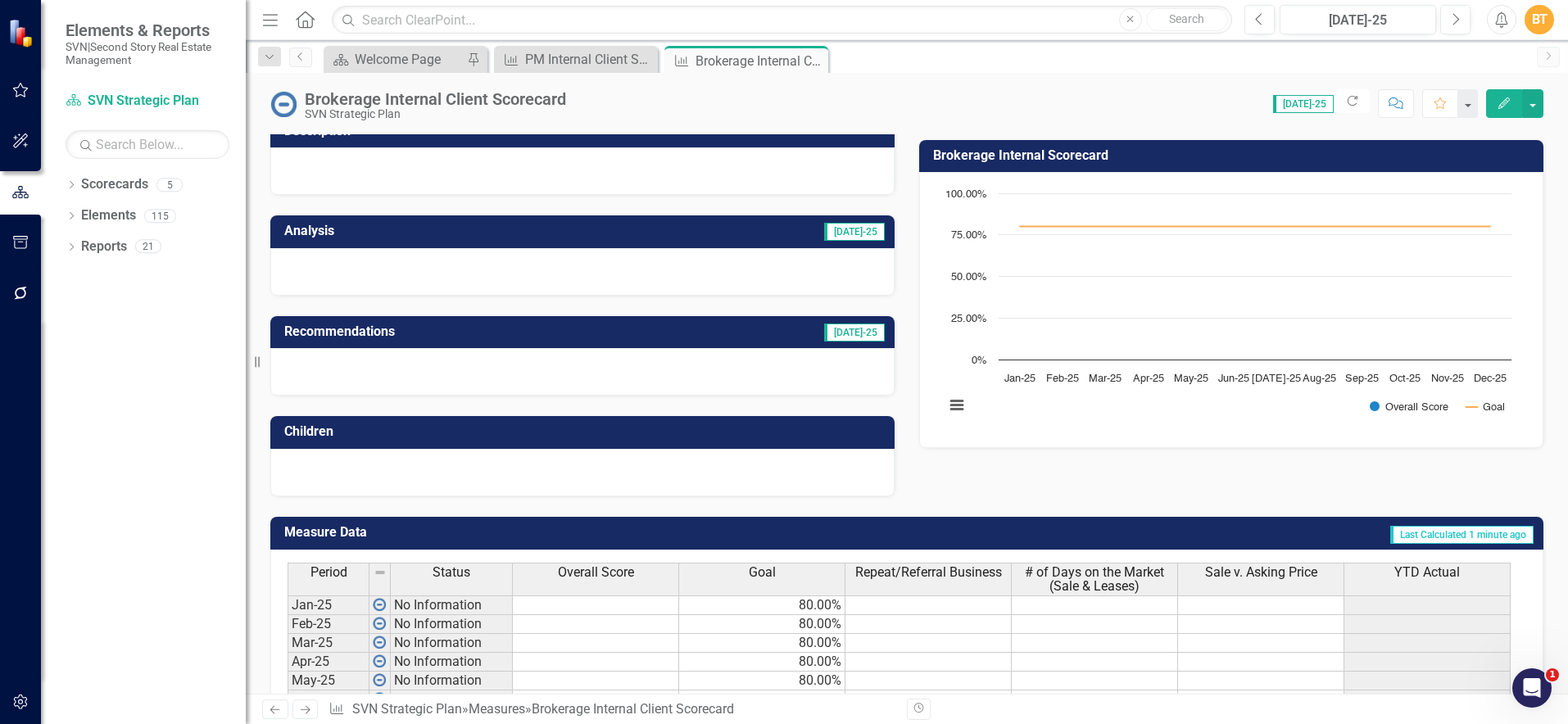
scroll to position [121, 0]
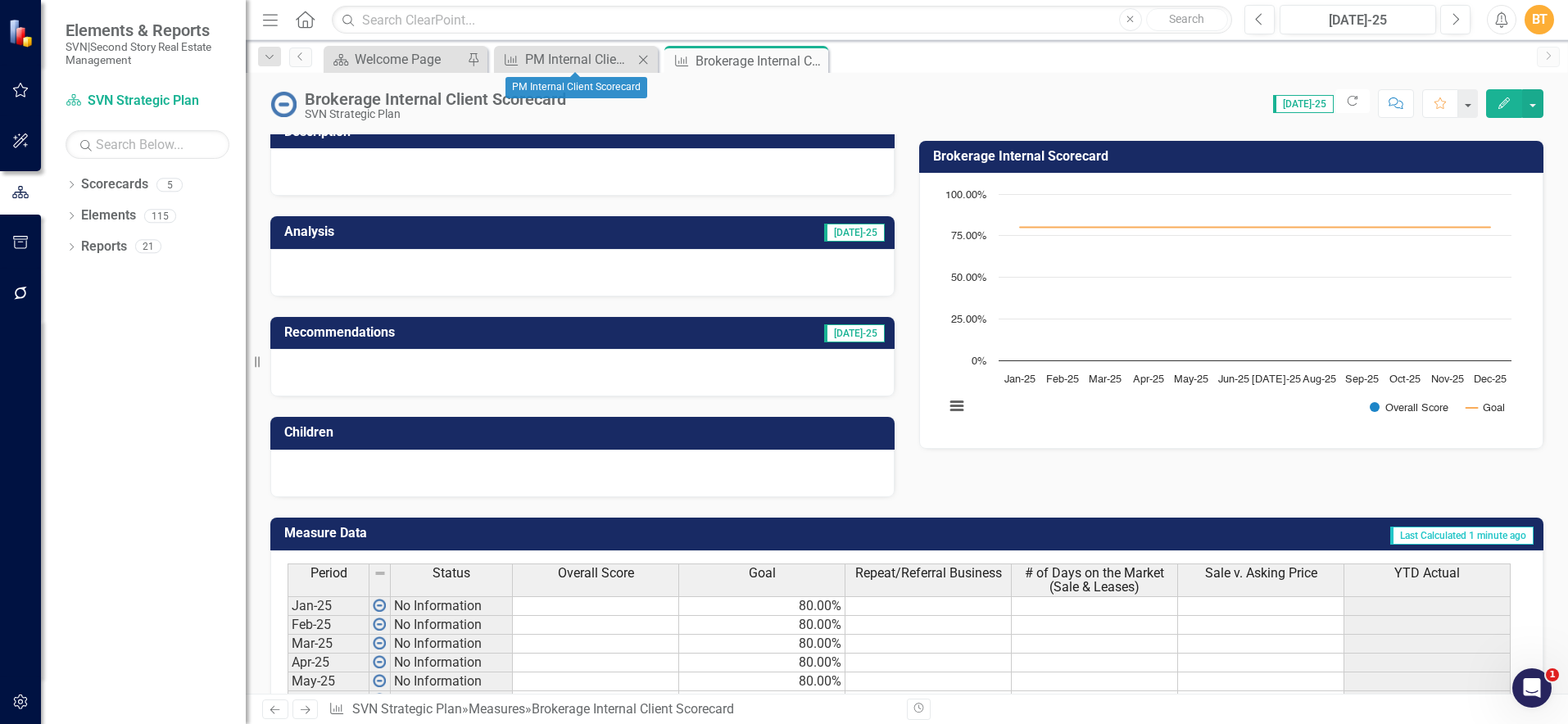
click at [578, 46] on div "Measure PM Internal Client Scorecard Close" at bounding box center [576, 59] width 164 height 27
click at [596, 61] on div "PM Internal Client Scorecard" at bounding box center [578, 58] width 108 height 20
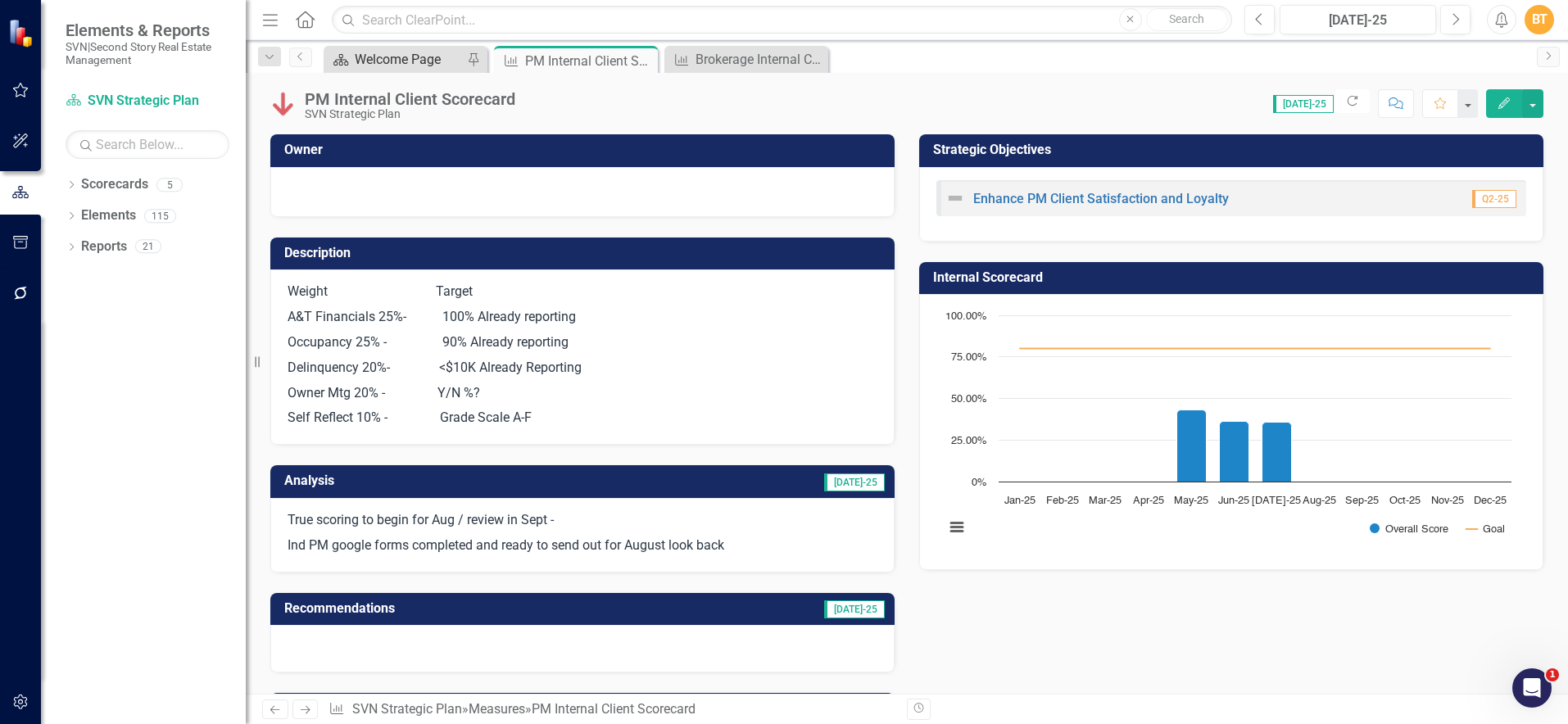
click at [397, 66] on div "Welcome Page" at bounding box center [408, 58] width 108 height 20
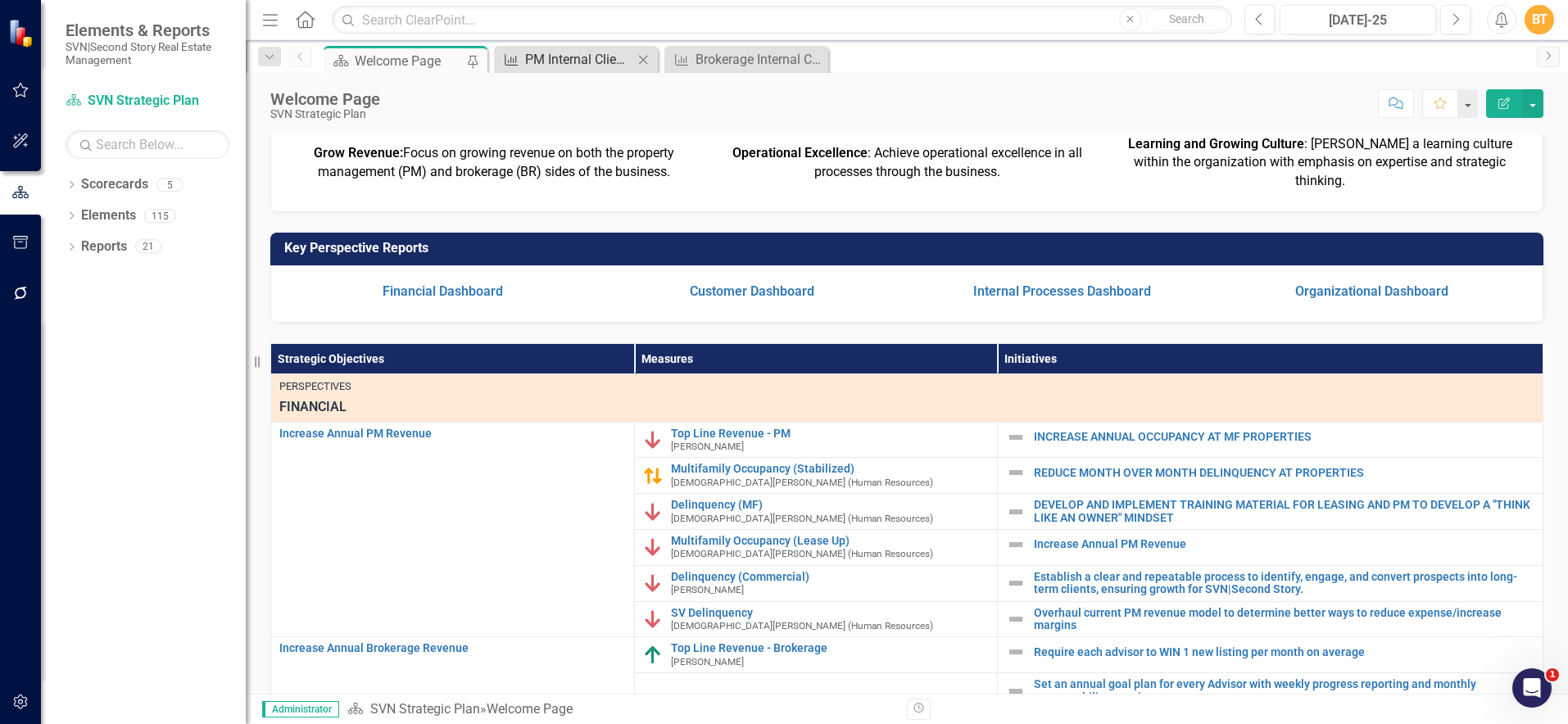
click at [580, 60] on div "PM Internal Client Scorecard" at bounding box center [578, 58] width 108 height 20
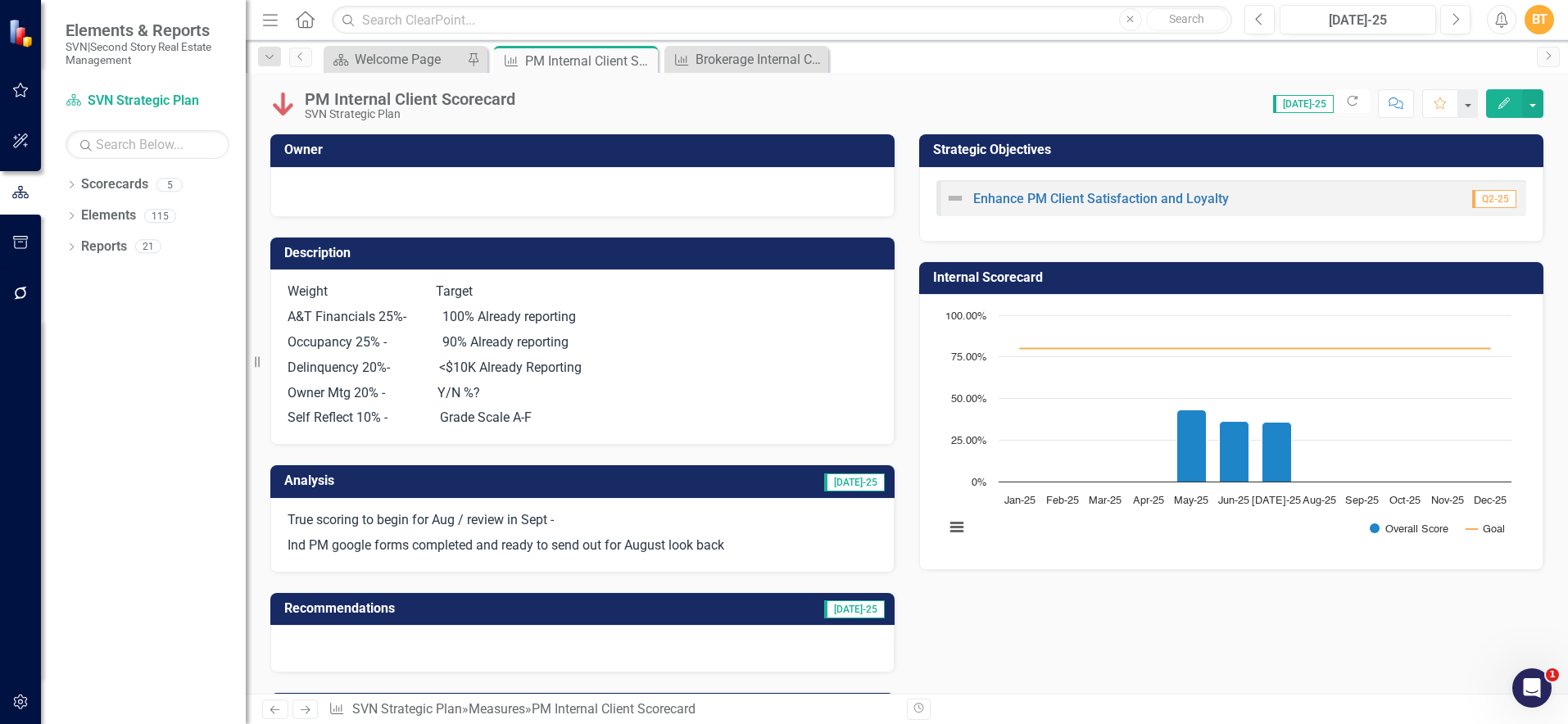
click at [479, 193] on div at bounding box center [582, 190] width 590 height 20
click at [499, 171] on div at bounding box center [582, 192] width 624 height 50
click at [506, 159] on td "Owner" at bounding box center [585, 152] width 602 height 27
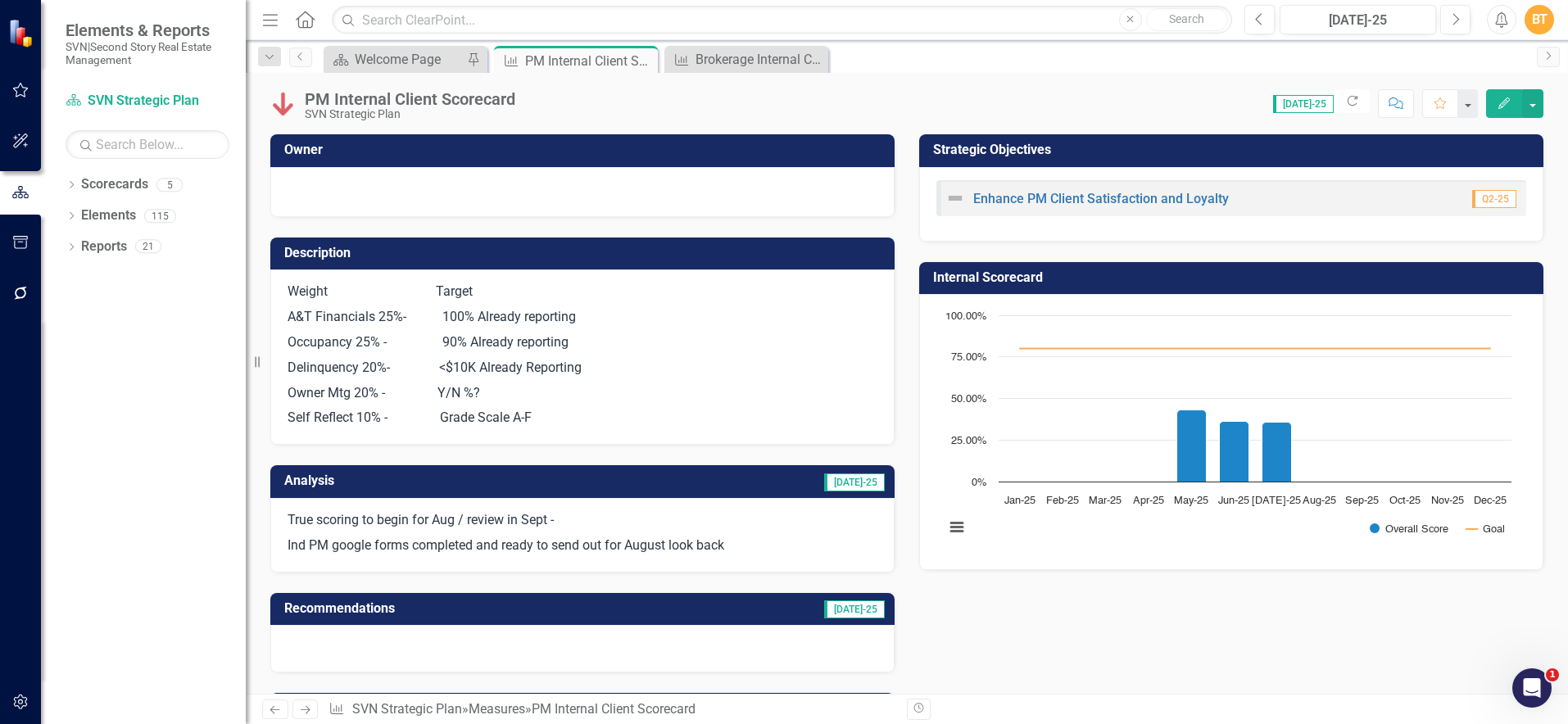
click at [506, 159] on td "Owner" at bounding box center [585, 152] width 602 height 27
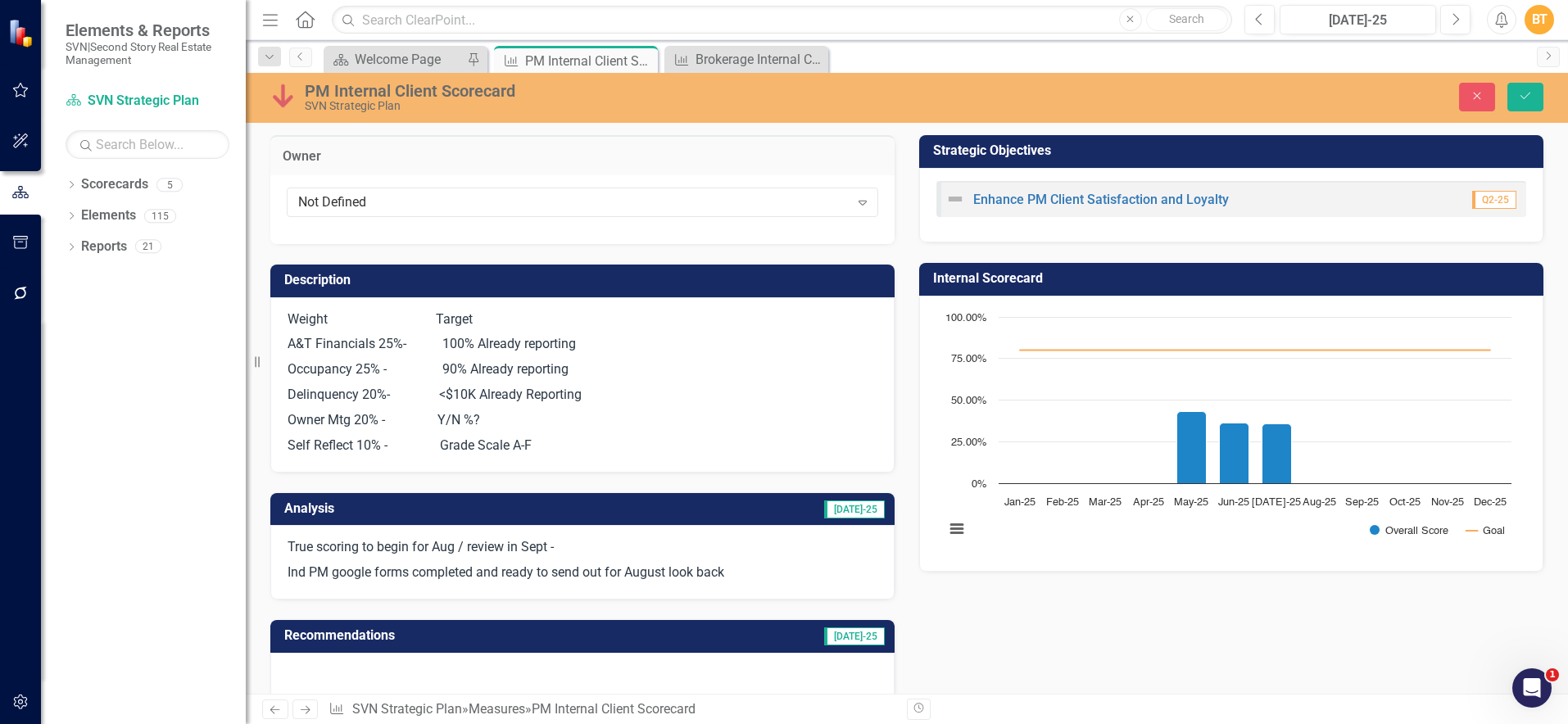
click at [506, 159] on h3 "Owner" at bounding box center [582, 155] width 599 height 14
click at [408, 200] on div "Not Defined" at bounding box center [574, 203] width 552 height 19
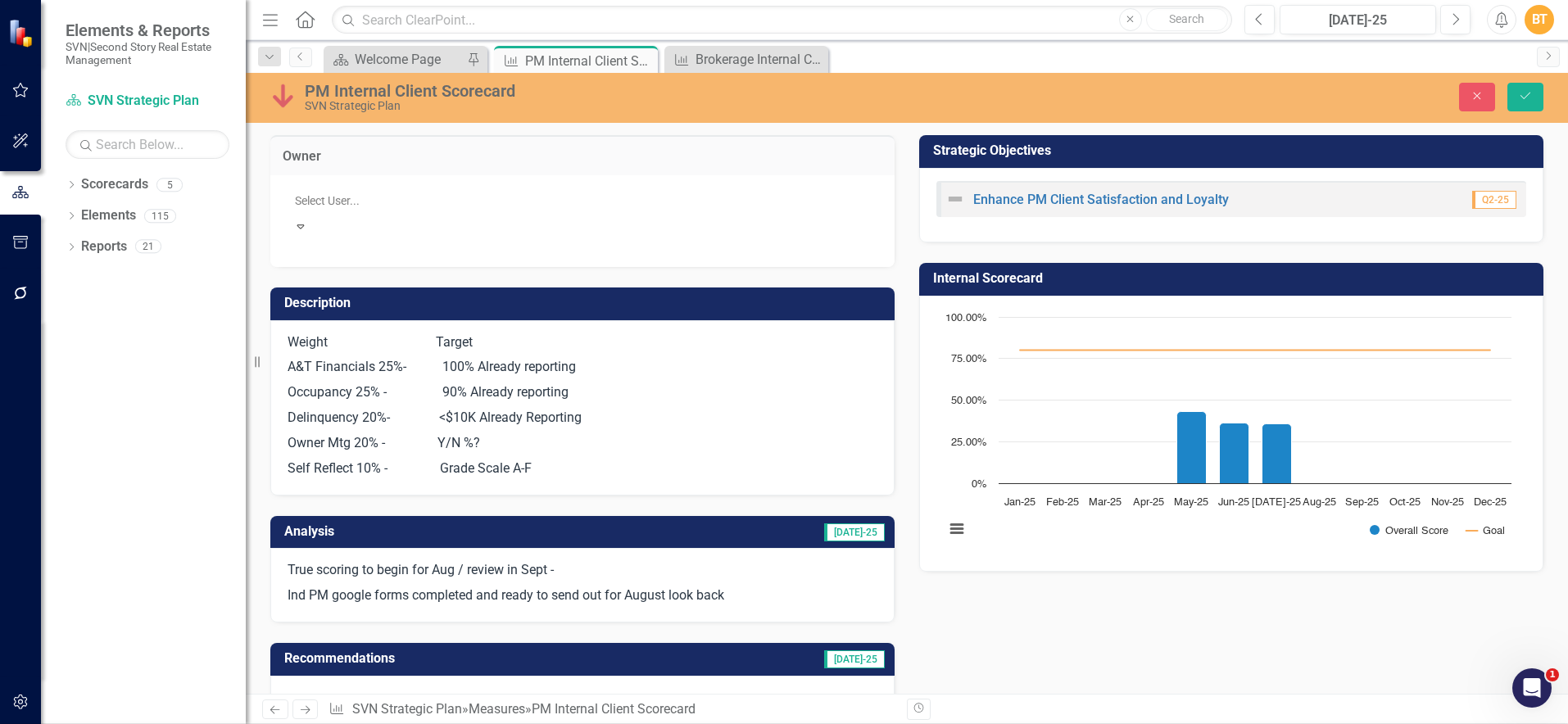
scroll to position [299, 0]
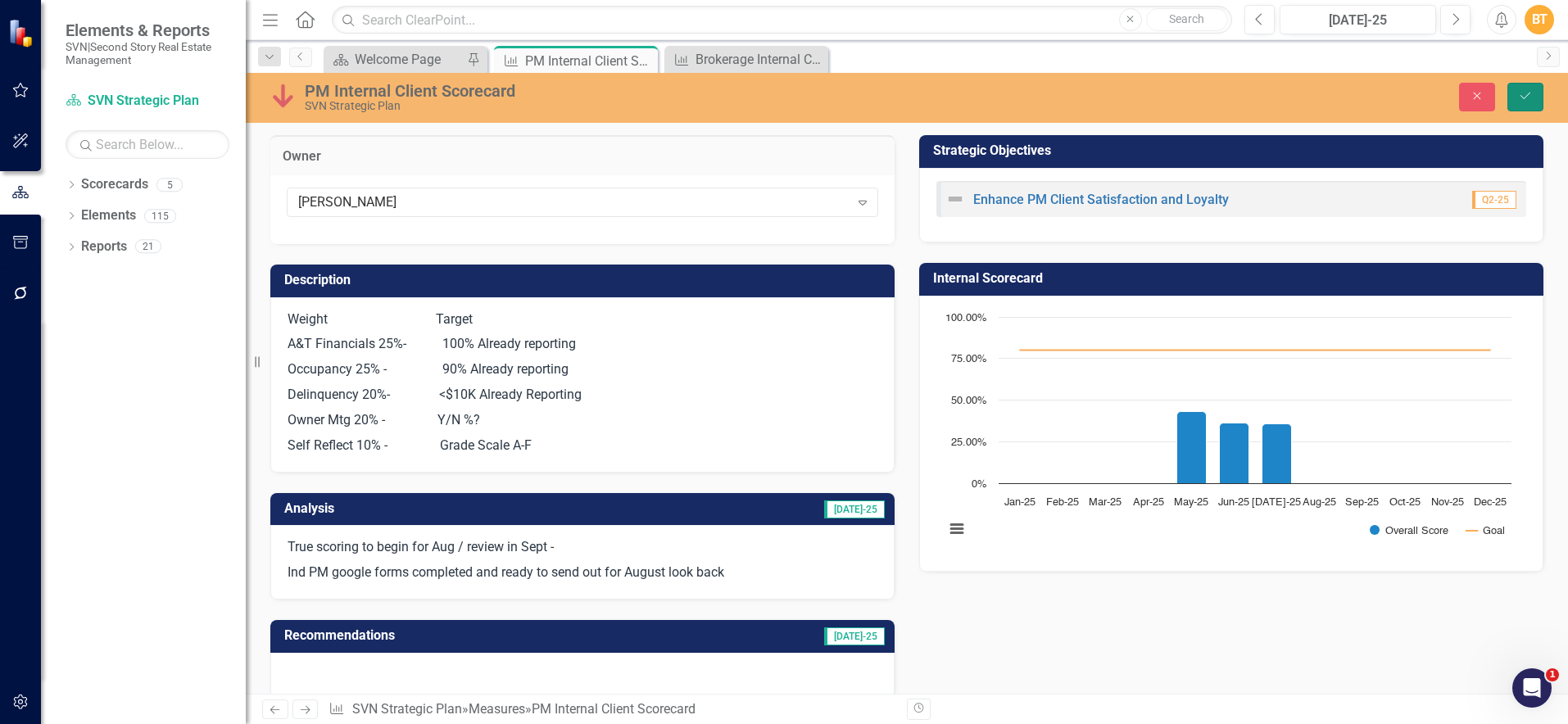
click at [1535, 101] on button "Save" at bounding box center [1525, 97] width 36 height 29
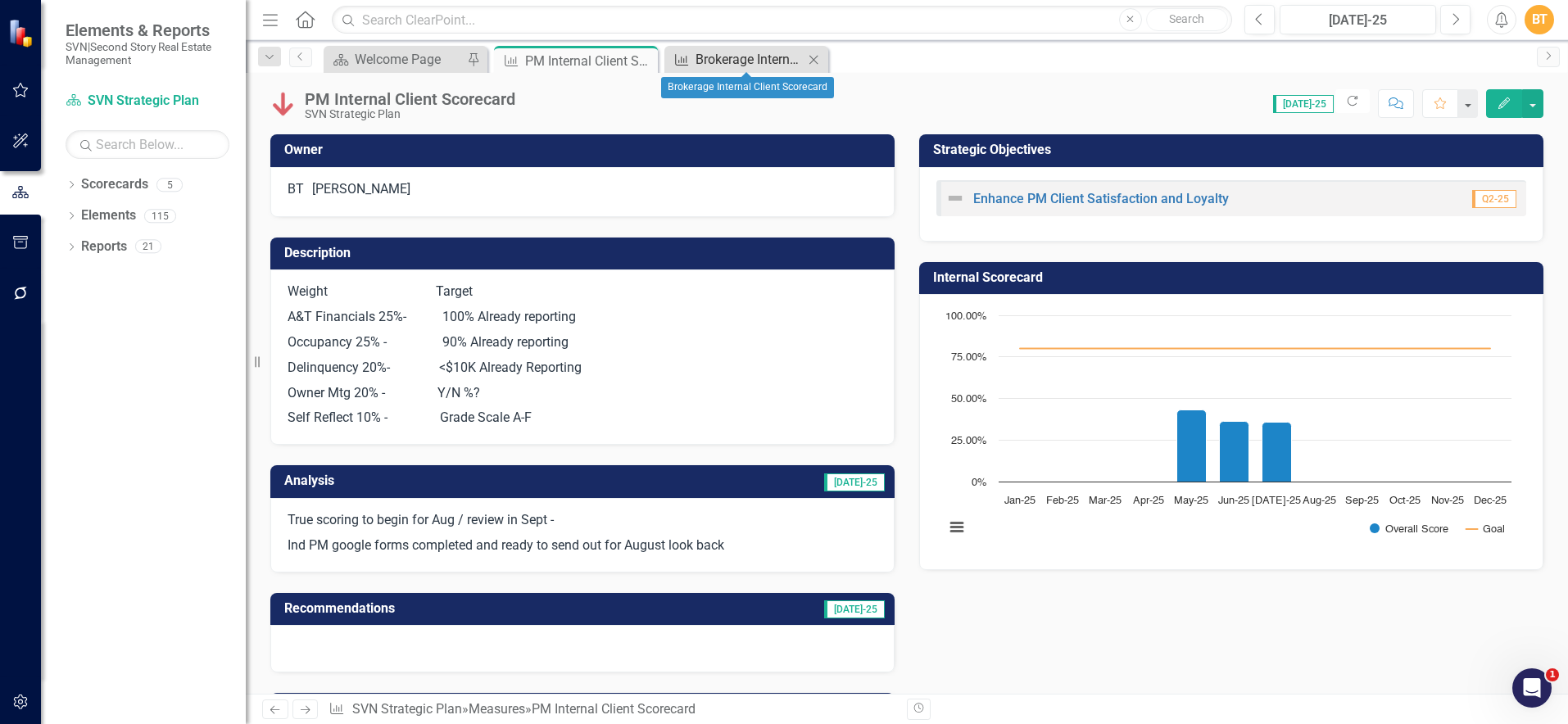
click at [713, 55] on div "Brokerage Internal Client Scorecard" at bounding box center [749, 58] width 108 height 20
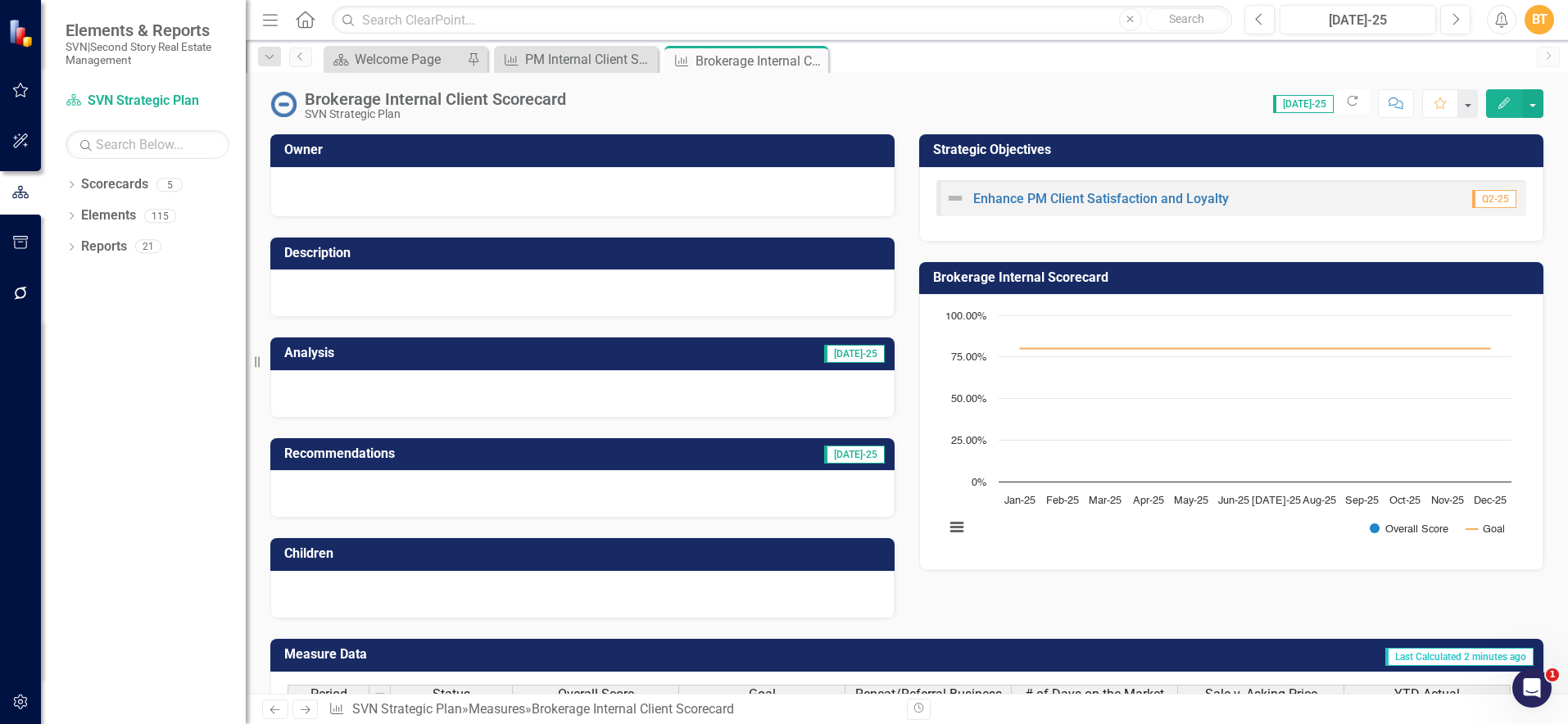
click at [398, 177] on div at bounding box center [582, 192] width 624 height 50
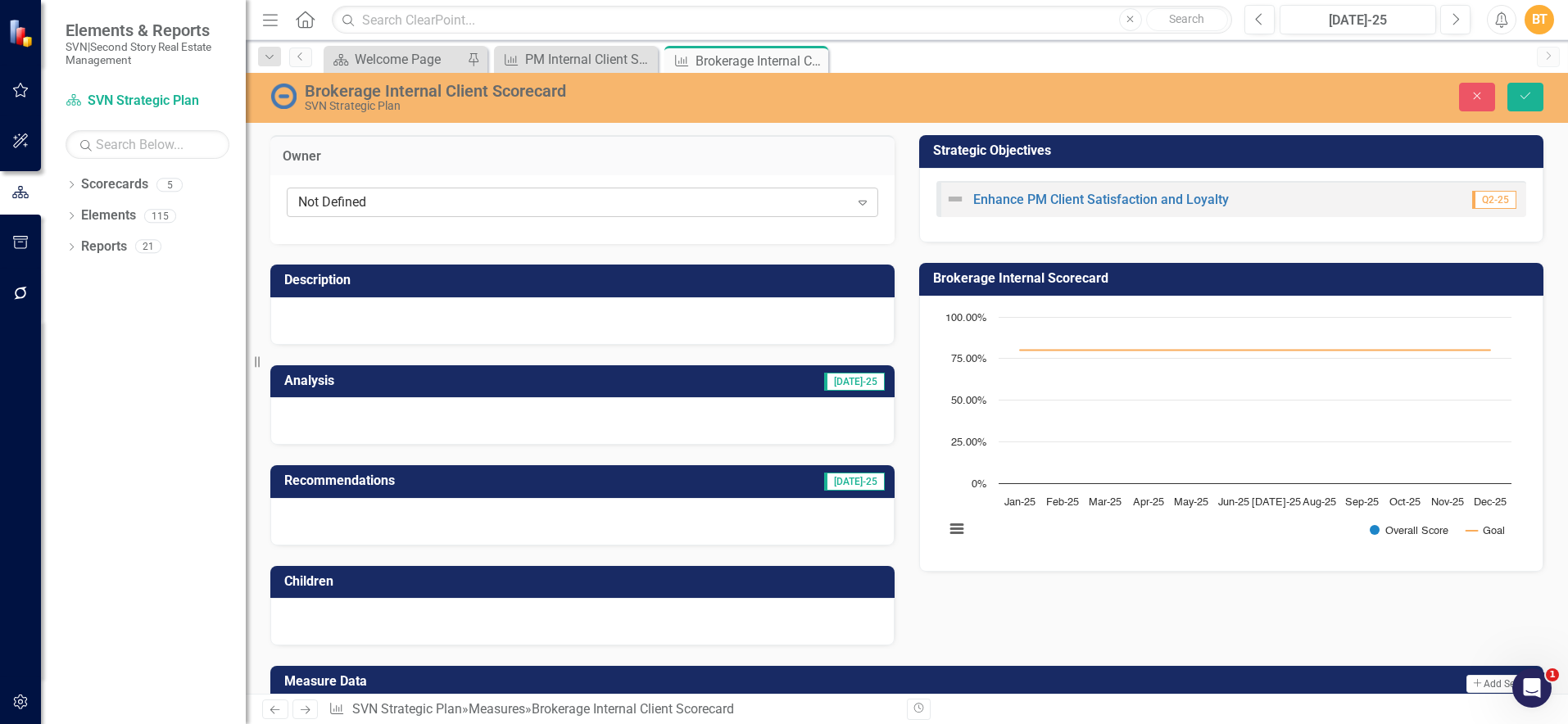
click at [394, 191] on div "Not Defined Expand" at bounding box center [582, 202] width 592 height 30
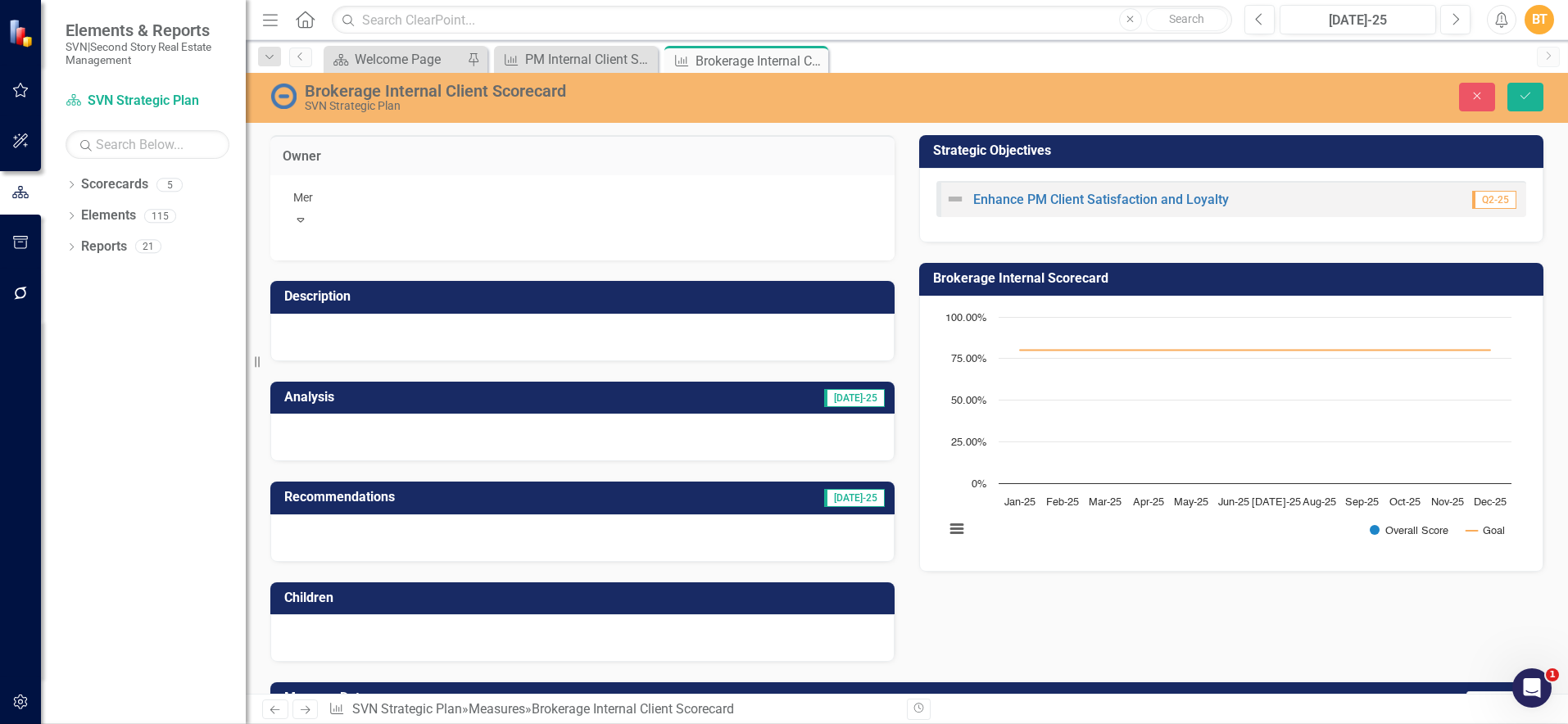
type input "Mere"
click at [442, 728] on div "mere dith rivers" at bounding box center [786, 737] width 1541 height 19
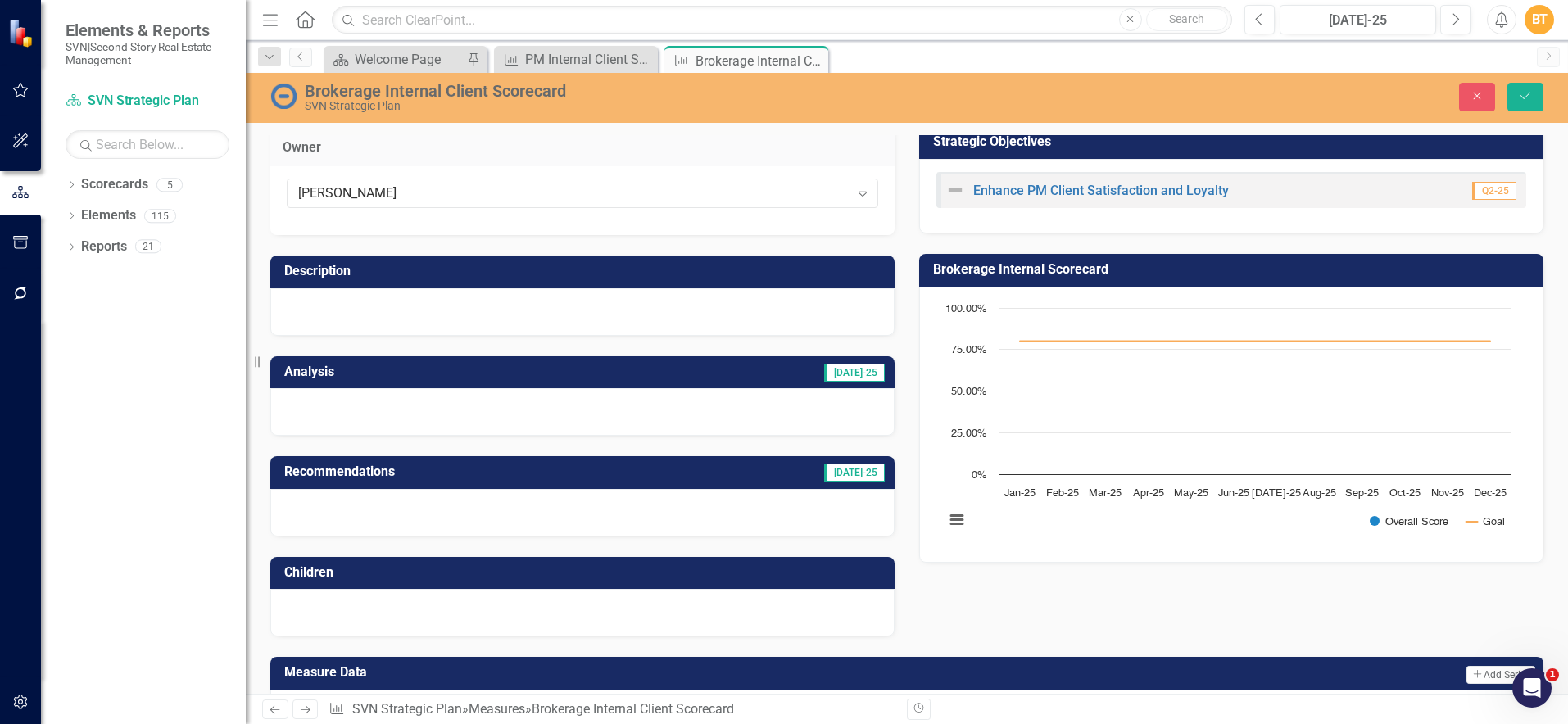
scroll to position [10, 0]
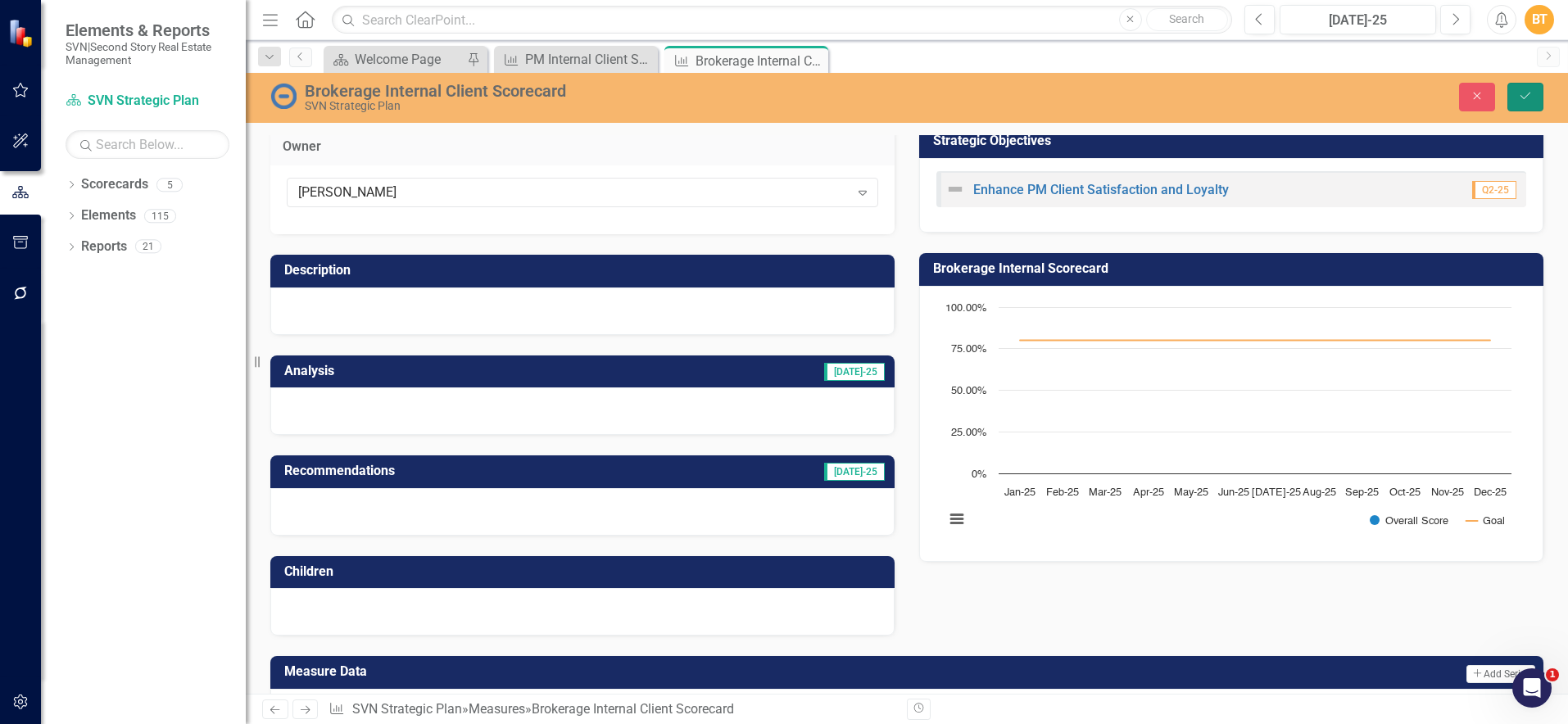
click at [1526, 92] on icon "Save" at bounding box center [1524, 95] width 14 height 11
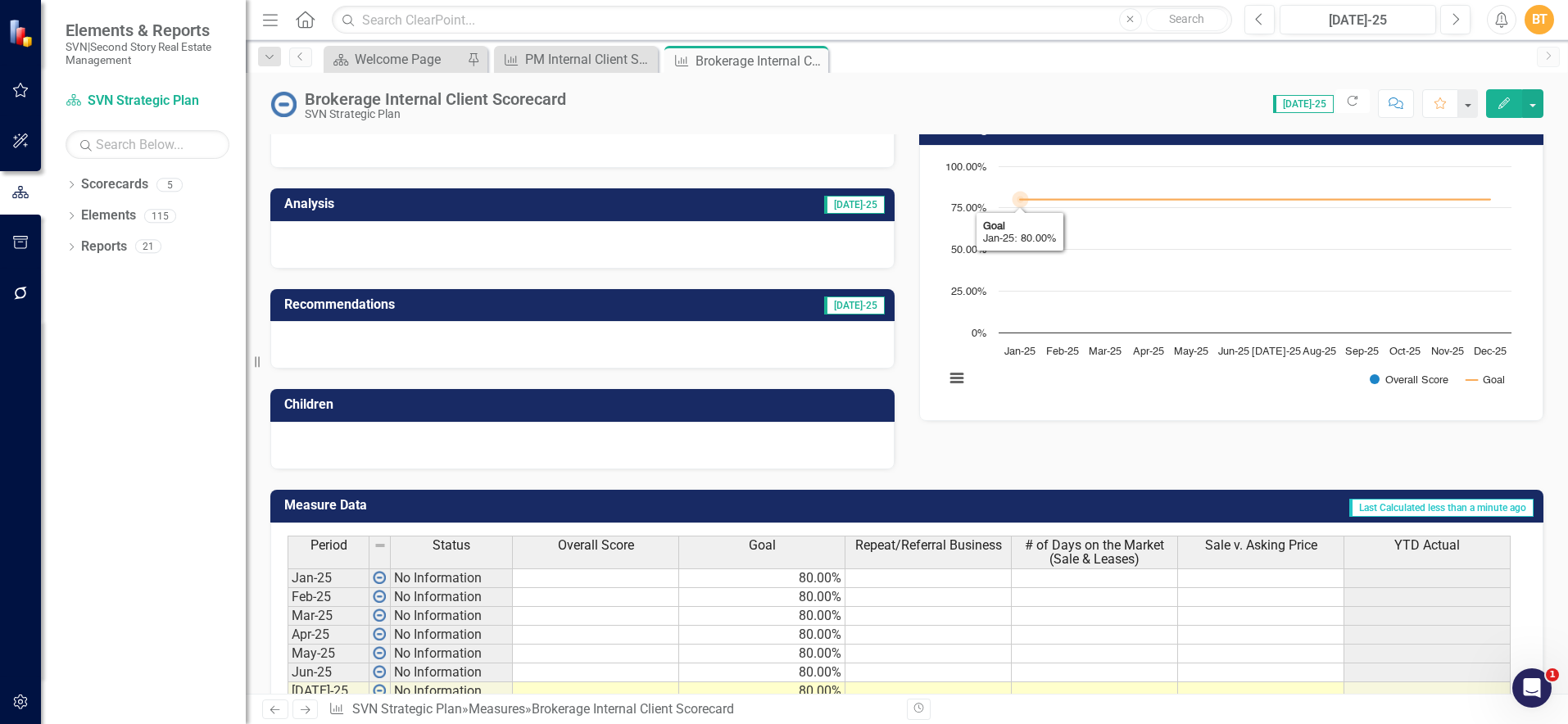
scroll to position [148, 0]
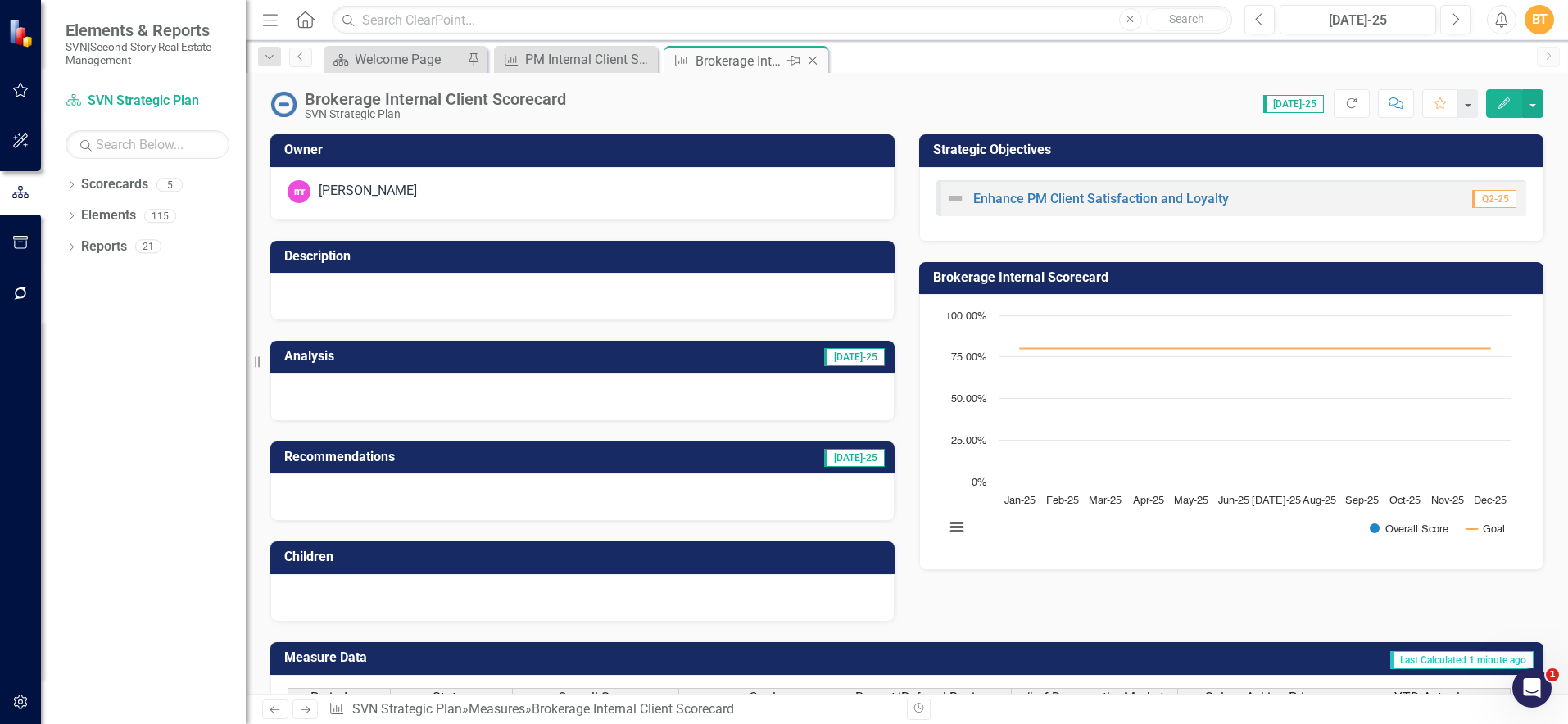
click at [811, 58] on icon "Close" at bounding box center [812, 61] width 16 height 13
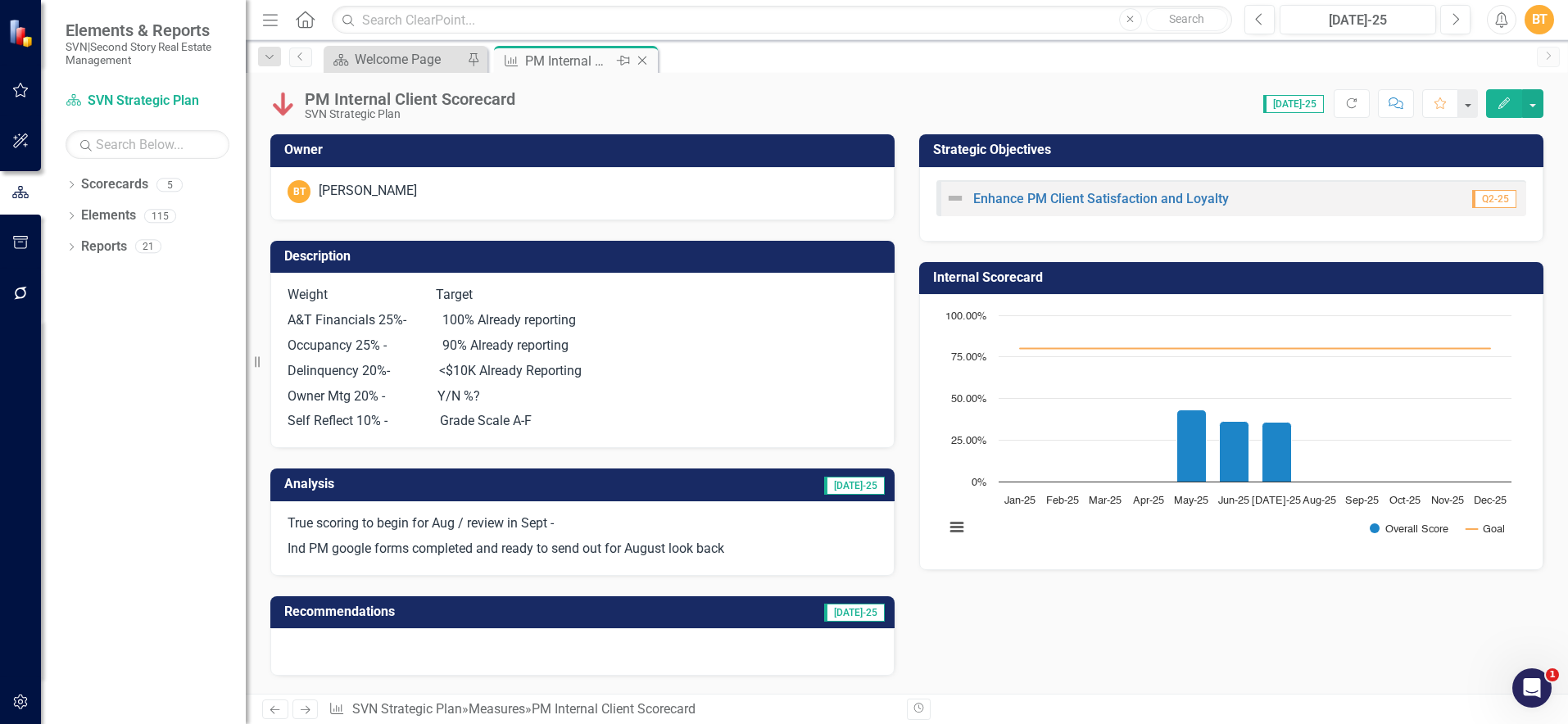
click at [643, 60] on icon "Close" at bounding box center [641, 61] width 16 height 13
